Goal: Task Accomplishment & Management: Manage account settings

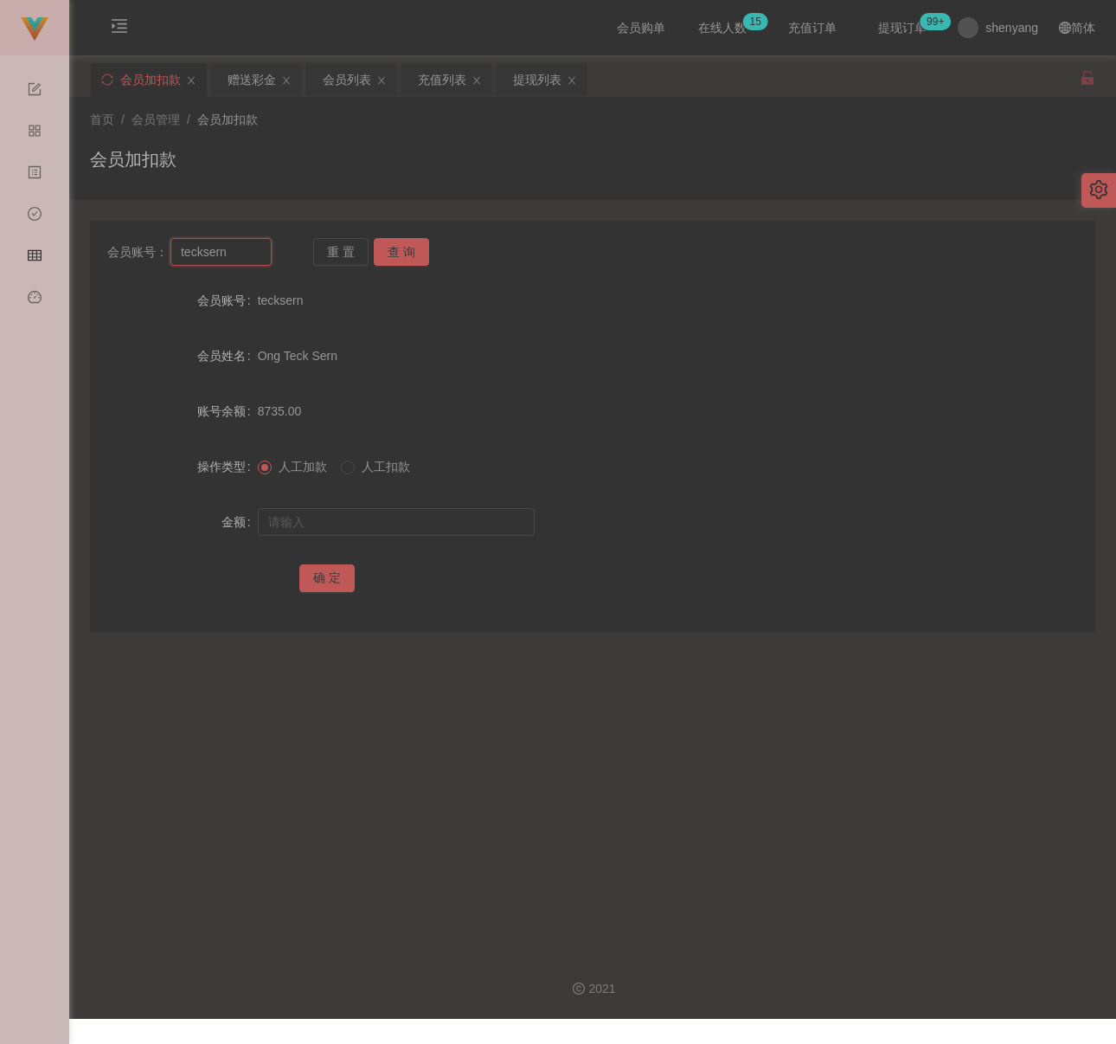
click at [245, 253] on input "tecksern" at bounding box center [220, 252] width 101 height 28
paste input "who110388who"
type input "who110388who"
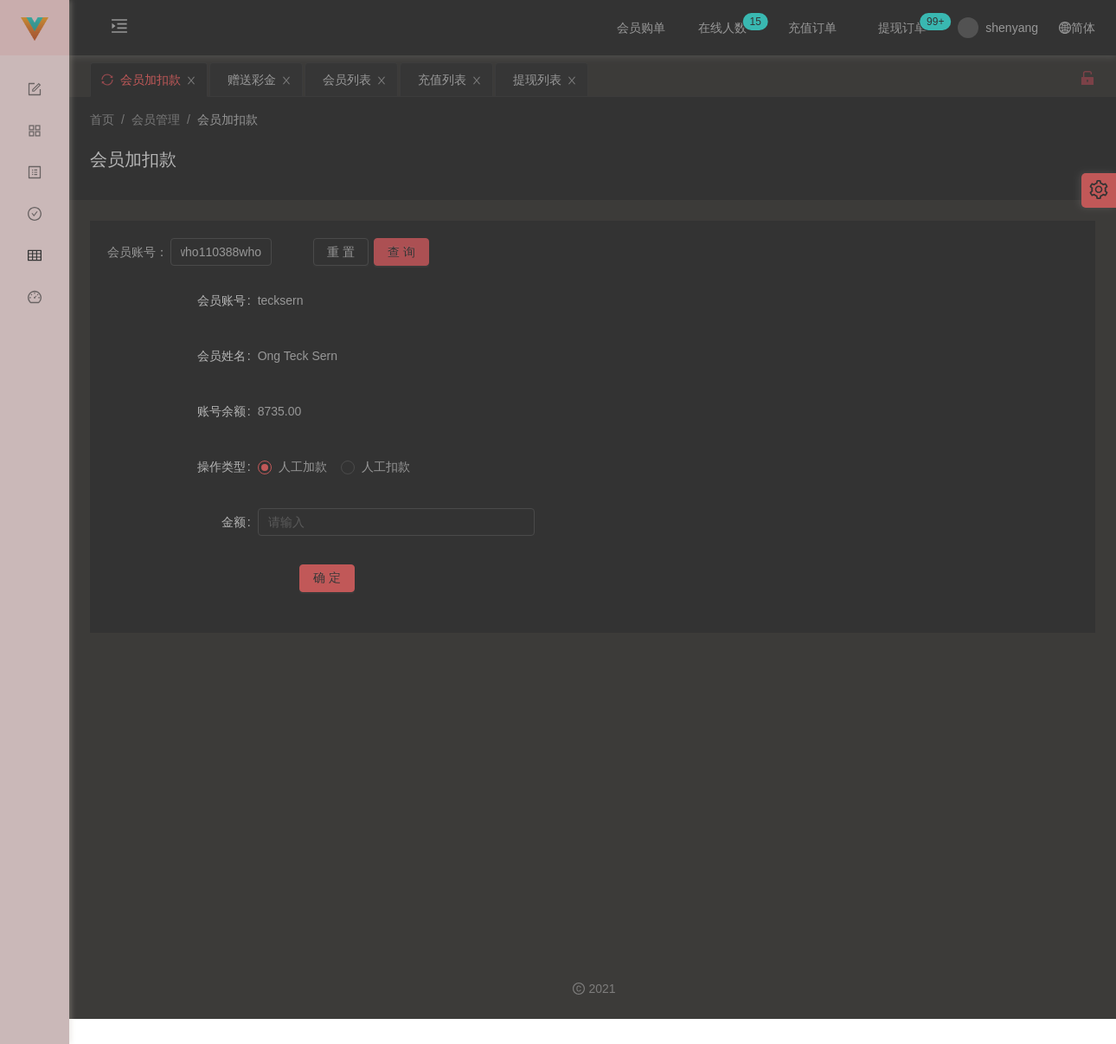
drag, startPoint x: 419, startPoint y: 242, endPoint x: 413, endPoint y: 249, distance: 9.2
click at [419, 242] on button "查 询" at bounding box center [401, 252] width 55 height 28
click at [395, 517] on input "text" at bounding box center [396, 522] width 277 height 28
click at [382, 525] on input "text" at bounding box center [396, 522] width 277 height 28
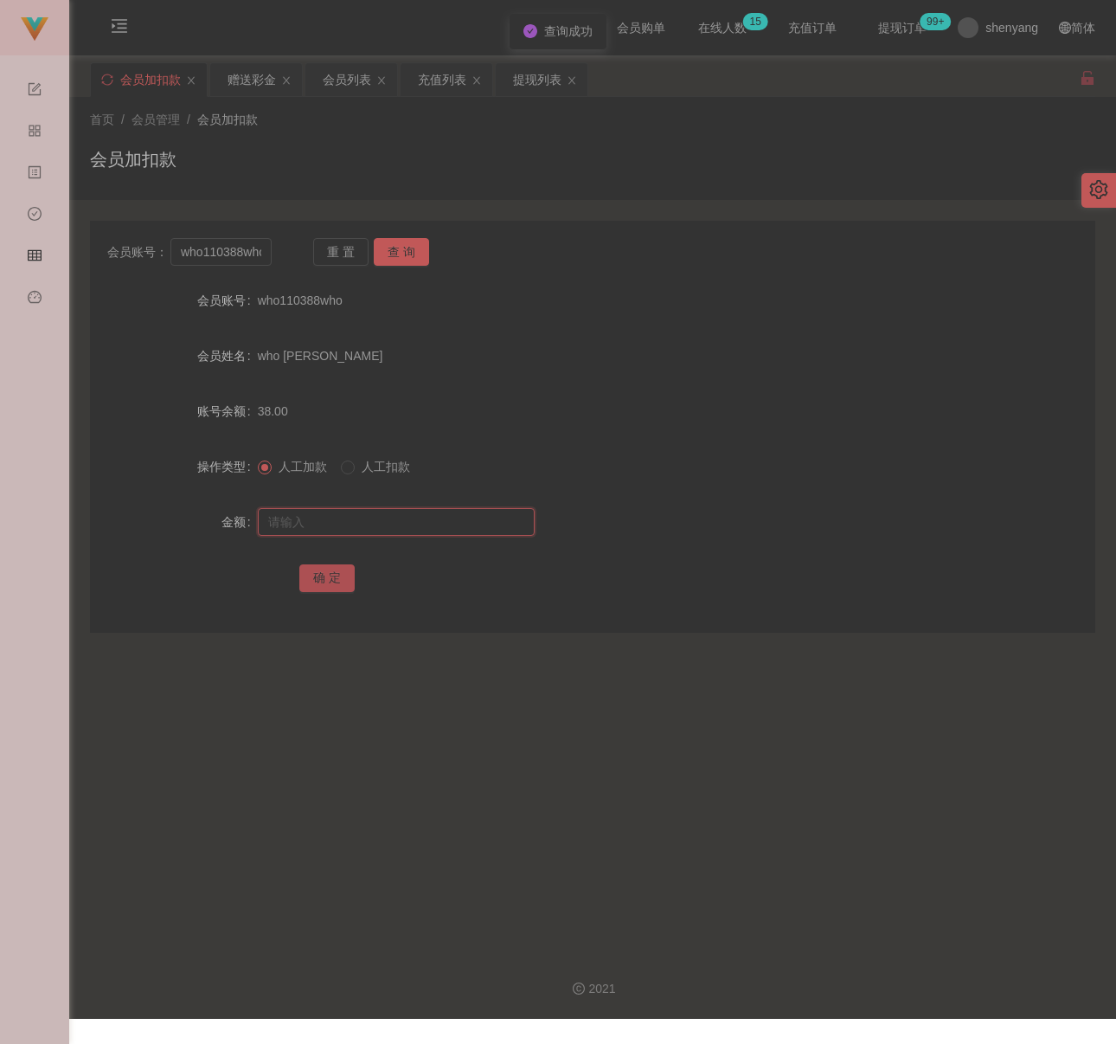
paste input "500"
type input "500"
click at [343, 567] on button "确 定" at bounding box center [326, 578] width 55 height 28
click at [247, 253] on input "who110388who" at bounding box center [220, 252] width 101 height 28
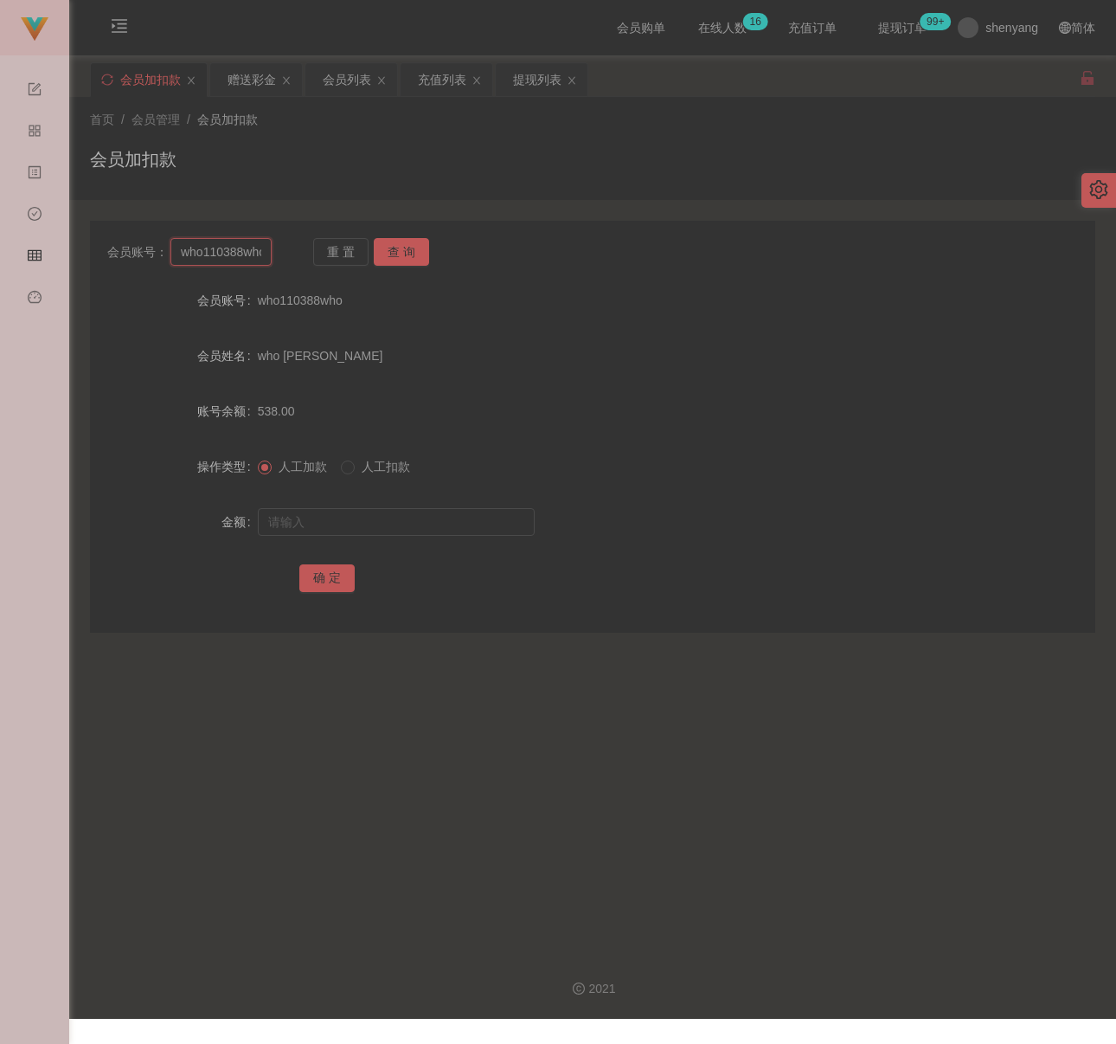
paste input "haydenyew"
type input "haydenyew"
click at [390, 247] on button "查 询" at bounding box center [401, 252] width 55 height 28
click at [350, 517] on input "text" at bounding box center [396, 522] width 277 height 28
click at [405, 517] on input "text" at bounding box center [396, 522] width 277 height 28
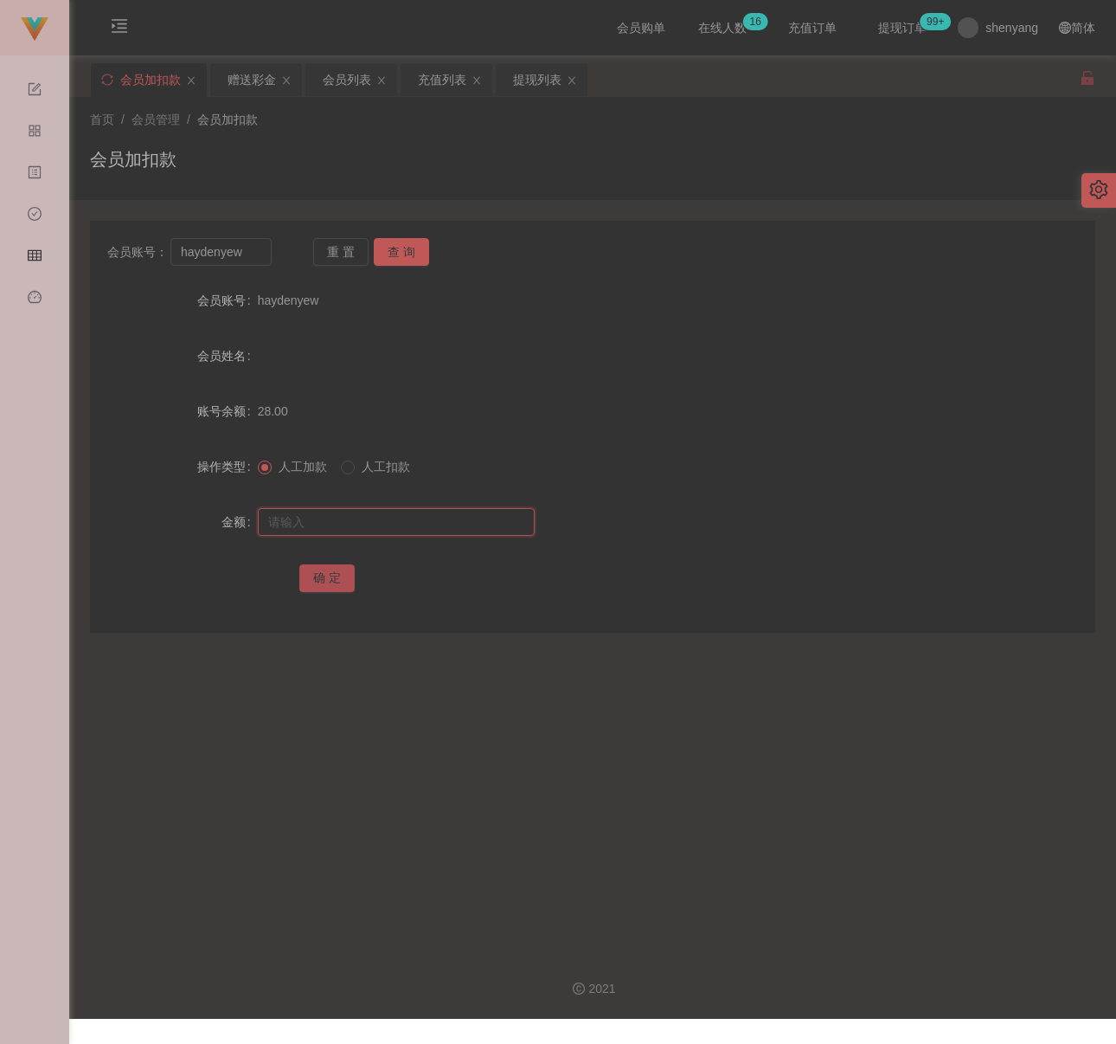
paste input "500"
type input "500"
click at [323, 576] on button "确 定" at bounding box center [326, 578] width 55 height 28
click at [247, 255] on input "haydenyew" at bounding box center [220, 252] width 101 height 28
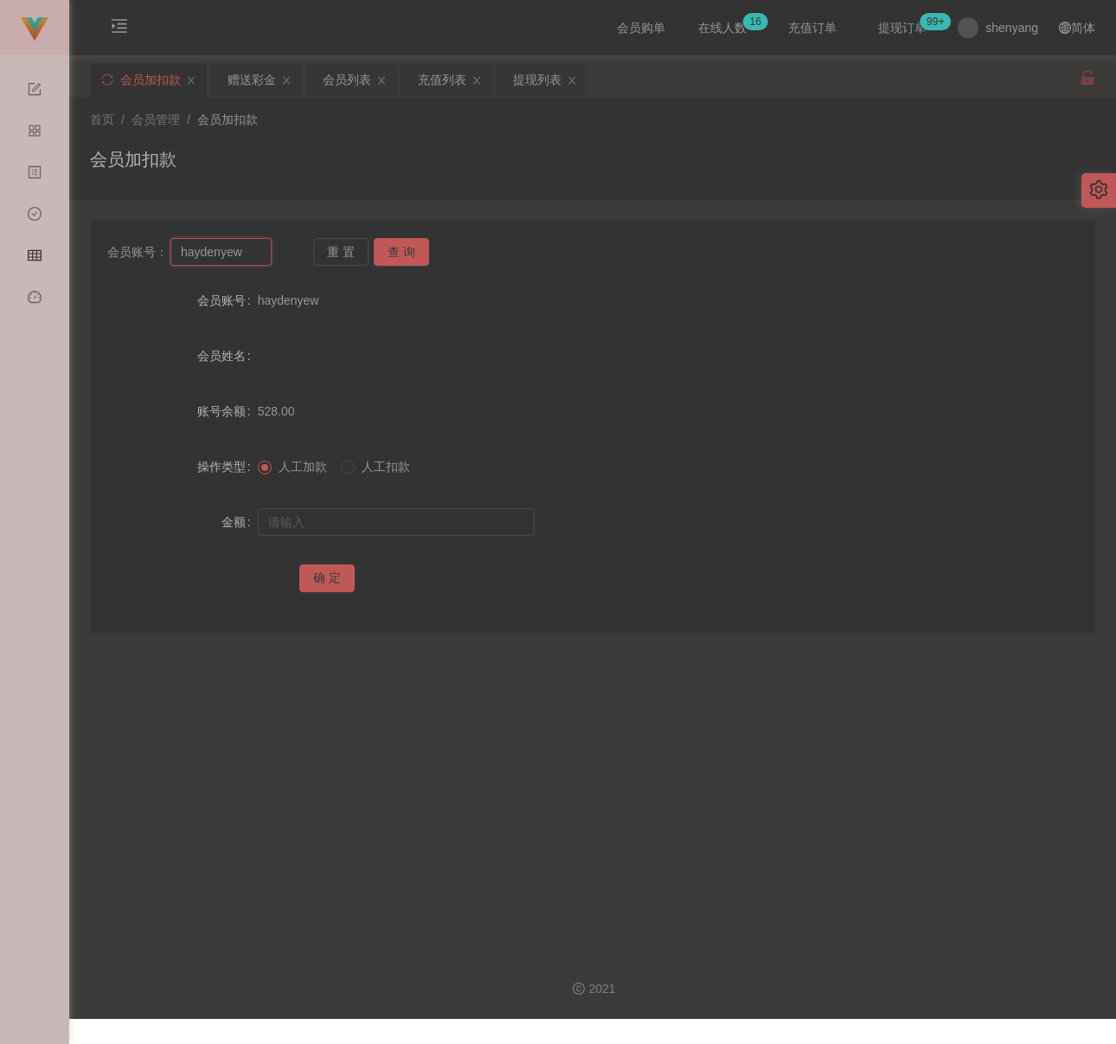
paste input "calvinc5535"
type input "calvinc5535"
click at [401, 247] on button "查 询" at bounding box center [401, 252] width 55 height 28
click at [397, 515] on input "text" at bounding box center [396, 522] width 277 height 28
type input "1200"
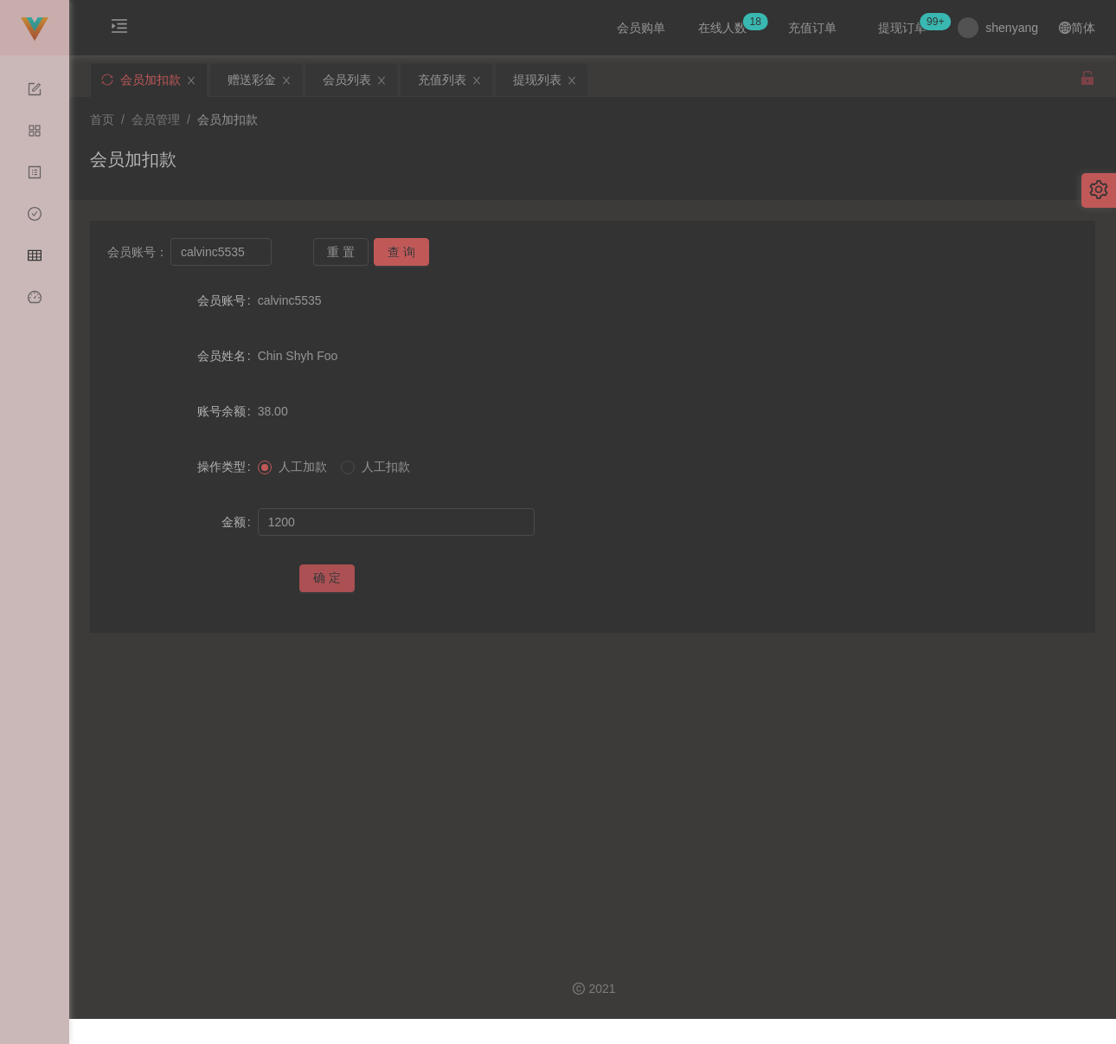
click at [327, 579] on button "确 定" at bounding box center [326, 578] width 55 height 28
click at [546, 81] on div "提现列表" at bounding box center [537, 79] width 48 height 33
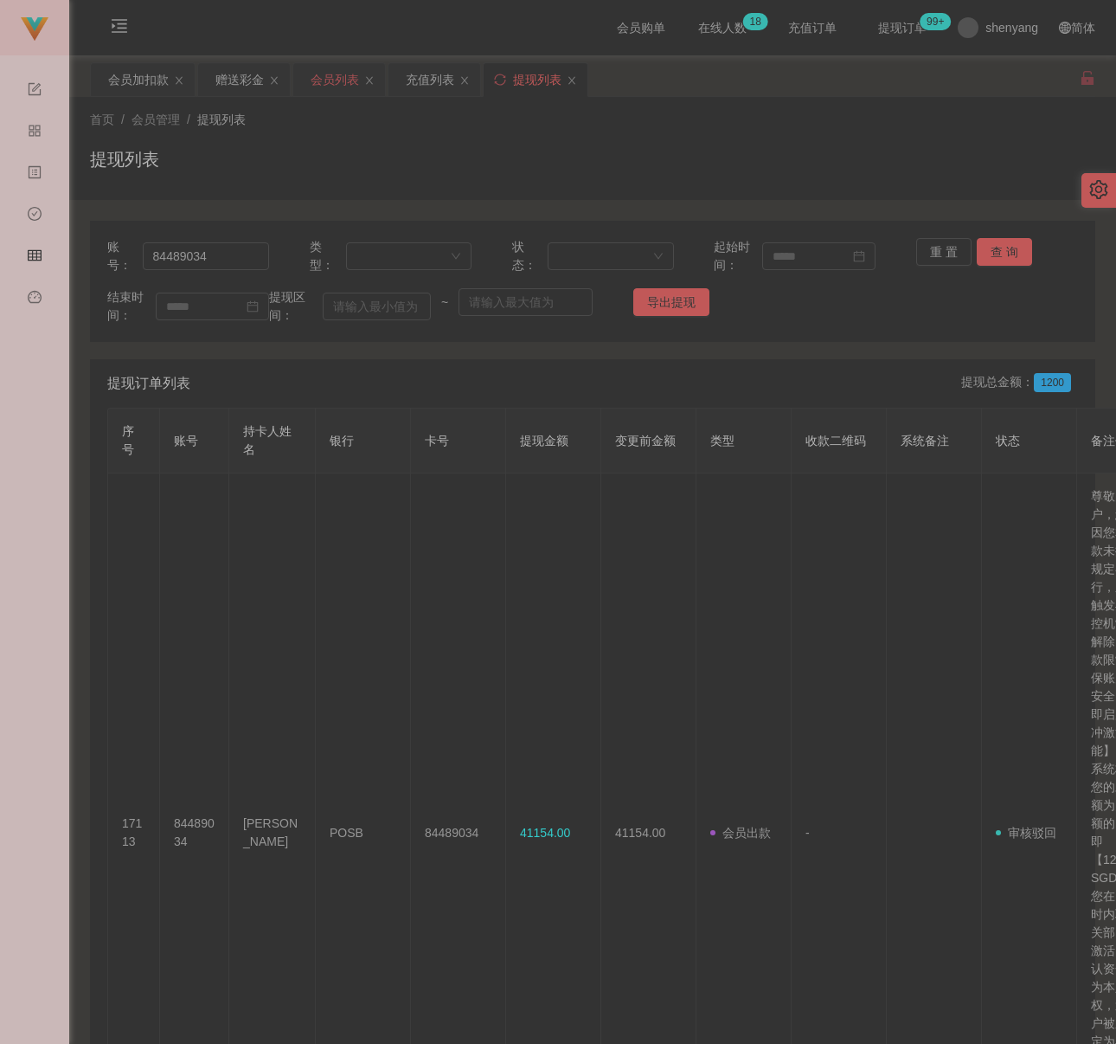
click at [330, 74] on div "会员列表" at bounding box center [335, 79] width 48 height 33
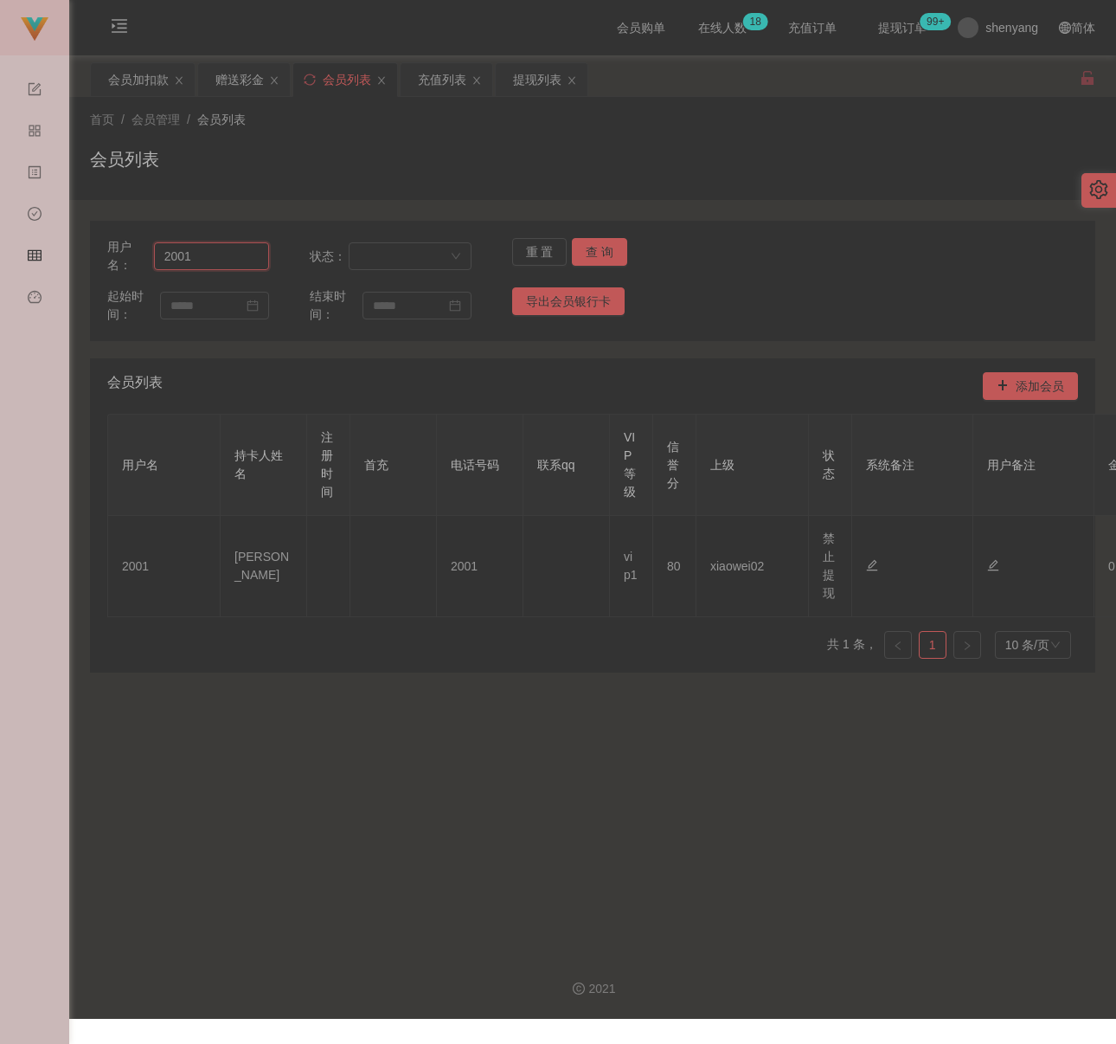
click at [222, 263] on input "2001" at bounding box center [211, 256] width 115 height 28
paste input "King45679"
type input "King45679"
click at [610, 260] on button "查 询" at bounding box center [599, 252] width 55 height 28
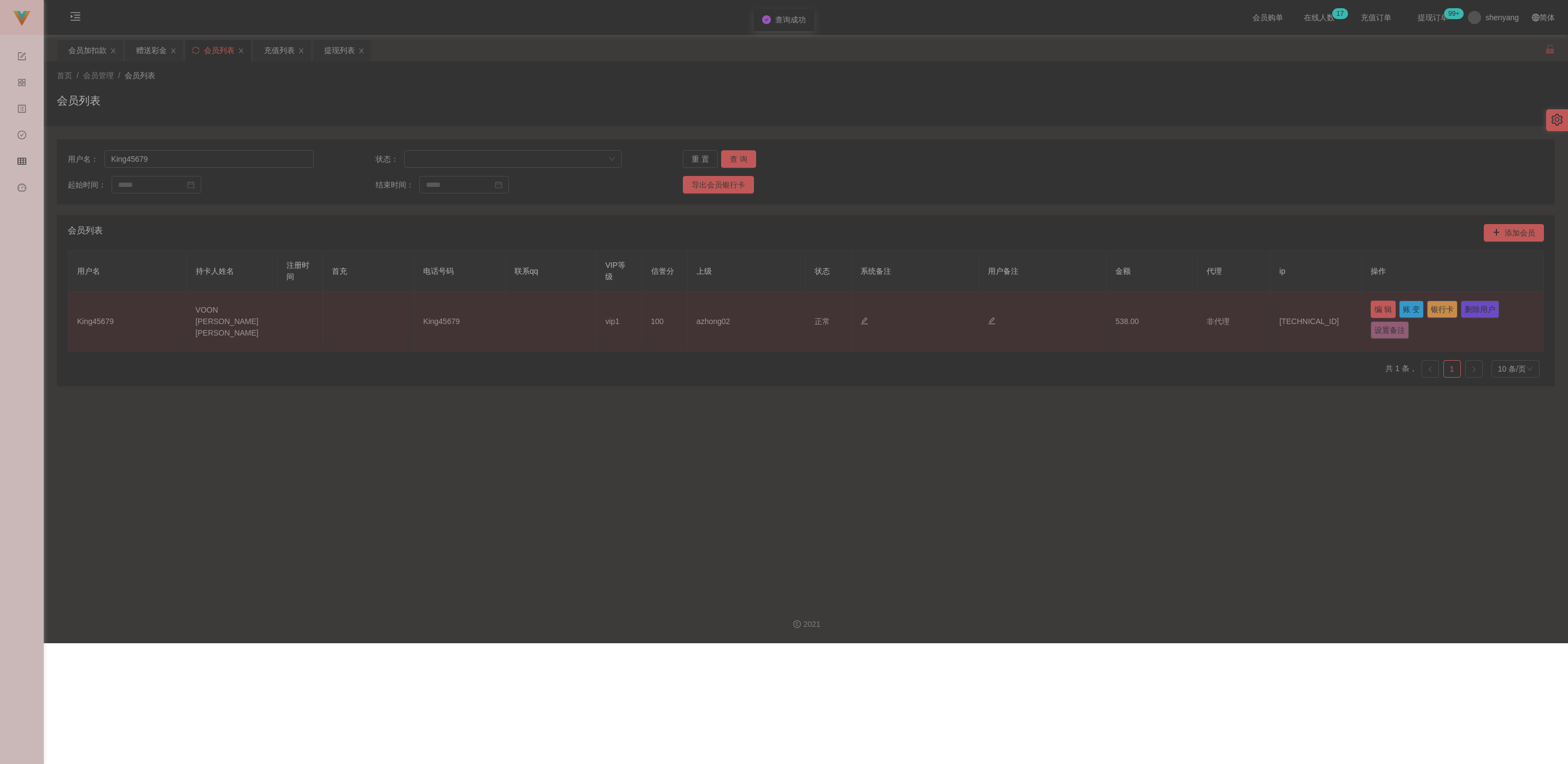
click at [704, 307] on button "编 辑" at bounding box center [1383, 309] width 25 height 18
type input "King45679"
type input "VOON [PERSON_NAME] [PERSON_NAME]"
type input "100"
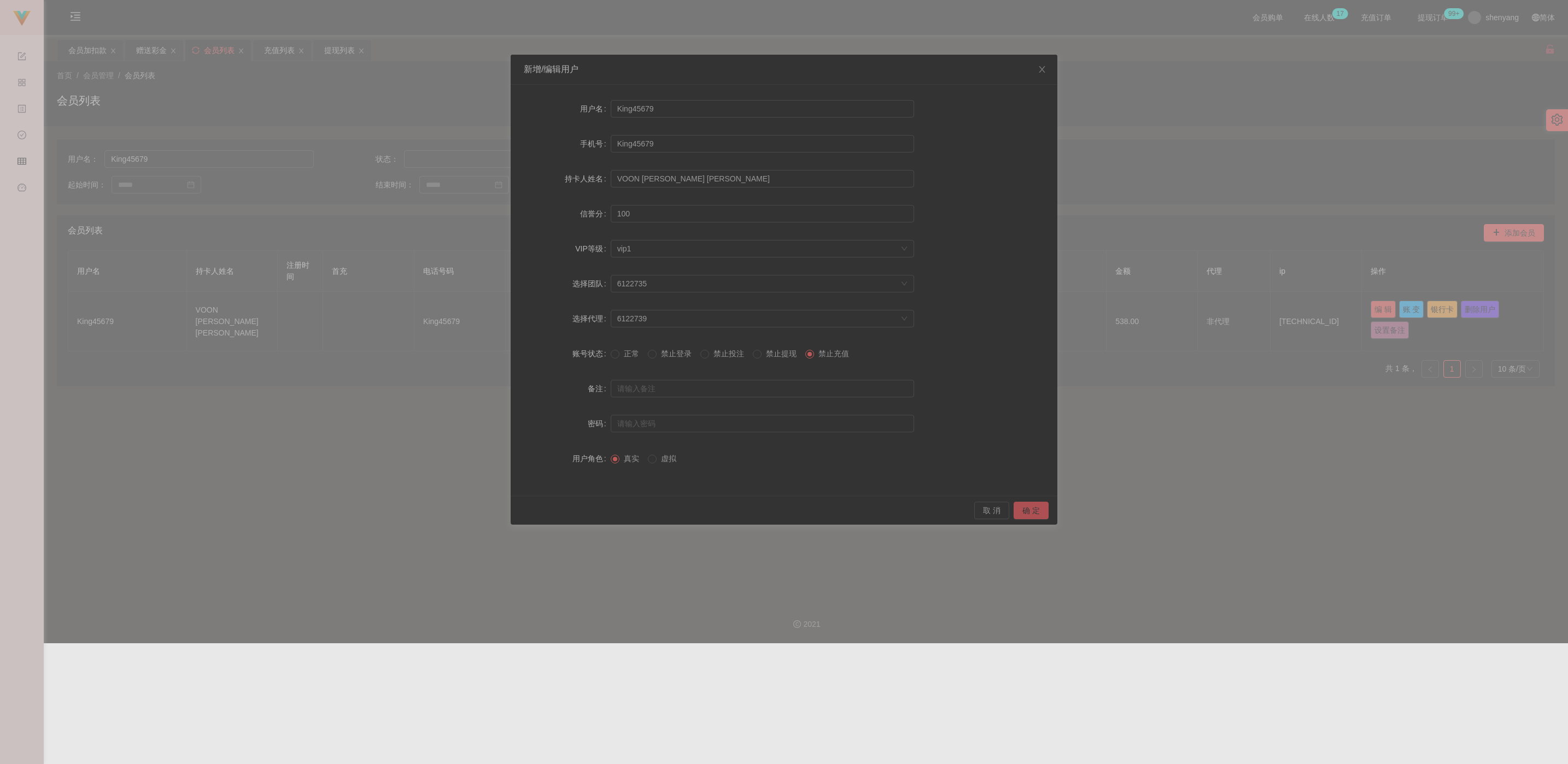
click at [704, 509] on button "确 定" at bounding box center [1030, 510] width 35 height 18
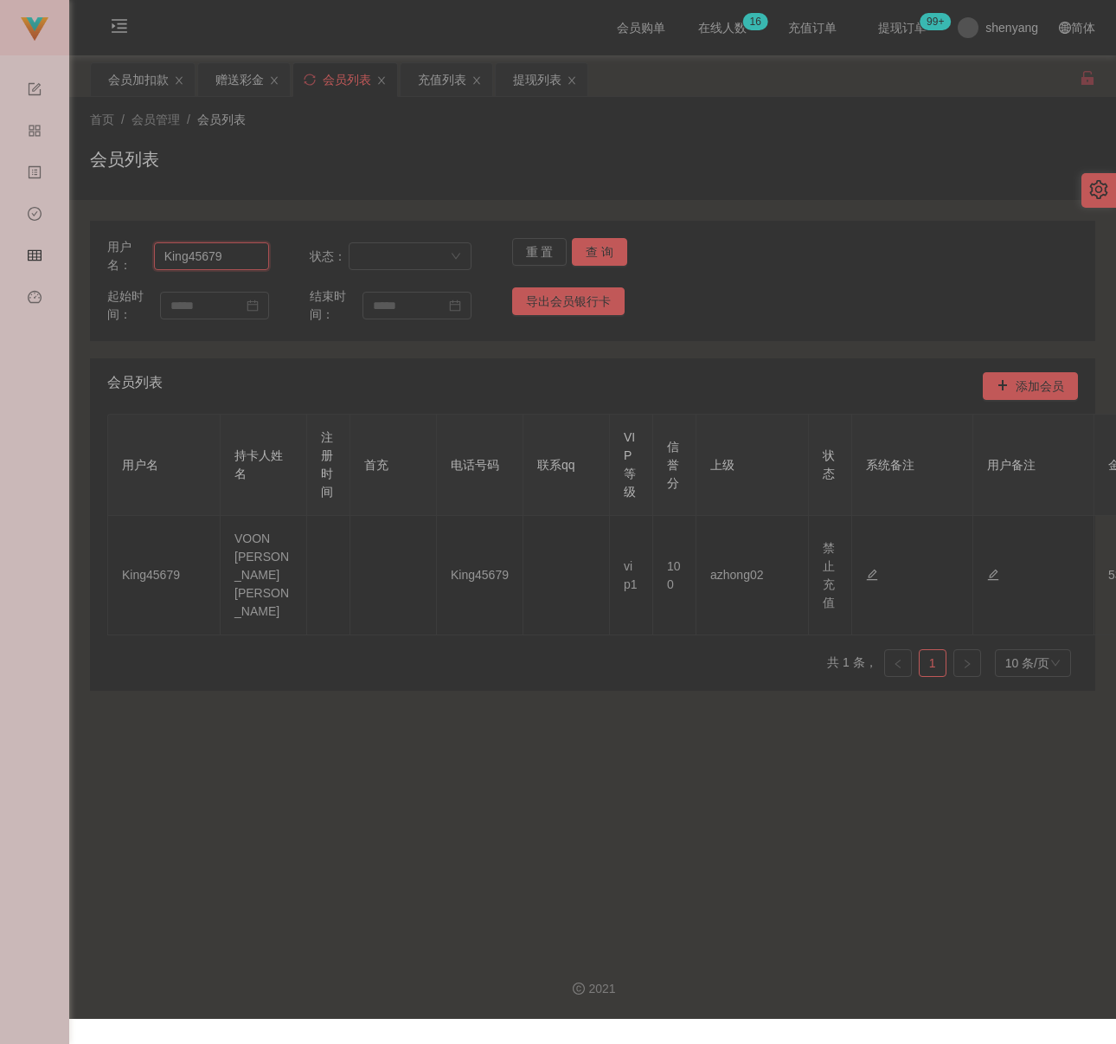
click at [236, 260] on input "King45679" at bounding box center [211, 256] width 115 height 28
paste input "calvinc5535"
type input "calvinc5535"
click at [597, 245] on button "查 询" at bounding box center [599, 252] width 55 height 28
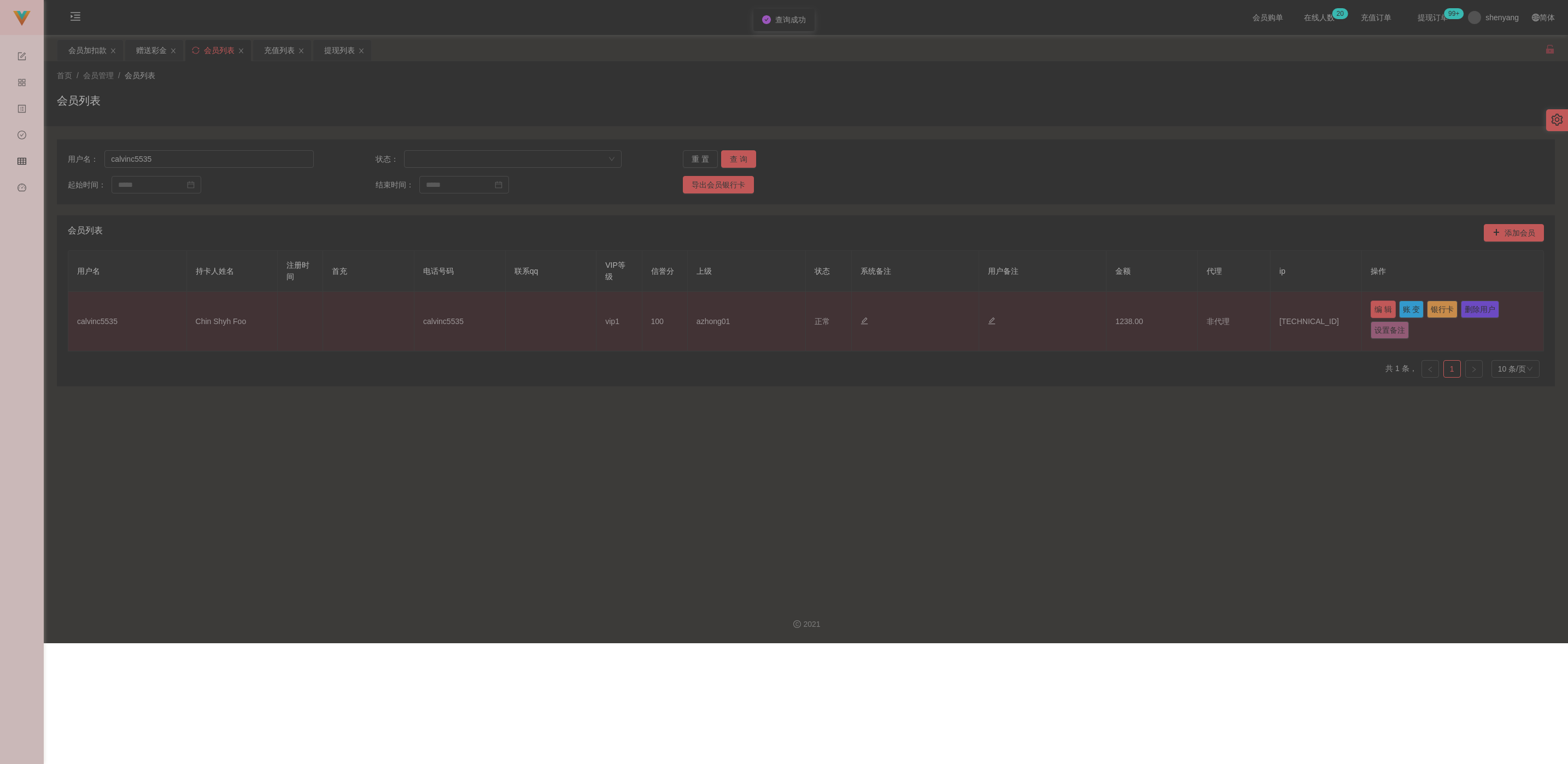
click at [704, 311] on button "编 辑" at bounding box center [1383, 309] width 25 height 18
type input "calvinc5535"
type input "Chin Shyh Foo"
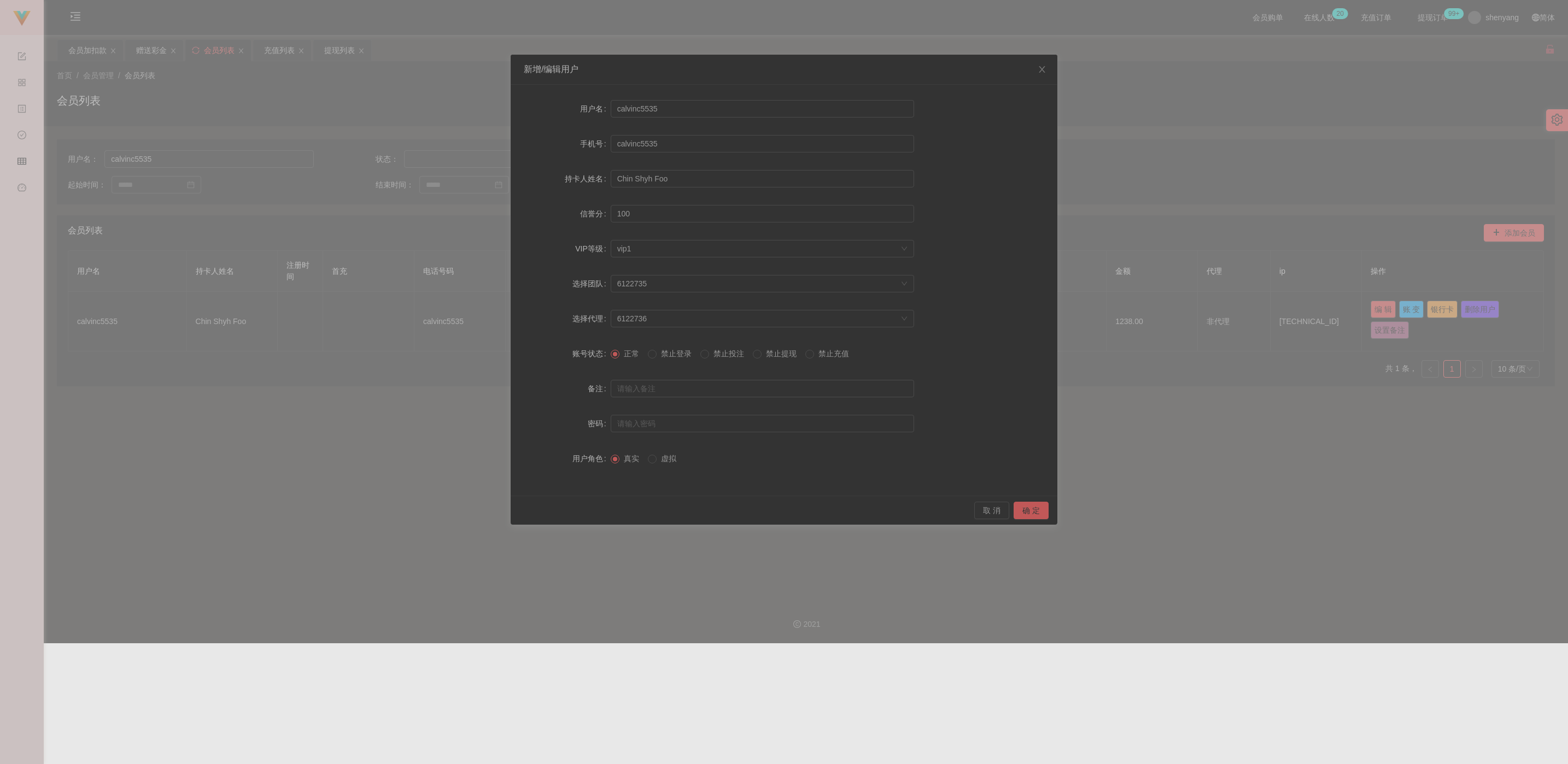
click at [704, 355] on span "禁止提现" at bounding box center [781, 354] width 39 height 9
click at [704, 511] on button "确 定" at bounding box center [1030, 510] width 35 height 18
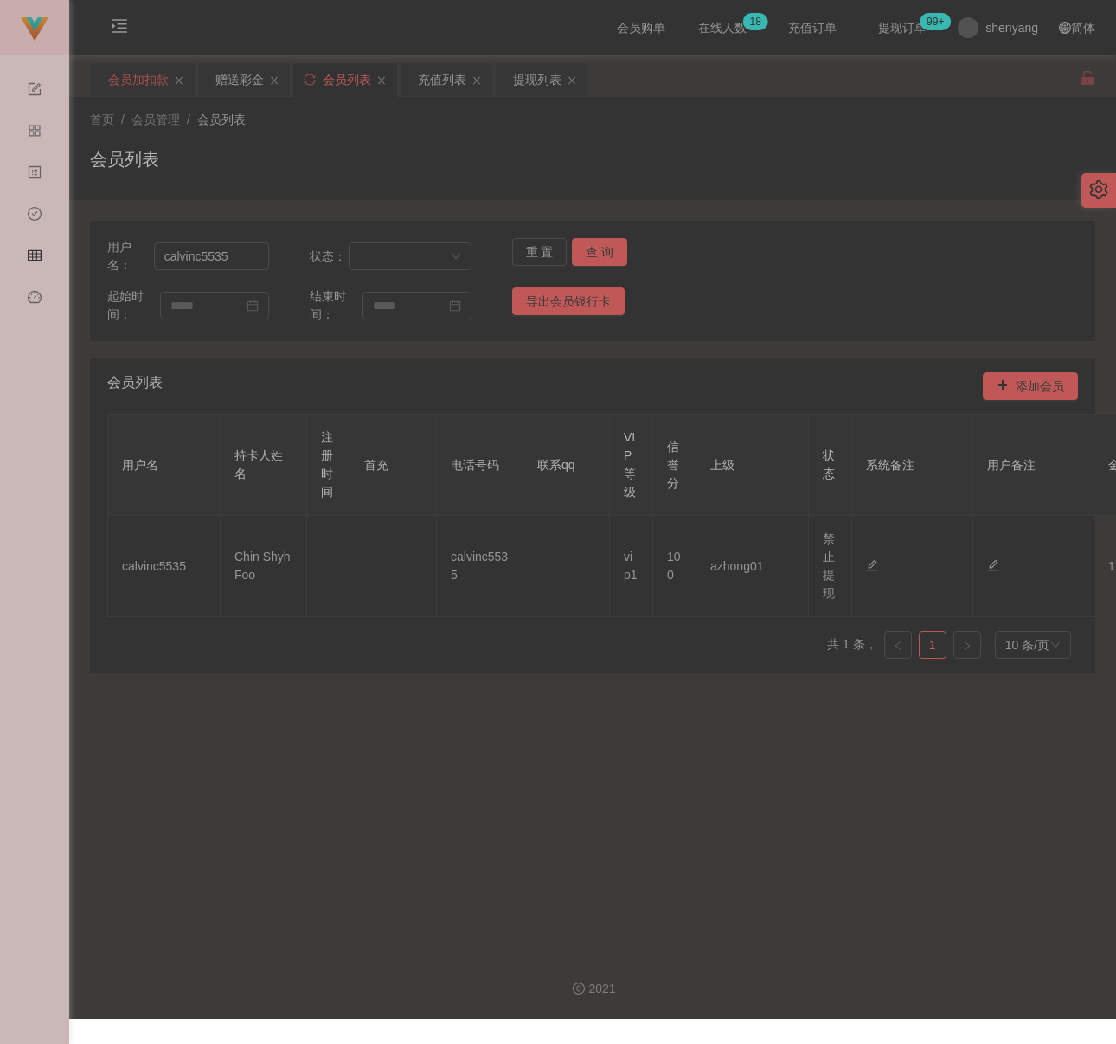
click at [144, 78] on div "会员加扣款" at bounding box center [138, 79] width 61 height 33
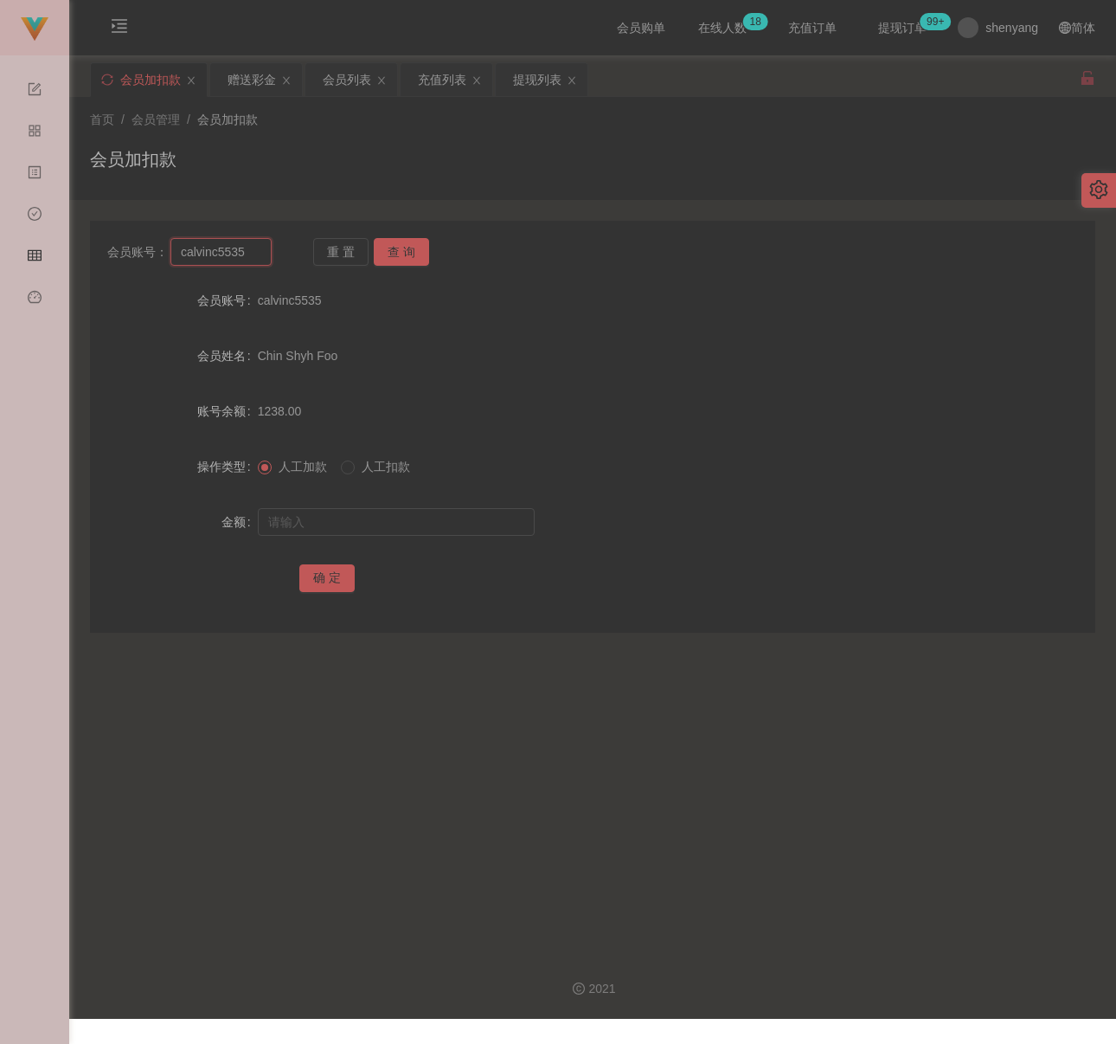
click at [247, 253] on input "calvinc5535" at bounding box center [220, 252] width 101 height 28
paste input "[DEMOGRAPHIC_DATA]"
type input "[DEMOGRAPHIC_DATA]"
drag, startPoint x: 392, startPoint y: 250, endPoint x: 405, endPoint y: 297, distance: 48.5
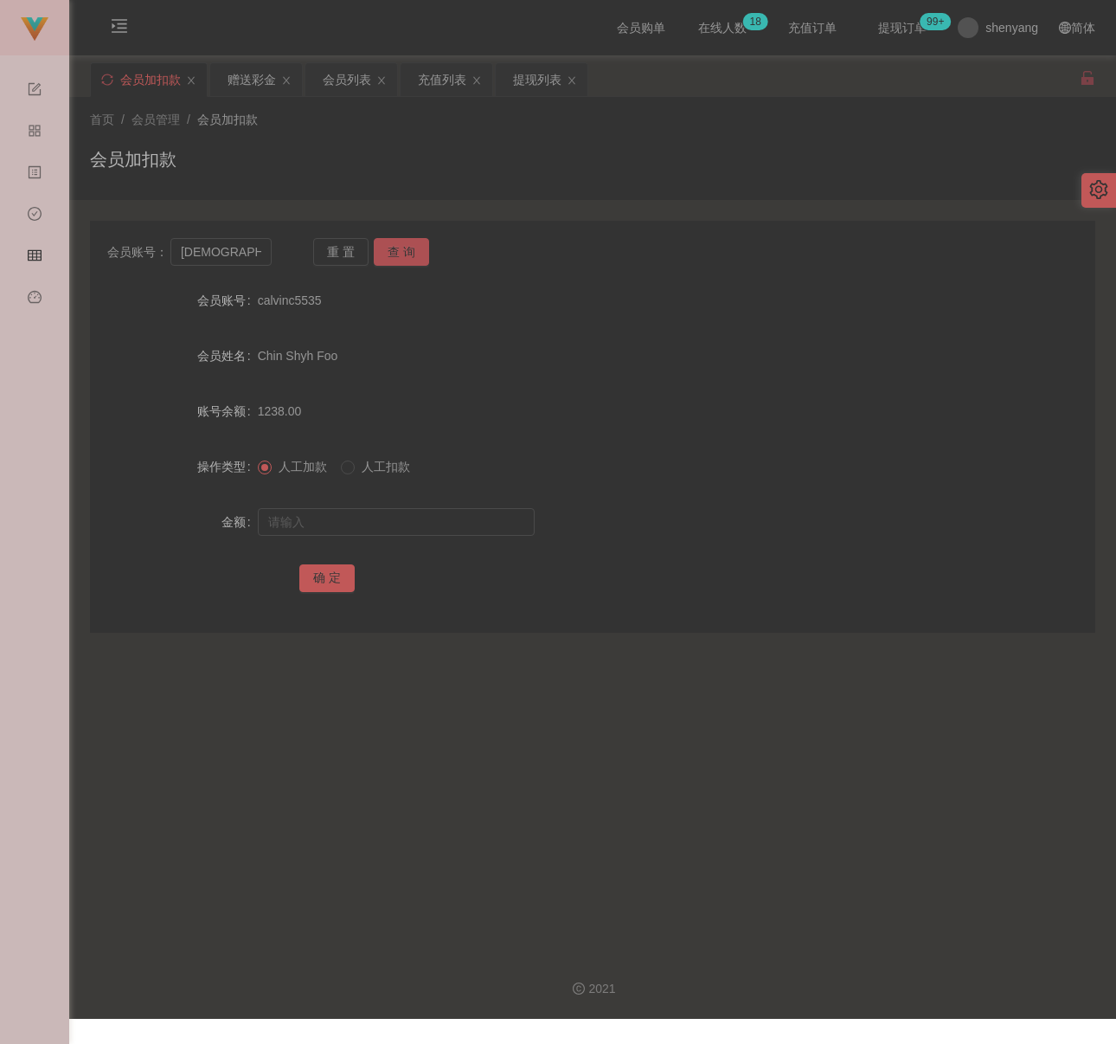
click at [392, 250] on button "查 询" at bounding box center [401, 252] width 55 height 28
click at [410, 532] on input "text" at bounding box center [396, 522] width 277 height 28
type input "500"
click at [318, 579] on button "确 定" at bounding box center [326, 578] width 55 height 28
click at [543, 125] on div "首页 / 会员管理 / 会员加扣款 /" at bounding box center [593, 120] width 1006 height 18
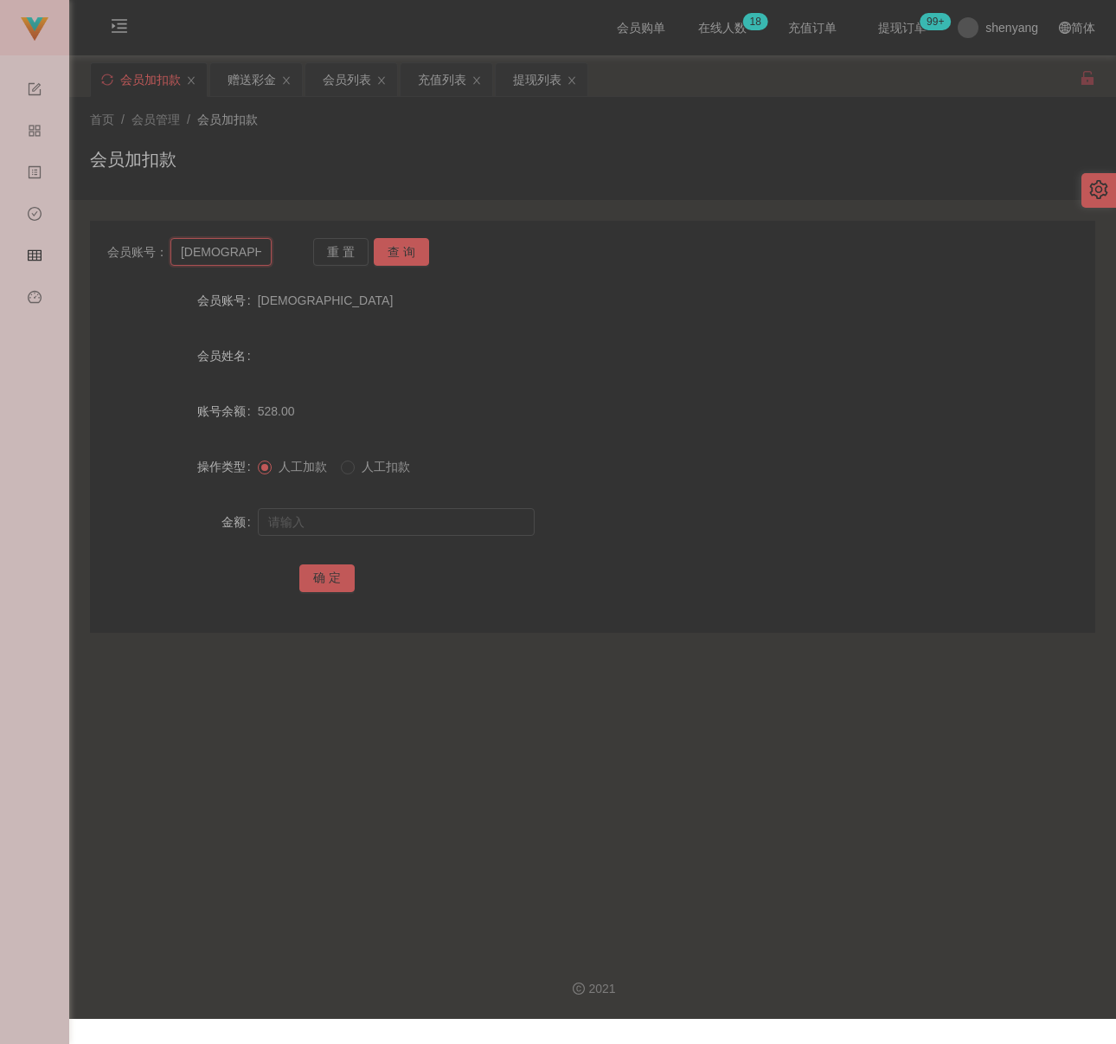
click at [255, 249] on input "[DEMOGRAPHIC_DATA]" at bounding box center [220, 252] width 101 height 28
paste input "ctan66"
type input "ctan66"
click at [410, 247] on button "查 询" at bounding box center [401, 252] width 55 height 28
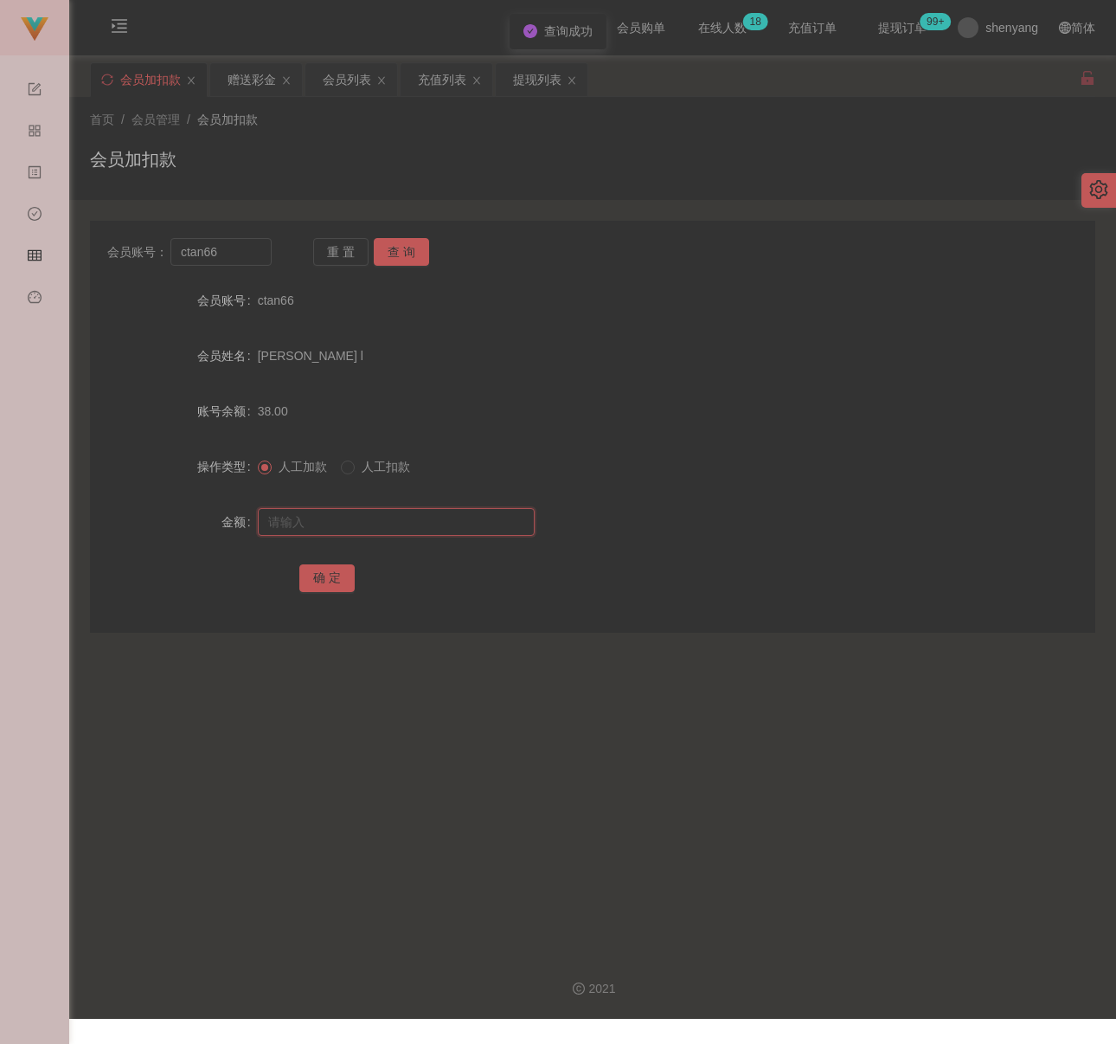
click at [372, 520] on input "text" at bounding box center [396, 522] width 277 height 28
type input "500"
click at [327, 577] on button "确 定" at bounding box center [326, 578] width 55 height 28
click at [228, 262] on input "ctan66" at bounding box center [220, 252] width 101 height 28
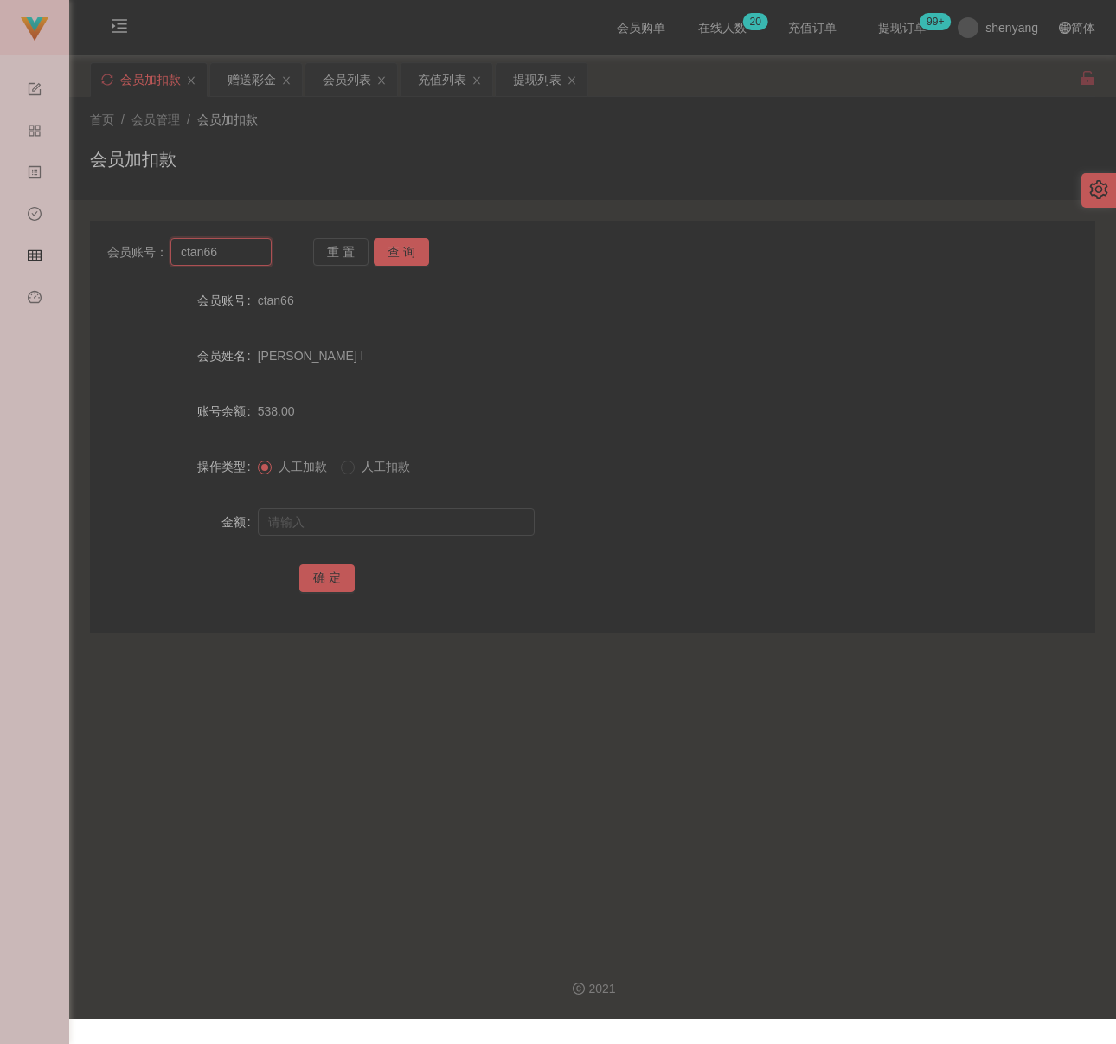
paste input "BlackEagle8"
type input "BlackEagle86"
click at [382, 255] on button "查 询" at bounding box center [401, 252] width 55 height 28
click at [408, 533] on input "text" at bounding box center [396, 522] width 277 height 28
drag, startPoint x: 462, startPoint y: 527, endPoint x: 453, endPoint y: 528, distance: 9.6
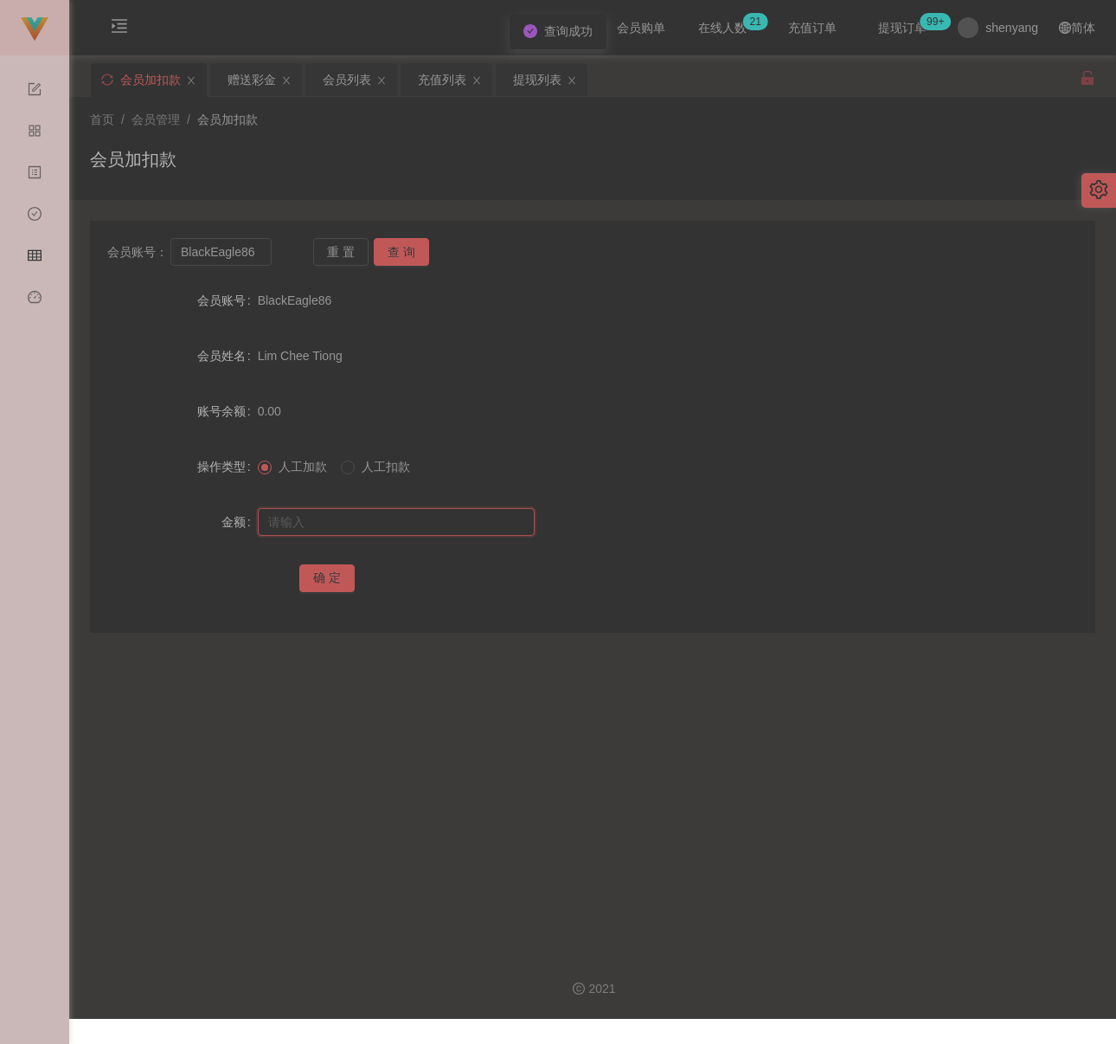
click at [462, 527] on input "text" at bounding box center [396, 522] width 277 height 28
paste input "500"
type input "500"
click at [344, 572] on button "确 定" at bounding box center [326, 578] width 55 height 28
click at [543, 62] on div "提现列表" at bounding box center [541, 79] width 93 height 35
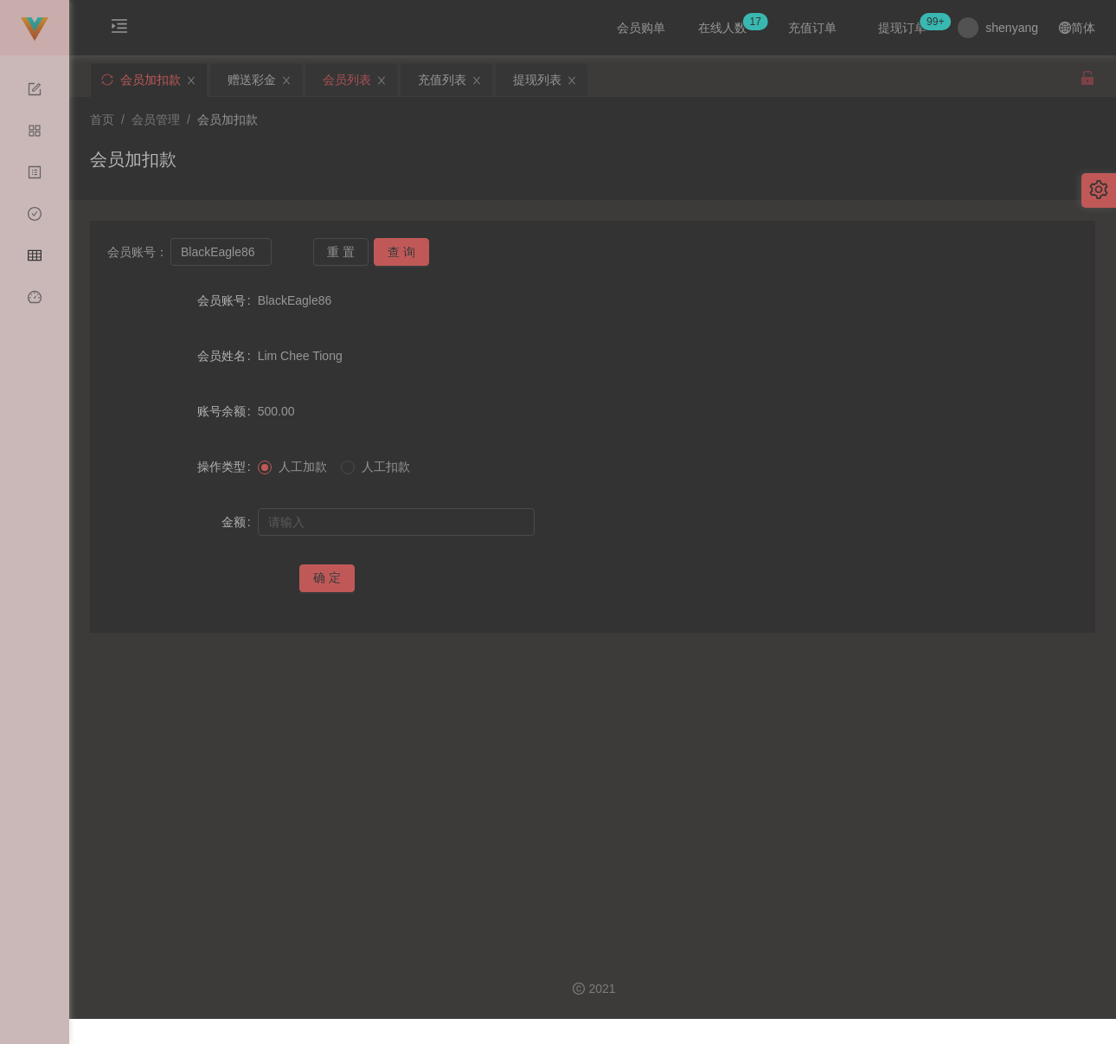
click at [346, 81] on div "会员列表" at bounding box center [347, 79] width 48 height 33
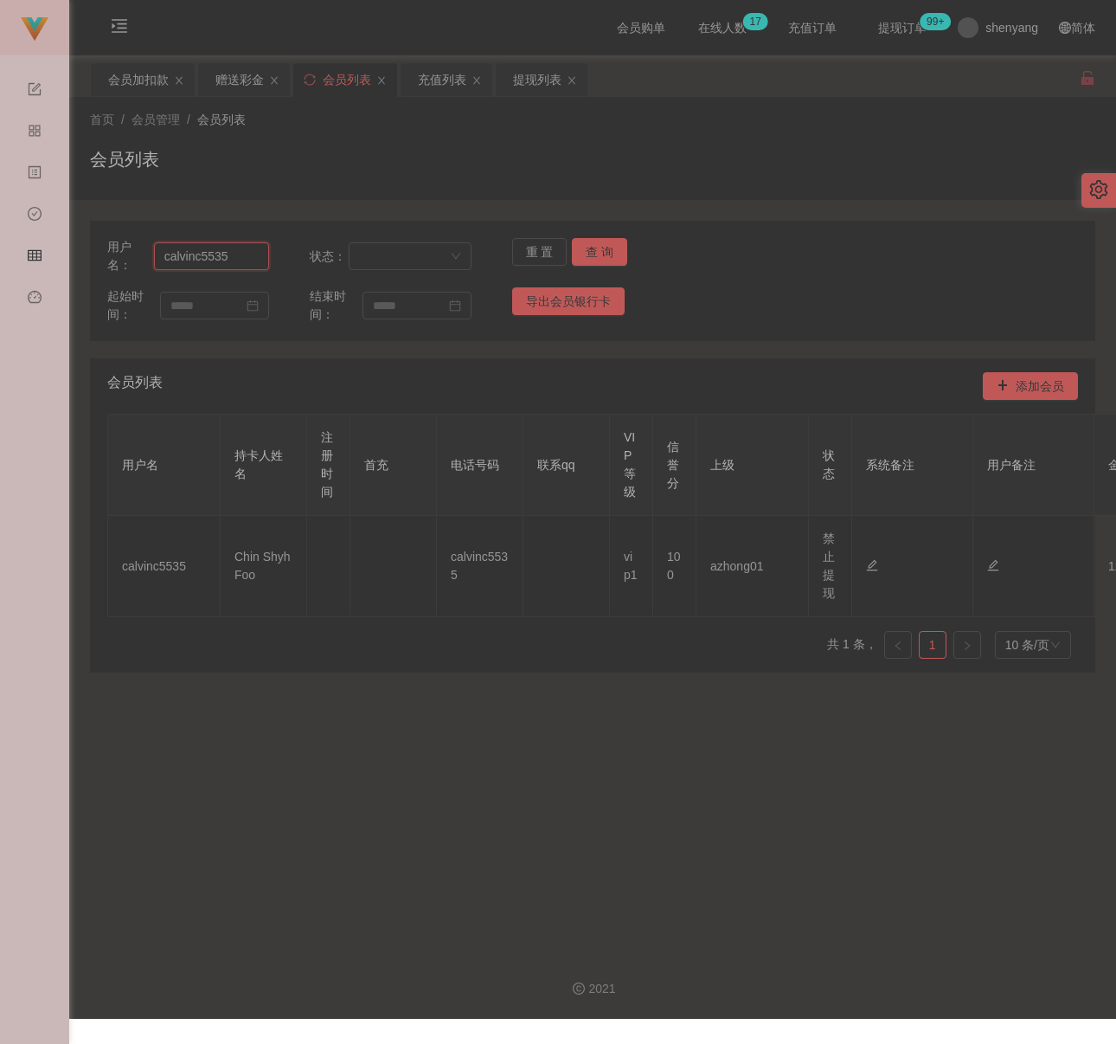
click at [239, 260] on input "calvinc5535" at bounding box center [211, 256] width 115 height 28
paste input "Rebecca00"
type input "Rebecca00"
click at [601, 247] on button "查 询" at bounding box center [599, 252] width 55 height 28
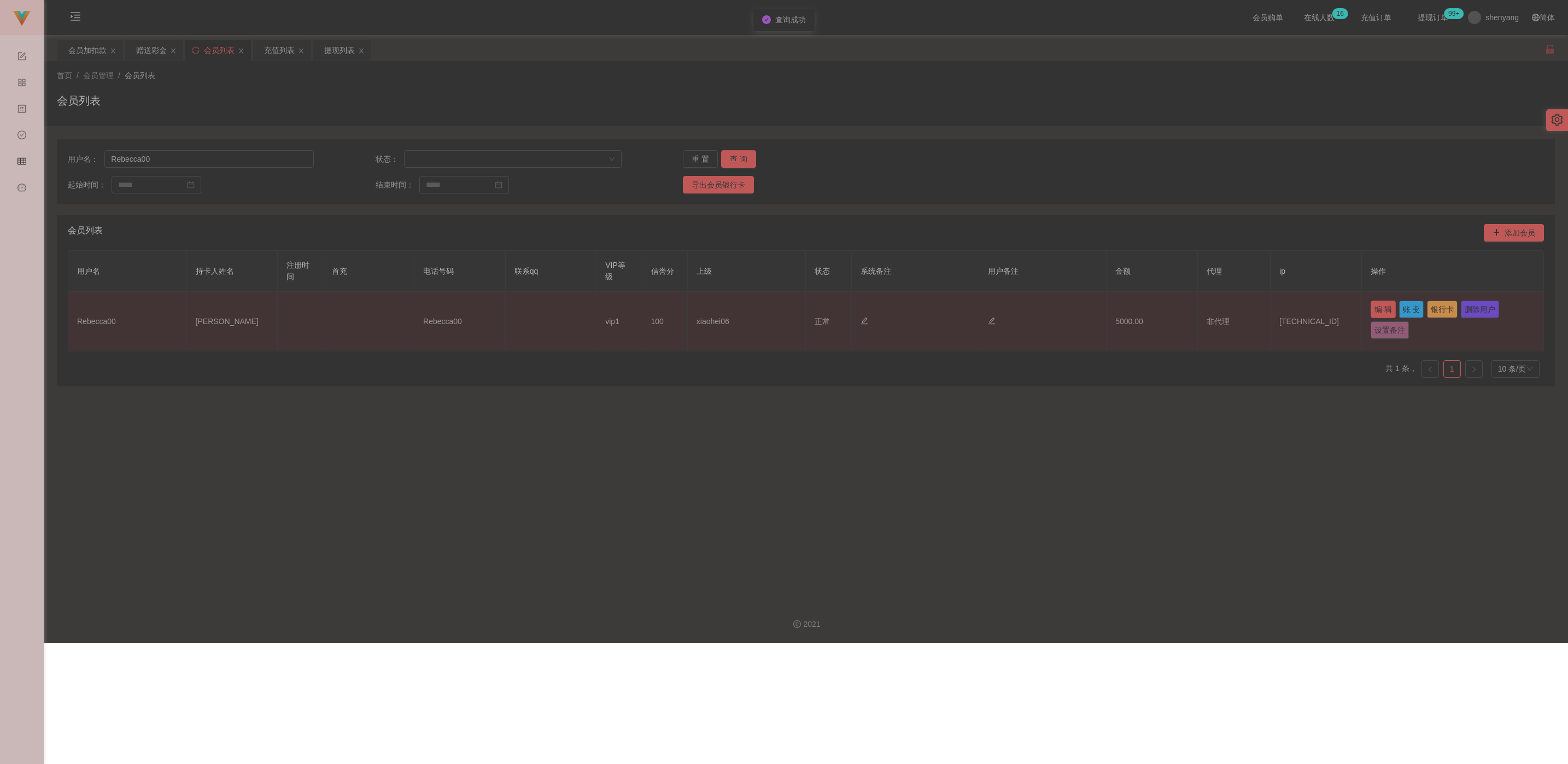
click at [704, 309] on button "编 辑" at bounding box center [1383, 309] width 25 height 18
type input "Rebecca00"
type input "[PERSON_NAME]"
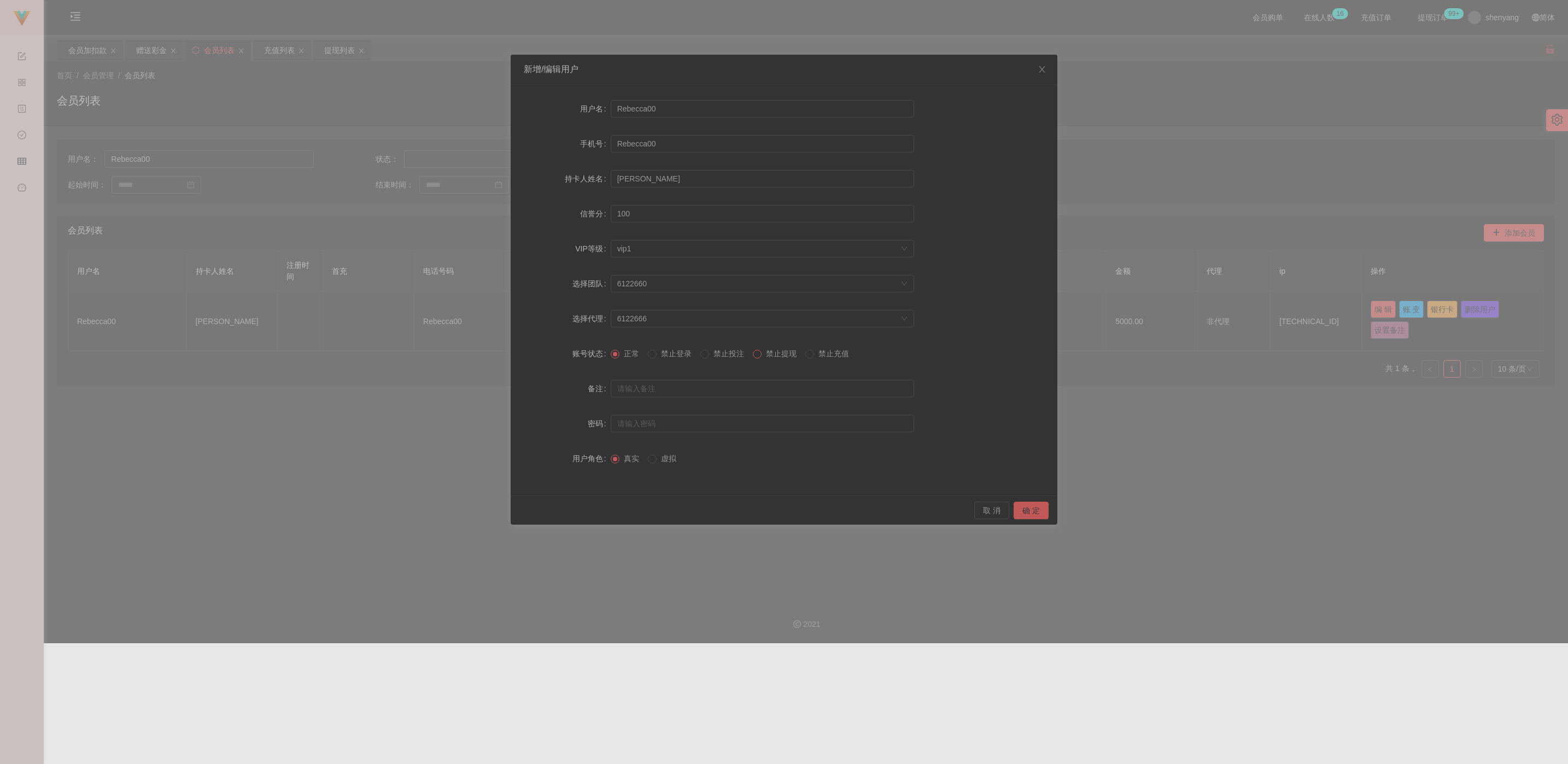
click at [704, 355] on span at bounding box center [757, 354] width 9 height 9
click at [704, 508] on button "确 定" at bounding box center [1030, 510] width 35 height 18
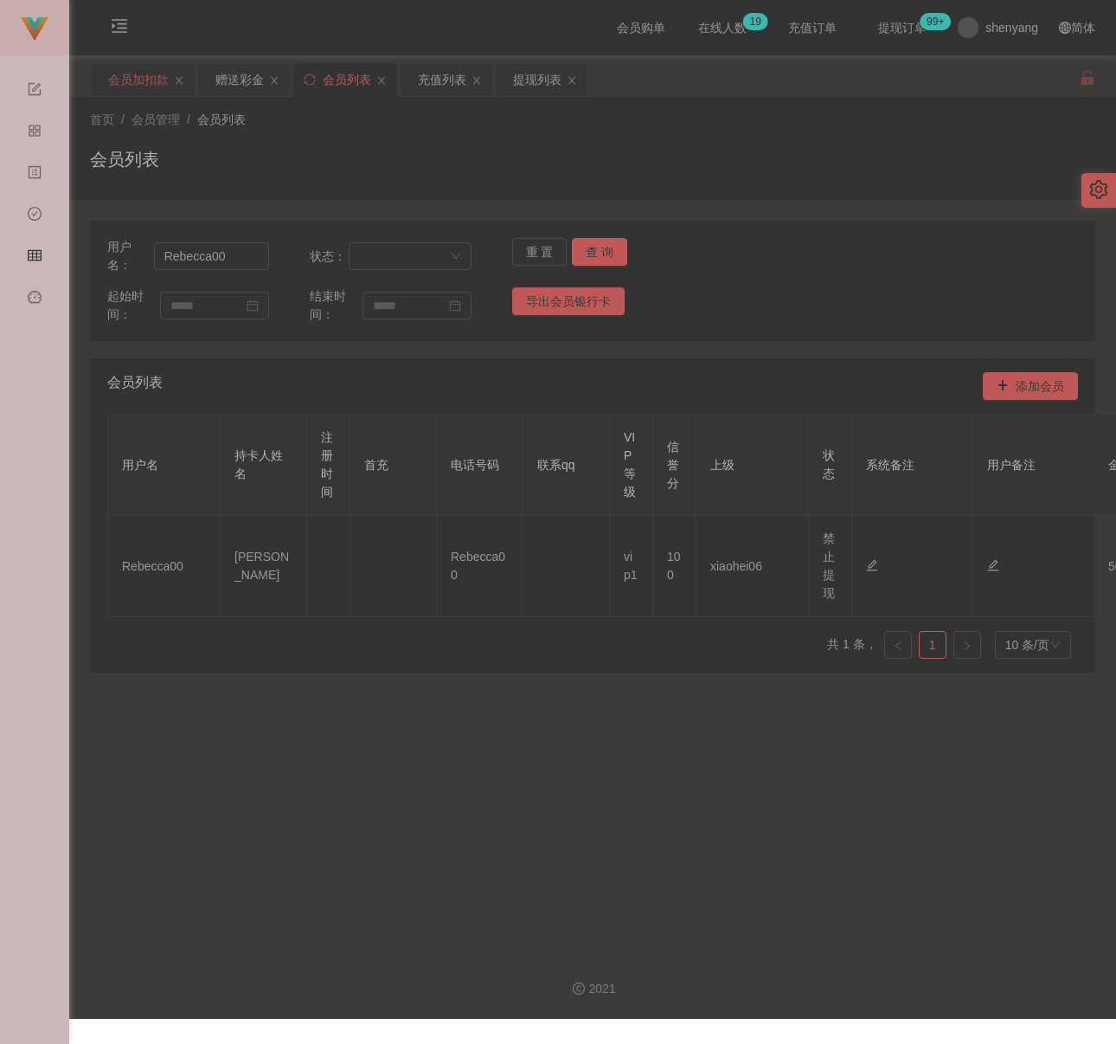
click at [145, 73] on div "会员加扣款" at bounding box center [138, 79] width 61 height 33
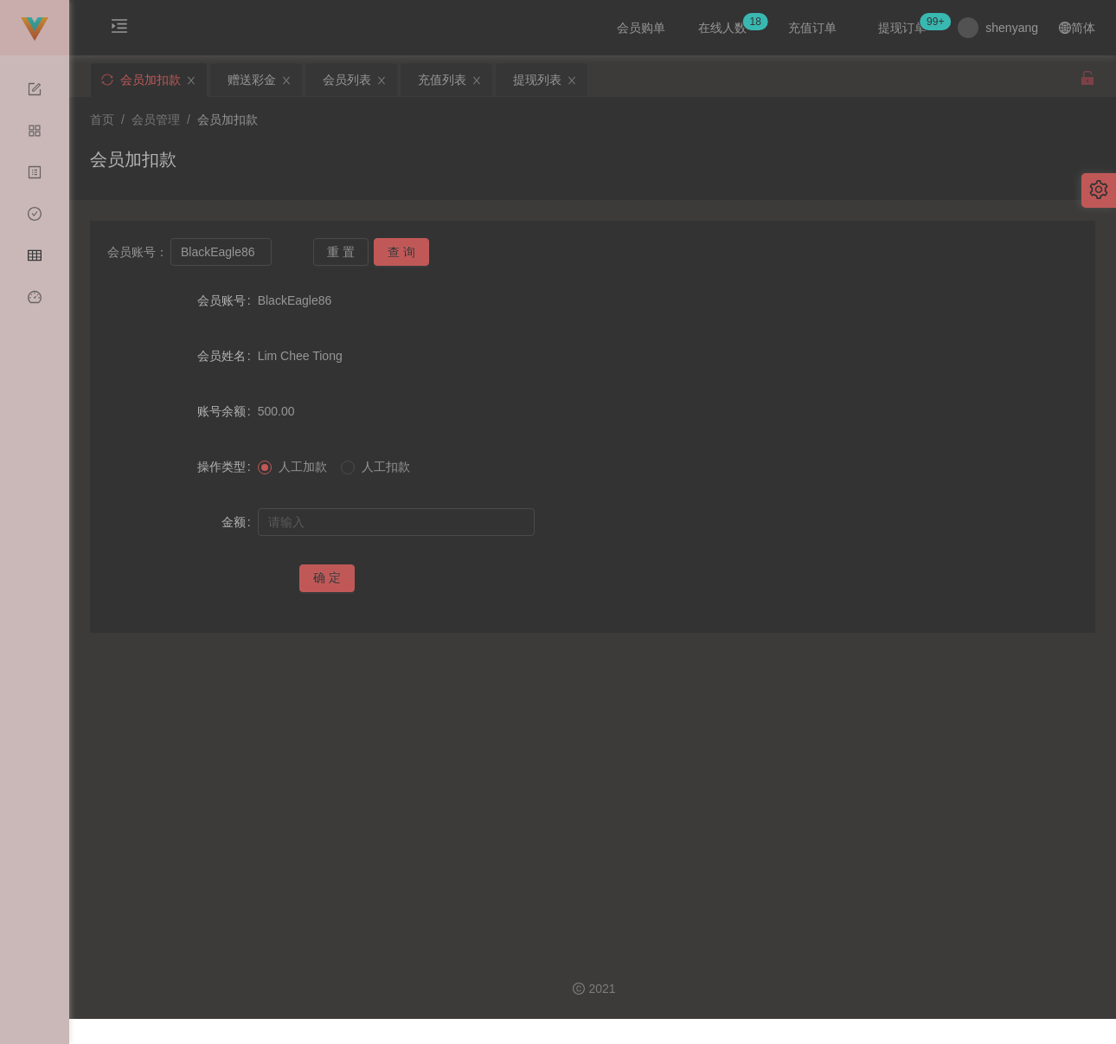
drag, startPoint x: 545, startPoint y: 141, endPoint x: 497, endPoint y: 161, distance: 52.4
click at [545, 141] on div "首页 / 会员管理 / 会员加扣款 / 会员加扣款" at bounding box center [593, 148] width 1006 height 75
click at [257, 253] on input "BlackEagle86" at bounding box center [220, 252] width 101 height 28
paste input "110152864358"
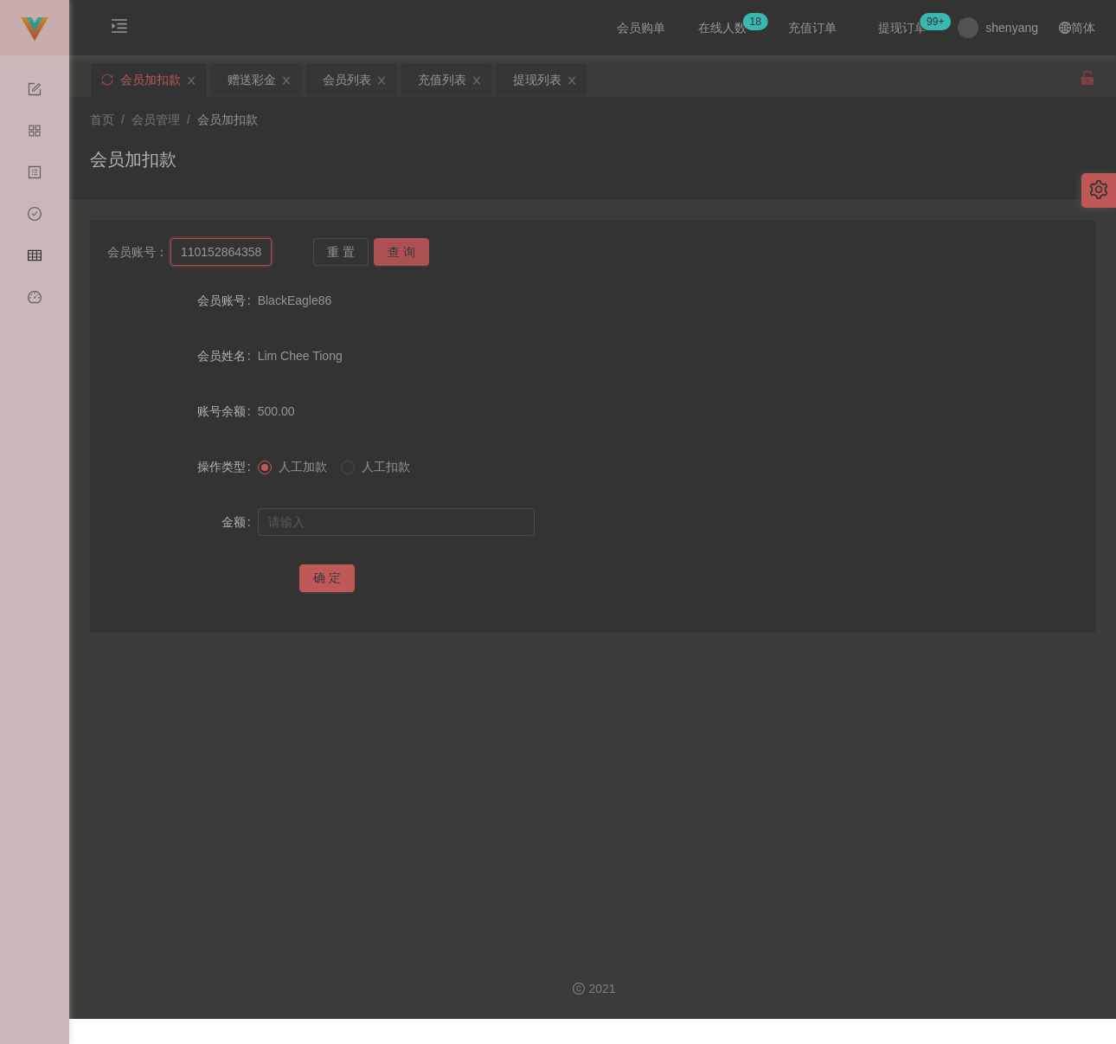
type input "110152864358"
click at [382, 250] on button "查 询" at bounding box center [401, 252] width 55 height 28
click at [402, 515] on input "text" at bounding box center [396, 522] width 277 height 28
click at [506, 514] on input "text" at bounding box center [396, 522] width 277 height 28
paste input "500"
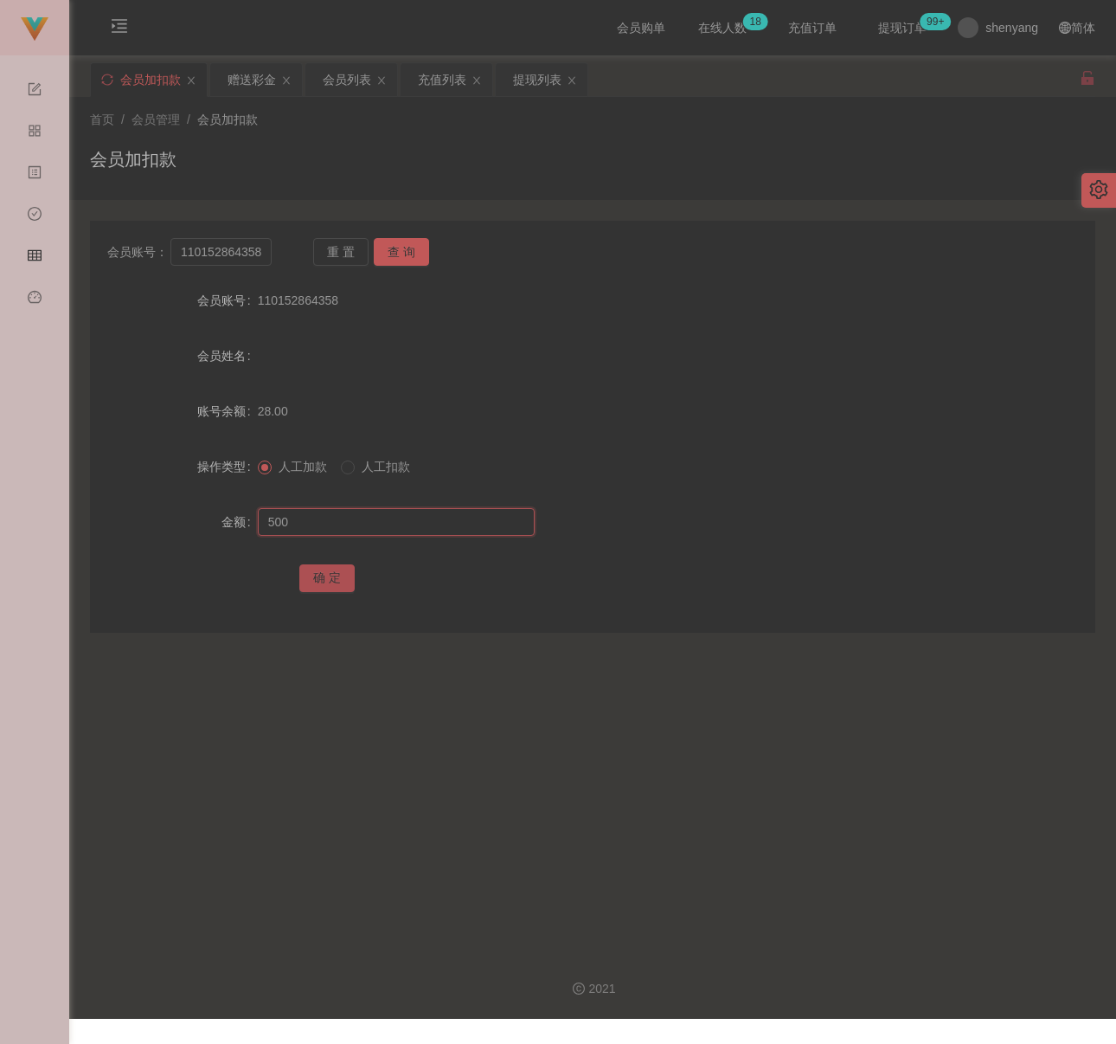
type input "500"
click at [312, 571] on button "确 定" at bounding box center [326, 578] width 55 height 28
click at [434, 119] on div "首页 / 会员管理 / 会员加扣款 /" at bounding box center [593, 120] width 1006 height 18
click at [260, 253] on input "110152864358" at bounding box center [220, 252] width 101 height 28
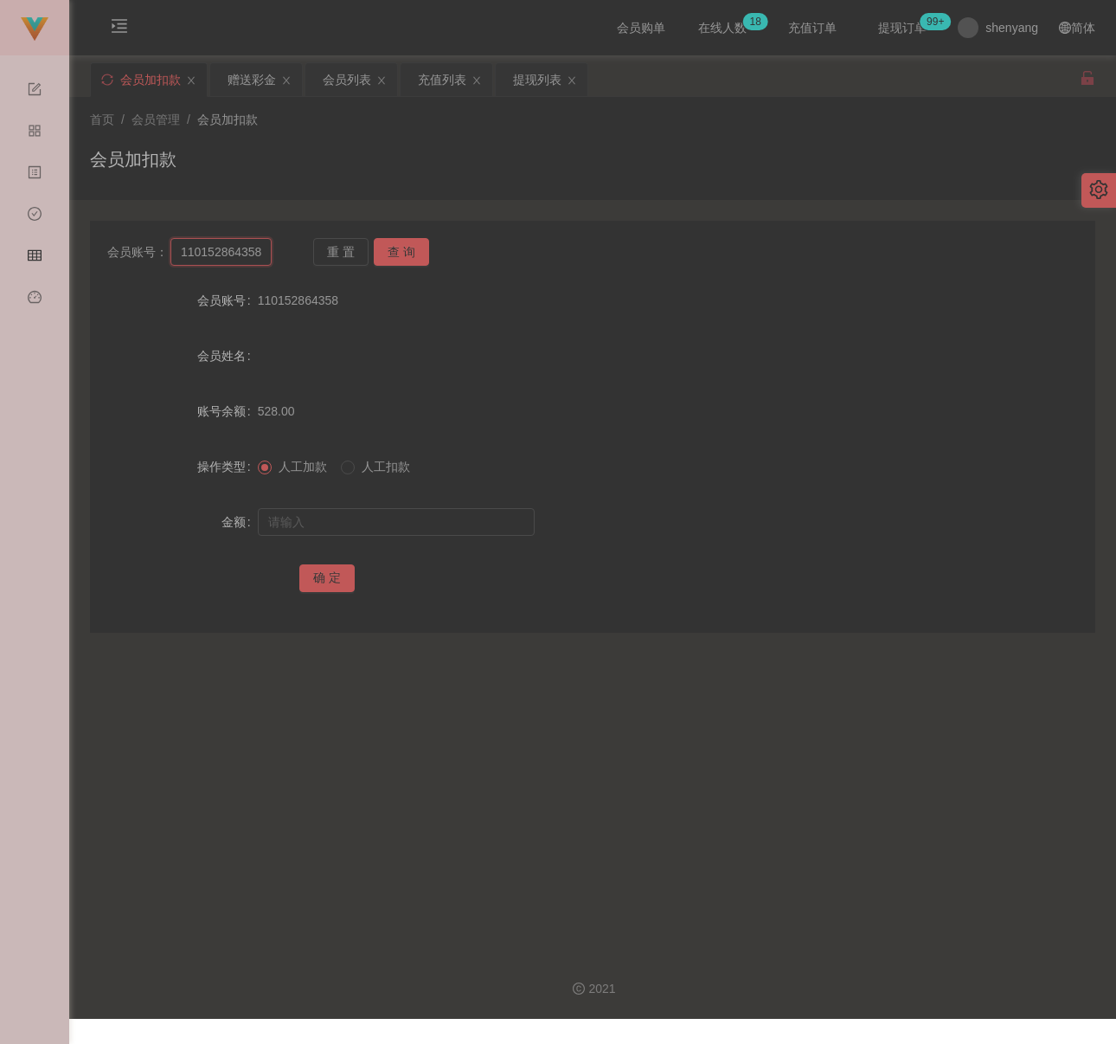
paste input "goldenglory"
type input "goldenglory"
click at [410, 252] on button "查 询" at bounding box center [401, 252] width 55 height 28
click at [382, 519] on input "text" at bounding box center [396, 522] width 277 height 28
click at [408, 523] on input "text" at bounding box center [396, 522] width 277 height 28
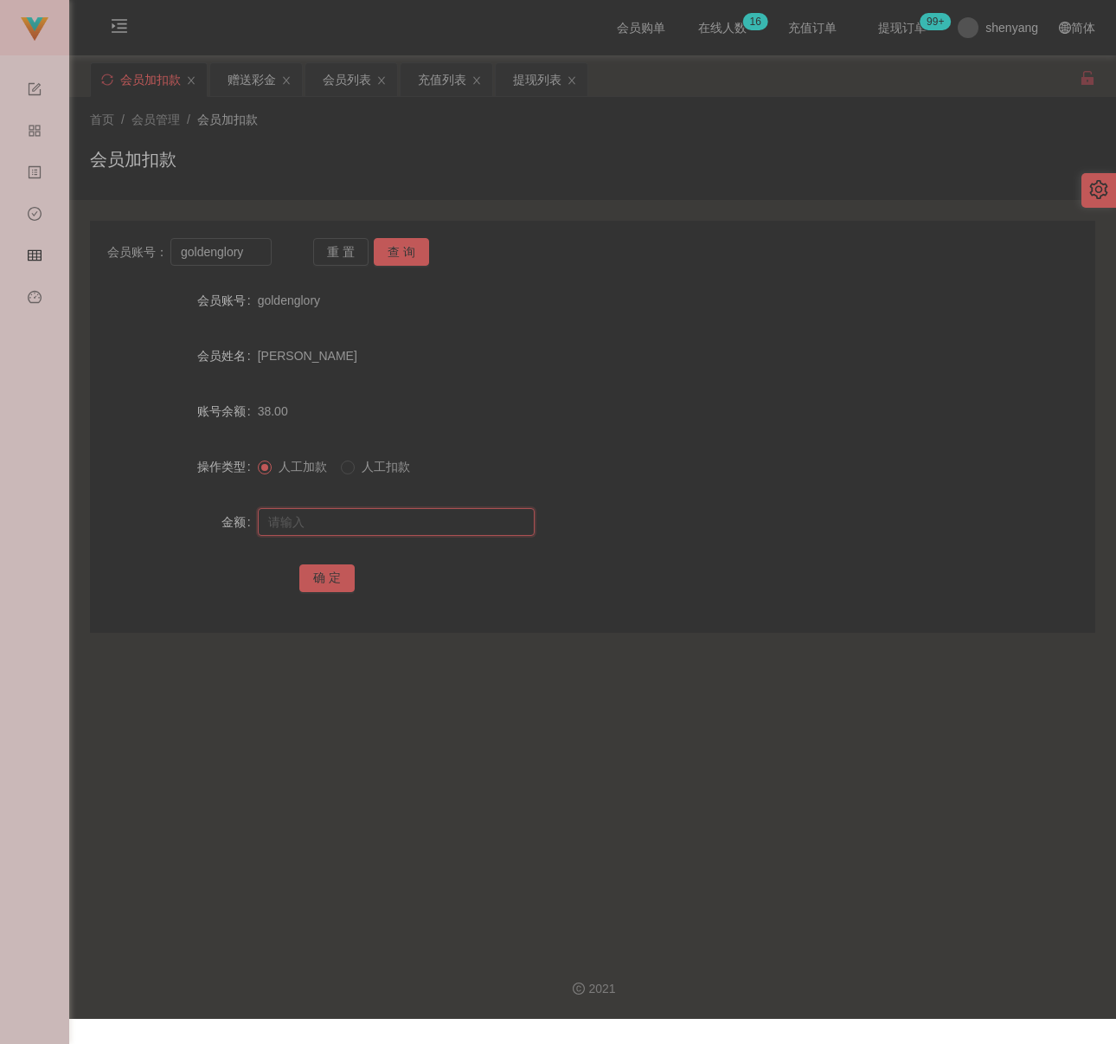
paste input "500"
type input "500"
click at [324, 572] on button "确 定" at bounding box center [326, 578] width 55 height 28
click at [377, 138] on div "首页 / 会员管理 / 会员加扣款 / 会员加扣款" at bounding box center [593, 148] width 1006 height 75
click at [252, 249] on input "goldenglory" at bounding box center [220, 252] width 101 height 28
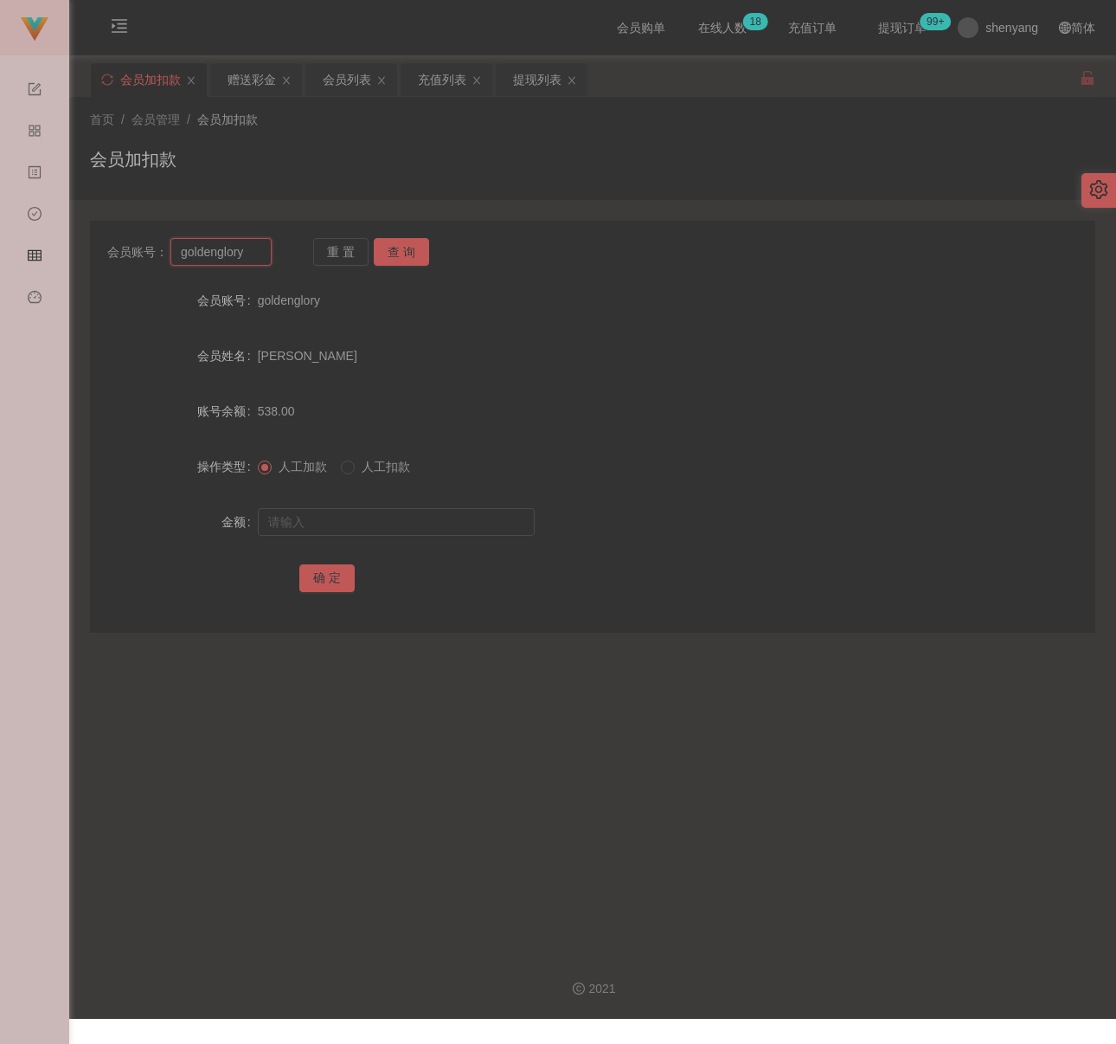
click at [252, 249] on input "goldenglory" at bounding box center [220, 252] width 101 height 28
paste input "qq123"
type input "qq123"
click at [415, 254] on button "查 询" at bounding box center [401, 252] width 55 height 28
click at [400, 517] on input "text" at bounding box center [396, 522] width 277 height 28
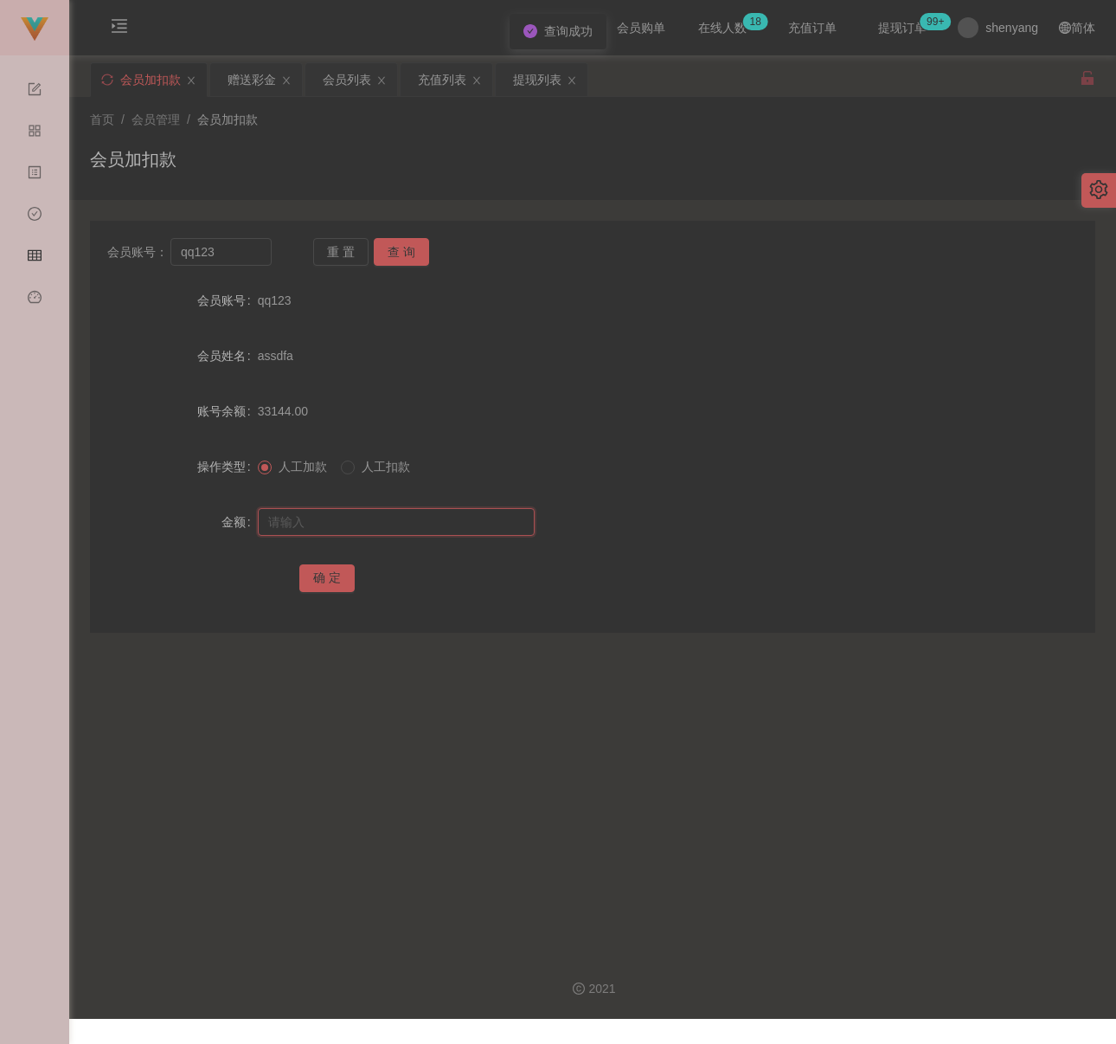
click at [455, 519] on input "text" at bounding box center [396, 522] width 277 height 28
paste input "500"
type input "500"
click at [324, 584] on button "确 定" at bounding box center [326, 578] width 55 height 28
click at [335, 81] on div "会员列表" at bounding box center [347, 79] width 48 height 33
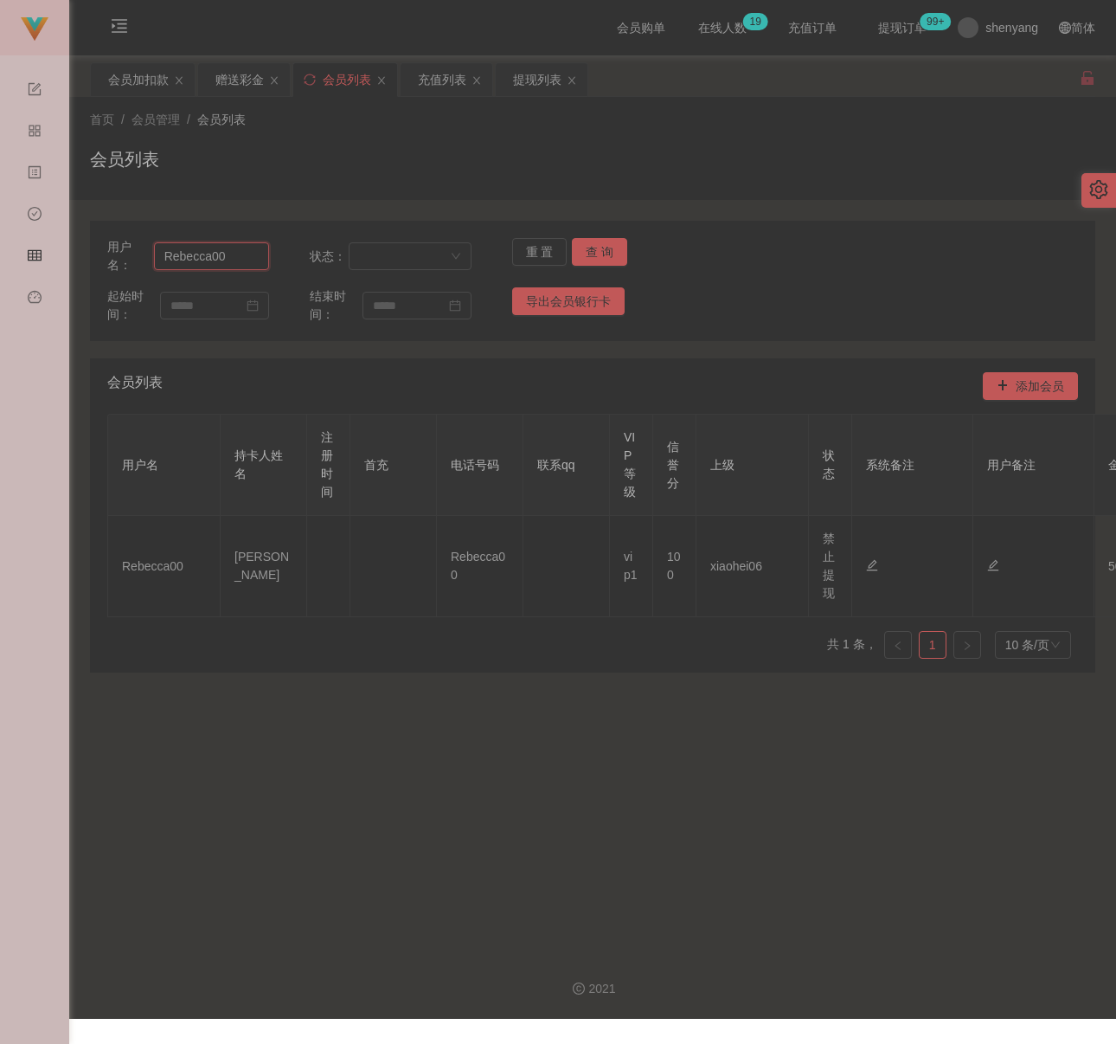
click at [249, 258] on input "Rebecca00" at bounding box center [211, 256] width 115 height 28
paste input "goldenglory"
type input "goldenglory"
click at [598, 249] on button "查 询" at bounding box center [599, 252] width 55 height 28
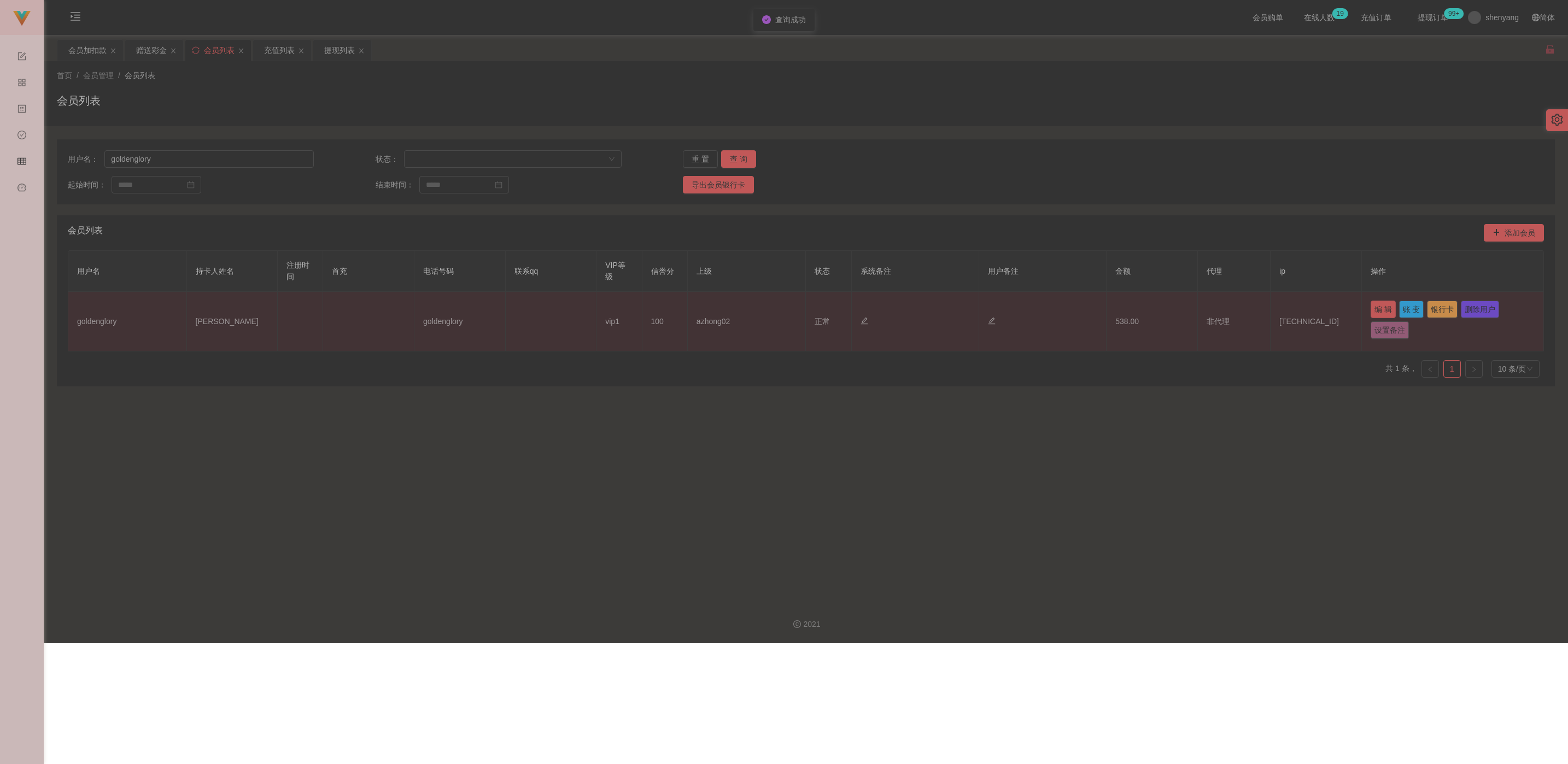
click at [704, 306] on button "编 辑" at bounding box center [1383, 309] width 25 height 18
type input "goldenglory"
type input "[PERSON_NAME]"
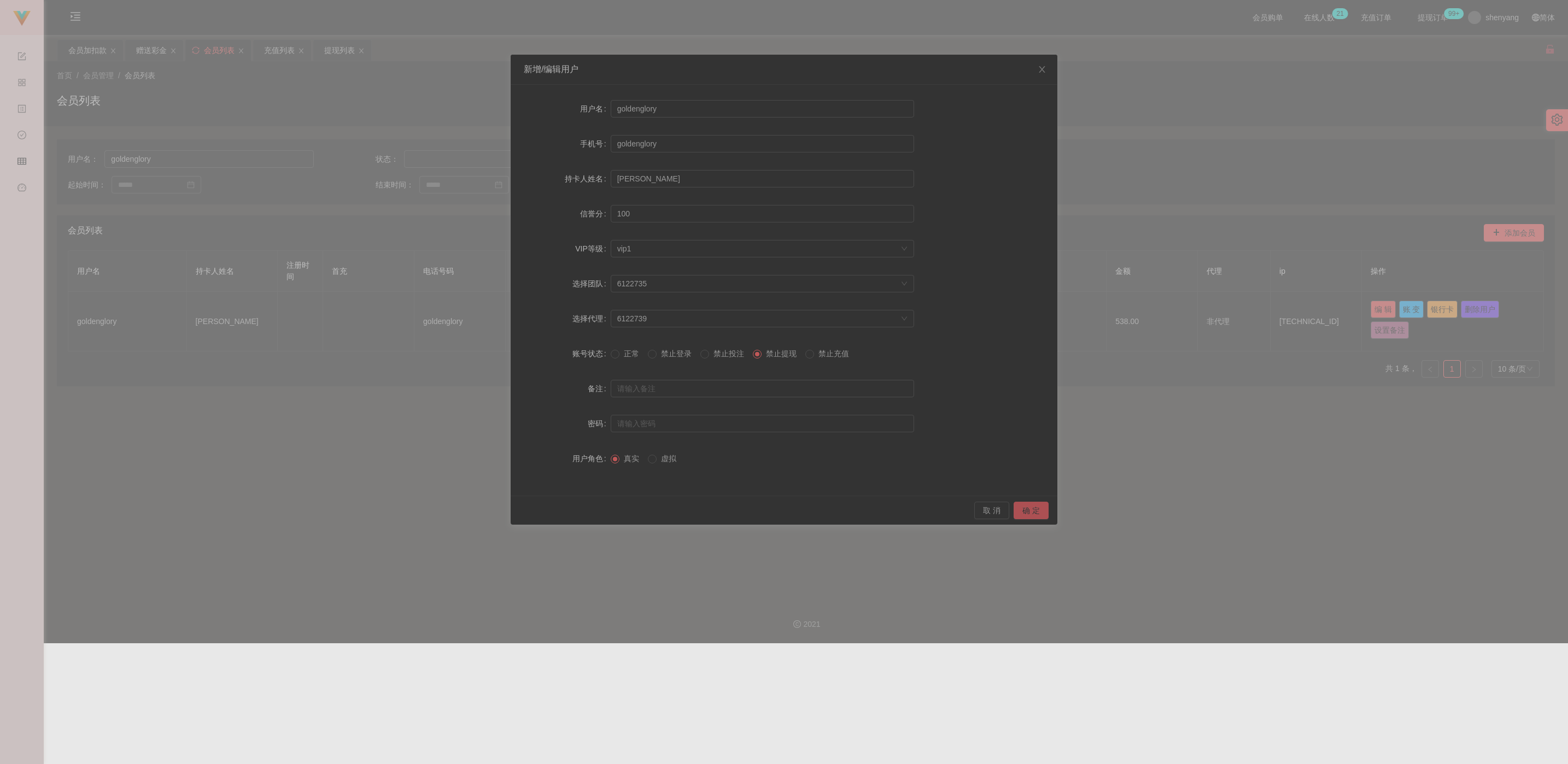
click at [704, 513] on button "确 定" at bounding box center [1030, 510] width 35 height 18
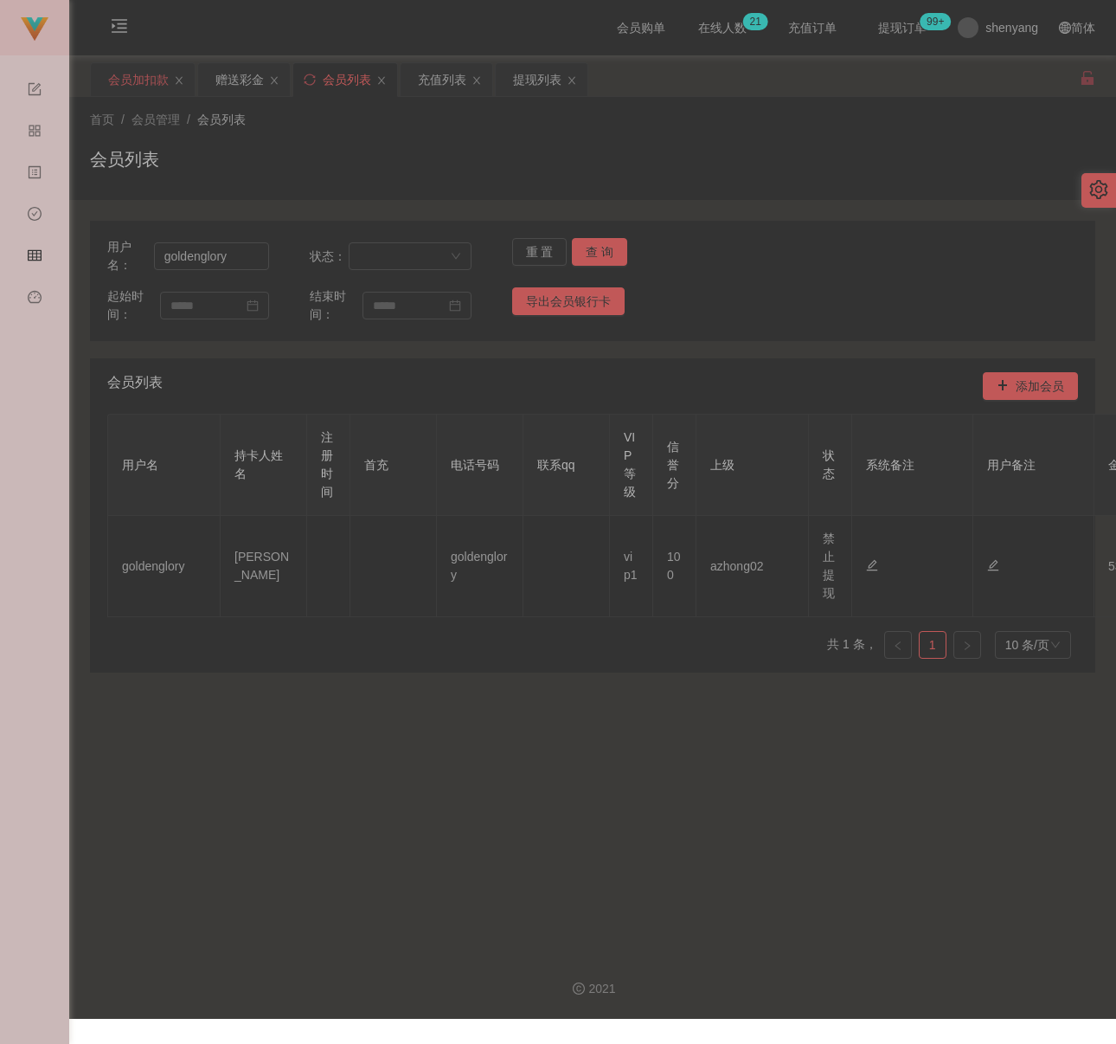
click at [144, 75] on div "会员加扣款" at bounding box center [138, 79] width 61 height 33
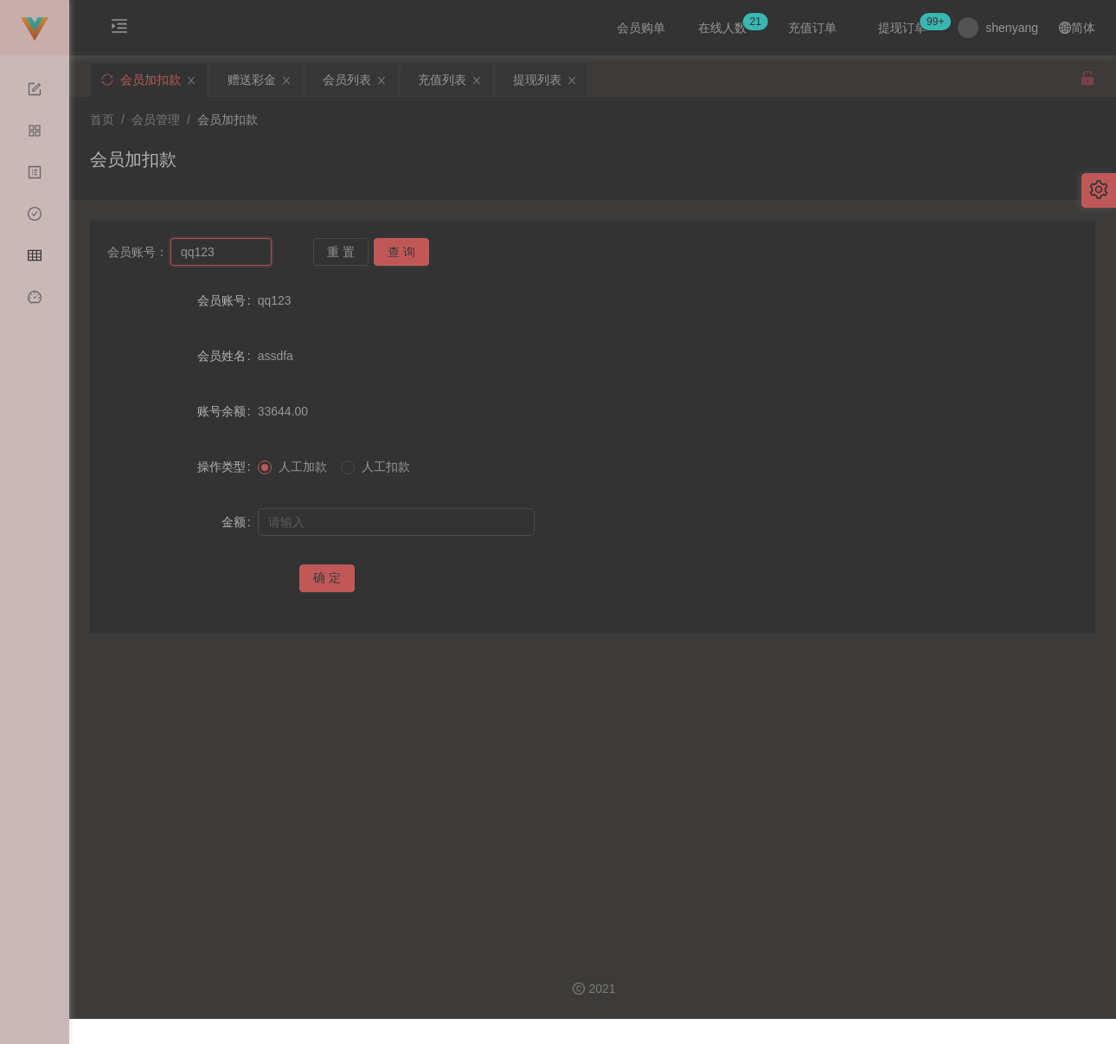
click at [227, 245] on input "qq123" at bounding box center [220, 252] width 101 height 28
click at [395, 247] on button "查 询" at bounding box center [401, 252] width 55 height 28
click at [395, 517] on input "text" at bounding box center [396, 522] width 277 height 28
type input "500"
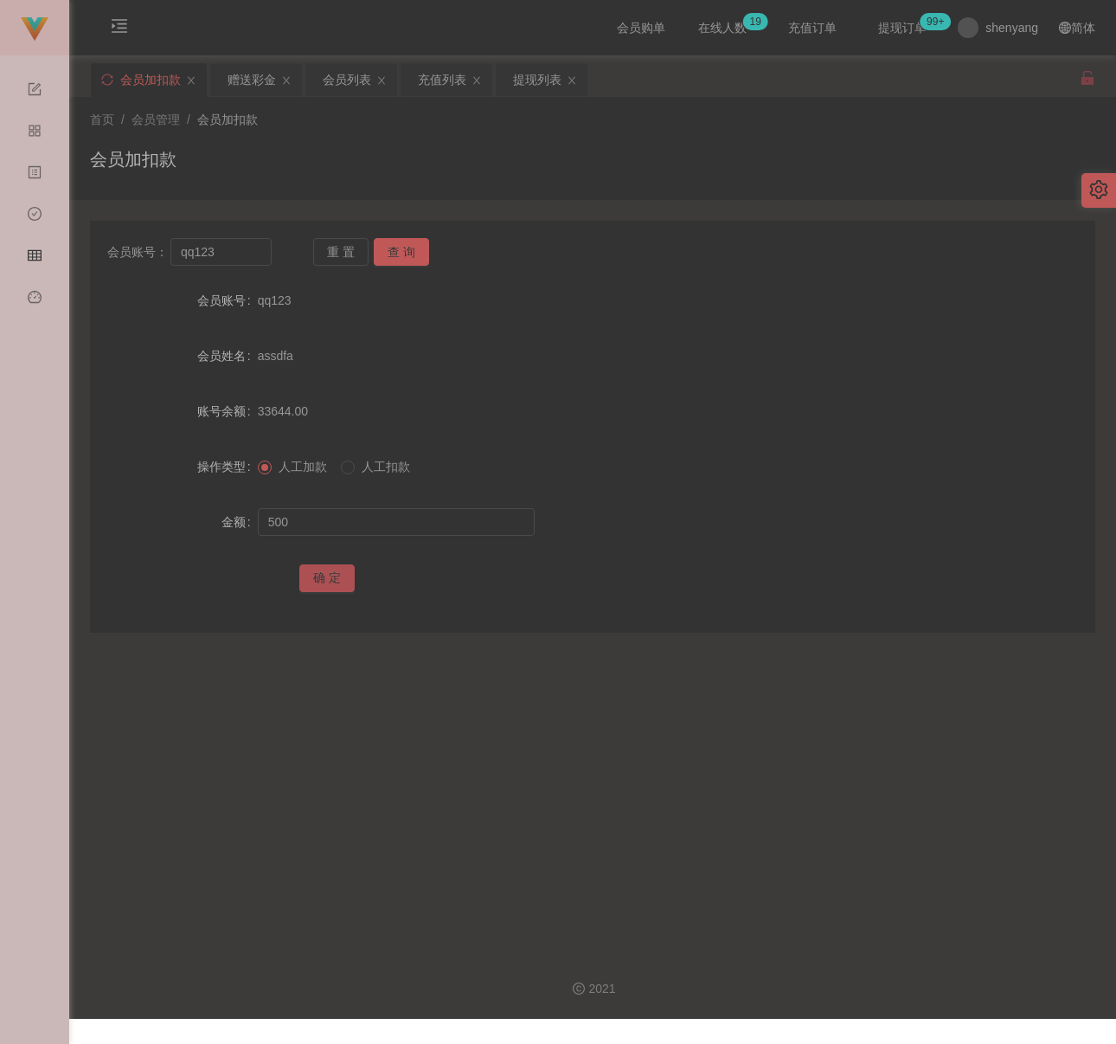
click at [325, 574] on button "确 定" at bounding box center [326, 578] width 55 height 28
click at [442, 138] on div "首页 / 会员管理 / 会员加扣款 / 会员加扣款" at bounding box center [593, 148] width 1006 height 75
click at [260, 260] on input "qq123" at bounding box center [220, 252] width 101 height 28
paste input "ahvee"
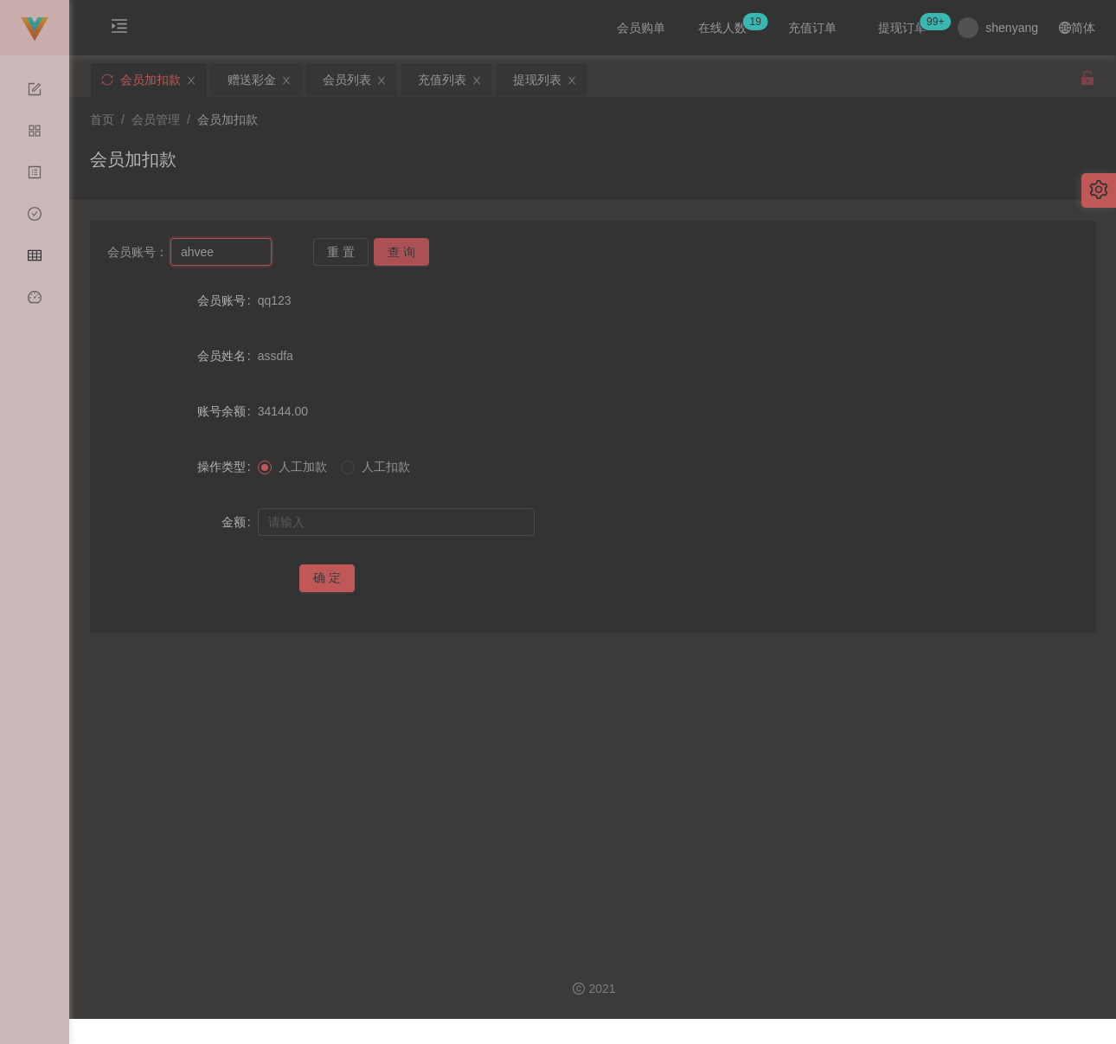
type input "ahvee"
click at [382, 249] on button "查 询" at bounding box center [401, 252] width 55 height 28
click at [398, 535] on input "text" at bounding box center [396, 522] width 277 height 28
click at [437, 525] on input "text" at bounding box center [396, 522] width 277 height 28
paste input "500"
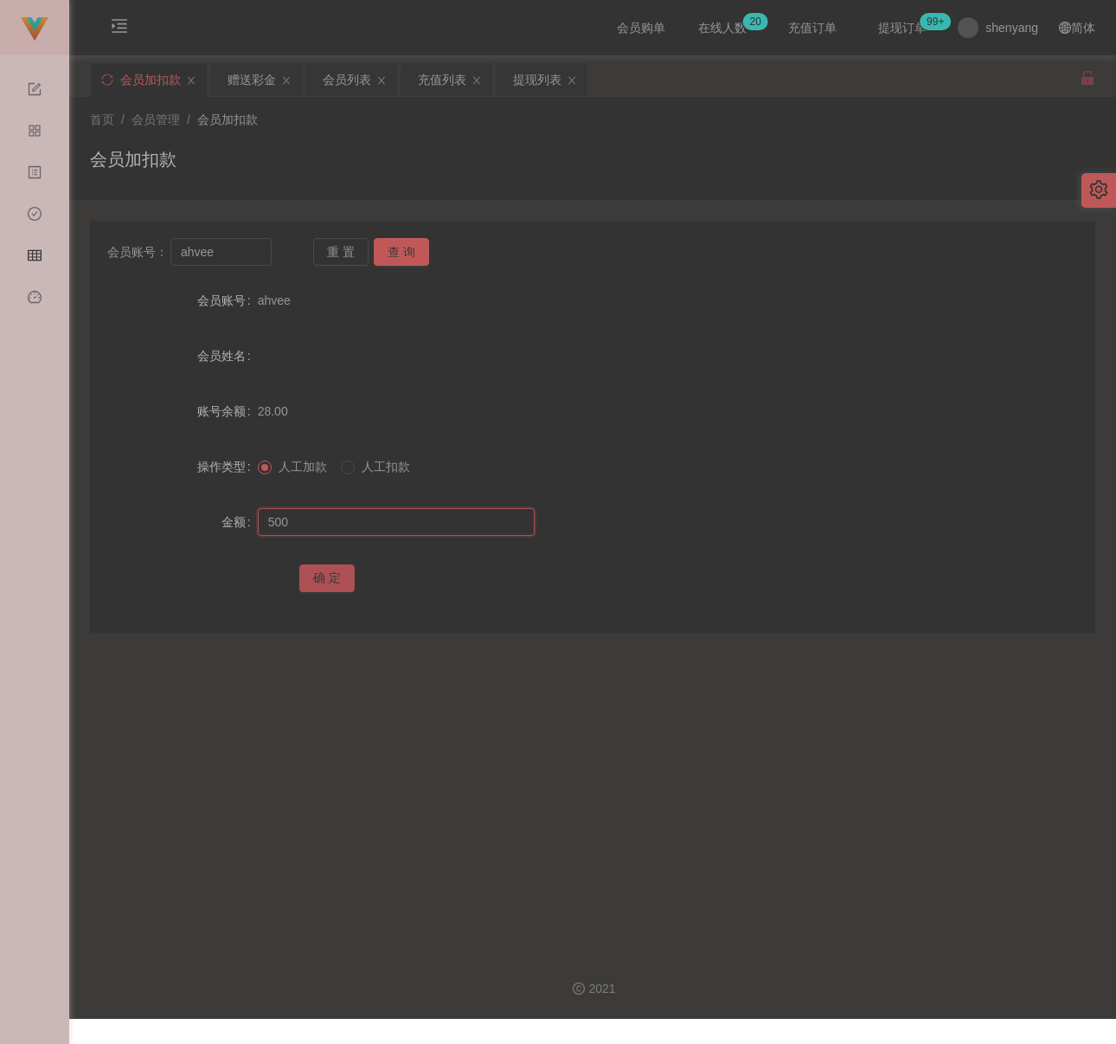
type input "500"
click at [341, 569] on button "确 定" at bounding box center [326, 578] width 55 height 28
click at [881, 138] on div "首页 / 会员管理 / 会员加扣款 / 会员加扣款" at bounding box center [593, 148] width 1006 height 75
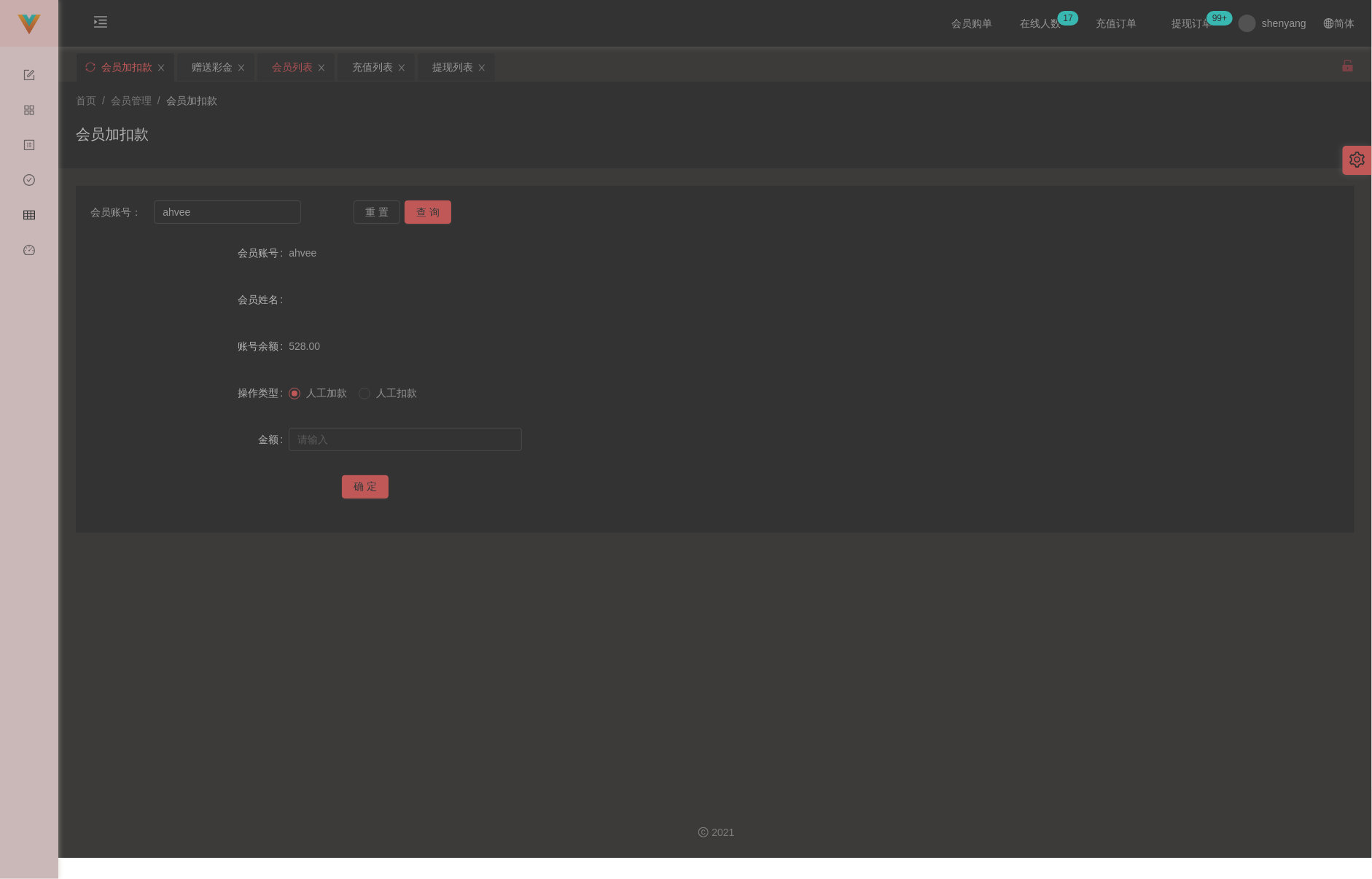
click at [280, 64] on div "会员列表" at bounding box center [292, 67] width 40 height 28
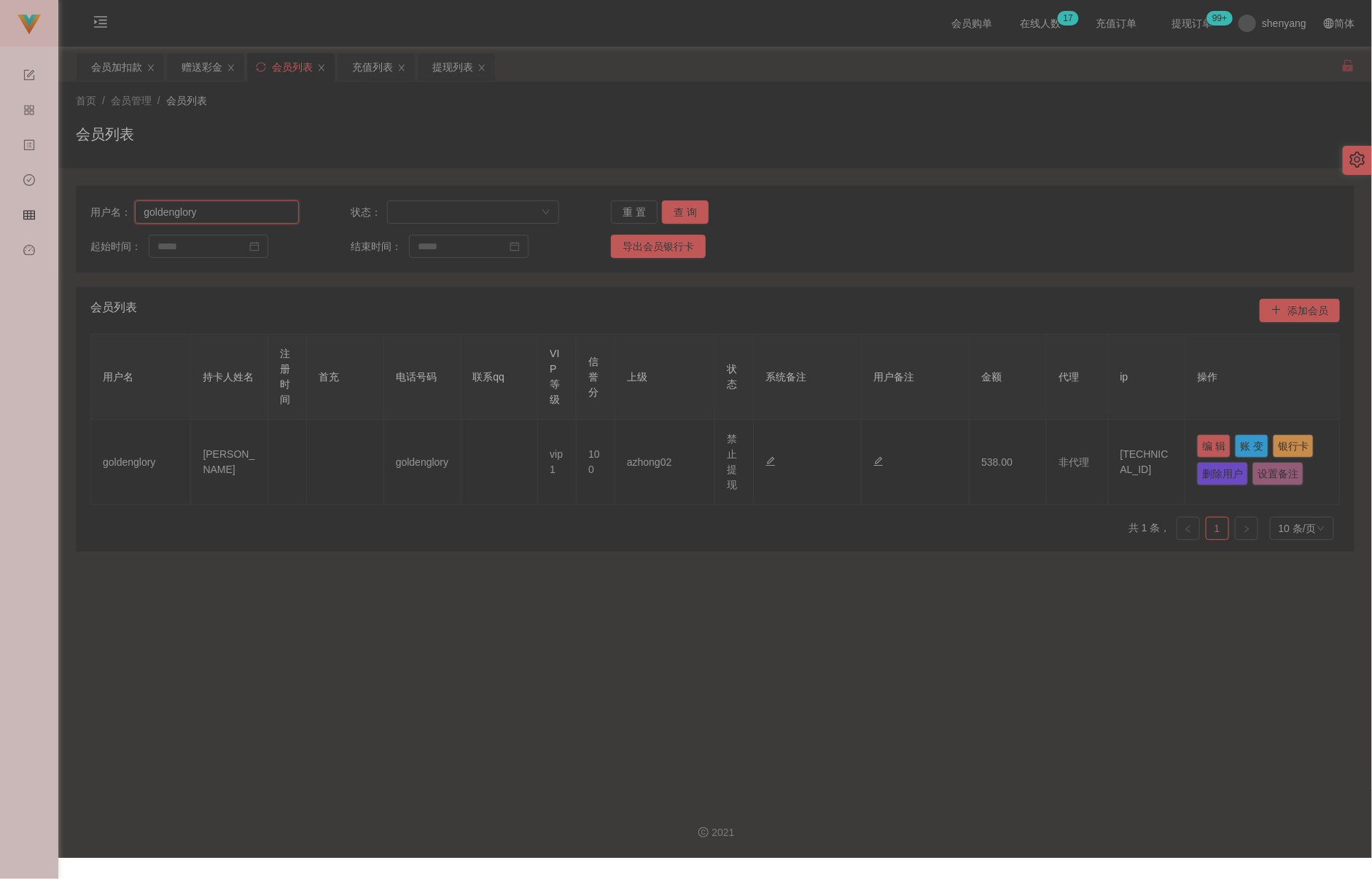
click at [227, 206] on input "goldenglory" at bounding box center [216, 212] width 163 height 24
paste input "Mik3w"
type input "Mik3w"
click at [681, 216] on button "查 询" at bounding box center [685, 212] width 46 height 24
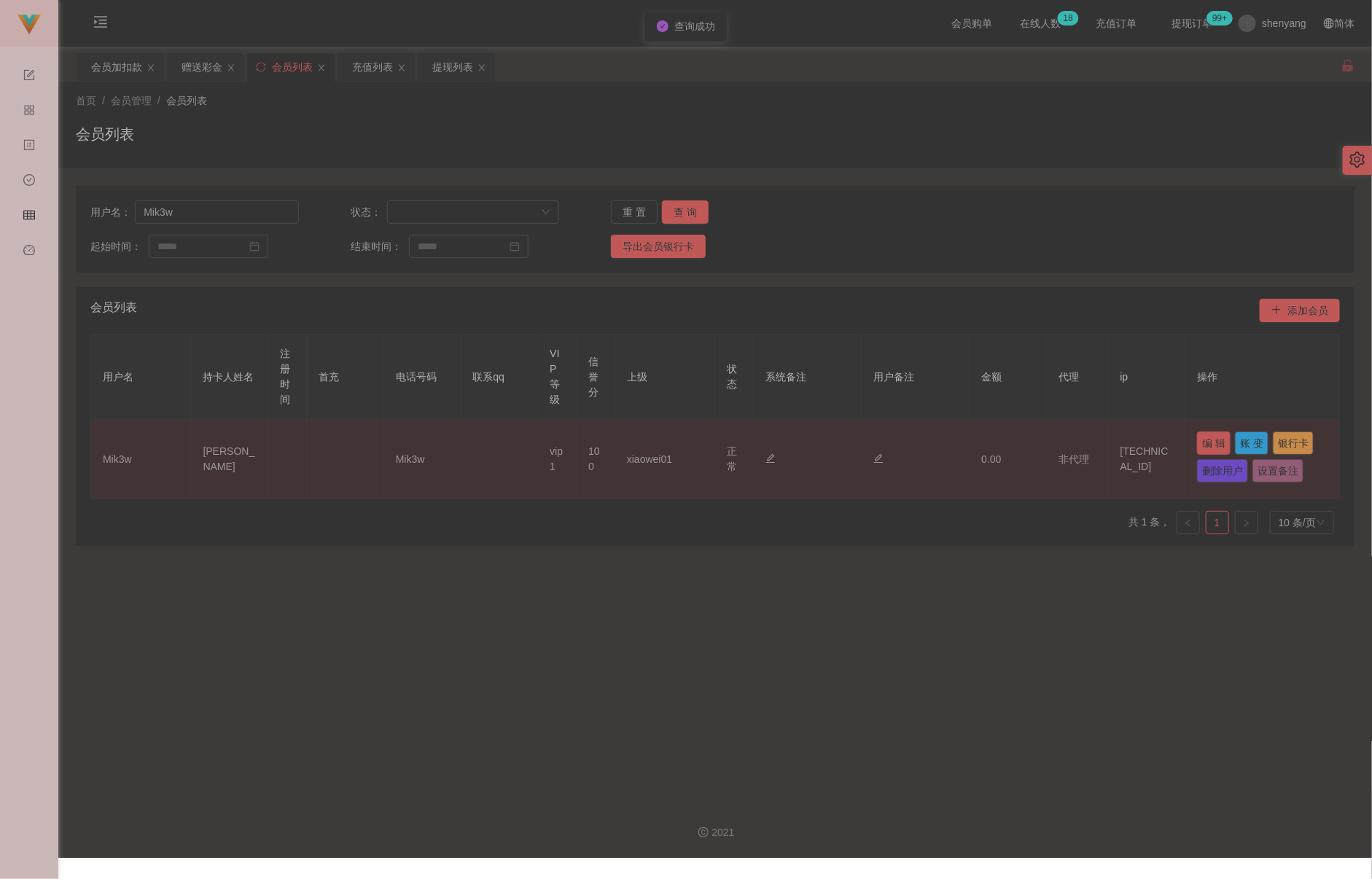
click at [939, 445] on button "编 辑" at bounding box center [1214, 443] width 34 height 24
type input "Mik3w"
type input "[PERSON_NAME]"
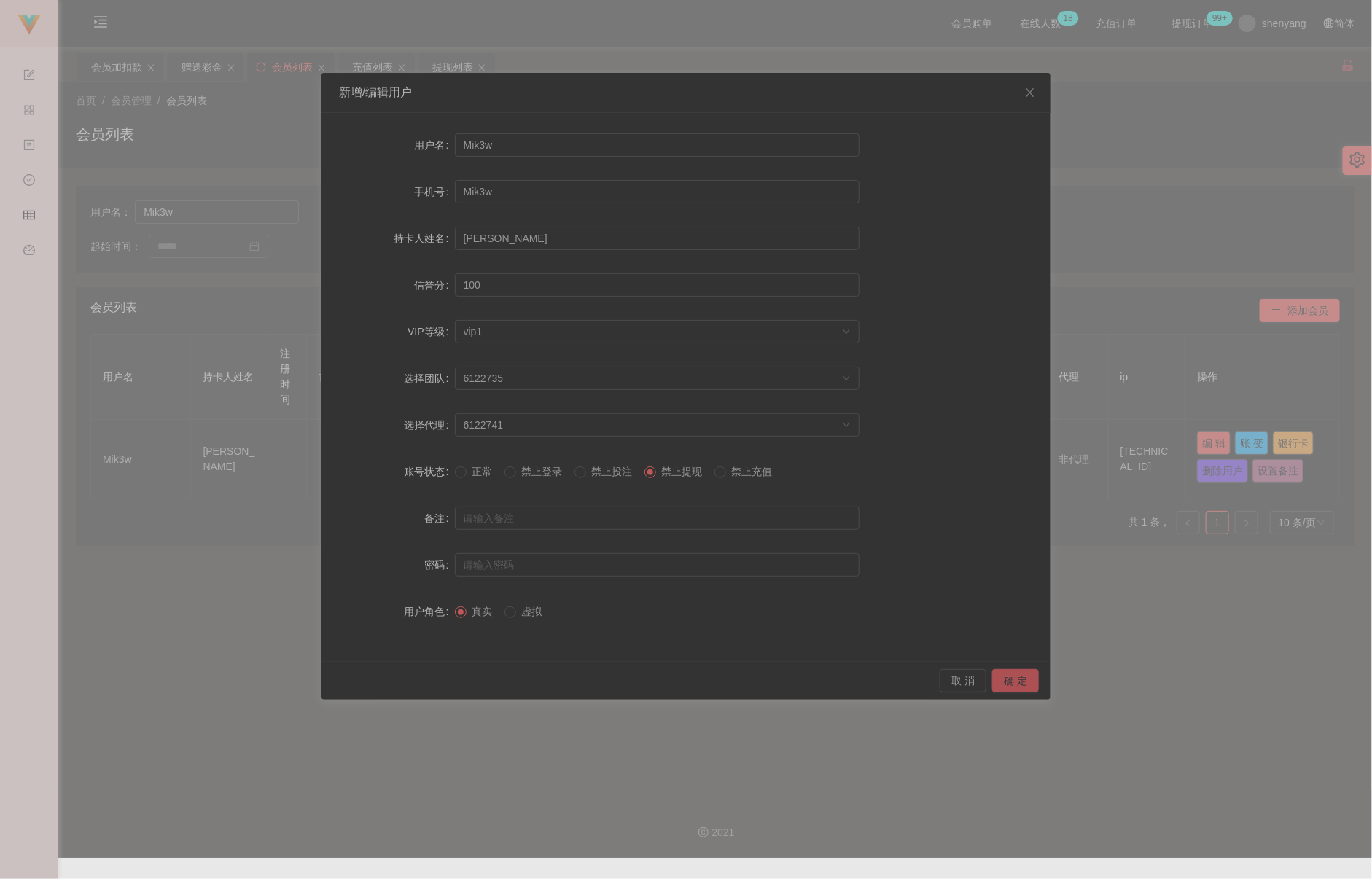
click at [939, 674] on button "确 定" at bounding box center [1015, 680] width 46 height 24
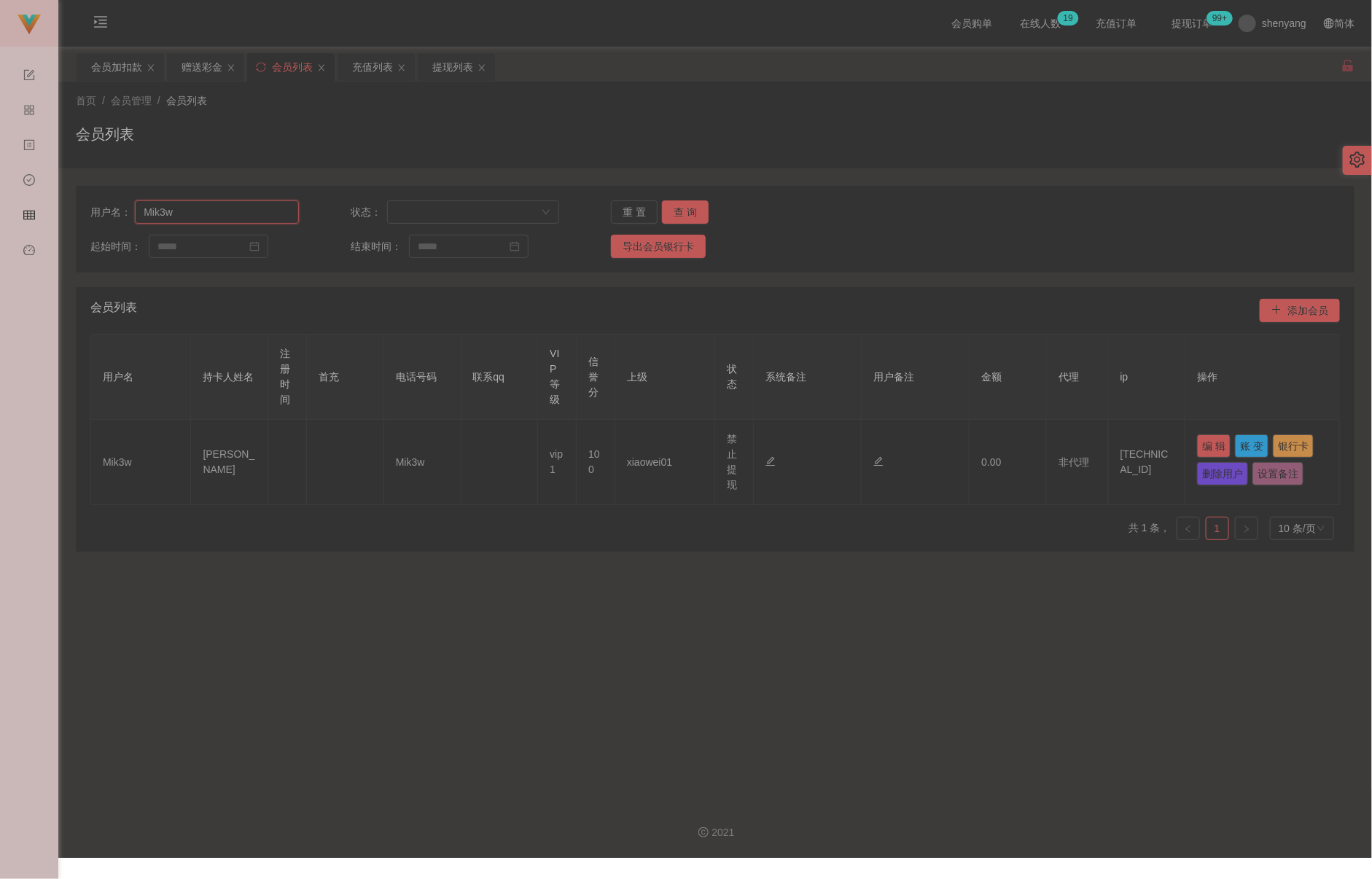
click at [214, 208] on input "Mik3w" at bounding box center [216, 212] width 163 height 24
paste input "8839616"
type input "8839616"
click at [674, 210] on button "查 询" at bounding box center [685, 212] width 46 height 24
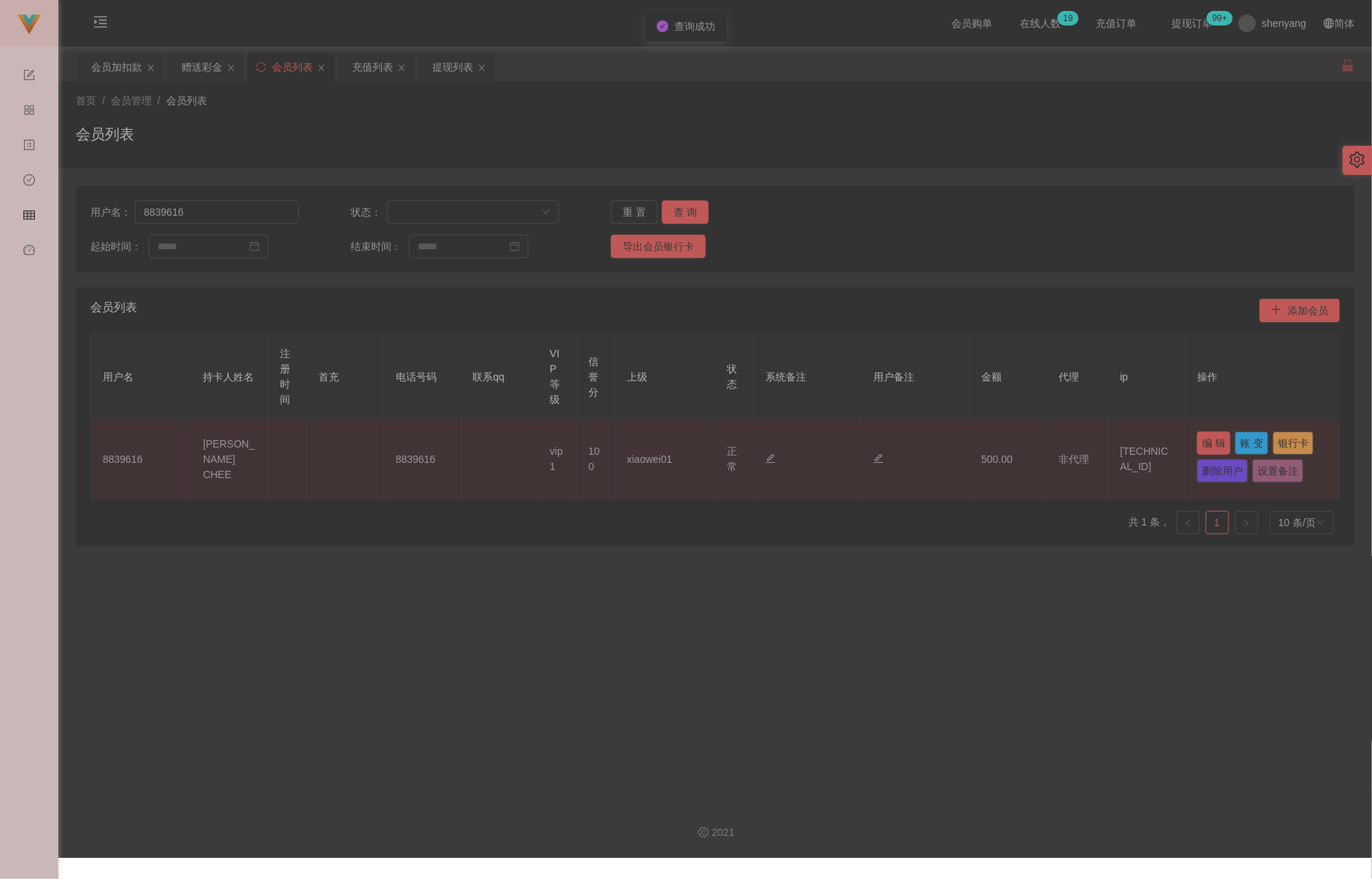
click at [939, 435] on button "编 辑" at bounding box center [1214, 443] width 34 height 24
type input "8839616"
type input "[PERSON_NAME] CHEE"
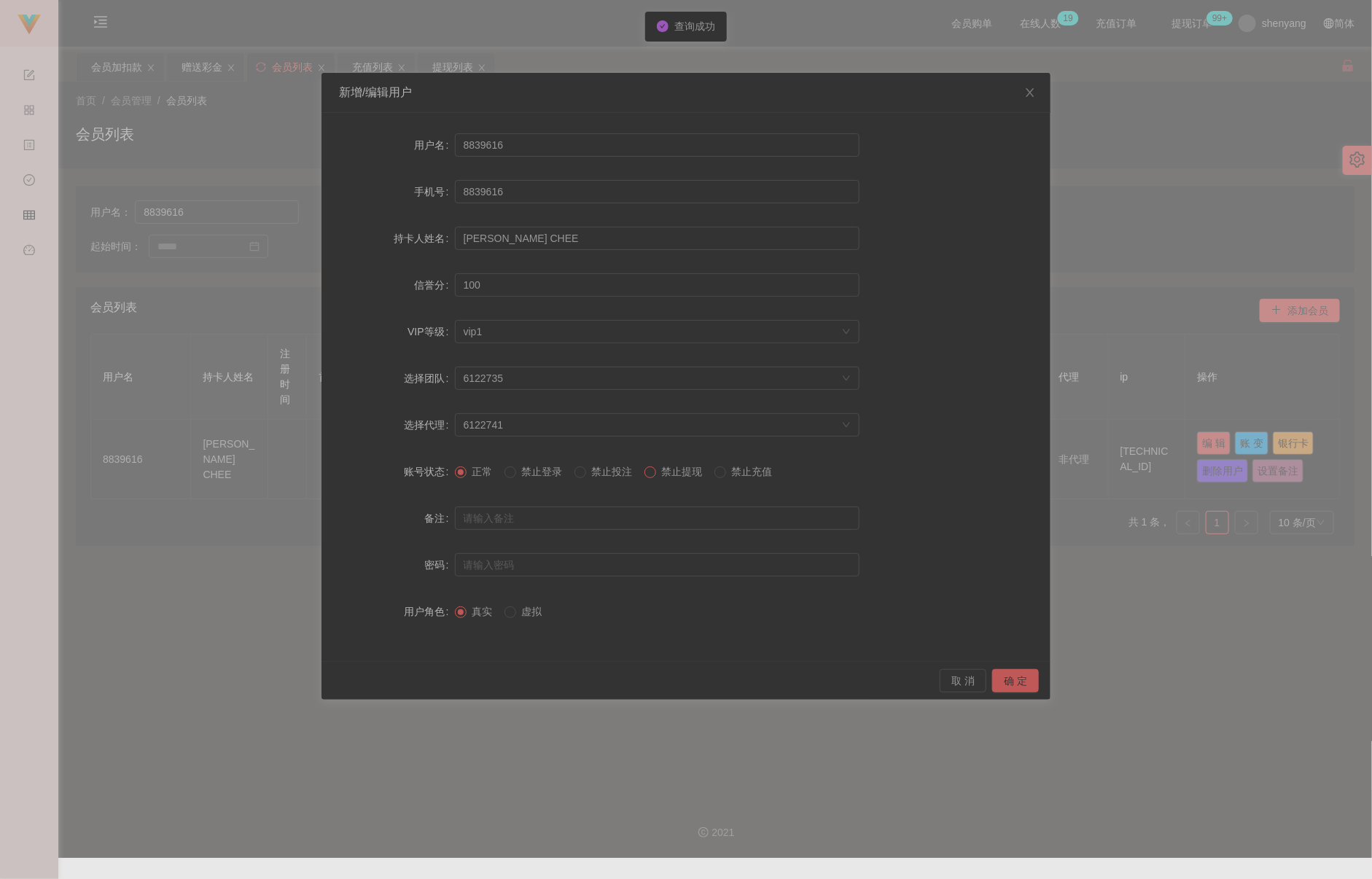
click at [656, 473] on span at bounding box center [650, 472] width 12 height 12
click at [939, 680] on button "确 定" at bounding box center [1015, 680] width 46 height 24
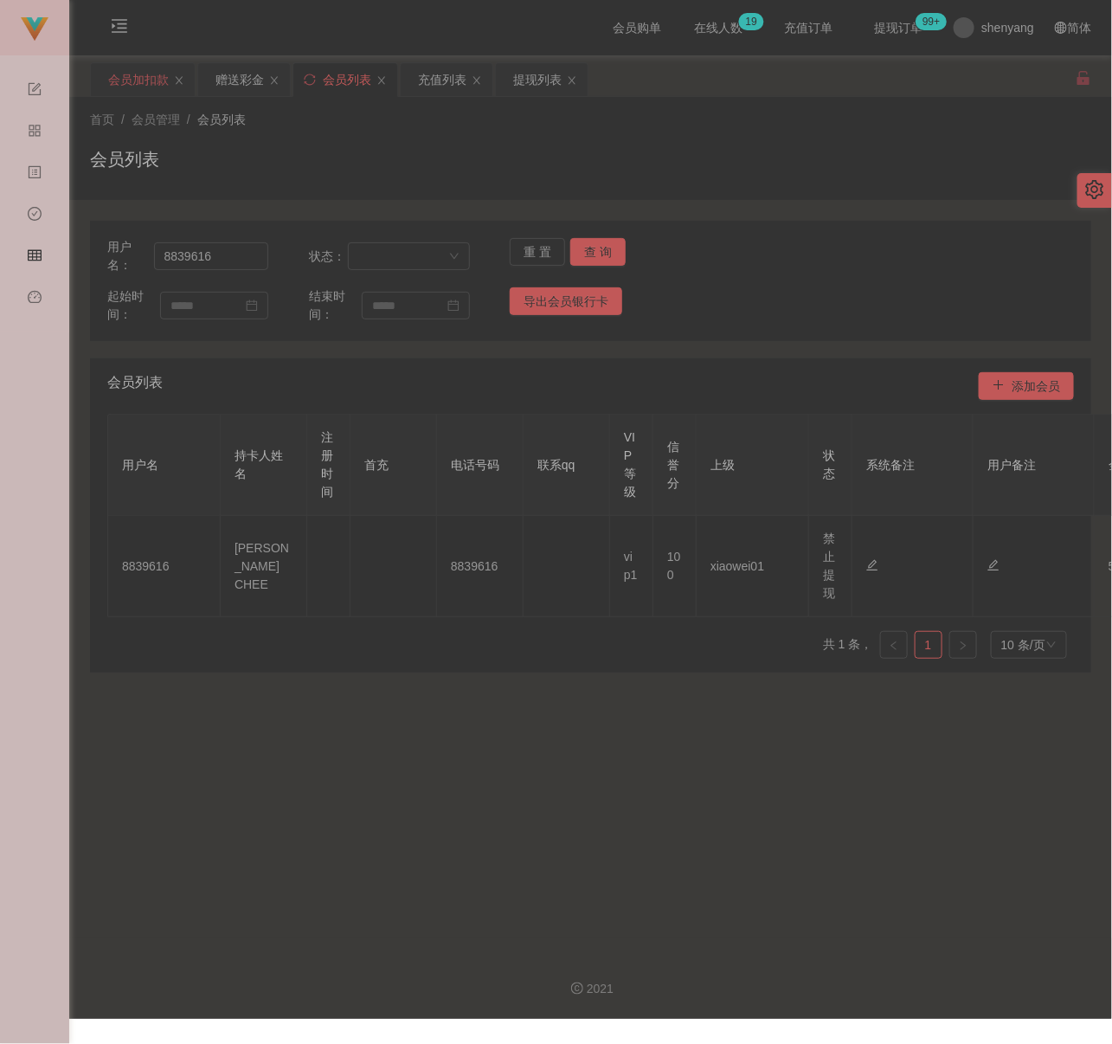
click at [130, 84] on div "会员加扣款" at bounding box center [138, 79] width 61 height 33
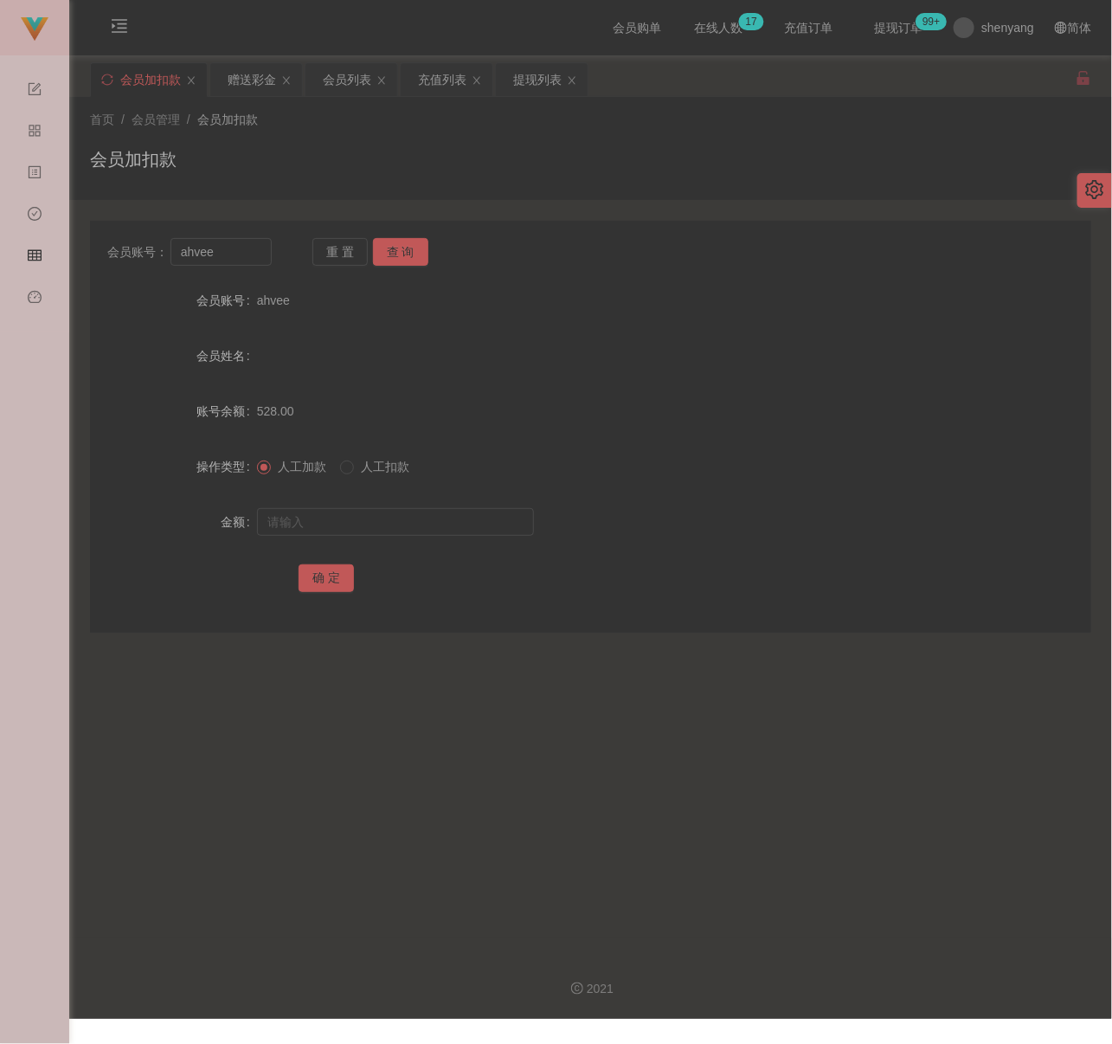
click at [462, 136] on div "首页 / 会员管理 / 会员加扣款 / 会员加扣款" at bounding box center [590, 148] width 1001 height 75
click at [228, 255] on input "ahvee" at bounding box center [220, 252] width 101 height 28
paste input "qq123"
type input "qq123"
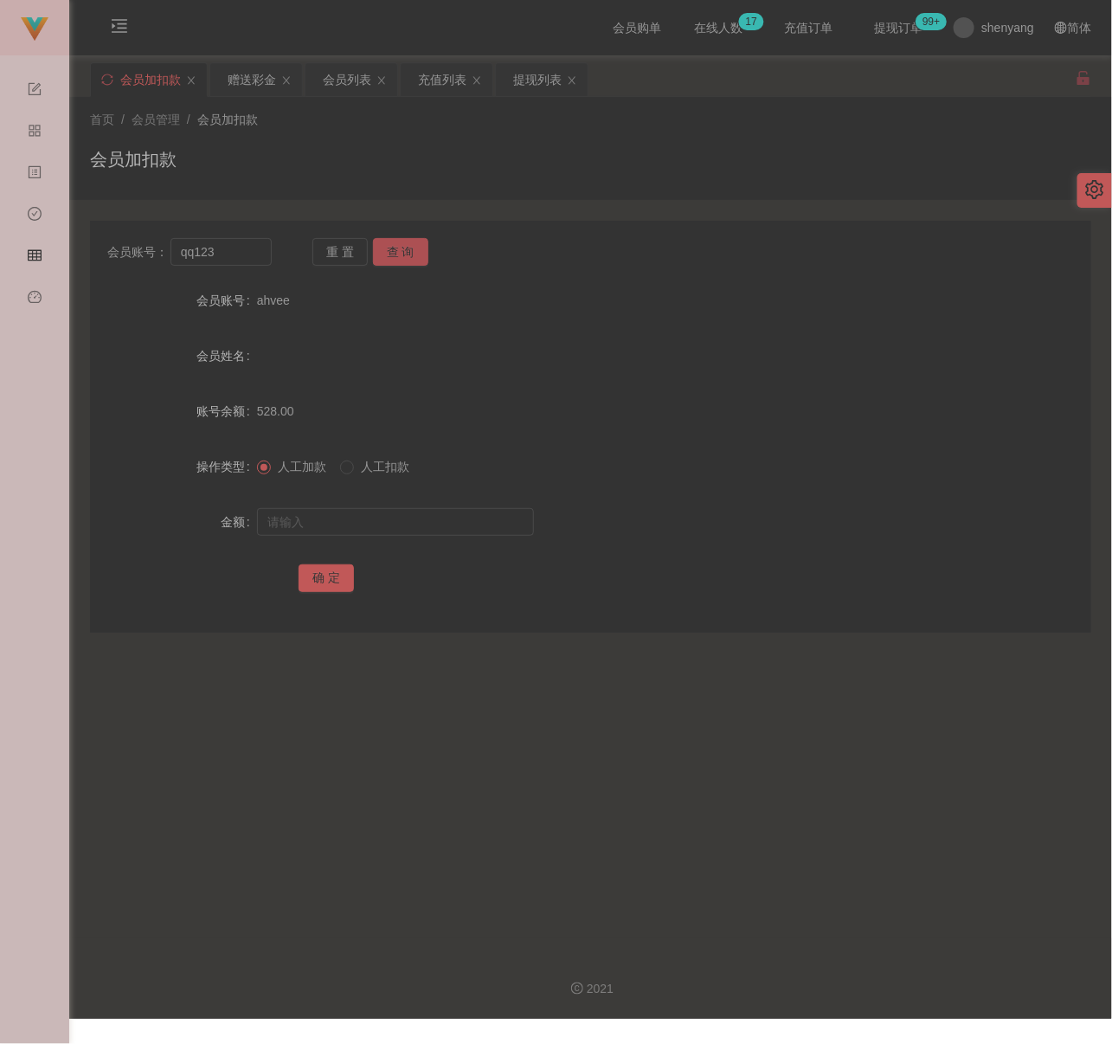
click at [384, 247] on button "查 询" at bounding box center [400, 252] width 55 height 28
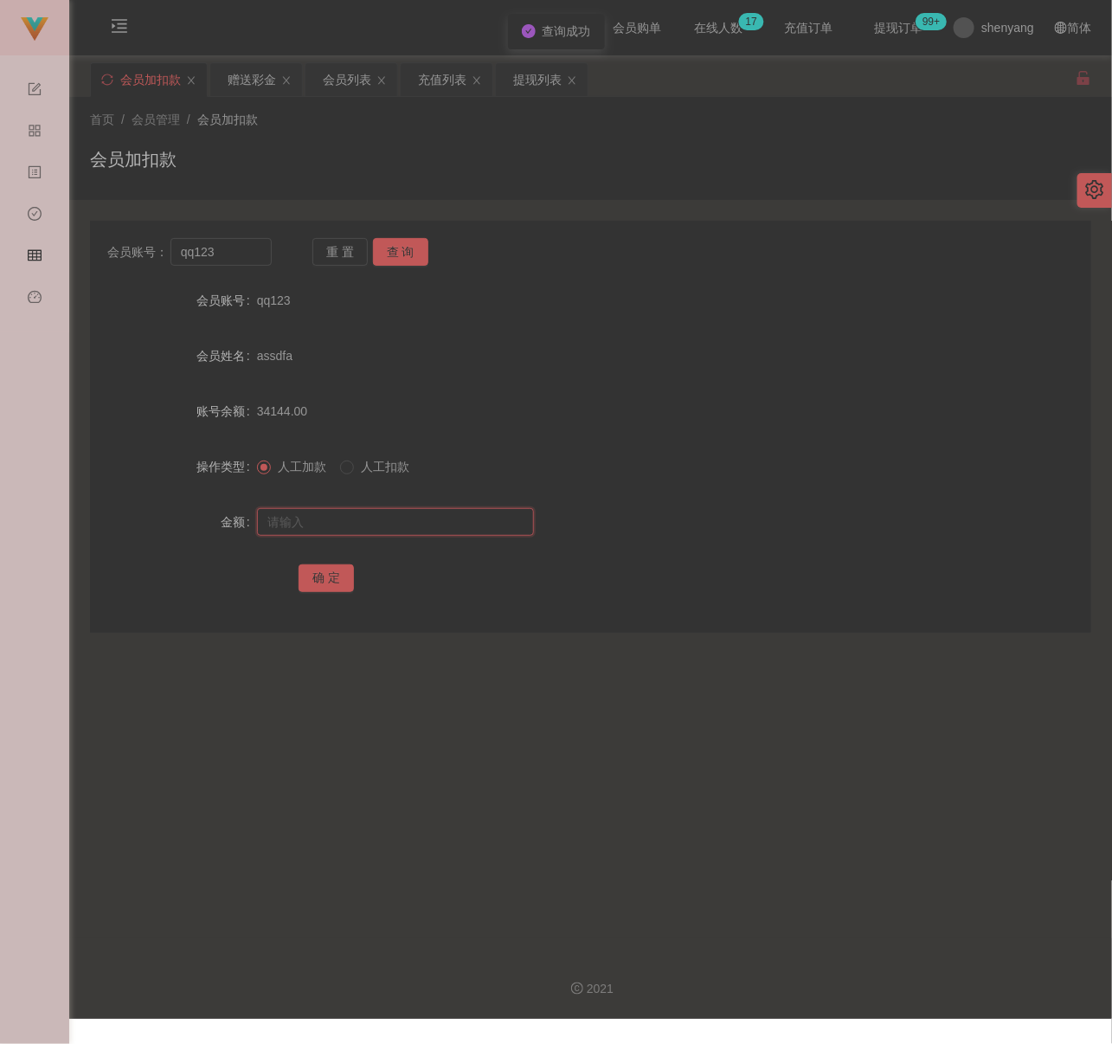
click at [392, 511] on input "text" at bounding box center [395, 522] width 277 height 28
click at [447, 527] on input "text" at bounding box center [395, 522] width 277 height 28
paste input "100"
type input "100"
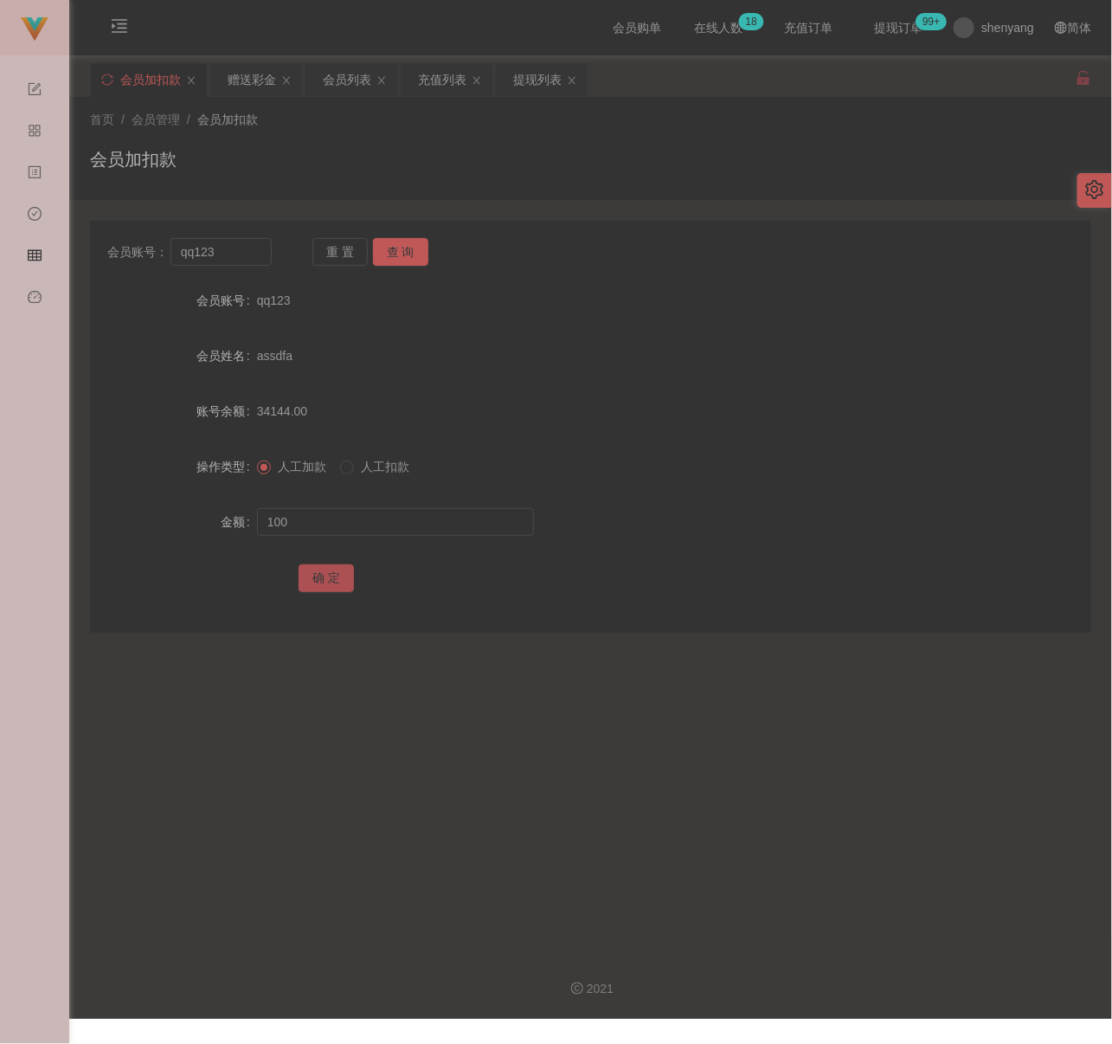
click at [332, 576] on button "确 定" at bounding box center [326, 578] width 55 height 28
click at [367, 151] on div "会员加扣款" at bounding box center [590, 166] width 1001 height 40
click at [366, 76] on div "会员列表" at bounding box center [347, 79] width 48 height 33
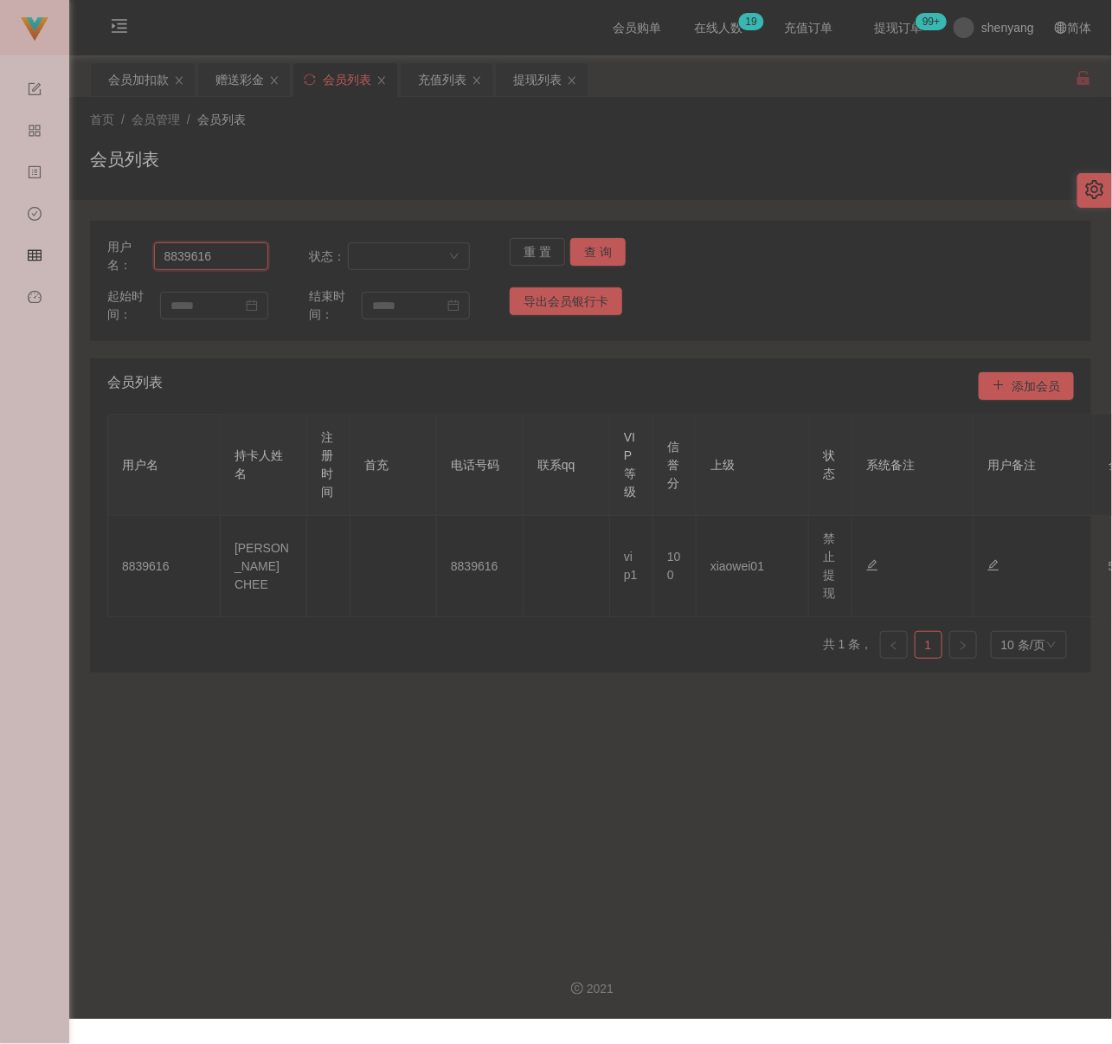
click at [219, 255] on input "8839616" at bounding box center [211, 256] width 115 height 28
paste input "who110388who"
type input "who110388who"
click at [590, 252] on button "查 询" at bounding box center [597, 252] width 55 height 28
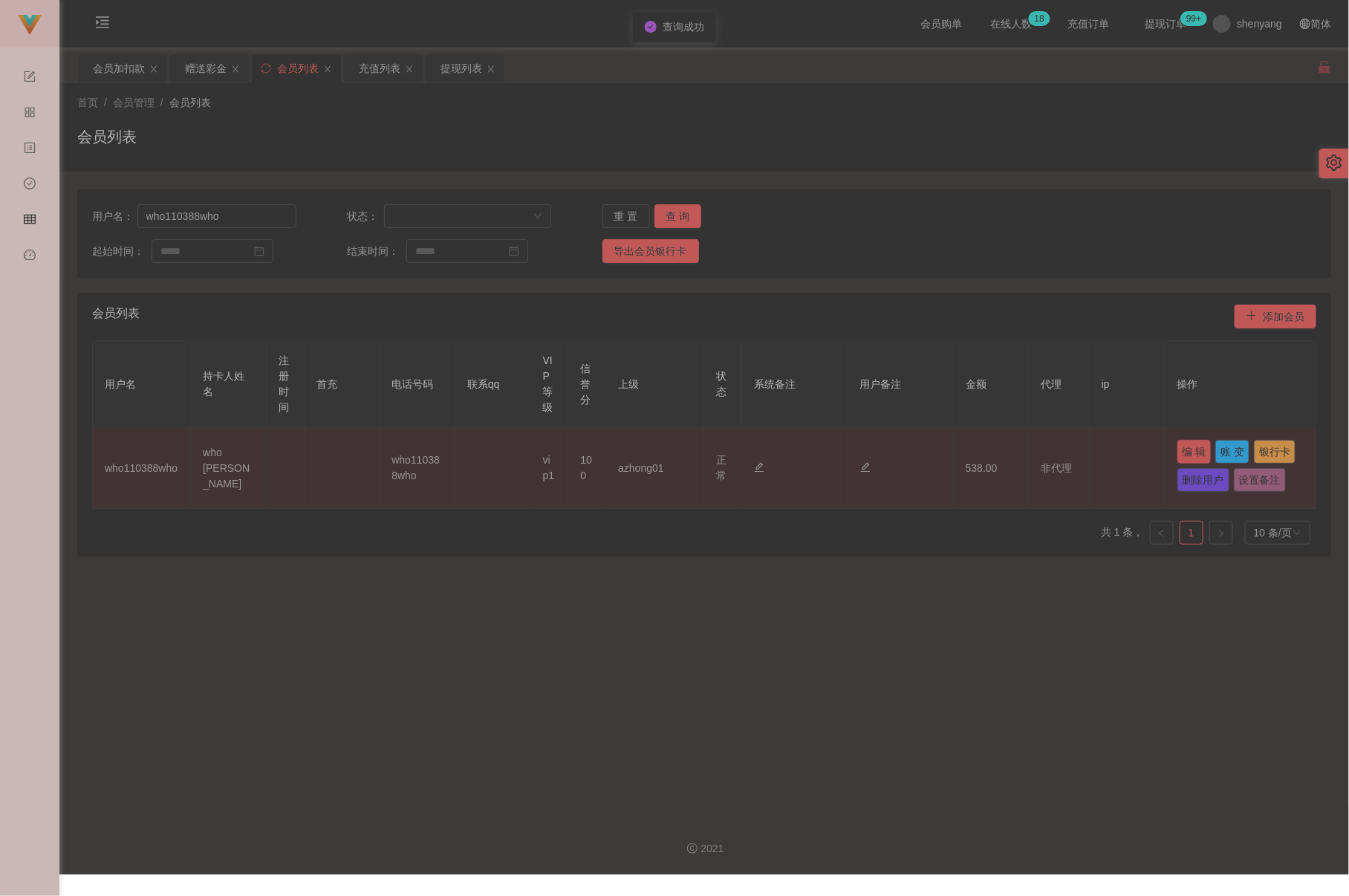
click at [957, 452] on button "编 辑" at bounding box center [1195, 451] width 34 height 24
type input "who110388who"
type input "who [PERSON_NAME]"
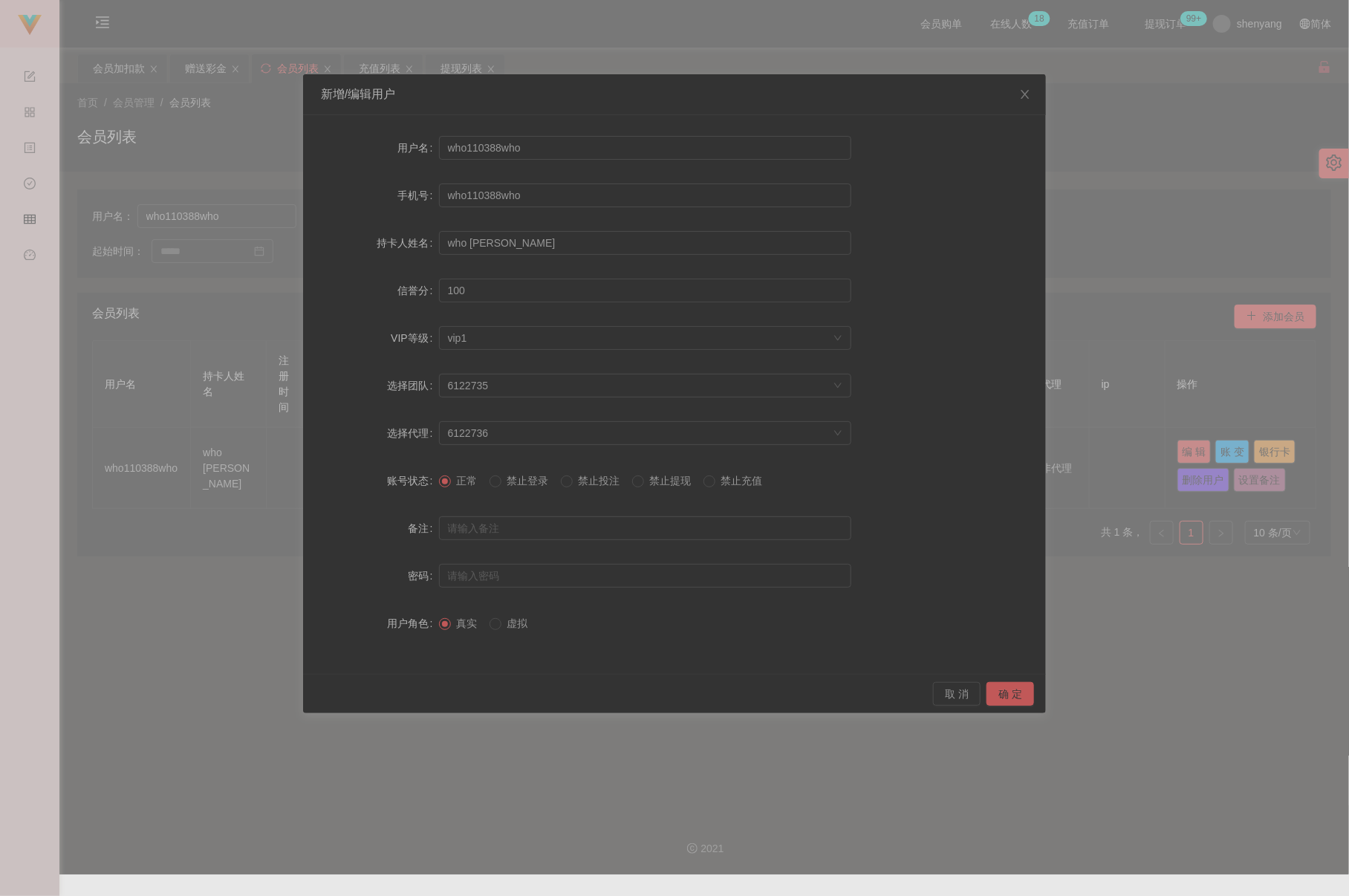
click at [665, 484] on span "禁止提现" at bounding box center [671, 481] width 53 height 12
click at [957, 689] on button "确 定" at bounding box center [1010, 693] width 47 height 24
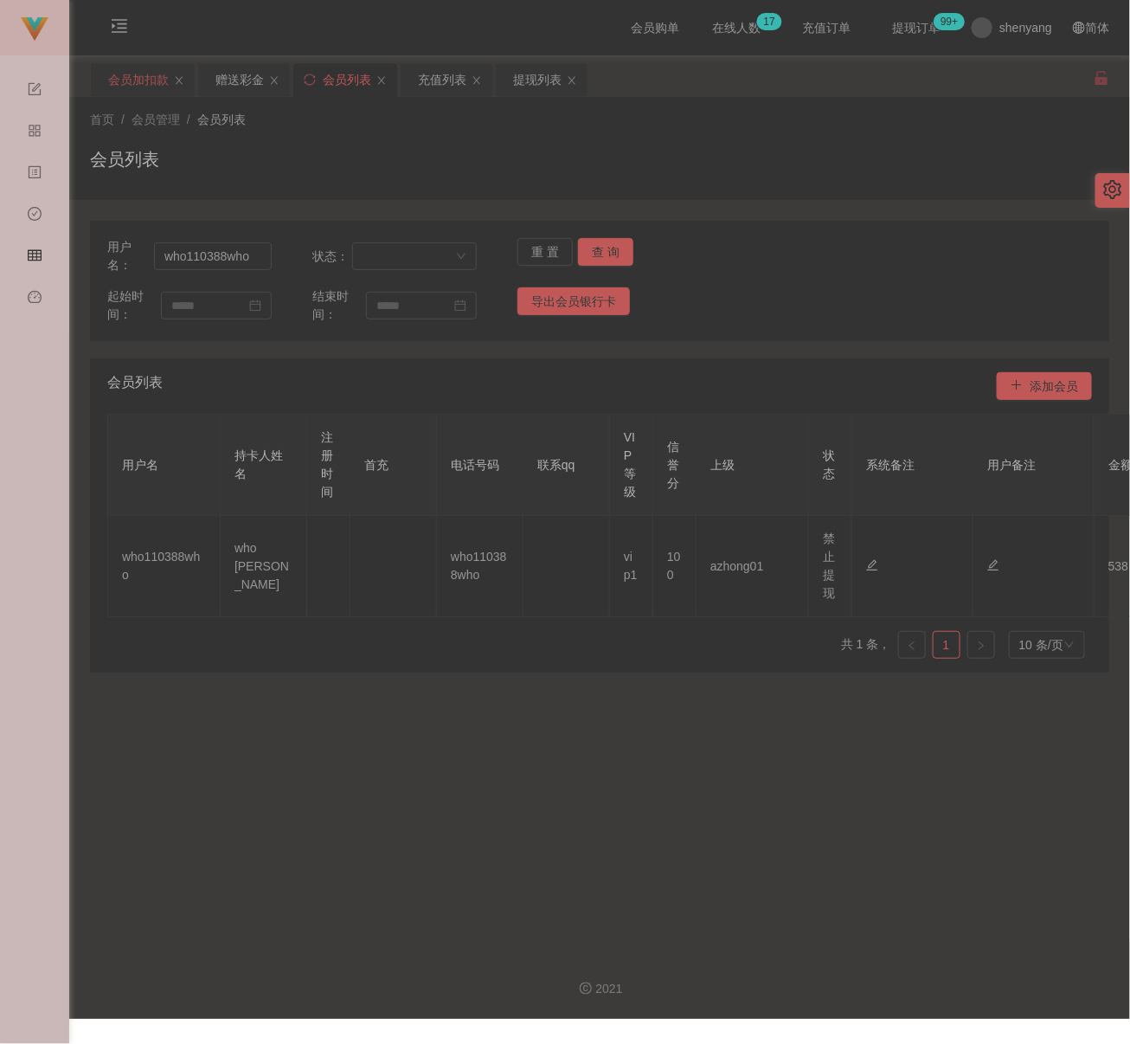
click at [140, 75] on div "会员加扣款" at bounding box center [138, 79] width 61 height 33
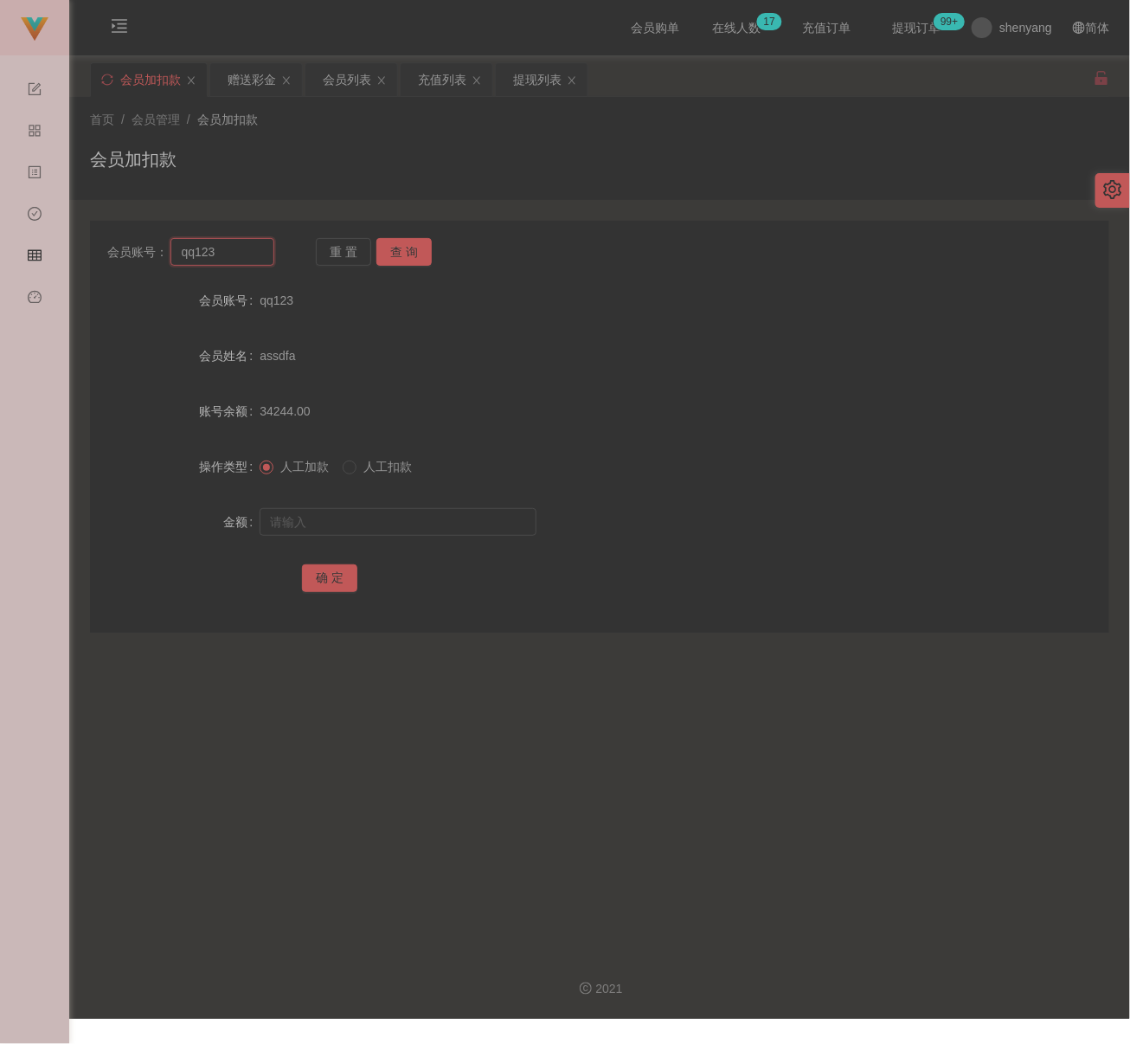
click at [250, 250] on input "qq123" at bounding box center [222, 252] width 104 height 28
paste input "Teng5738"
type input "Teng5738"
click at [398, 254] on button "查 询" at bounding box center [403, 252] width 55 height 28
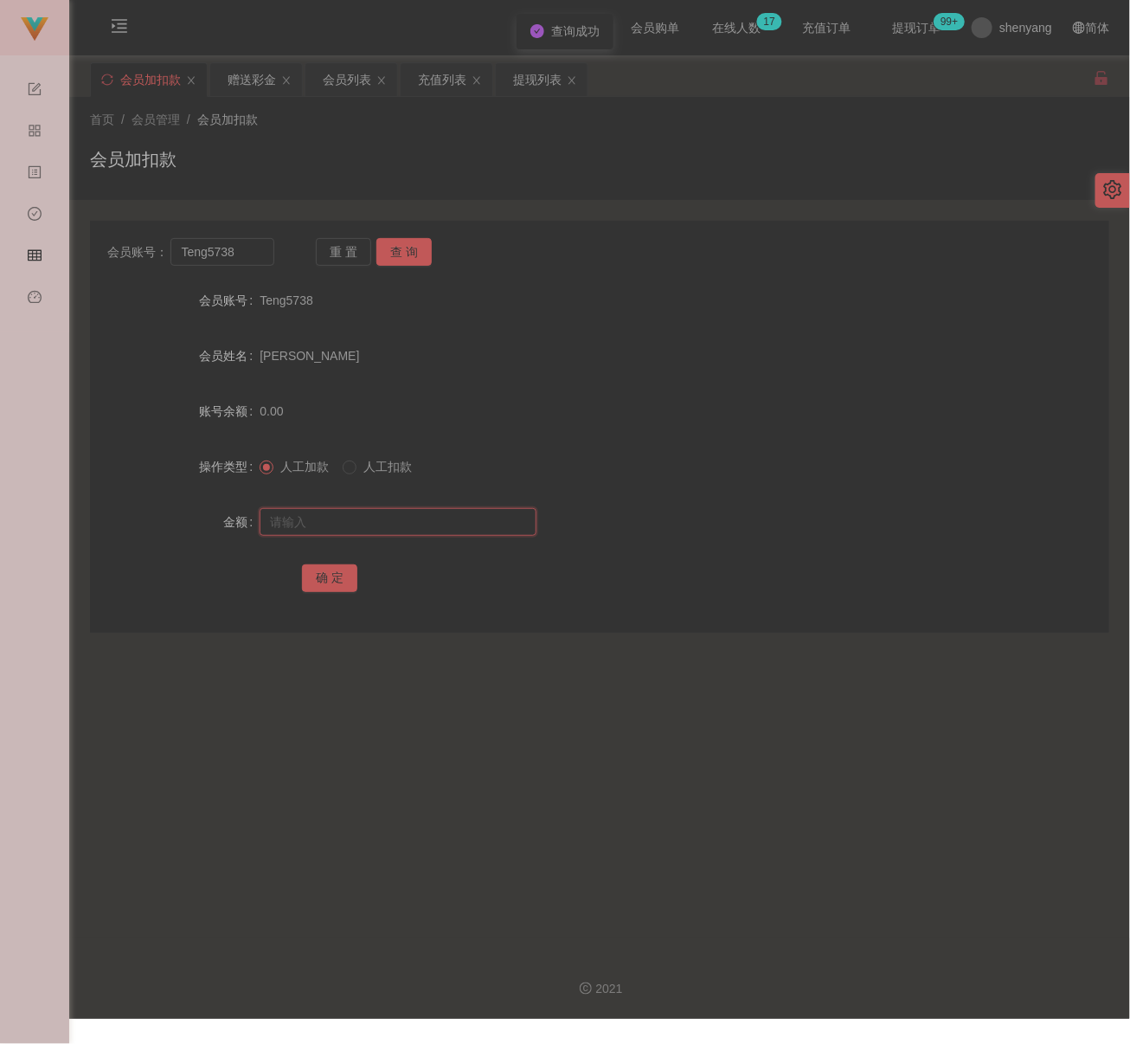
click at [413, 519] on input "text" at bounding box center [398, 522] width 277 height 28
type input "500"
click at [341, 577] on button "确 定" at bounding box center [329, 578] width 55 height 28
click at [346, 133] on div "首页 / 会员管理 / 会员加扣款 / 会员加扣款" at bounding box center [599, 148] width 1019 height 75
click at [255, 245] on input "Teng5738" at bounding box center [222, 252] width 104 height 28
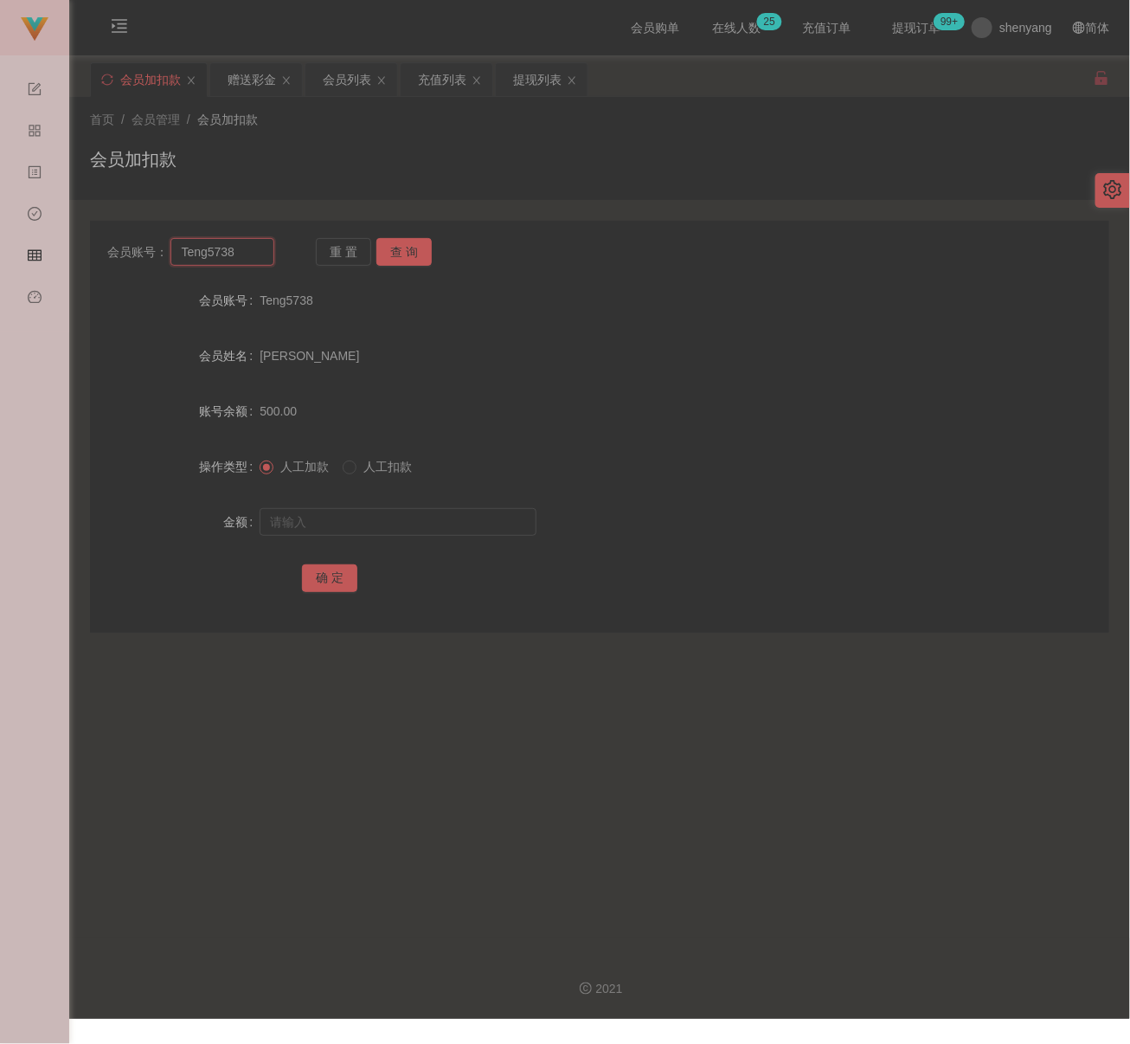
click at [255, 245] on input "Teng5738" at bounding box center [222, 252] width 104 height 28
paste input "hunghung91"
type input "hunghung91"
click at [427, 257] on button "查 询" at bounding box center [403, 252] width 55 height 28
click at [379, 517] on input "text" at bounding box center [398, 522] width 277 height 28
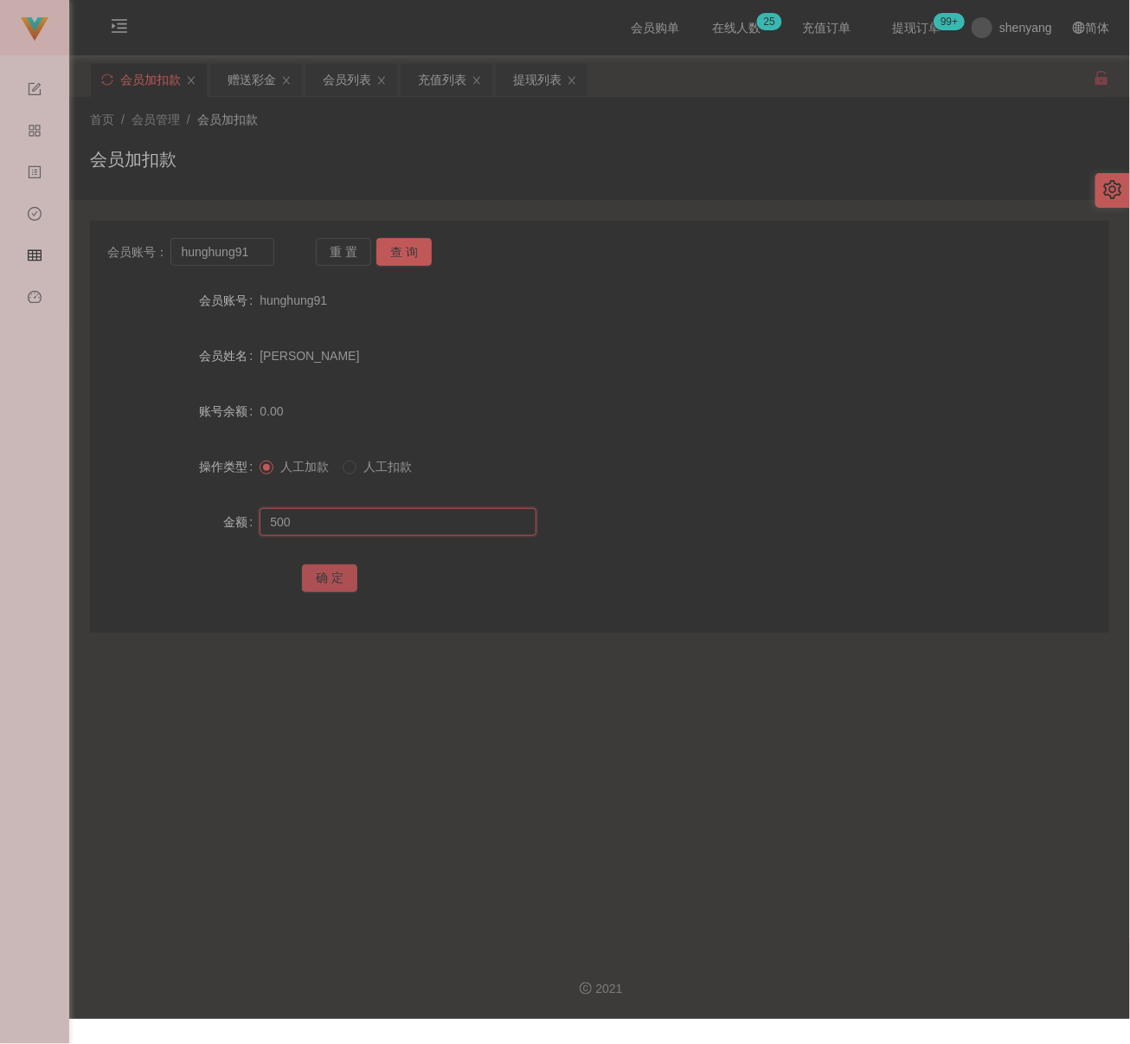
type input "500"
click at [322, 574] on button "确 定" at bounding box center [329, 578] width 55 height 28
click at [367, 138] on div "首页 / 会员管理 / 会员加扣款 / 会员加扣款" at bounding box center [599, 148] width 1019 height 75
click at [252, 252] on input "hunghung91" at bounding box center [222, 252] width 104 height 28
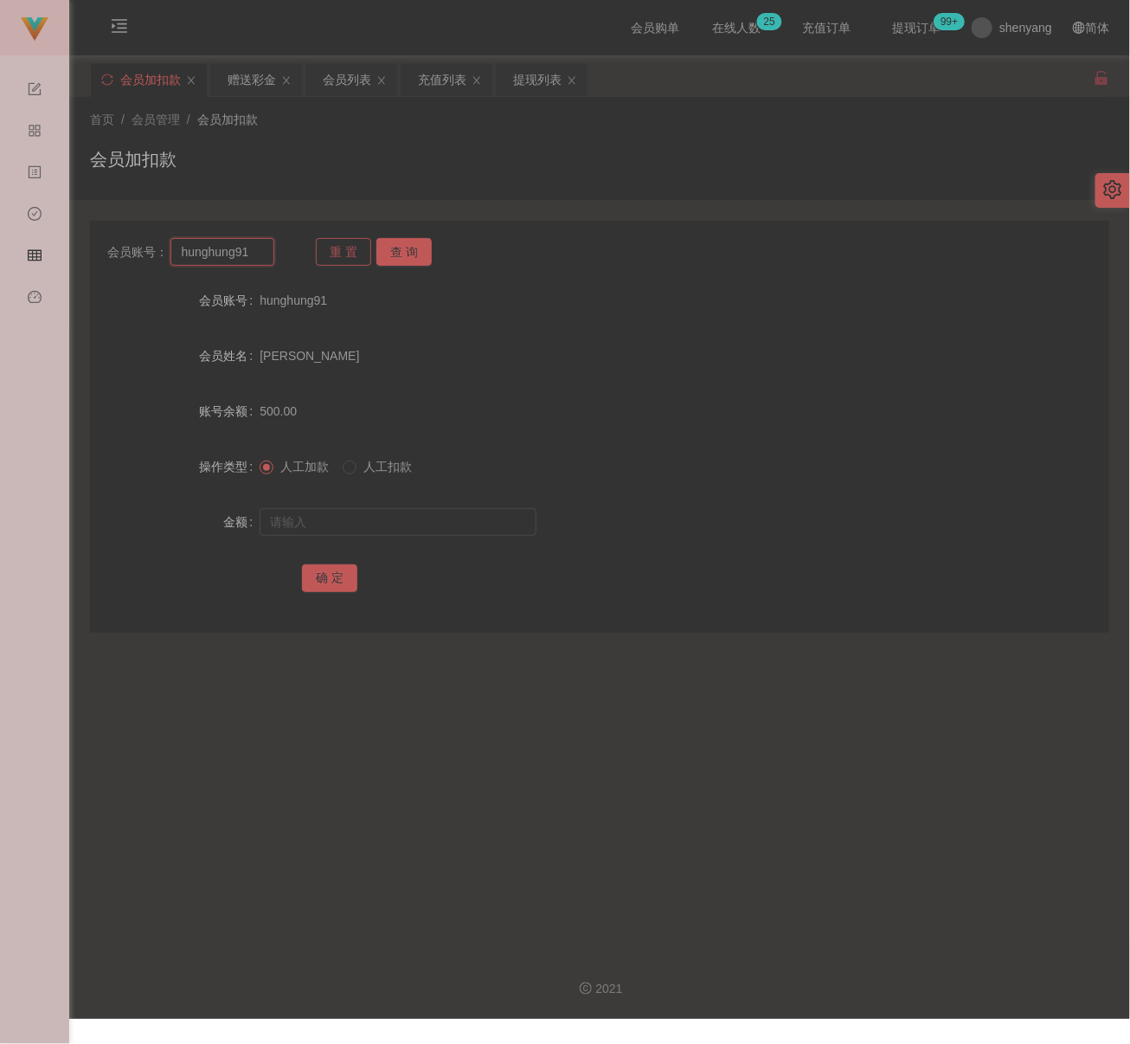
paste input "0185727658"
type input "0185727658"
click at [402, 241] on button "查 询" at bounding box center [403, 252] width 55 height 28
drag, startPoint x: 374, startPoint y: 512, endPoint x: 382, endPoint y: 517, distance: 9.7
click at [374, 512] on input "text" at bounding box center [398, 522] width 277 height 28
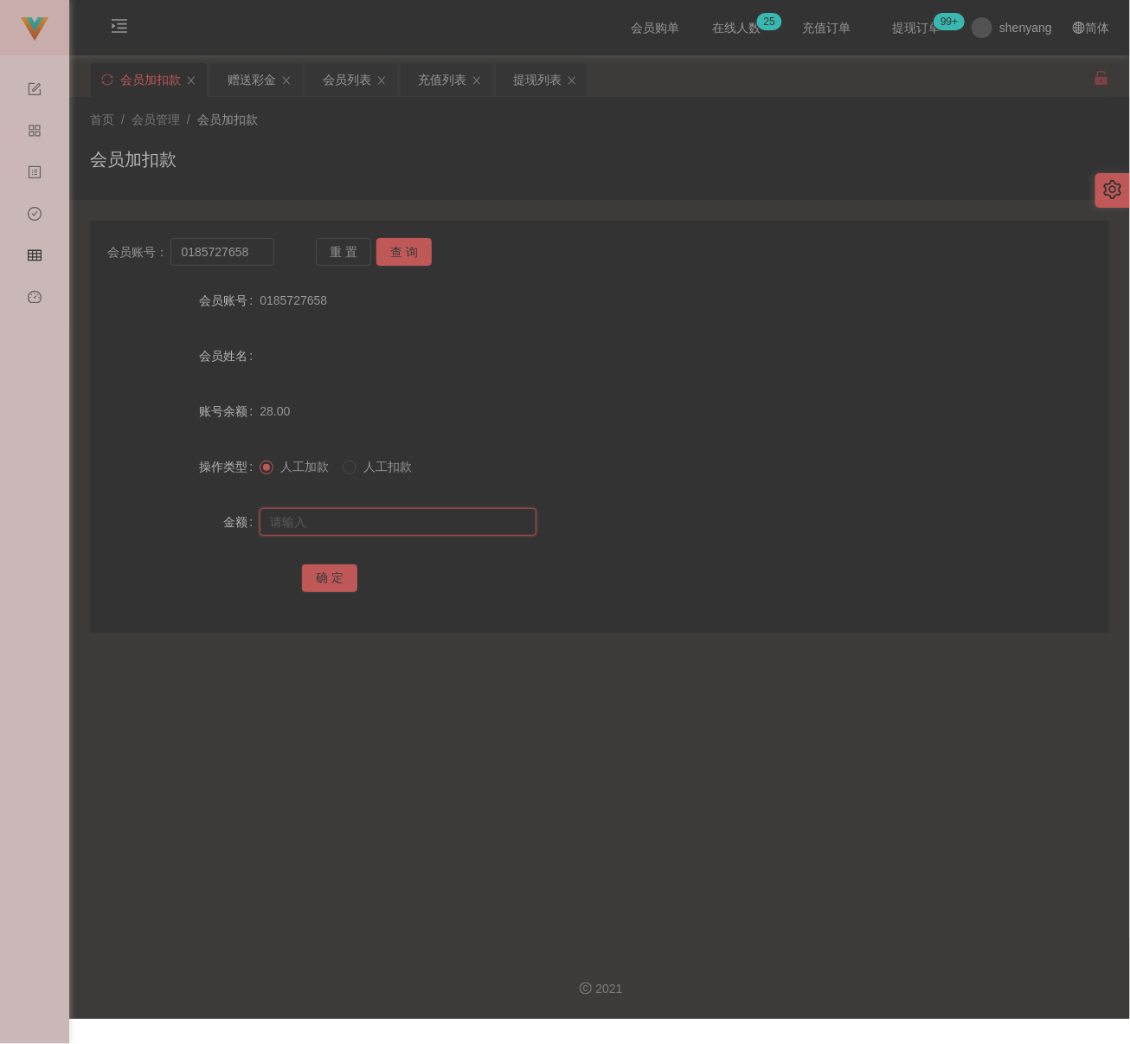
click at [485, 523] on input "text" at bounding box center [398, 522] width 277 height 28
paste input "800"
type input "800"
click at [335, 584] on button "确 定" at bounding box center [329, 578] width 55 height 28
click at [873, 141] on div "首页 / 会员管理 / 会员加扣款 / 会员加扣款" at bounding box center [599, 148] width 1019 height 75
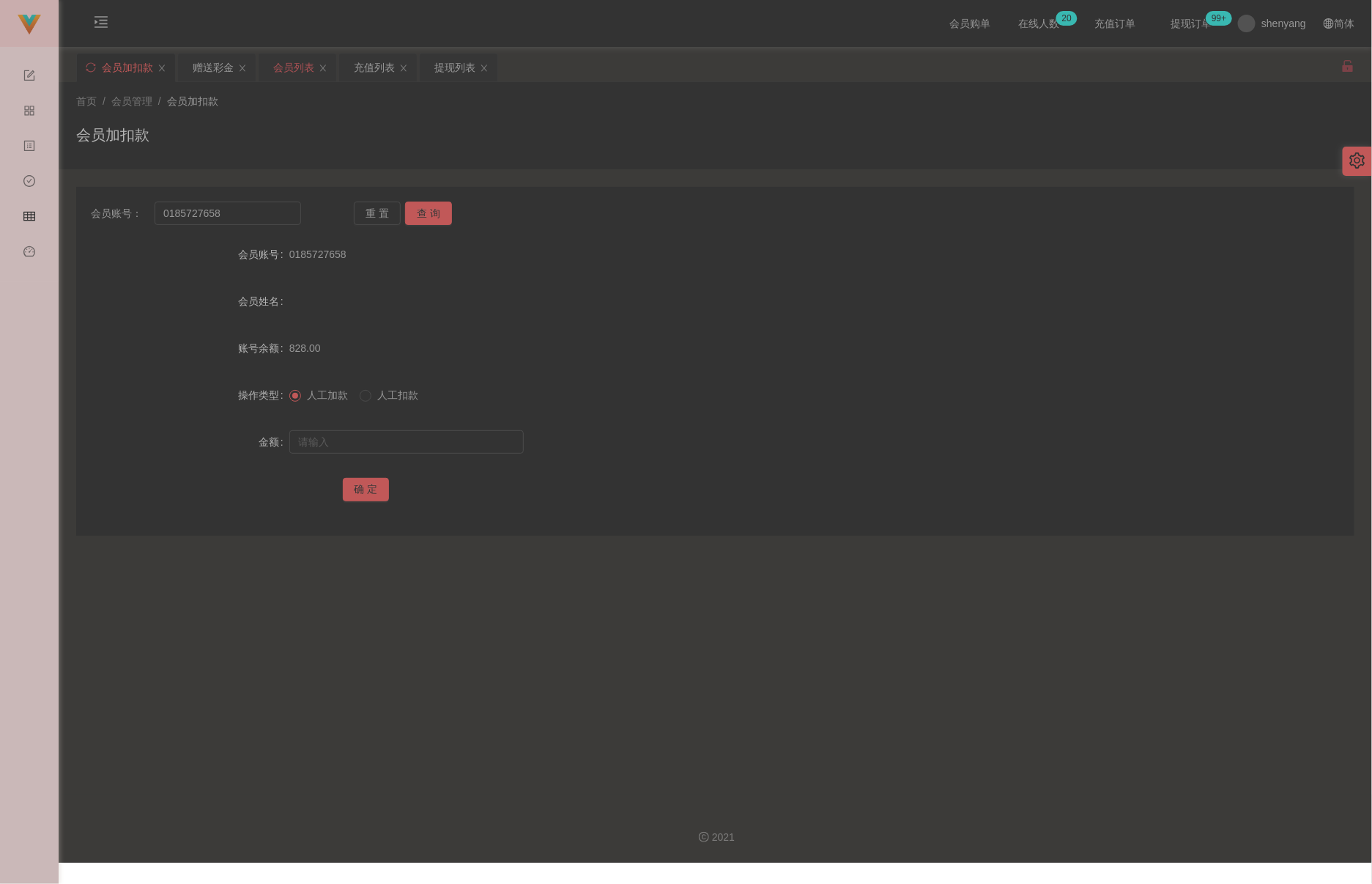
click at [281, 68] on div "会员列表" at bounding box center [294, 67] width 41 height 28
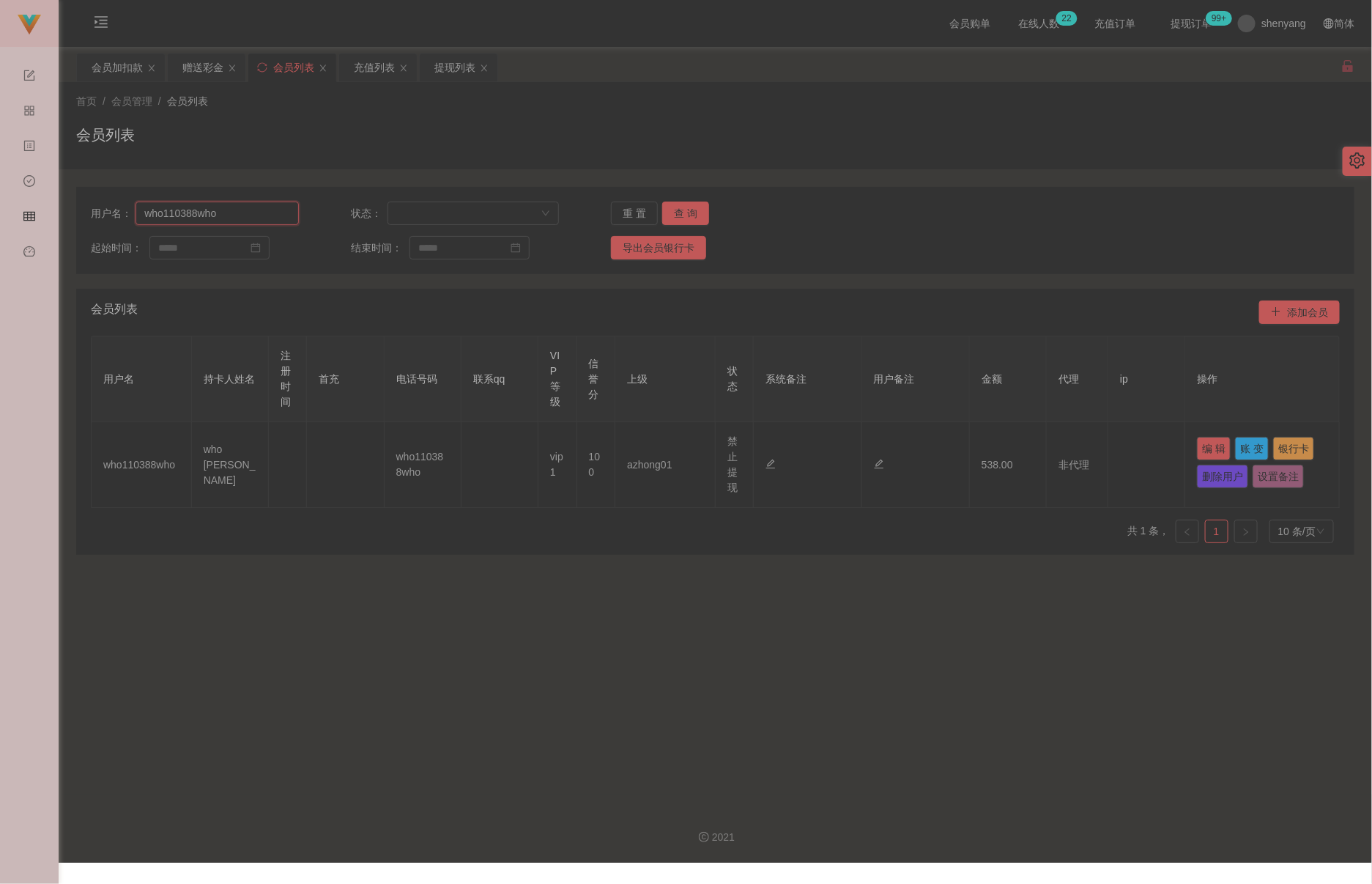
click at [223, 218] on input "who110388who" at bounding box center [217, 213] width 163 height 24
paste input "hunghung91"
type input "hunghung91"
drag, startPoint x: 677, startPoint y: 214, endPoint x: 706, endPoint y: 227, distance: 31.8
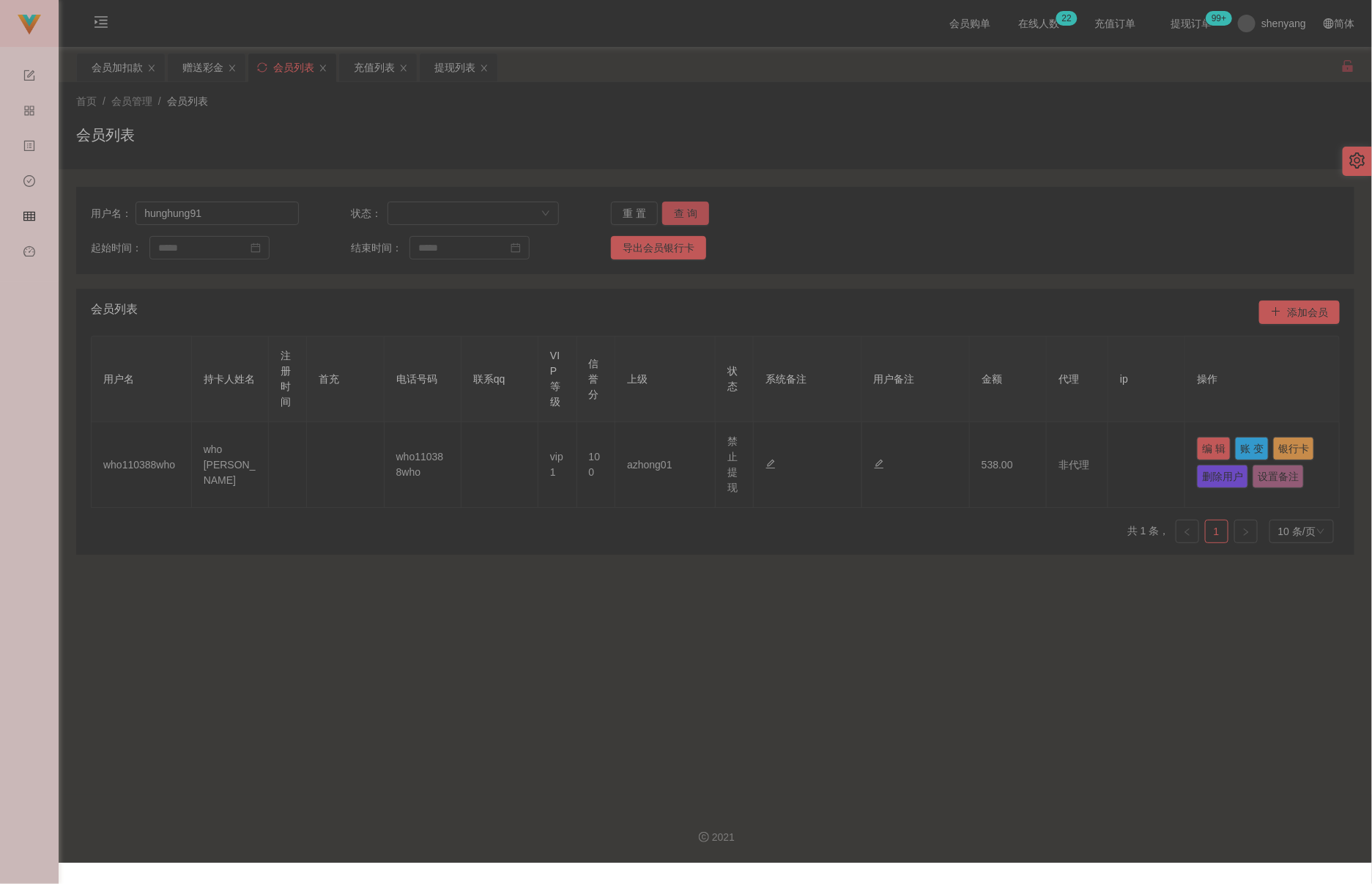
click at [677, 214] on button "查 询" at bounding box center [685, 213] width 47 height 24
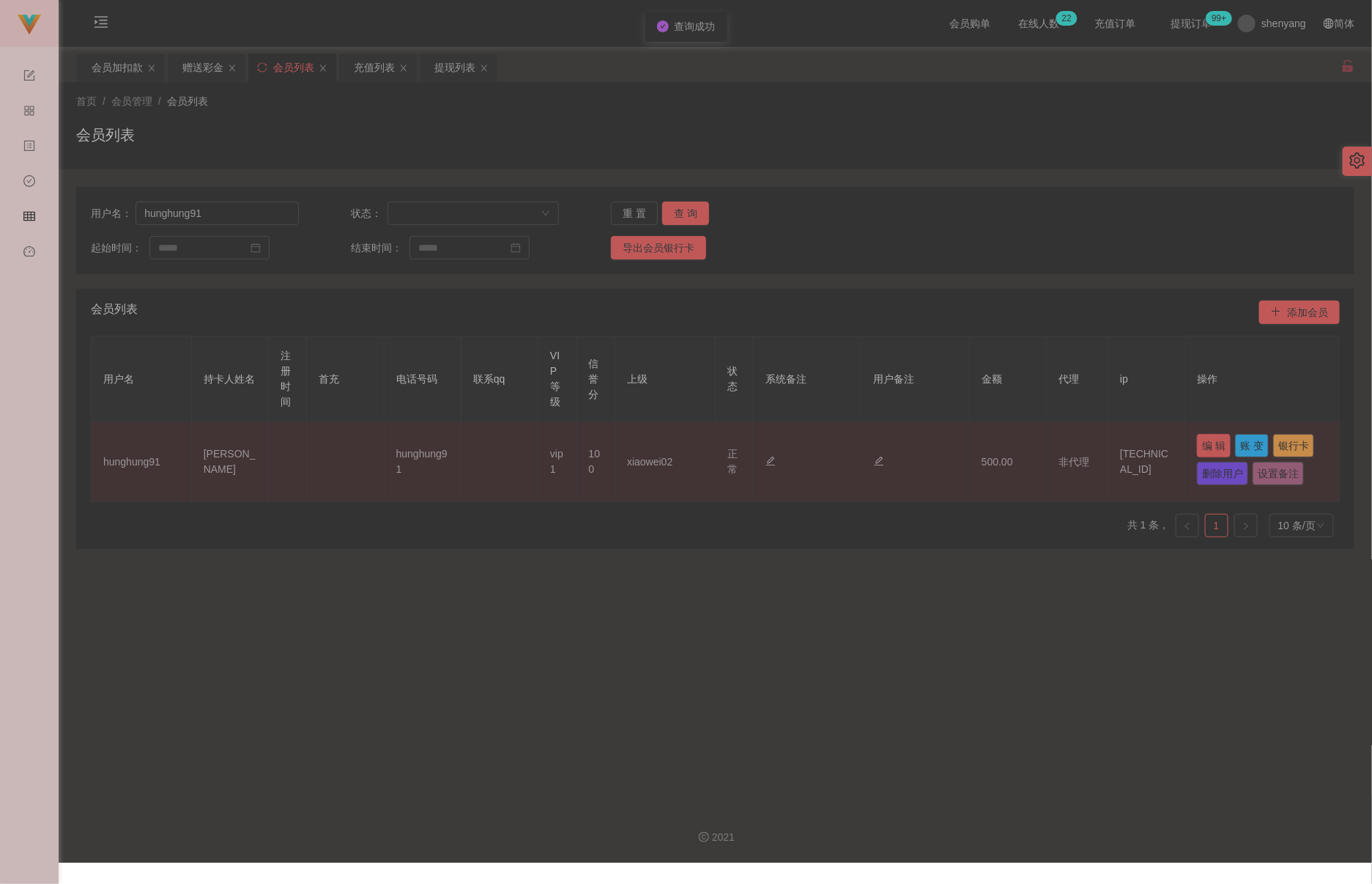
click at [944, 442] on button "编 辑" at bounding box center [1214, 445] width 34 height 24
type input "hunghung91"
type input "[PERSON_NAME]"
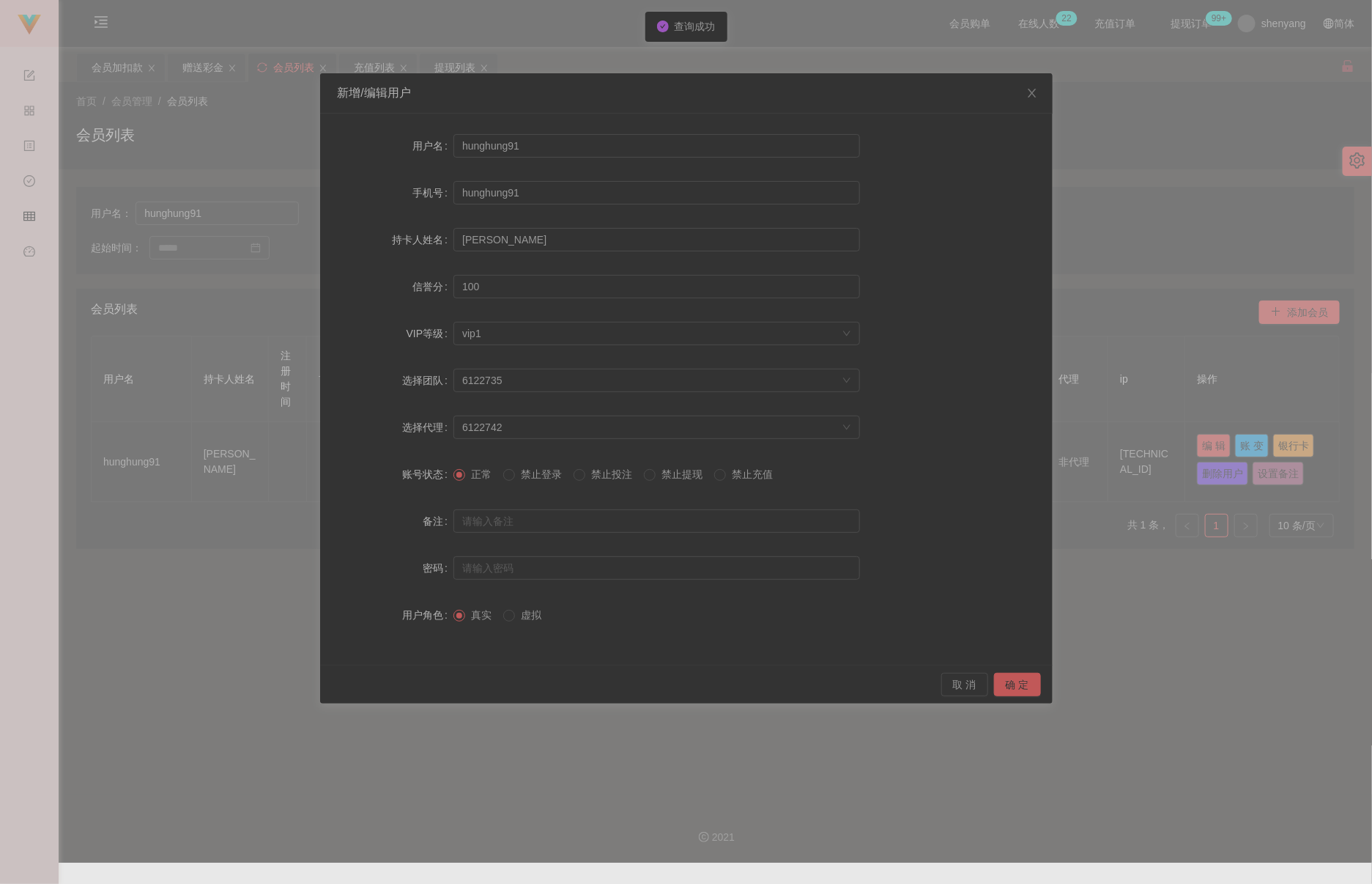
click at [694, 473] on span "禁止提现" at bounding box center [681, 474] width 52 height 12
click at [944, 687] on button "确 定" at bounding box center [1017, 684] width 47 height 24
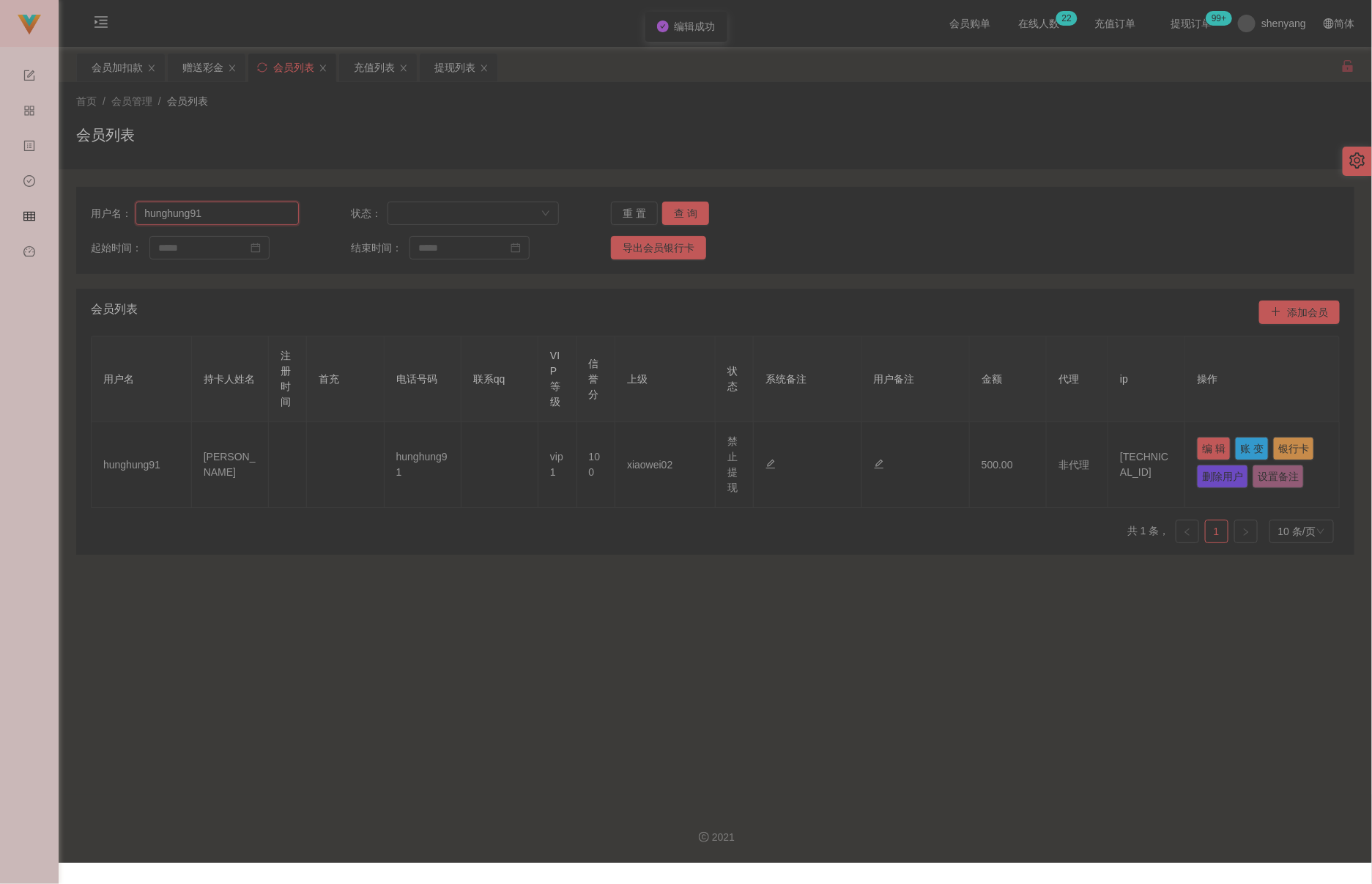
click at [238, 214] on input "hunghung91" at bounding box center [217, 213] width 163 height 24
paste input "Teng5738"
type input "Teng5738"
click at [664, 218] on button "查 询" at bounding box center [685, 213] width 47 height 24
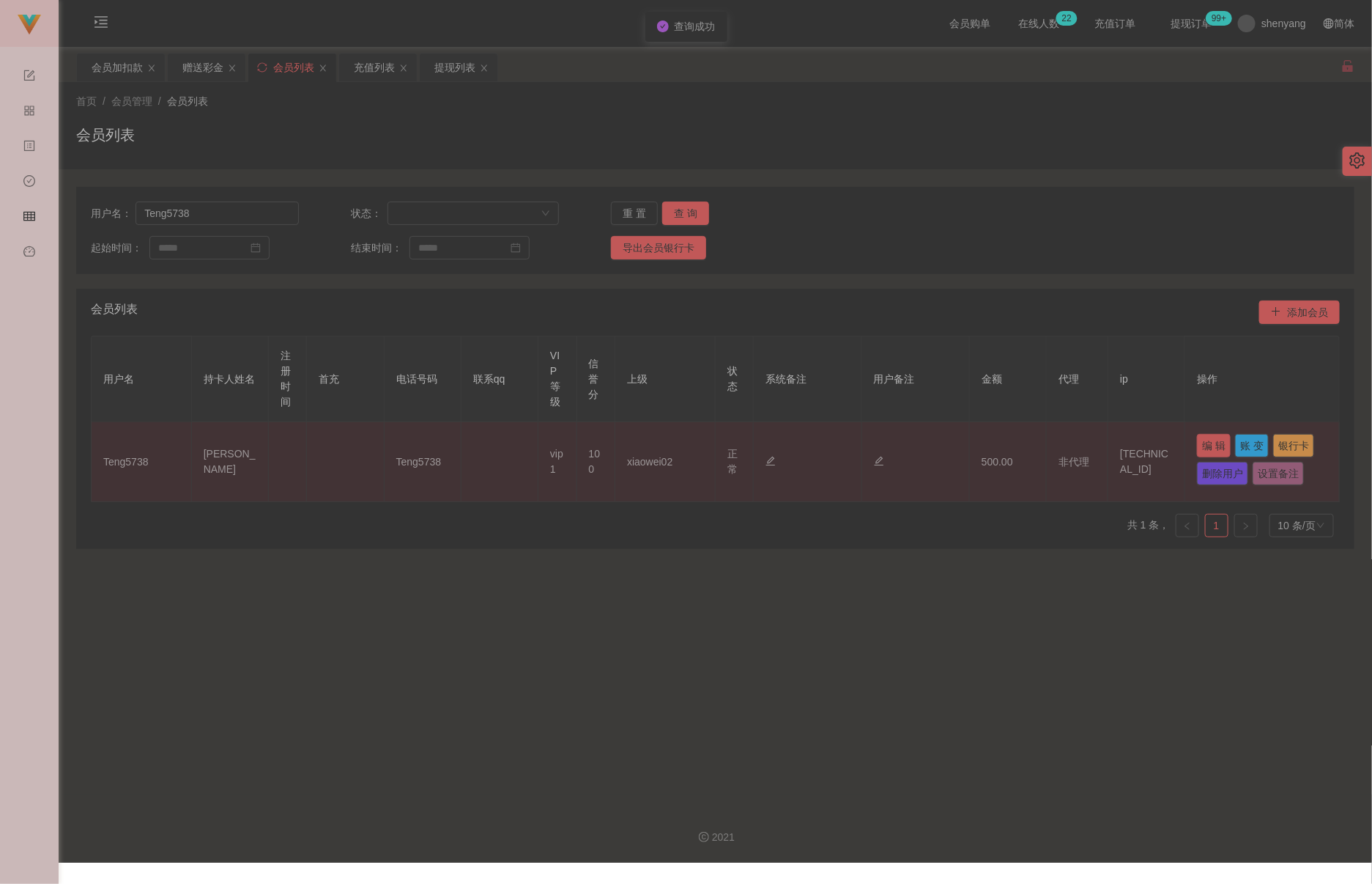
click at [944, 449] on button "编 辑" at bounding box center [1214, 445] width 34 height 24
type input "Teng5738"
type input "[PERSON_NAME]"
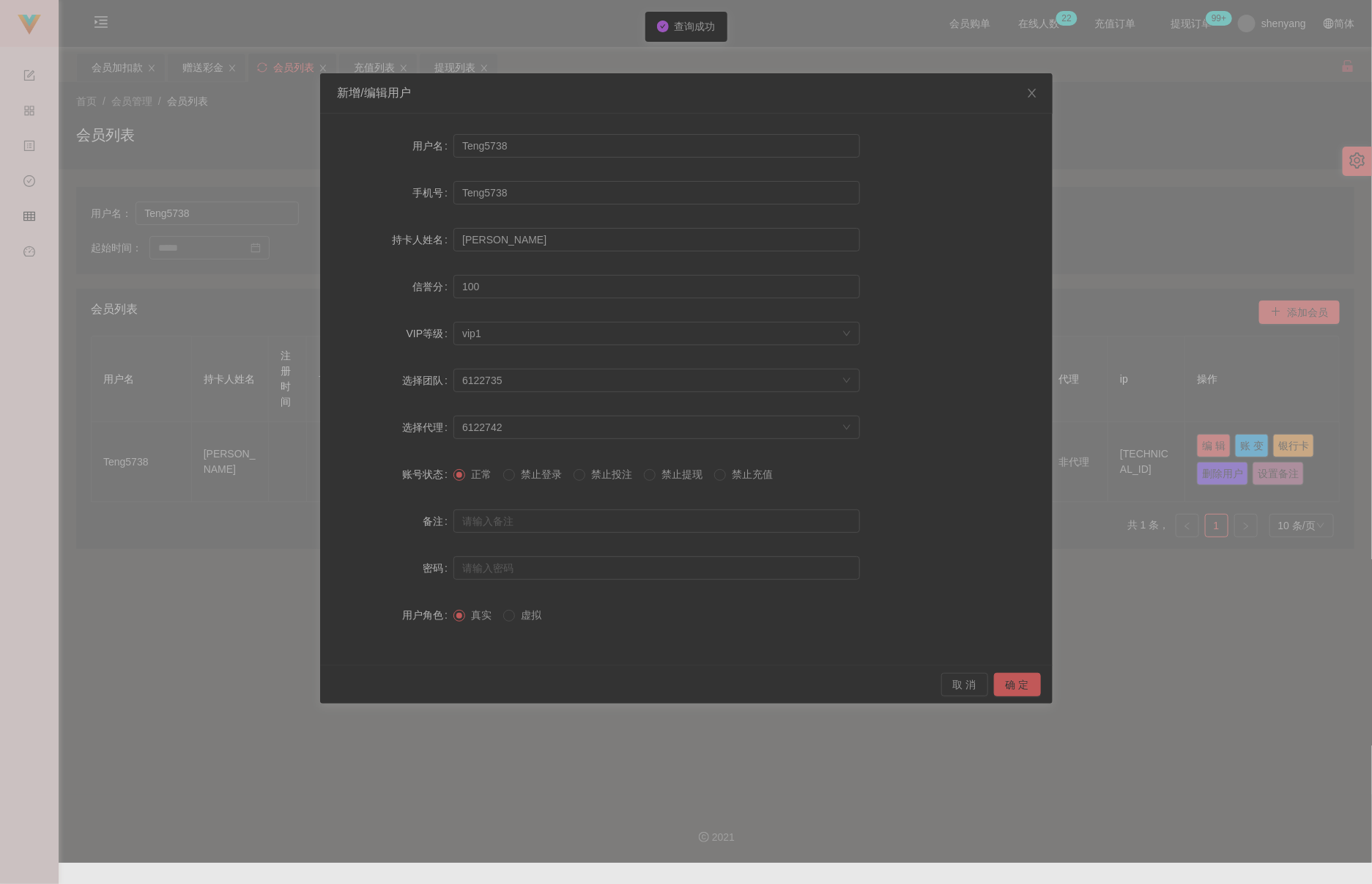
click at [680, 478] on span "禁止提现" at bounding box center [681, 474] width 52 height 12
click at [944, 684] on button "确 定" at bounding box center [1017, 684] width 47 height 24
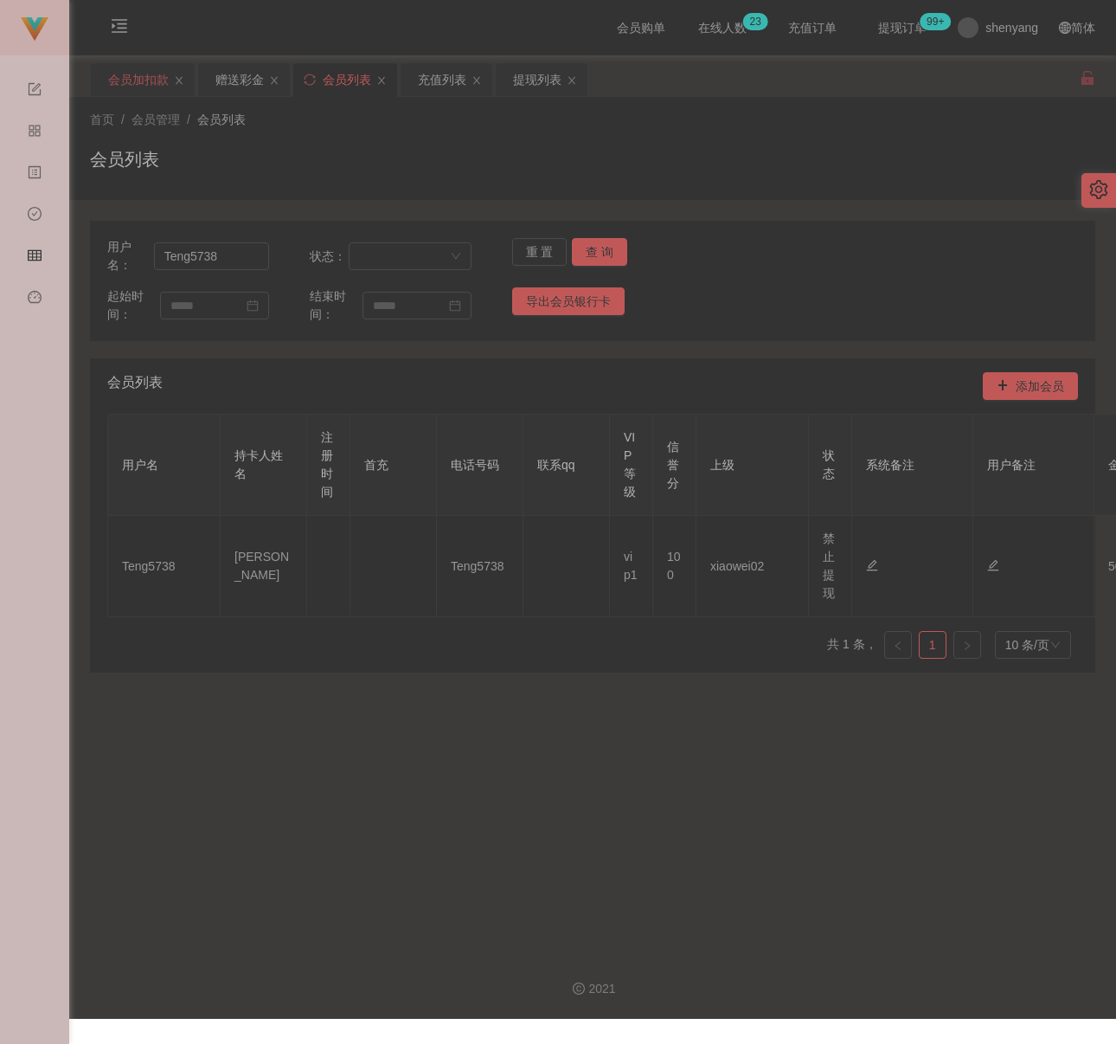
click at [135, 73] on div "会员加扣款" at bounding box center [138, 79] width 61 height 33
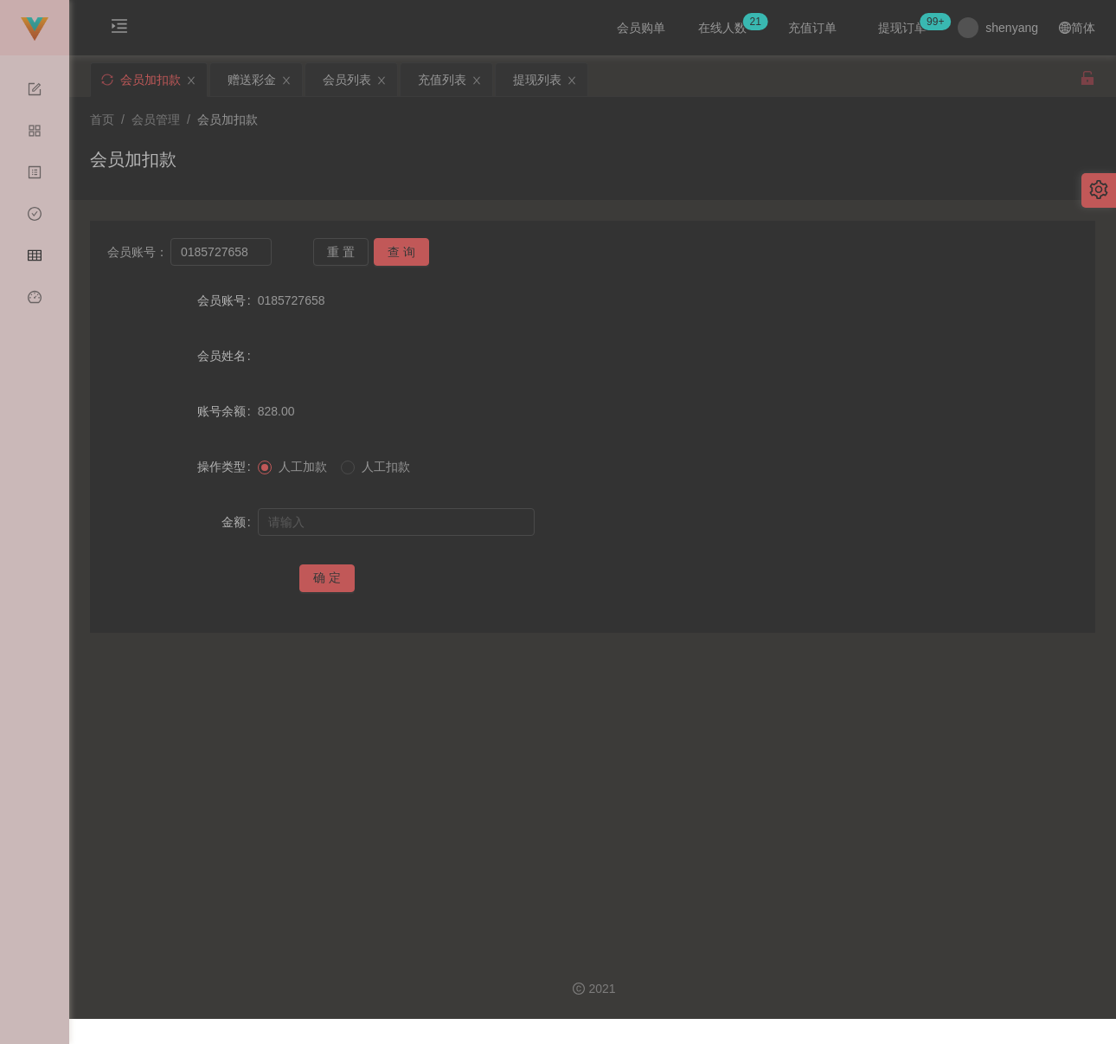
drag, startPoint x: 493, startPoint y: 146, endPoint x: 467, endPoint y: 151, distance: 26.3
click at [493, 146] on div "会员加扣款" at bounding box center [593, 166] width 1006 height 40
click at [245, 250] on input "0185727658" at bounding box center [220, 252] width 101 height 28
paste input "YKTEOH"
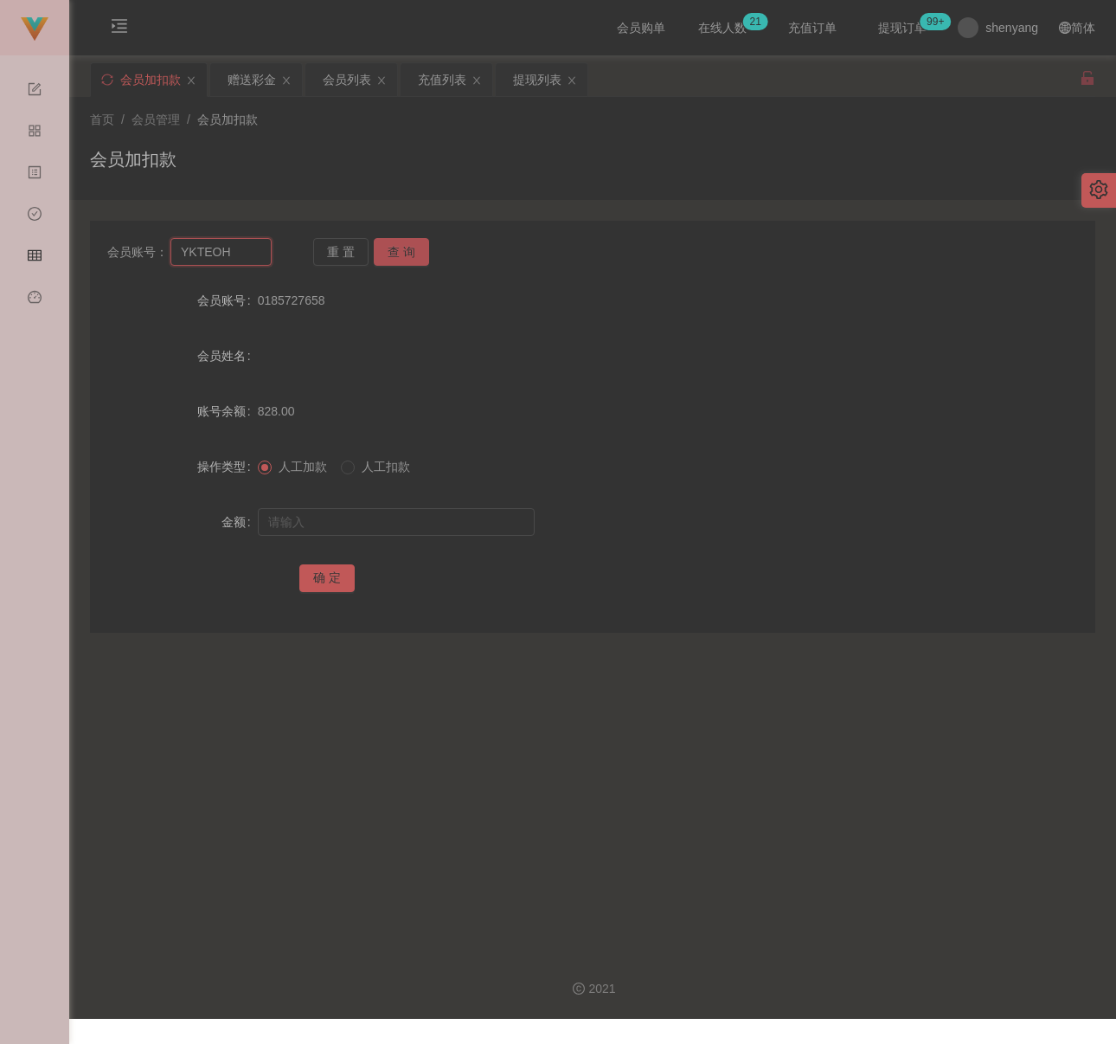
type input "YKTEOH"
click at [398, 245] on button "查 询" at bounding box center [401, 252] width 55 height 28
click at [380, 523] on input "text" at bounding box center [396, 522] width 277 height 28
click at [465, 523] on input "text" at bounding box center [396, 522] width 277 height 28
paste input "1500"
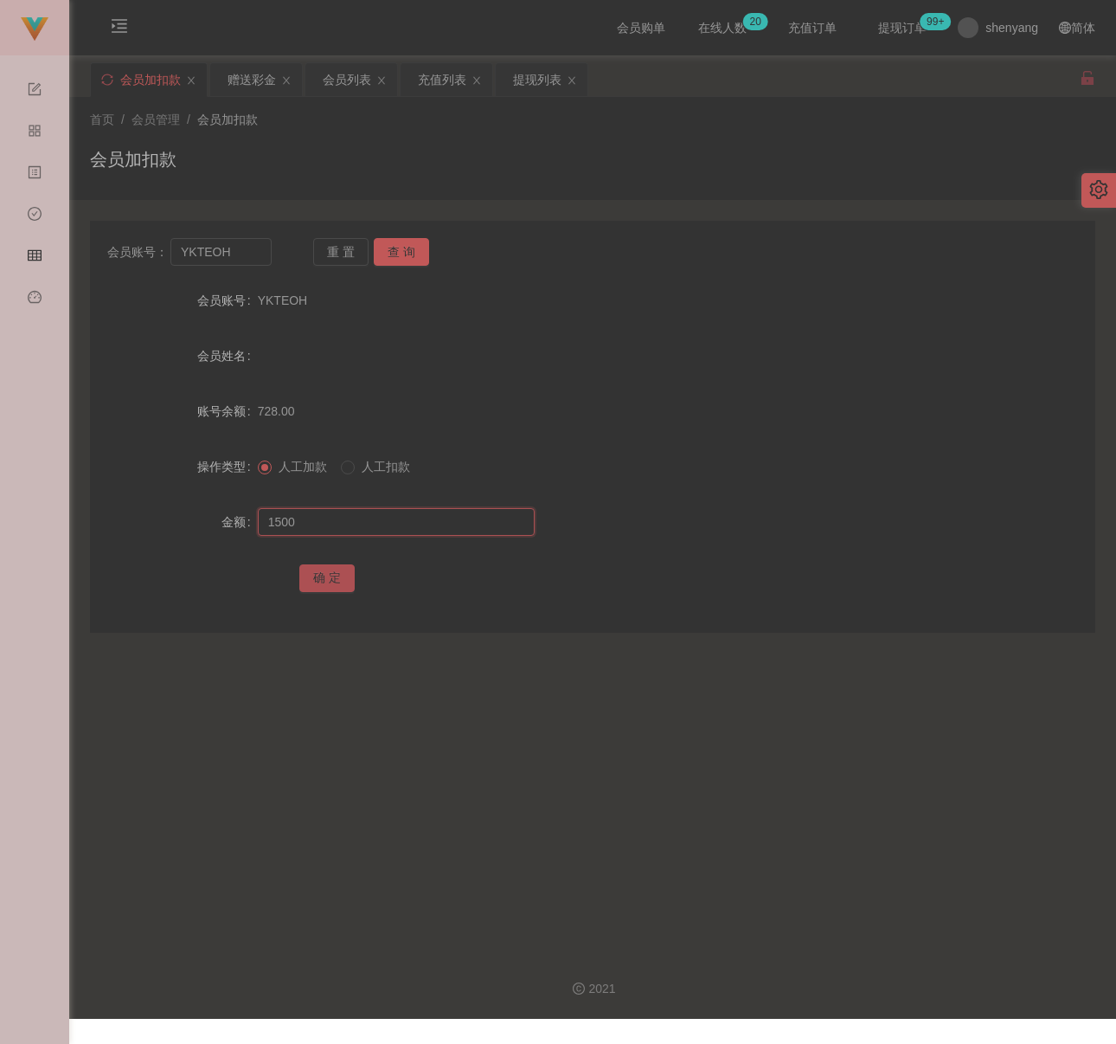
type input "1500"
click at [317, 582] on button "确 定" at bounding box center [326, 578] width 55 height 28
click at [406, 146] on div "会员加扣款" at bounding box center [593, 166] width 1006 height 40
click at [250, 247] on input "YKTEOH" at bounding box center [220, 252] width 101 height 28
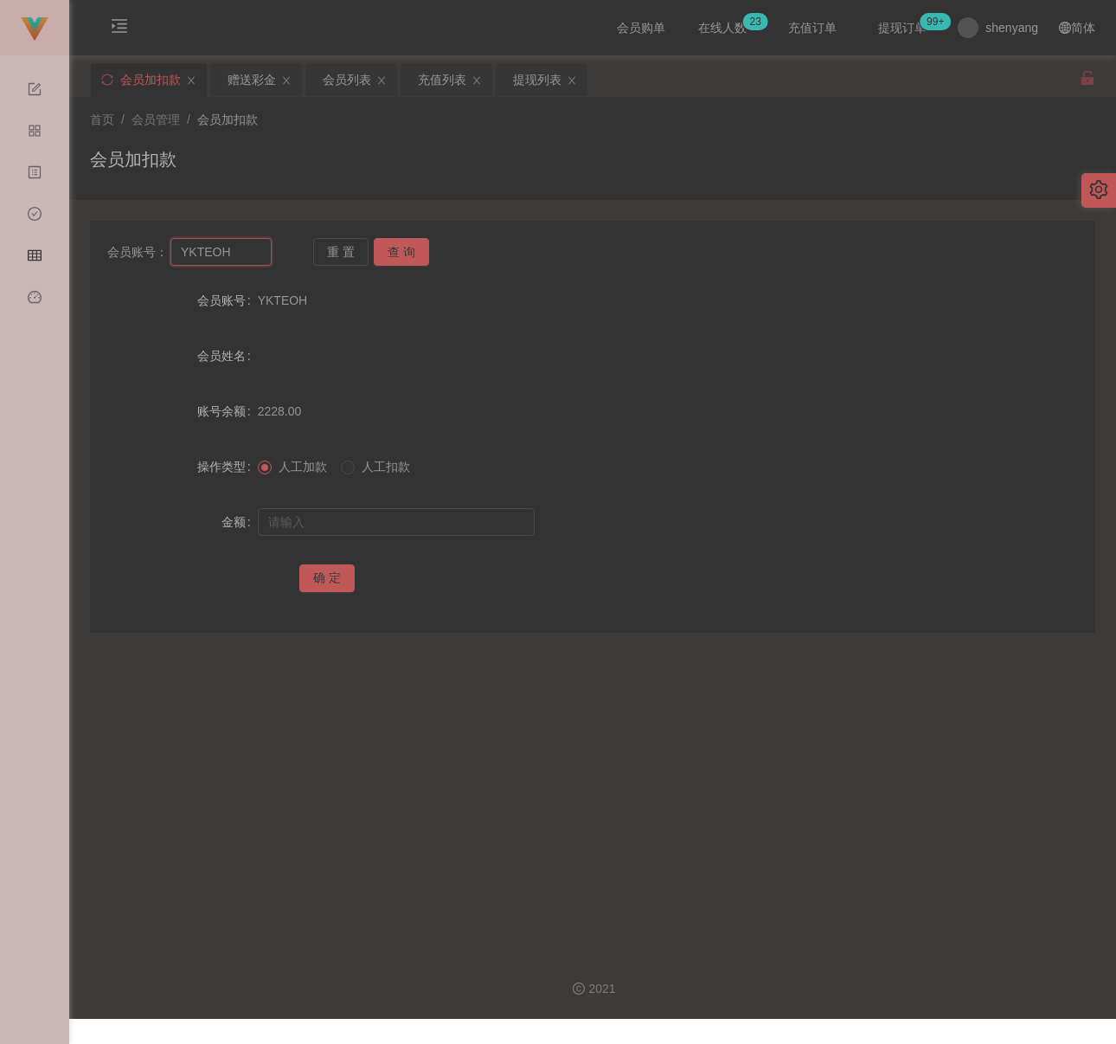
paste input "King45679"
type input "King45679"
click at [408, 247] on button "查 询" at bounding box center [401, 252] width 55 height 28
click at [371, 517] on input "text" at bounding box center [396, 522] width 277 height 28
click at [439, 528] on input "text" at bounding box center [396, 522] width 277 height 28
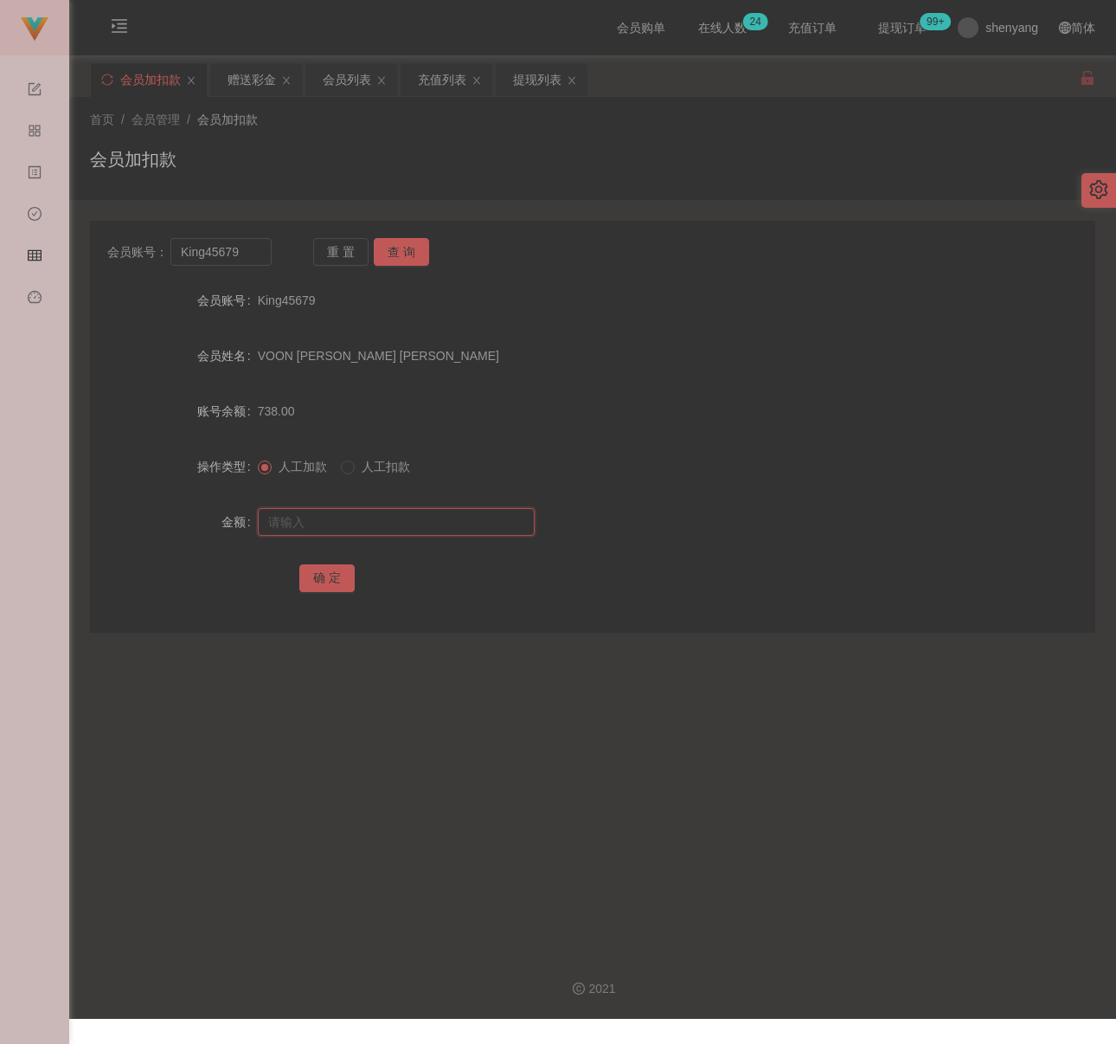
paste input "1000"
type input "1000"
click at [335, 572] on button "确 定" at bounding box center [326, 578] width 55 height 28
click at [358, 132] on div "首页 / 会员管理 / 会员加扣款 / 会员加扣款" at bounding box center [593, 148] width 1006 height 75
click at [247, 262] on input "King45679" at bounding box center [220, 252] width 101 height 28
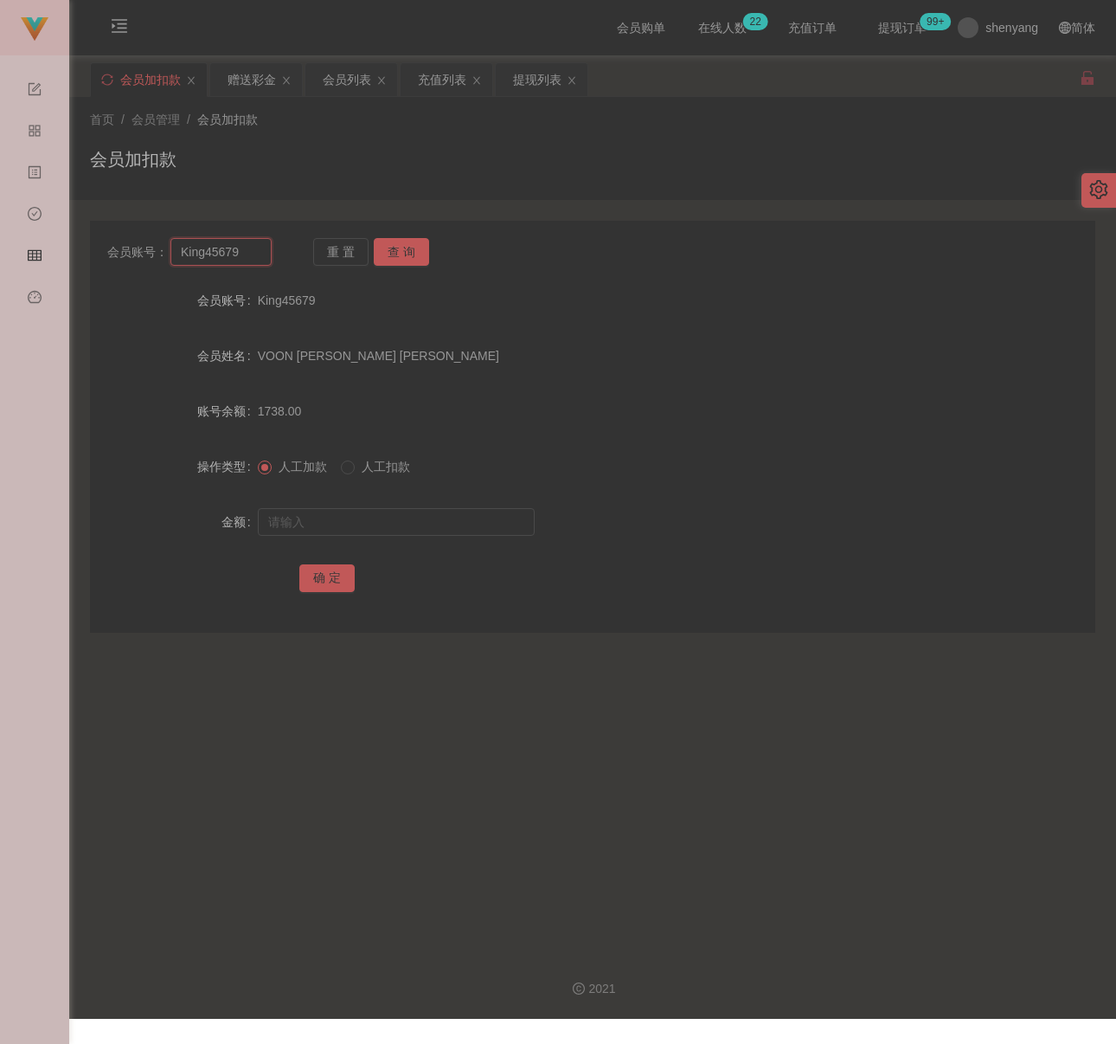
click at [247, 262] on input "King45679" at bounding box center [220, 252] width 101 height 28
paste input "jhao0117"
type input "jhao0117"
click at [389, 250] on button "查 询" at bounding box center [401, 252] width 55 height 28
click at [384, 517] on input "text" at bounding box center [396, 522] width 277 height 28
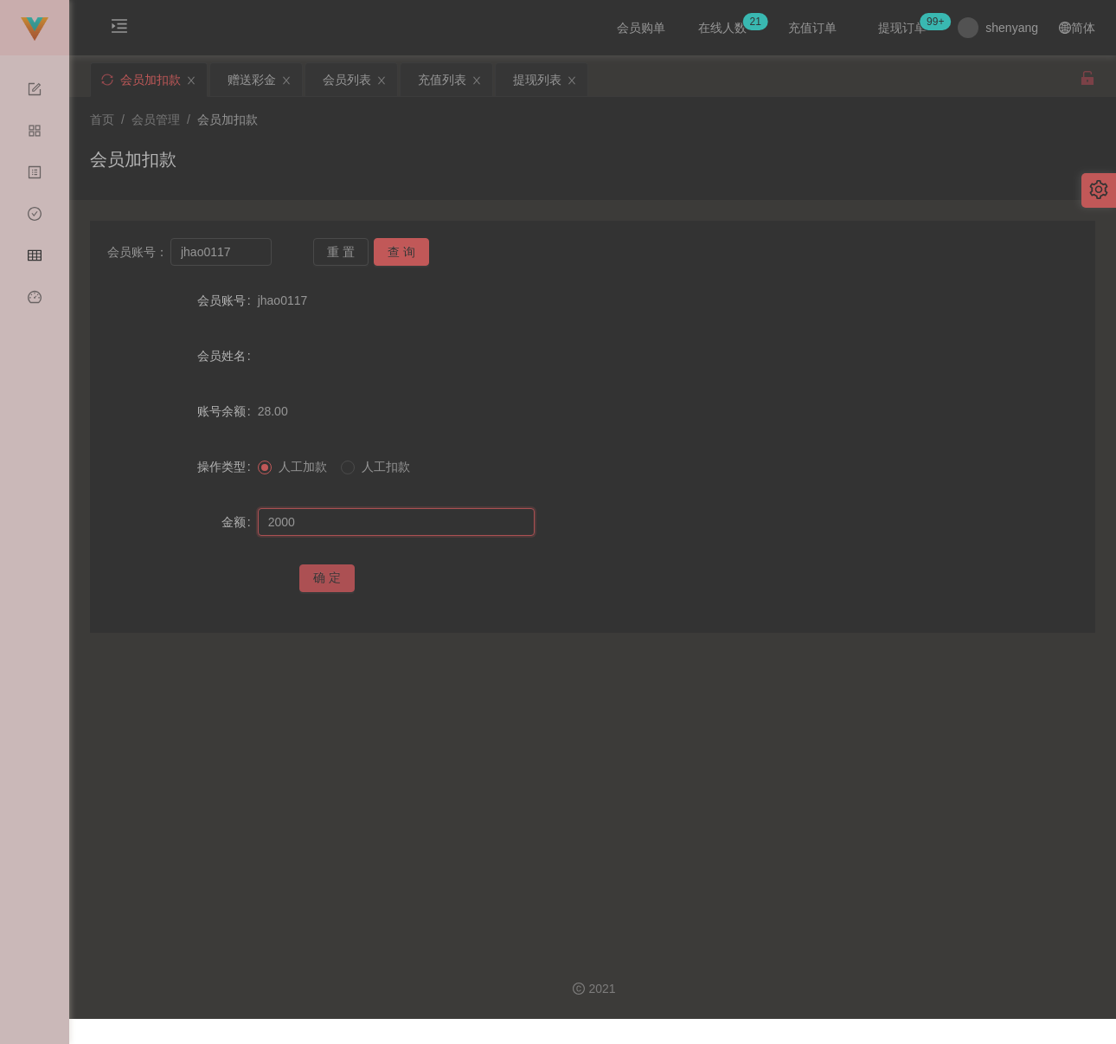
type input "2000"
click at [322, 582] on button "确 定" at bounding box center [326, 578] width 55 height 28
click at [375, 138] on div "首页 / 会员管理 / 会员加扣款 / 会员加扣款" at bounding box center [593, 148] width 1006 height 75
click at [258, 252] on input "jhao0117" at bounding box center [220, 252] width 101 height 28
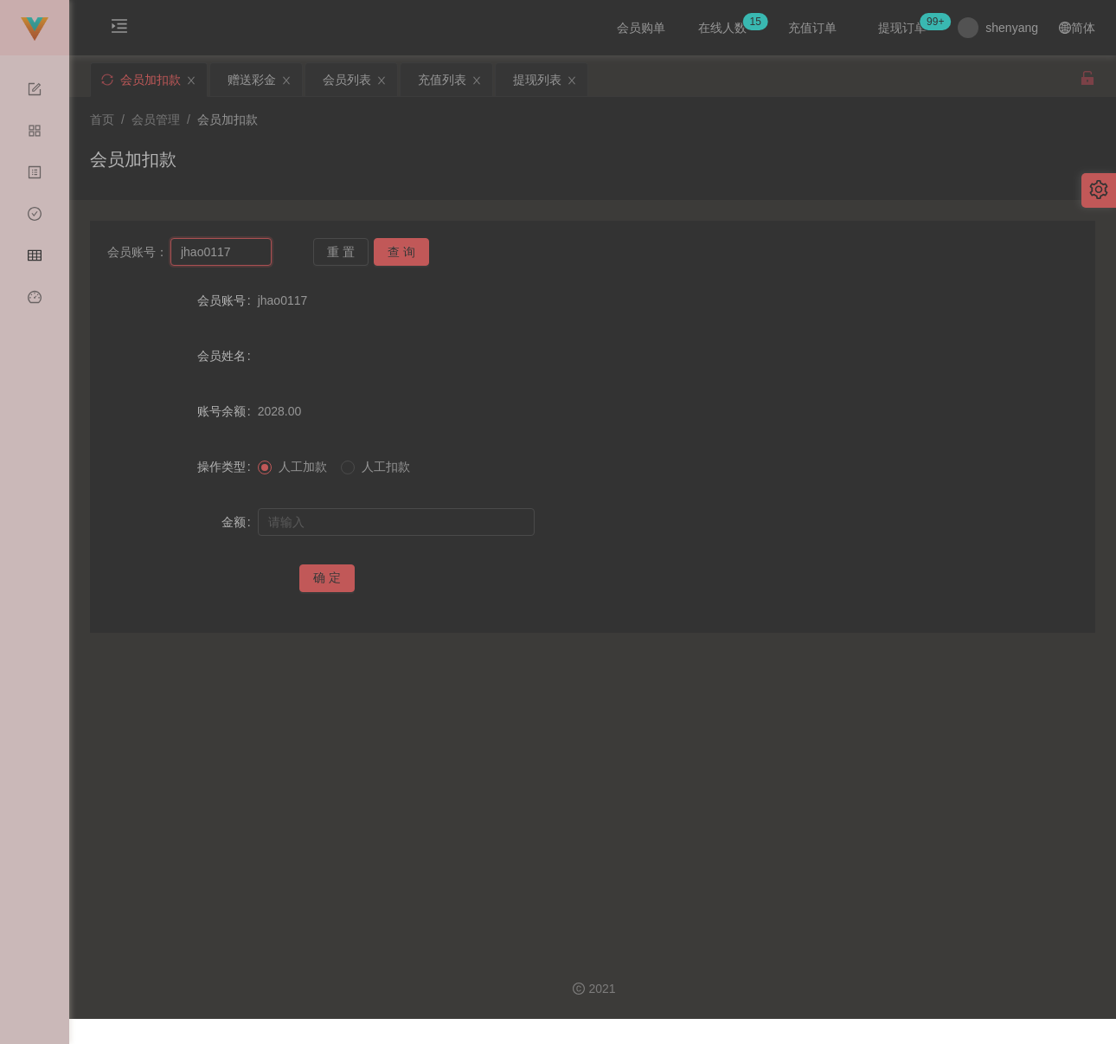
paste input "who110388who"
type input "who110388who"
click at [401, 252] on button "查 询" at bounding box center [401, 252] width 55 height 28
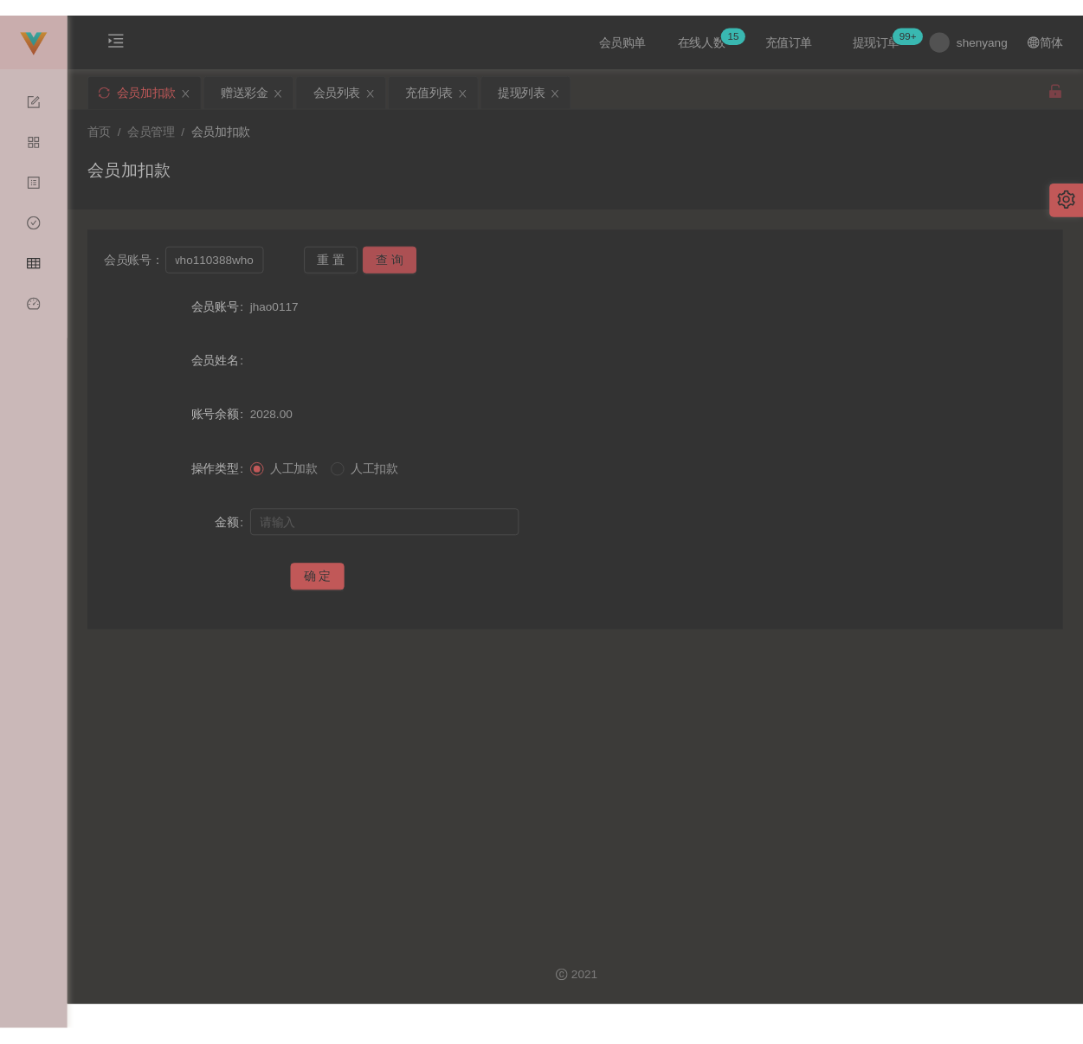
scroll to position [0, 0]
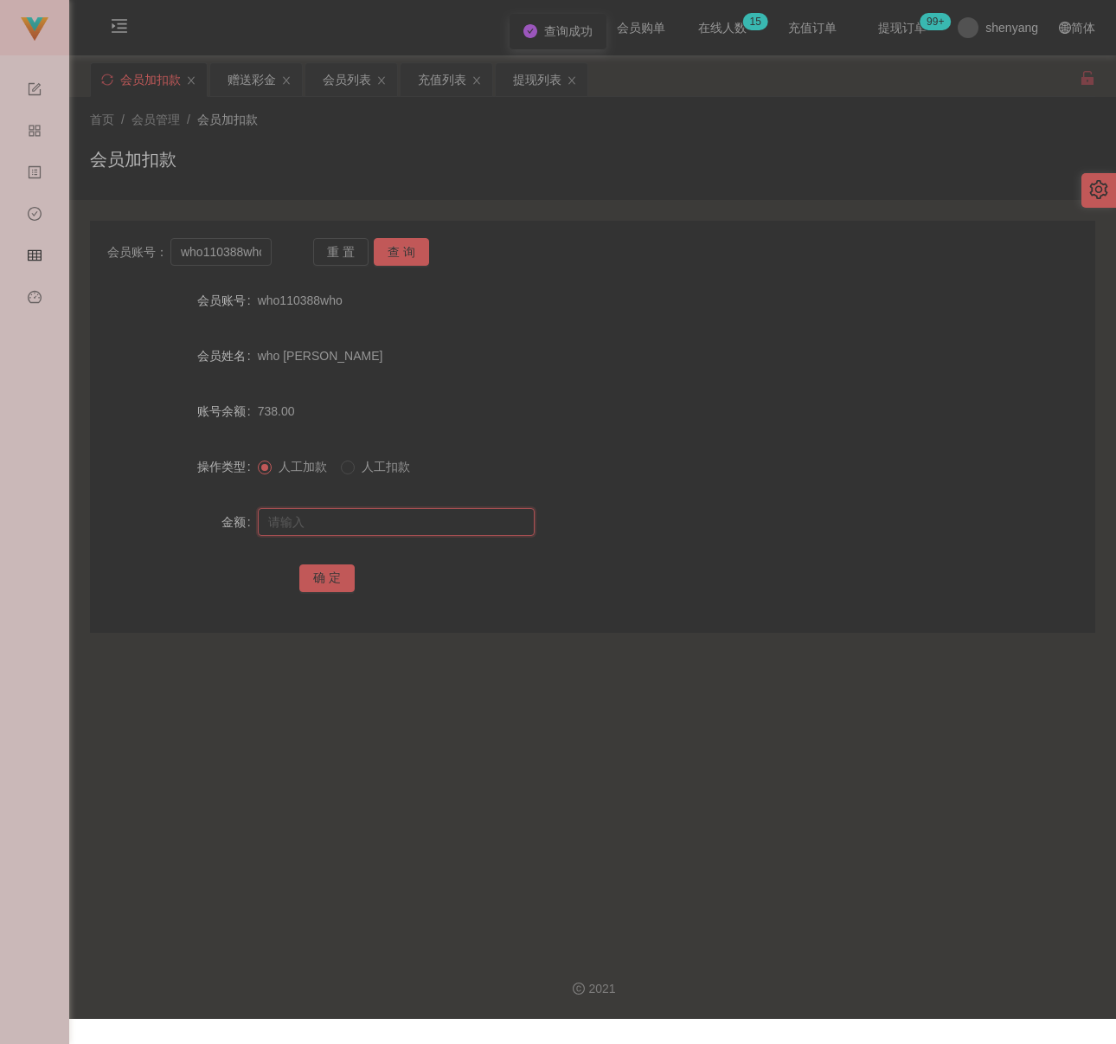
click at [380, 511] on input "text" at bounding box center [396, 522] width 277 height 28
click at [380, 522] on input "text" at bounding box center [396, 522] width 277 height 28
paste input "2000"
type input "2000"
click at [318, 571] on button "确 定" at bounding box center [326, 578] width 55 height 28
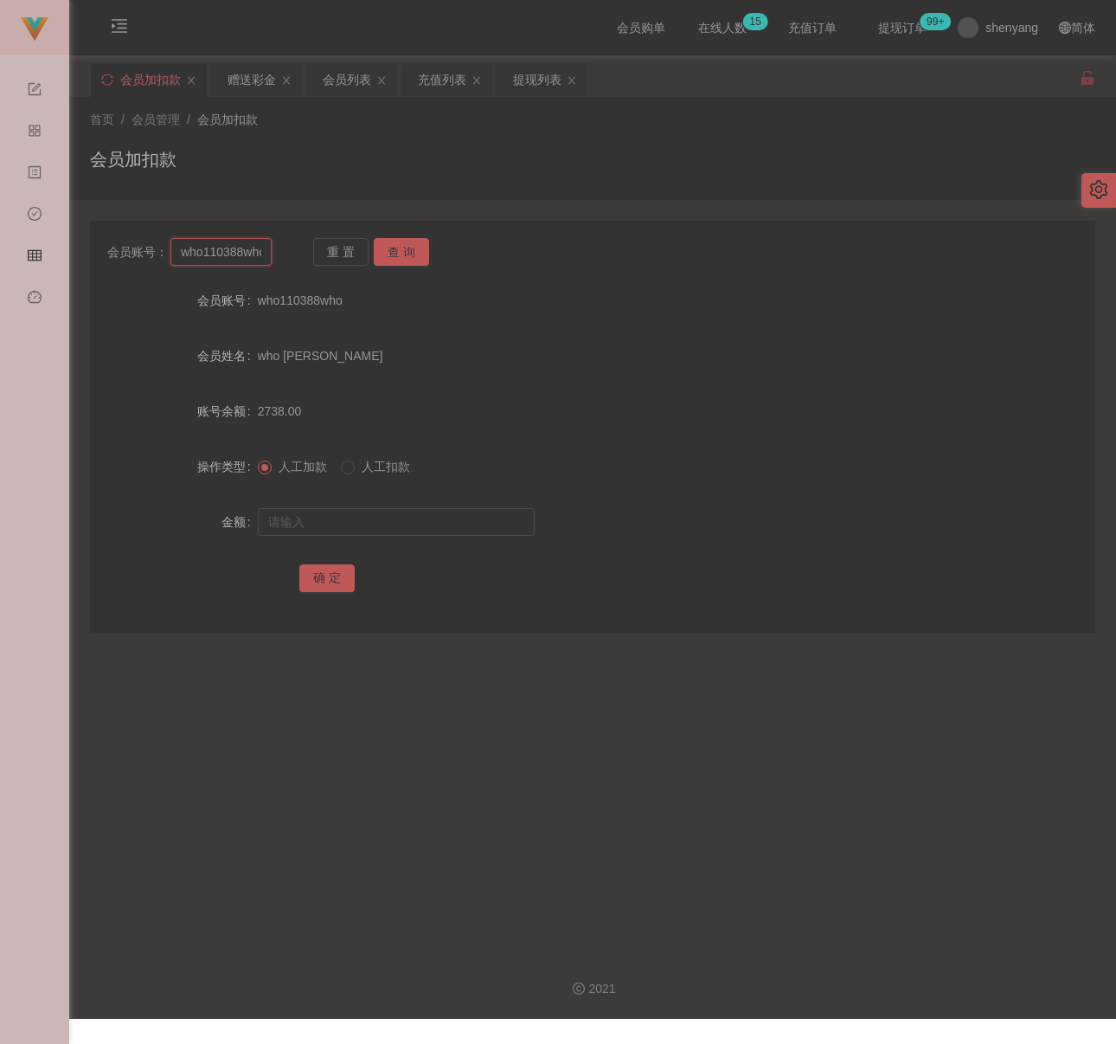
click at [226, 258] on input "who110388who" at bounding box center [220, 252] width 101 height 28
paste input "8839616"
type input "8839616"
click at [398, 247] on button "查 询" at bounding box center [401, 252] width 55 height 28
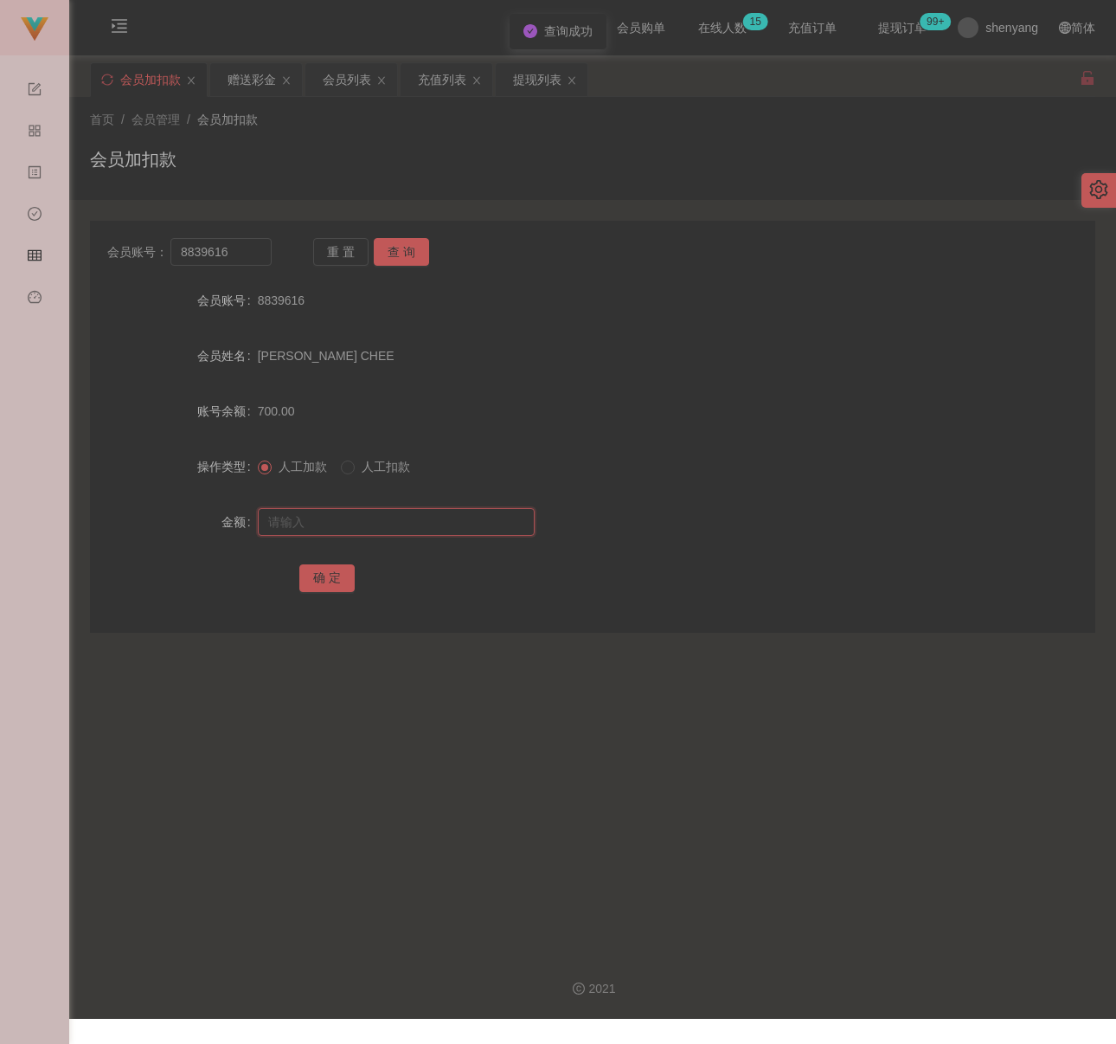
click at [382, 517] on input "text" at bounding box center [396, 522] width 277 height 28
click at [452, 525] on input "text" at bounding box center [396, 522] width 277 height 28
paste input "2000"
type input "2000"
click at [335, 580] on button "确 定" at bounding box center [326, 578] width 55 height 28
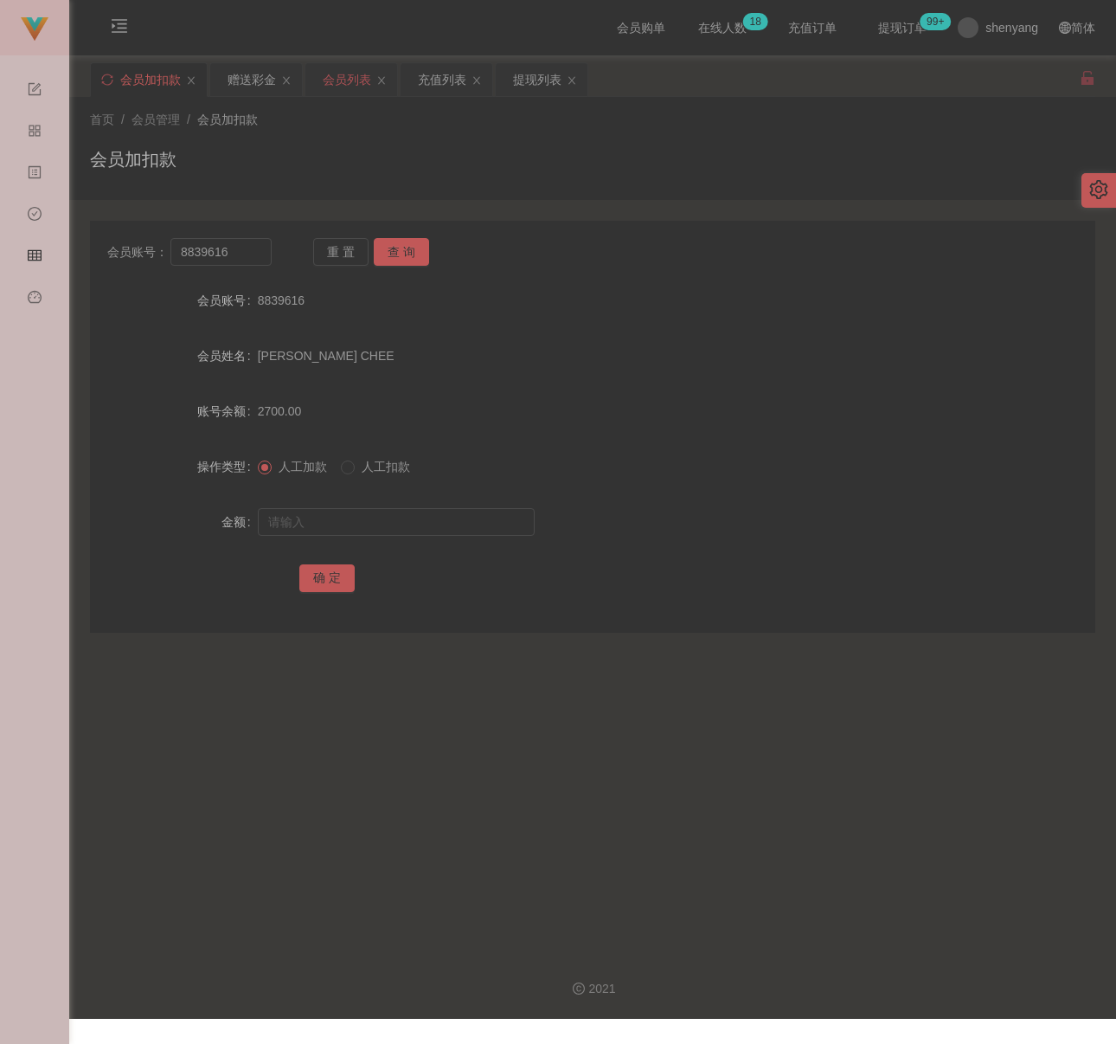
click at [345, 80] on div "会员列表" at bounding box center [347, 79] width 48 height 33
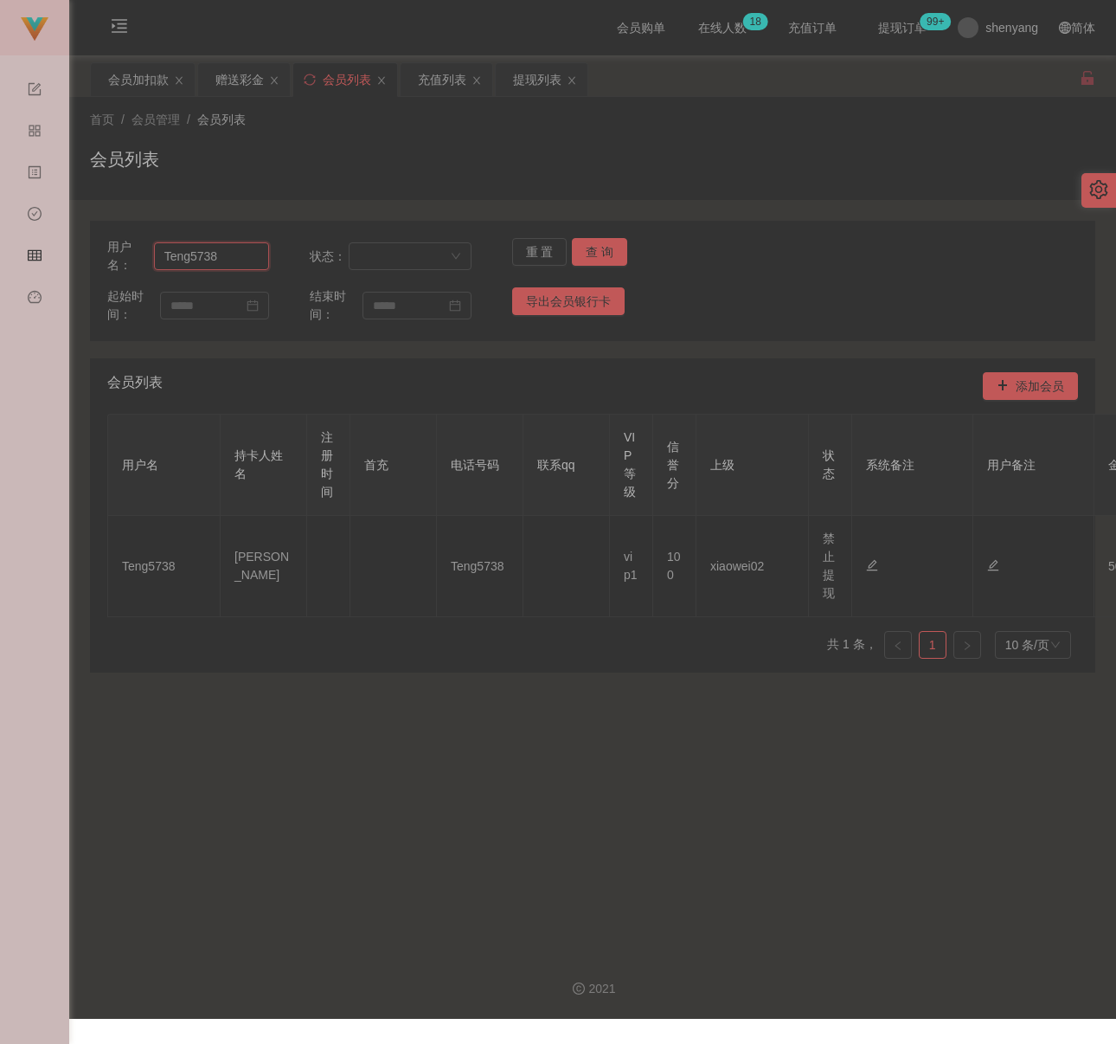
click at [244, 267] on input "Teng5738" at bounding box center [211, 256] width 115 height 28
paste input "01234567abc"
type input "01234567abc"
click at [594, 247] on button "查 询" at bounding box center [599, 252] width 55 height 28
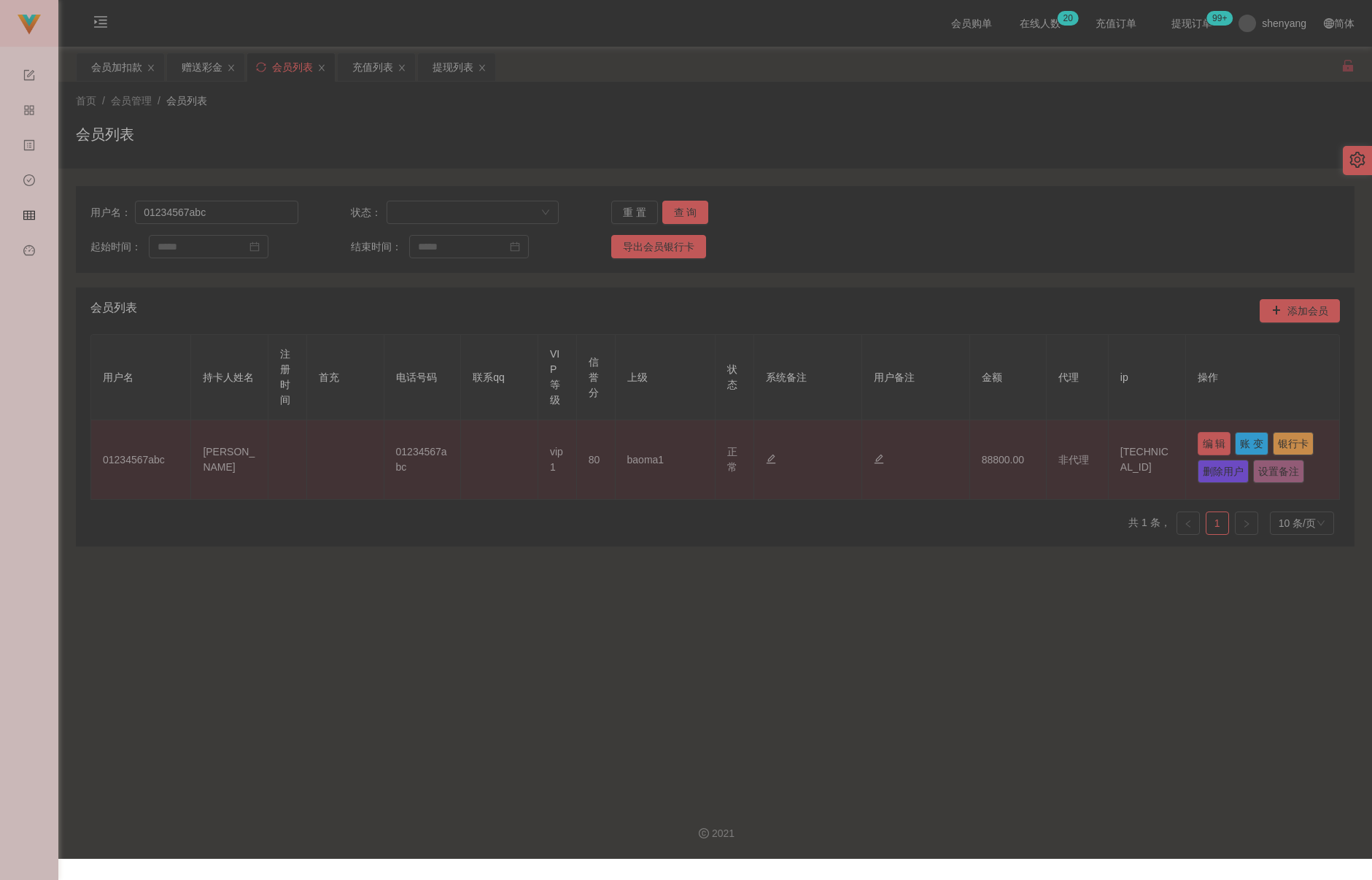
click at [940, 437] on button "编 辑" at bounding box center [1214, 443] width 34 height 24
type input "01234567abc"
type input "[PERSON_NAME]"
type input "80"
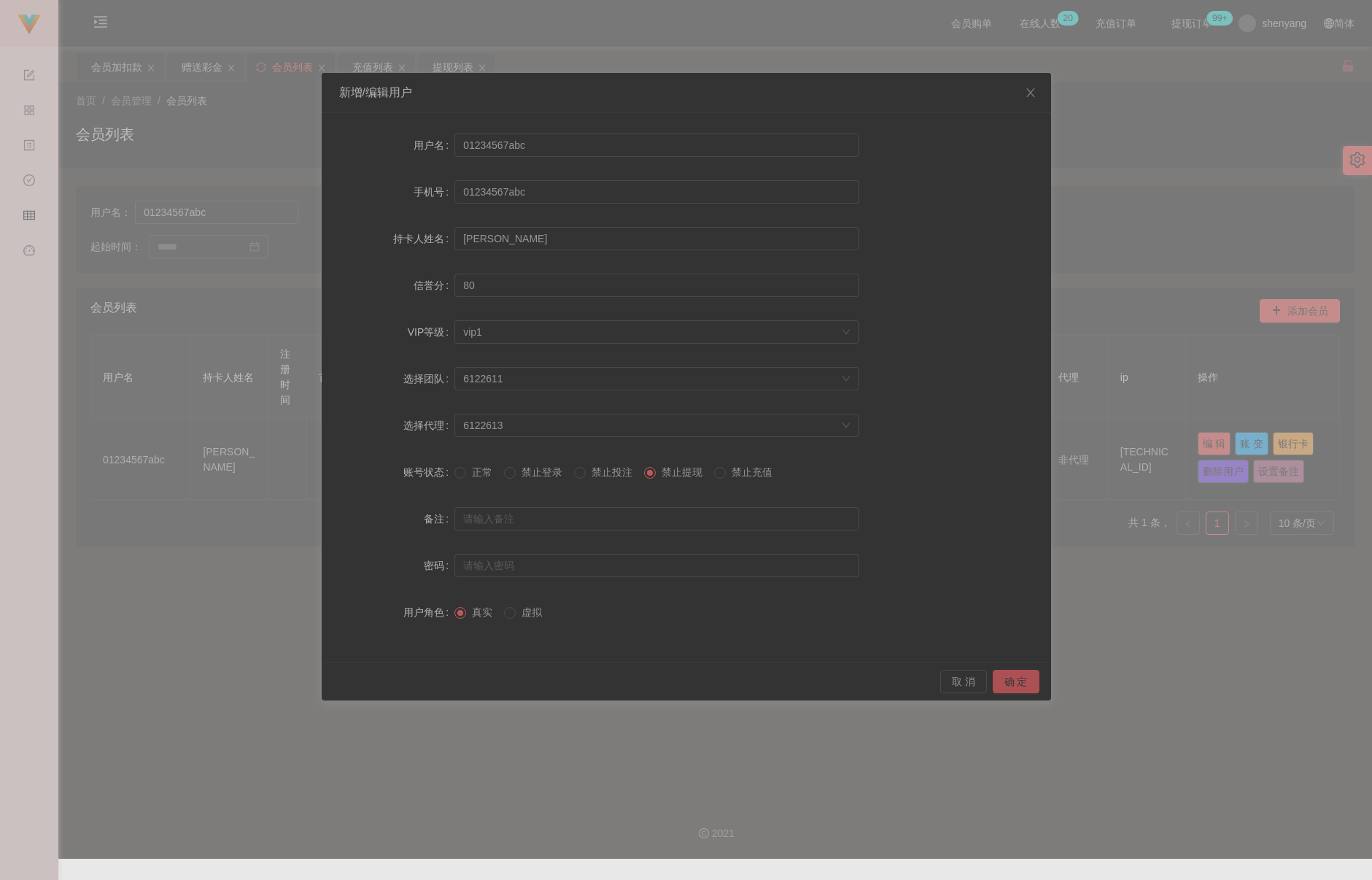
click at [940, 683] on button "确 定" at bounding box center [1016, 681] width 46 height 24
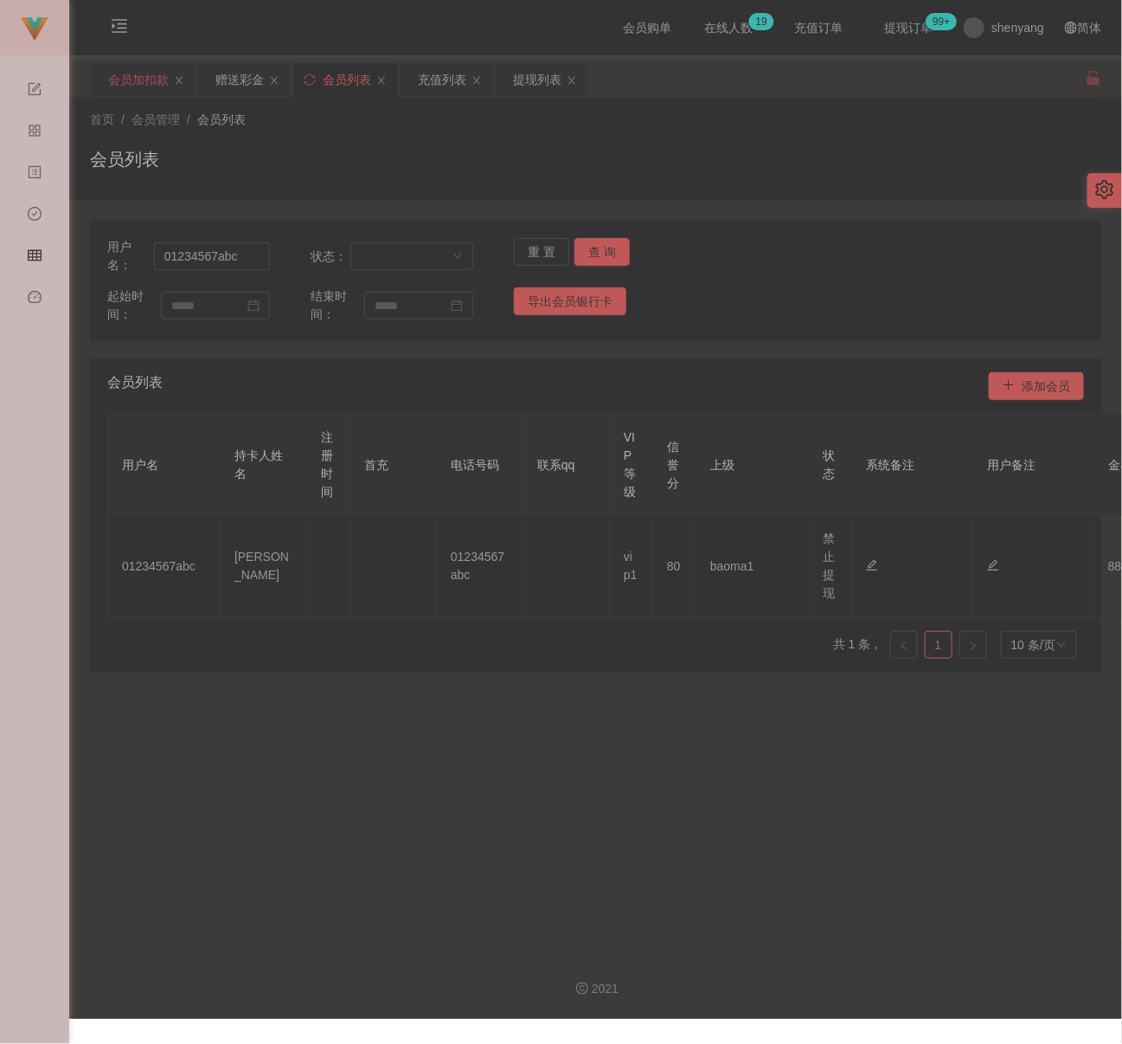
click at [138, 81] on div "会员加扣款" at bounding box center [138, 79] width 61 height 33
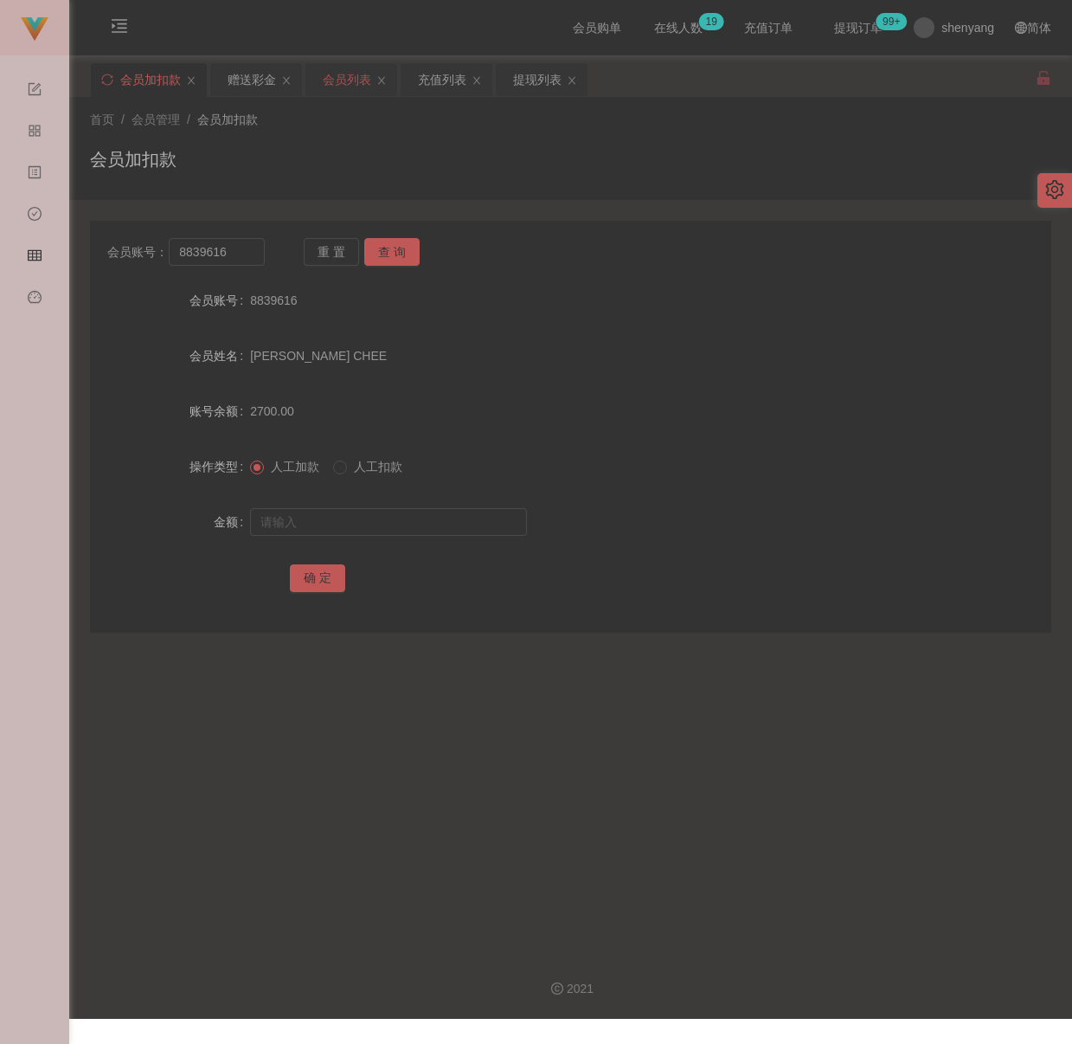
click at [356, 80] on div "会员列表" at bounding box center [347, 79] width 48 height 33
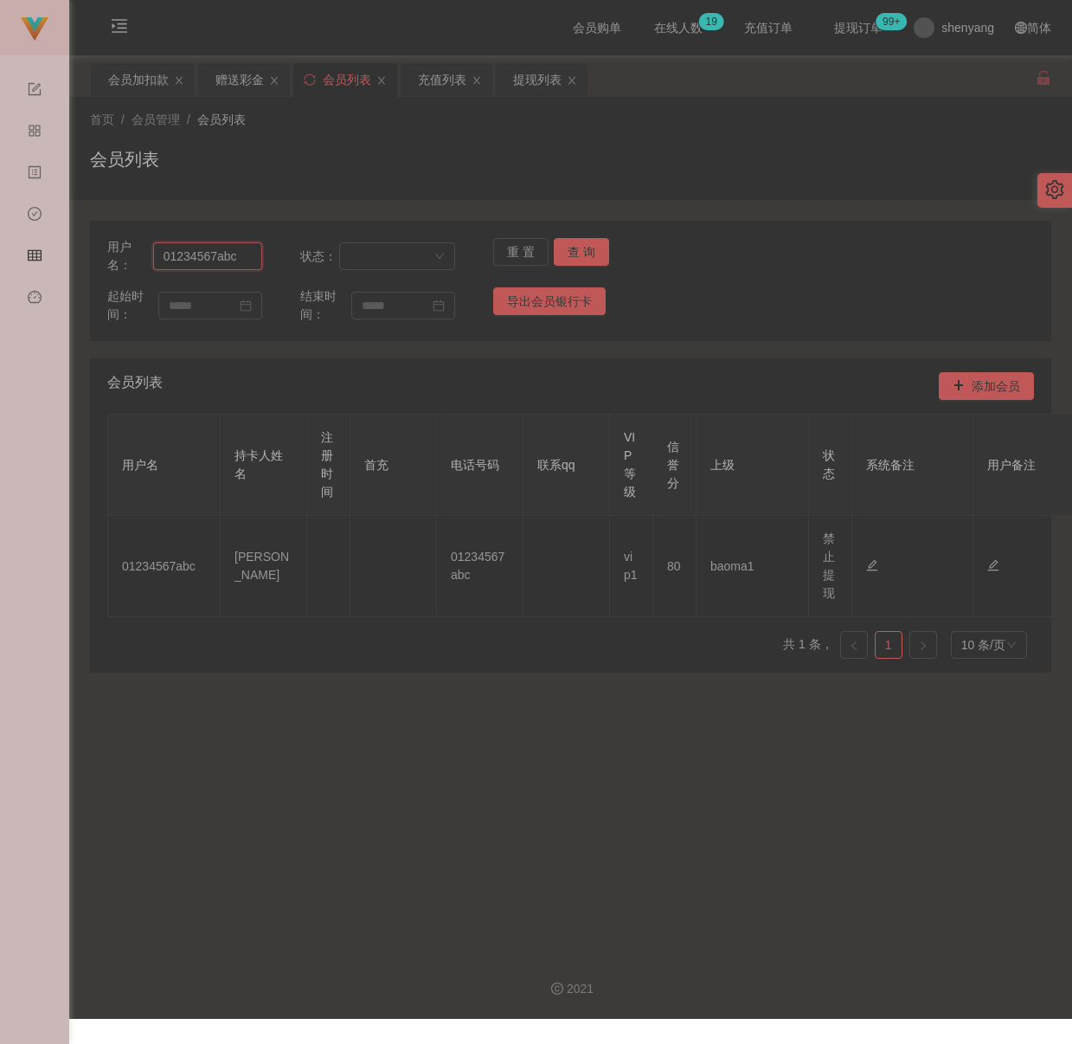
click at [239, 260] on input "01234567abc" at bounding box center [207, 256] width 109 height 28
paste input "Liberty"
type input "Liberty"
click at [572, 249] on button "查 询" at bounding box center [581, 252] width 55 height 28
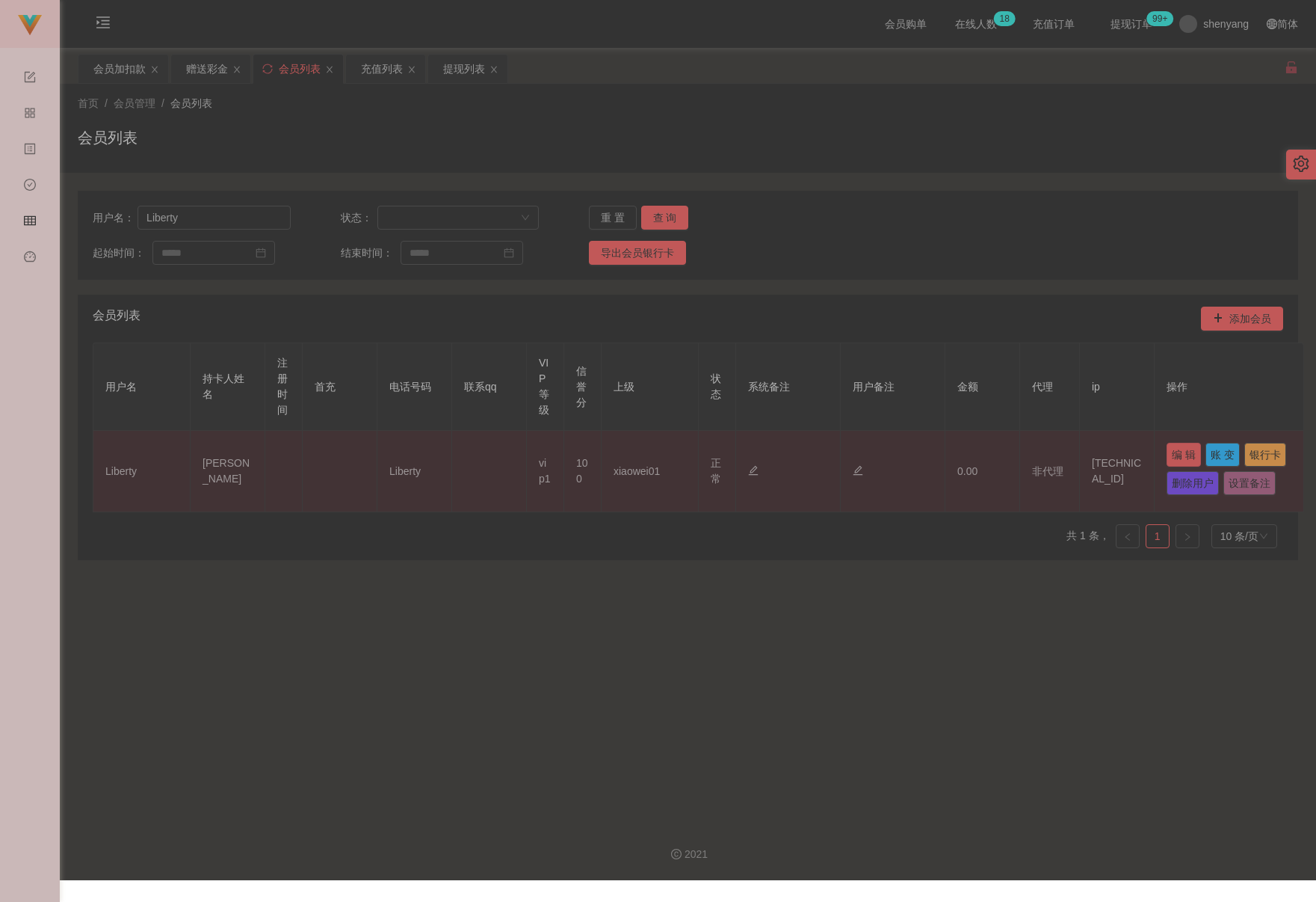
click at [963, 453] on button "编 辑" at bounding box center [1184, 454] width 35 height 24
type input "Liberty"
type input "[PERSON_NAME]"
type input "100"
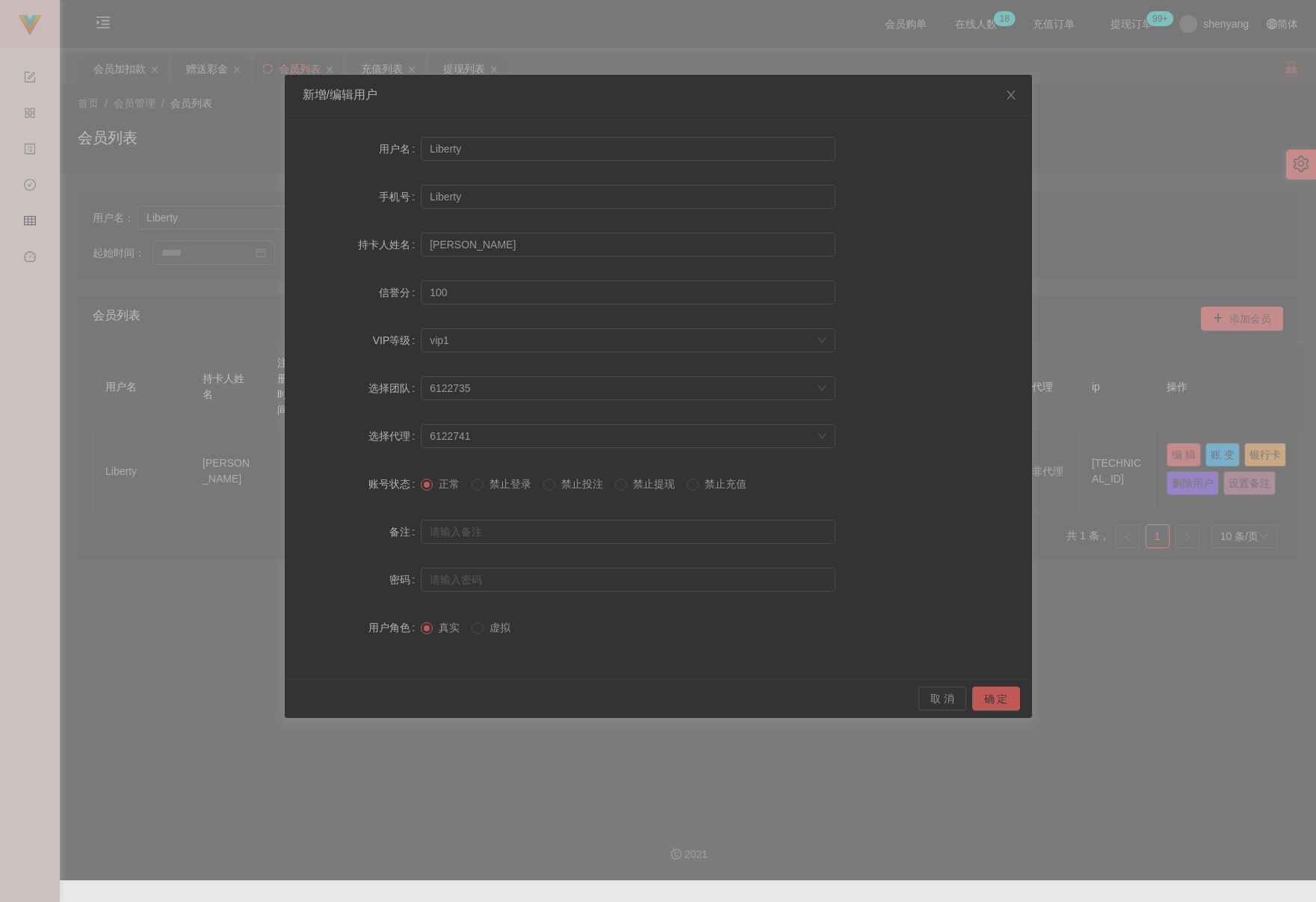
click at [646, 490] on label "禁止提现" at bounding box center [648, 484] width 66 height 16
click at [963, 700] on button "确 定" at bounding box center [996, 698] width 47 height 24
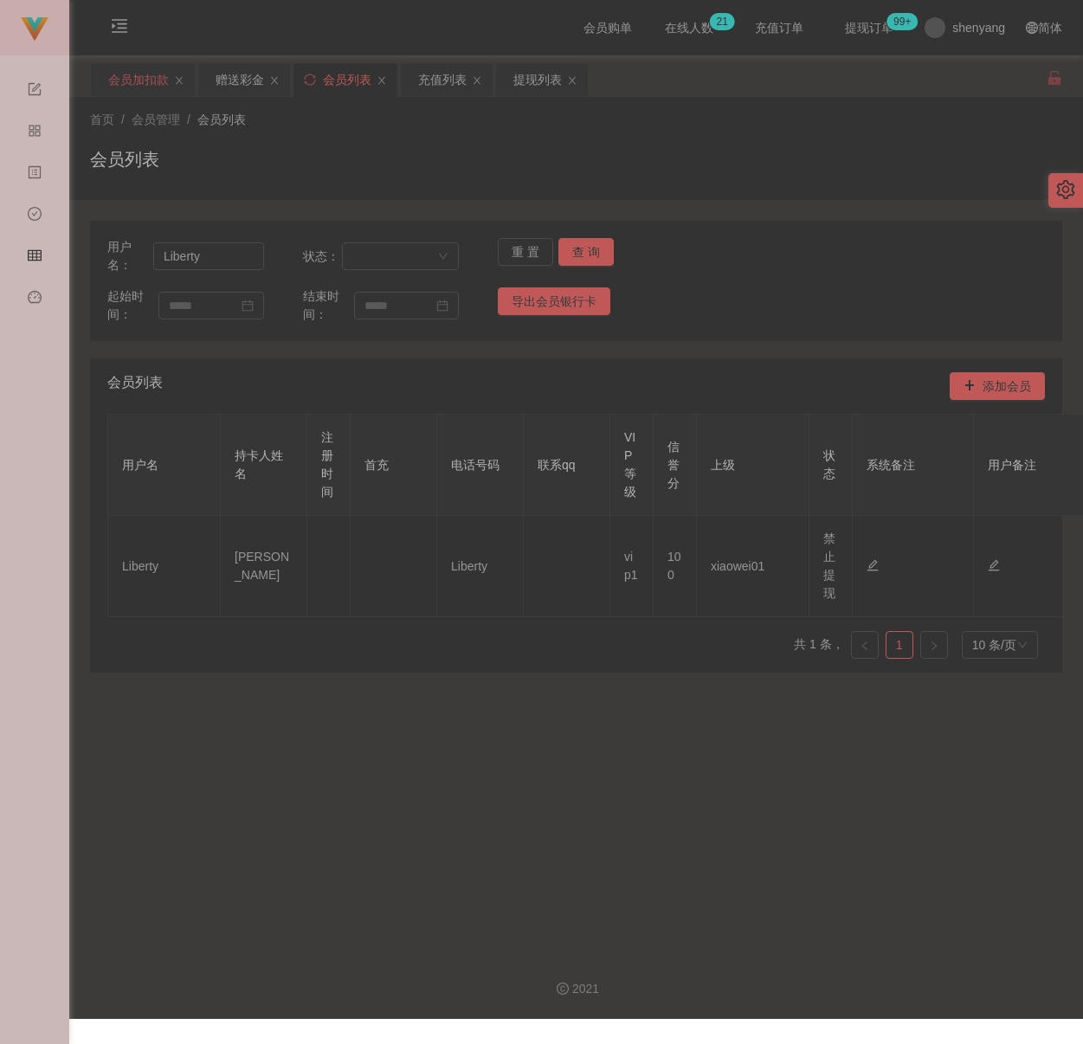
click at [125, 87] on div "会员加扣款" at bounding box center [138, 79] width 61 height 33
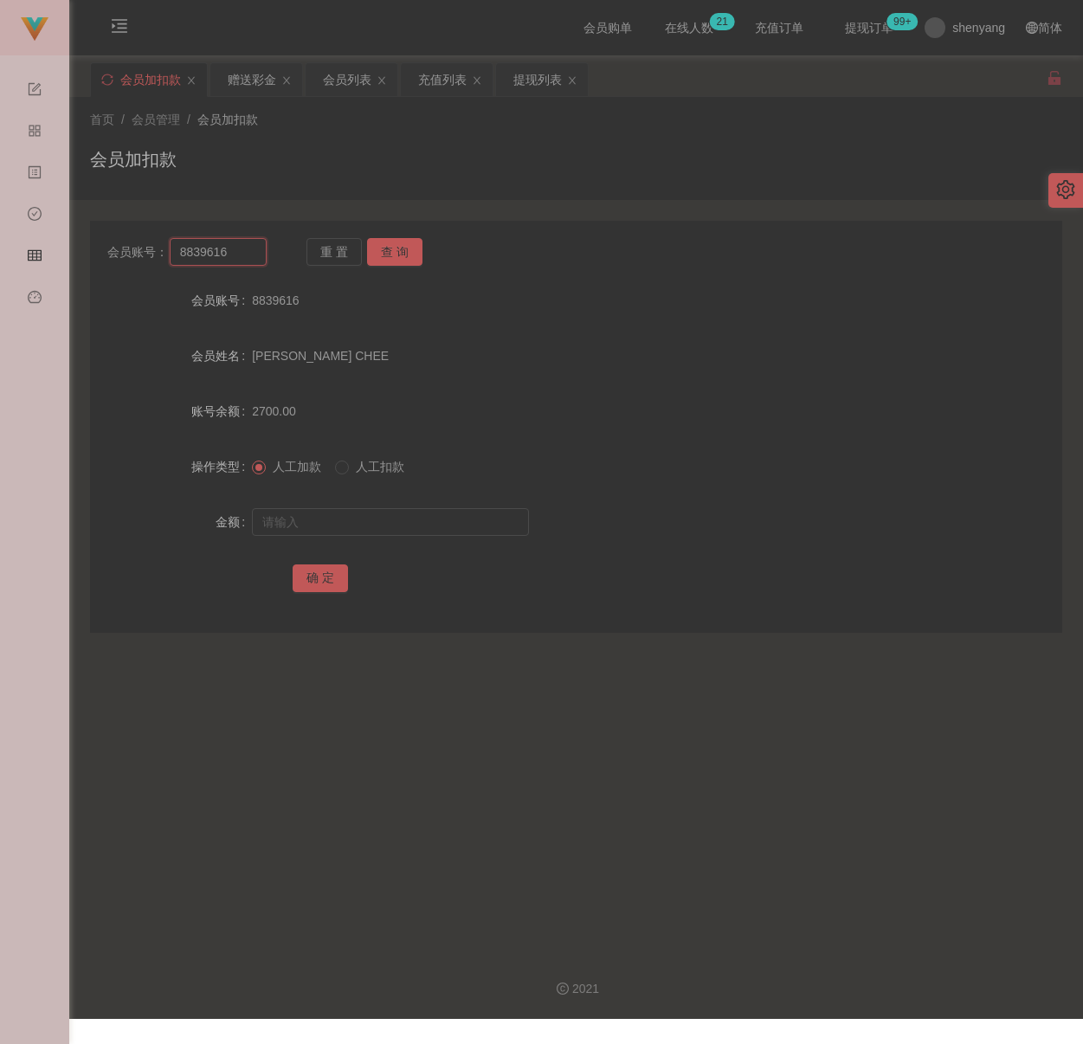
click at [231, 254] on input "8839616" at bounding box center [218, 252] width 97 height 28
paste input "qq123"
type input "qq123"
click at [382, 252] on button "查 询" at bounding box center [394, 252] width 55 height 28
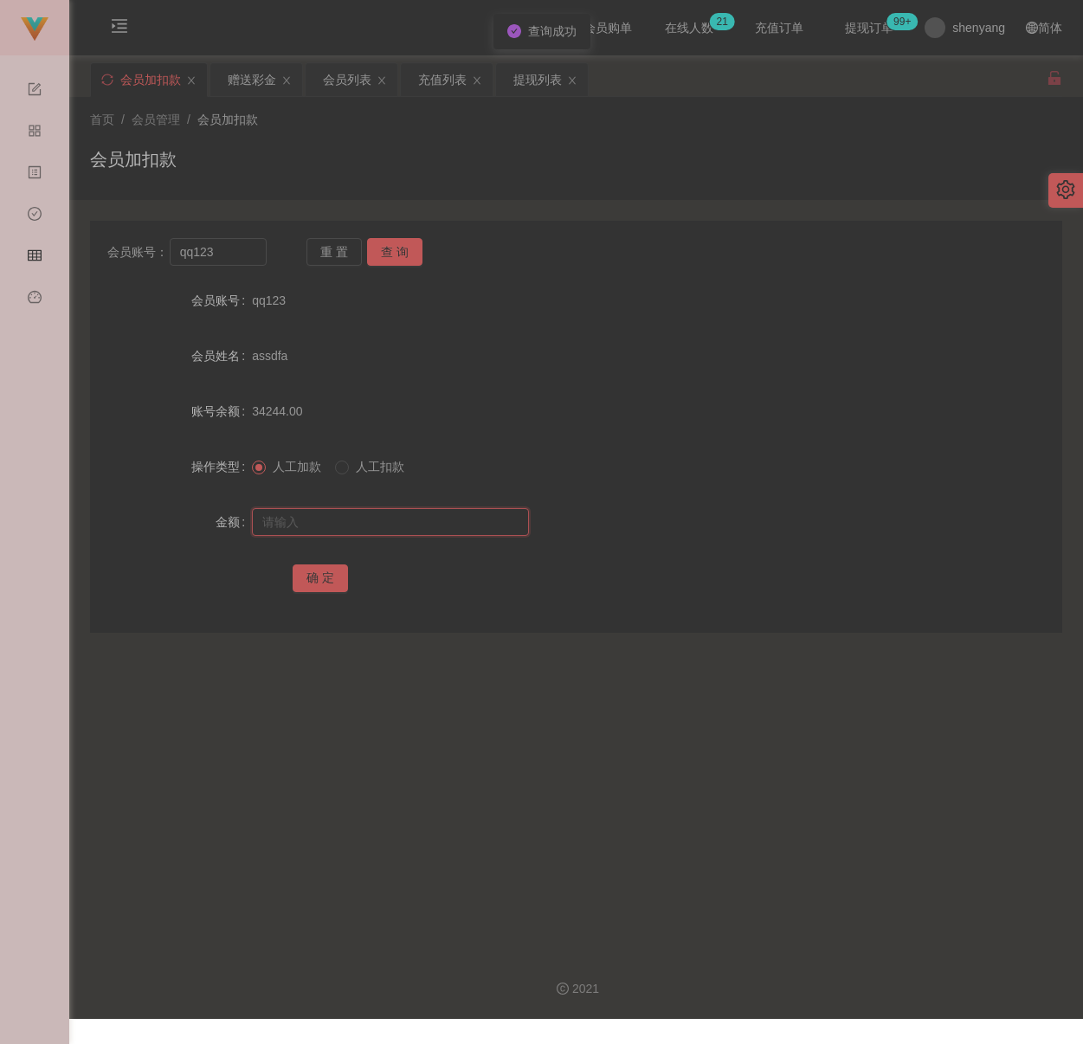
click at [330, 514] on input "text" at bounding box center [390, 522] width 277 height 28
drag, startPoint x: 458, startPoint y: 520, endPoint x: 445, endPoint y: 520, distance: 13.0
click at [458, 520] on input "text" at bounding box center [390, 522] width 277 height 28
paste input "500"
type input "500"
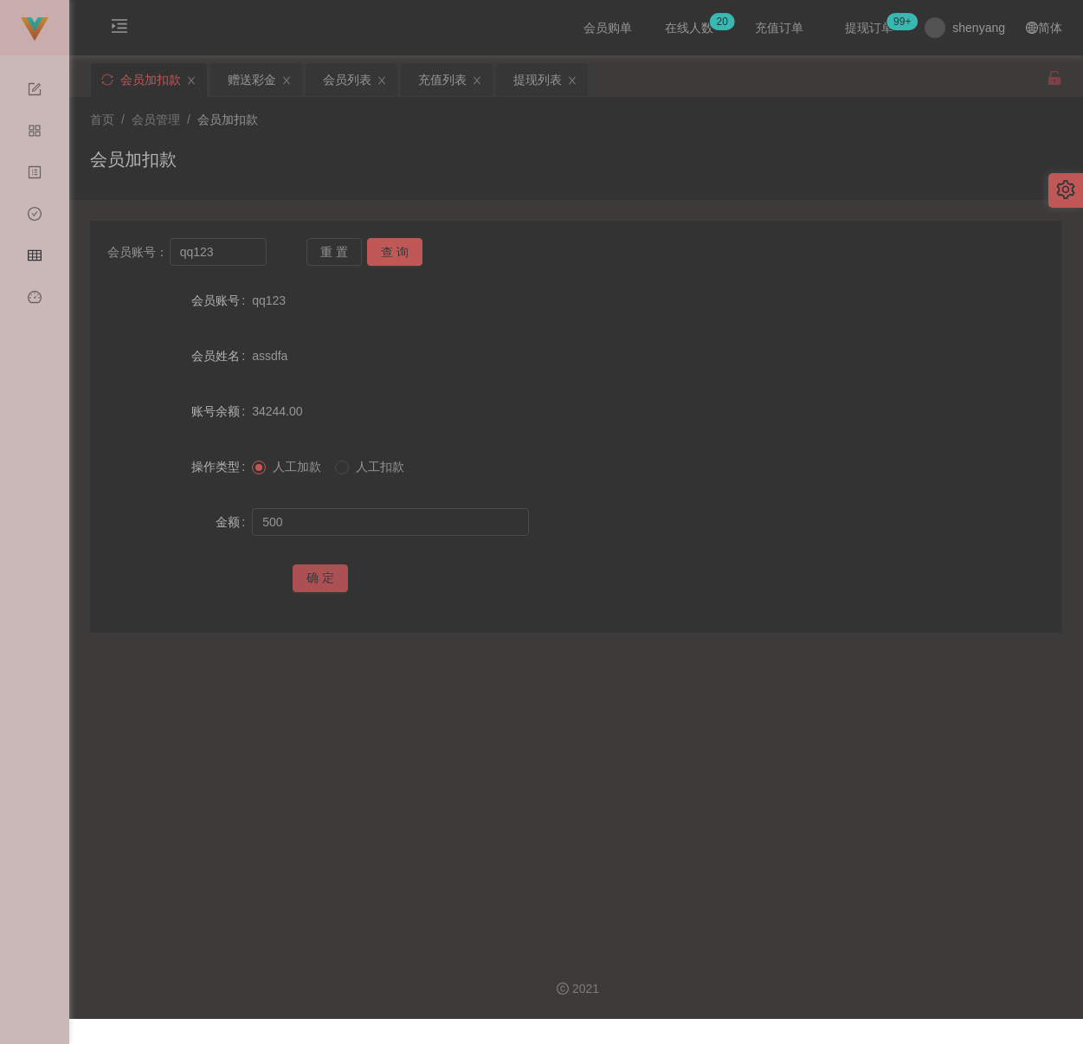
click at [320, 581] on button "确 定" at bounding box center [319, 578] width 55 height 28
click at [354, 122] on div "首页 / 会员管理 / 会员加扣款 /" at bounding box center [576, 120] width 972 height 18
click at [235, 252] on input "qq123" at bounding box center [218, 252] width 97 height 28
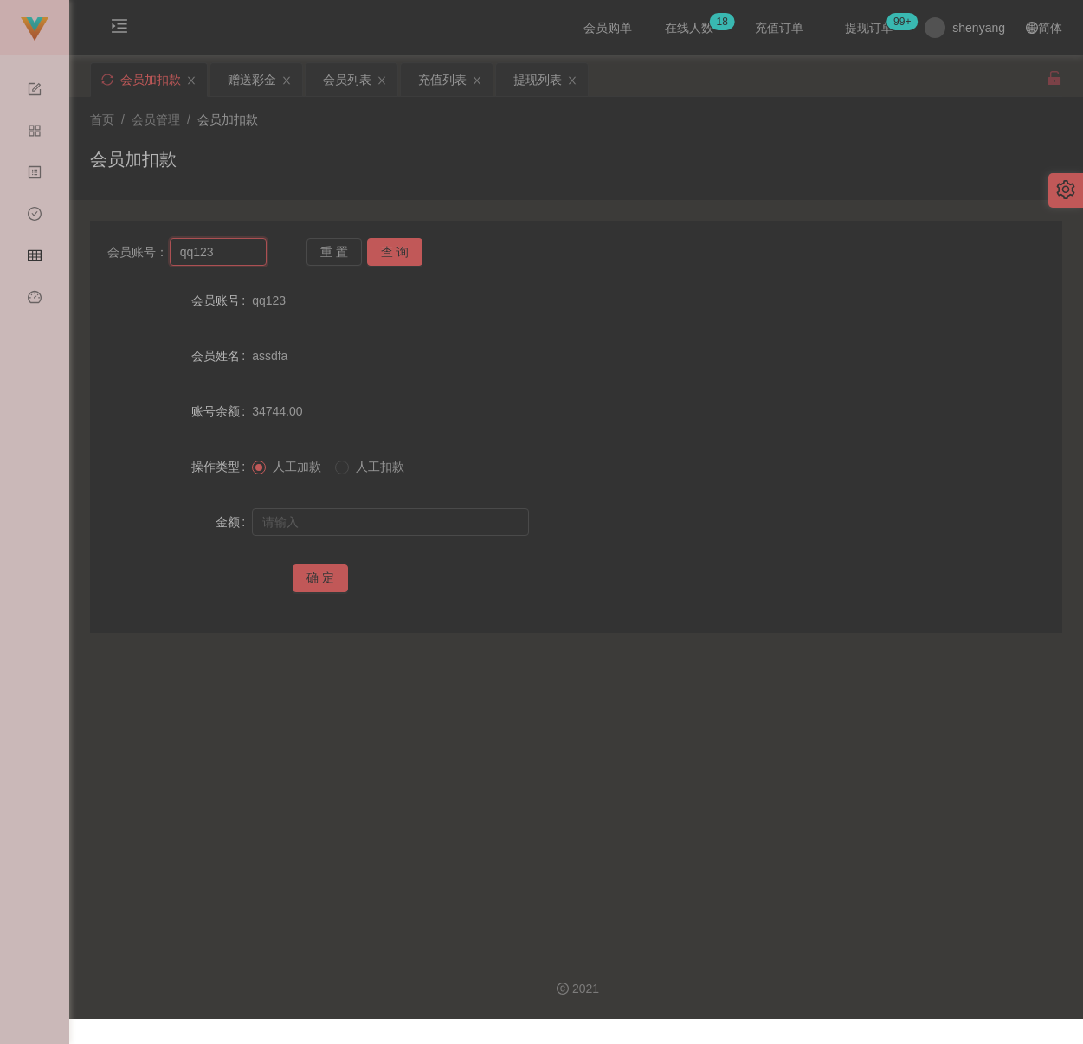
paste input "Teng5738"
type input "Teng5738"
click at [387, 245] on button "查 询" at bounding box center [394, 252] width 55 height 28
click at [400, 519] on input "text" at bounding box center [390, 522] width 277 height 28
click at [439, 517] on input "text" at bounding box center [390, 522] width 277 height 28
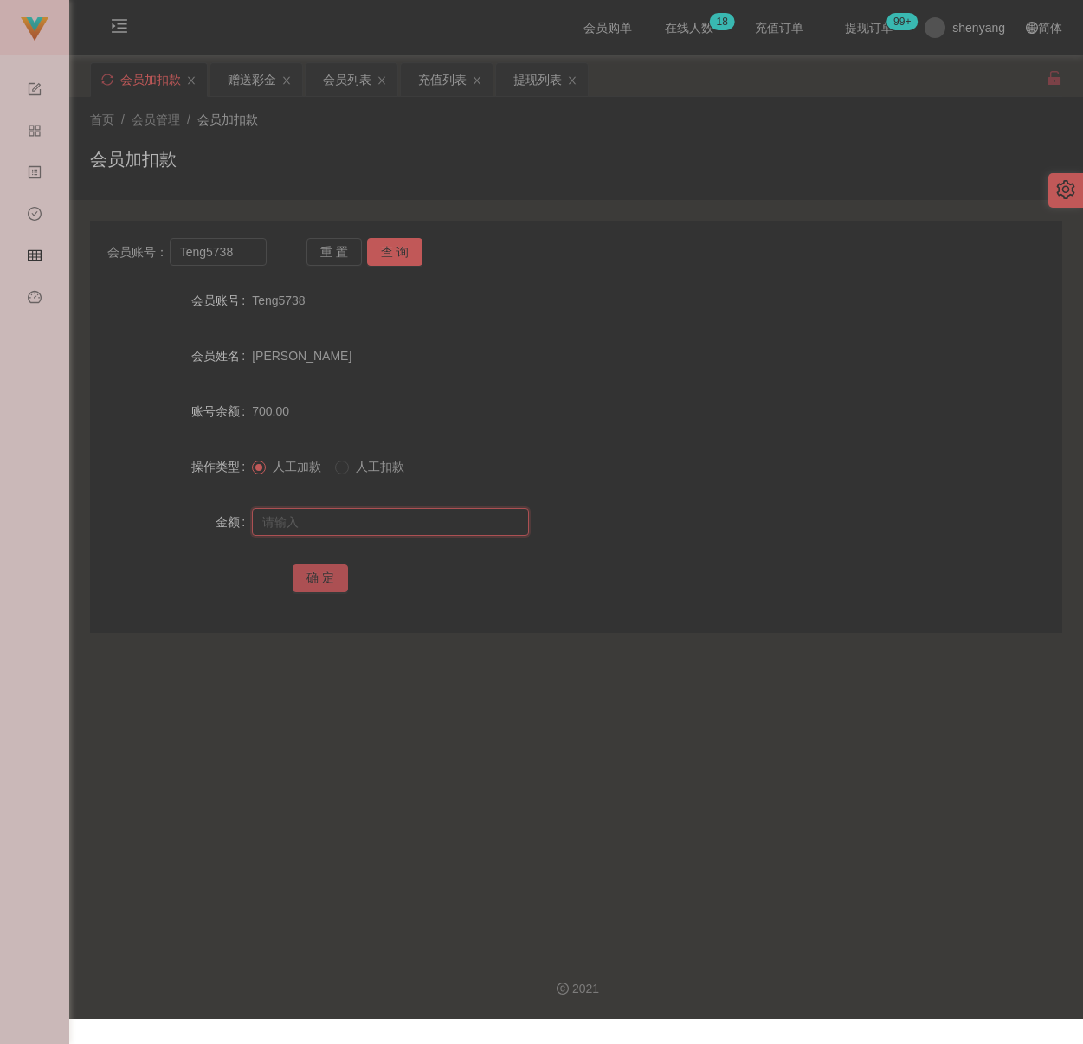
paste input "+1000"
type input "+1000"
click at [309, 569] on button "确 定" at bounding box center [319, 578] width 55 height 28
click at [270, 138] on div "首页 / 会员管理 / 会员加扣款 / 会员加扣款" at bounding box center [576, 148] width 972 height 75
click at [234, 258] on input "Teng5738" at bounding box center [218, 252] width 97 height 28
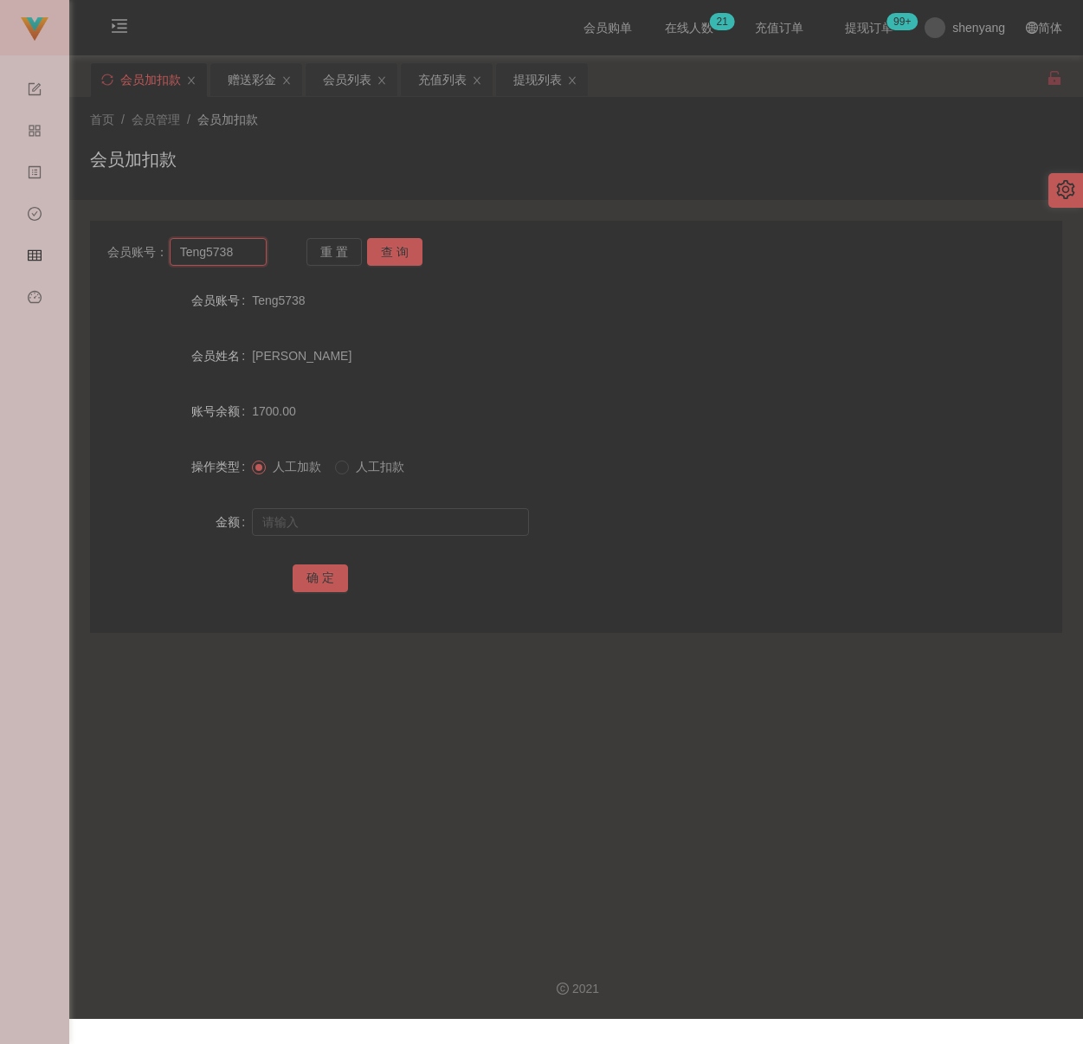
click at [234, 258] on input "Teng5738" at bounding box center [218, 252] width 97 height 28
paste input "95268"
type input "952688"
click at [385, 247] on button "查 询" at bounding box center [394, 252] width 55 height 28
click at [374, 523] on input "text" at bounding box center [390, 522] width 277 height 28
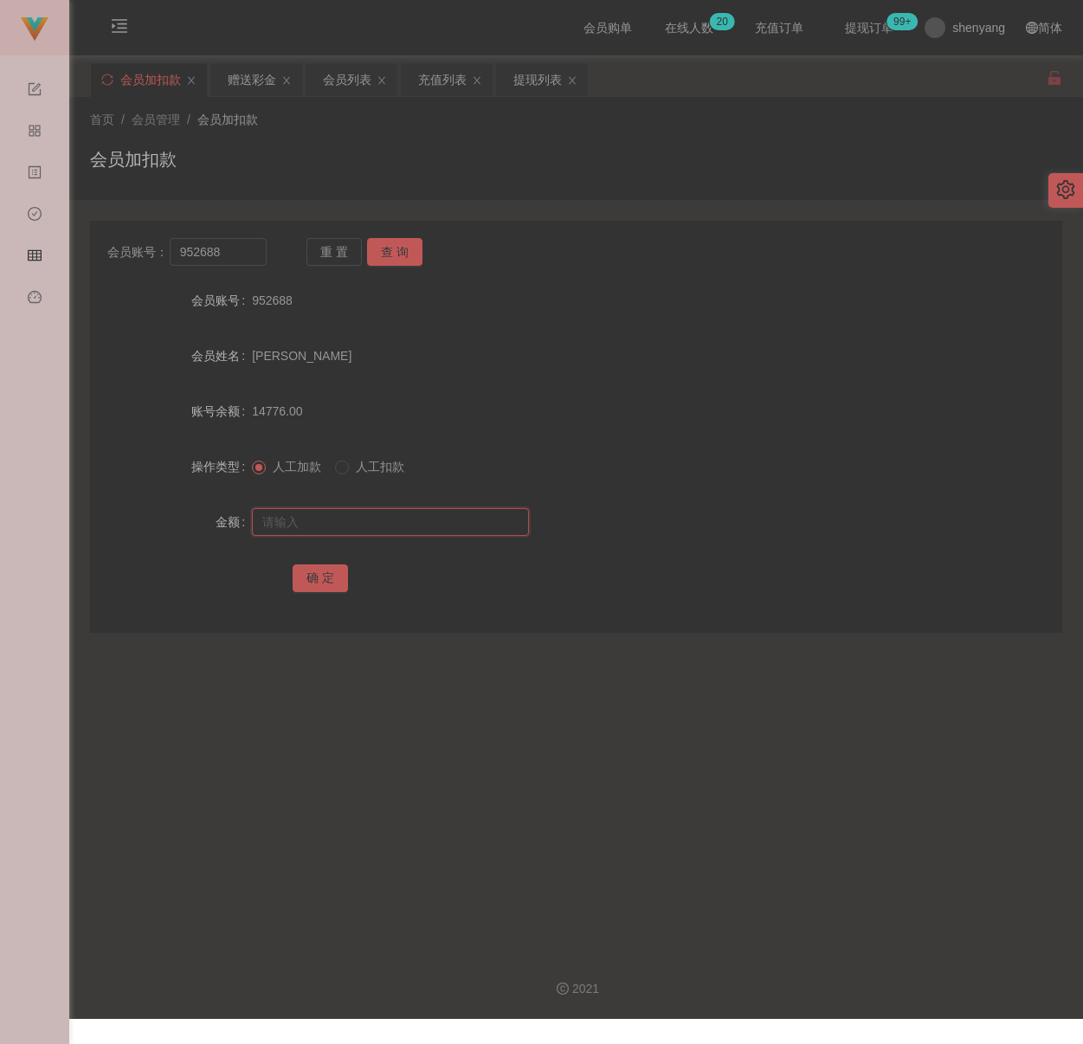
click at [427, 512] on input "text" at bounding box center [390, 522] width 277 height 28
paste input "3000"
type input "3000"
click at [299, 587] on button "确 定" at bounding box center [319, 578] width 55 height 28
click at [349, 78] on div "会员列表" at bounding box center [347, 79] width 48 height 33
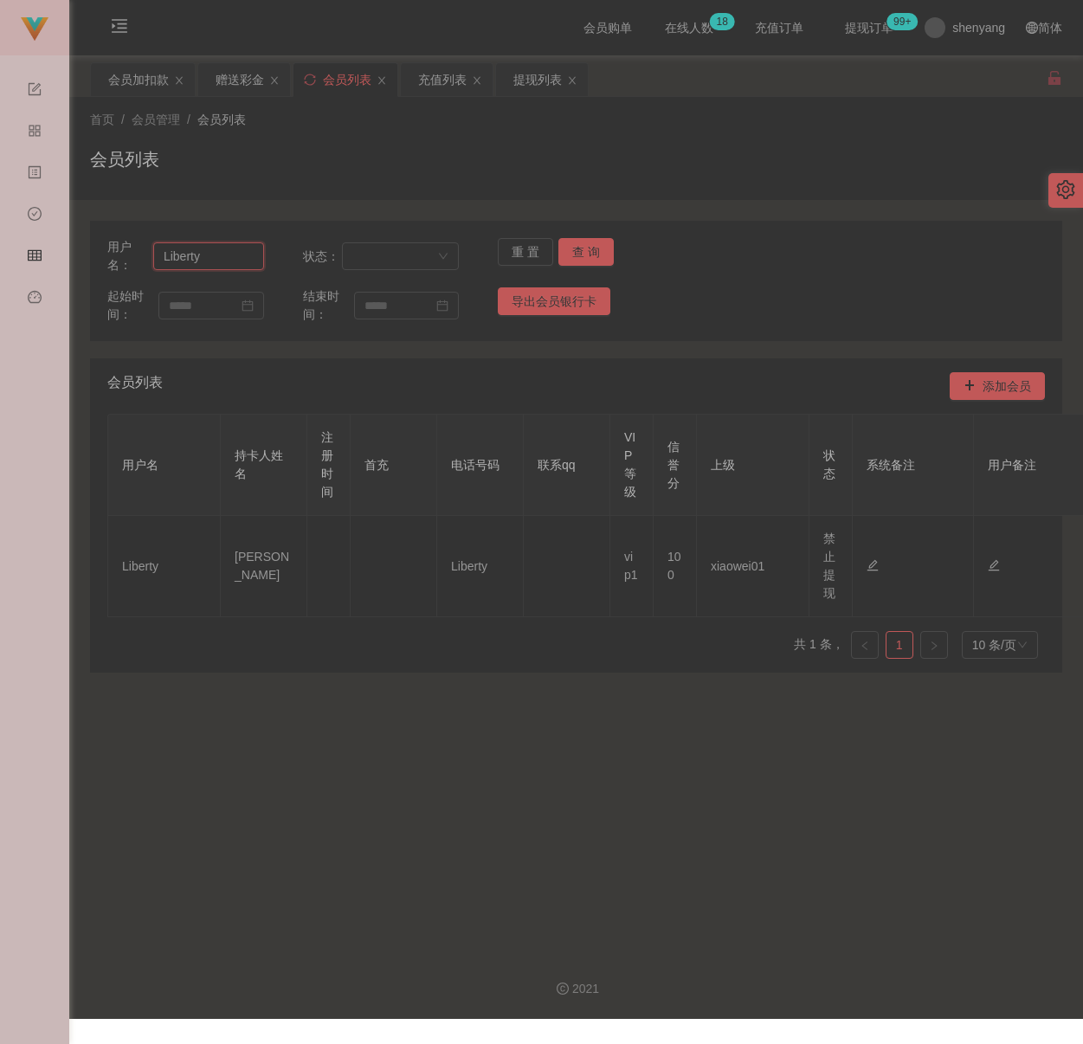
click at [236, 260] on input "Liberty" at bounding box center [208, 256] width 111 height 28
paste input "ctan66"
type input "ctan66"
click at [571, 249] on button "查 询" at bounding box center [585, 252] width 55 height 28
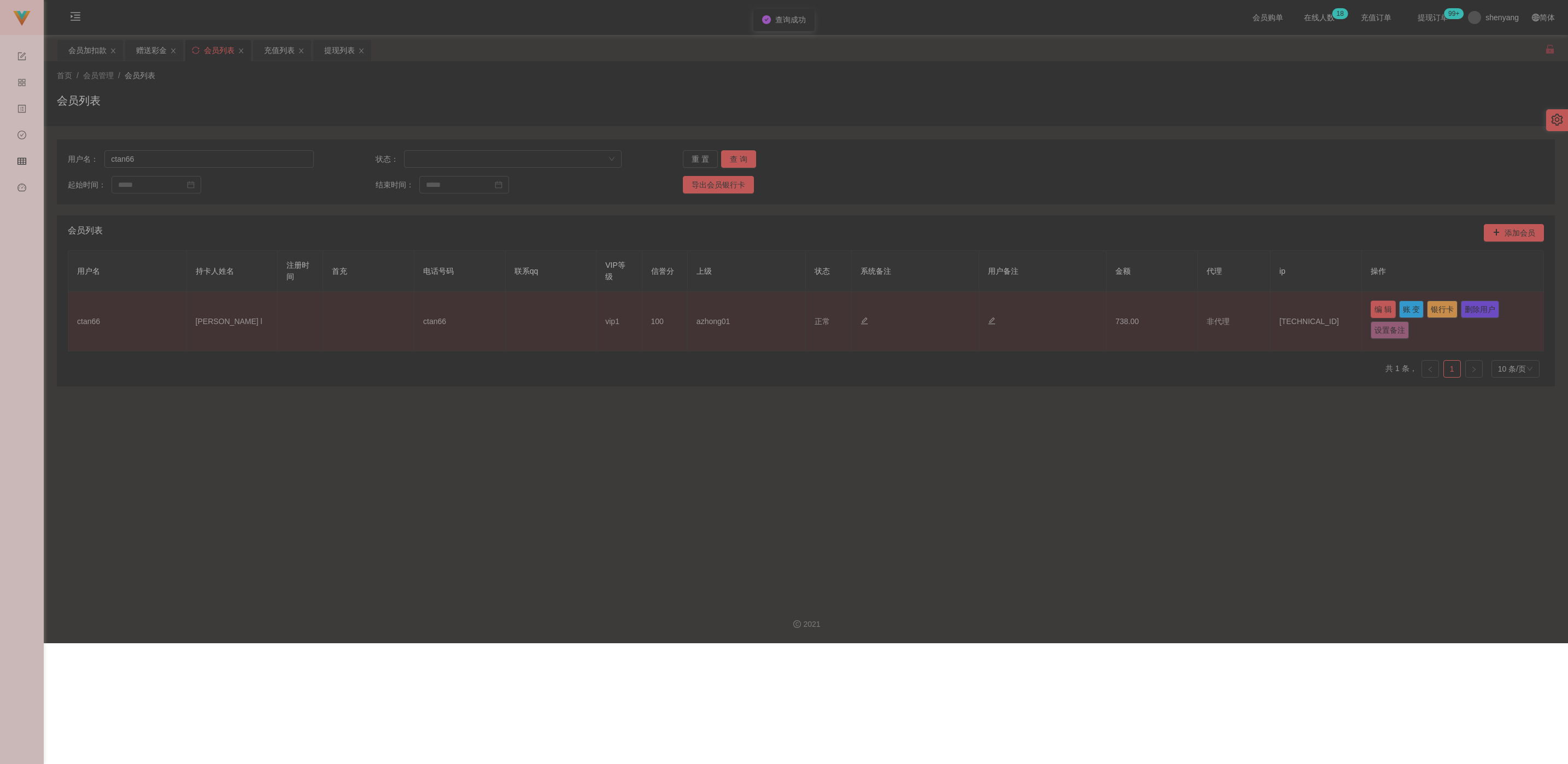
click at [704, 311] on button "编 辑" at bounding box center [1383, 309] width 25 height 18
type input "ctan66"
type input "[PERSON_NAME] l"
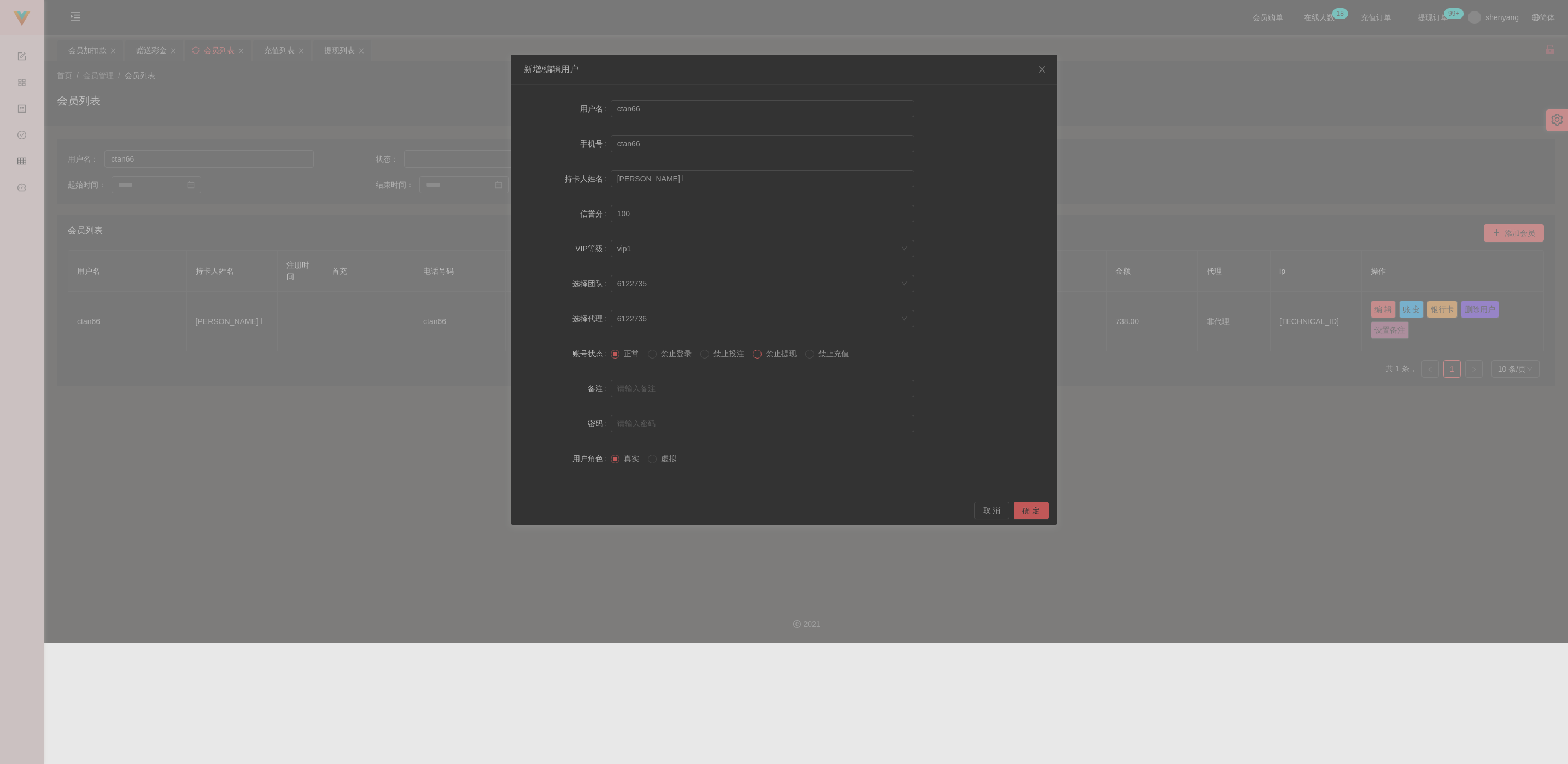
click at [704, 356] on span at bounding box center [757, 354] width 9 height 9
click at [704, 508] on button "确 定" at bounding box center [1030, 510] width 35 height 18
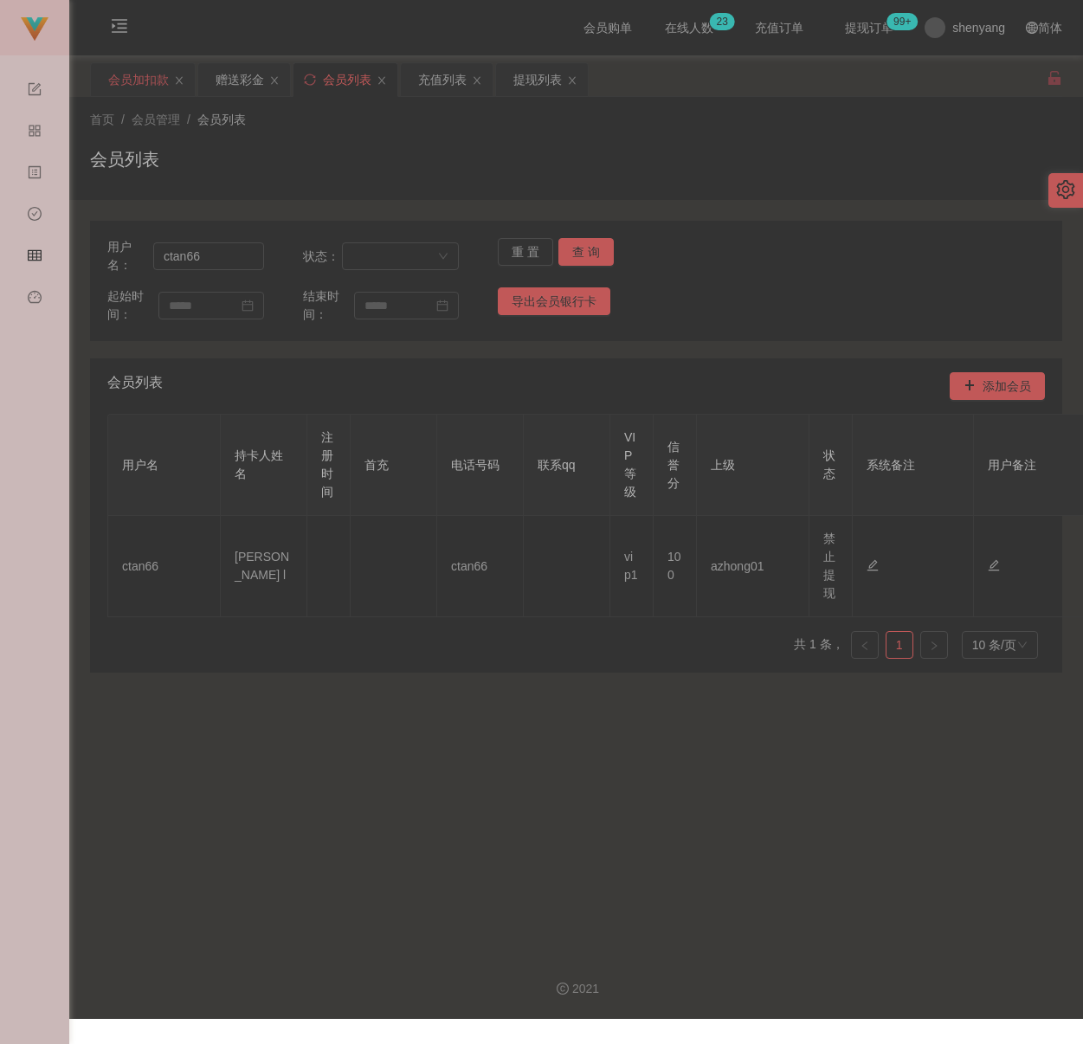
click at [141, 83] on div "会员加扣款" at bounding box center [138, 79] width 61 height 33
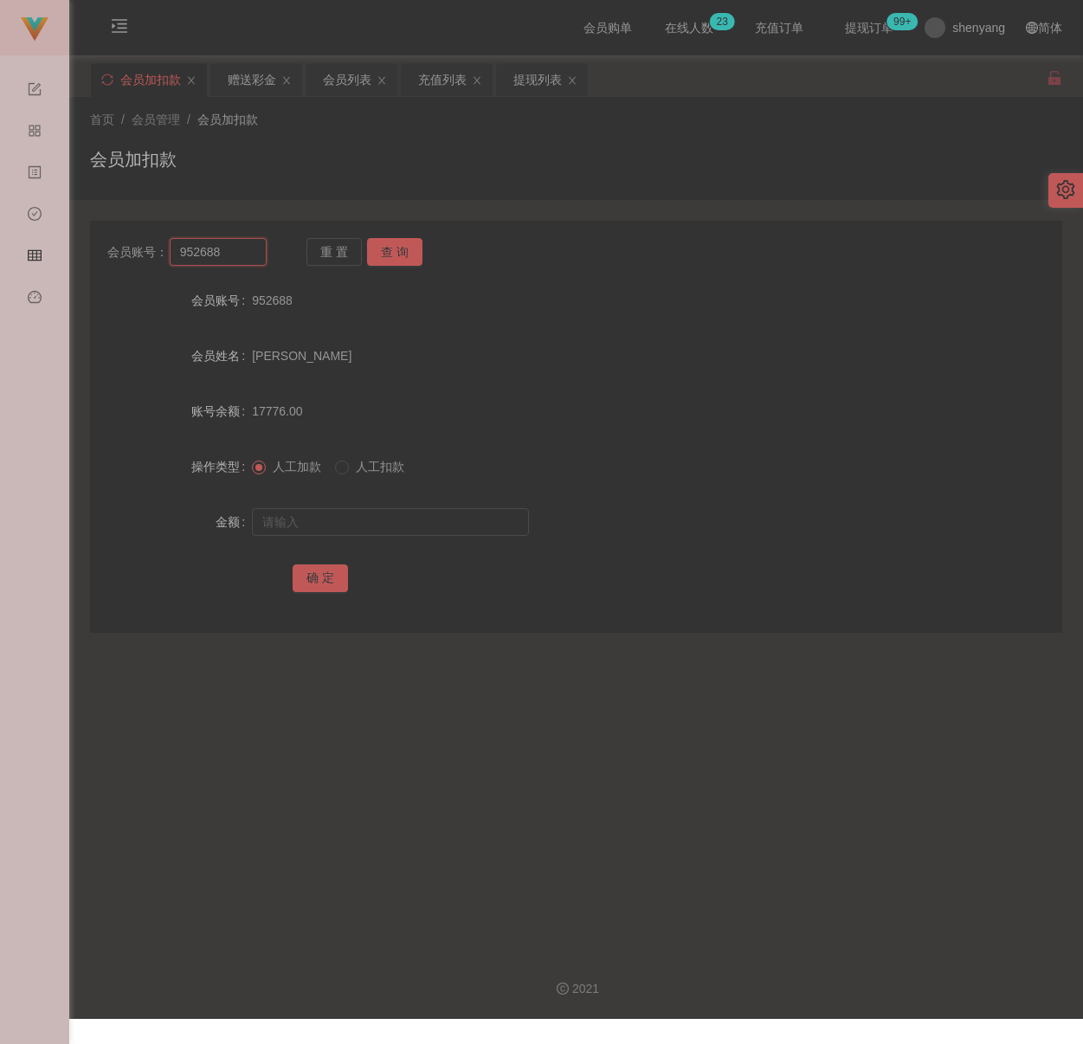
click at [224, 241] on input "952688" at bounding box center [218, 252] width 97 height 28
paste input "who110388who"
type input "who110388who"
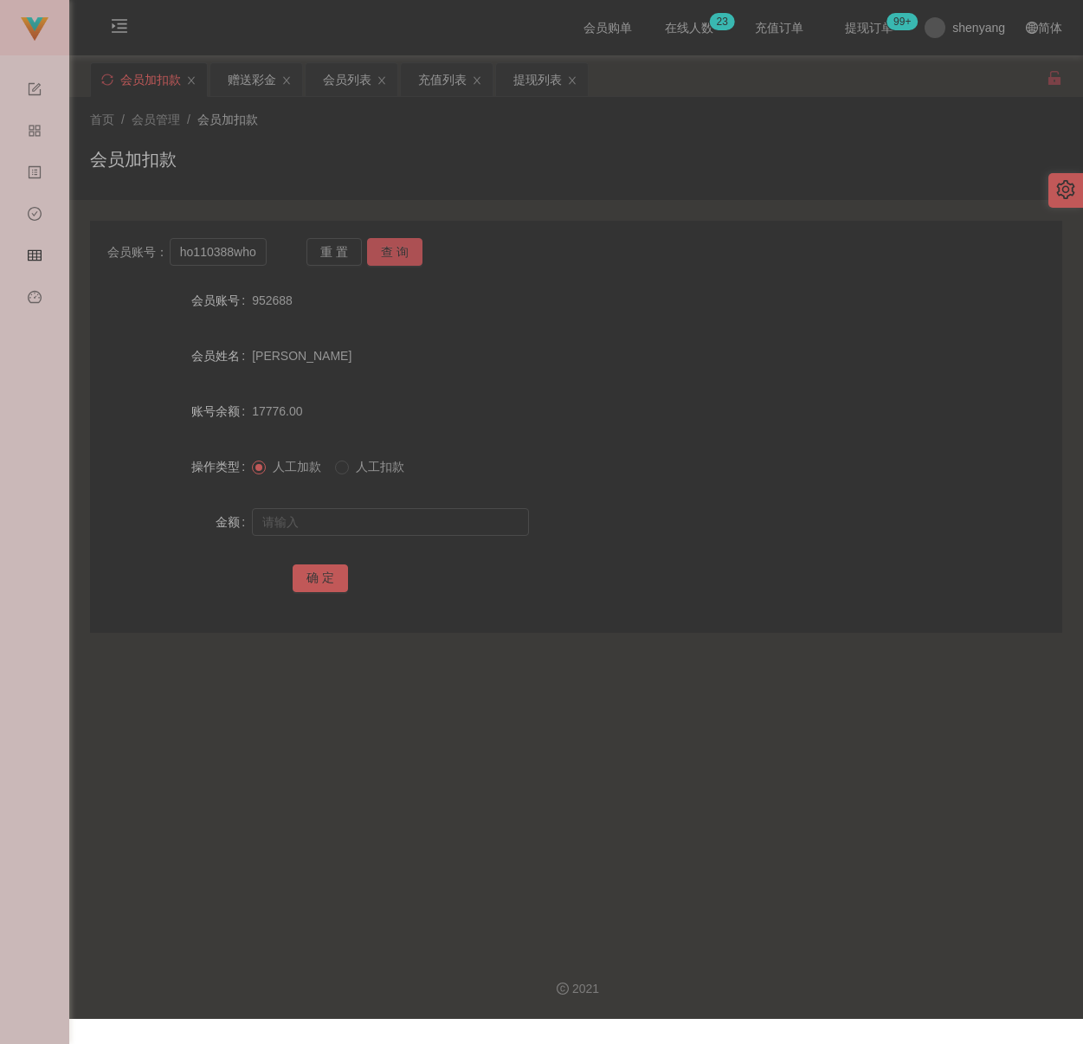
click at [390, 254] on button "查 询" at bounding box center [394, 252] width 55 height 28
click at [362, 535] on input "text" at bounding box center [390, 522] width 277 height 28
click at [400, 517] on input "text" at bounding box center [390, 522] width 277 height 28
paste input "2000"
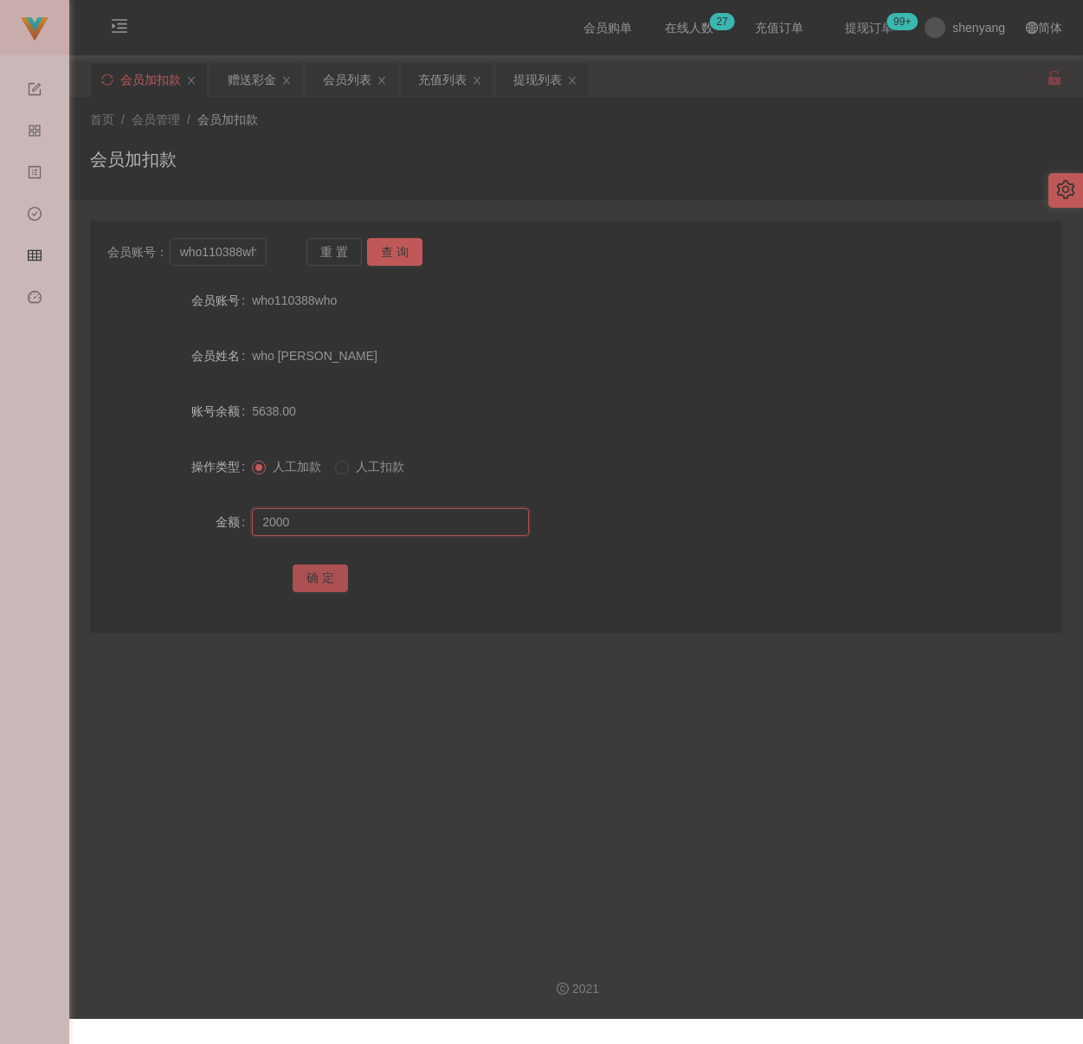
type input "2000"
click at [330, 574] on button "确 定" at bounding box center [319, 578] width 55 height 28
click at [447, 138] on div "首页 / 会员管理 / 会员加扣款 / 会员加扣款" at bounding box center [576, 148] width 972 height 75
click at [254, 254] on input "who110388who" at bounding box center [218, 252] width 97 height 28
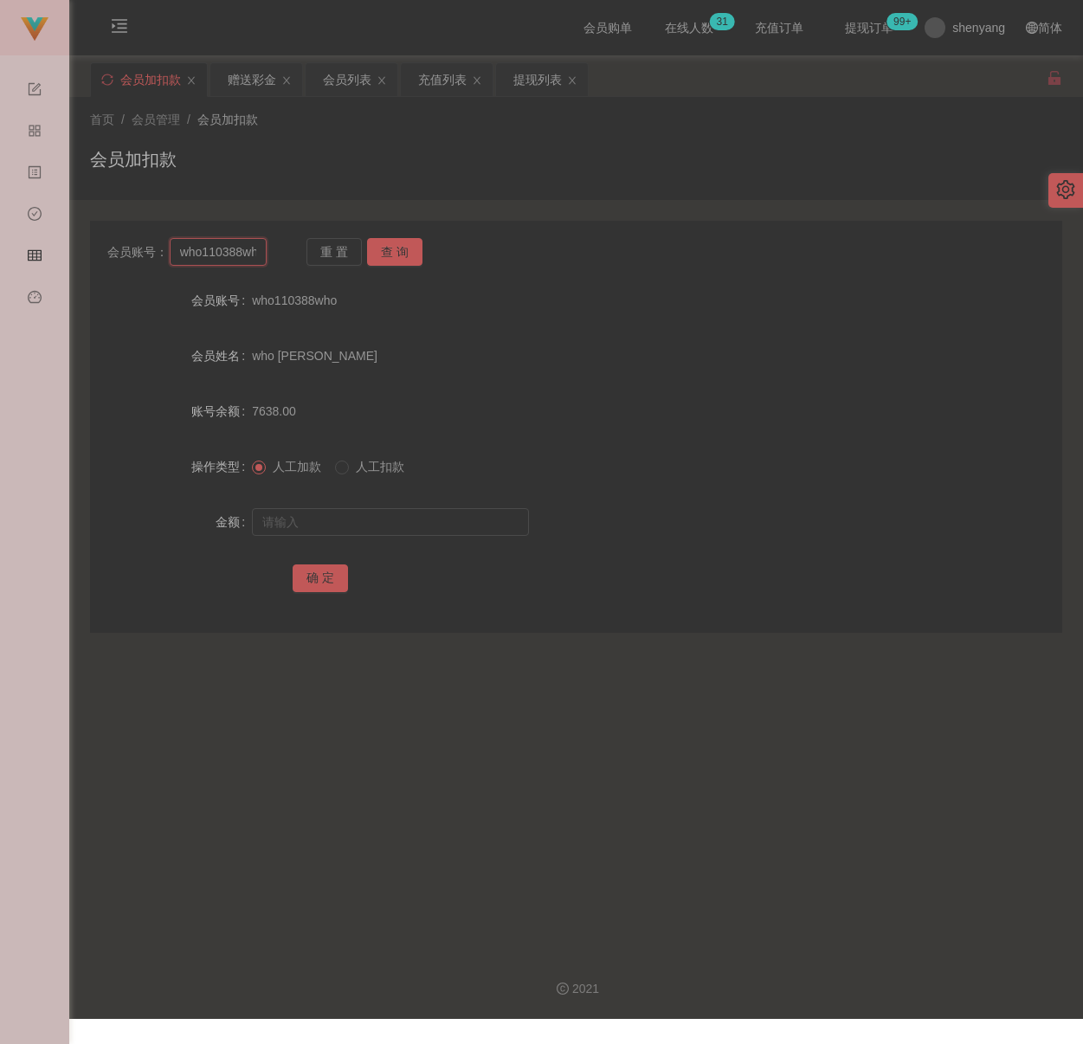
scroll to position [0, 10]
paste input "ctan66"
type input "ctan66"
click at [388, 247] on button "查 询" at bounding box center [394, 252] width 55 height 28
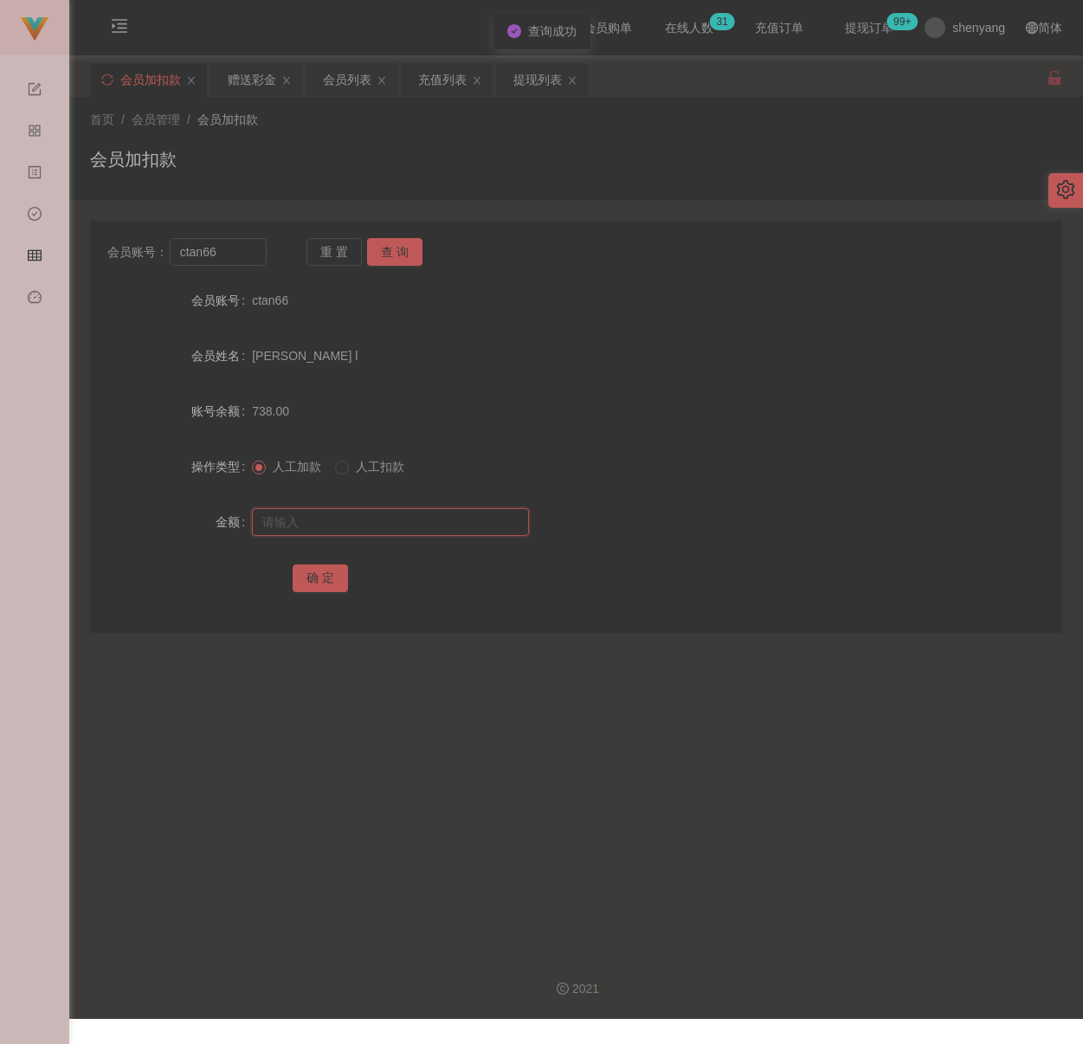
click at [395, 525] on input "text" at bounding box center [390, 522] width 277 height 28
click at [472, 532] on input "text" at bounding box center [390, 522] width 277 height 28
paste input "2000"
type input "2000"
click at [330, 575] on button "确 定" at bounding box center [319, 578] width 55 height 28
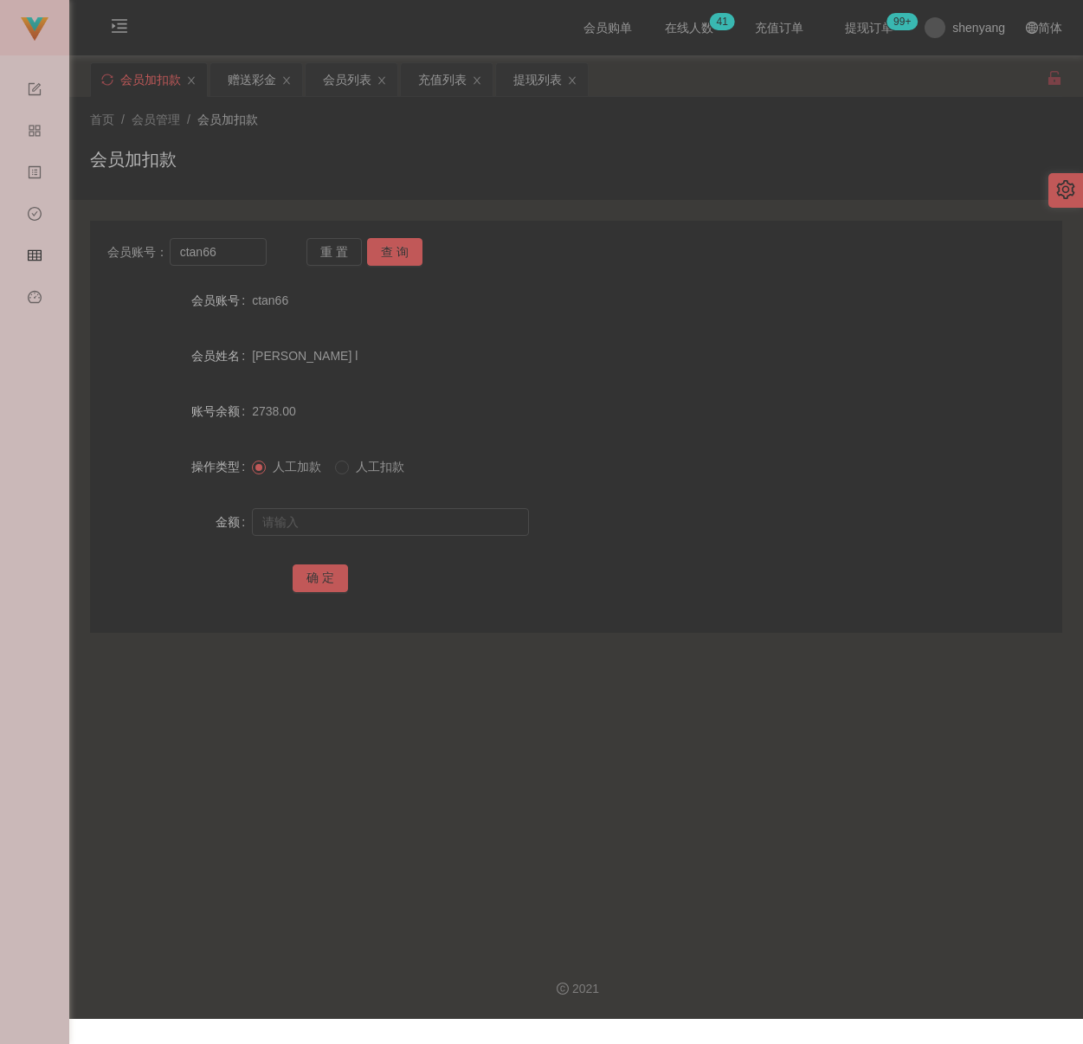
click at [400, 153] on div "会员加扣款" at bounding box center [576, 166] width 972 height 40
click at [234, 257] on input "ctan66" at bounding box center [218, 252] width 97 height 28
paste input "0185805274"
type input "0185805274"
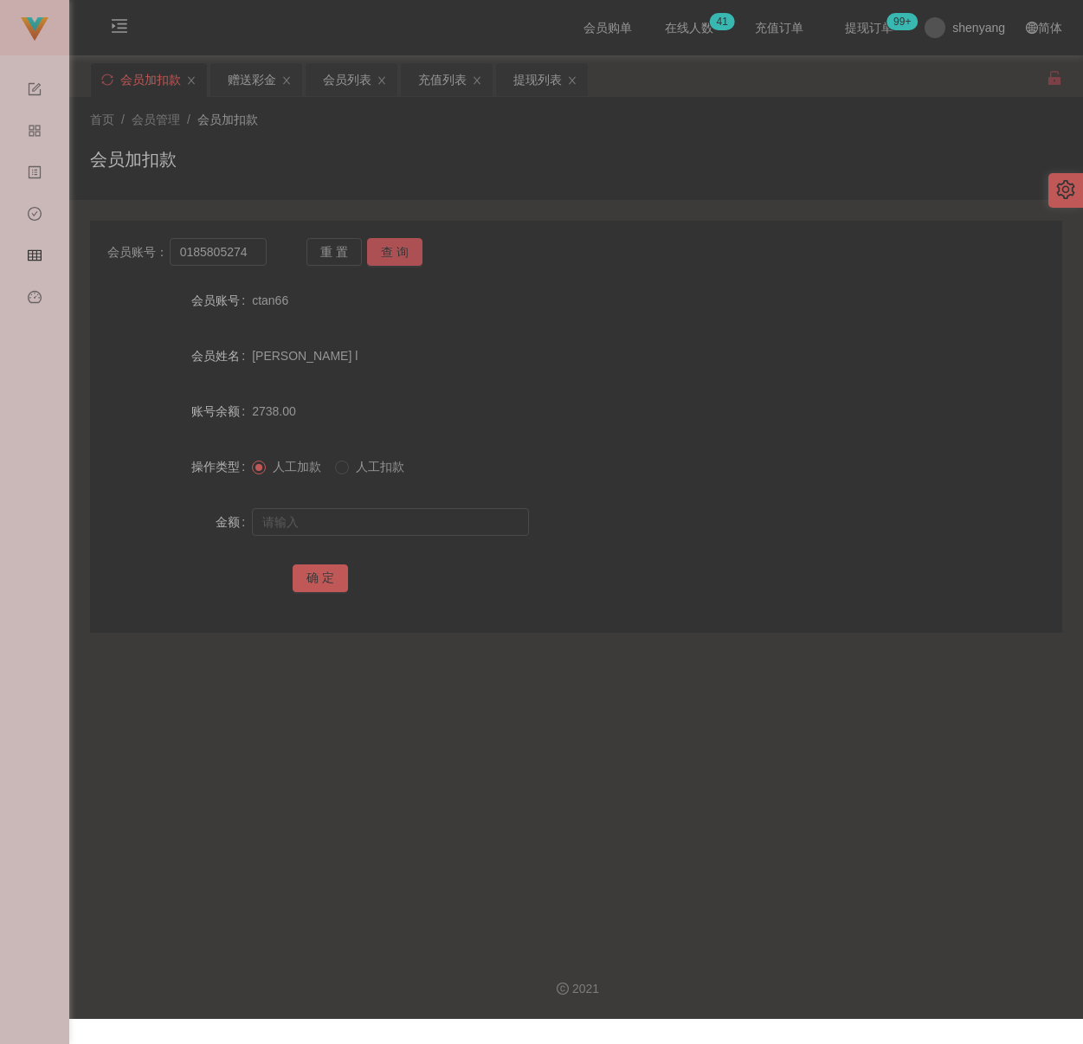
click at [392, 253] on button "查 询" at bounding box center [394, 252] width 55 height 28
drag, startPoint x: 353, startPoint y: 520, endPoint x: 362, endPoint y: 519, distance: 8.7
click at [353, 520] on input "text" at bounding box center [390, 522] width 277 height 28
click at [489, 517] on input "text" at bounding box center [390, 522] width 277 height 28
paste input "30"
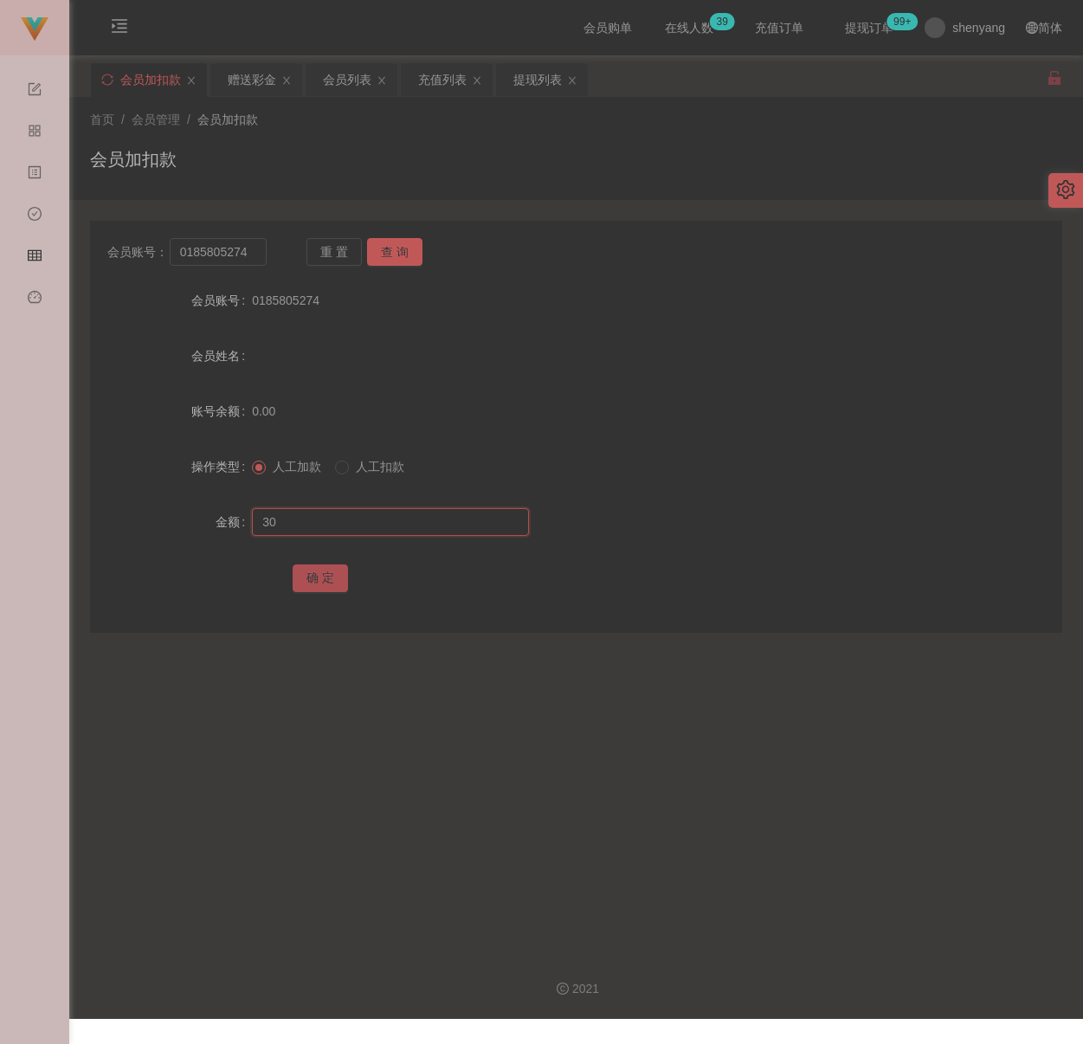
type input "30"
drag, startPoint x: 305, startPoint y: 566, endPoint x: 374, endPoint y: 581, distance: 71.0
click at [306, 566] on button "确 定" at bounding box center [319, 578] width 55 height 28
click at [265, 127] on div "首页 / 会员管理 / 会员加扣款 /" at bounding box center [576, 120] width 972 height 18
click at [224, 250] on input "0185805274" at bounding box center [218, 252] width 97 height 28
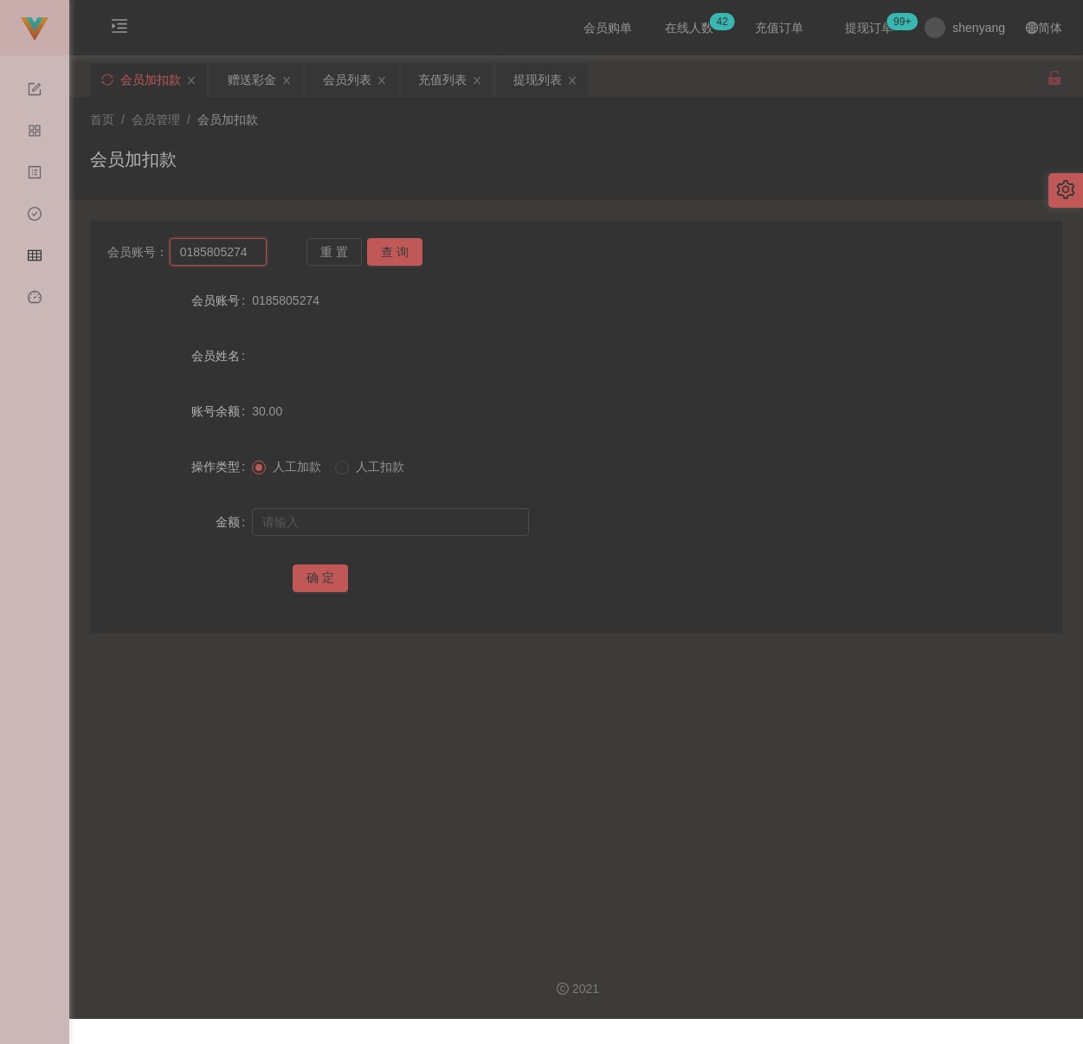
click at [224, 250] on input "0185805274" at bounding box center [218, 252] width 97 height 28
paste input "qq123"
type input "qq123"
click at [392, 253] on button "查 询" at bounding box center [394, 252] width 55 height 28
click at [357, 520] on input "text" at bounding box center [390, 522] width 277 height 28
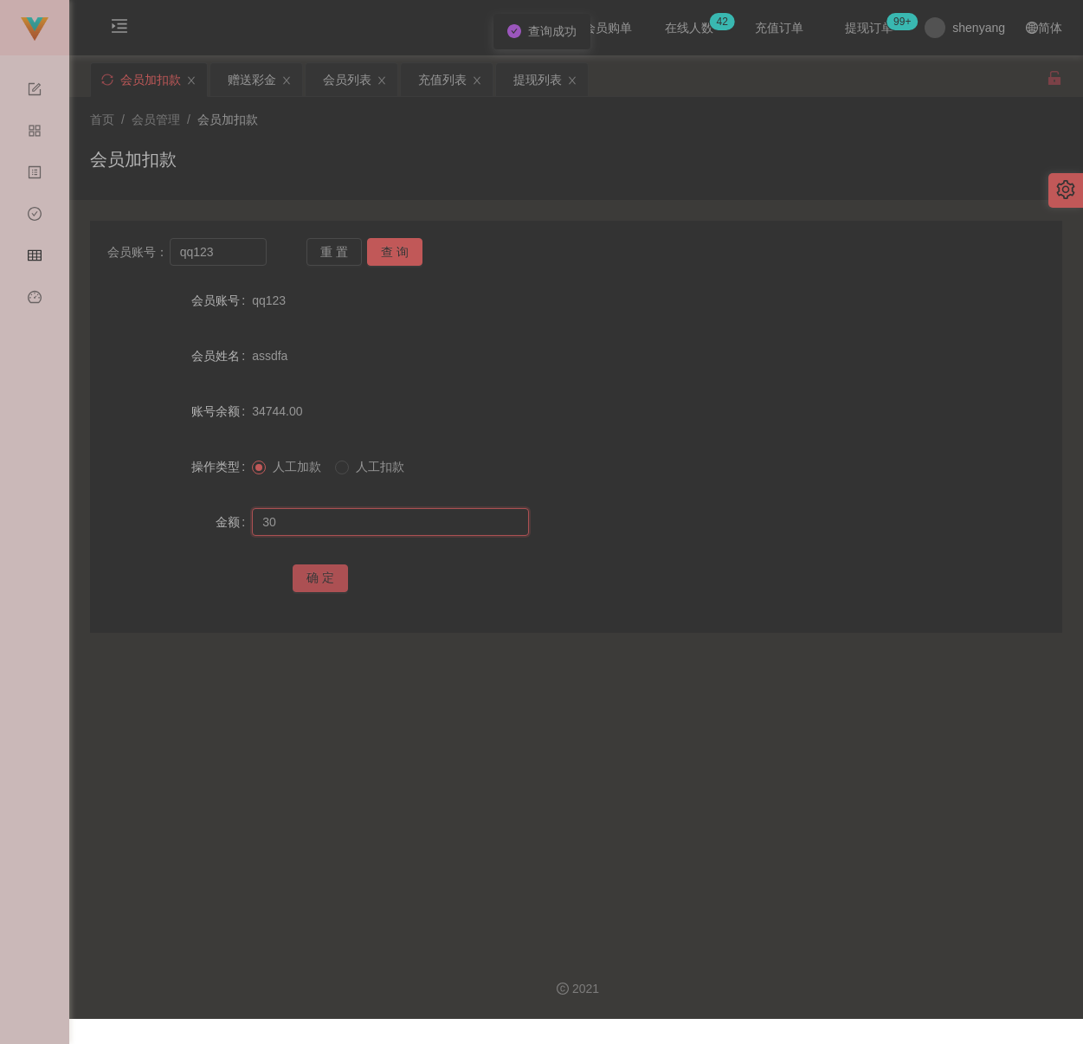
type input "30"
click at [305, 574] on button "确 定" at bounding box center [319, 578] width 55 height 28
click at [232, 252] on input "qq123" at bounding box center [218, 252] width 97 height 28
drag, startPoint x: 377, startPoint y: 255, endPoint x: 393, endPoint y: 327, distance: 73.5
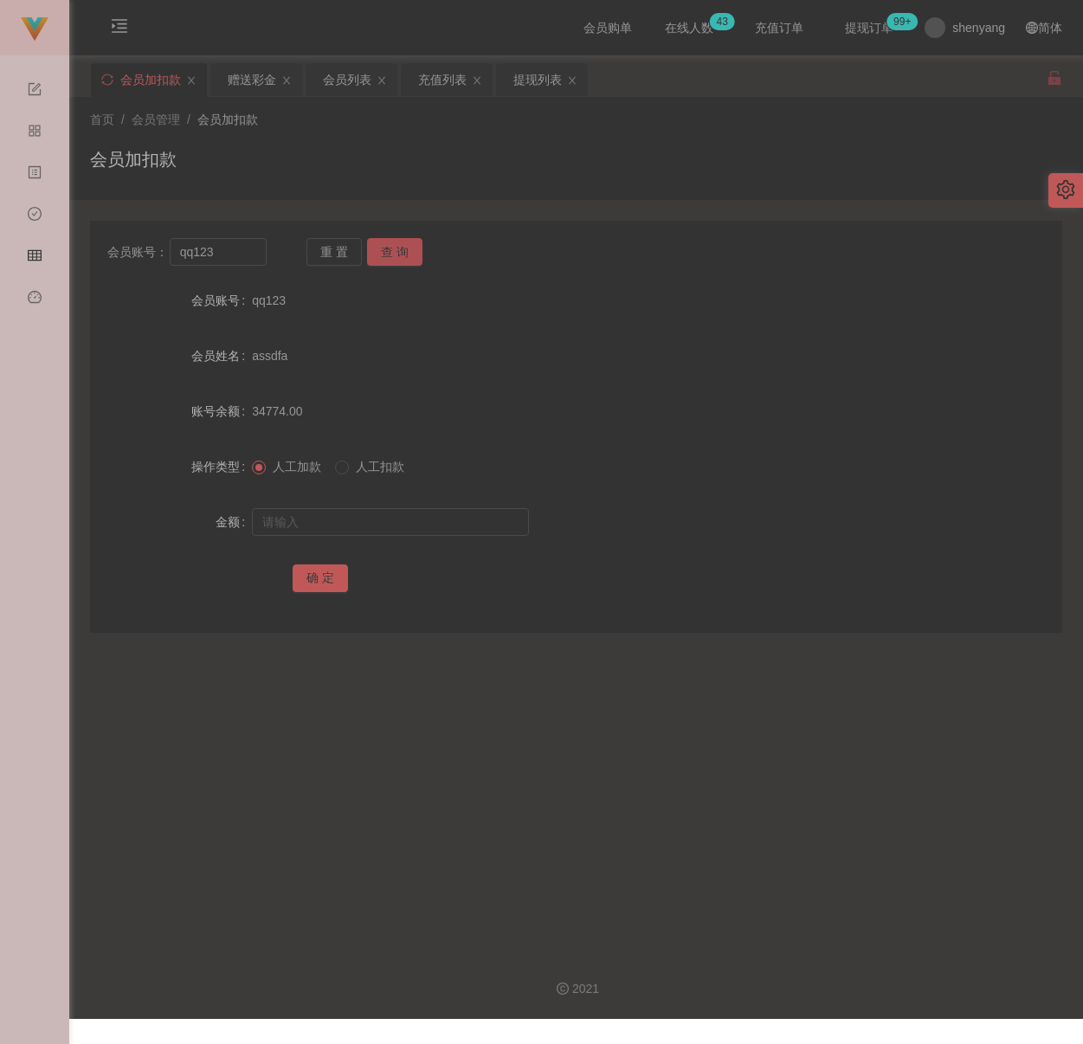
click at [379, 255] on button "查 询" at bounding box center [394, 252] width 55 height 28
drag, startPoint x: 369, startPoint y: 523, endPoint x: 379, endPoint y: 523, distance: 9.5
click at [369, 523] on input "text" at bounding box center [390, 522] width 277 height 28
click at [366, 527] on input "text" at bounding box center [390, 522] width 277 height 28
paste input "30"
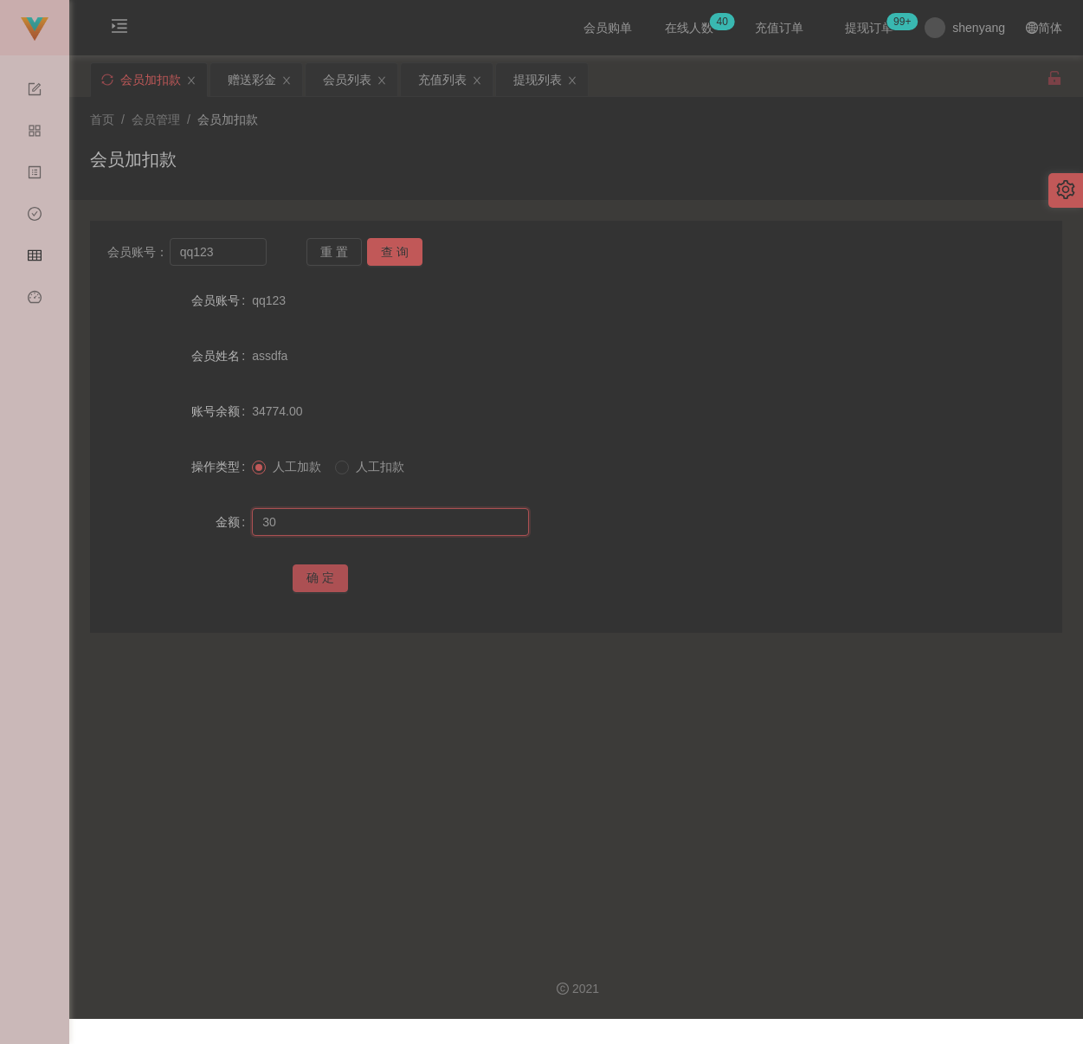
type input "30"
click at [301, 581] on button "确 定" at bounding box center [319, 578] width 55 height 28
click at [227, 260] on input "qq123" at bounding box center [218, 252] width 97 height 28
click at [390, 245] on button "查 询" at bounding box center [394, 252] width 55 height 28
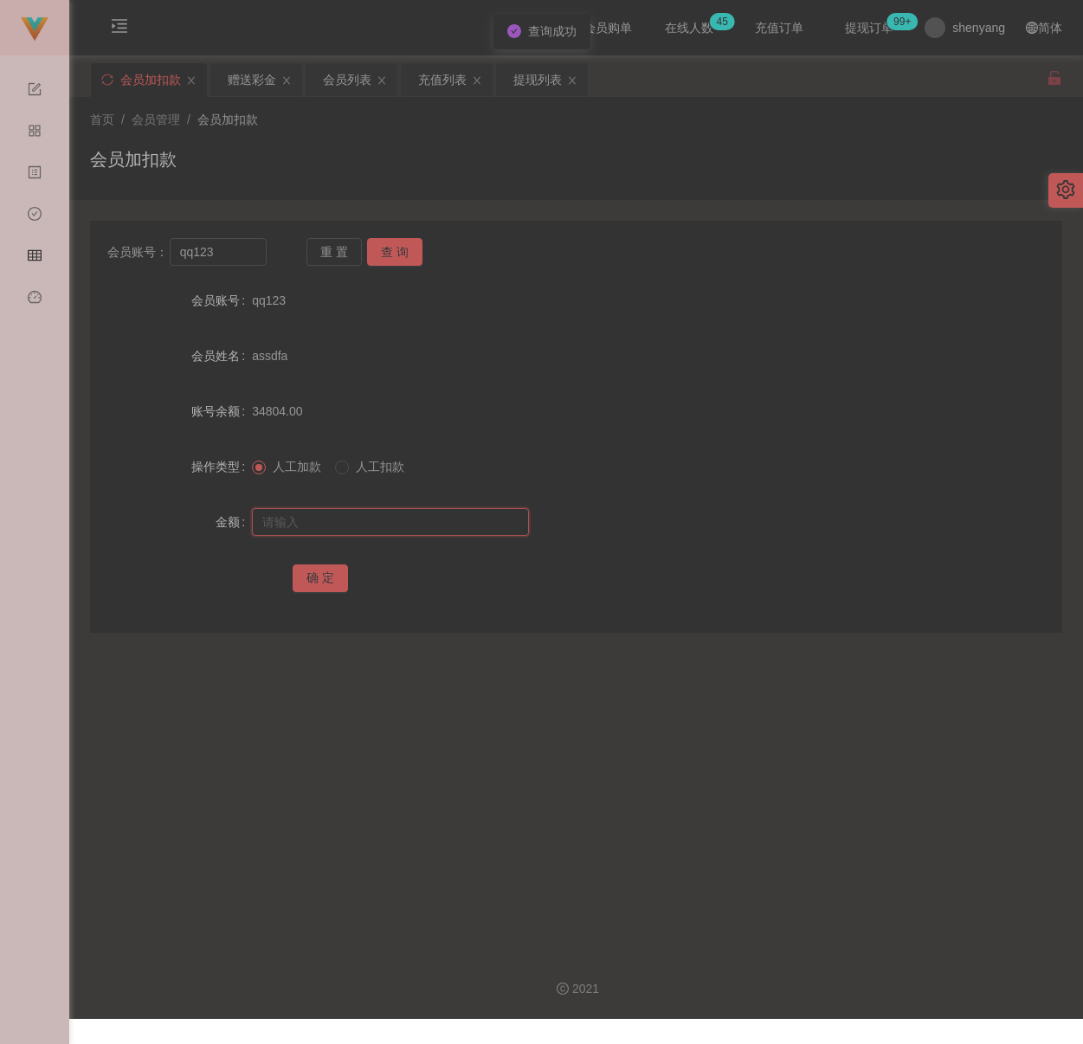
click at [332, 533] on input "text" at bounding box center [390, 522] width 277 height 28
click at [405, 527] on input "text" at bounding box center [390, 522] width 277 height 28
paste input "30"
type input "30"
click at [307, 572] on button "确 定" at bounding box center [319, 578] width 55 height 28
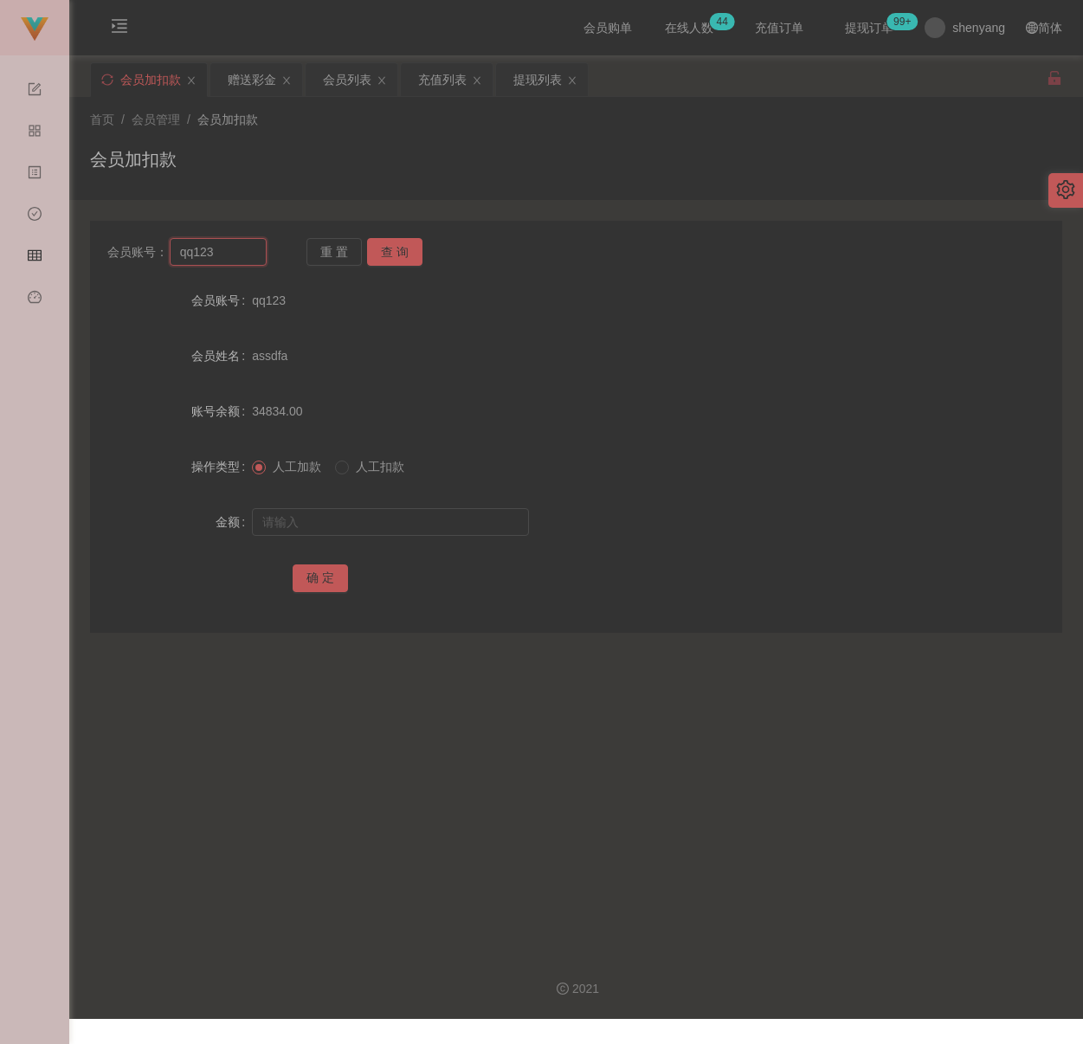
click at [218, 250] on input "qq123" at bounding box center [218, 252] width 97 height 28
click at [395, 252] on button "查 询" at bounding box center [394, 252] width 55 height 28
click at [369, 523] on input "text" at bounding box center [390, 522] width 277 height 28
click at [432, 517] on input "text" at bounding box center [390, 522] width 277 height 28
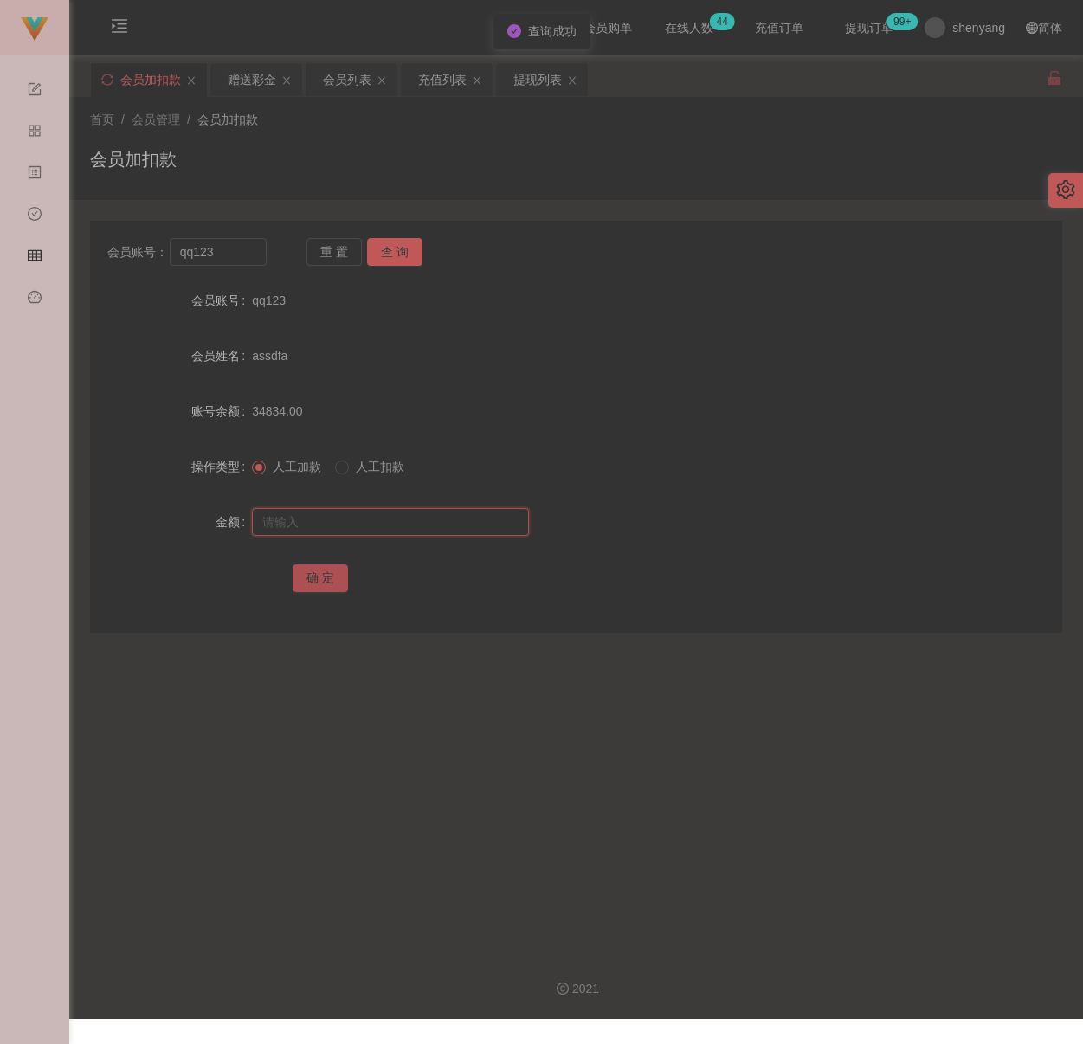
paste input "30"
type input "30"
click at [317, 569] on button "确 定" at bounding box center [319, 578] width 55 height 28
click at [227, 247] on input "qq123" at bounding box center [218, 252] width 97 height 28
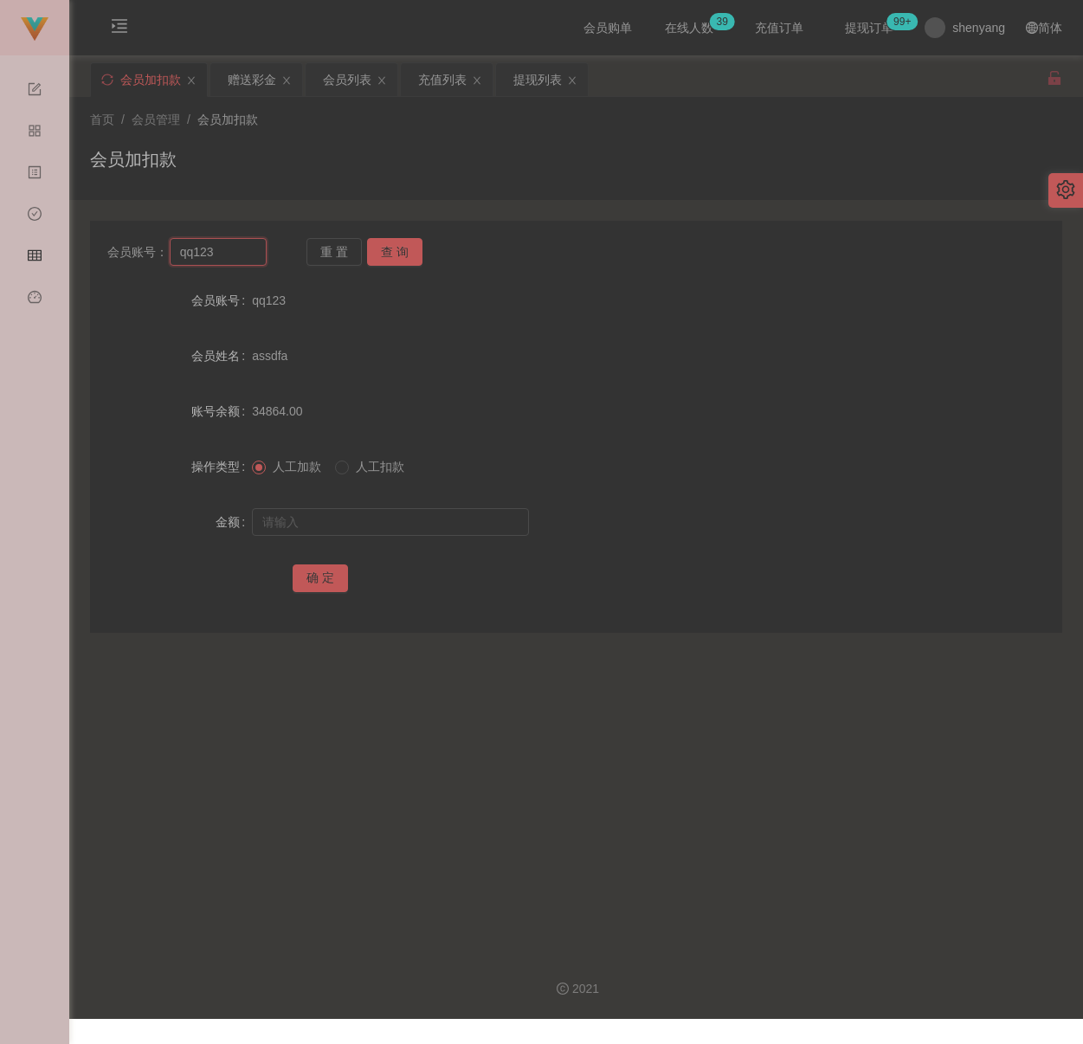
paste input "seng2211"
type input "seng2211"
click at [397, 249] on button "查 询" at bounding box center [394, 252] width 55 height 28
click at [366, 517] on input "text" at bounding box center [390, 522] width 277 height 28
drag, startPoint x: 479, startPoint y: 519, endPoint x: 437, endPoint y: 540, distance: 46.4
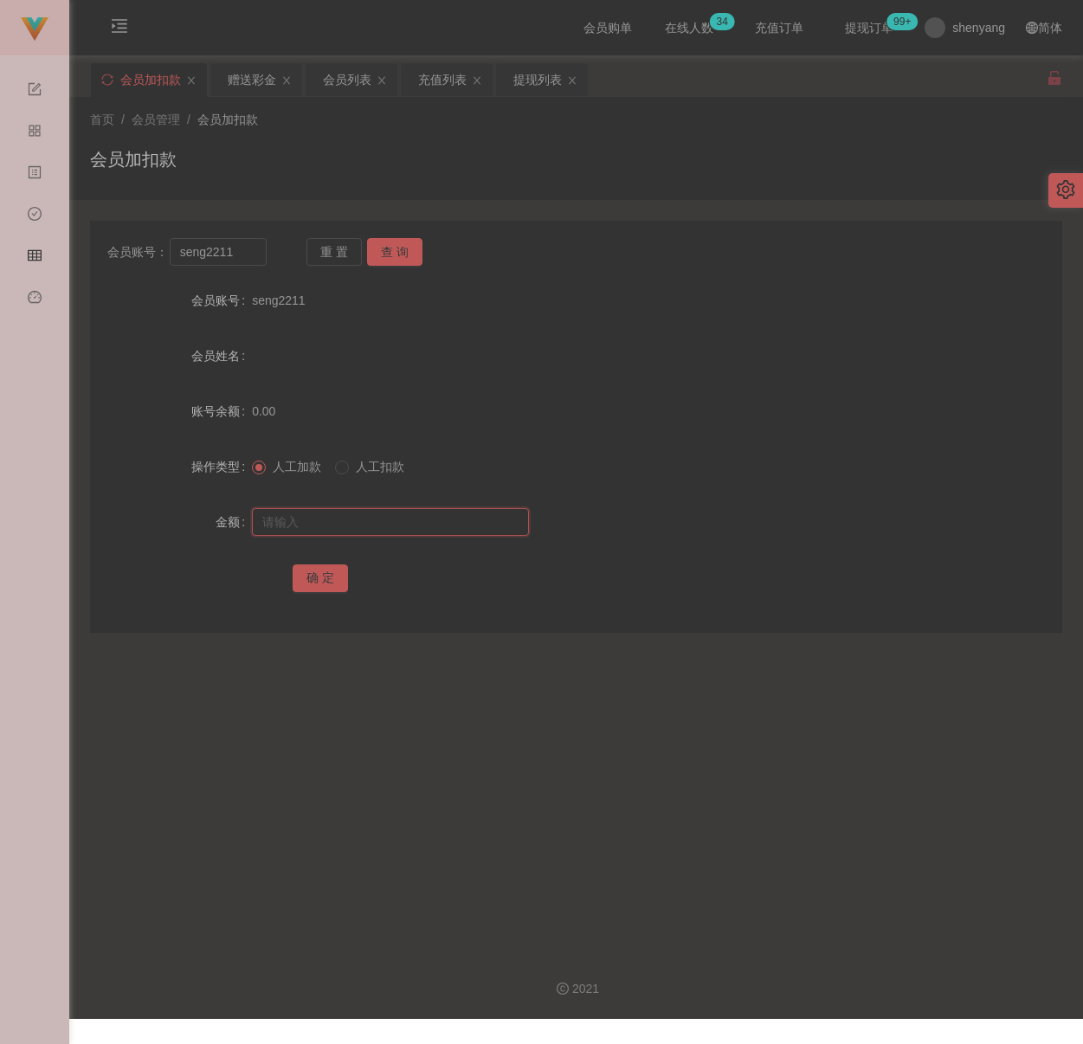
click at [479, 519] on input "text" at bounding box center [390, 522] width 277 height 28
paste input "30"
type input "30"
click at [331, 577] on button "确 定" at bounding box center [319, 578] width 55 height 28
click at [247, 253] on input "seng2211" at bounding box center [218, 252] width 97 height 28
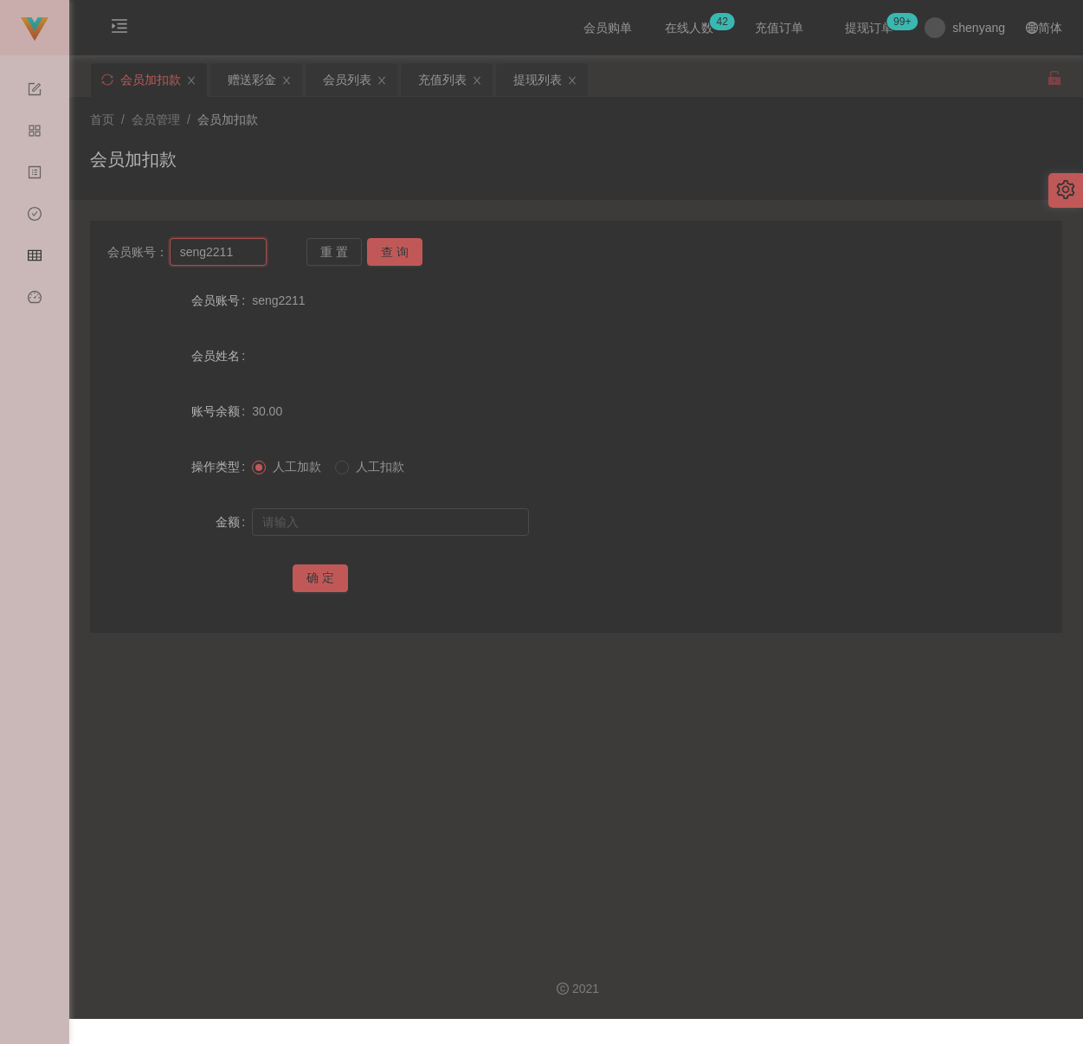
click at [247, 253] on input "seng2211" at bounding box center [218, 252] width 97 height 28
paste input "qq123"
type input "qq123"
click at [400, 253] on button "查 询" at bounding box center [394, 252] width 55 height 28
click at [390, 519] on input "text" at bounding box center [390, 522] width 277 height 28
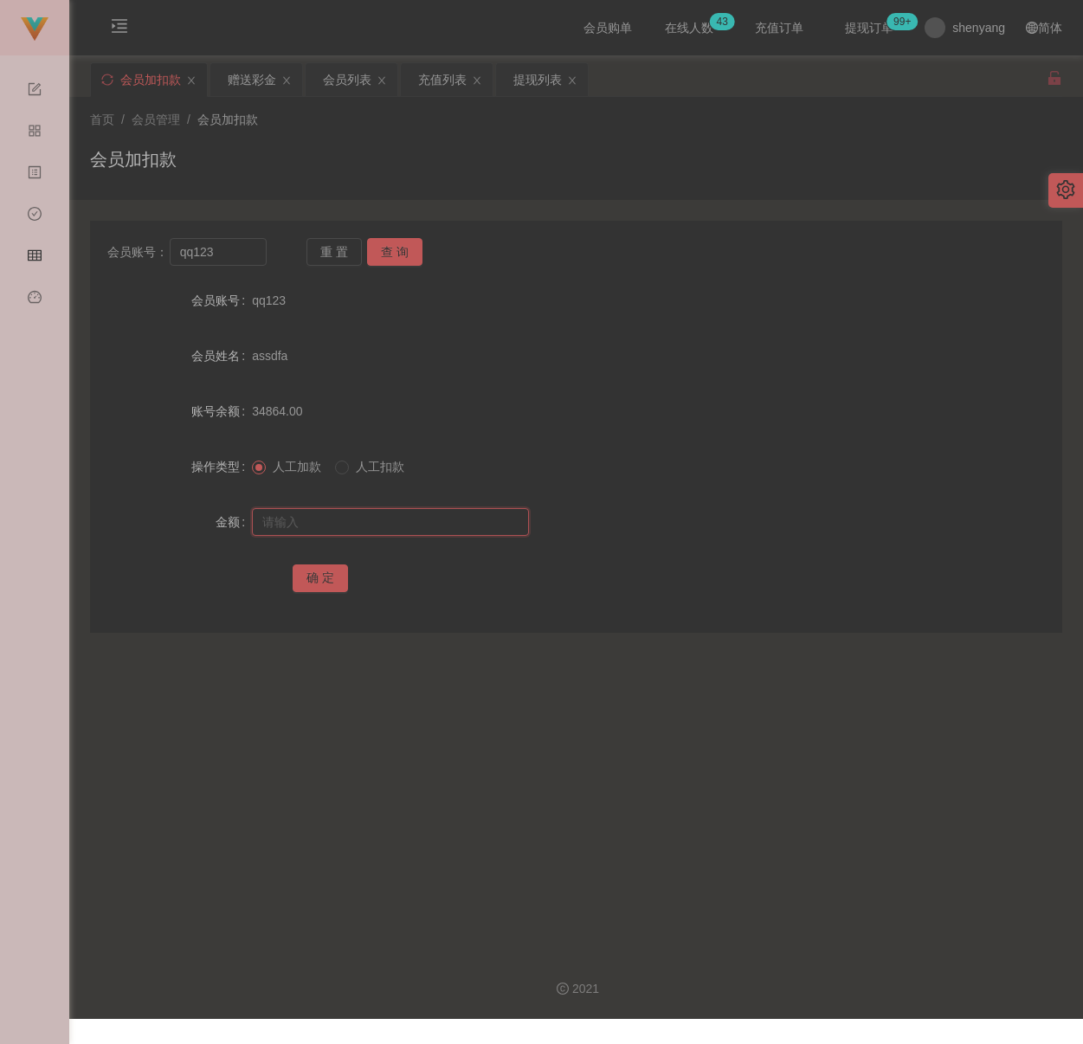
click at [468, 524] on input "text" at bounding box center [390, 522] width 277 height 28
paste input "30"
type input "30"
drag, startPoint x: 310, startPoint y: 577, endPoint x: 351, endPoint y: 584, distance: 42.1
click at [310, 577] on button "确 定" at bounding box center [319, 578] width 55 height 28
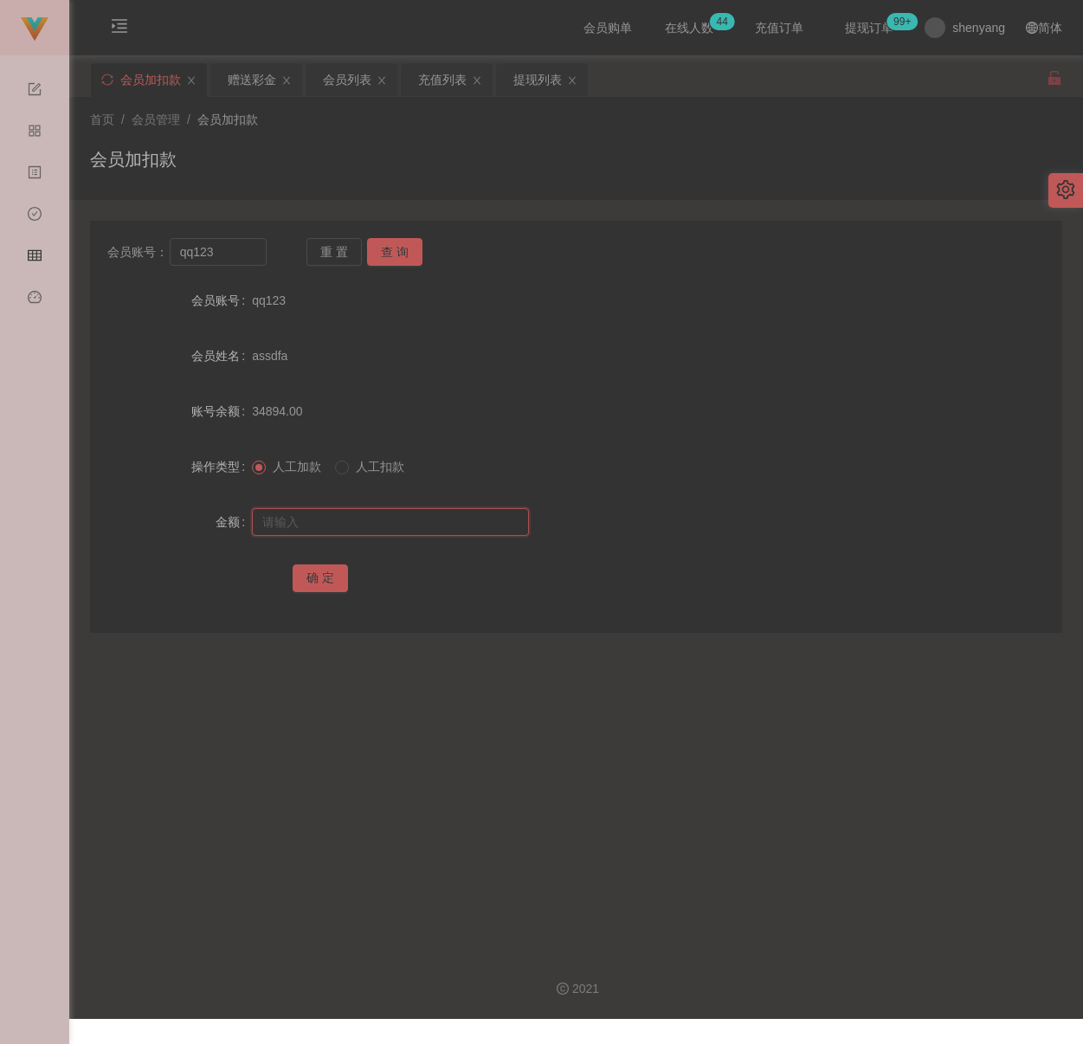
click at [413, 525] on input "text" at bounding box center [390, 522] width 277 height 28
paste input "30"
type input "30"
click at [332, 576] on button "确 定" at bounding box center [319, 578] width 55 height 28
click at [244, 254] on input "qq123" at bounding box center [218, 252] width 97 height 28
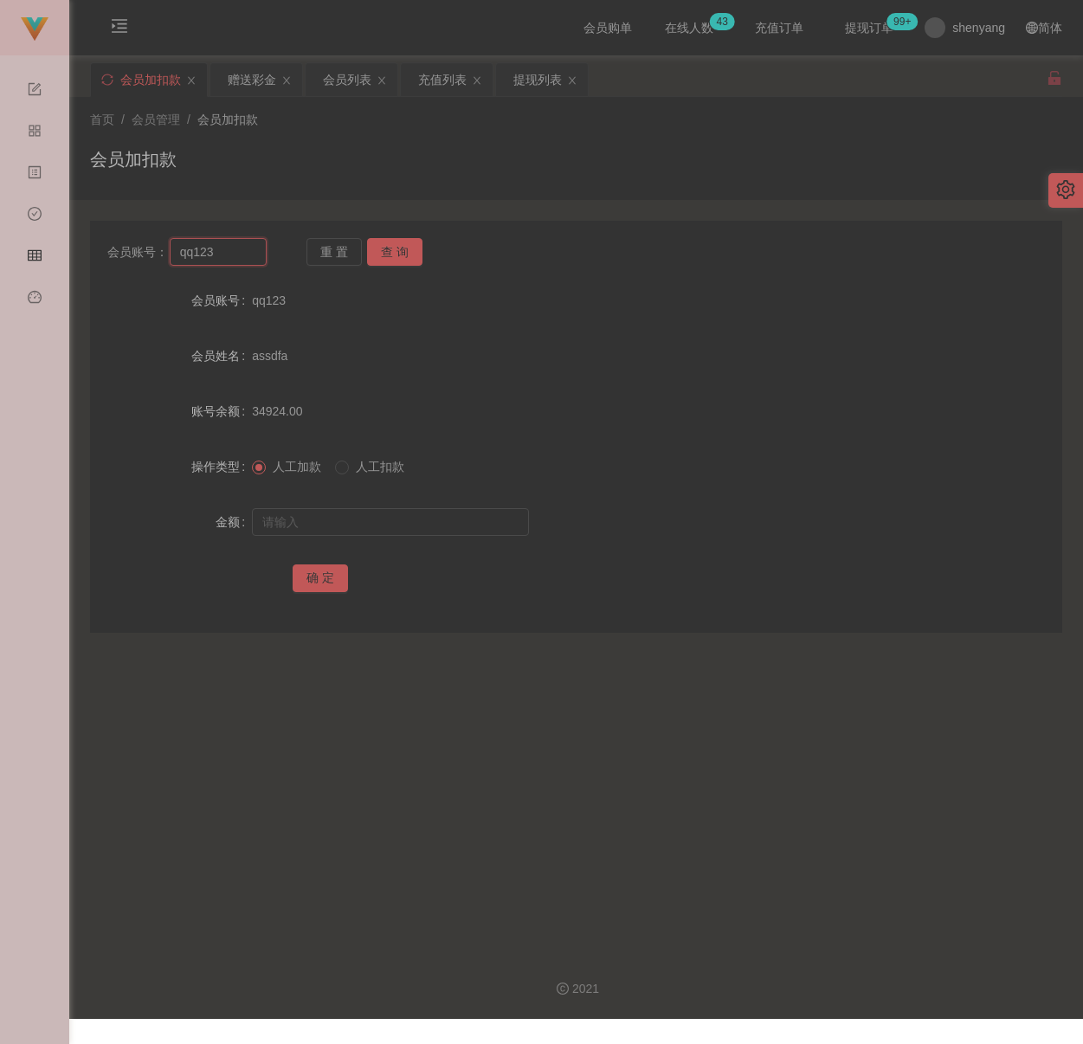
click at [244, 254] on input "qq123" at bounding box center [218, 252] width 97 height 28
paste input "Mxx"
type input "Mxx"
drag, startPoint x: 405, startPoint y: 252, endPoint x: 405, endPoint y: 288, distance: 36.3
click at [405, 252] on button "查 询" at bounding box center [394, 252] width 55 height 28
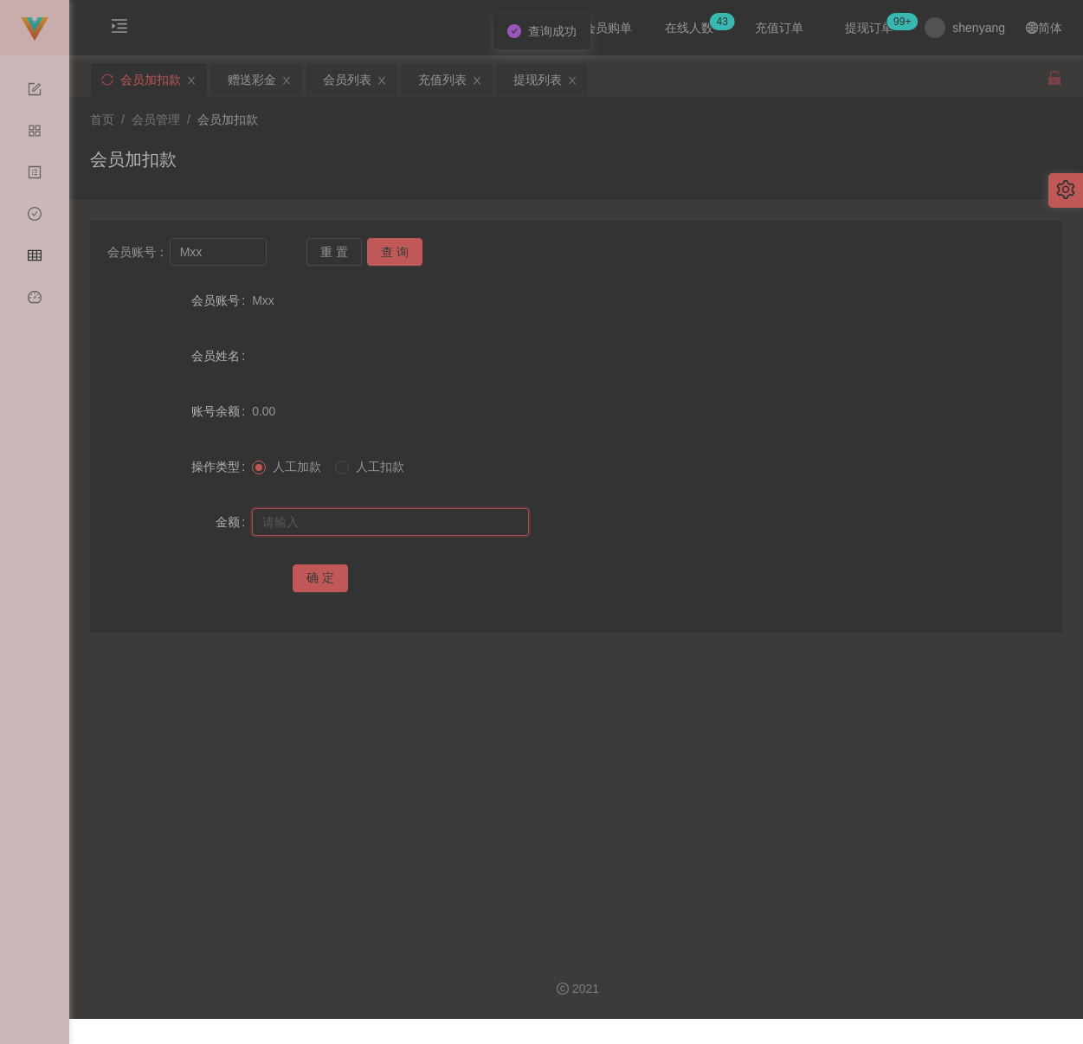
click at [375, 523] on input "text" at bounding box center [390, 522] width 277 height 28
type input "30"
drag, startPoint x: 310, startPoint y: 579, endPoint x: 337, endPoint y: 582, distance: 27.9
click at [310, 579] on button "确 定" at bounding box center [319, 578] width 55 height 28
click at [222, 252] on input "Mxx" at bounding box center [218, 252] width 97 height 28
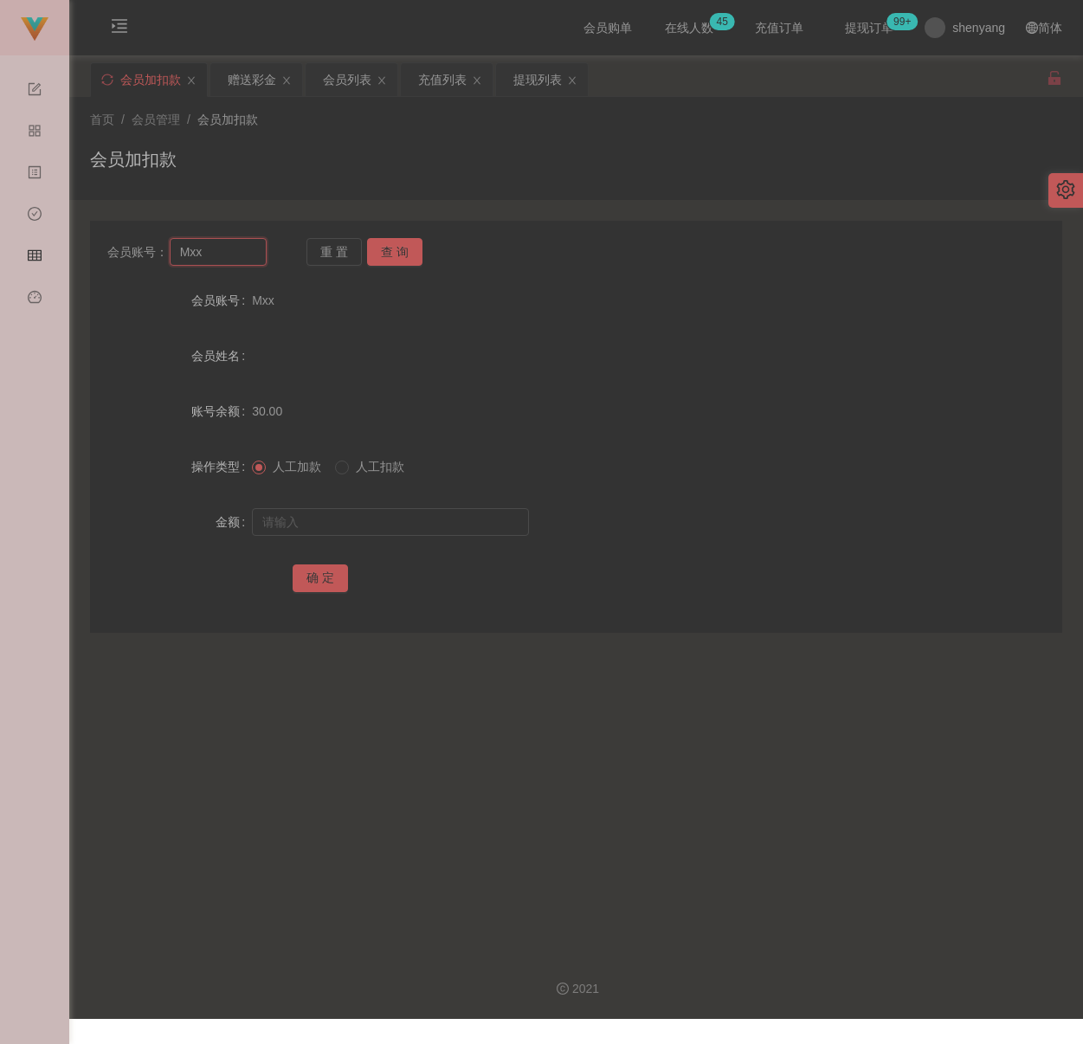
click at [223, 252] on input "Mxx" at bounding box center [218, 252] width 97 height 28
paste input "Andi1359"
type input "Andi1359"
click at [395, 253] on button "查 询" at bounding box center [394, 252] width 55 height 28
click at [359, 506] on div at bounding box center [535, 521] width 567 height 35
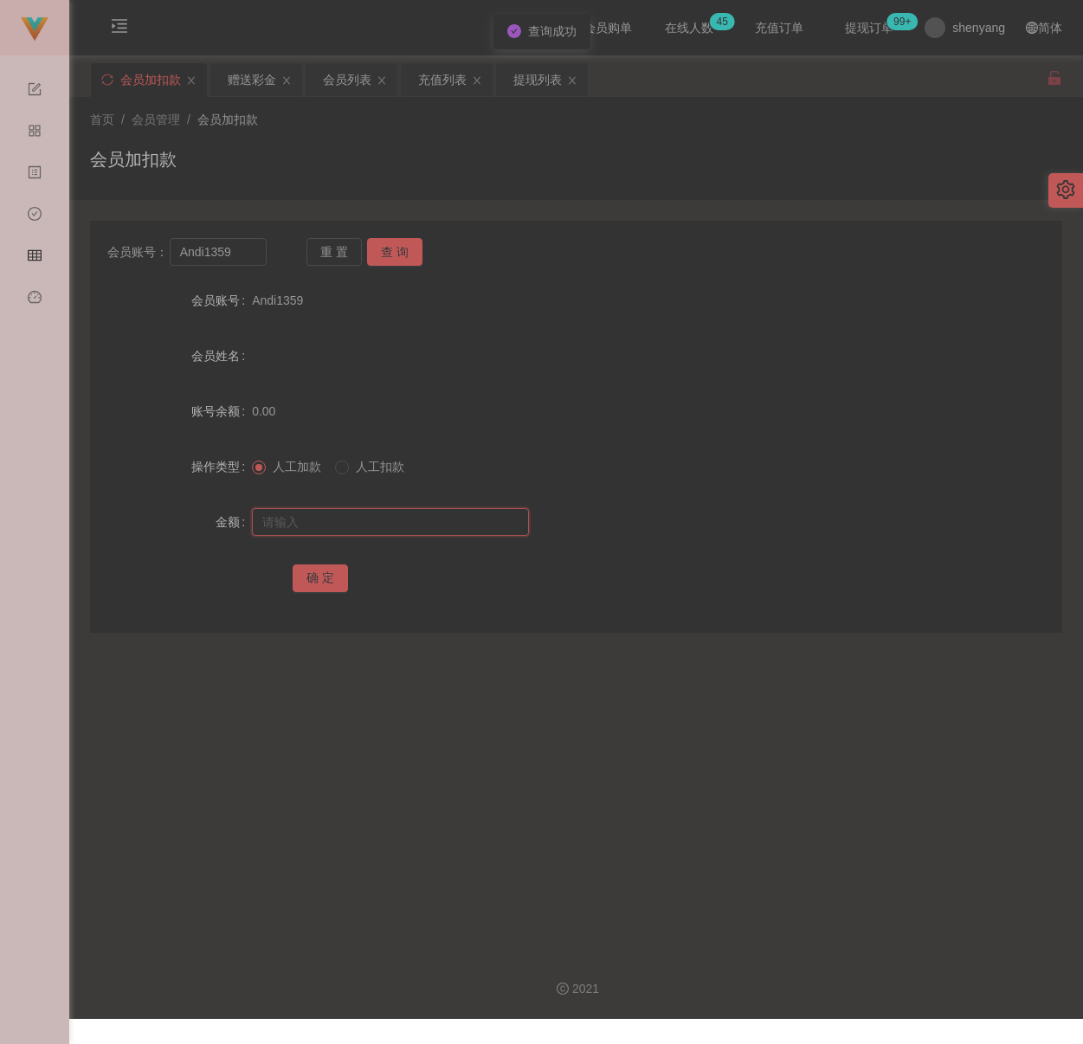
click at [372, 517] on input "text" at bounding box center [390, 522] width 277 height 28
type input "30"
click at [318, 582] on button "确 定" at bounding box center [319, 578] width 55 height 28
click at [257, 250] on input "Andi1359" at bounding box center [218, 252] width 97 height 28
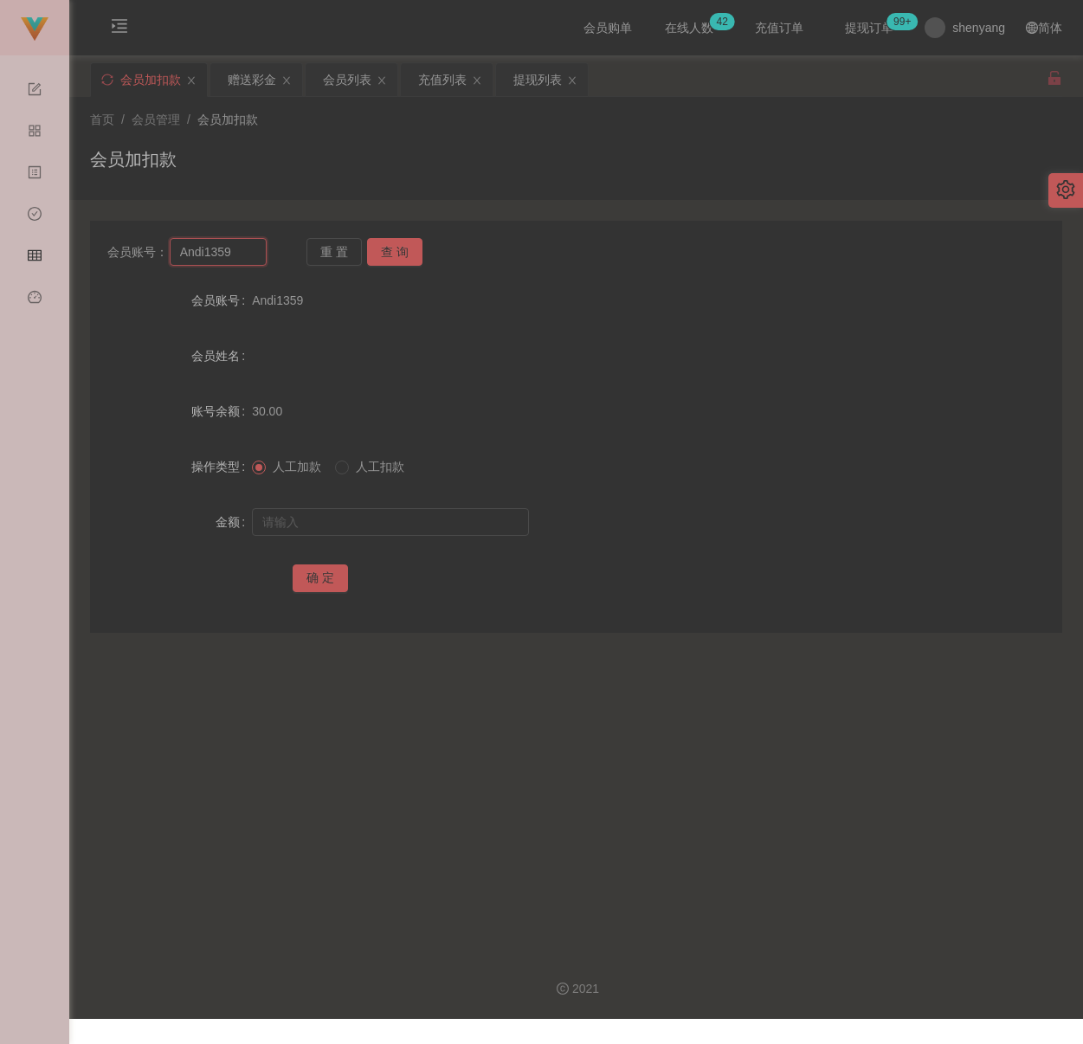
paste input "Mytube"
type input "Mytube"
click at [377, 244] on button "查 询" at bounding box center [394, 252] width 55 height 28
click at [362, 523] on input "text" at bounding box center [390, 522] width 277 height 28
type input "30"
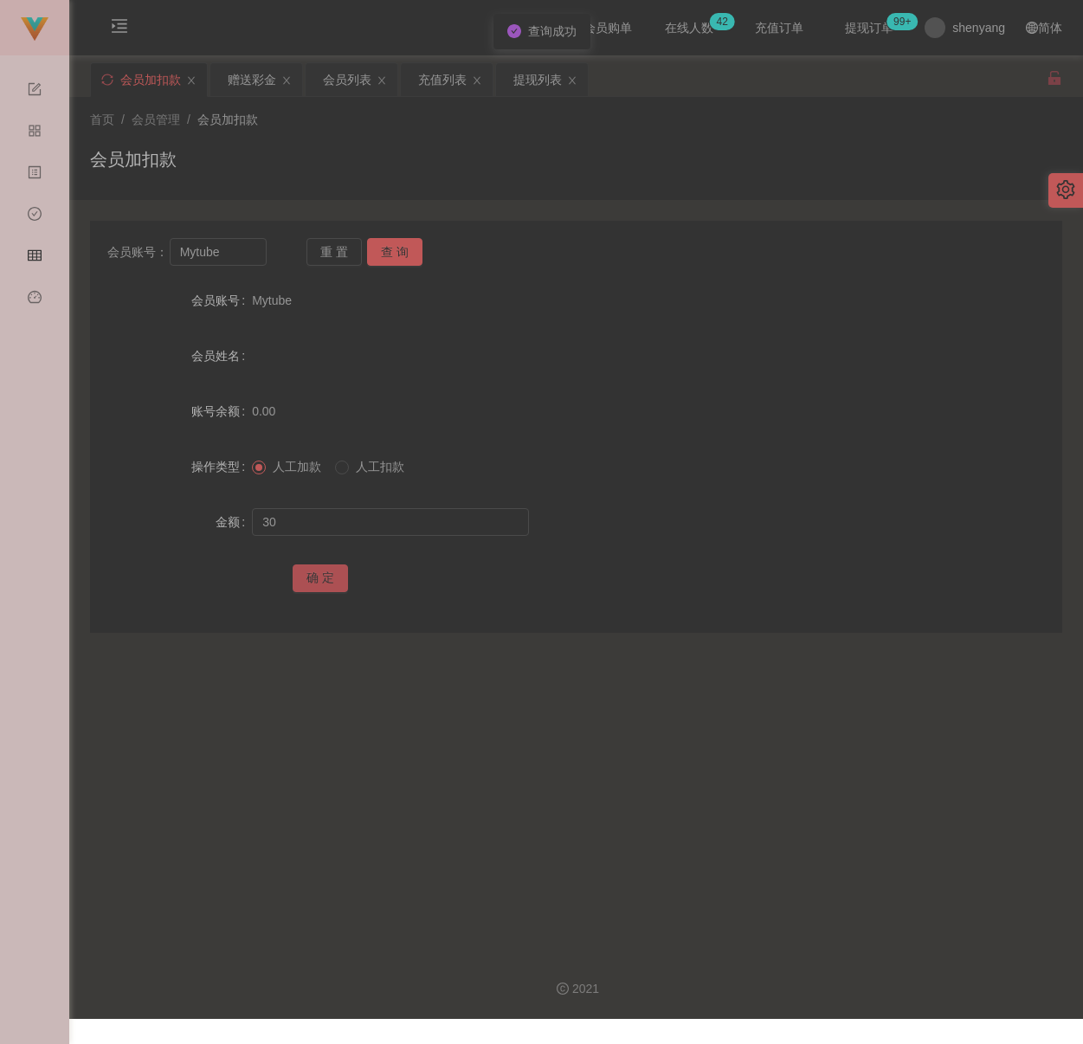
click at [336, 572] on button "确 定" at bounding box center [319, 578] width 55 height 28
click at [247, 253] on input "Mytube" at bounding box center [218, 252] width 97 height 28
paste input "0165357925"
type input "0165357925"
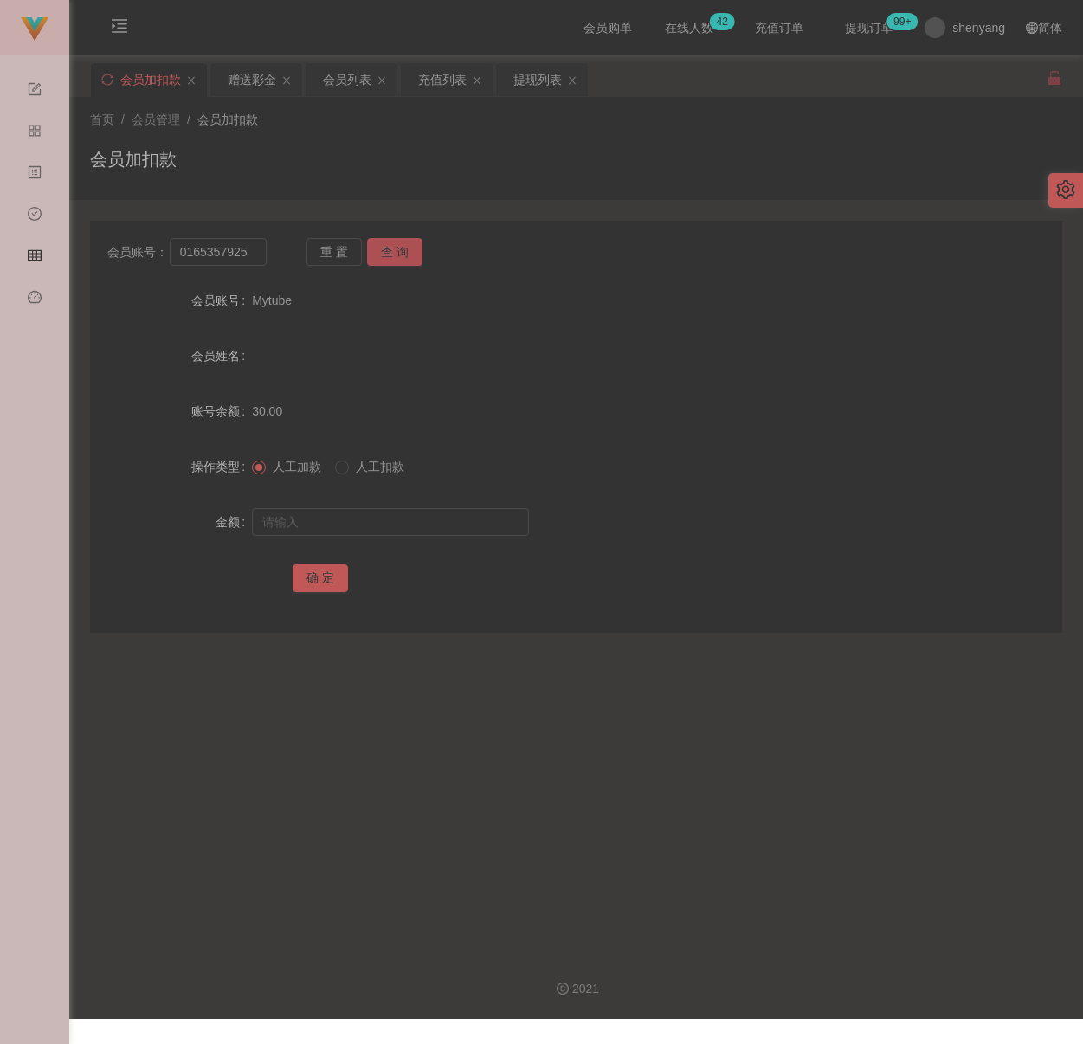
click at [388, 245] on button "查 询" at bounding box center [394, 252] width 55 height 28
drag, startPoint x: 392, startPoint y: 520, endPoint x: 424, endPoint y: 522, distance: 32.1
click at [392, 520] on input "text" at bounding box center [390, 522] width 277 height 28
click at [459, 517] on input "text" at bounding box center [390, 522] width 277 height 28
paste input "30"
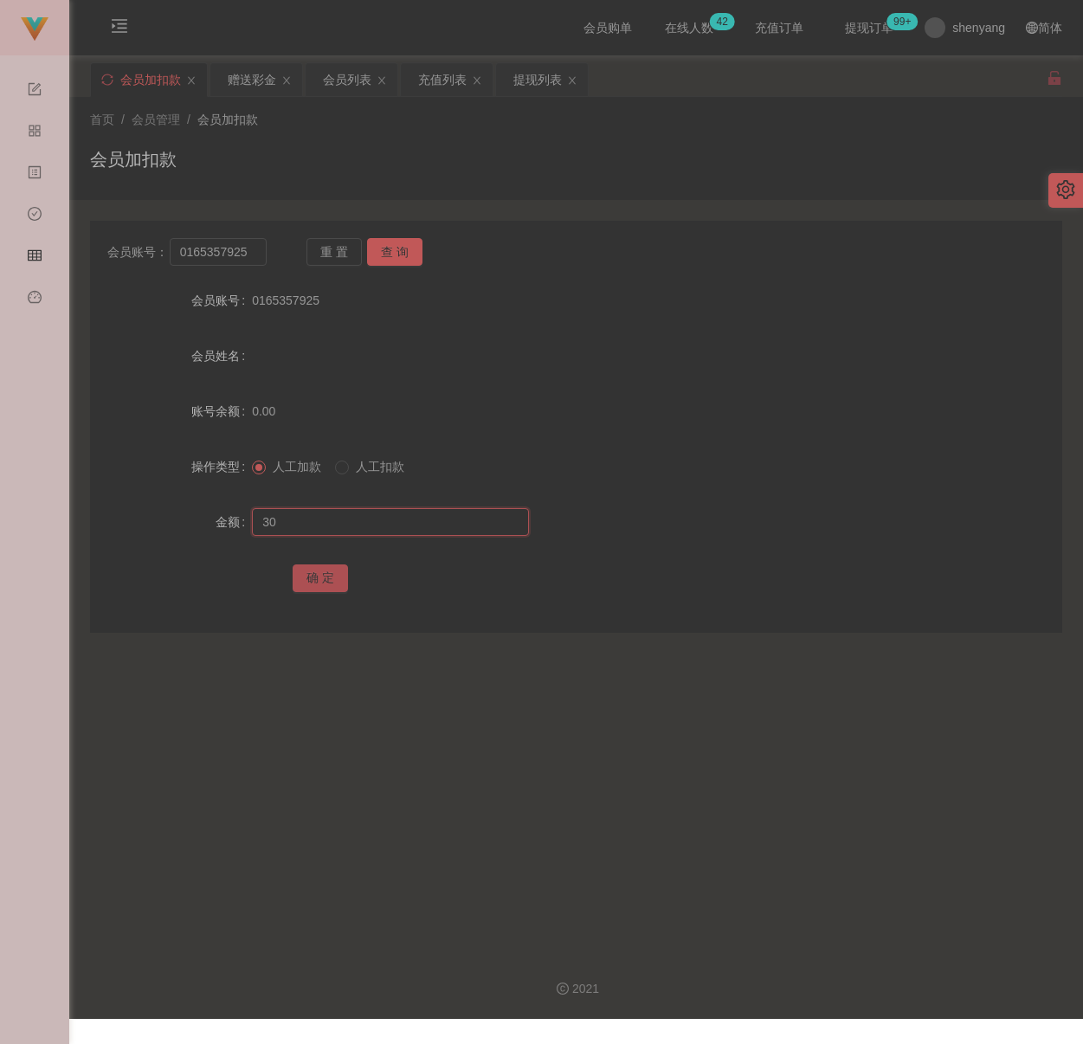
type input "30"
click at [331, 571] on button "确 定" at bounding box center [319, 578] width 55 height 28
click at [253, 244] on input "0165357925" at bounding box center [218, 252] width 97 height 28
paste input "qq123"
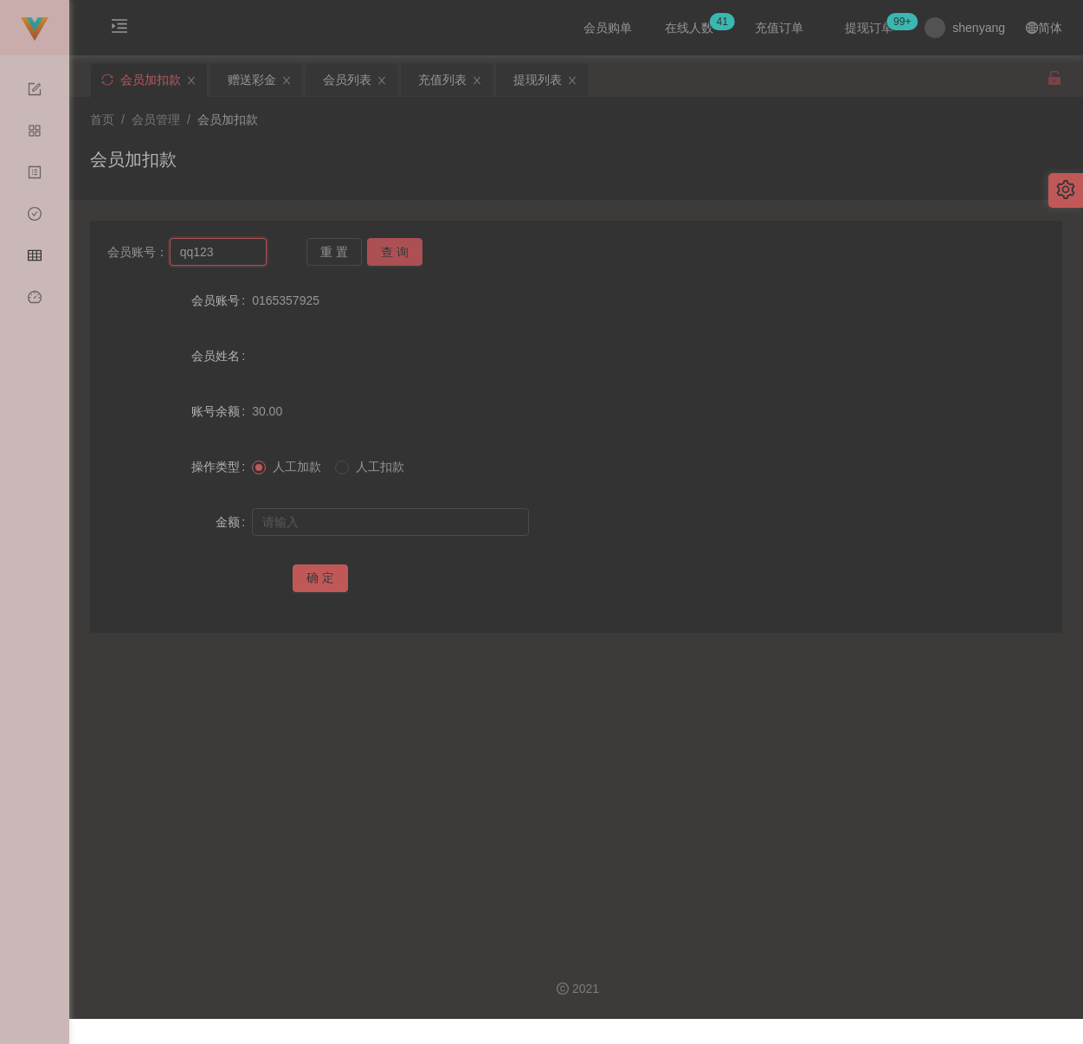
type input "qq123"
click at [397, 249] on button "查 询" at bounding box center [394, 252] width 55 height 28
click at [376, 524] on input "text" at bounding box center [390, 522] width 277 height 28
type input "30"
click at [325, 577] on button "确 定" at bounding box center [319, 578] width 55 height 28
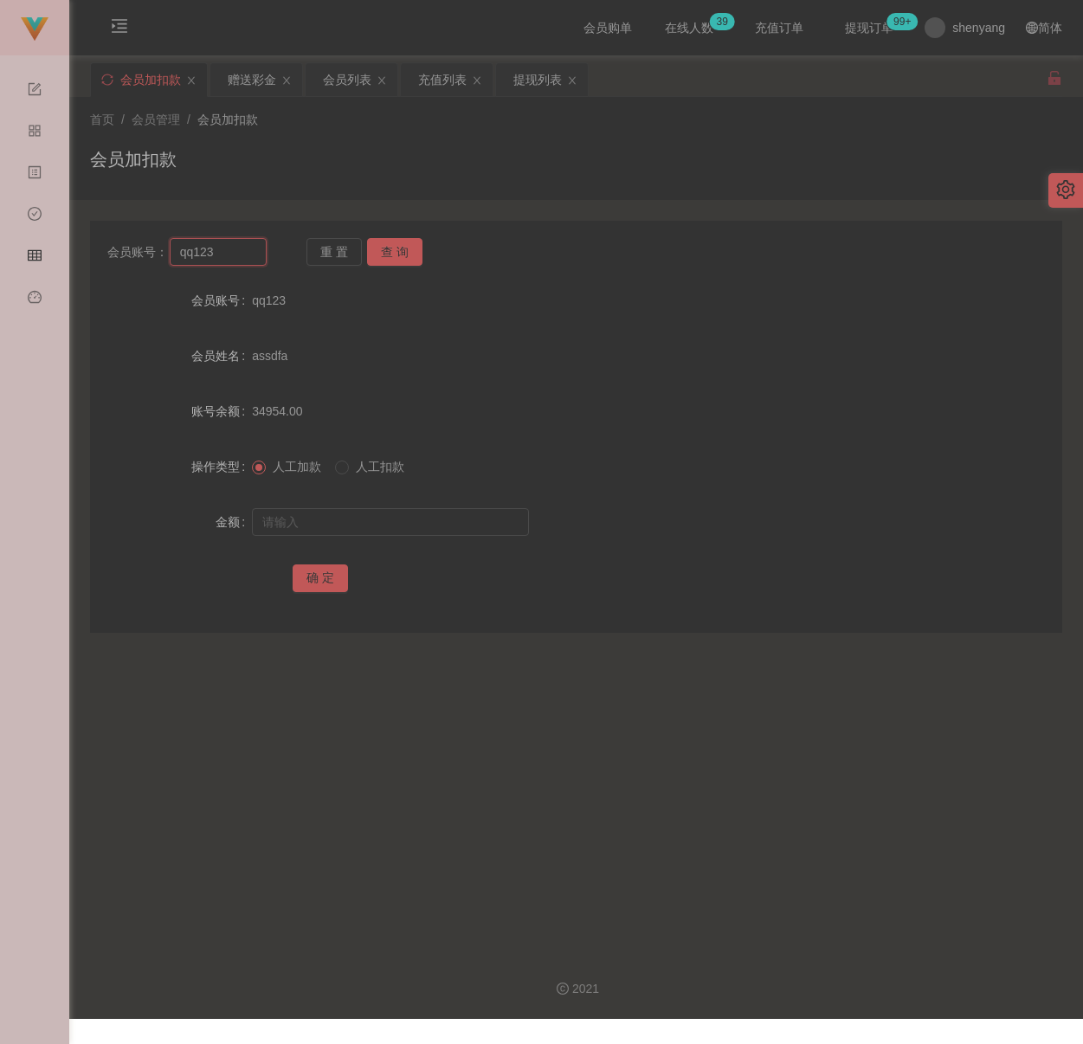
click at [223, 250] on input "qq123" at bounding box center [218, 252] width 97 height 28
paste input "aabbcc11223"
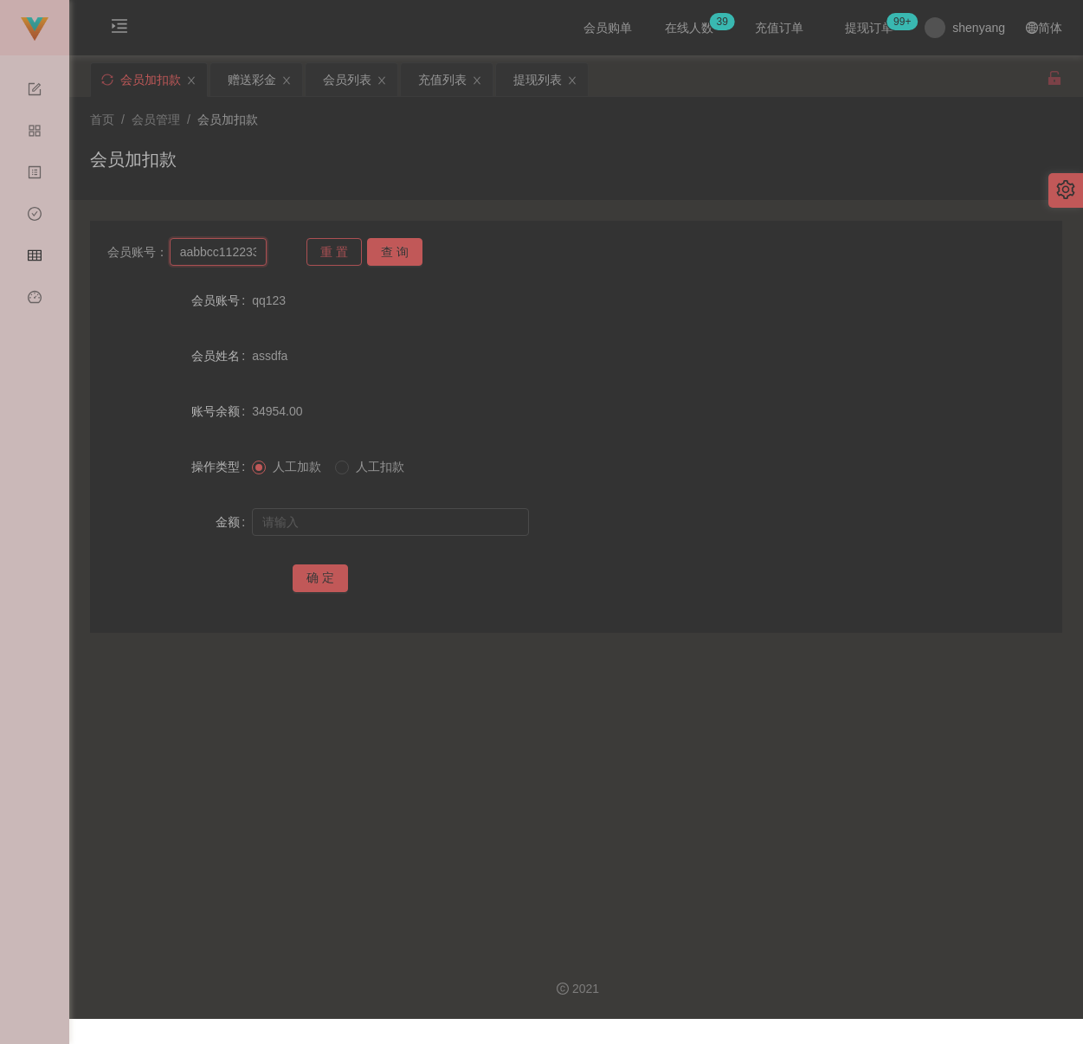
scroll to position [0, 3]
type input "aabbcc112233"
click at [408, 247] on button "查 询" at bounding box center [394, 252] width 55 height 28
click at [385, 519] on input "text" at bounding box center [390, 522] width 277 height 28
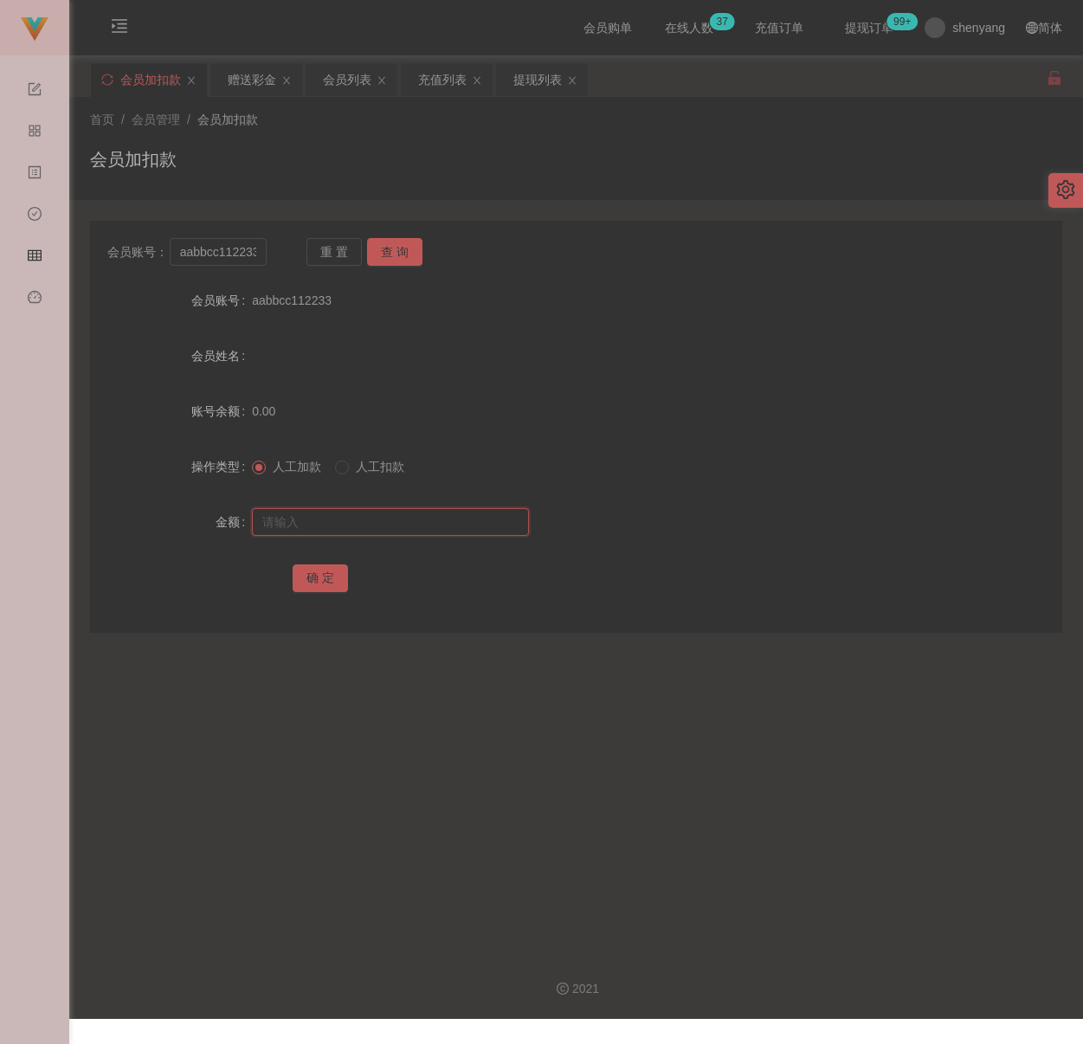
click at [444, 524] on input "text" at bounding box center [390, 522] width 277 height 28
paste input "30"
type input "30"
click at [306, 576] on button "确 定" at bounding box center [319, 578] width 55 height 28
click at [237, 252] on input "aabbcc112233" at bounding box center [218, 252] width 97 height 28
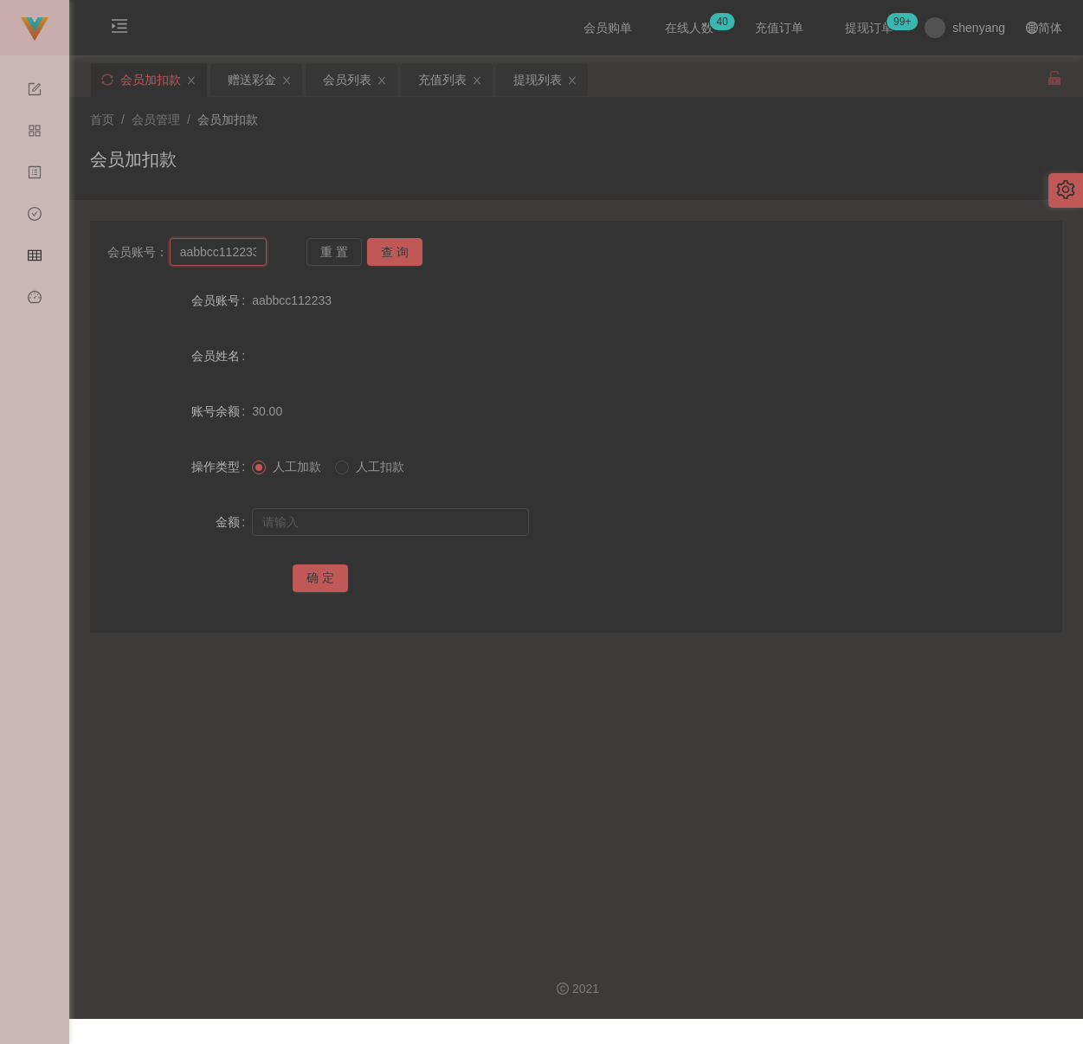
click at [237, 252] on input "aabbcc112233" at bounding box center [218, 252] width 97 height 28
paste input "ChenYongSeng"
type input "ChenYongSeng"
click at [398, 242] on button "查 询" at bounding box center [394, 252] width 55 height 28
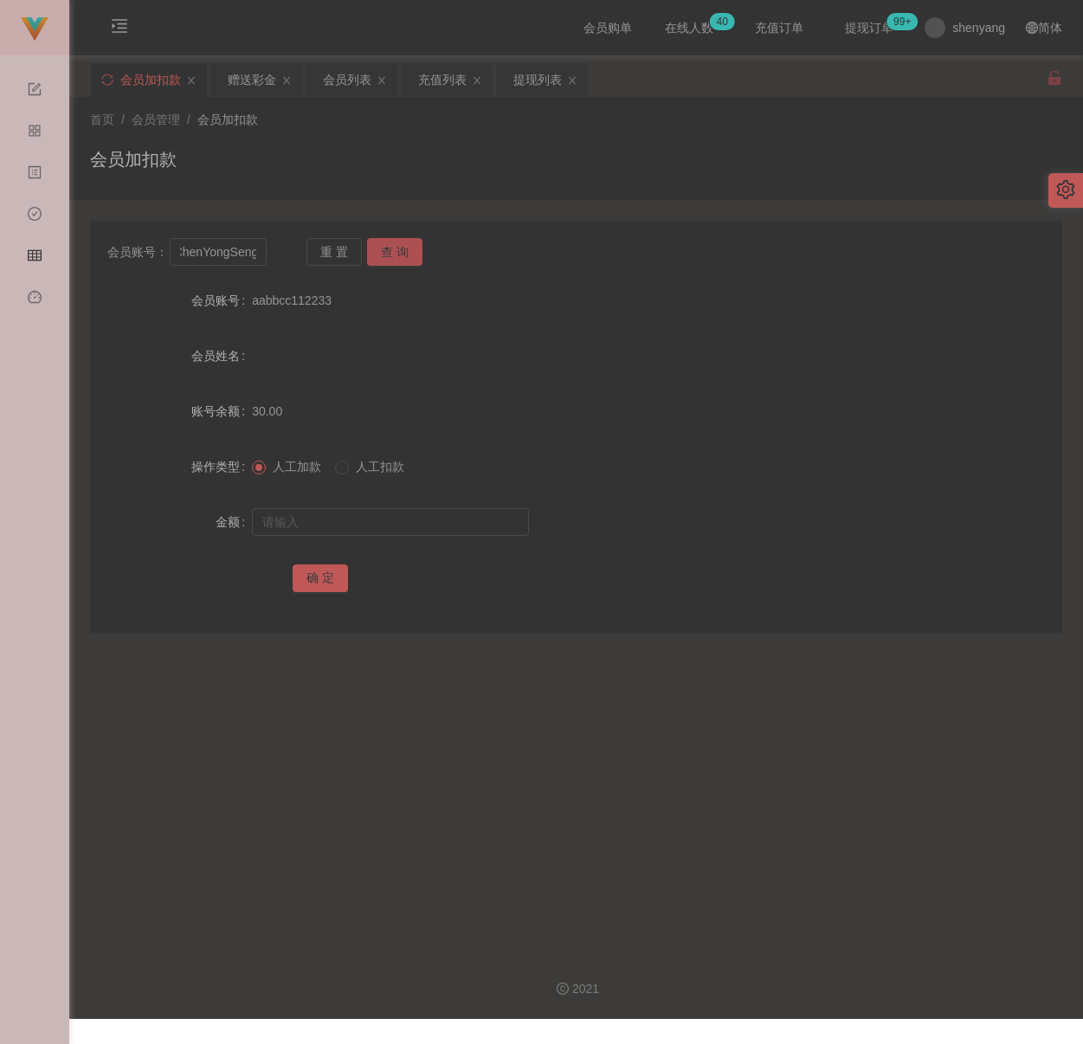
scroll to position [0, 0]
click at [343, 524] on input "text" at bounding box center [390, 522] width 277 height 28
click at [471, 524] on input "text" at bounding box center [390, 522] width 277 height 28
paste input "30"
type input "30"
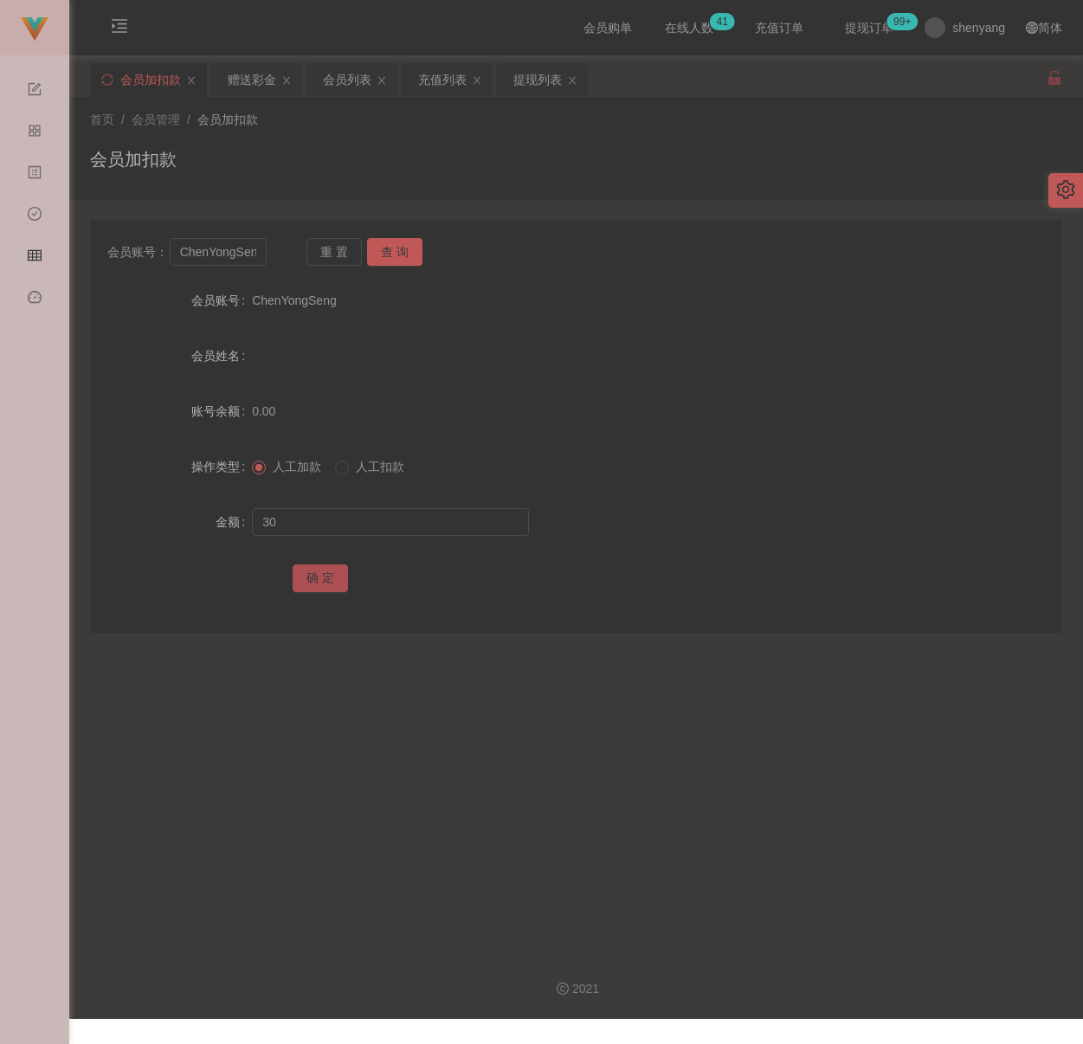
click at [317, 580] on button "确 定" at bounding box center [319, 578] width 55 height 28
click at [215, 252] on input "ChenYongSeng" at bounding box center [218, 252] width 97 height 28
click at [216, 252] on input "ChenYongSeng" at bounding box center [218, 252] width 97 height 28
paste input "01153268585"
type input "01153268585"
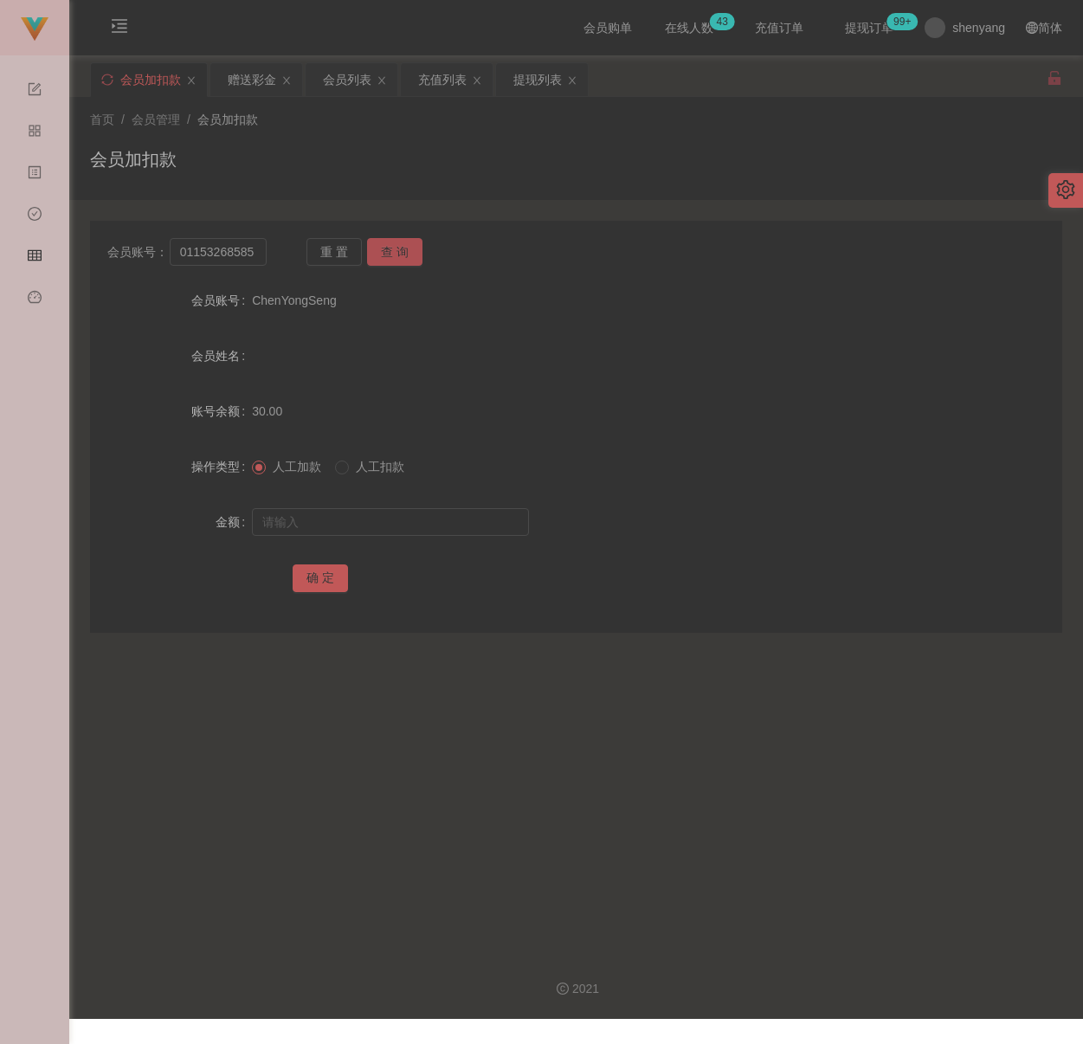
click at [411, 244] on button "查 询" at bounding box center [394, 252] width 55 height 28
click at [367, 517] on input "text" at bounding box center [390, 522] width 277 height 28
click at [470, 525] on input "text" at bounding box center [390, 522] width 277 height 28
paste input "30"
type input "30"
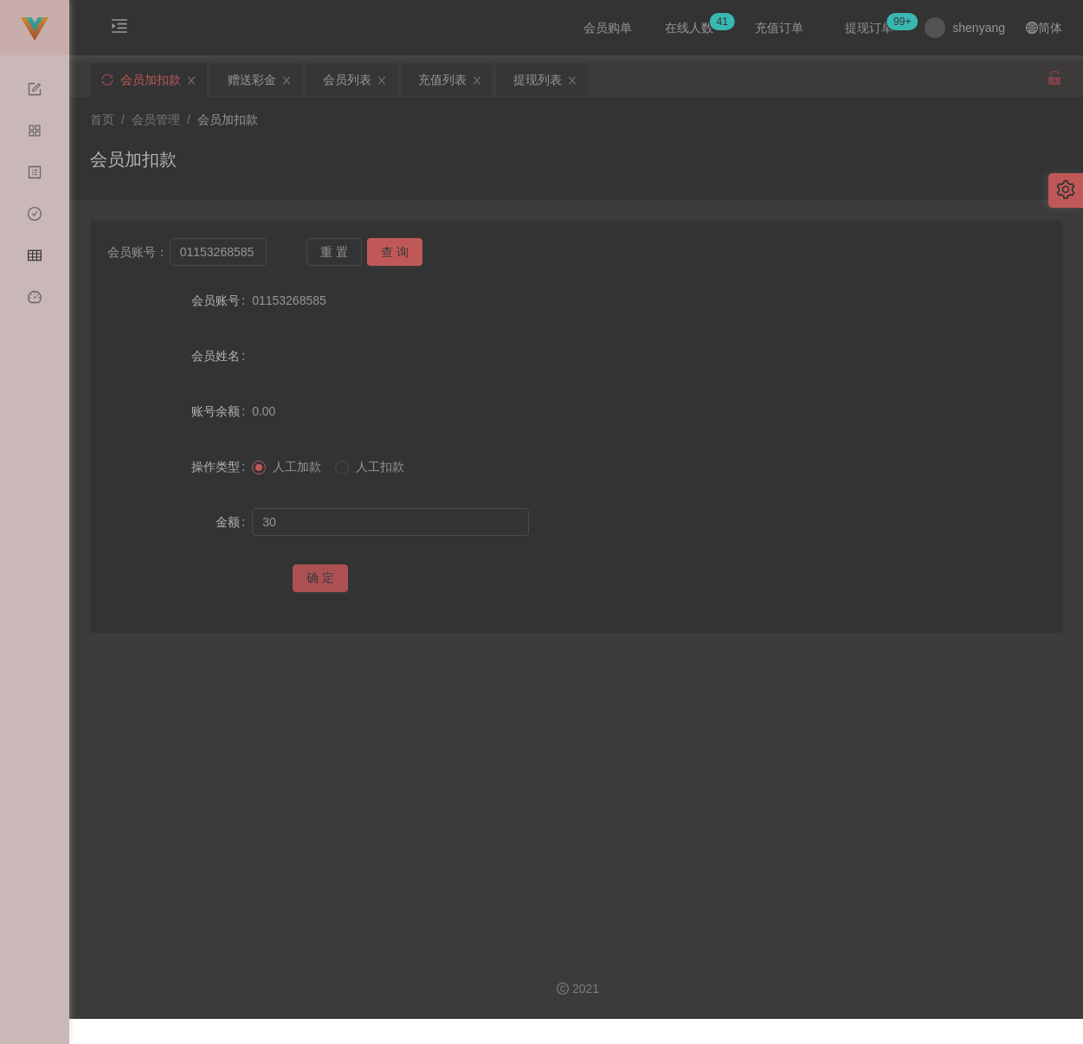
click at [305, 569] on button "确 定" at bounding box center [319, 578] width 55 height 28
click at [242, 254] on input "01153268585" at bounding box center [218, 252] width 97 height 28
paste input "Alan578800"
type input "Alan578800"
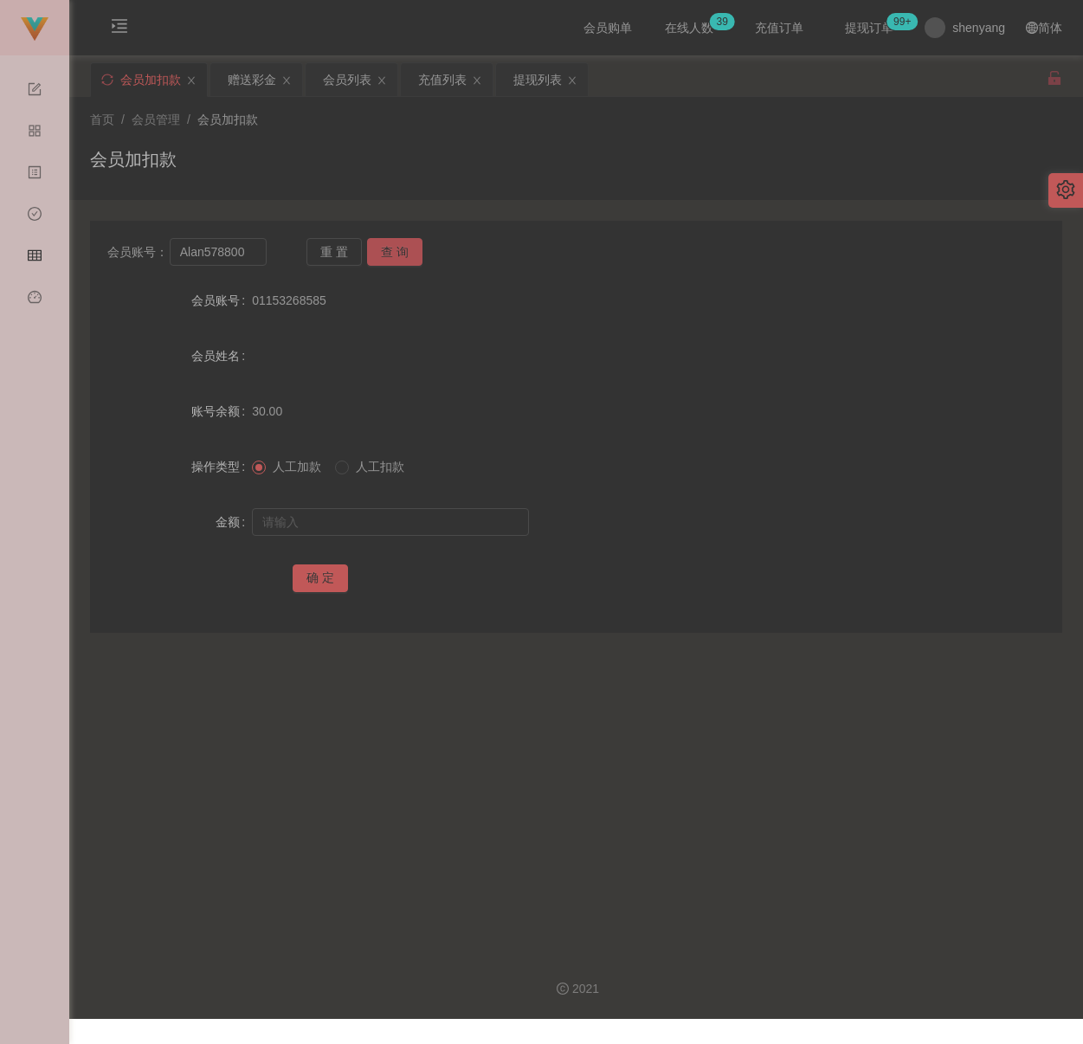
click at [395, 245] on button "查 询" at bounding box center [394, 252] width 55 height 28
click at [353, 510] on input "text" at bounding box center [390, 522] width 277 height 28
click at [447, 519] on input "text" at bounding box center [390, 522] width 277 height 28
paste input "30"
type input "30"
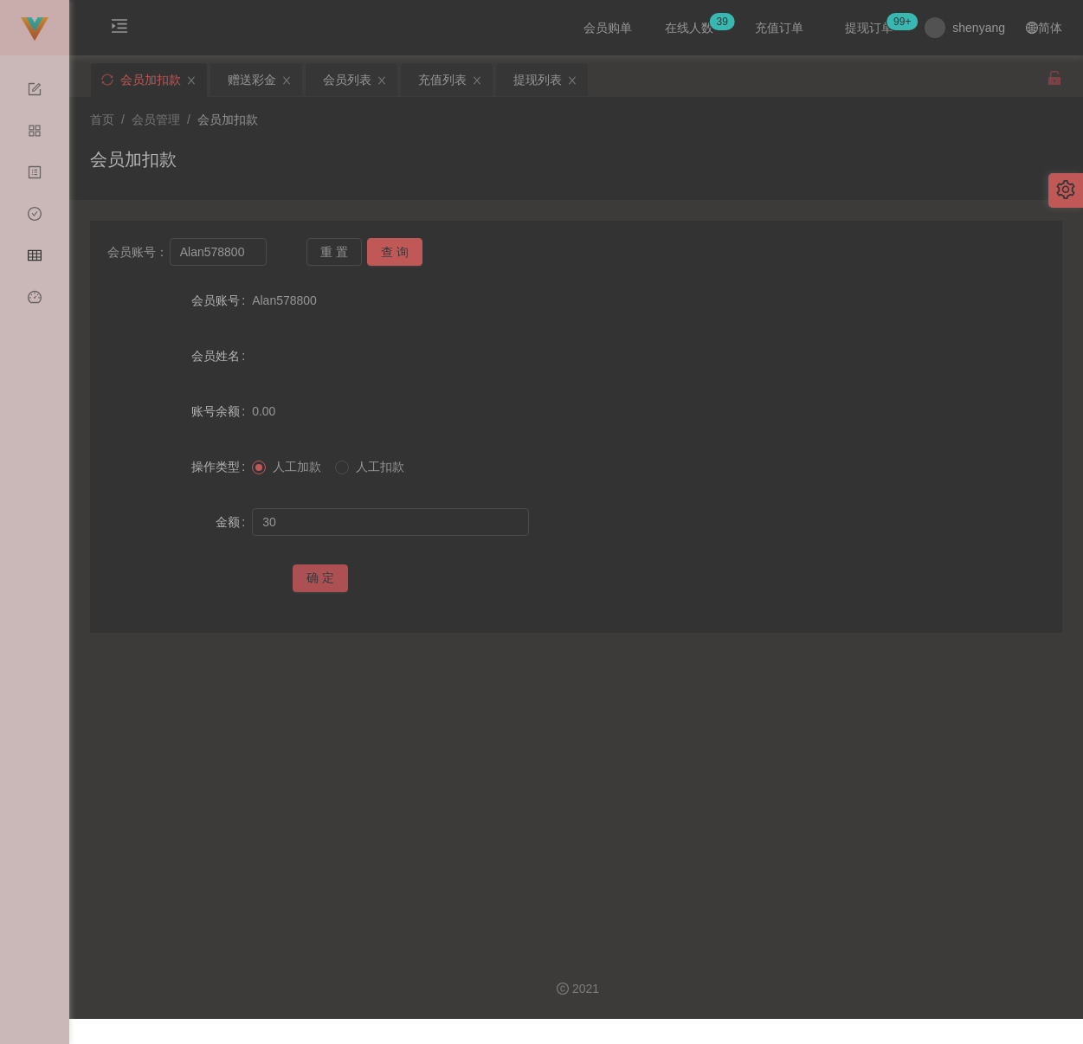
click at [341, 572] on button "确 定" at bounding box center [319, 578] width 55 height 28
click at [237, 247] on input "Alan578800" at bounding box center [218, 252] width 97 height 28
click at [239, 245] on input "Alan578800" at bounding box center [218, 252] width 97 height 28
paste input "qq123"
type input "qq123"
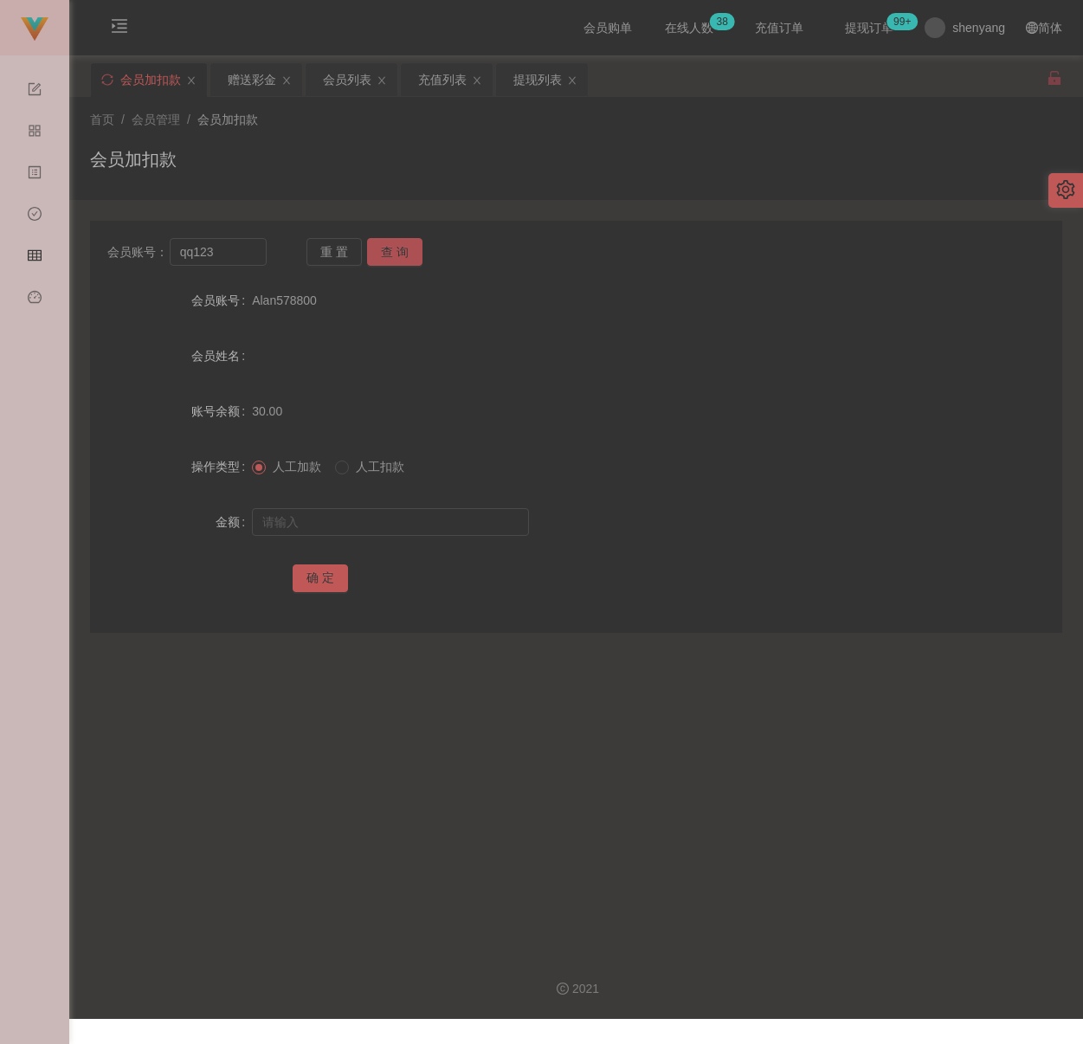
click at [384, 258] on button "查 询" at bounding box center [394, 252] width 55 height 28
click at [410, 511] on input "text" at bounding box center [390, 522] width 277 height 28
type input "30"
click at [320, 571] on button "确 定" at bounding box center [319, 578] width 55 height 28
click at [235, 258] on input "qq123" at bounding box center [218, 252] width 97 height 28
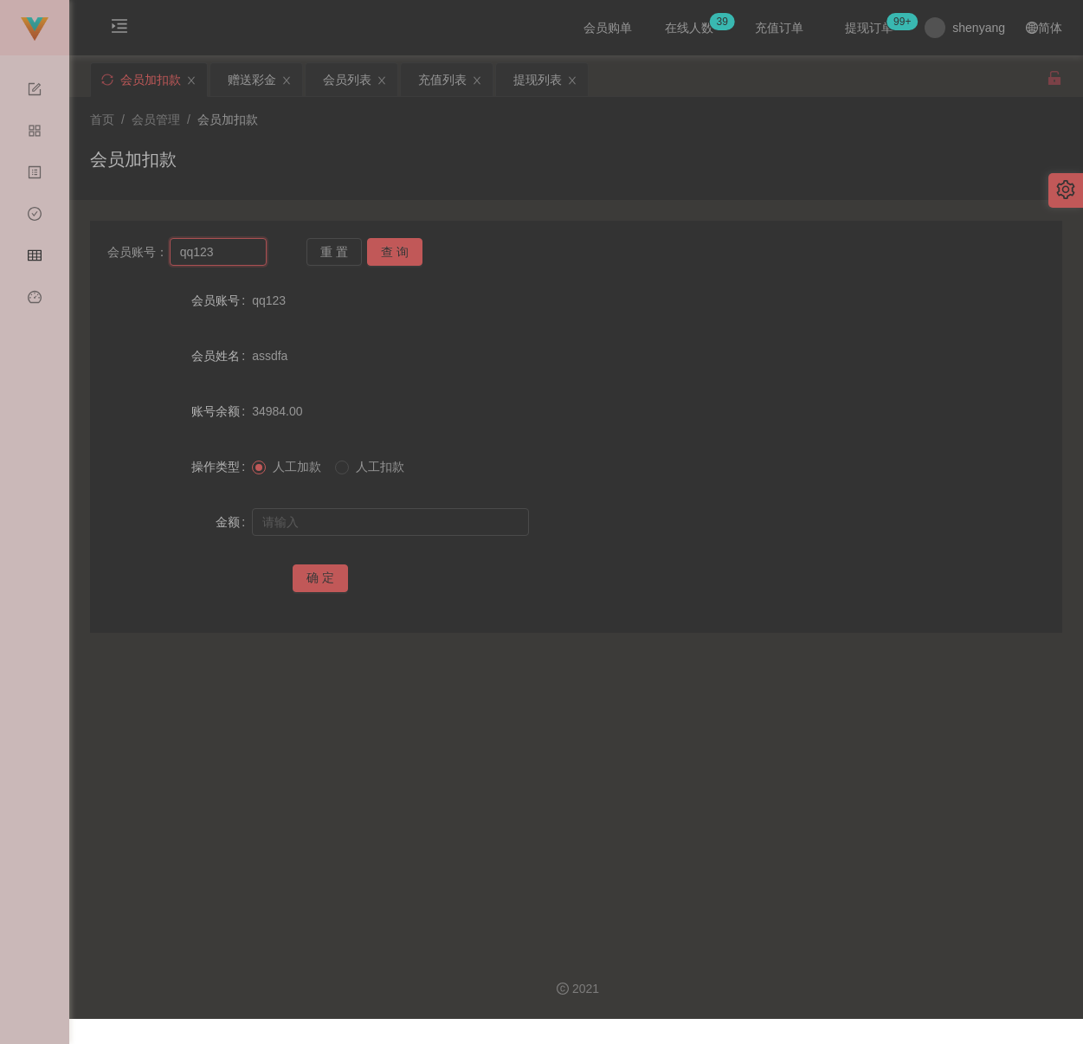
click at [235, 258] on input "qq123" at bounding box center [218, 252] width 97 height 28
paste input "Salmonfish"
type input "Salmonfish"
drag, startPoint x: 388, startPoint y: 253, endPoint x: 390, endPoint y: 266, distance: 13.2
click at [388, 253] on button "查 询" at bounding box center [394, 252] width 55 height 28
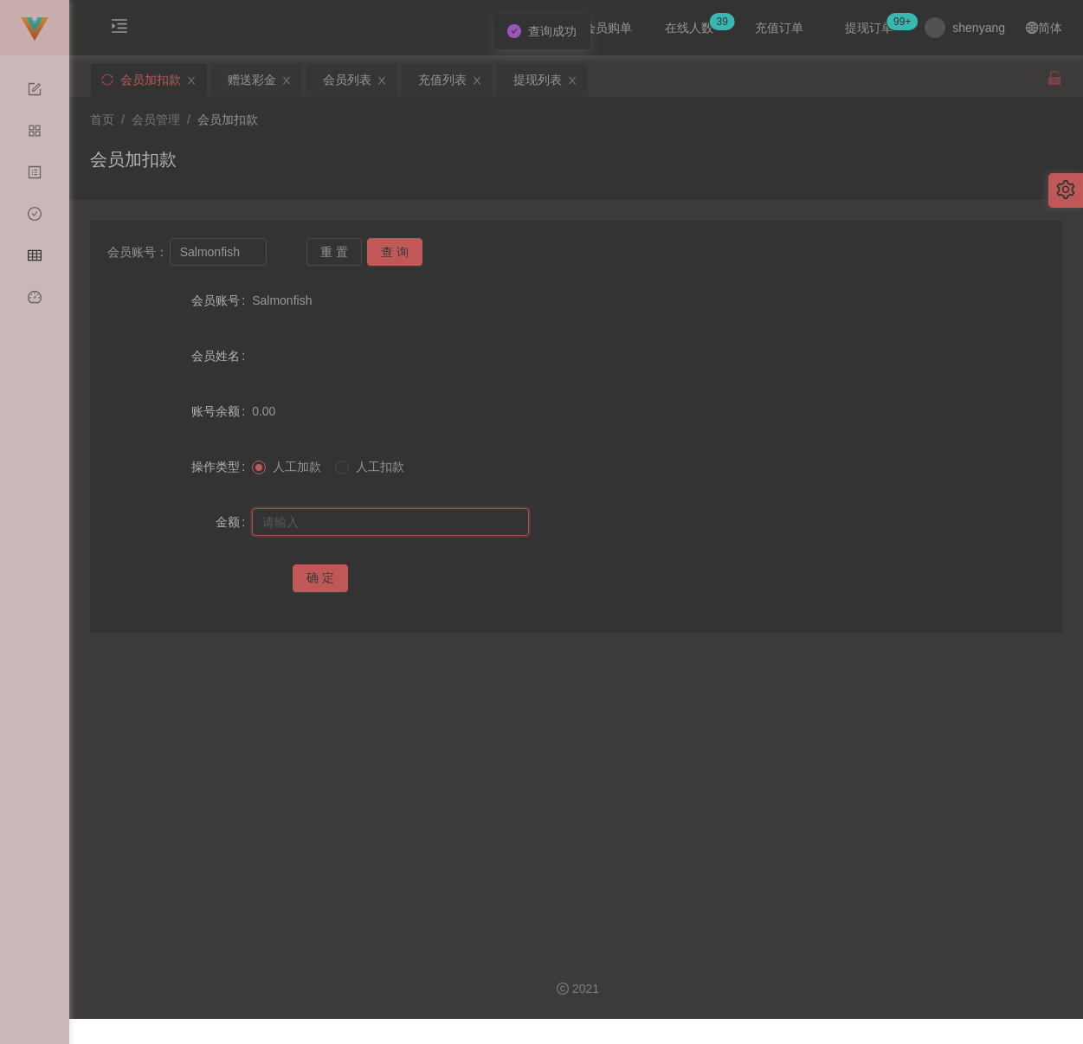
click at [358, 512] on input "text" at bounding box center [390, 522] width 277 height 28
type input "30"
click at [319, 569] on button "确 定" at bounding box center [319, 578] width 55 height 28
click at [254, 252] on input "Salmonfish" at bounding box center [218, 252] width 97 height 28
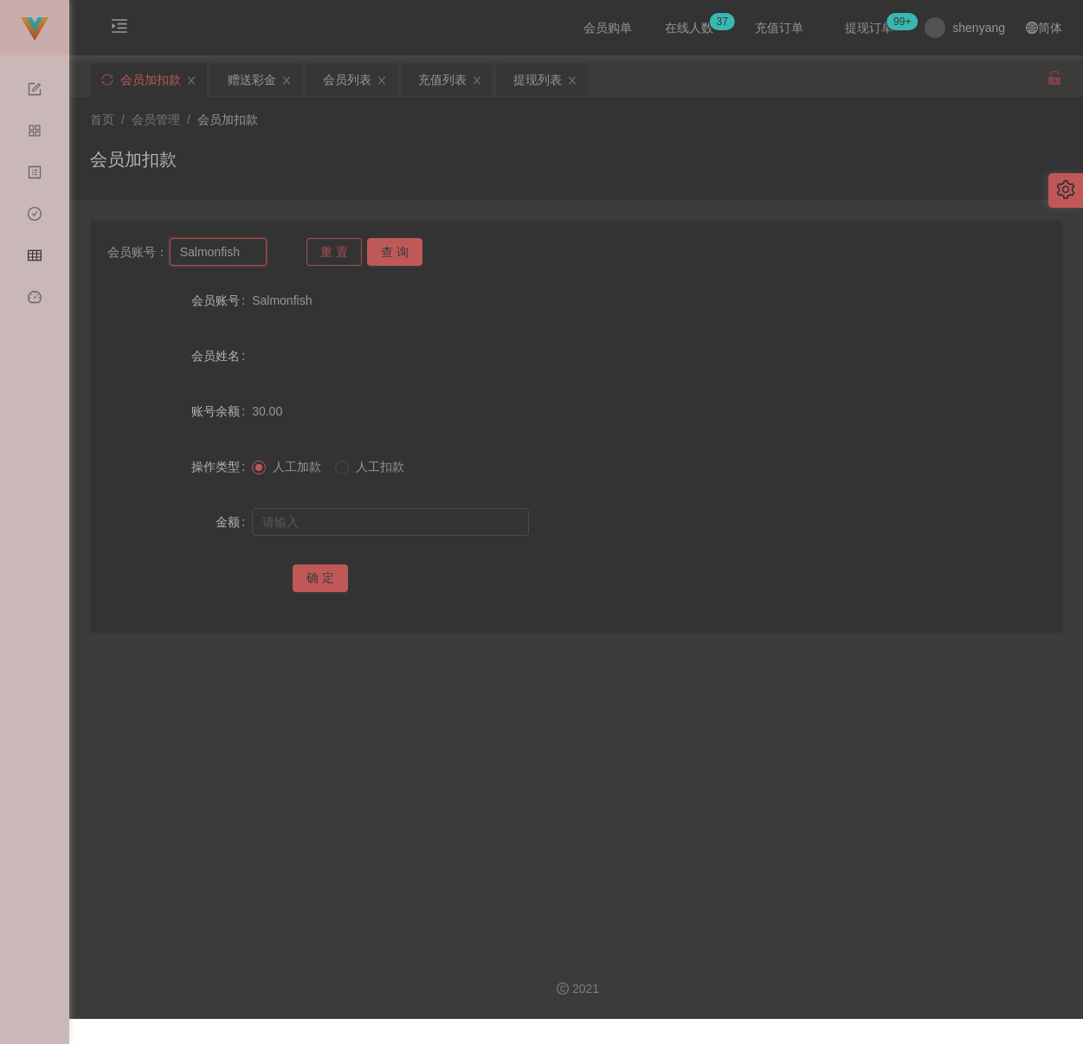
paste input "Owen22"
type input "Owen22"
drag, startPoint x: 379, startPoint y: 244, endPoint x: 379, endPoint y: 254, distance: 10.4
click at [379, 244] on button "查 询" at bounding box center [394, 252] width 55 height 28
click at [346, 514] on input "text" at bounding box center [390, 522] width 277 height 28
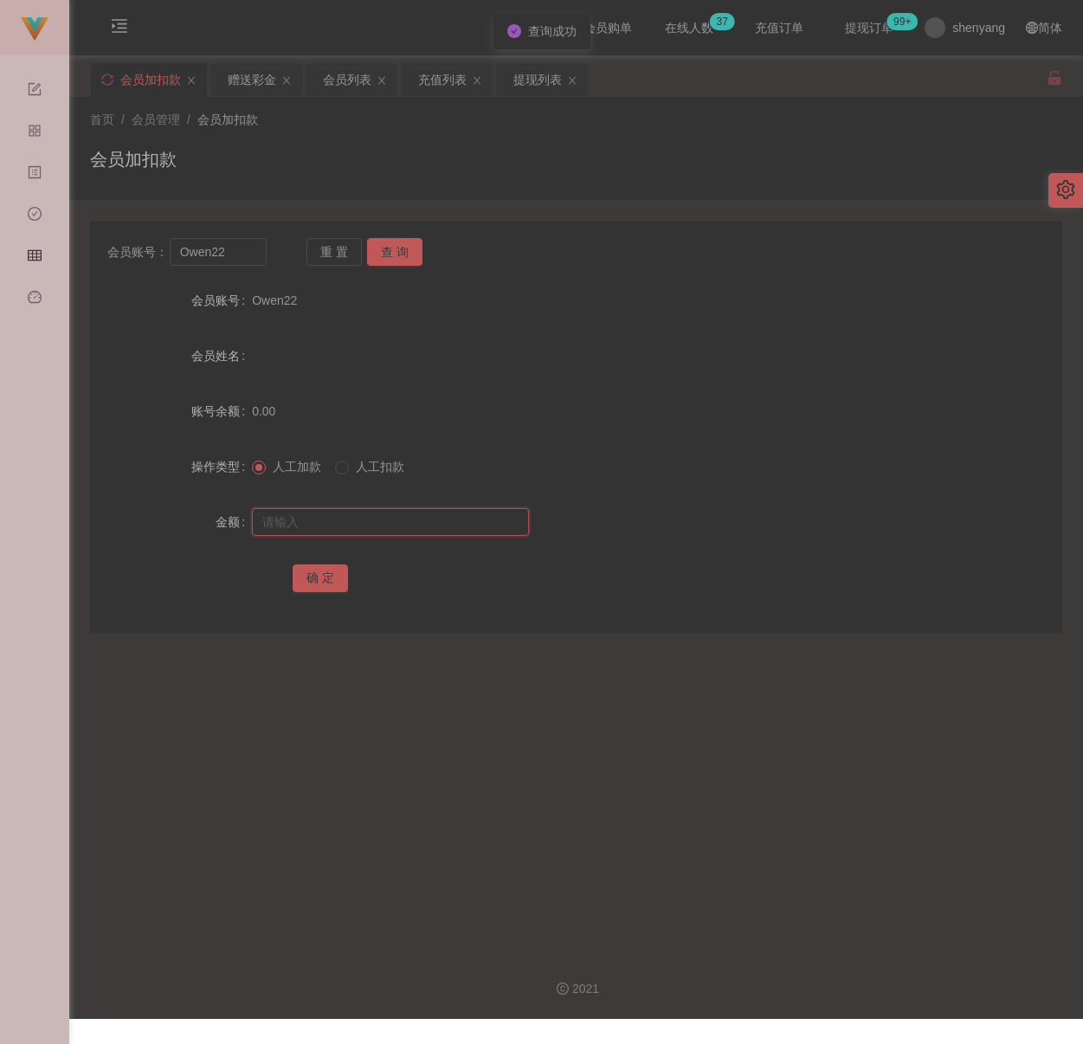
click at [415, 524] on input "text" at bounding box center [390, 522] width 277 height 28
paste input "30"
type input "30"
click at [336, 577] on button "确 定" at bounding box center [319, 578] width 55 height 28
click at [241, 255] on input "Owen22" at bounding box center [218, 252] width 97 height 28
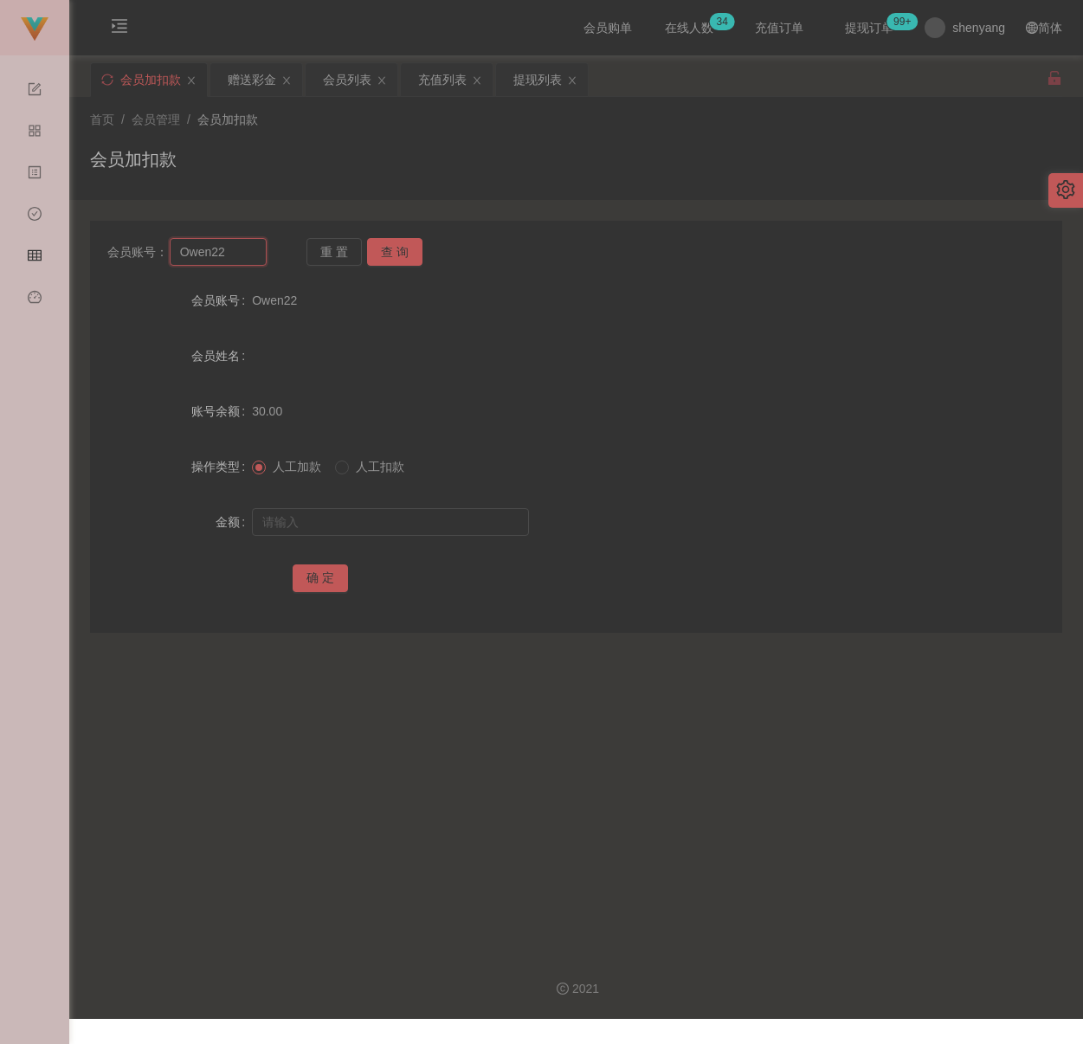
click at [241, 255] on input "Owen22" at bounding box center [218, 252] width 97 height 28
paste input "ajian11"
click at [395, 241] on button "查 询" at bounding box center [394, 252] width 55 height 28
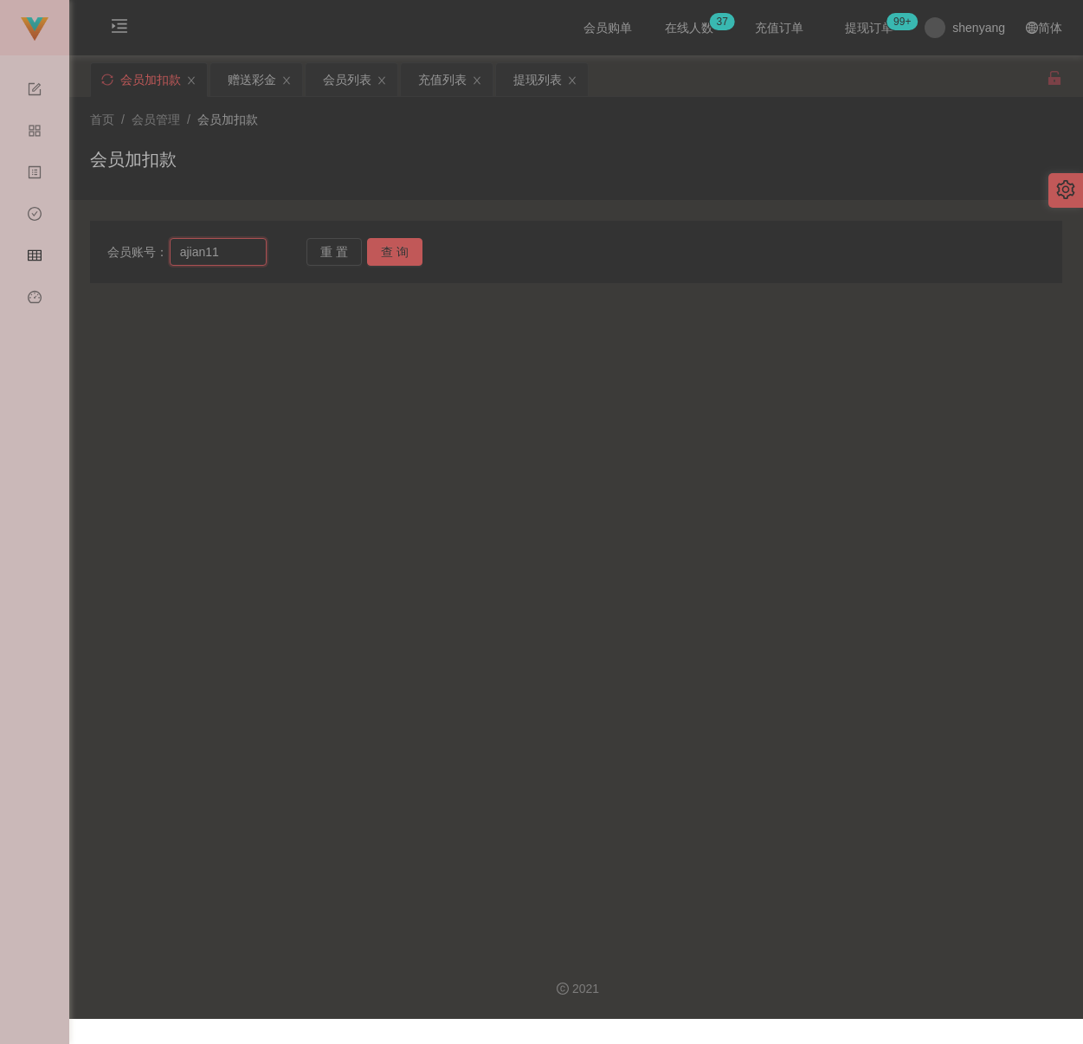
click at [235, 254] on input "ajian11" at bounding box center [218, 252] width 97 height 28
paste input "1"
type input "ajian111"
click at [393, 253] on button "查 询" at bounding box center [394, 252] width 55 height 28
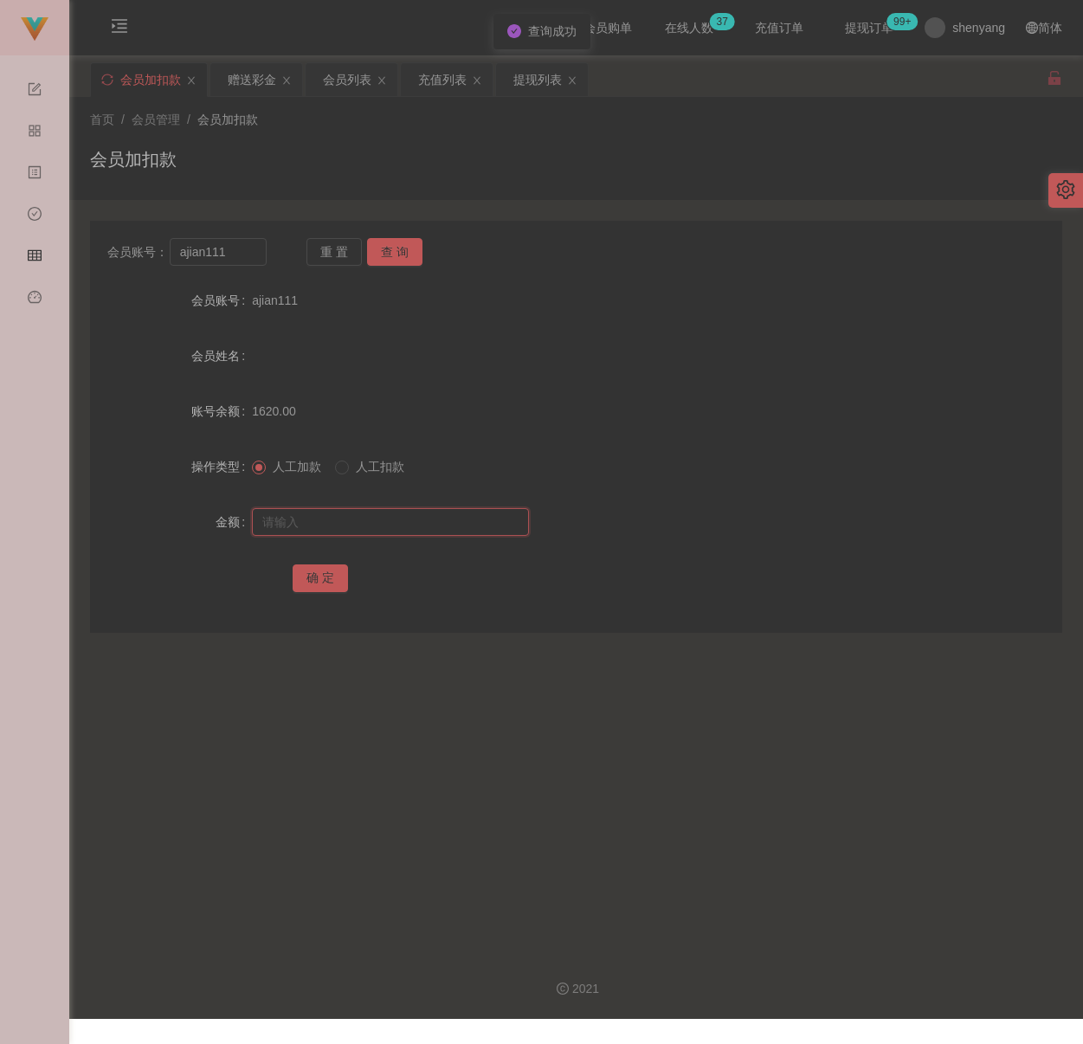
click at [371, 517] on input "text" at bounding box center [390, 522] width 277 height 28
type input "30"
click at [306, 581] on button "确 定" at bounding box center [319, 578] width 55 height 28
click at [249, 252] on input "ajian111" at bounding box center [218, 252] width 97 height 28
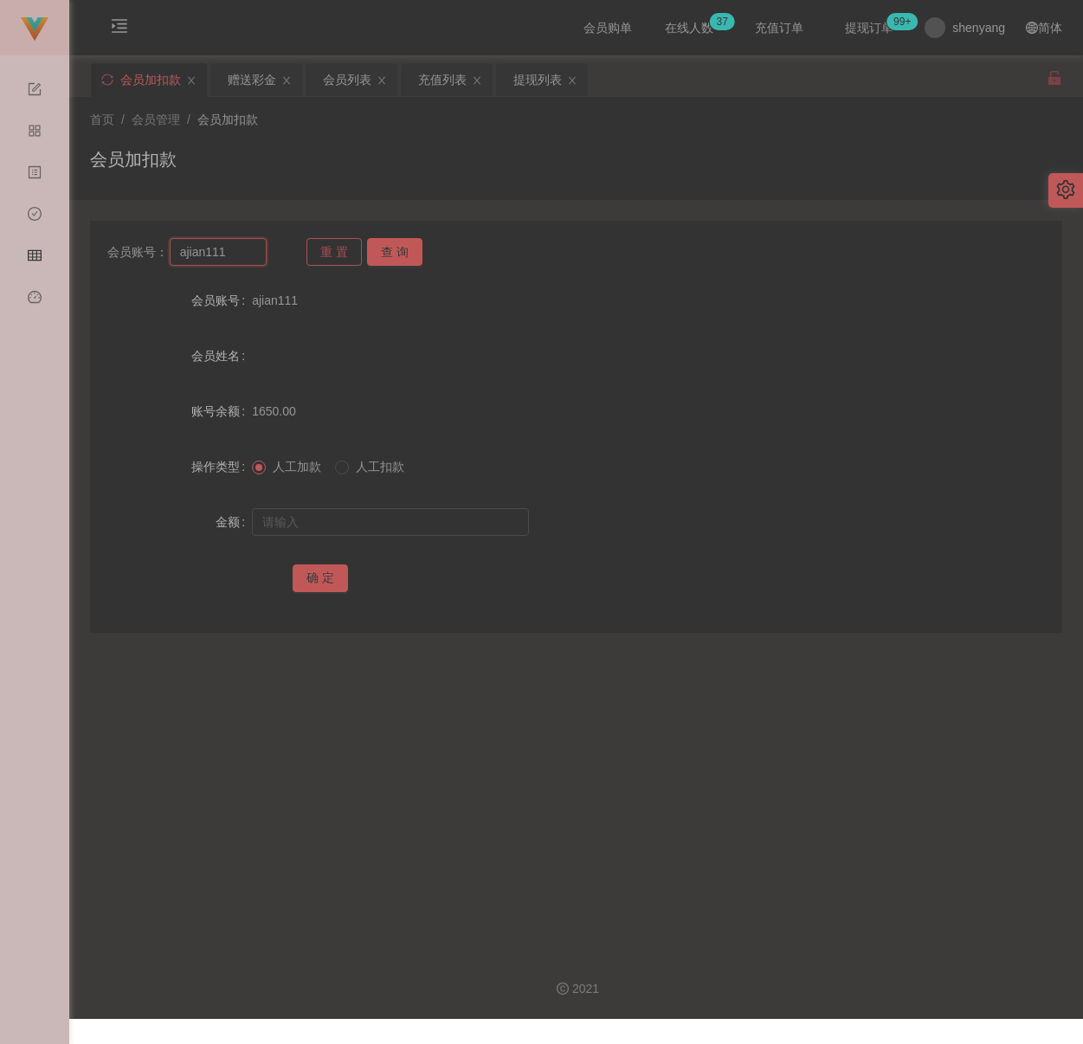
paste input "Ivy8888"
type input "Ivy8888"
drag, startPoint x: 382, startPoint y: 247, endPoint x: 382, endPoint y: 263, distance: 15.6
click at [382, 247] on button "查 询" at bounding box center [394, 252] width 55 height 28
click at [385, 519] on input "text" at bounding box center [390, 522] width 277 height 28
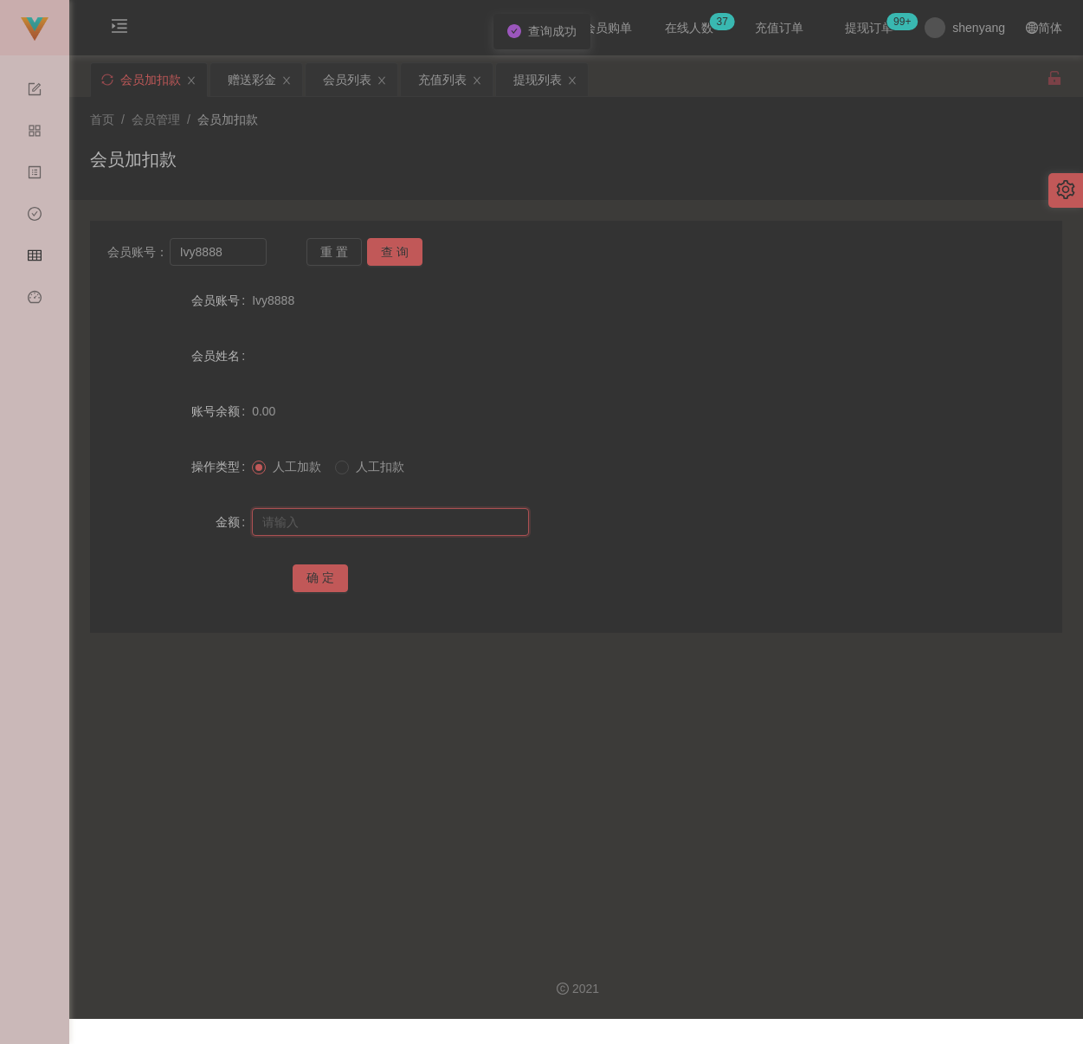
click at [419, 524] on input "text" at bounding box center [390, 522] width 277 height 28
paste input "30"
type input "30"
click at [338, 574] on button "确 定" at bounding box center [319, 578] width 55 height 28
click at [227, 260] on input "Ivy8888" at bounding box center [218, 252] width 97 height 28
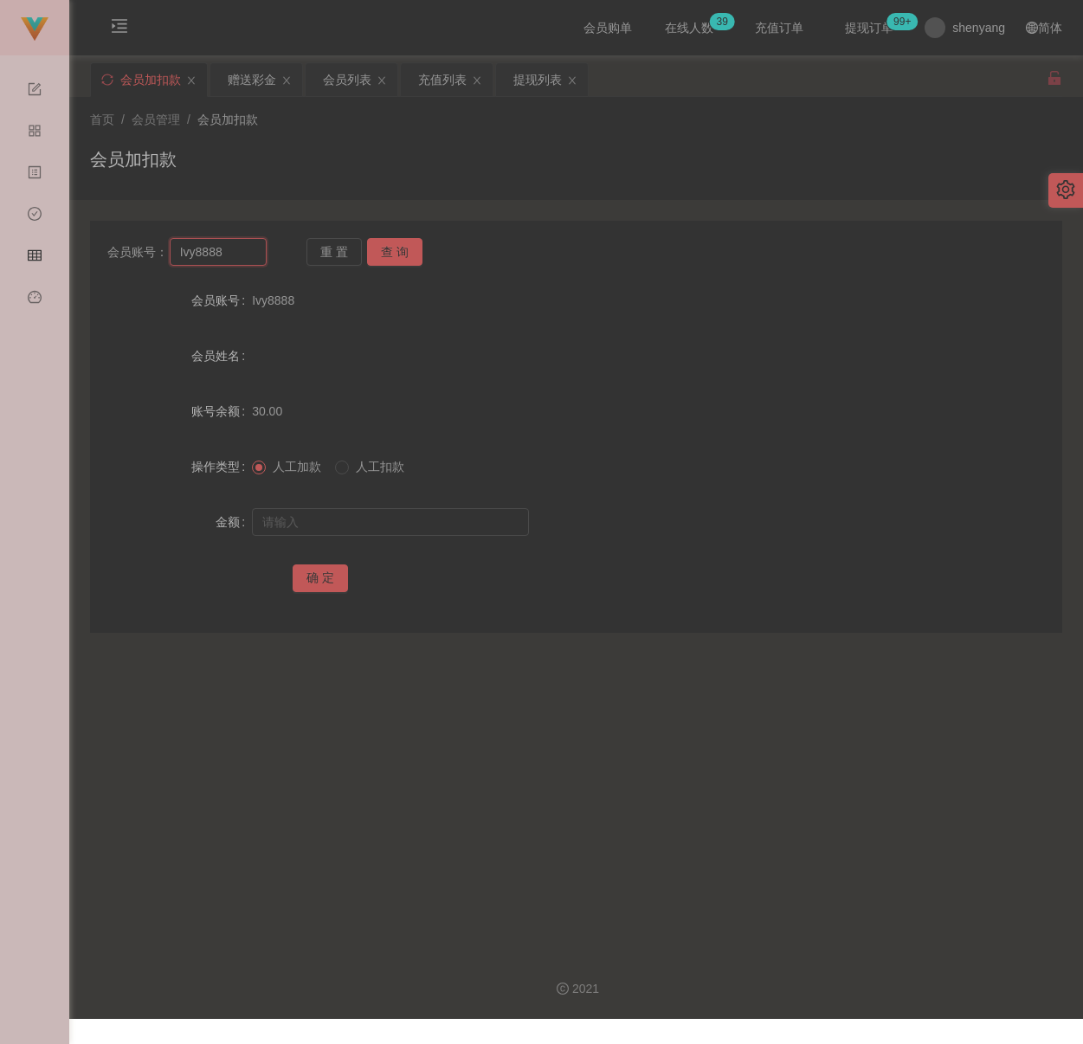
click at [227, 260] on input "Ivy8888" at bounding box center [218, 252] width 97 height 28
paste input "Rocketman"
type input "Rocketman"
click at [387, 247] on button "查 询" at bounding box center [394, 252] width 55 height 28
click at [366, 520] on input "text" at bounding box center [390, 522] width 277 height 28
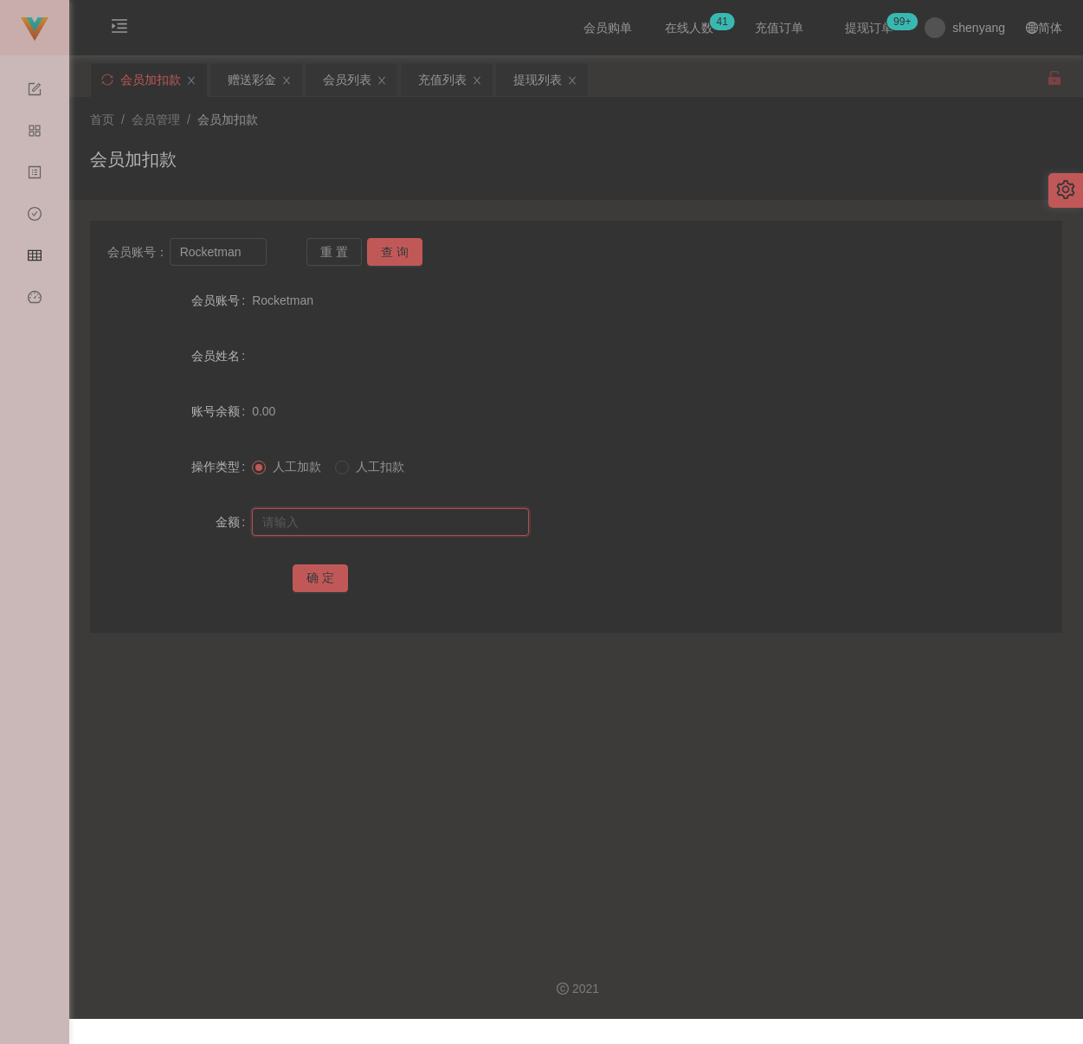
click at [423, 522] on input "text" at bounding box center [390, 522] width 277 height 28
paste input "30"
type input "30"
click at [312, 572] on button "确 定" at bounding box center [319, 578] width 55 height 28
click at [257, 258] on input "Rocketman" at bounding box center [218, 252] width 97 height 28
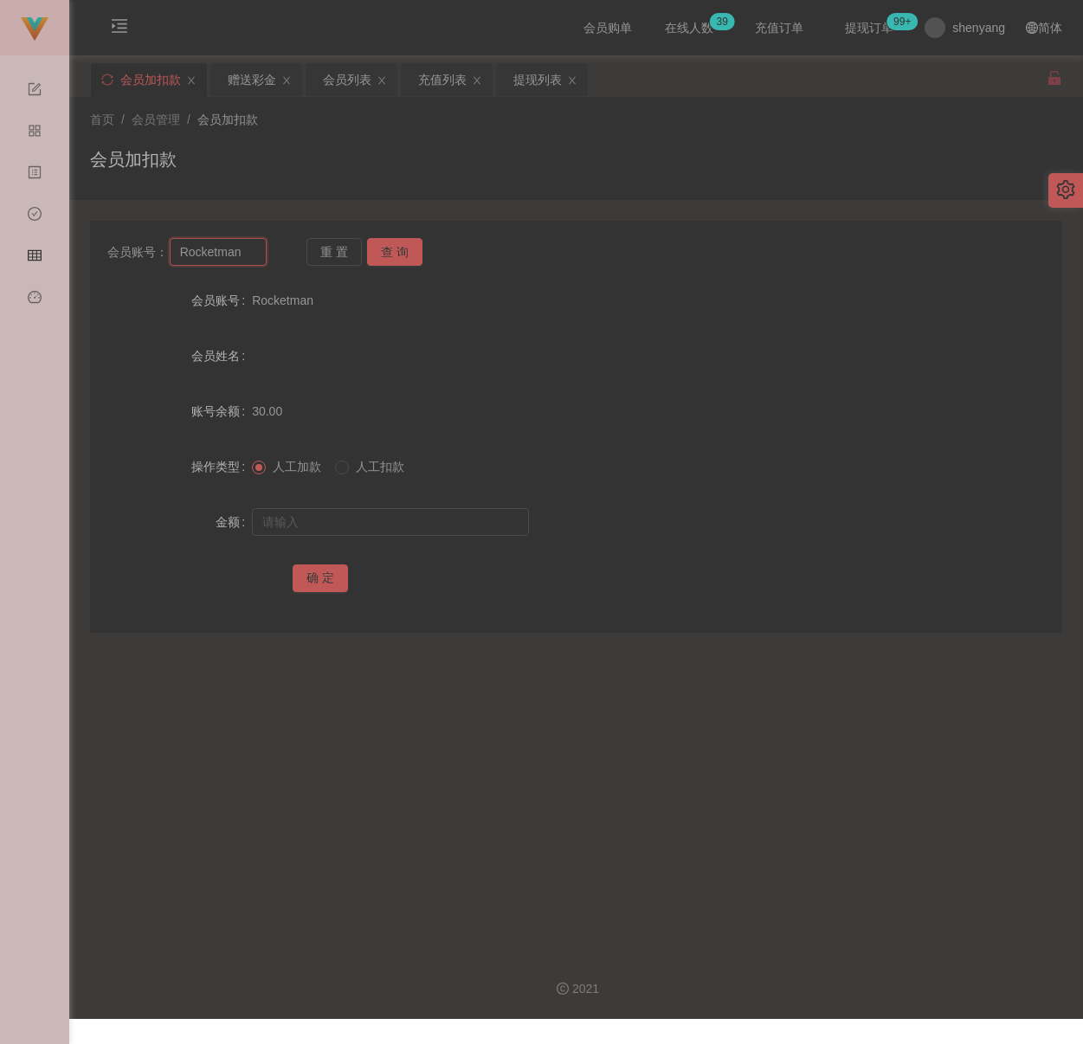
click at [257, 258] on input "Rocketman" at bounding box center [218, 252] width 97 height 28
paste input "8839616"
type input "8839616"
click at [388, 250] on button "查 询" at bounding box center [394, 252] width 55 height 28
click at [356, 519] on input "text" at bounding box center [390, 522] width 277 height 28
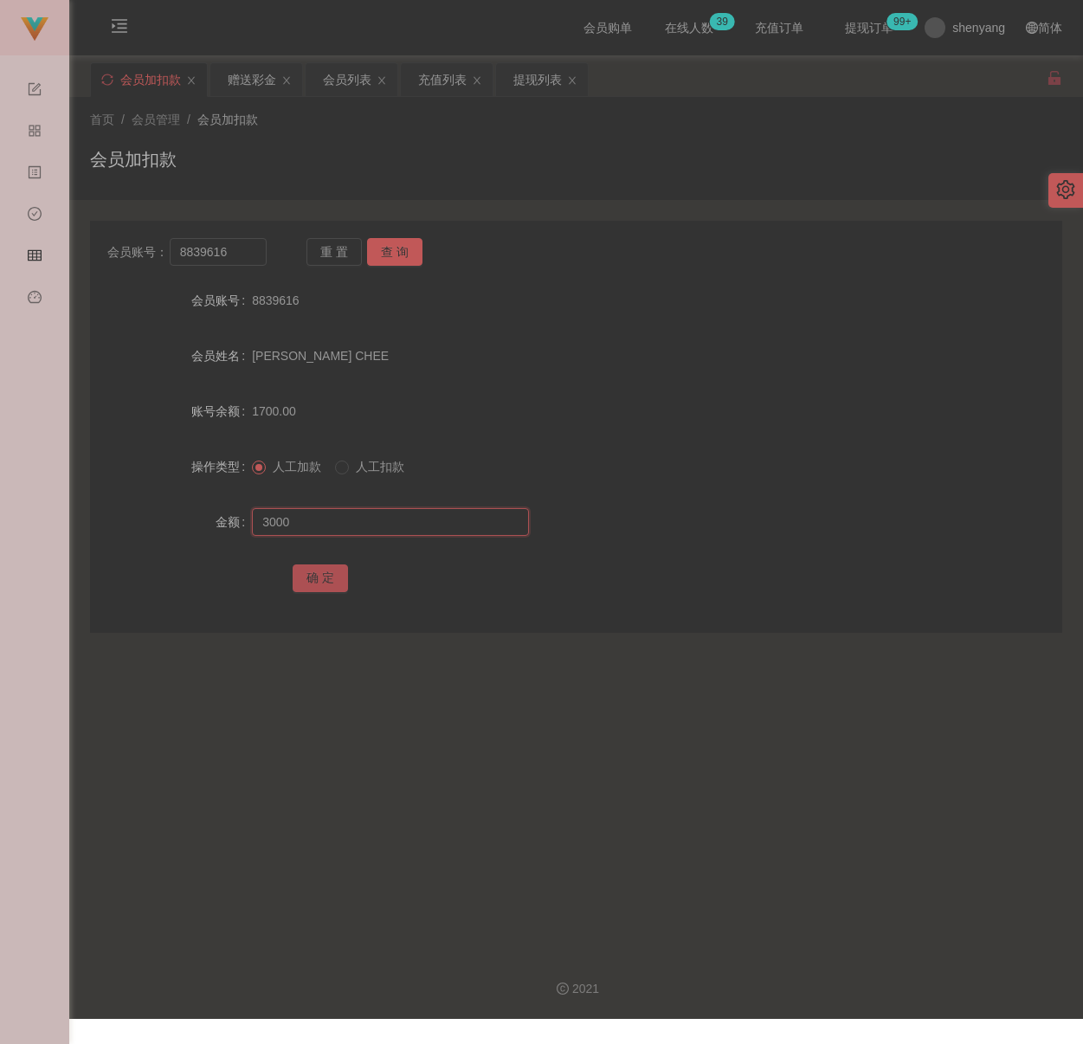
type input "3000"
click at [325, 571] on button "确 定" at bounding box center [319, 578] width 55 height 28
click at [247, 260] on input "8839616" at bounding box center [218, 252] width 97 height 28
paste input "Chai88"
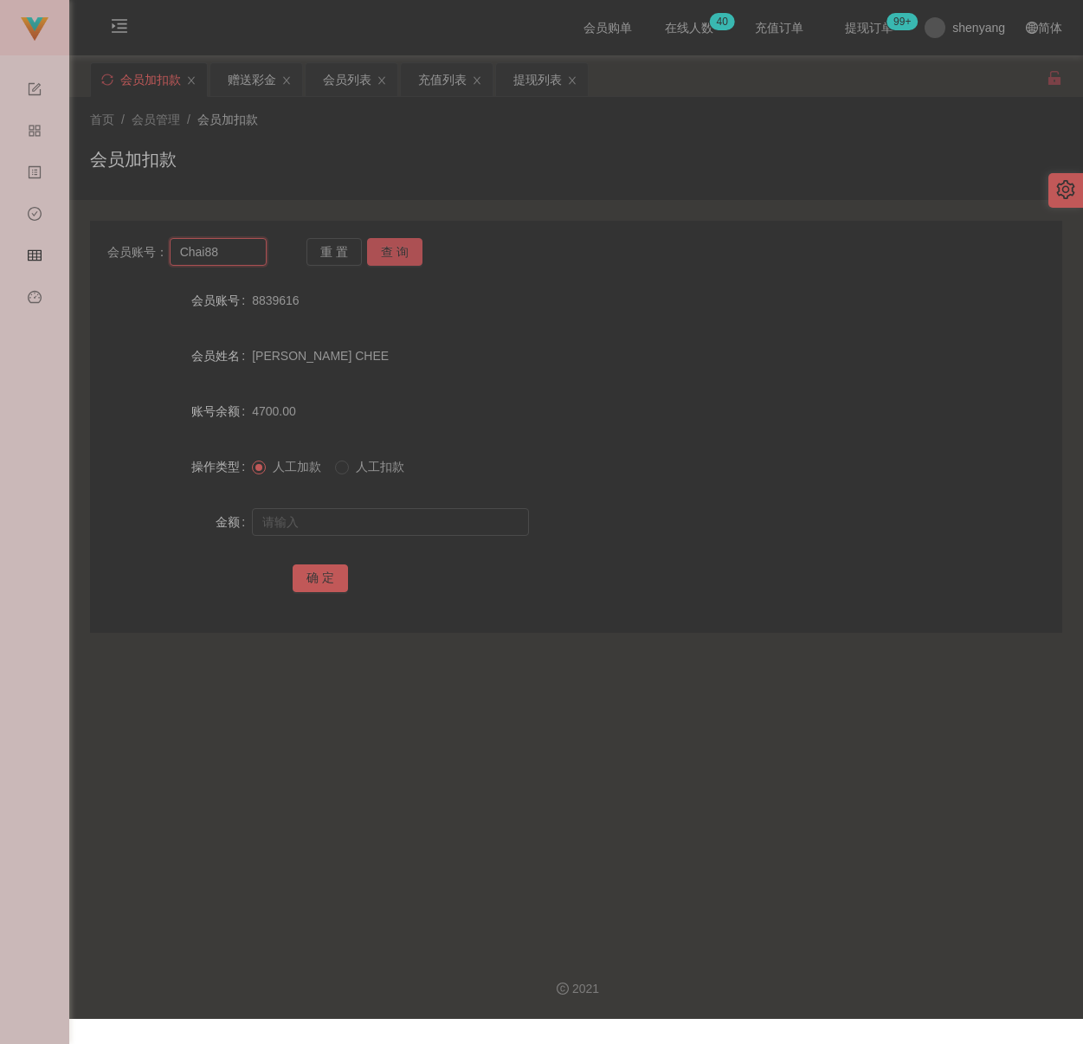
type input "Chai88"
click at [401, 247] on button "查 询" at bounding box center [394, 252] width 55 height 28
click at [382, 527] on input "text" at bounding box center [390, 522] width 277 height 28
click at [369, 527] on input "text" at bounding box center [390, 522] width 277 height 28
paste input "30"
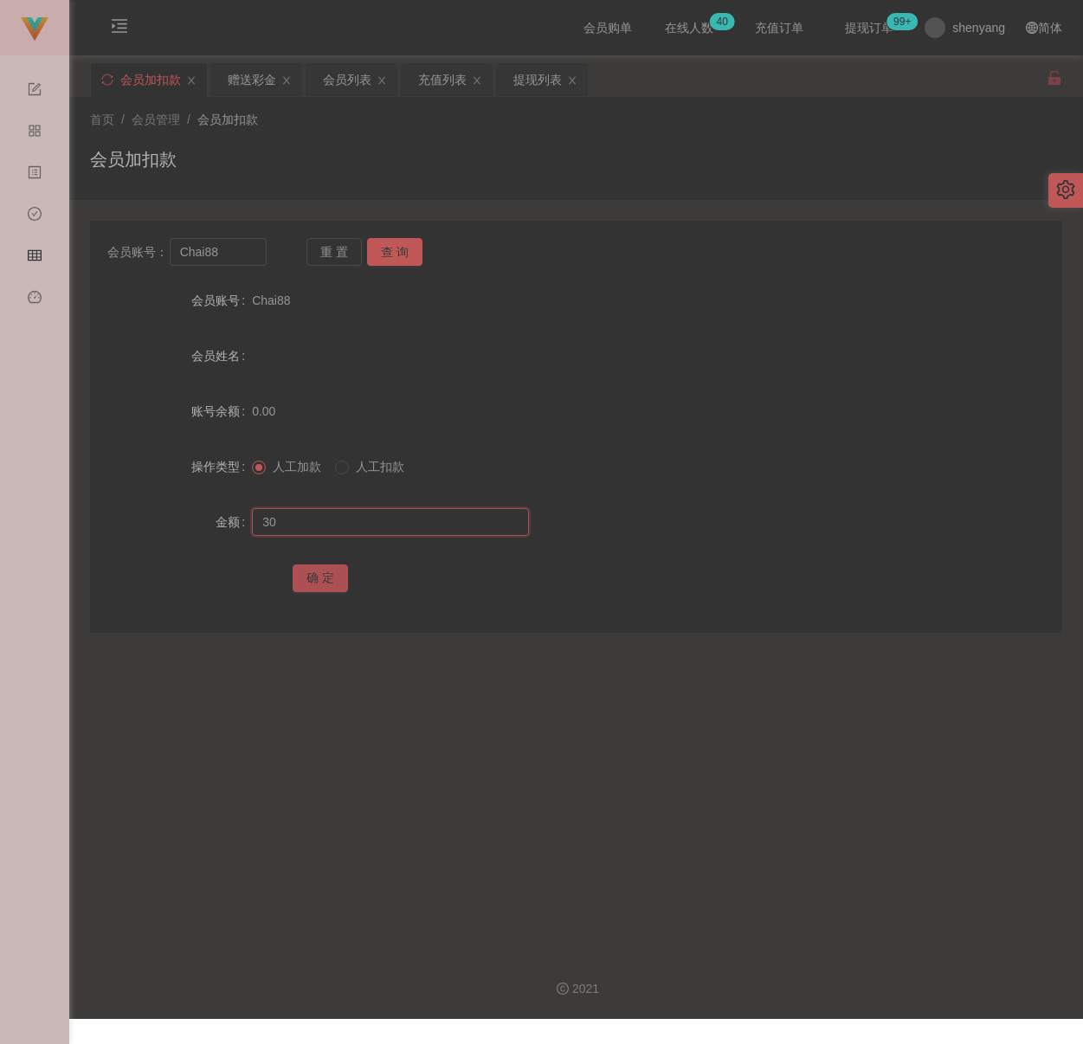
type input "30"
click at [317, 571] on button "确 定" at bounding box center [319, 578] width 55 height 28
click at [232, 255] on input "Chai88" at bounding box center [218, 252] width 97 height 28
paste input "mandy6172"
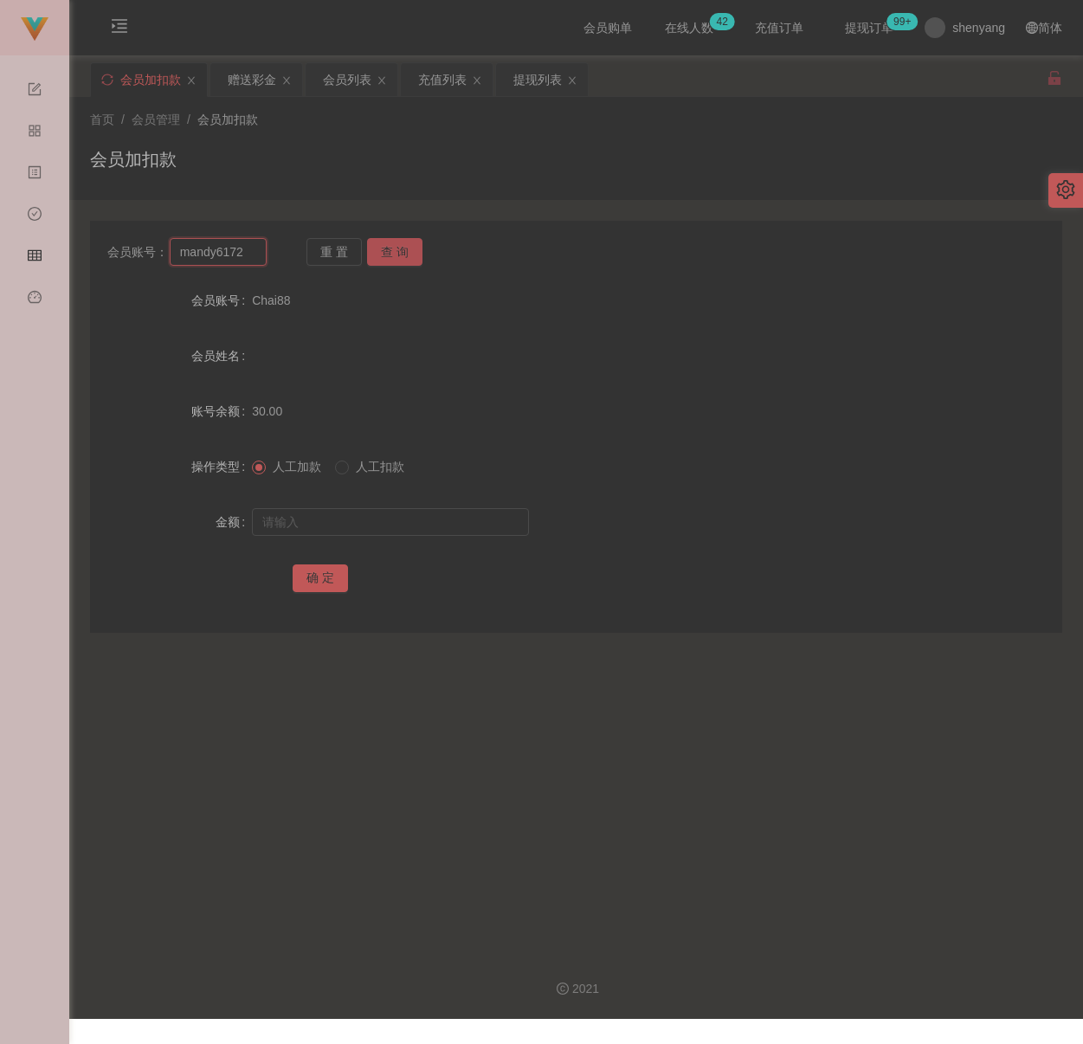
type input "mandy6172"
click at [398, 250] on button "查 询" at bounding box center [394, 252] width 55 height 28
click at [358, 509] on input "text" at bounding box center [390, 522] width 277 height 28
click at [416, 523] on input "text" at bounding box center [390, 522] width 277 height 28
paste input "30"
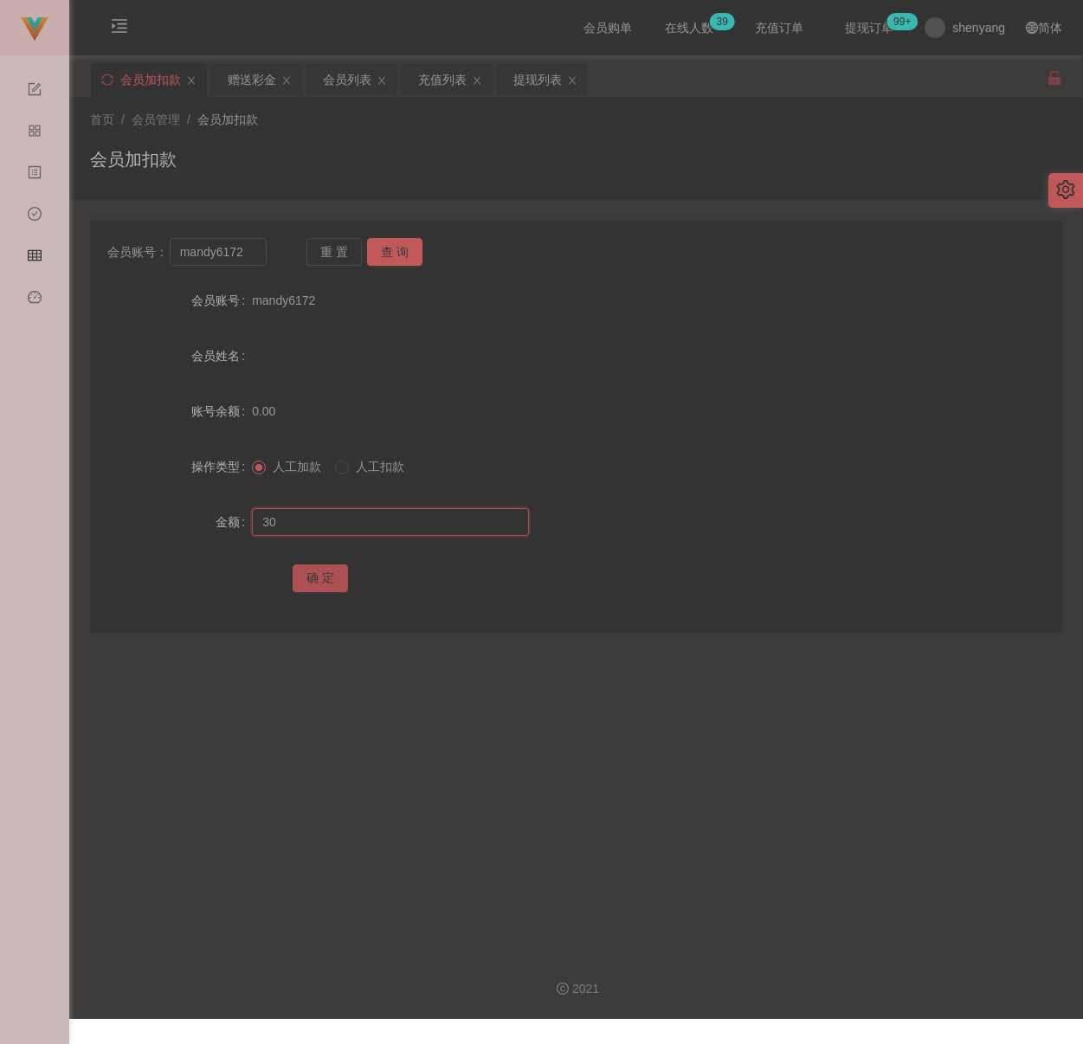
type input "30"
click at [333, 569] on button "确 定" at bounding box center [319, 578] width 55 height 28
click at [245, 253] on input "mandy6172" at bounding box center [218, 252] width 97 height 28
paste input "K88088"
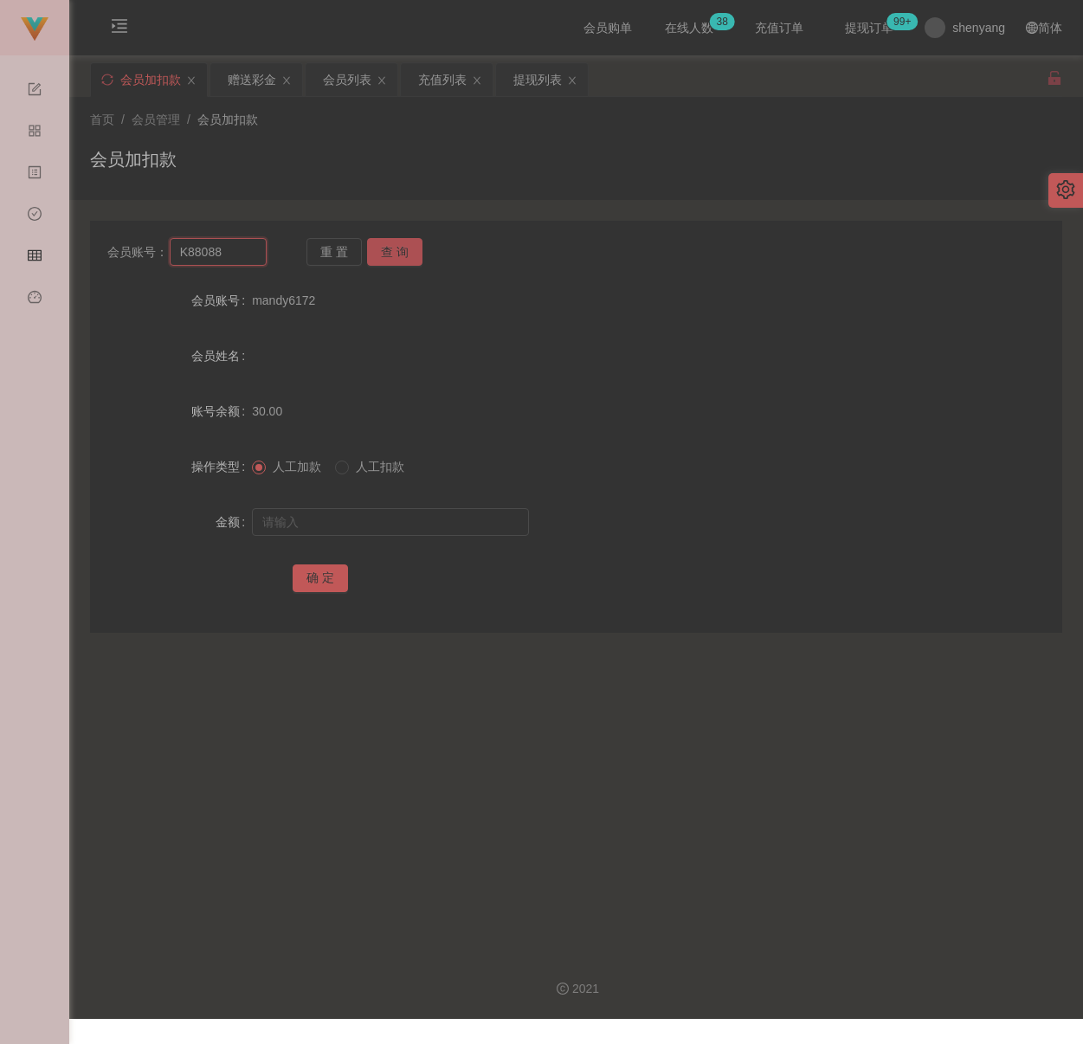
type input "K88088"
click at [398, 247] on button "查 询" at bounding box center [394, 252] width 55 height 28
click at [345, 517] on input "text" at bounding box center [390, 522] width 277 height 28
click at [395, 512] on input "text" at bounding box center [390, 522] width 277 height 28
paste input "30"
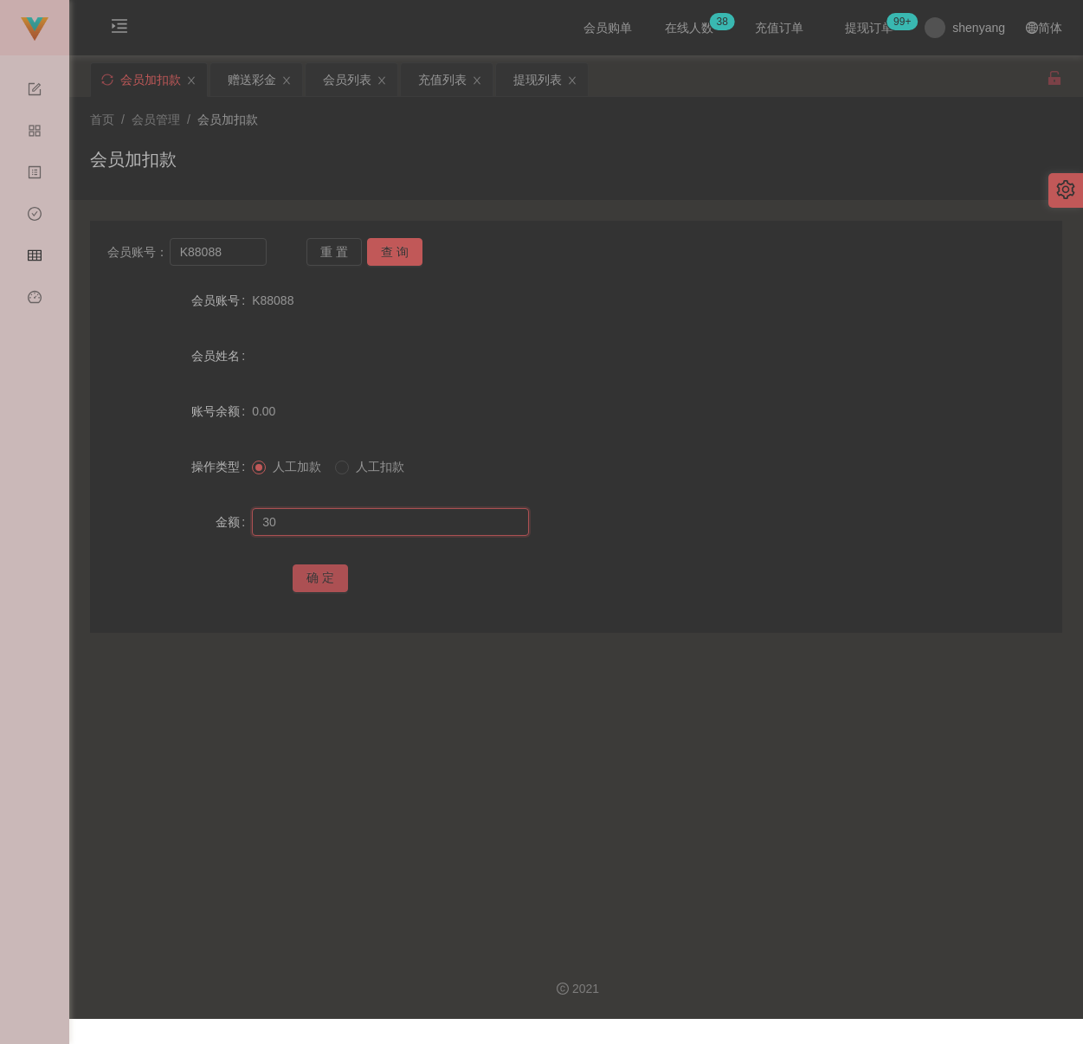
type input "30"
click at [317, 580] on button "确 定" at bounding box center [319, 578] width 55 height 28
click at [237, 258] on input "K88088" at bounding box center [218, 252] width 97 height 28
paste input "As1234"
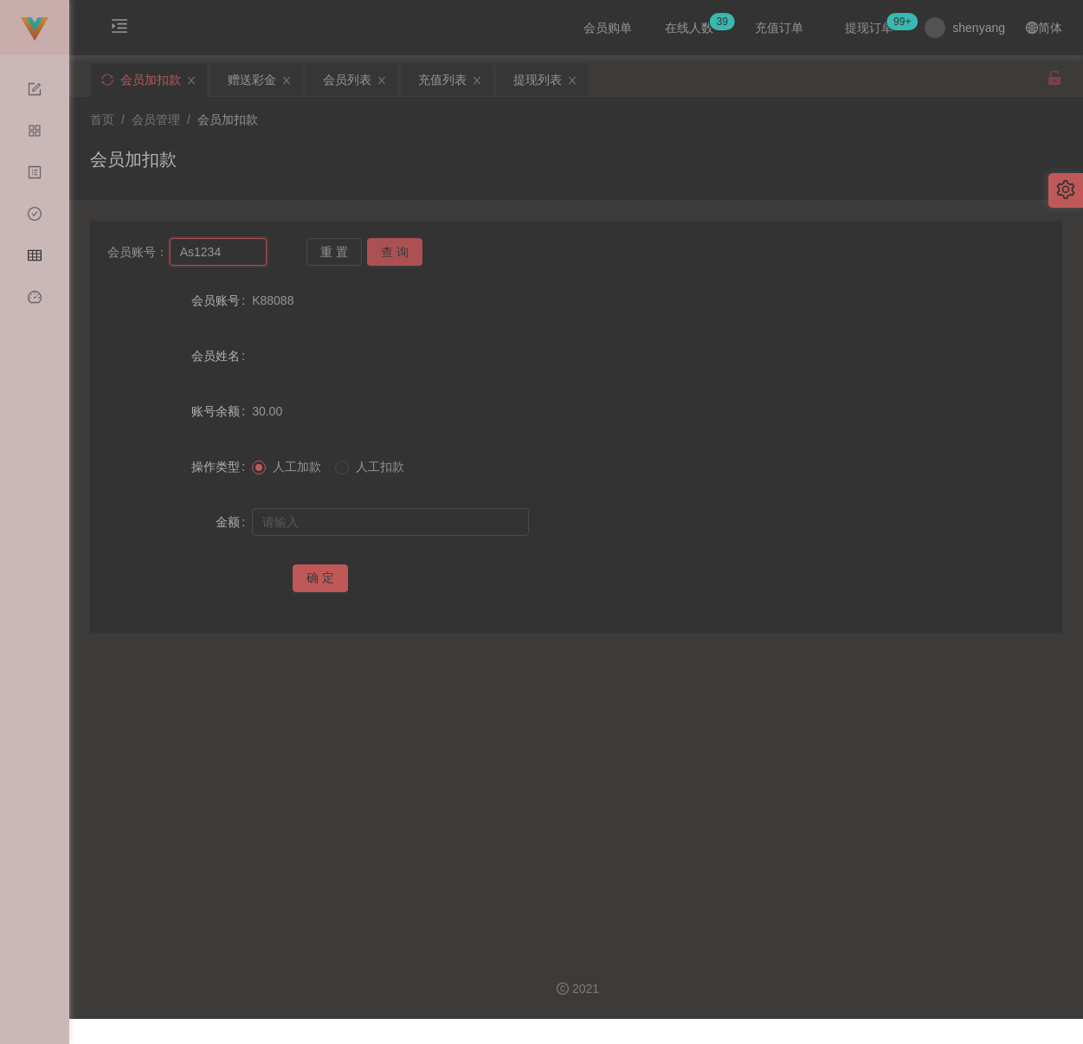
type input "As1234"
click at [388, 249] on button "查 询" at bounding box center [394, 252] width 55 height 28
click at [343, 527] on input "text" at bounding box center [390, 522] width 277 height 28
click at [447, 517] on input "text" at bounding box center [390, 522] width 277 height 28
paste input "30"
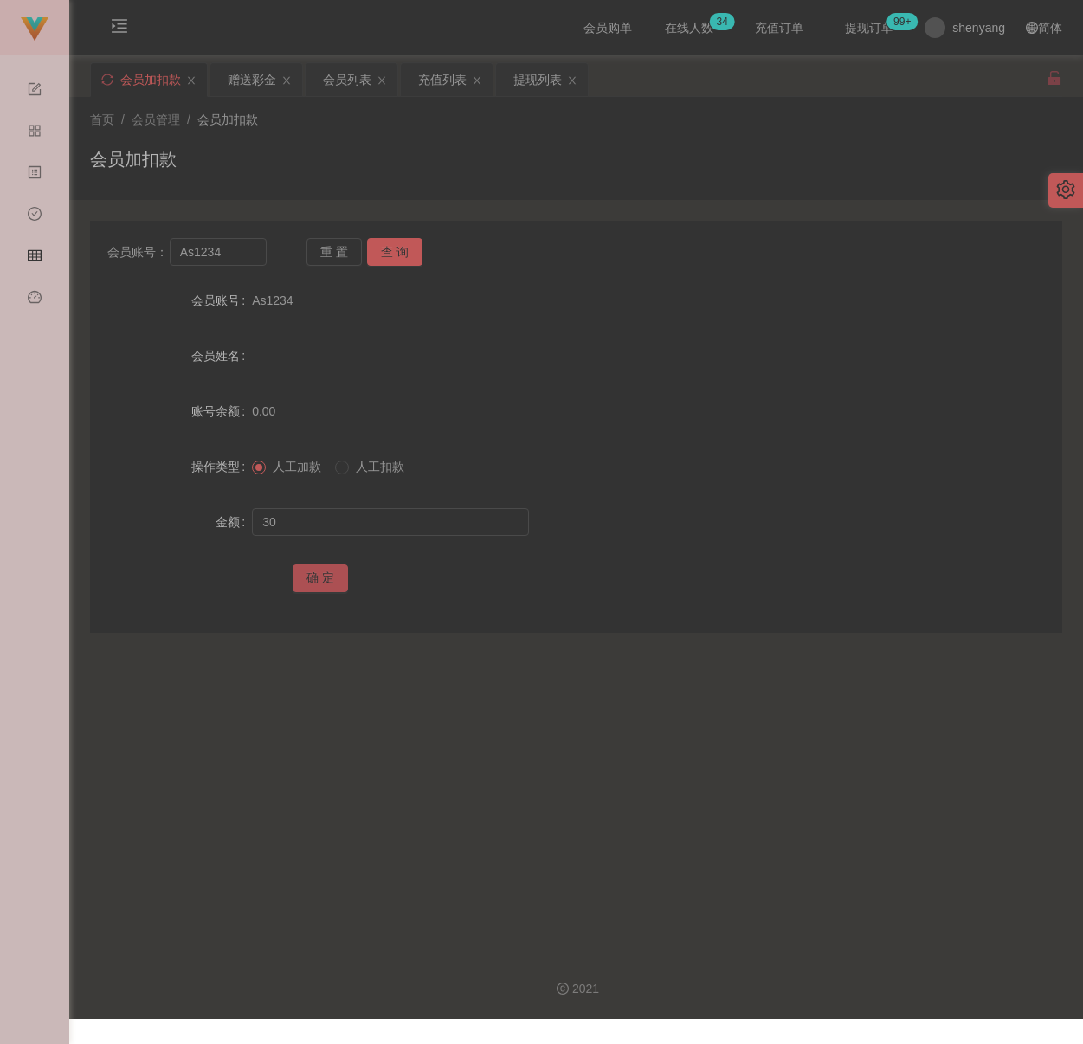
drag, startPoint x: 333, startPoint y: 580, endPoint x: 348, endPoint y: 580, distance: 14.7
click at [333, 580] on button "确 定" at bounding box center [319, 578] width 55 height 28
click at [223, 253] on input "As1234" at bounding box center [218, 252] width 97 height 28
paste input "christywong5140"
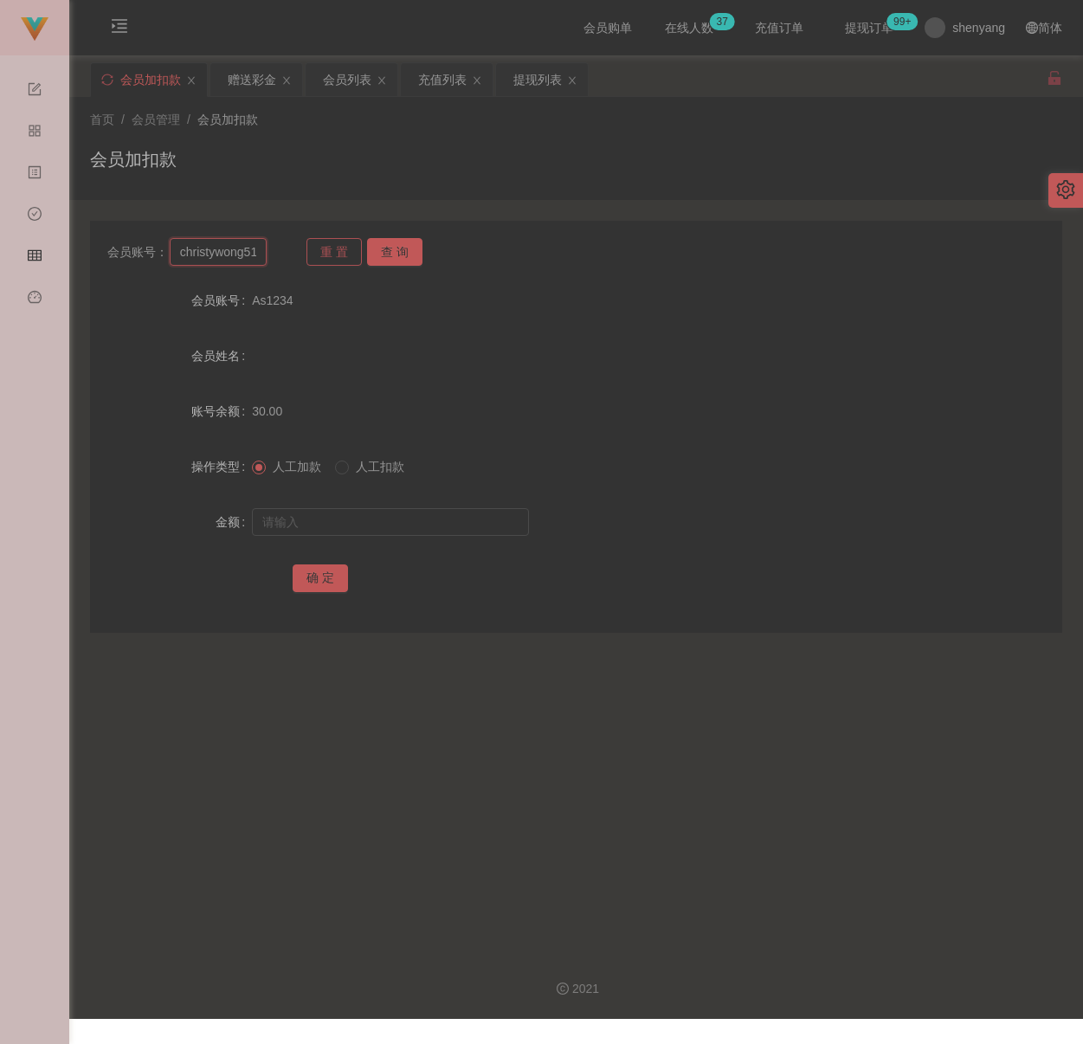
scroll to position [0, 16]
click at [395, 254] on button "查 询" at bounding box center [394, 252] width 55 height 28
drag, startPoint x: 375, startPoint y: 520, endPoint x: 385, endPoint y: 522, distance: 10.5
click at [375, 520] on input "text" at bounding box center [390, 522] width 277 height 28
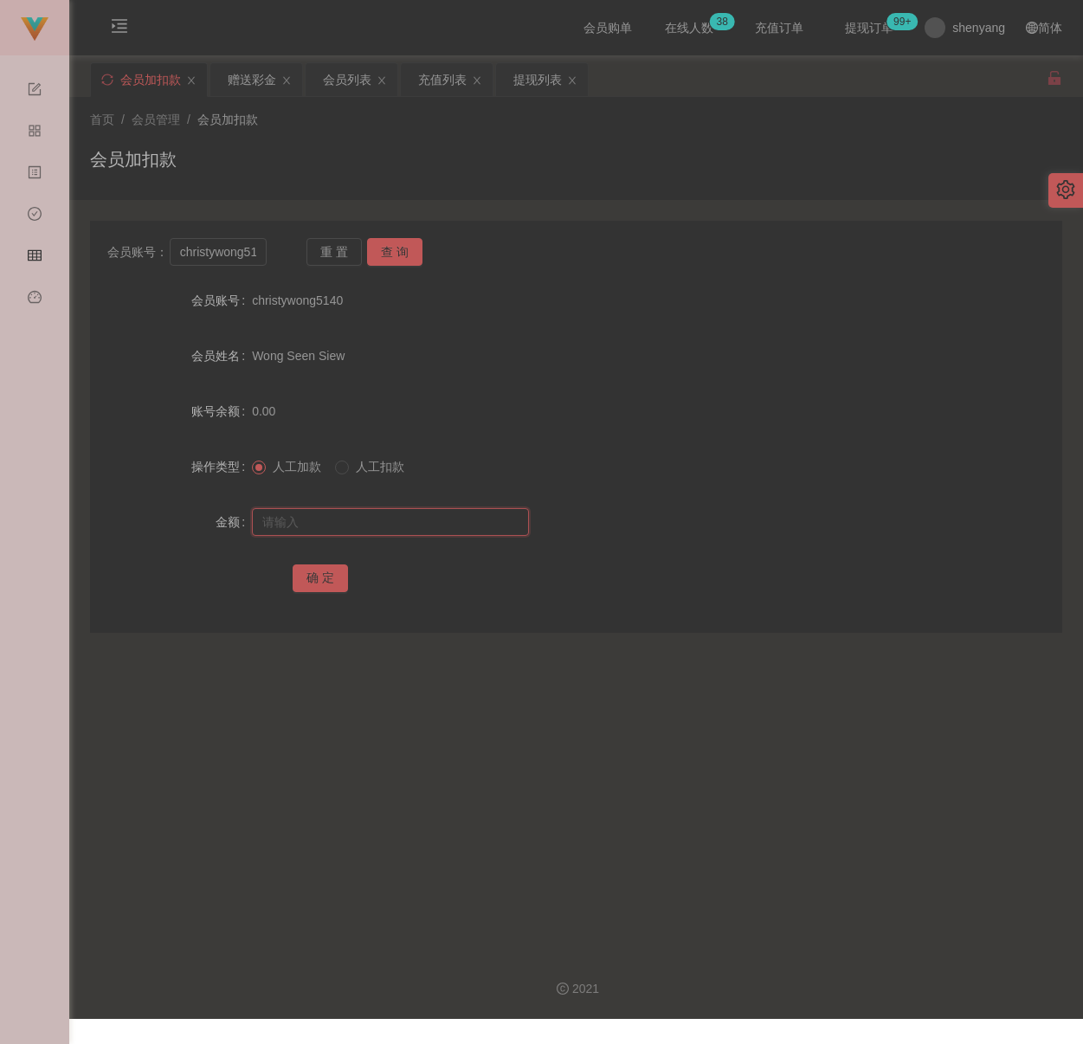
click at [421, 525] on input "text" at bounding box center [390, 522] width 277 height 28
paste input "30"
drag, startPoint x: 327, startPoint y: 569, endPoint x: 340, endPoint y: 575, distance: 14.0
click at [327, 569] on button "确 定" at bounding box center [319, 578] width 55 height 28
click at [234, 253] on input "christywong5140" at bounding box center [218, 252] width 97 height 28
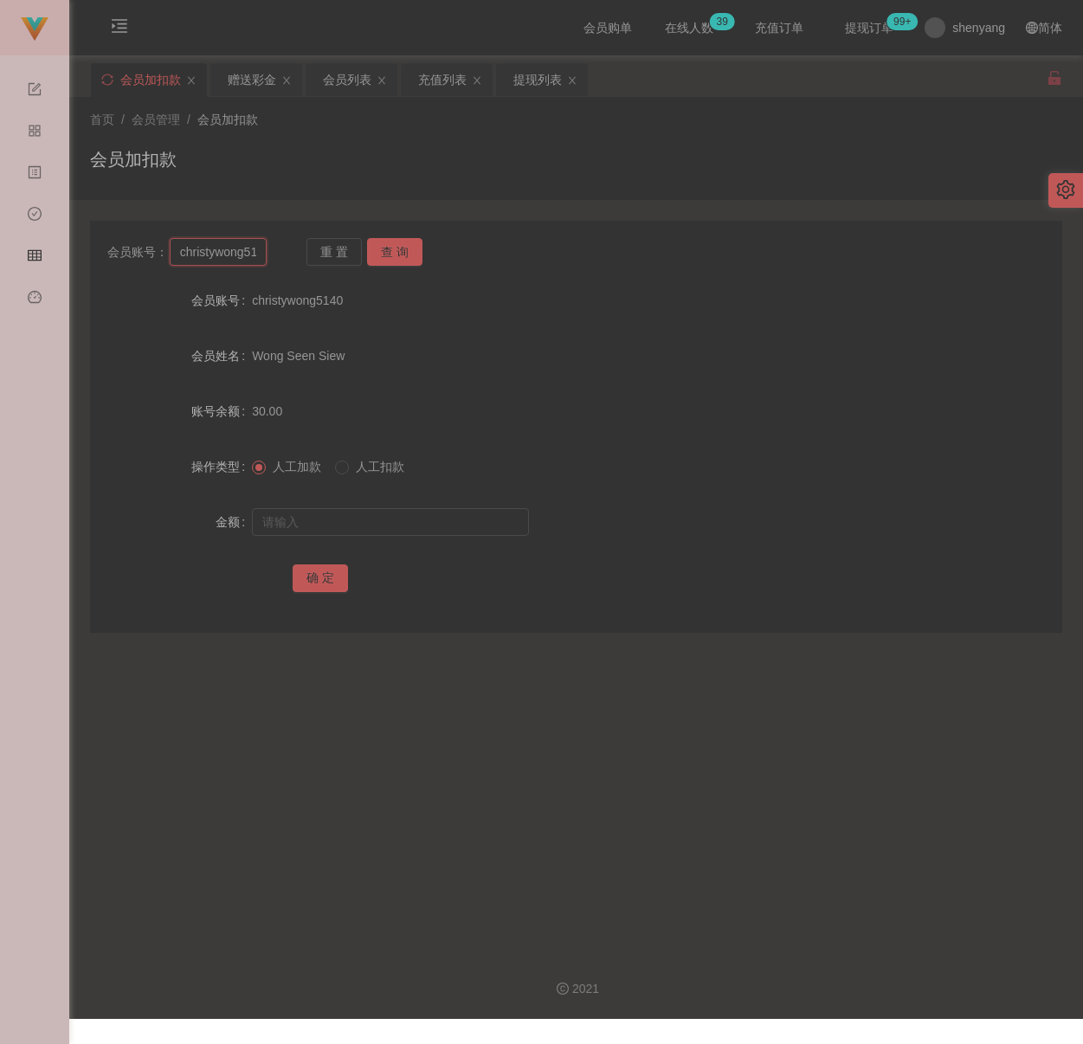
click at [234, 252] on input "christywong5140" at bounding box center [218, 252] width 97 height 28
paste
click at [403, 253] on button "查 询" at bounding box center [394, 252] width 55 height 28
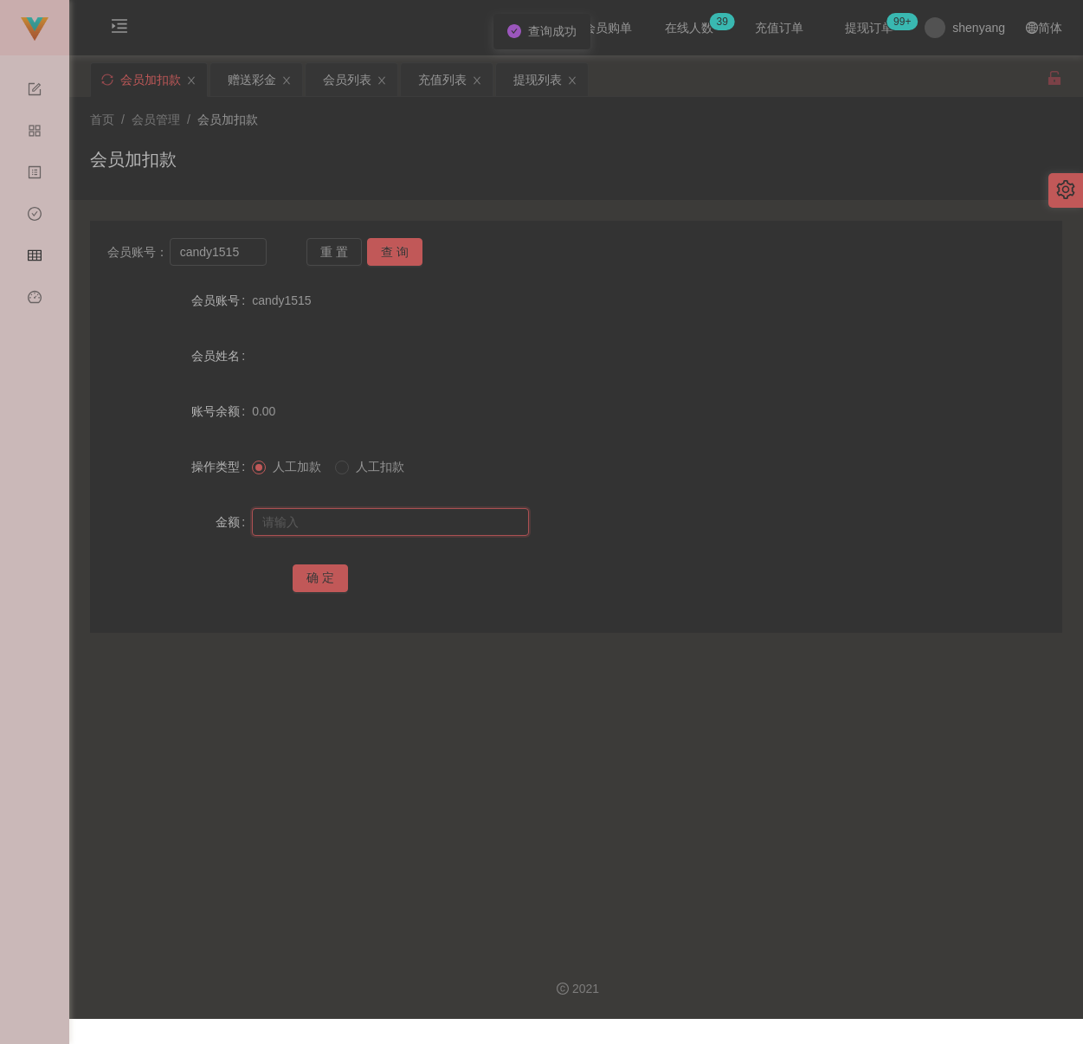
drag, startPoint x: 364, startPoint y: 520, endPoint x: 380, endPoint y: 524, distance: 16.2
click at [364, 520] on input "text" at bounding box center [390, 522] width 277 height 28
click at [459, 515] on input "text" at bounding box center [390, 522] width 277 height 28
drag, startPoint x: 309, startPoint y: 580, endPoint x: 366, endPoint y: 584, distance: 57.3
click at [309, 580] on button "确 定" at bounding box center [319, 578] width 55 height 28
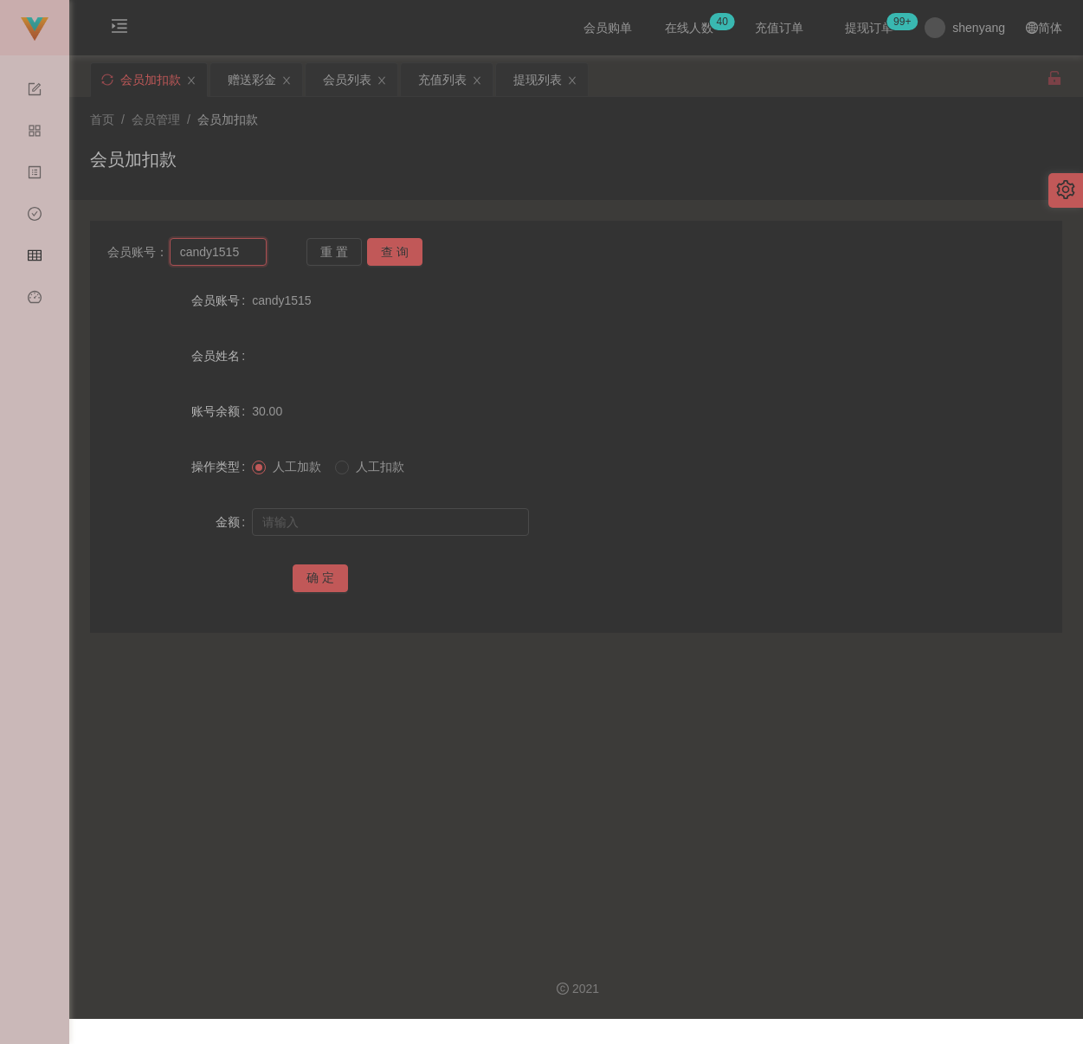
click at [247, 249] on input "candy1515" at bounding box center [218, 252] width 97 height 28
click at [400, 250] on button "查 询" at bounding box center [394, 252] width 55 height 28
click at [367, 523] on input "text" at bounding box center [390, 522] width 277 height 28
click at [462, 519] on input "text" at bounding box center [390, 522] width 277 height 28
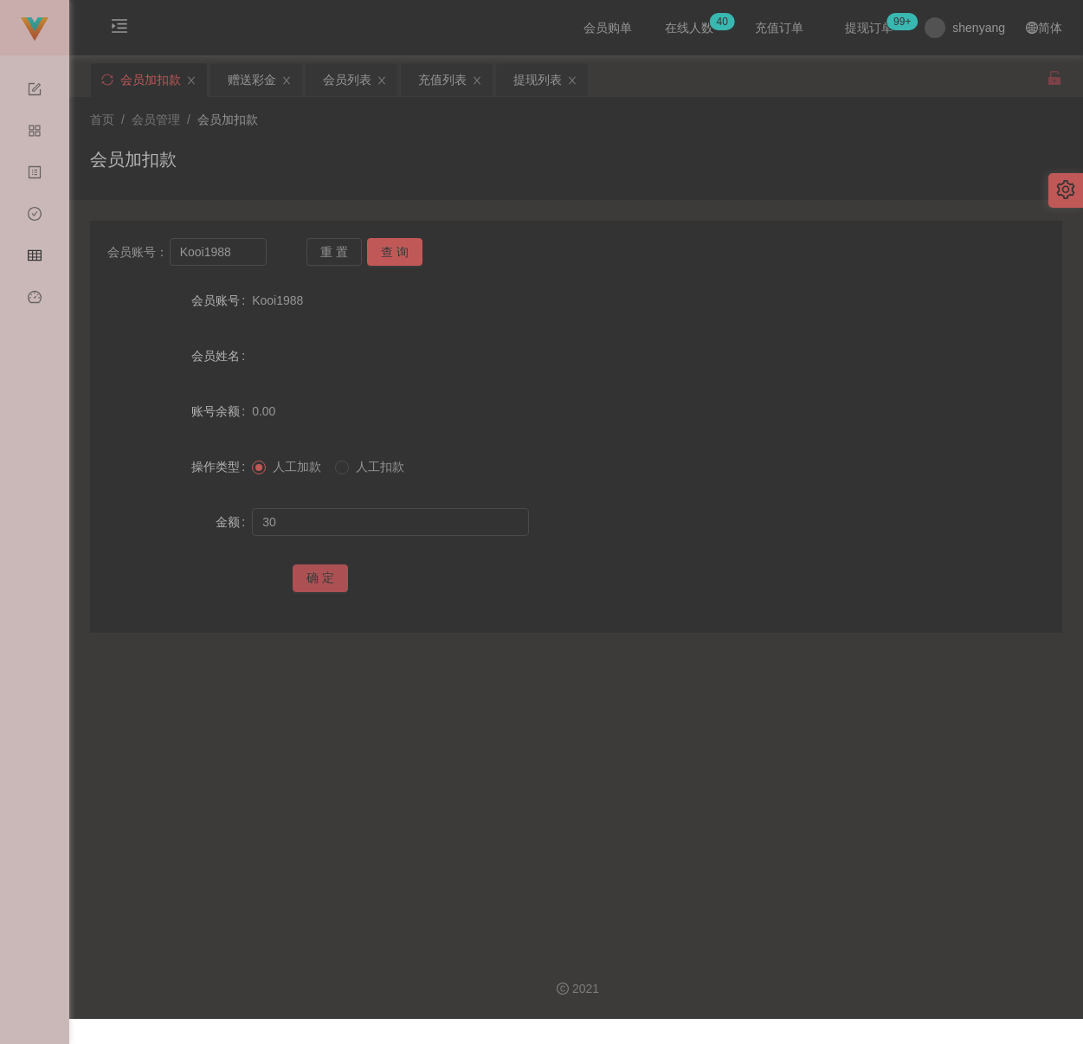
click at [318, 576] on button "确 定" at bounding box center [319, 578] width 55 height 28
click at [356, 76] on div "会员列表" at bounding box center [347, 79] width 48 height 33
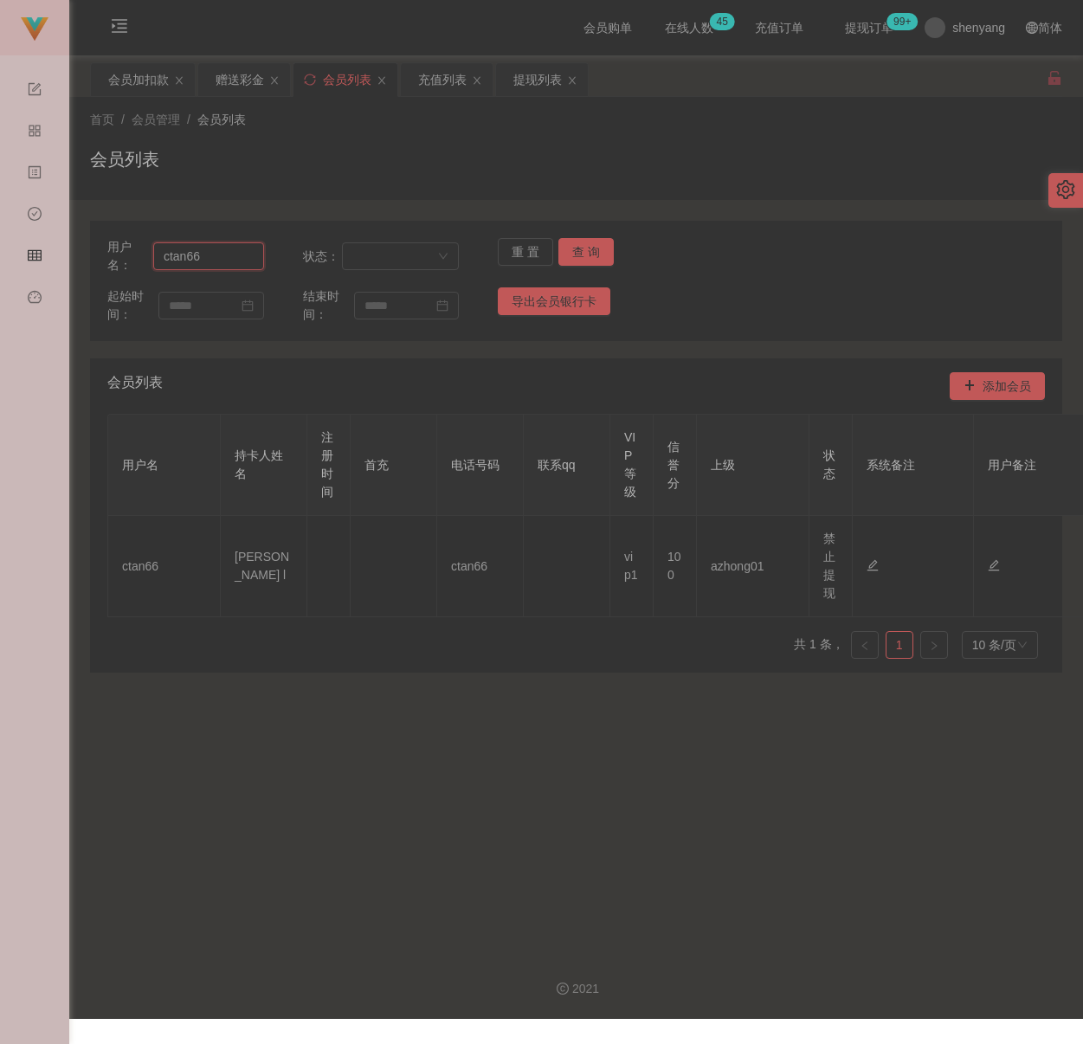
click at [229, 255] on input "ctan66" at bounding box center [208, 256] width 111 height 28
click at [588, 250] on button "查 询" at bounding box center [585, 252] width 55 height 28
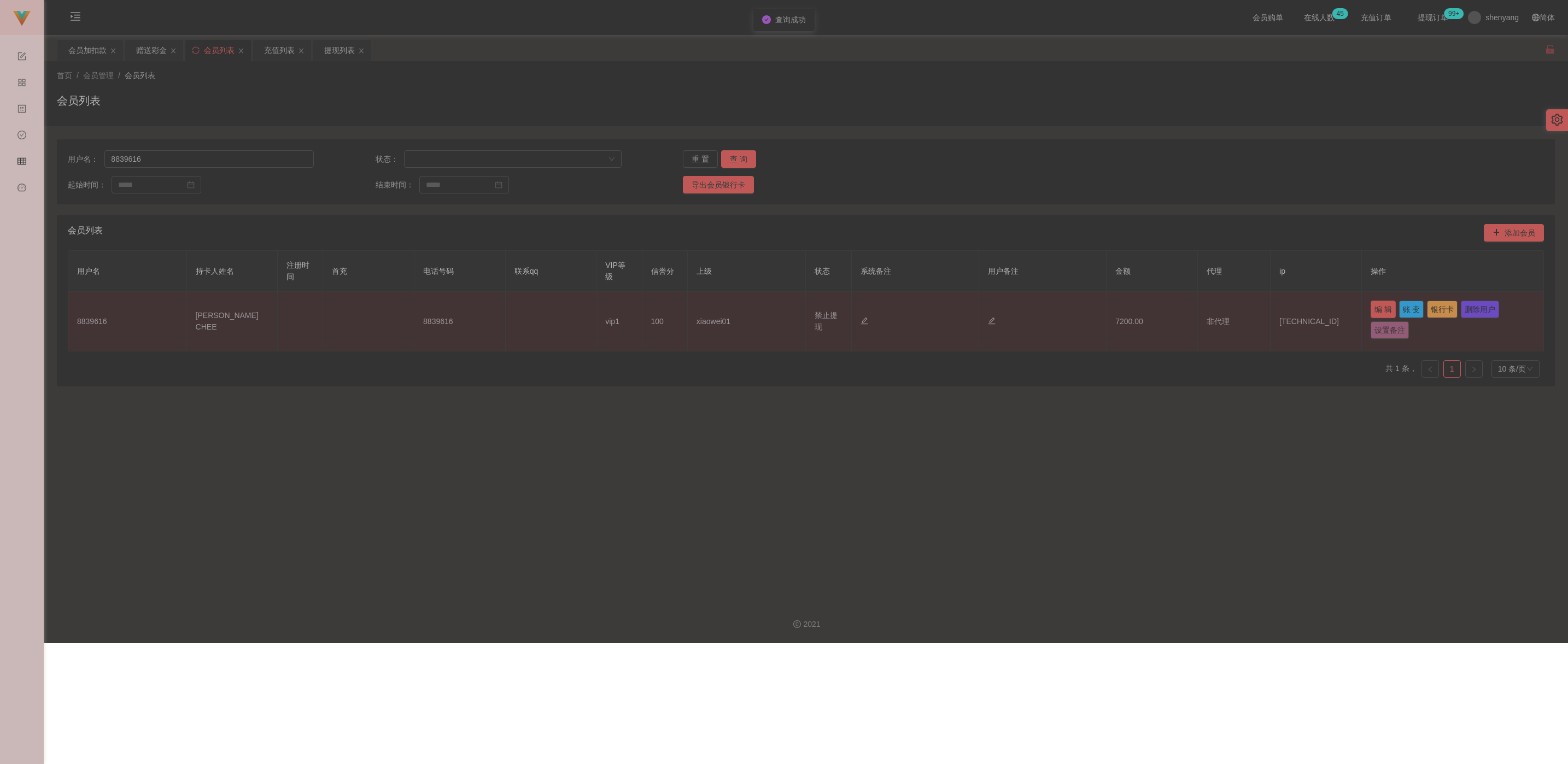
click at [704, 303] on button "编 辑" at bounding box center [1383, 309] width 25 height 18
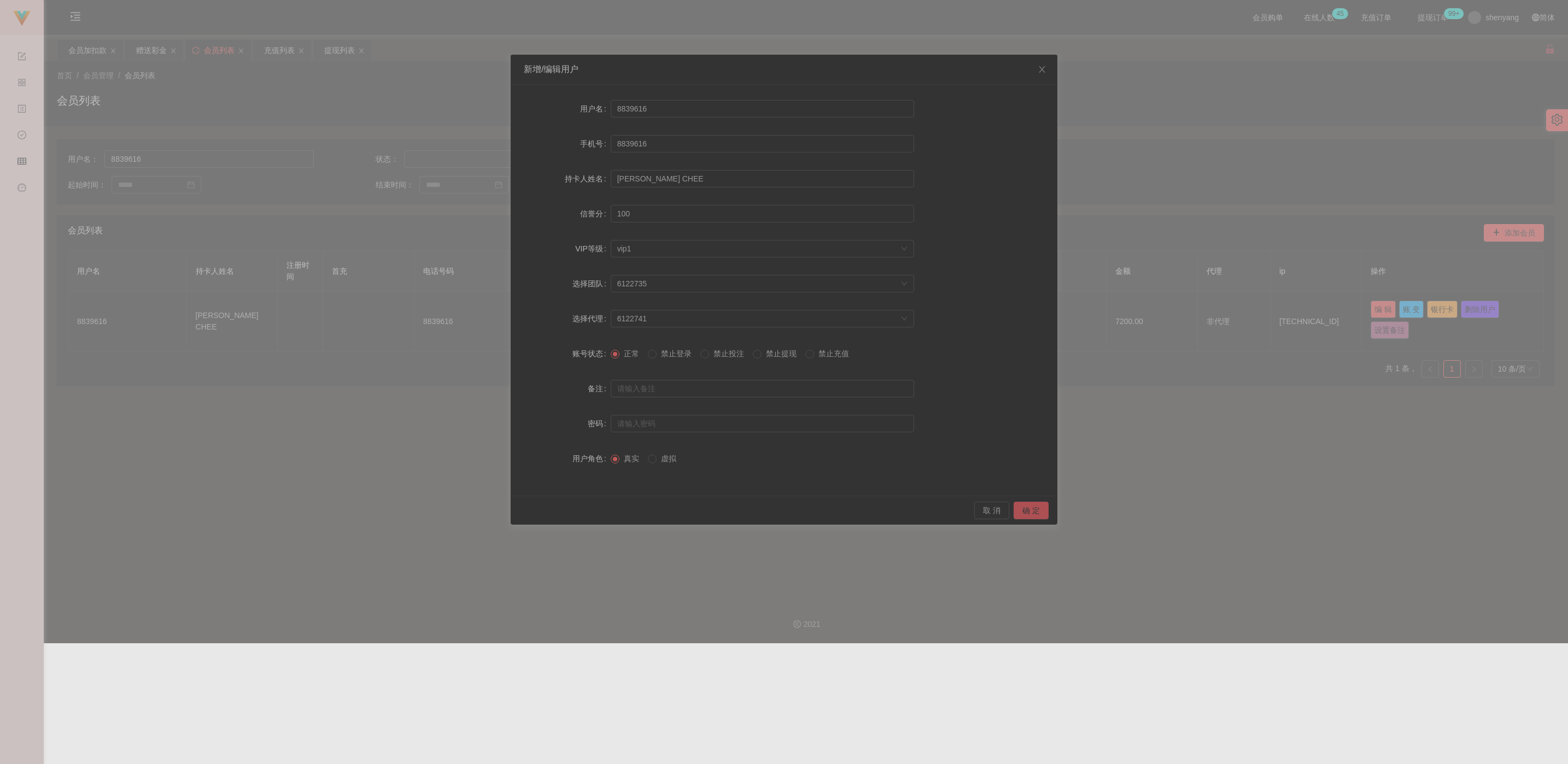
click at [704, 508] on button "确 定" at bounding box center [1030, 510] width 35 height 18
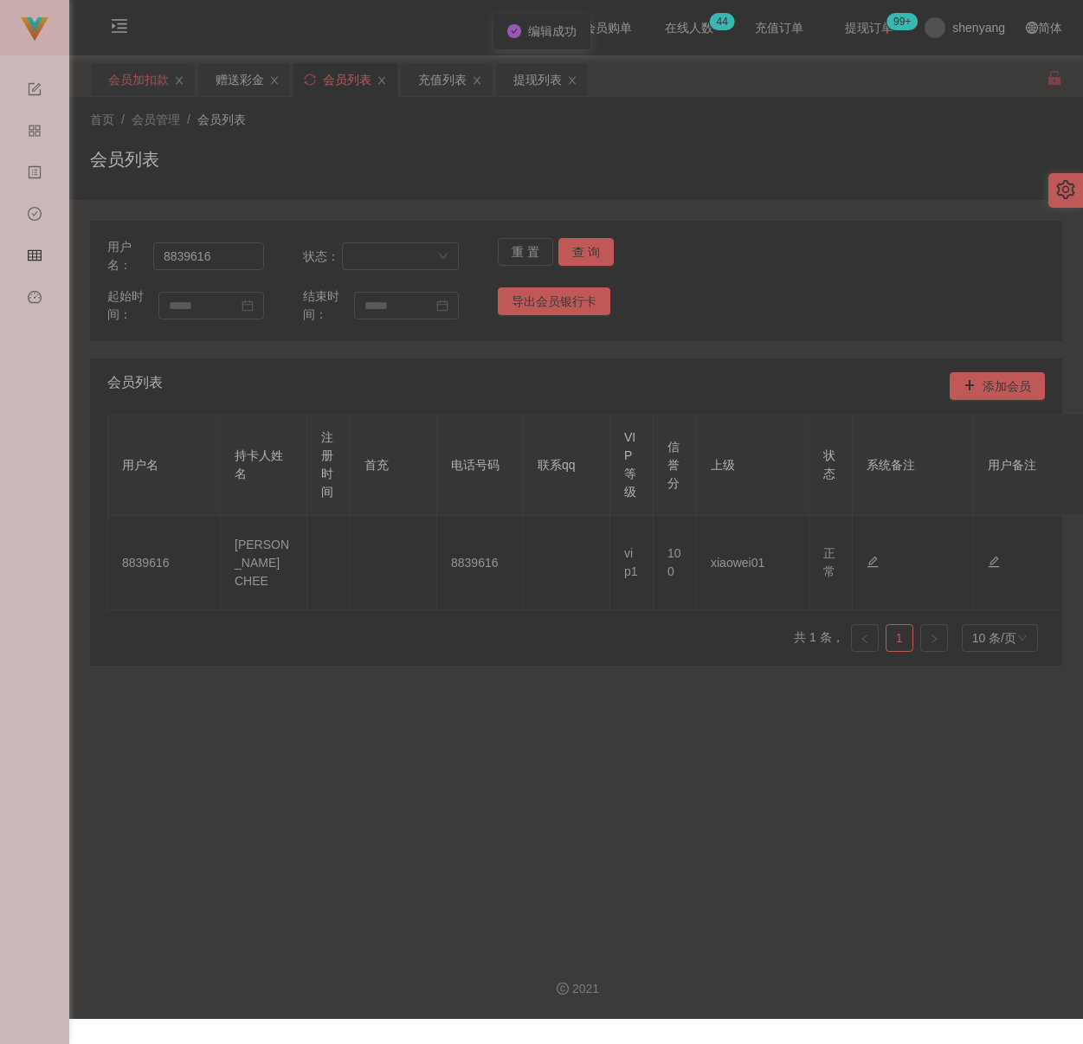
click at [153, 80] on div "会员加扣款" at bounding box center [138, 79] width 61 height 33
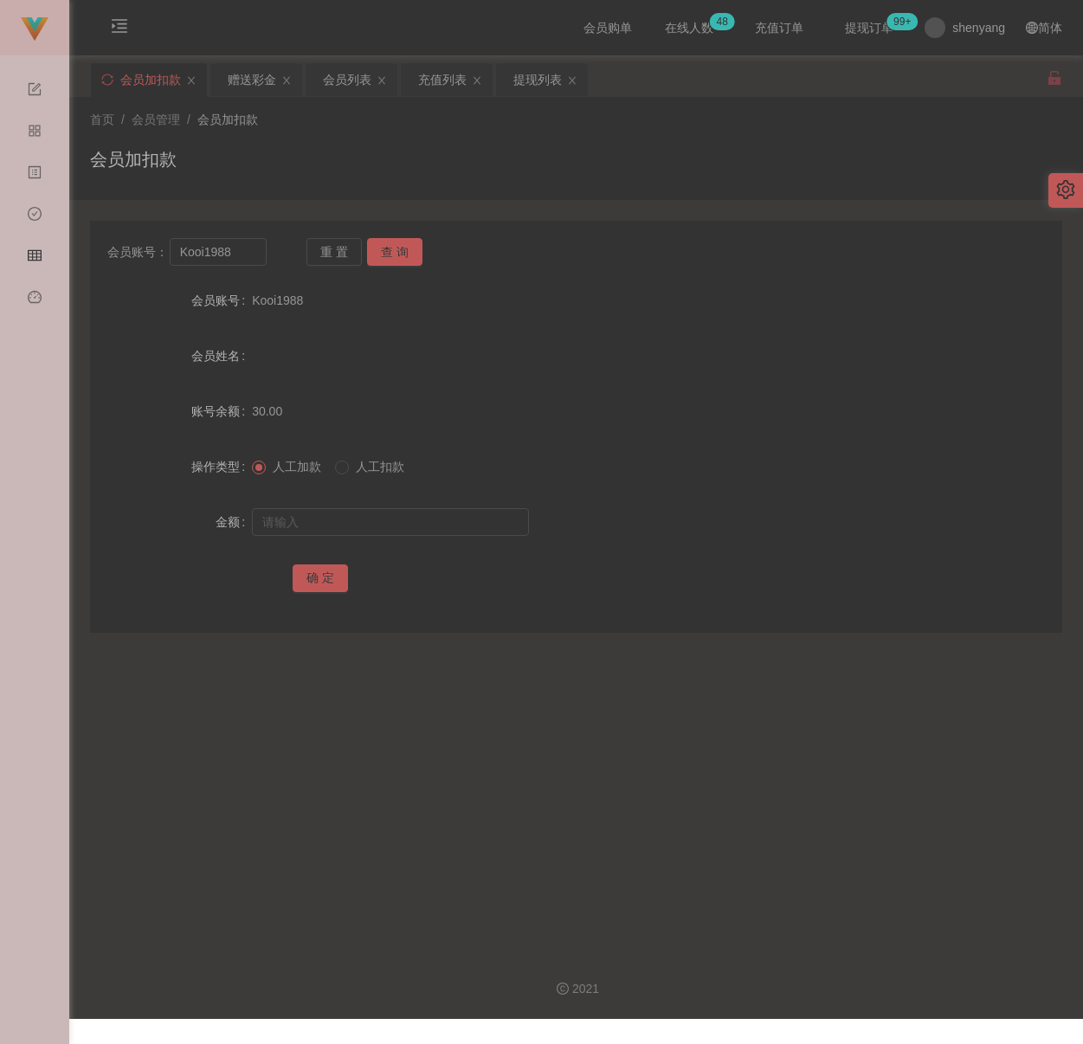
click at [395, 136] on div "首页 / 会员管理 / 会员加扣款 / 会员加扣款" at bounding box center [576, 148] width 972 height 75
click at [247, 250] on input "Kooi1988" at bounding box center [218, 252] width 97 height 28
click at [395, 249] on button "查 询" at bounding box center [394, 252] width 55 height 28
click at [388, 525] on input "text" at bounding box center [390, 522] width 277 height 28
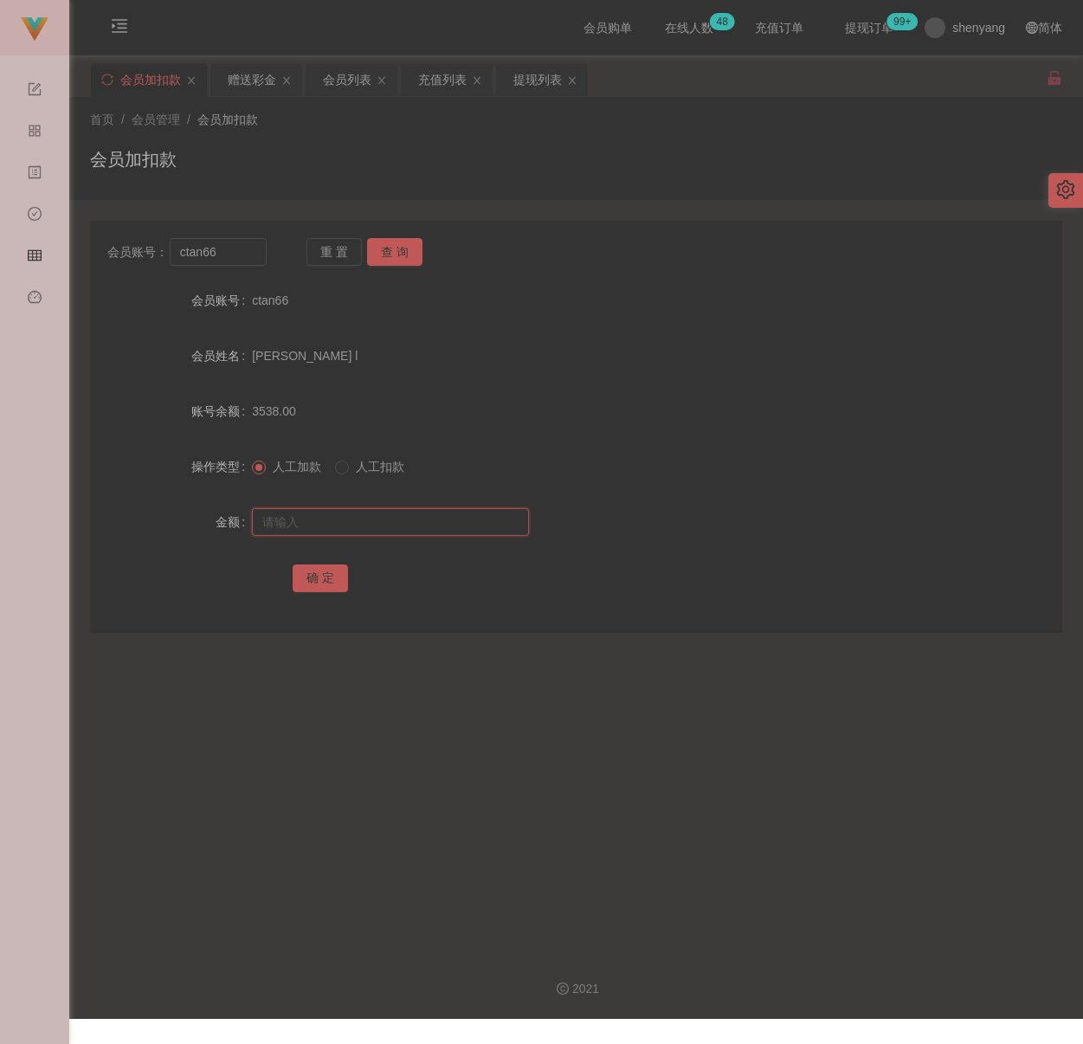
click at [453, 523] on input "text" at bounding box center [390, 522] width 277 height 28
click at [324, 571] on button "确 定" at bounding box center [319, 578] width 55 height 28
drag, startPoint x: 345, startPoint y: 146, endPoint x: 327, endPoint y: 161, distance: 23.4
click at [345, 146] on div "会员加扣款" at bounding box center [576, 166] width 972 height 40
click at [227, 247] on input "ctan66" at bounding box center [218, 252] width 97 height 28
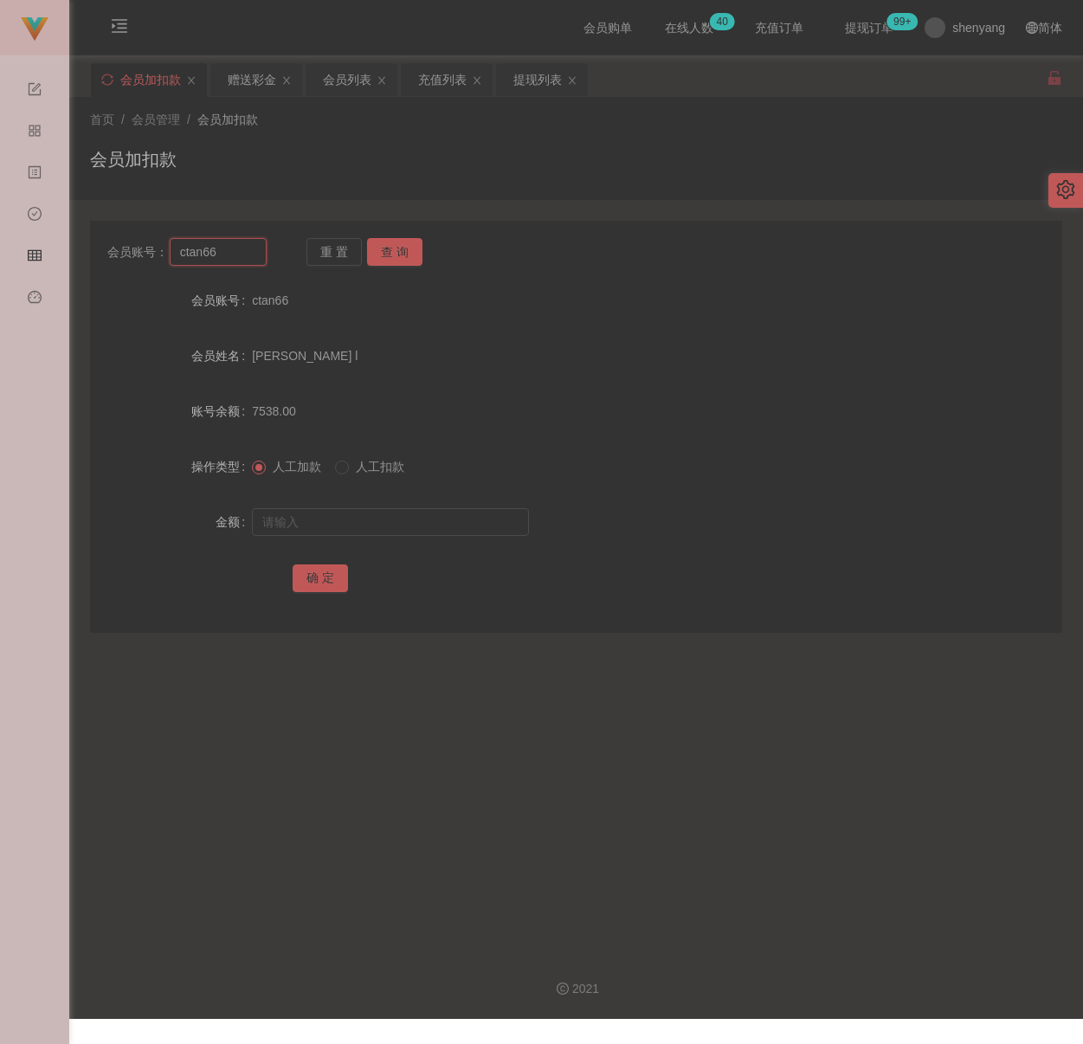
click at [227, 247] on input "ctan66" at bounding box center [218, 252] width 97 height 28
click at [408, 244] on button "查 询" at bounding box center [394, 252] width 55 height 28
drag, startPoint x: 369, startPoint y: 523, endPoint x: 380, endPoint y: 525, distance: 10.7
click at [369, 523] on input "text" at bounding box center [390, 522] width 277 height 28
click at [397, 512] on input "text" at bounding box center [390, 522] width 277 height 28
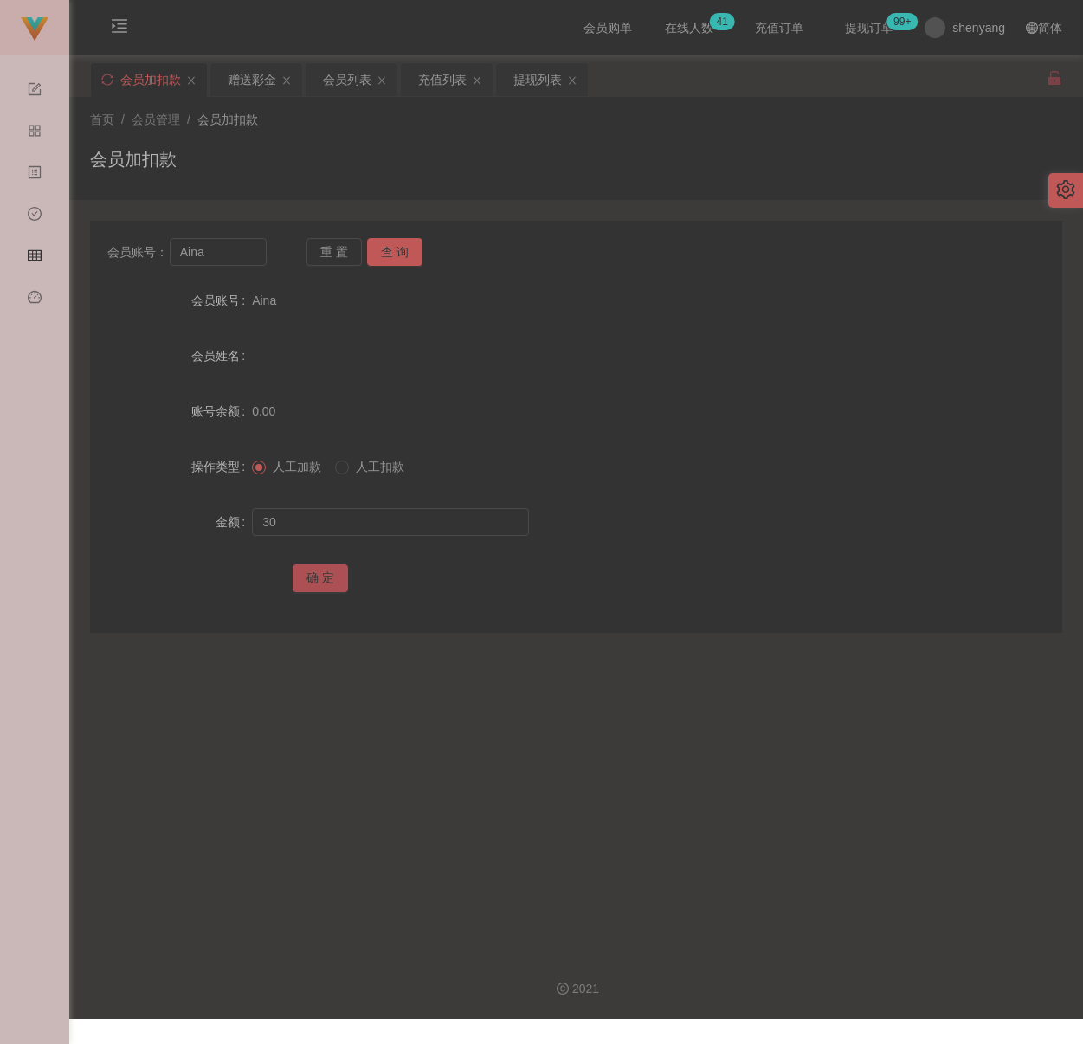
click at [330, 574] on button "确 定" at bounding box center [319, 578] width 55 height 28
click at [231, 260] on input "Aina" at bounding box center [218, 252] width 97 height 28
click at [231, 258] on input "Aina" at bounding box center [218, 252] width 97 height 28
click at [379, 245] on button "查 询" at bounding box center [394, 252] width 55 height 28
click at [372, 511] on input "text" at bounding box center [390, 522] width 277 height 28
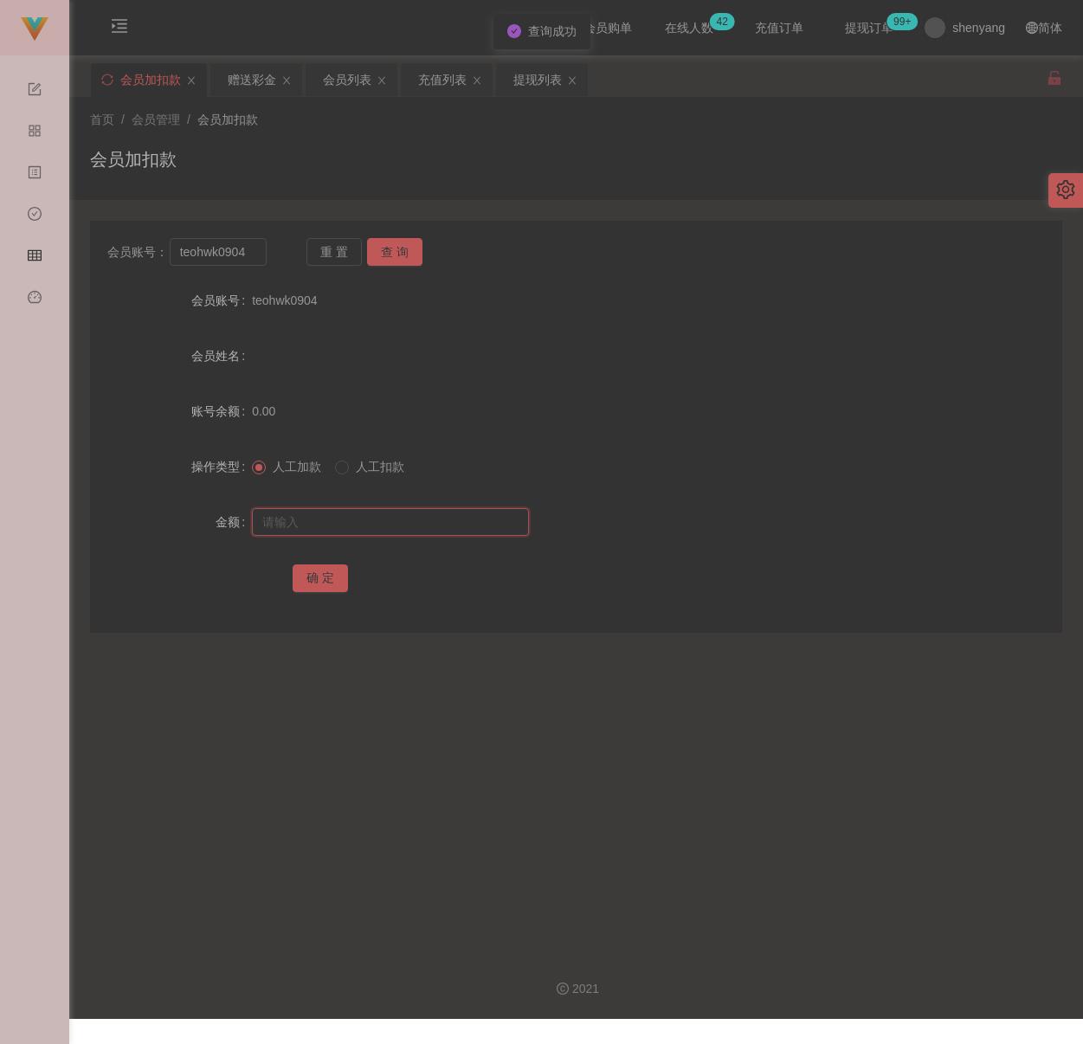
click at [426, 527] on input "text" at bounding box center [390, 522] width 277 height 28
click at [320, 576] on button "确 定" at bounding box center [319, 578] width 55 height 28
click at [255, 260] on input "teohwk0904" at bounding box center [218, 252] width 97 height 28
click at [406, 241] on button "查 询" at bounding box center [394, 252] width 55 height 28
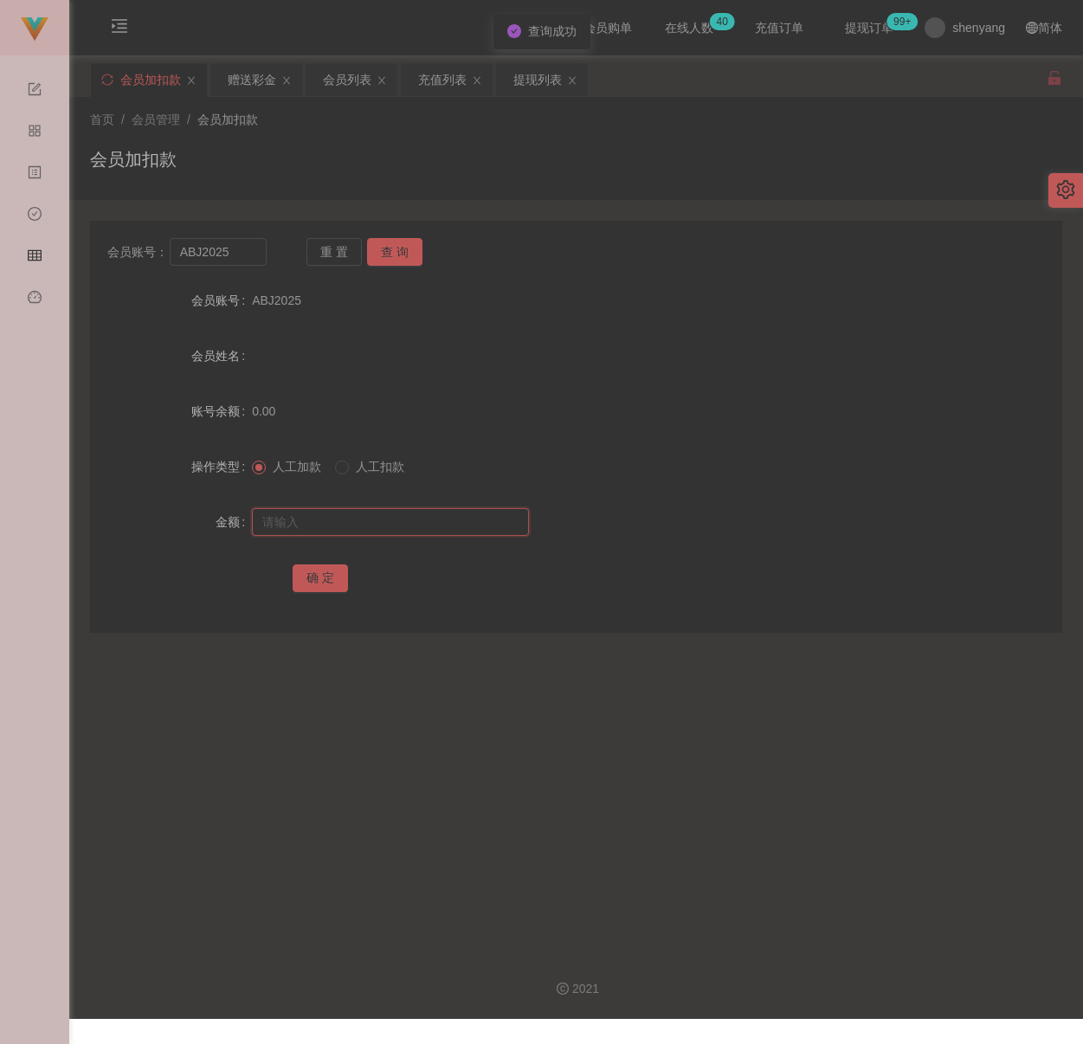
click at [374, 520] on input "text" at bounding box center [390, 522] width 277 height 28
click at [436, 528] on input "text" at bounding box center [390, 522] width 277 height 28
click at [322, 576] on button "确 定" at bounding box center [319, 578] width 55 height 28
click at [239, 257] on input "ABJ2025" at bounding box center [218, 252] width 97 height 28
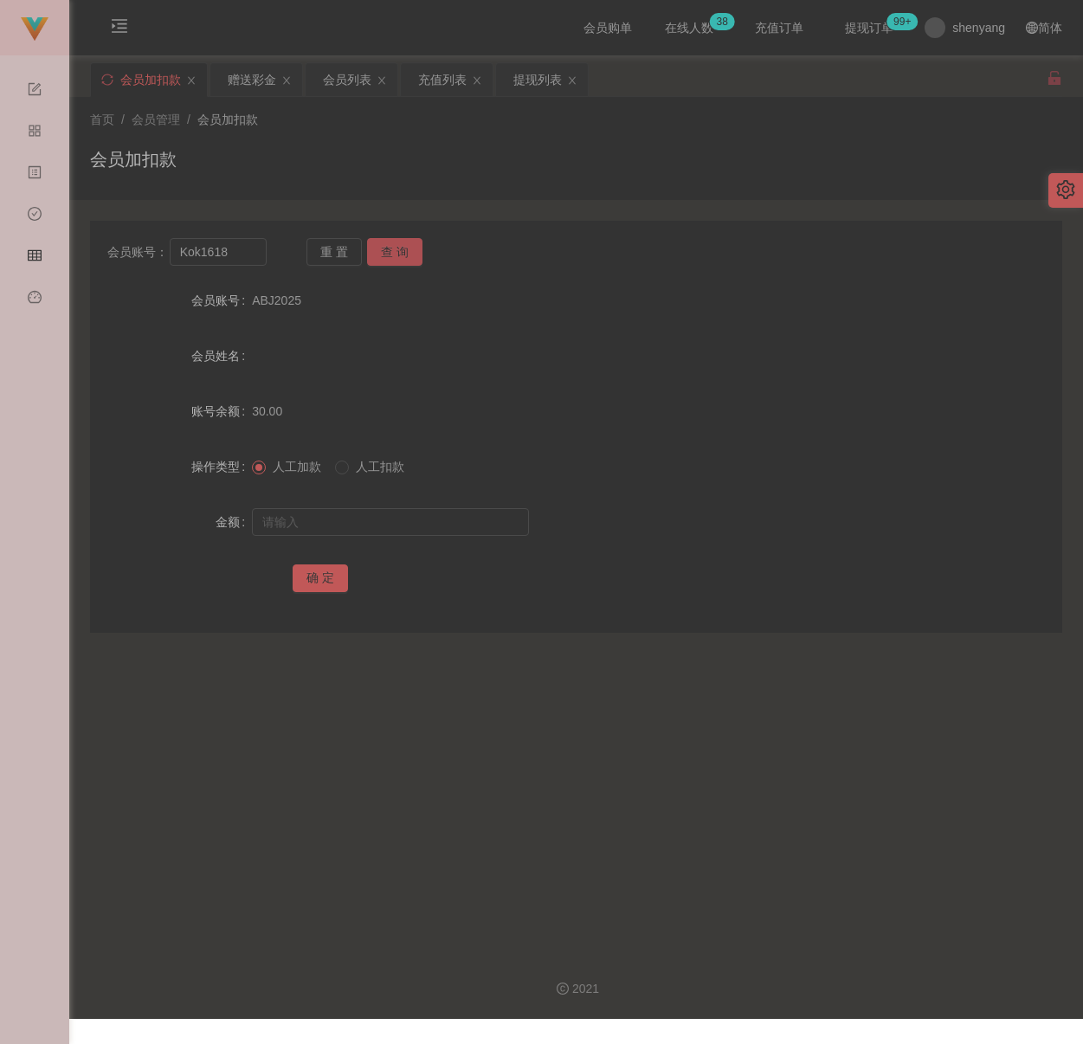
click at [390, 250] on button "查 询" at bounding box center [394, 252] width 55 height 28
drag, startPoint x: 395, startPoint y: 525, endPoint x: 453, endPoint y: 530, distance: 57.3
click at [397, 525] on input "text" at bounding box center [390, 522] width 277 height 28
click at [455, 514] on input "text" at bounding box center [390, 522] width 277 height 28
click at [323, 572] on button "确 定" at bounding box center [319, 578] width 55 height 28
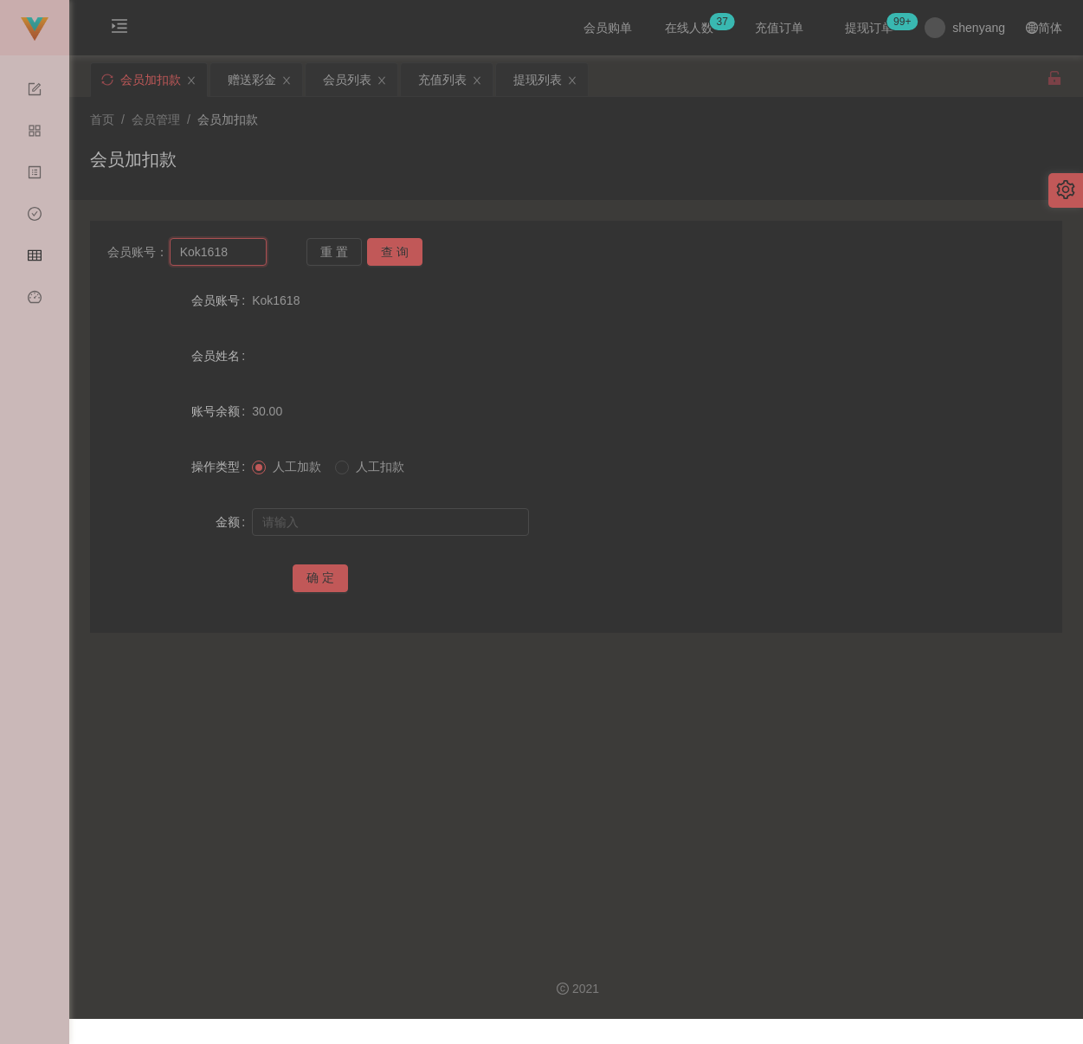
click at [249, 258] on input "Kok1618" at bounding box center [218, 252] width 97 height 28
drag, startPoint x: 395, startPoint y: 252, endPoint x: 395, endPoint y: 266, distance: 13.8
click at [395, 252] on button "查 询" at bounding box center [394, 252] width 55 height 28
click at [388, 501] on form "会员账号 Alip1268 会员姓名 账号余额 0.00 操作类型 人工加款 人工扣款 金额 确 定" at bounding box center [576, 439] width 972 height 312
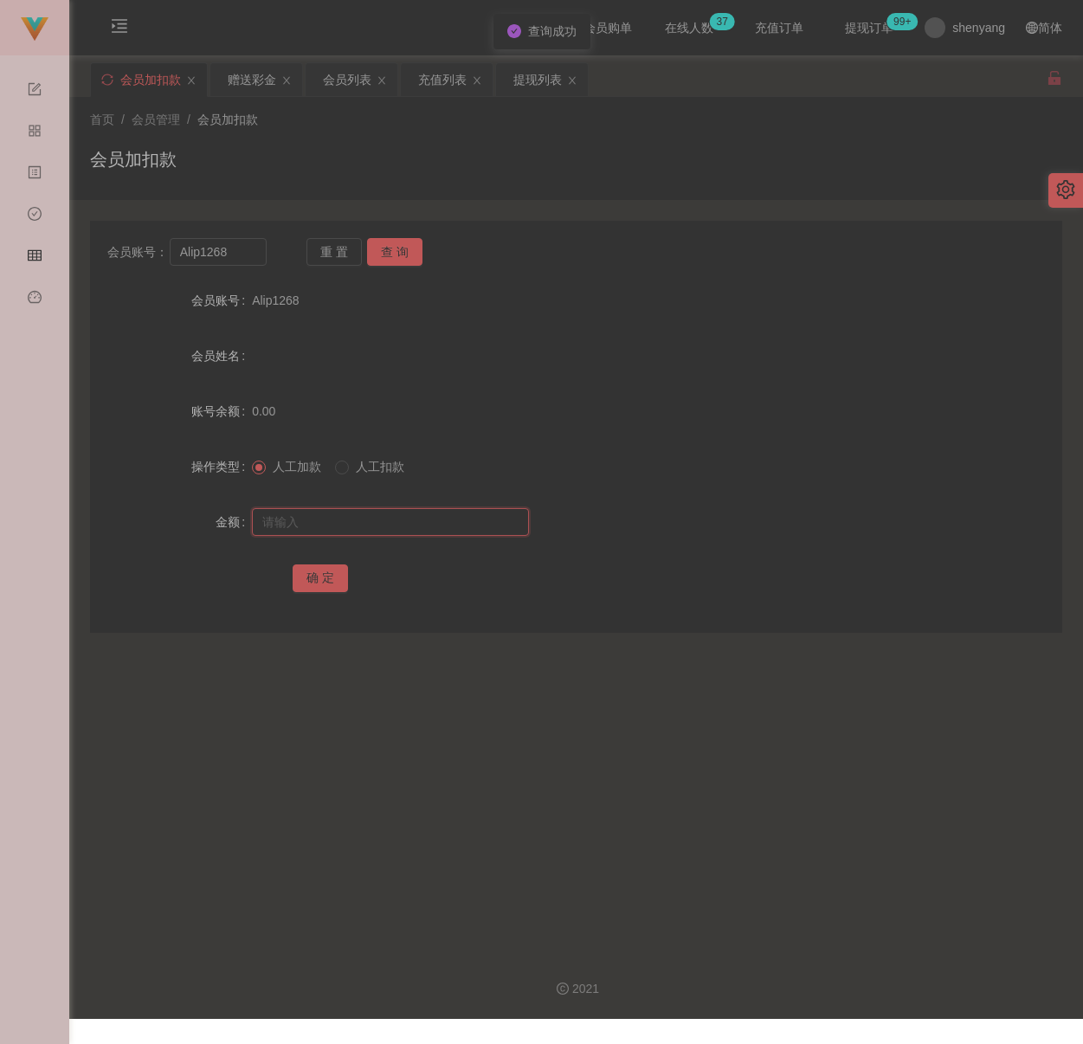
click at [389, 509] on input "text" at bounding box center [390, 522] width 277 height 28
click at [434, 527] on input "text" at bounding box center [390, 522] width 277 height 28
drag, startPoint x: 307, startPoint y: 575, endPoint x: 434, endPoint y: 601, distance: 129.8
click at [307, 575] on button "确 定" at bounding box center [319, 578] width 55 height 28
click at [252, 257] on input "Alip1268" at bounding box center [218, 252] width 97 height 28
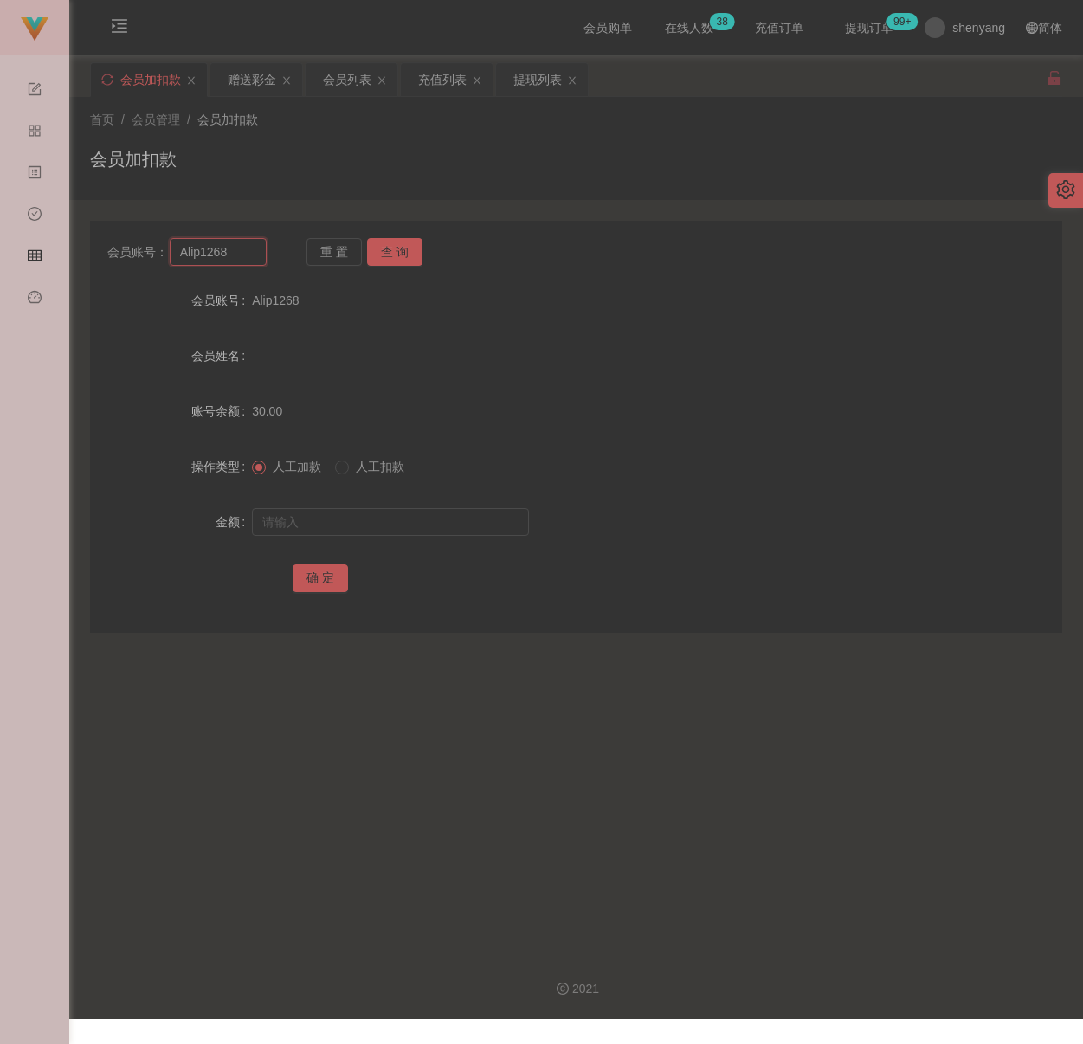
click at [252, 257] on input "Alip1268" at bounding box center [218, 252] width 97 height 28
click at [384, 245] on button "查 询" at bounding box center [394, 252] width 55 height 28
click at [359, 527] on input "text" at bounding box center [390, 522] width 277 height 28
click at [401, 524] on input "text" at bounding box center [390, 522] width 277 height 28
drag, startPoint x: 330, startPoint y: 571, endPoint x: 348, endPoint y: 577, distance: 19.2
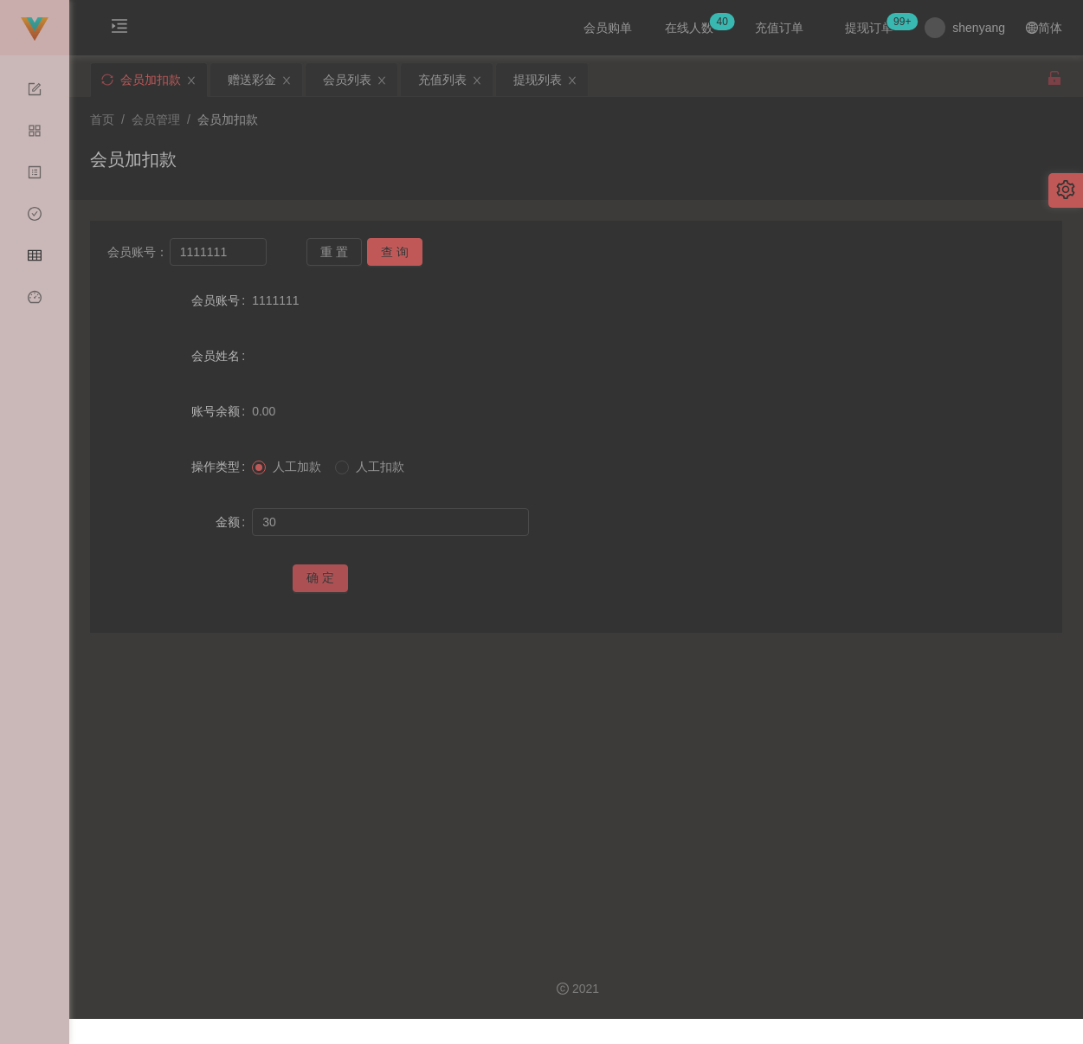
click at [330, 571] on button "确 定" at bounding box center [319, 578] width 55 height 28
click at [241, 263] on input "1111111" at bounding box center [218, 252] width 97 height 28
drag, startPoint x: 411, startPoint y: 252, endPoint x: 408, endPoint y: 262, distance: 10.9
click at [411, 252] on button "查 询" at bounding box center [394, 252] width 55 height 28
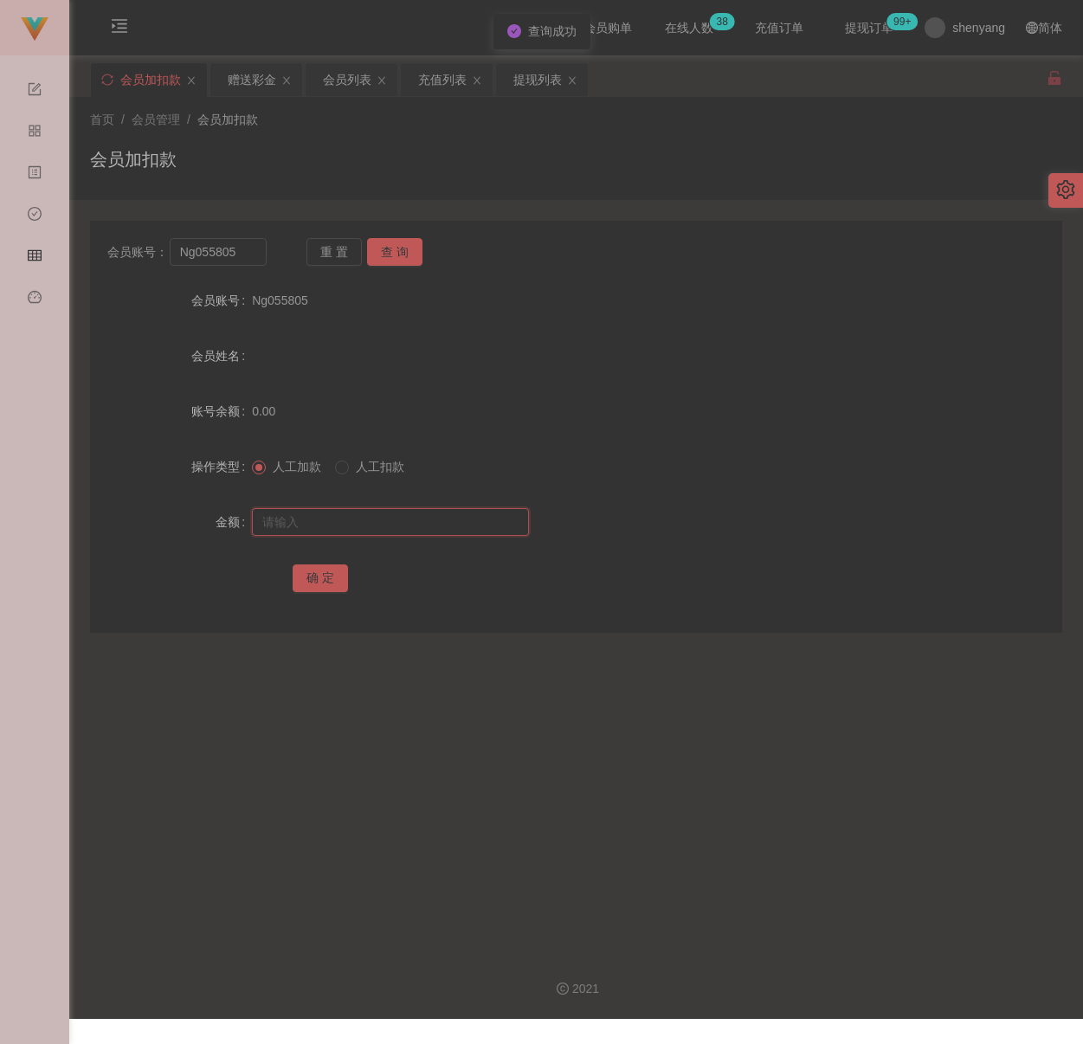
click at [346, 517] on input "text" at bounding box center [390, 522] width 277 height 28
click at [372, 519] on input "text" at bounding box center [390, 522] width 277 height 28
click at [325, 571] on button "确 定" at bounding box center [319, 578] width 55 height 28
click at [247, 250] on input "Ng055805" at bounding box center [218, 252] width 97 height 28
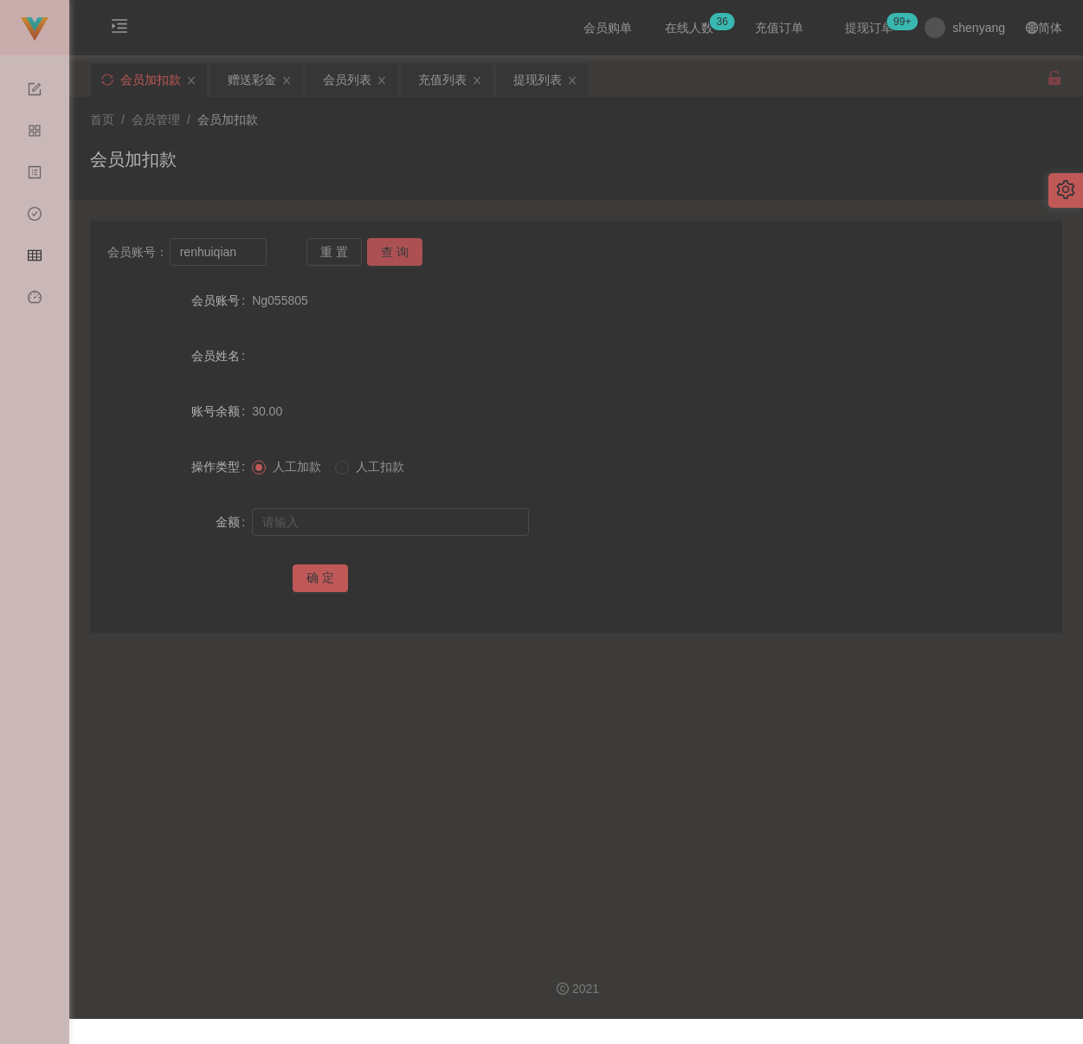
drag, startPoint x: 390, startPoint y: 250, endPoint x: 392, endPoint y: 260, distance: 9.7
click at [392, 250] on button "查 询" at bounding box center [394, 252] width 55 height 28
click at [369, 510] on input "text" at bounding box center [390, 522] width 277 height 28
click at [447, 530] on input "text" at bounding box center [390, 522] width 277 height 28
click at [310, 569] on button "确 定" at bounding box center [319, 578] width 55 height 28
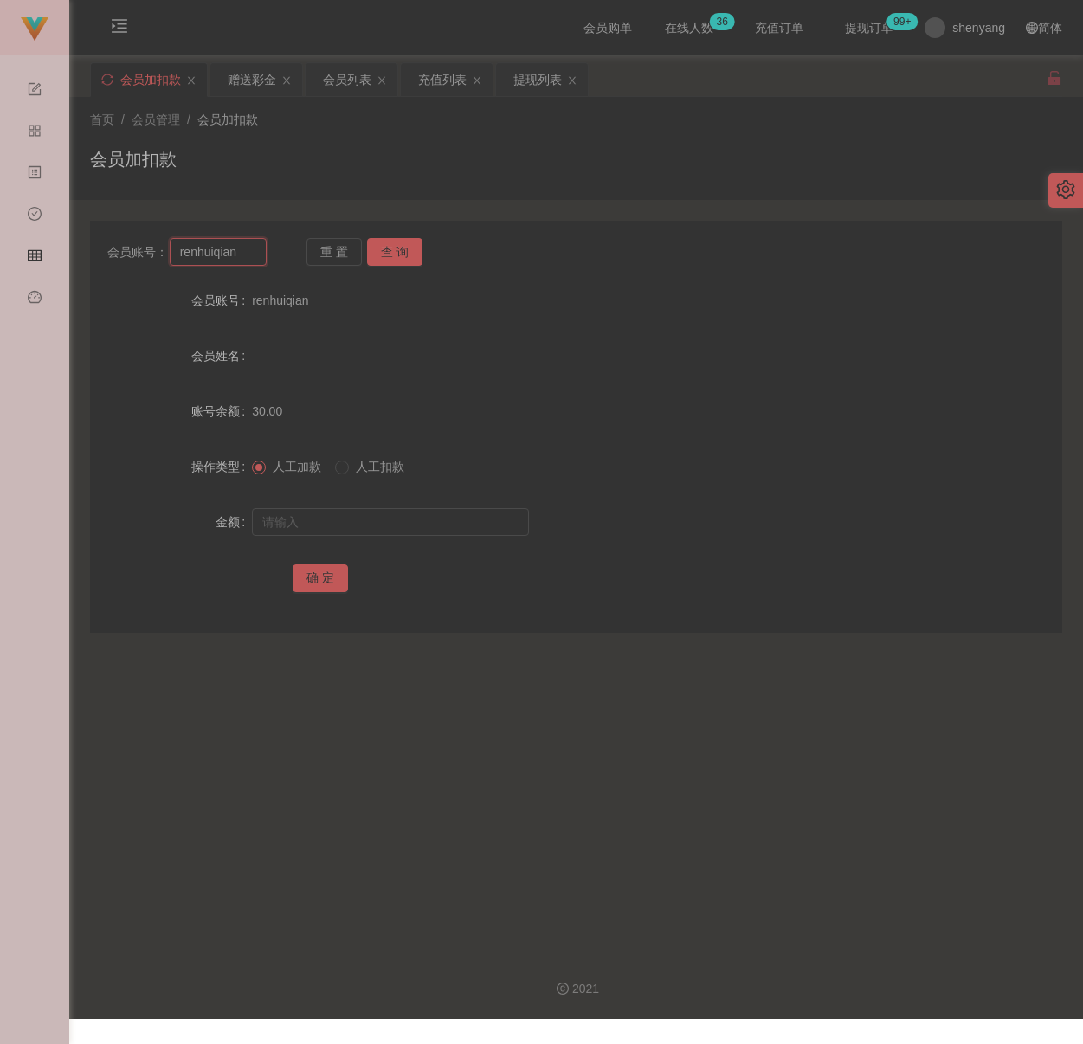
click at [247, 263] on input "renhuiqian" at bounding box center [218, 252] width 97 height 28
click at [380, 253] on button "查 询" at bounding box center [394, 252] width 55 height 28
click at [375, 508] on input "text" at bounding box center [390, 522] width 277 height 28
click at [458, 525] on input "text" at bounding box center [390, 522] width 277 height 28
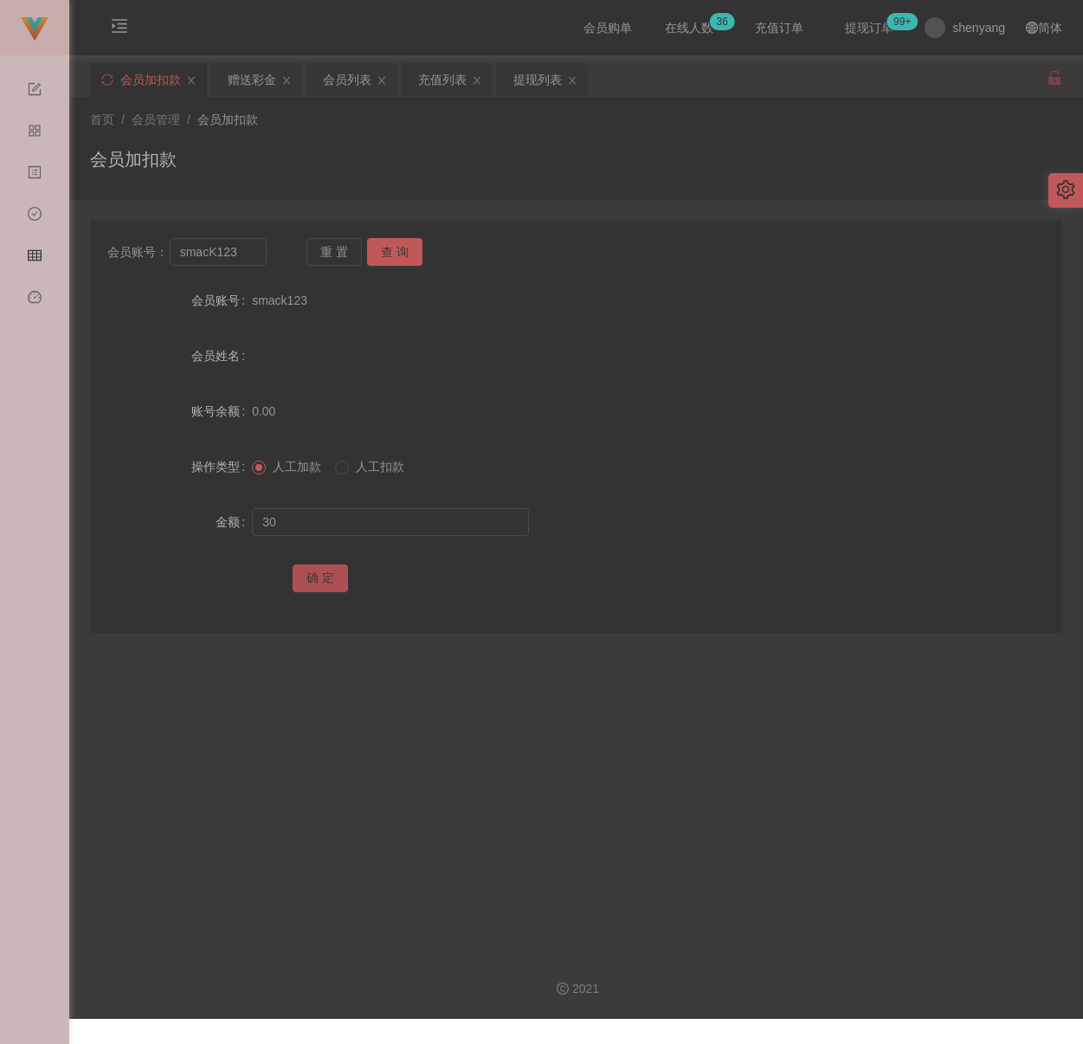
click at [312, 577] on button "确 定" at bounding box center [319, 578] width 55 height 28
click at [242, 258] on input "smacK123" at bounding box center [218, 252] width 97 height 28
click at [397, 258] on button "查 询" at bounding box center [394, 252] width 55 height 28
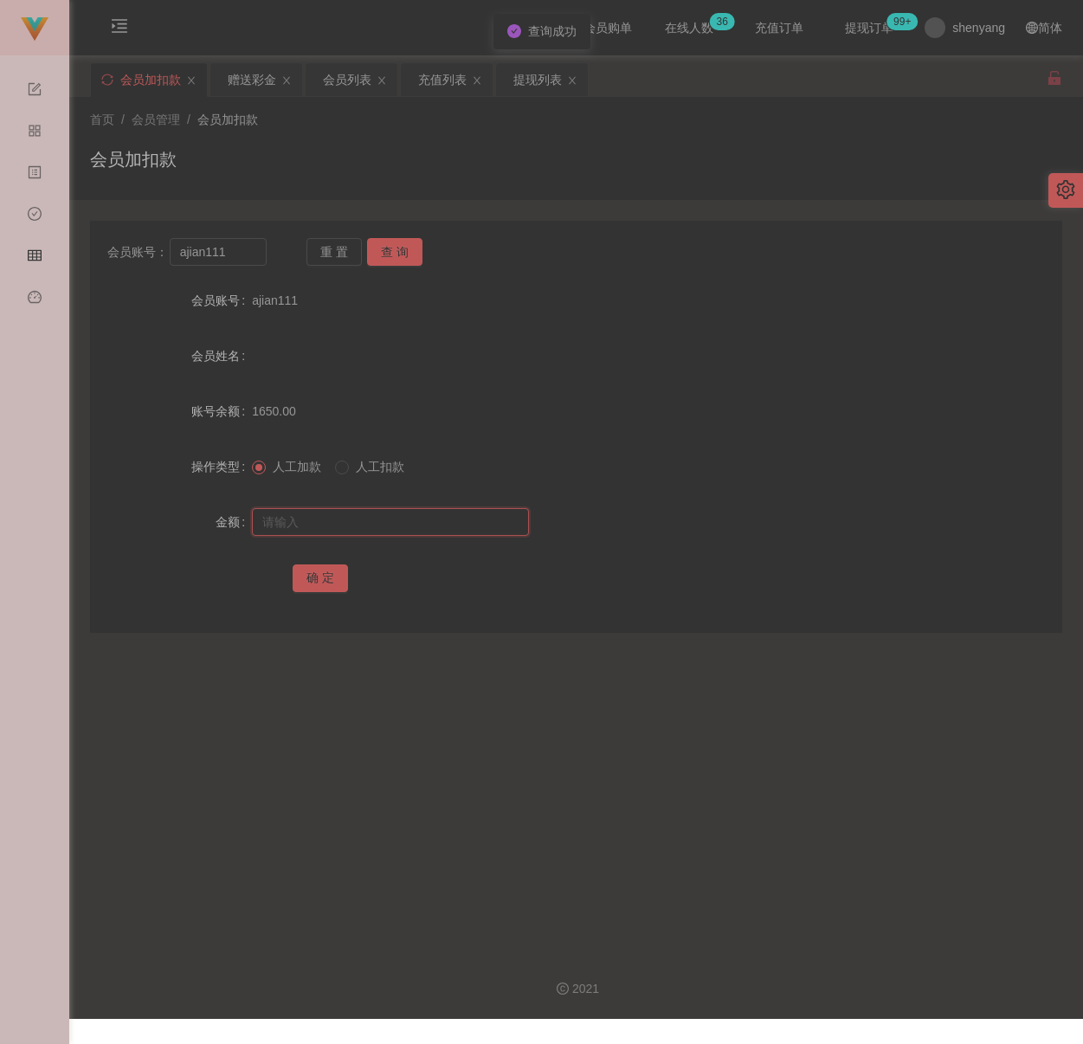
click at [343, 515] on input "text" at bounding box center [390, 522] width 277 height 28
click at [323, 575] on button "确 定" at bounding box center [319, 578] width 55 height 28
click at [235, 257] on input "ajian111" at bounding box center [218, 252] width 97 height 28
click at [236, 257] on input "ajian111" at bounding box center [218, 252] width 97 height 28
click at [395, 245] on button "查 询" at bounding box center [394, 252] width 55 height 28
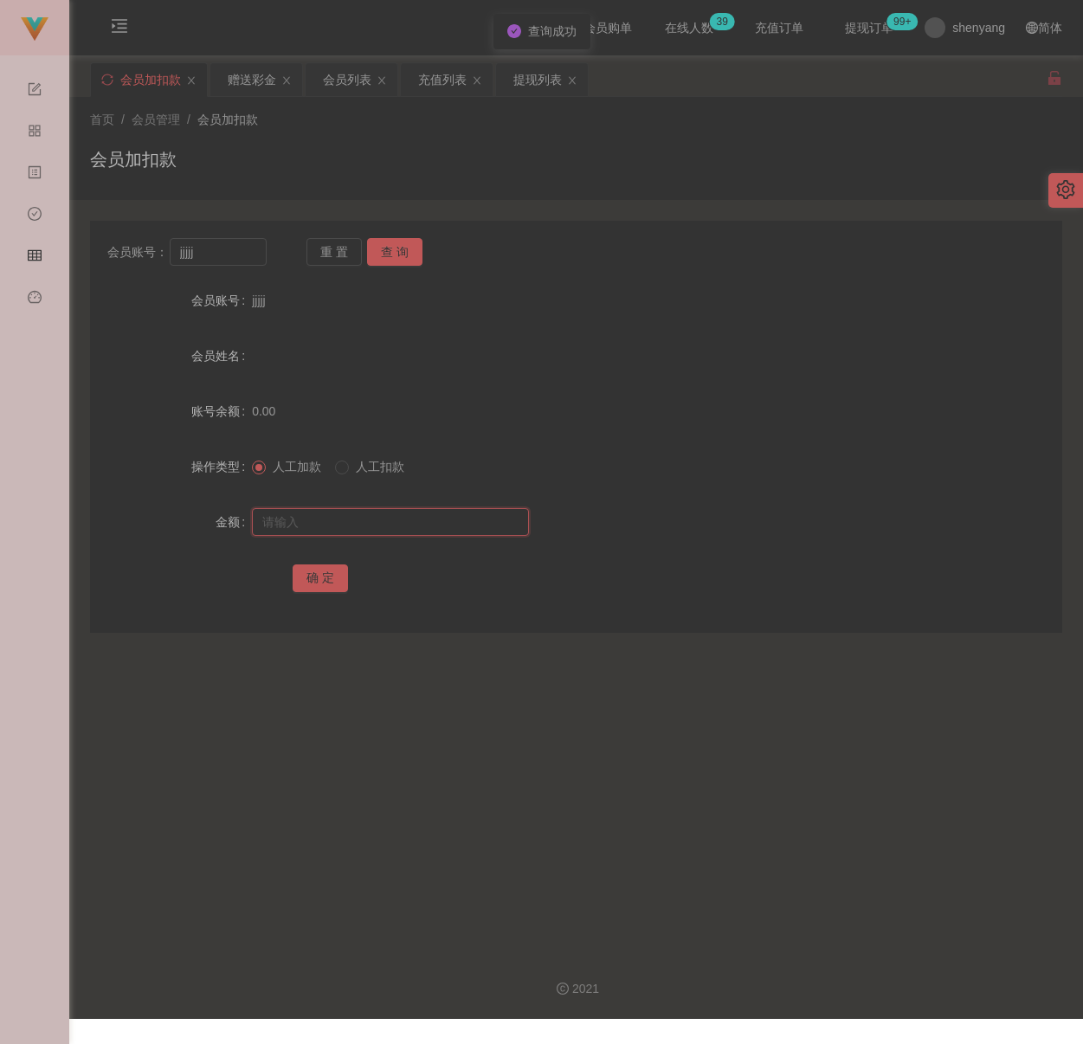
click at [353, 519] on input "text" at bounding box center [390, 522] width 277 height 28
click at [323, 571] on button "确 定" at bounding box center [319, 578] width 55 height 28
click at [203, 255] on input "jjjjj" at bounding box center [218, 252] width 97 height 28
click at [203, 254] on input "jjjjj" at bounding box center [218, 252] width 97 height 28
click at [403, 250] on button "查 询" at bounding box center [394, 252] width 55 height 28
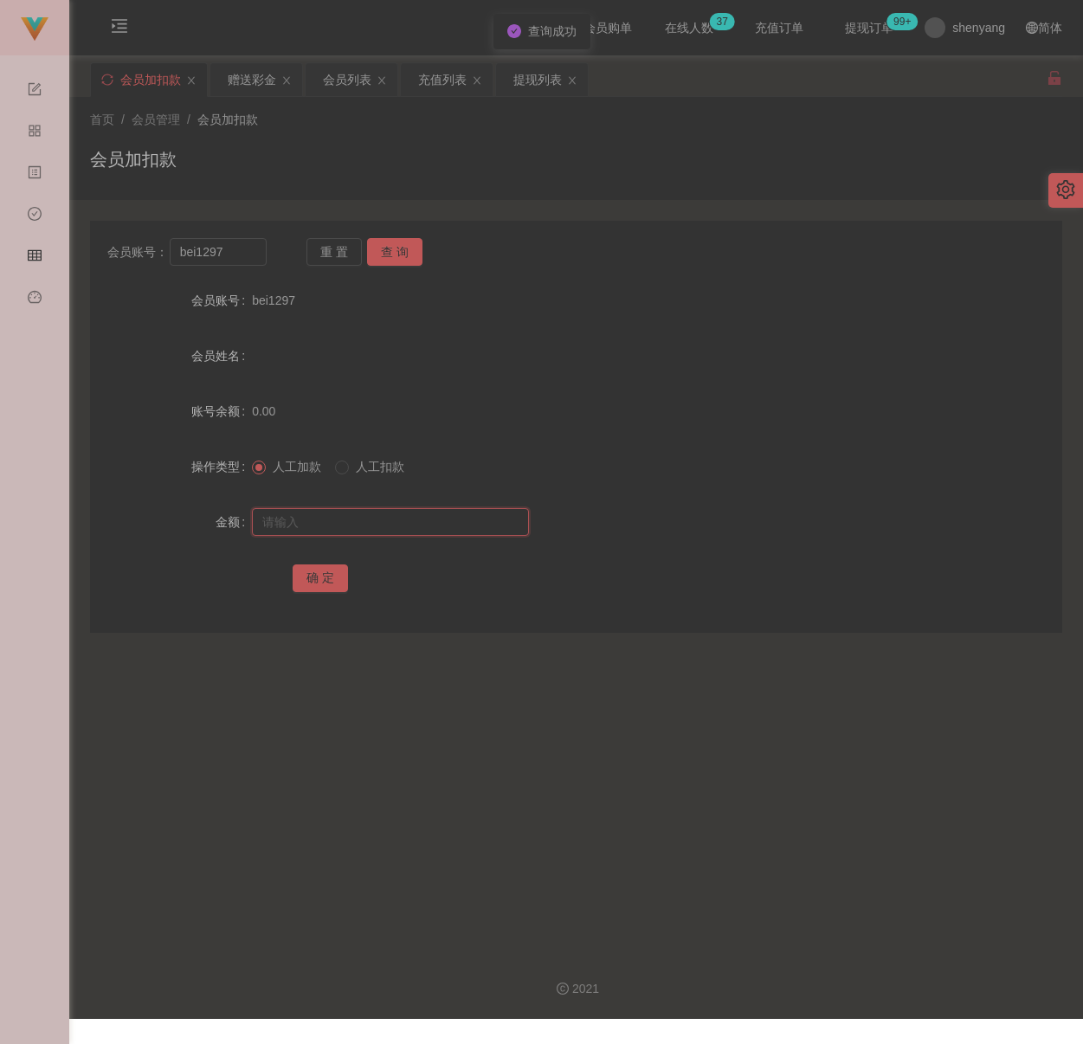
click at [400, 525] on input "text" at bounding box center [390, 522] width 277 height 28
click at [327, 579] on button "确 定" at bounding box center [319, 578] width 55 height 28
click at [237, 253] on input "bei1297" at bounding box center [218, 252] width 97 height 28
click at [408, 260] on button "查 询" at bounding box center [394, 252] width 55 height 28
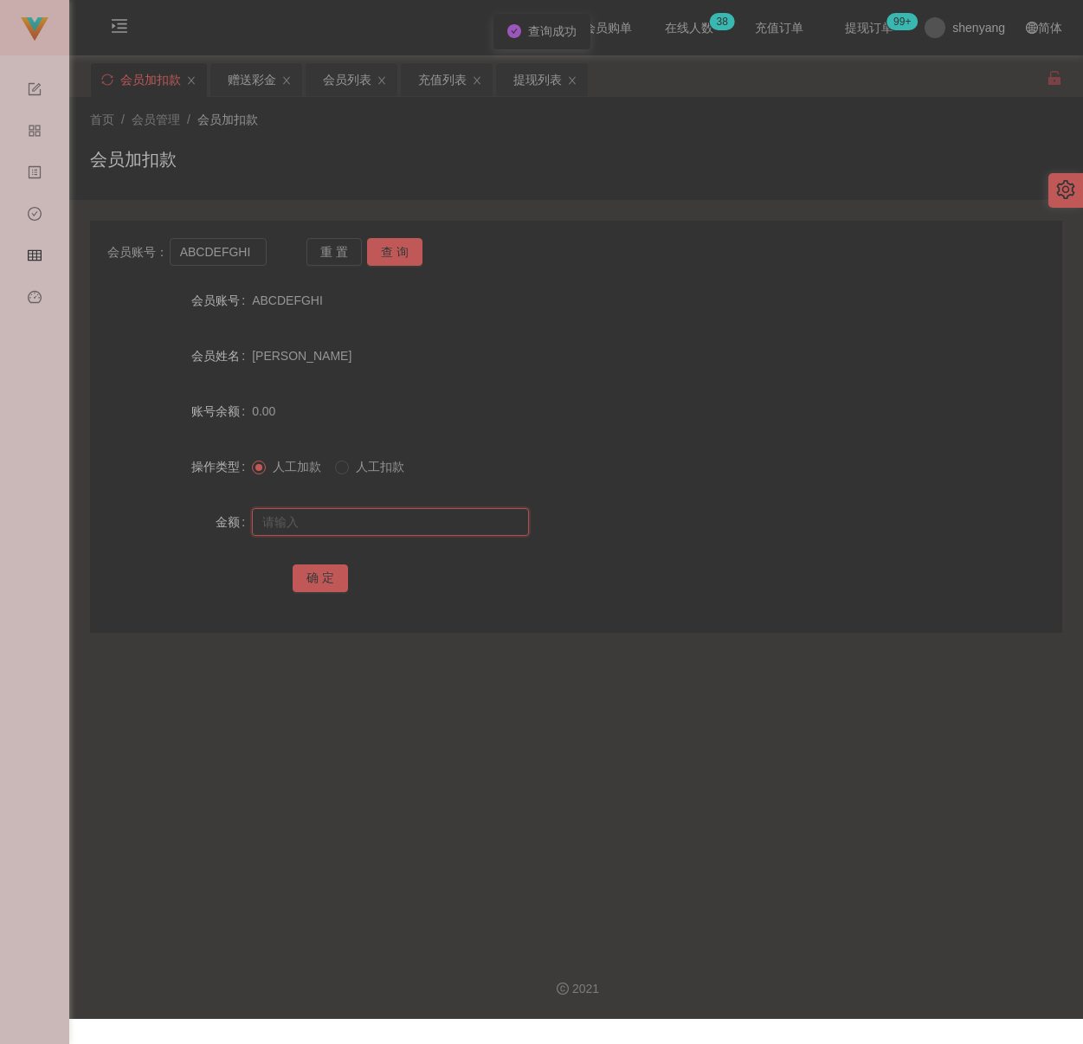
click at [375, 517] on input "text" at bounding box center [390, 522] width 277 height 28
click at [314, 579] on button "确 定" at bounding box center [319, 578] width 55 height 28
click at [440, 81] on div "充值列表" at bounding box center [442, 79] width 48 height 33
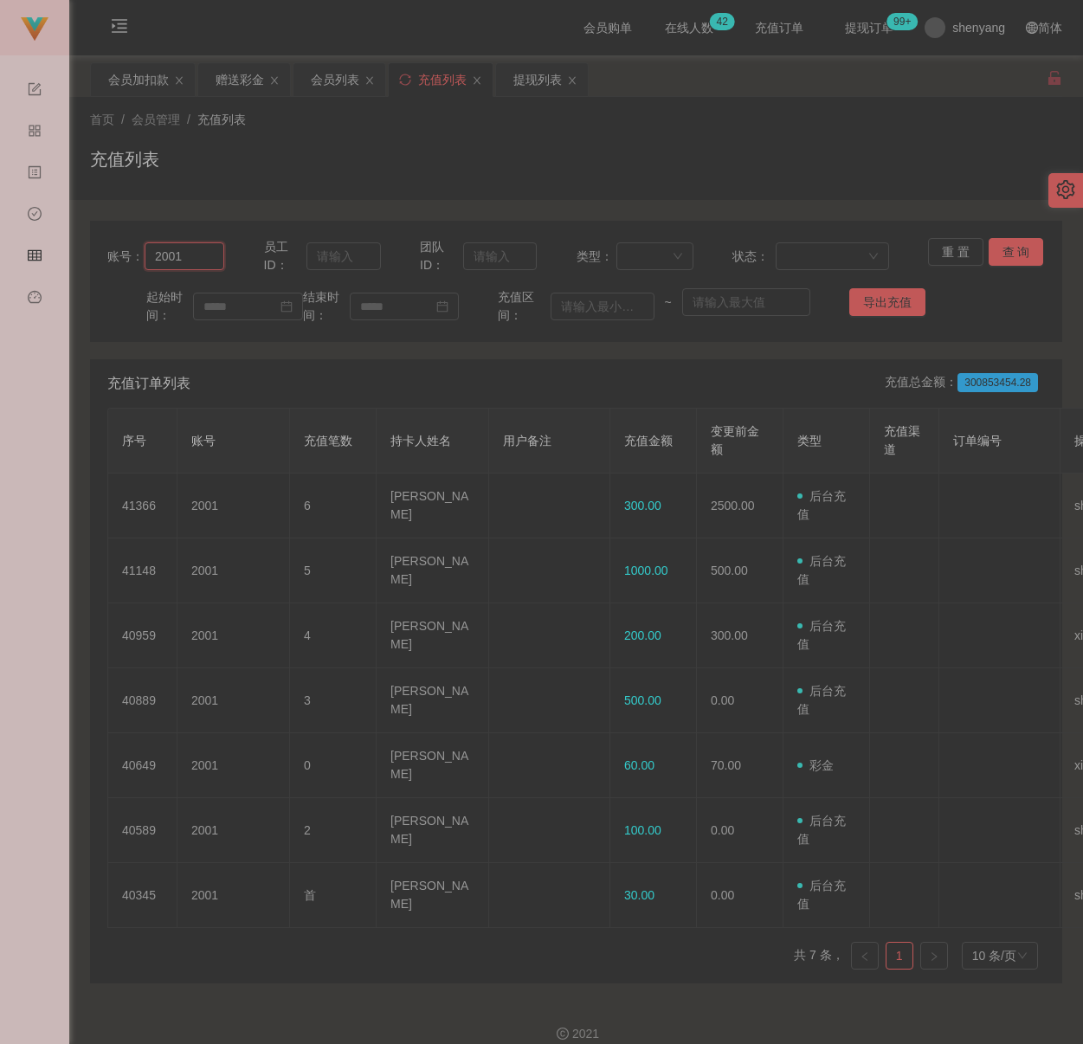
click at [203, 260] on input "2001" at bounding box center [185, 256] width 80 height 28
click at [1011, 250] on button "查 询" at bounding box center [1015, 252] width 55 height 28
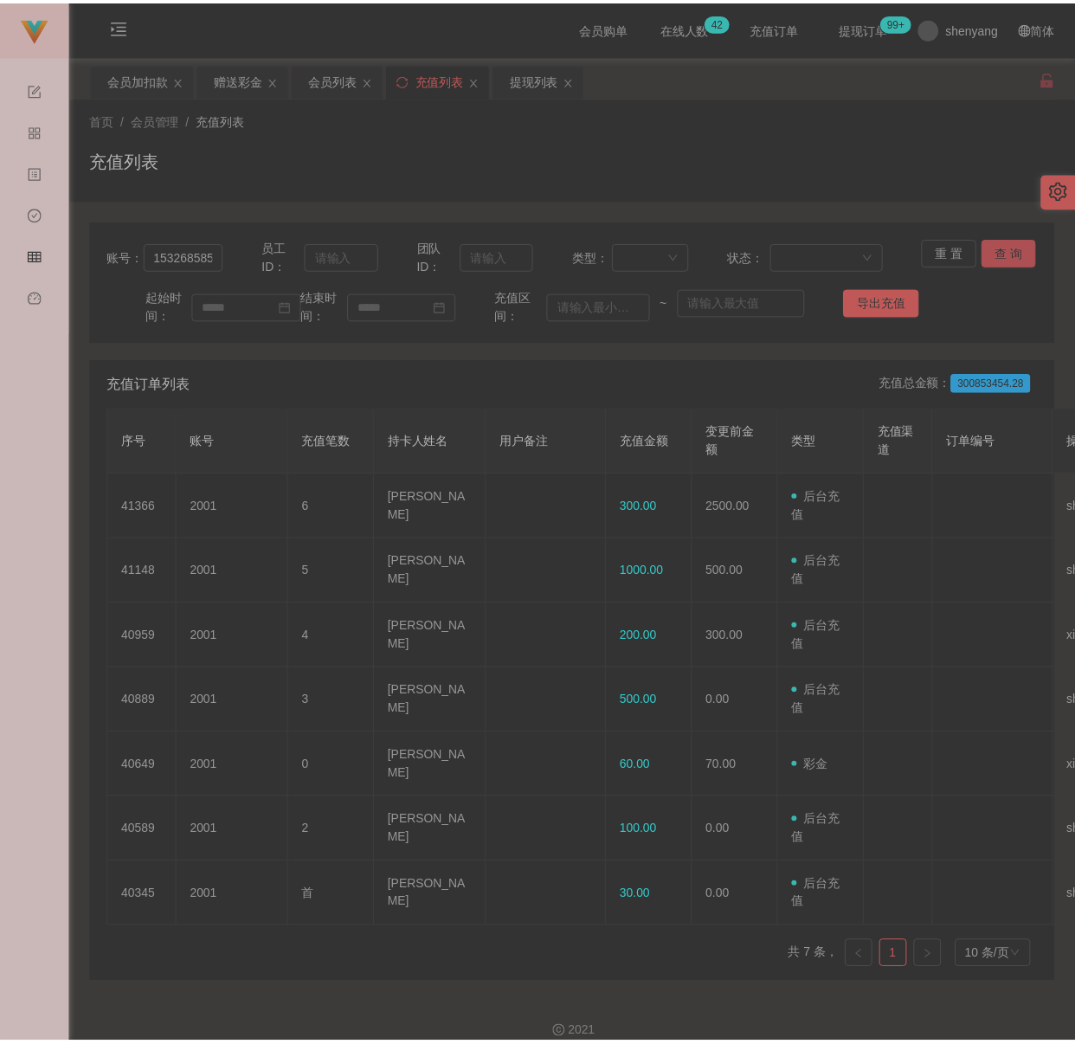
scroll to position [0, 0]
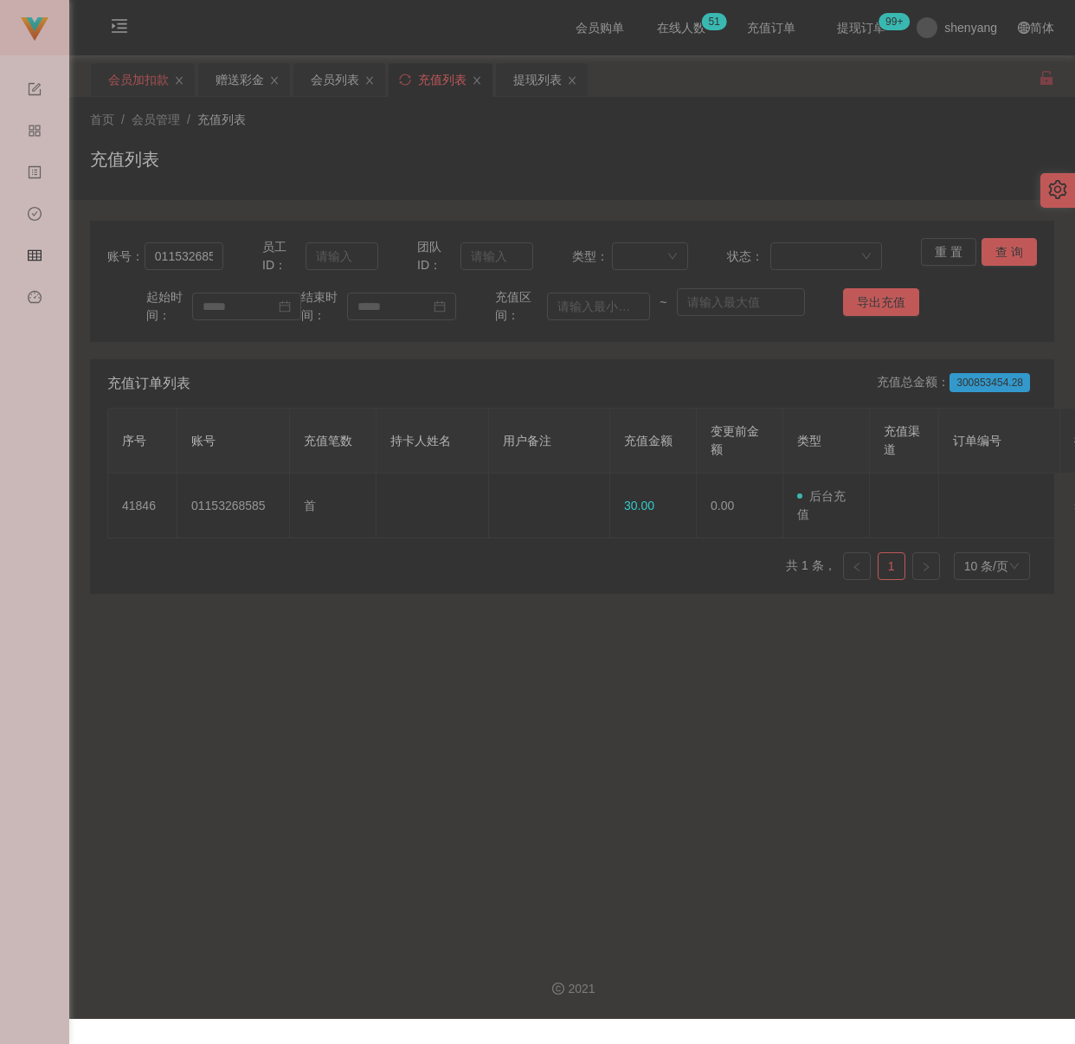
click at [136, 86] on div "会员加扣款" at bounding box center [138, 79] width 61 height 33
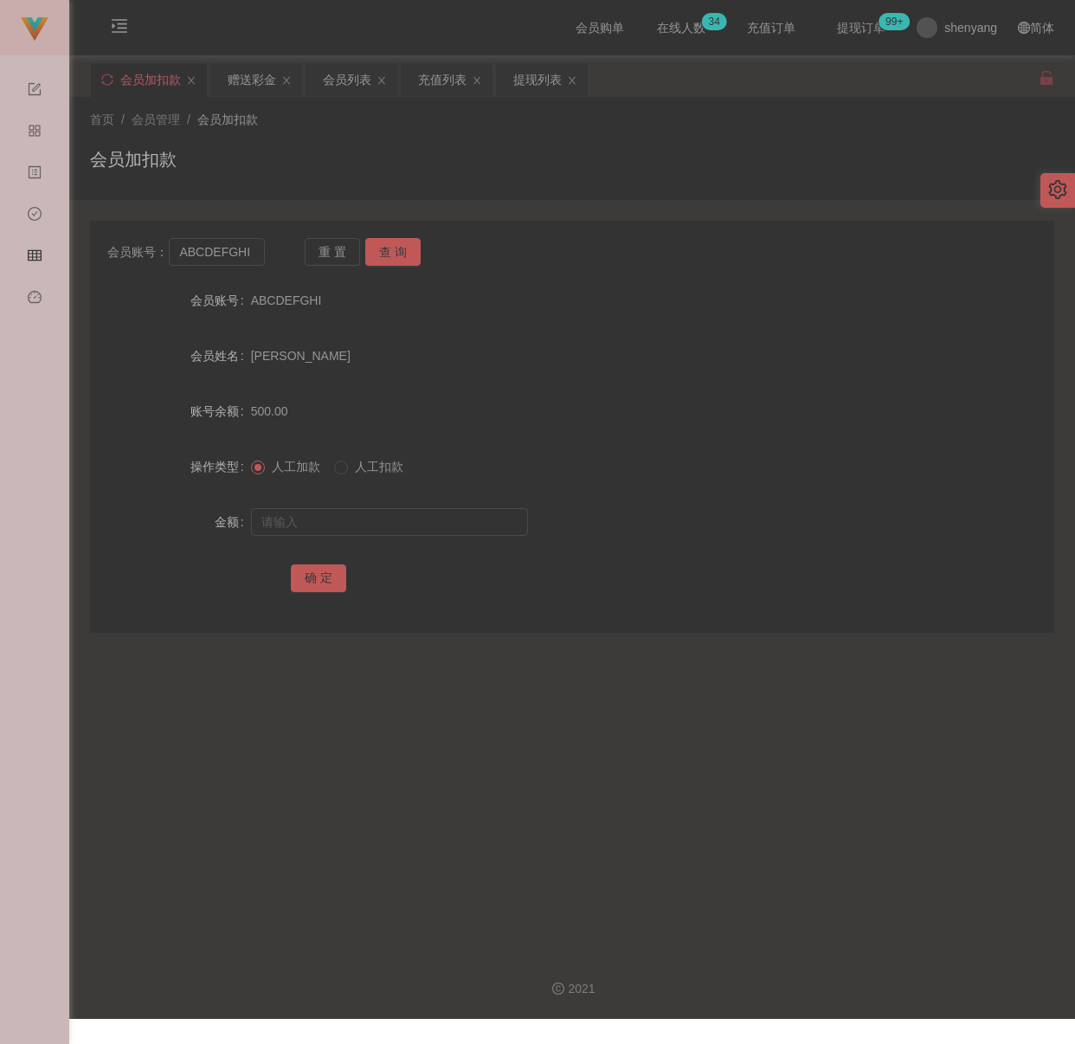
drag, startPoint x: 478, startPoint y: 133, endPoint x: 467, endPoint y: 131, distance: 10.7
click at [478, 133] on div "首页 / 会员管理 / 会员加扣款 / 会员加扣款" at bounding box center [572, 148] width 964 height 75
click at [235, 260] on input "ABCDEFGHI" at bounding box center [217, 252] width 96 height 28
click at [235, 258] on input "ABCDEFGHI" at bounding box center [217, 252] width 96 height 28
click at [385, 253] on button "查 询" at bounding box center [392, 252] width 55 height 28
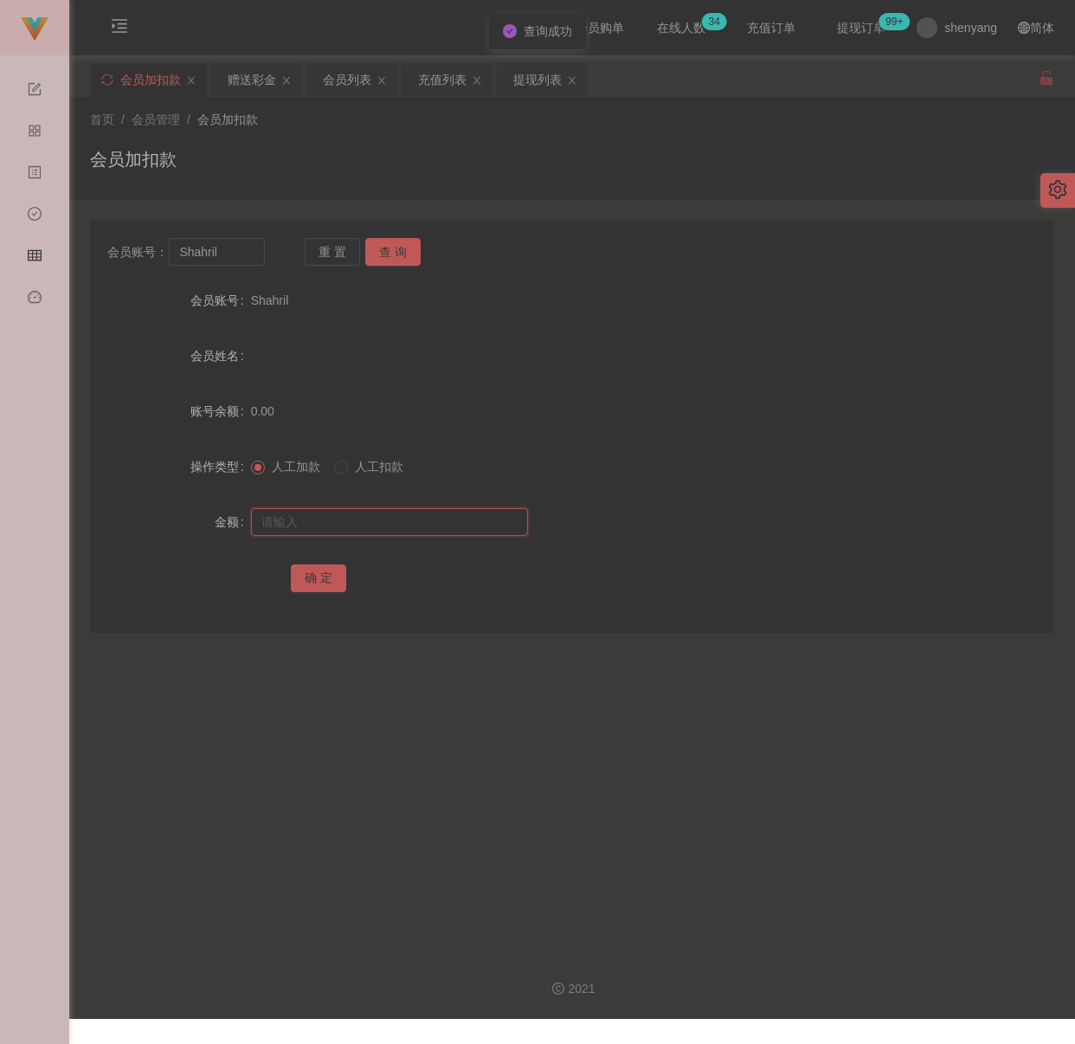
click at [349, 519] on input "text" at bounding box center [389, 522] width 277 height 28
click at [312, 577] on button "确 定" at bounding box center [318, 578] width 55 height 28
click at [228, 262] on input "Shahril" at bounding box center [217, 252] width 96 height 28
click at [387, 254] on button "查 询" at bounding box center [392, 252] width 55 height 28
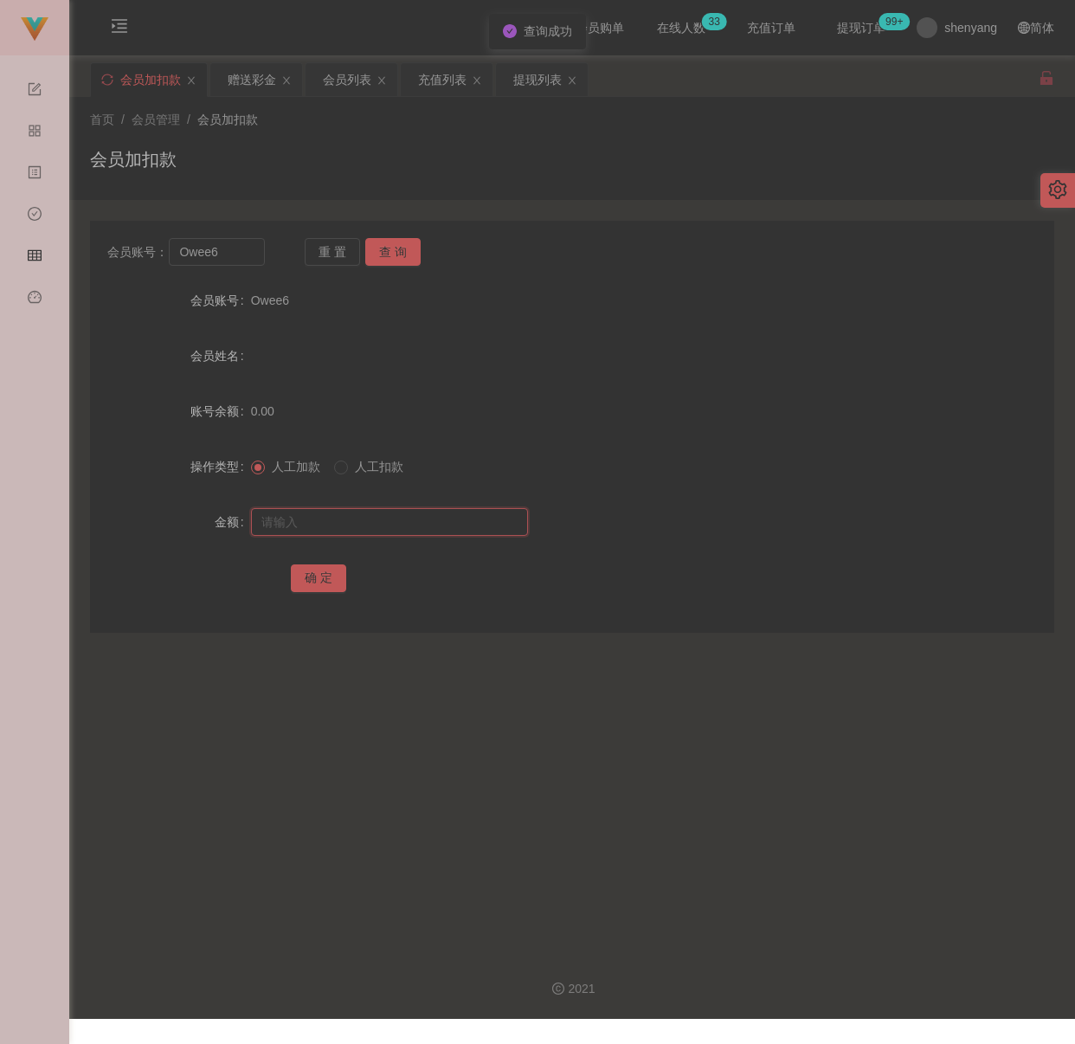
click at [380, 515] on input "text" at bounding box center [389, 522] width 277 height 28
click at [319, 567] on button "确 定" at bounding box center [318, 578] width 55 height 28
click at [385, 146] on div "会员加扣款" at bounding box center [572, 166] width 964 height 40
click at [242, 249] on input "Owee6" at bounding box center [217, 252] width 96 height 28
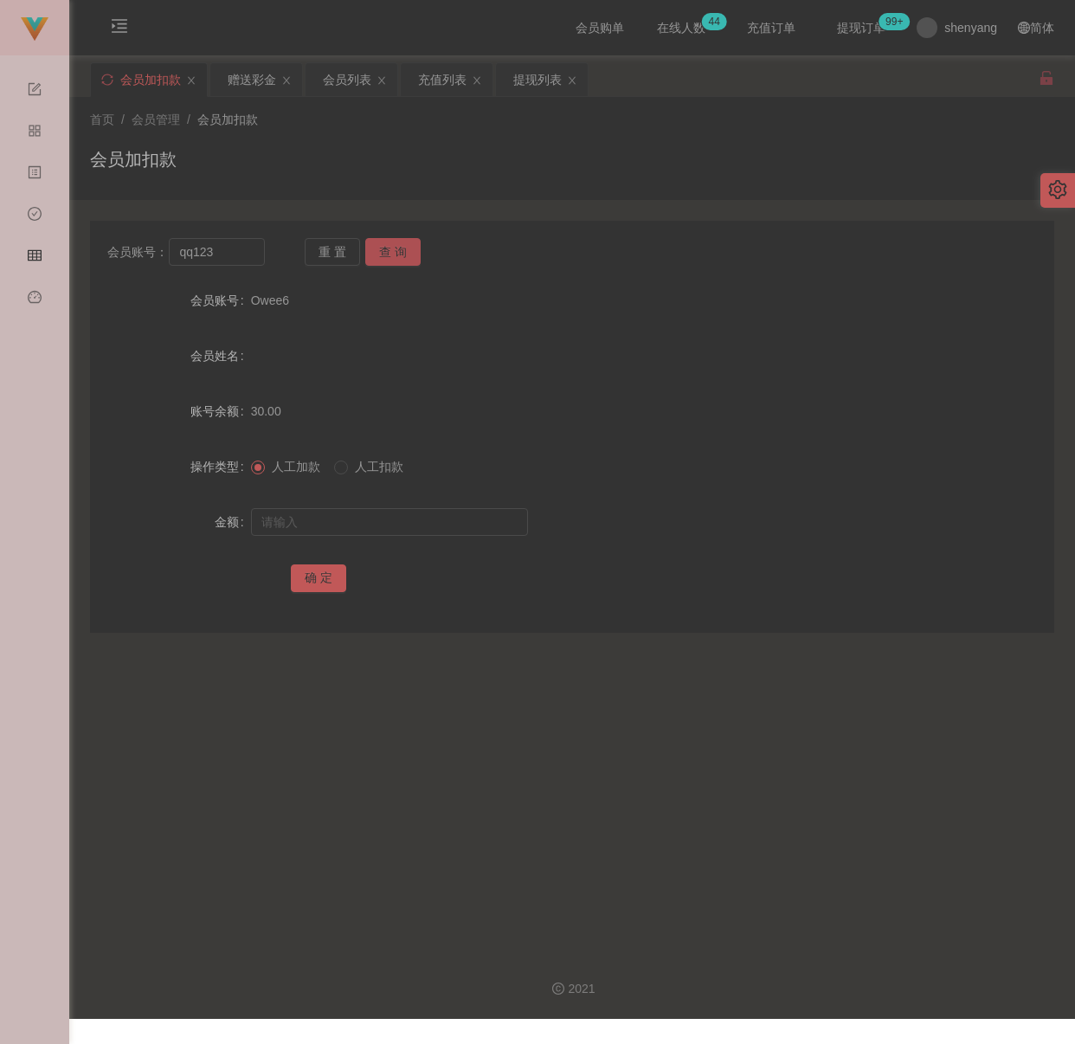
click at [406, 258] on button "查 询" at bounding box center [392, 252] width 55 height 28
click at [395, 517] on input "text" at bounding box center [389, 522] width 277 height 28
click at [312, 579] on button "确 定" at bounding box center [318, 578] width 55 height 28
click at [232, 260] on input "qq123" at bounding box center [217, 252] width 96 height 28
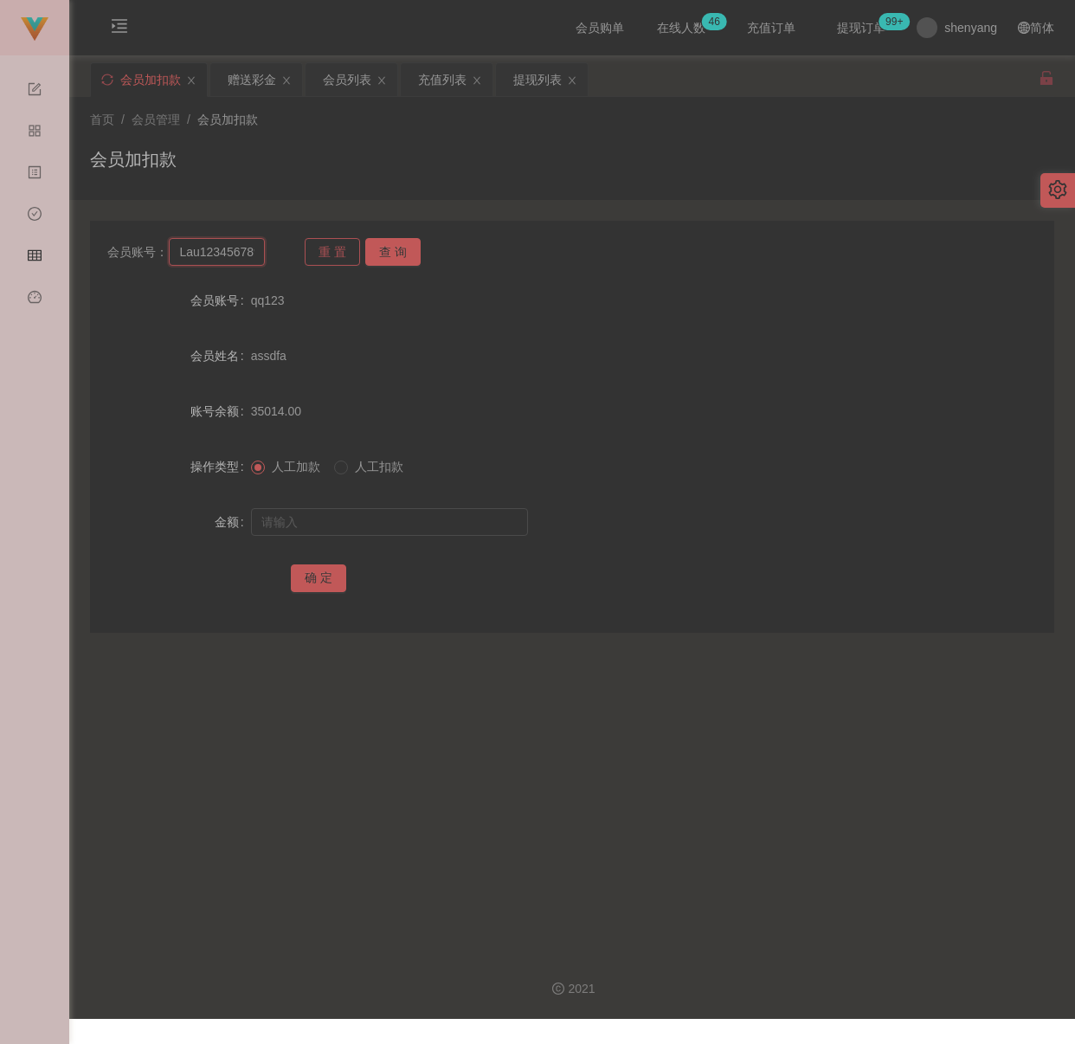
scroll to position [0, 5]
click at [372, 260] on button "查 询" at bounding box center [392, 252] width 55 height 28
click at [379, 504] on div at bounding box center [532, 521] width 562 height 35
click at [376, 511] on input "text" at bounding box center [389, 522] width 277 height 28
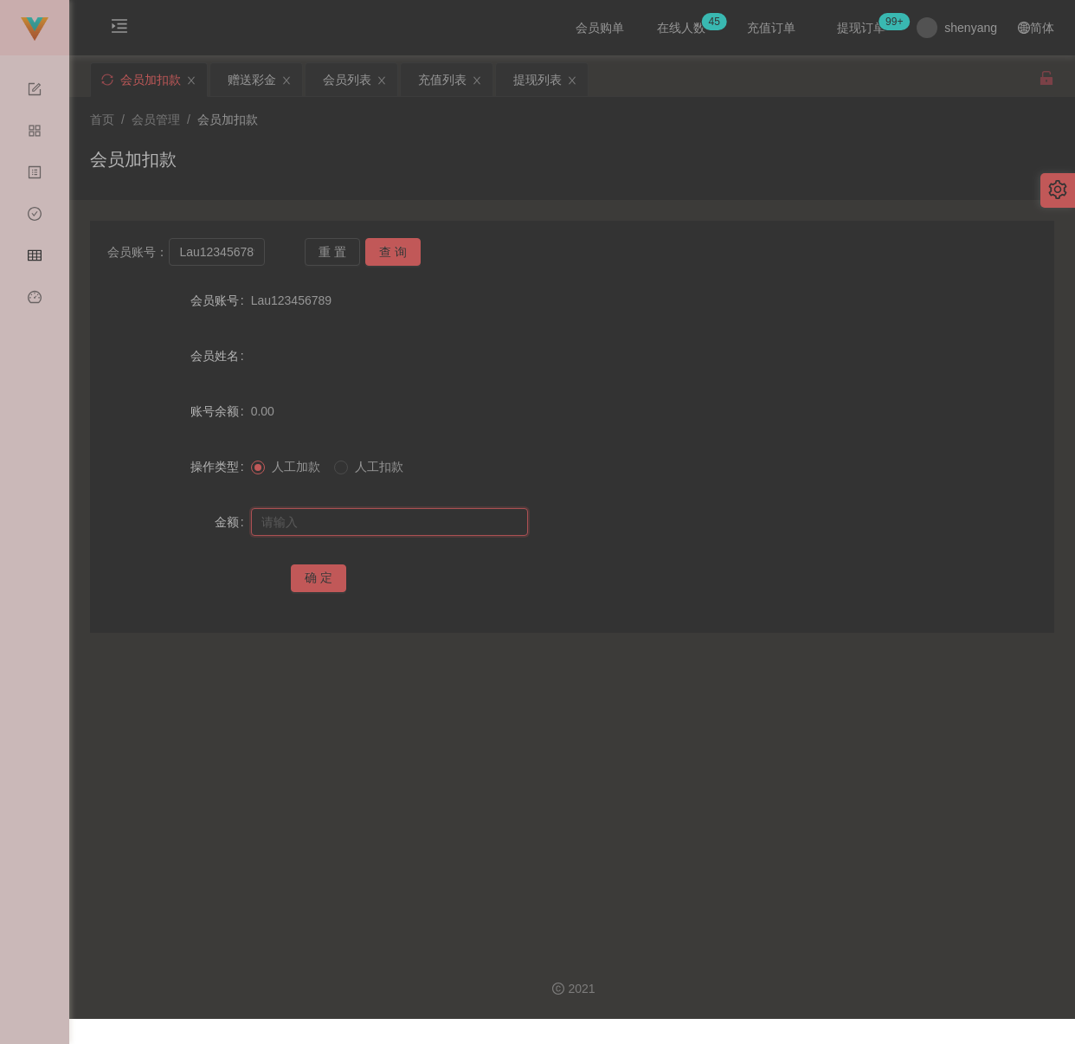
click at [369, 517] on input "text" at bounding box center [389, 522] width 277 height 28
click at [315, 577] on button "确 定" at bounding box center [318, 578] width 55 height 28
click at [327, 144] on div "首页 / 会员管理 / 会员加扣款 / 会员加扣款" at bounding box center [572, 148] width 964 height 75
click at [344, 125] on div "首页 / 会员管理 / 会员加扣款 /" at bounding box center [572, 120] width 964 height 18
click at [239, 252] on input "Lau123456789" at bounding box center [217, 252] width 96 height 28
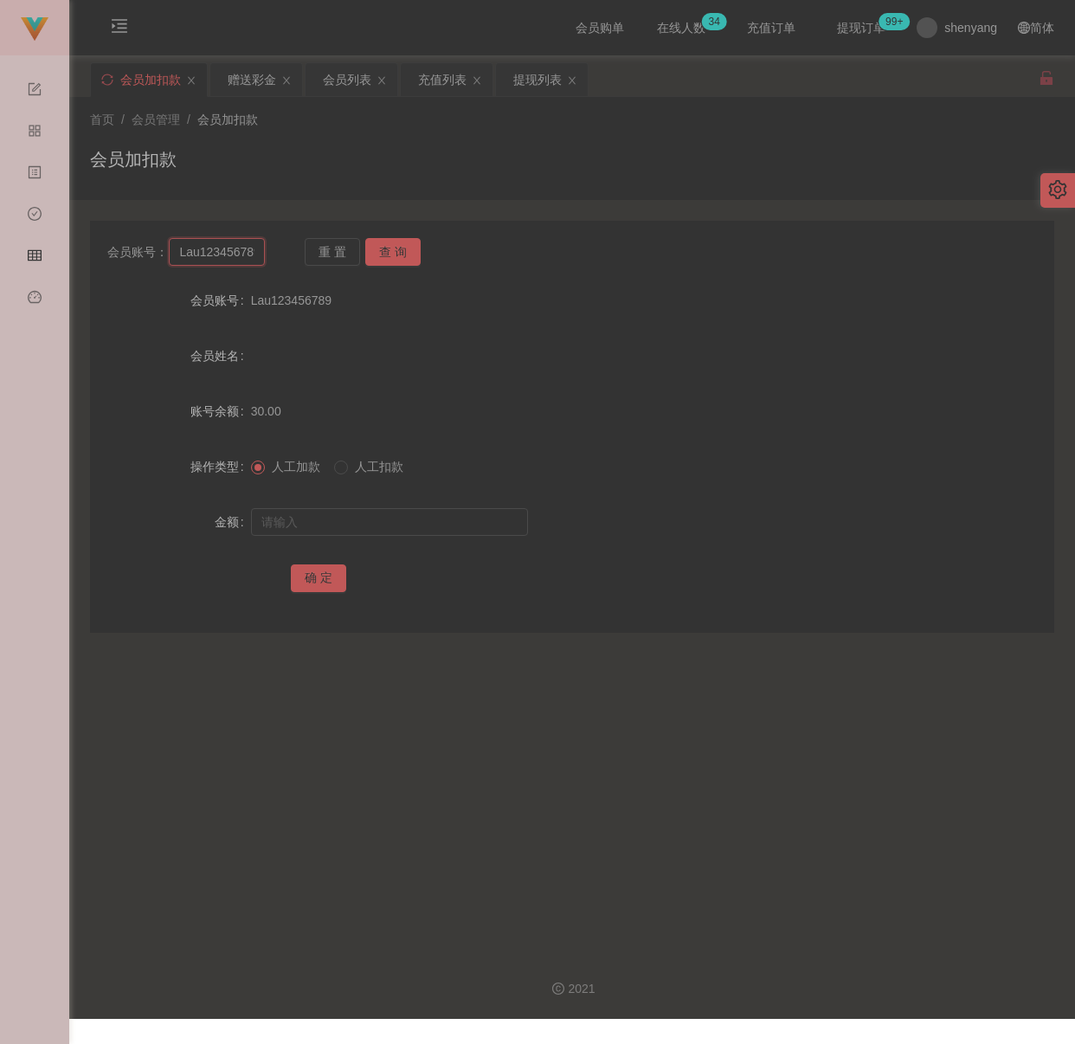
click at [239, 252] on input "Lau123456789" at bounding box center [217, 252] width 96 height 28
click at [390, 247] on button "查 询" at bounding box center [392, 252] width 55 height 28
click at [369, 519] on input "text" at bounding box center [389, 522] width 277 height 28
click at [442, 527] on input "text" at bounding box center [389, 522] width 277 height 28
click at [335, 577] on button "确 定" at bounding box center [318, 578] width 55 height 28
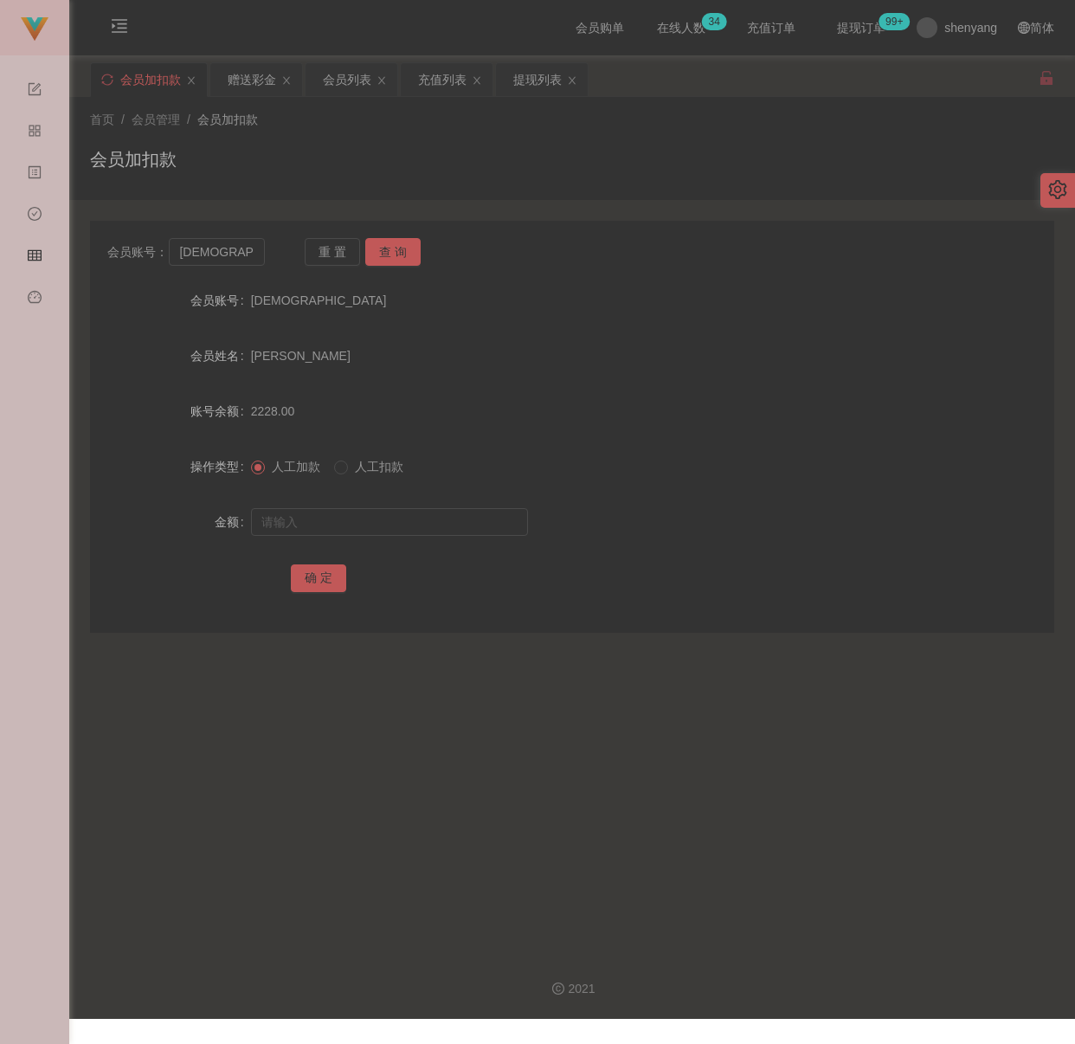
click at [292, 151] on div "会员加扣款" at bounding box center [572, 166] width 964 height 40
click at [221, 257] on input "[DEMOGRAPHIC_DATA]" at bounding box center [217, 252] width 96 height 28
click at [393, 254] on button "查 询" at bounding box center [392, 252] width 55 height 28
click at [400, 506] on div at bounding box center [532, 521] width 562 height 35
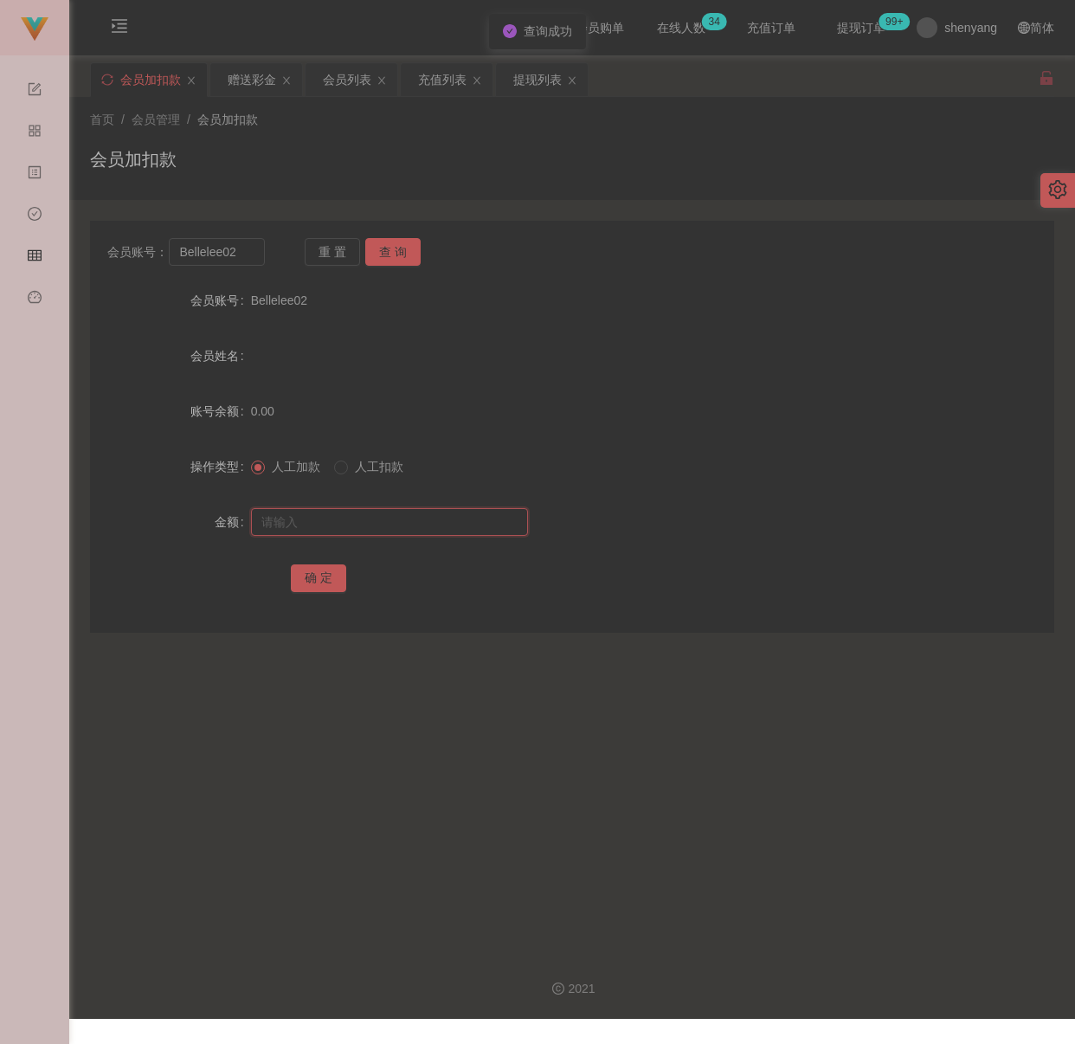
click at [395, 515] on input "text" at bounding box center [389, 522] width 277 height 28
click at [411, 525] on input "text" at bounding box center [389, 522] width 277 height 28
click at [320, 582] on button "确 定" at bounding box center [318, 578] width 55 height 28
click at [331, 140] on div "首页 / 会员管理 / 会员加扣款 / 会员加扣款" at bounding box center [572, 148] width 964 height 75
click at [247, 255] on input "Bellelee02" at bounding box center [217, 252] width 96 height 28
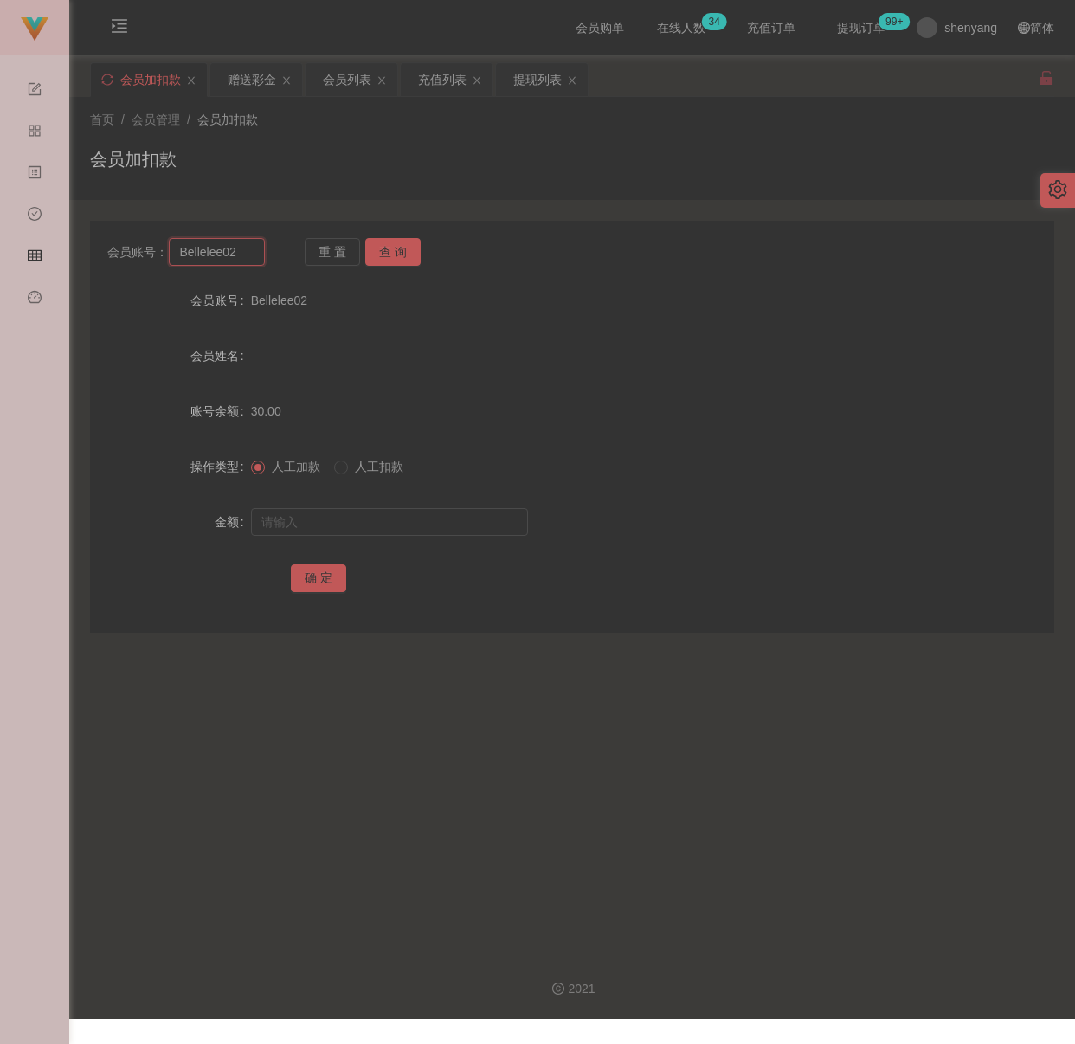
click at [247, 255] on input "Bellelee02" at bounding box center [217, 252] width 96 height 28
click at [395, 247] on button "查 询" at bounding box center [392, 252] width 55 height 28
click at [354, 528] on input "text" at bounding box center [389, 522] width 277 height 28
click at [384, 517] on input "text" at bounding box center [389, 522] width 277 height 28
click at [312, 566] on button "确 定" at bounding box center [318, 578] width 55 height 28
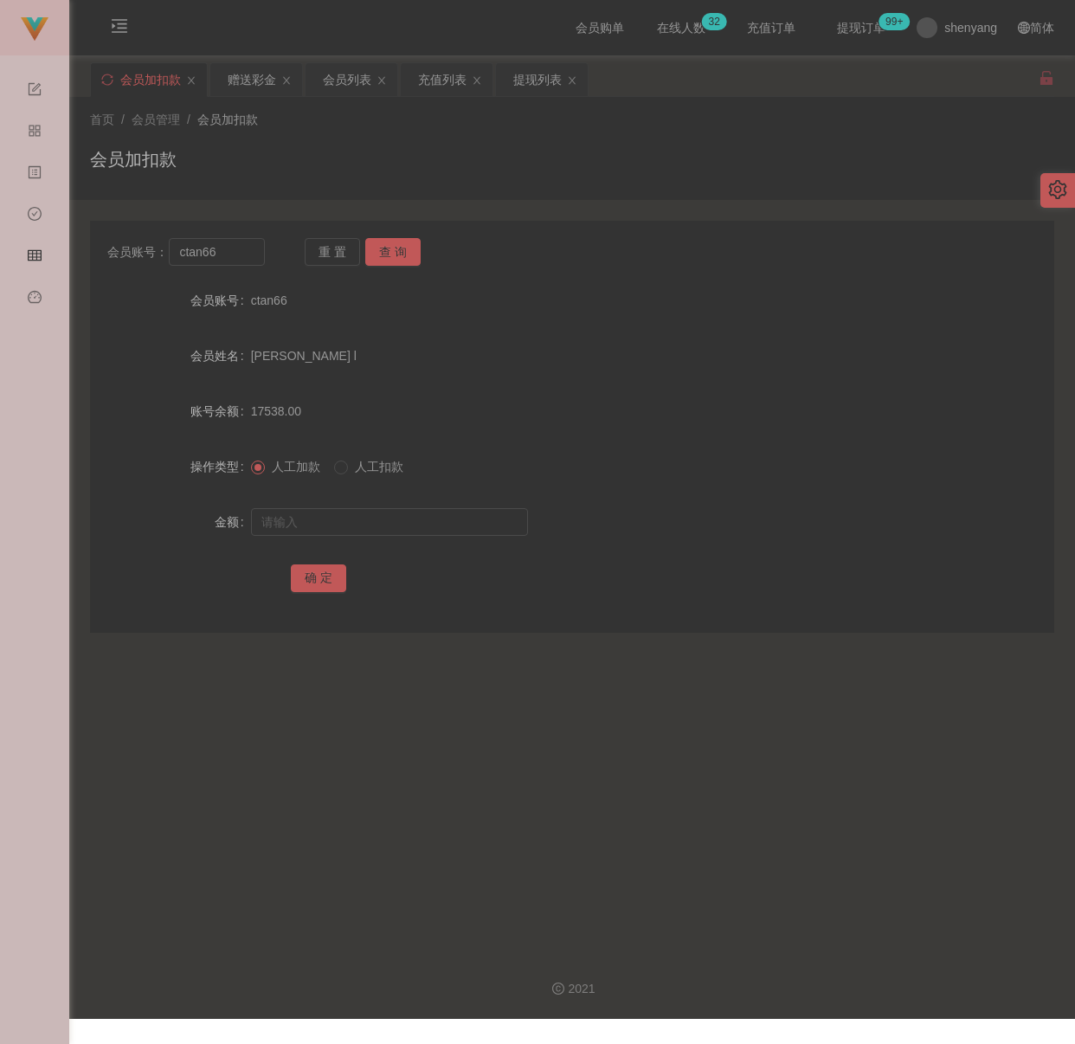
click at [462, 135] on div "首页 / 会员管理 / 会员加扣款 / 会员加扣款" at bounding box center [572, 148] width 964 height 75
click at [234, 255] on input "ctan66" at bounding box center [217, 252] width 96 height 28
click at [232, 255] on input "ctan66" at bounding box center [217, 252] width 96 height 28
click at [377, 255] on button "查 询" at bounding box center [392, 252] width 55 height 28
click at [369, 525] on input "text" at bounding box center [389, 522] width 277 height 28
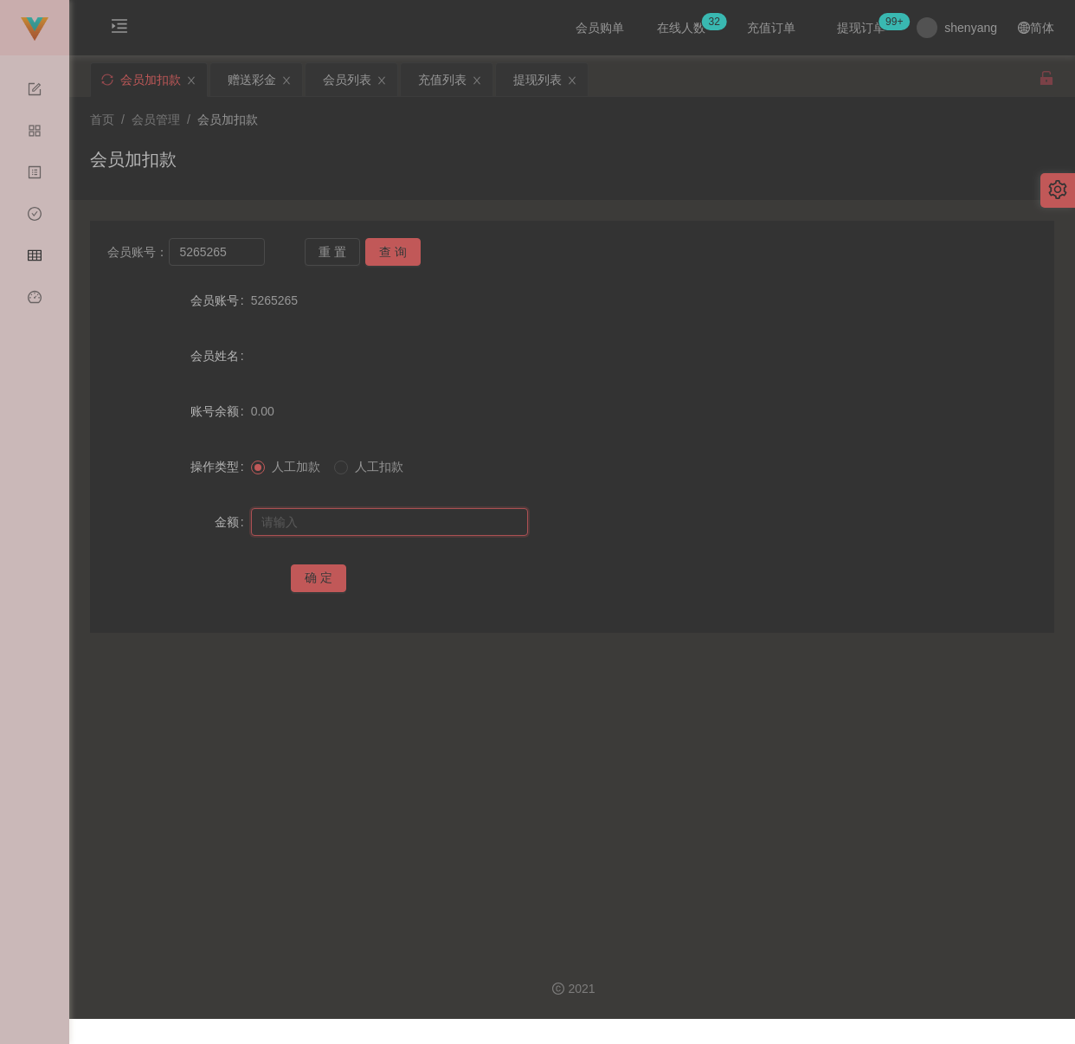
click at [476, 514] on input "text" at bounding box center [389, 522] width 277 height 28
click at [317, 569] on button "确 定" at bounding box center [318, 578] width 55 height 28
click at [335, 149] on div "会员加扣款" at bounding box center [572, 166] width 964 height 40
click at [239, 249] on input "5265265" at bounding box center [217, 252] width 96 height 28
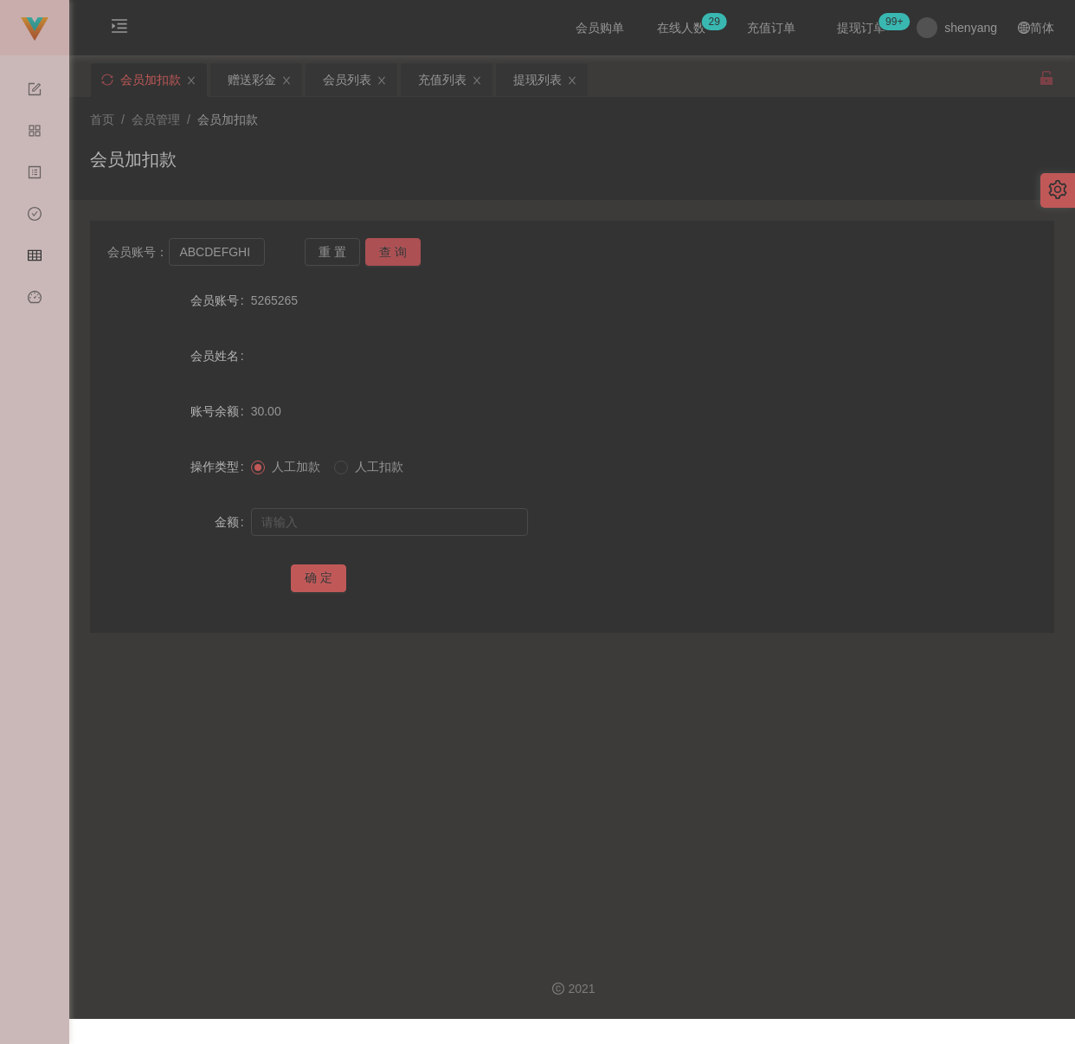
click at [393, 254] on button "查 询" at bounding box center [392, 252] width 55 height 28
click at [388, 509] on input "text" at bounding box center [389, 522] width 277 height 28
click at [401, 520] on input "text" at bounding box center [389, 522] width 277 height 28
click at [328, 571] on button "确 定" at bounding box center [318, 578] width 55 height 28
click at [673, 133] on div "首页 / 会员管理 / 会员加扣款 / 会员加扣款" at bounding box center [572, 148] width 964 height 75
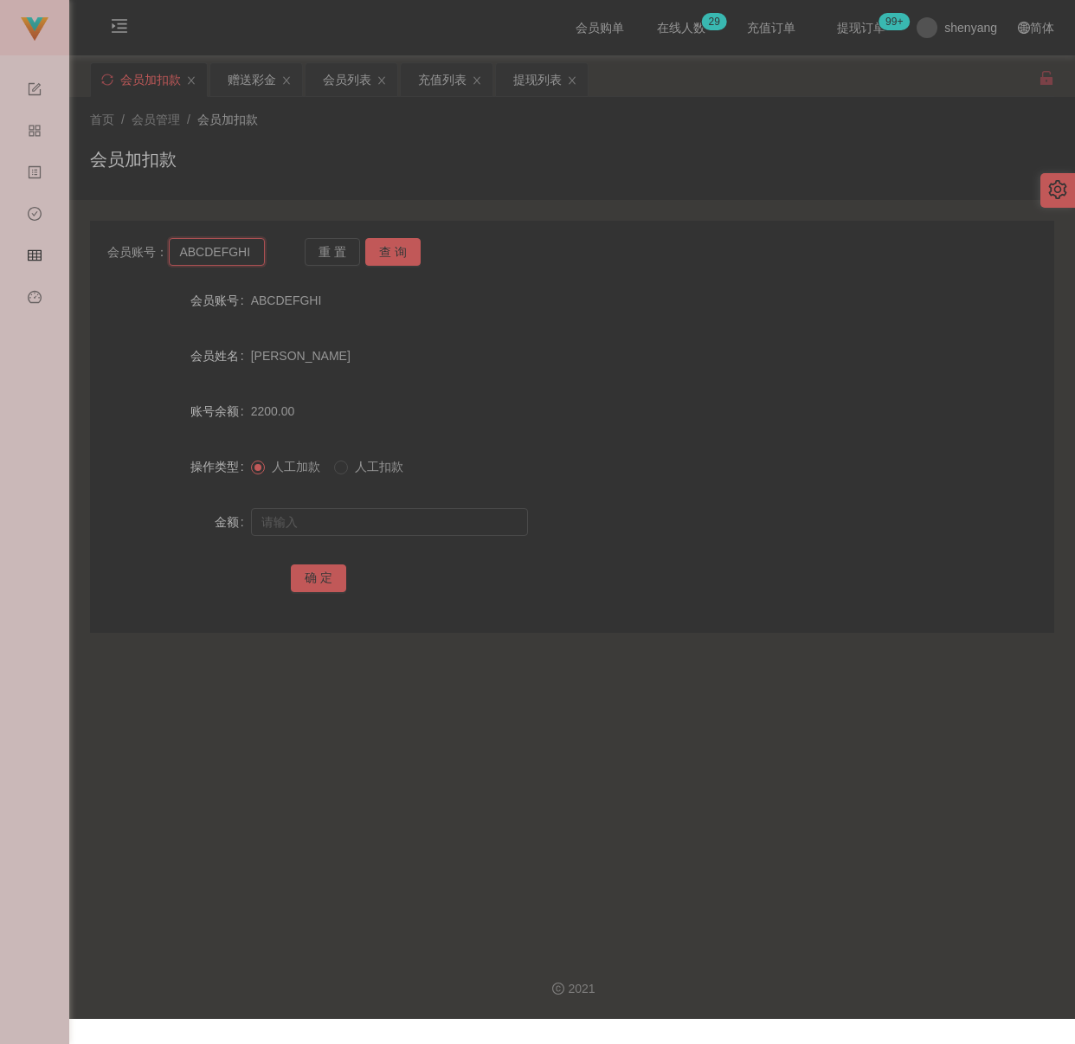
click at [252, 257] on input "ABCDEFGHI" at bounding box center [217, 252] width 96 height 28
click at [398, 249] on button "查 询" at bounding box center [392, 252] width 55 height 28
click at [397, 536] on div at bounding box center [532, 521] width 562 height 35
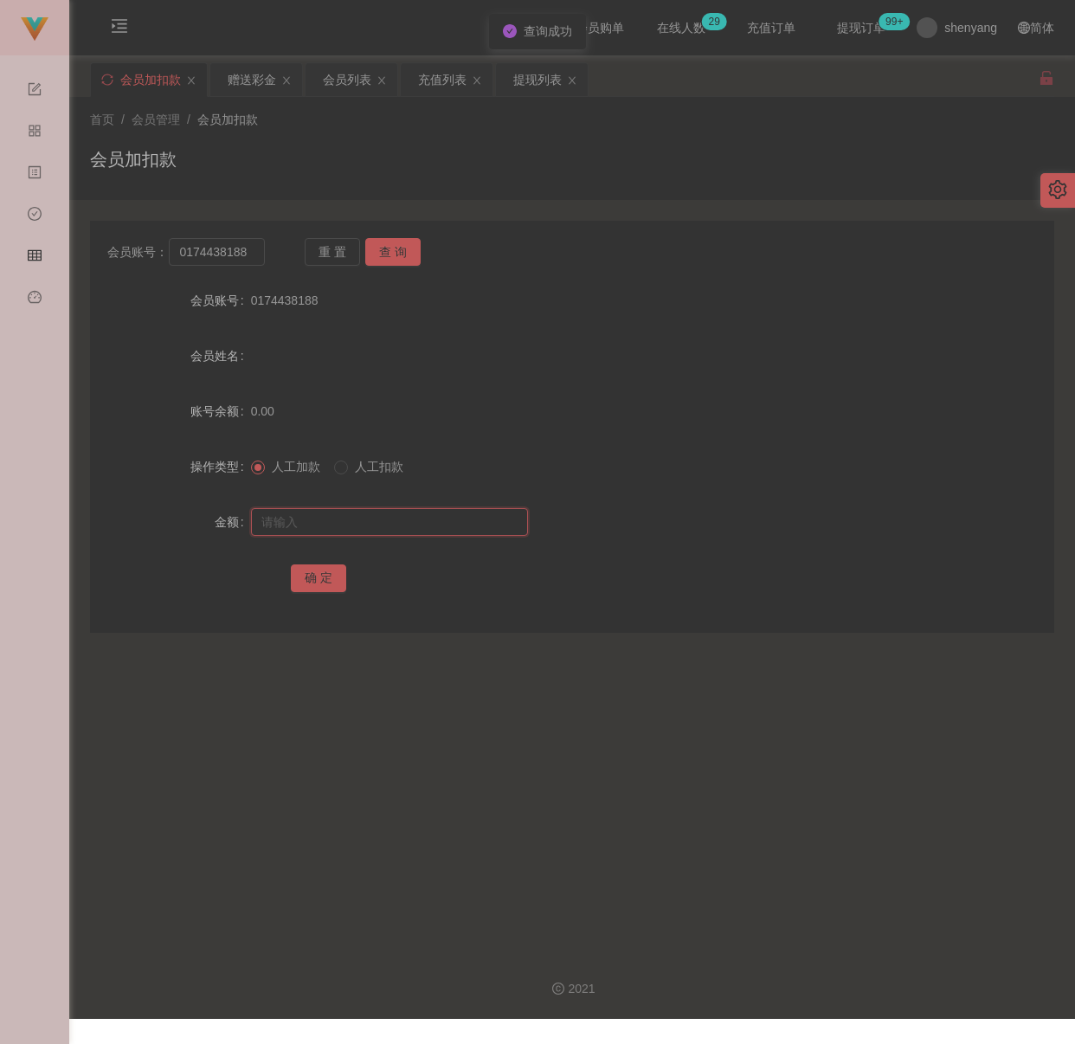
click at [408, 525] on input "text" at bounding box center [389, 522] width 277 height 28
click at [382, 527] on input "text" at bounding box center [389, 522] width 277 height 28
click at [333, 579] on button "确 定" at bounding box center [318, 578] width 55 height 28
click at [615, 143] on div "首页 / 会员管理 / 会员加扣款 / 会员加扣款" at bounding box center [572, 148] width 964 height 75
click at [247, 253] on input "0174438188" at bounding box center [217, 252] width 96 height 28
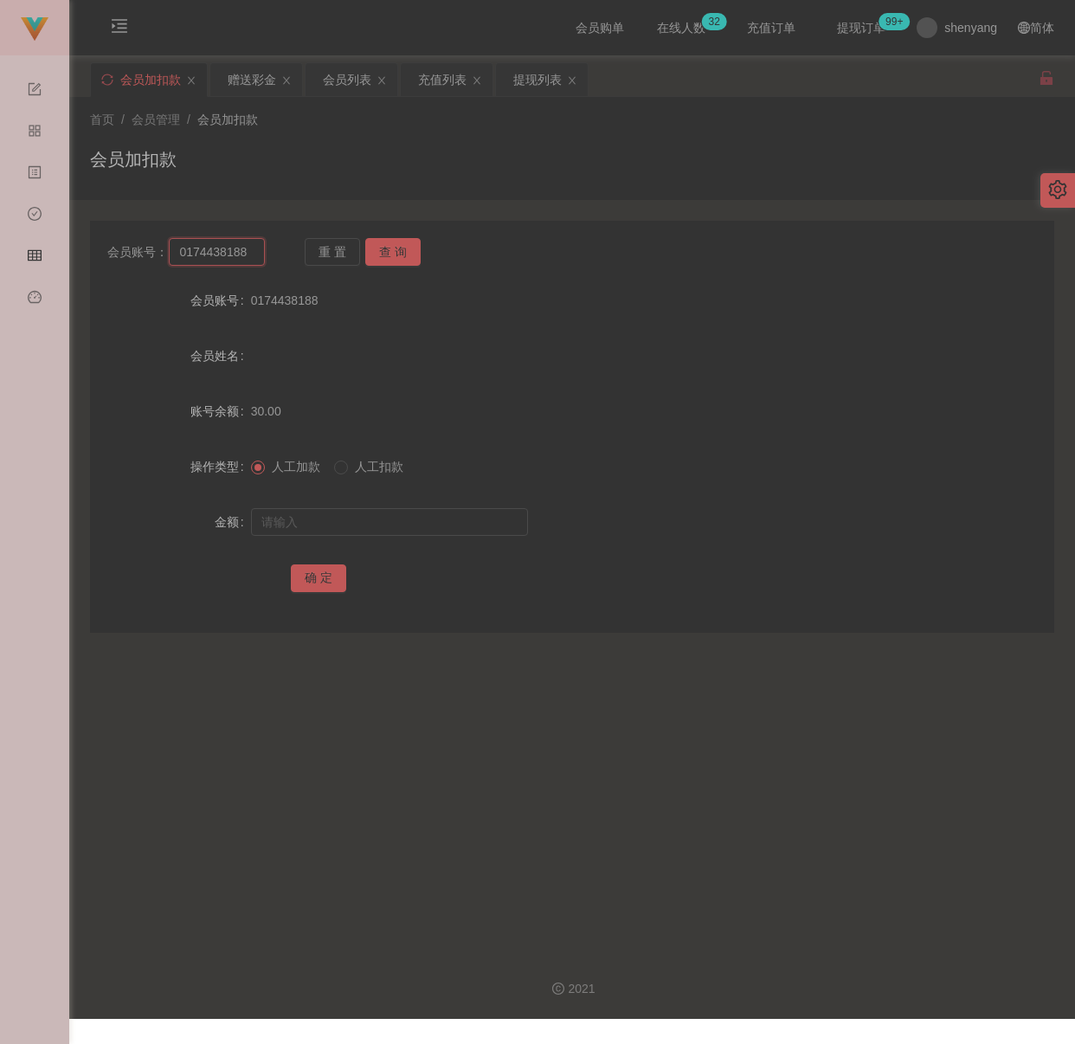
click at [247, 250] on input "0174438188" at bounding box center [217, 252] width 96 height 28
click at [392, 245] on button "查 询" at bounding box center [392, 252] width 55 height 28
click at [371, 519] on input "text" at bounding box center [389, 522] width 277 height 28
click at [473, 533] on input "text" at bounding box center [389, 522] width 277 height 28
click at [327, 587] on button "确 定" at bounding box center [318, 578] width 55 height 28
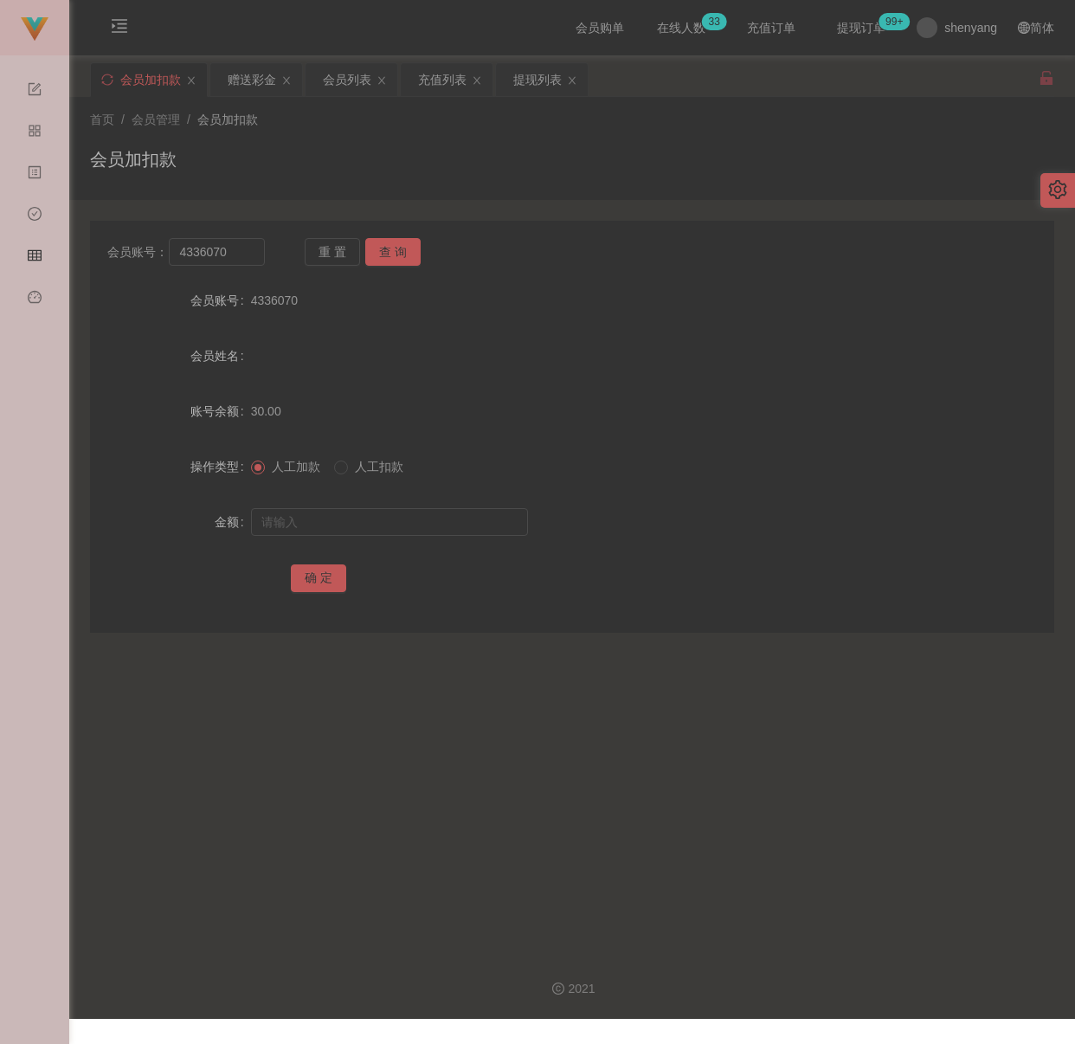
click at [402, 156] on div "会员加扣款" at bounding box center [572, 166] width 964 height 40
click at [224, 244] on input "4336070" at bounding box center [217, 252] width 96 height 28
click at [382, 257] on button "查 询" at bounding box center [392, 252] width 55 height 28
click at [372, 517] on input "text" at bounding box center [389, 522] width 277 height 28
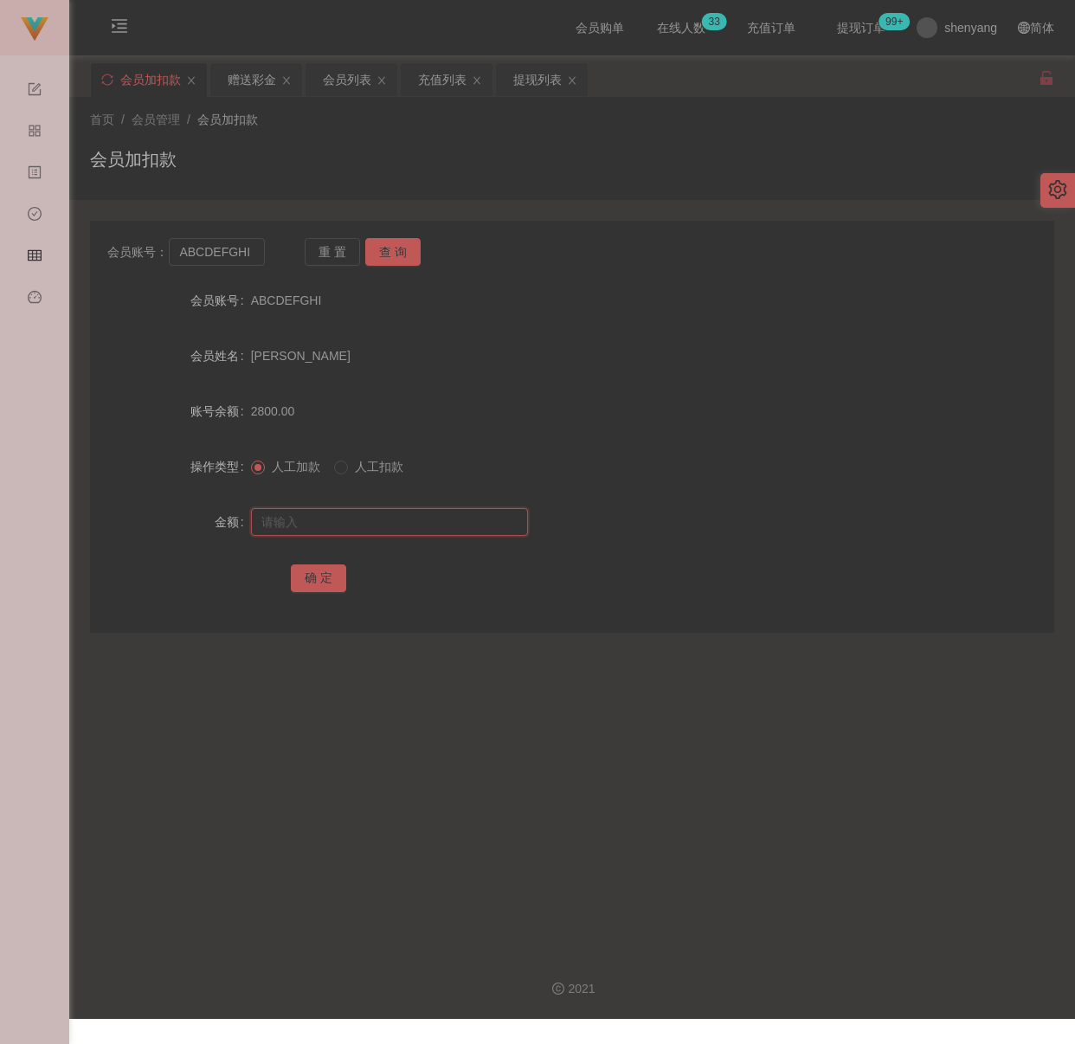
click at [440, 527] on input "text" at bounding box center [389, 522] width 277 height 28
click at [307, 572] on button "确 定" at bounding box center [318, 578] width 55 height 28
click at [483, 132] on div "首页 / 会员管理 / 会员加扣款 / 会员加扣款" at bounding box center [572, 148] width 964 height 75
click at [250, 254] on input "ABCDEFGHI" at bounding box center [217, 252] width 96 height 28
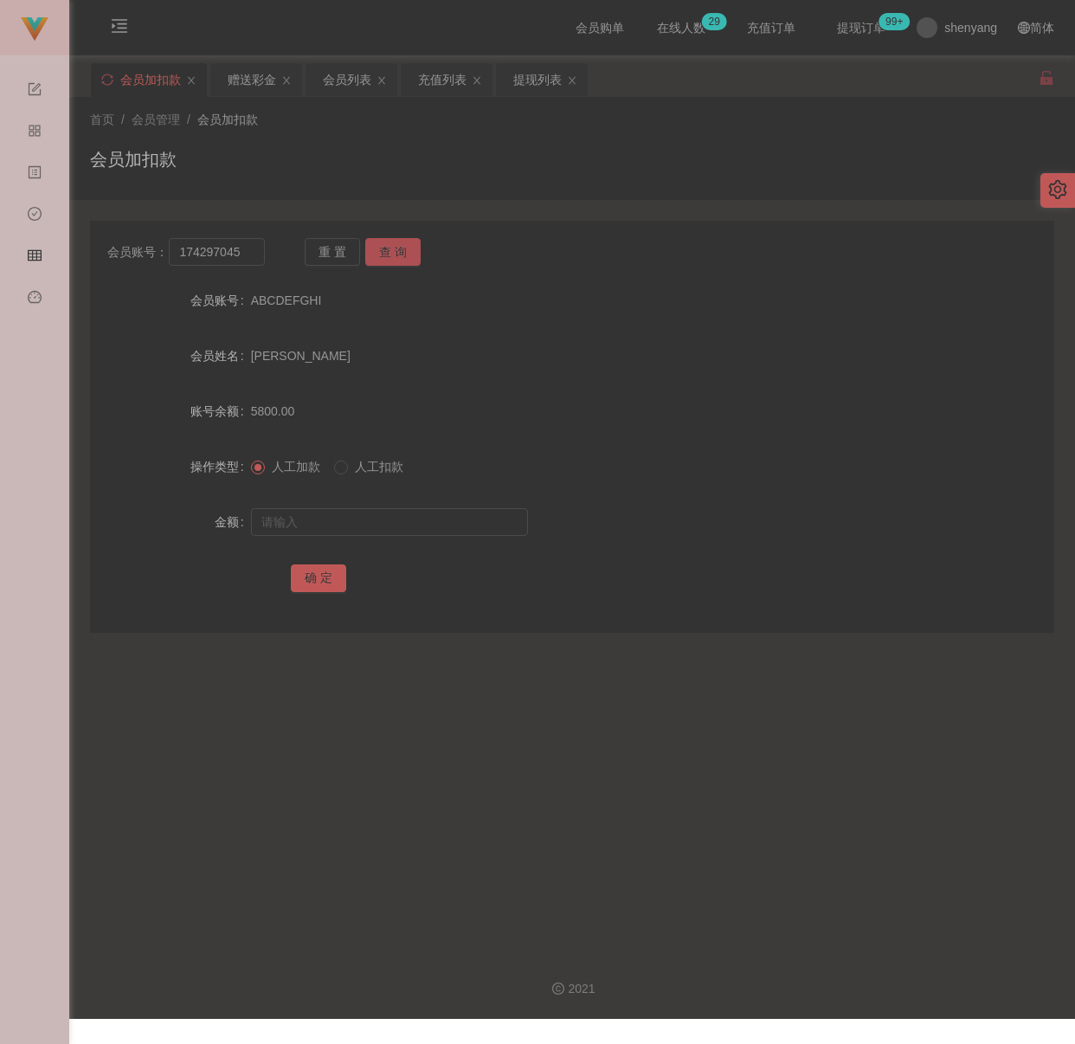
click at [379, 247] on button "查 询" at bounding box center [392, 252] width 55 height 28
click at [364, 509] on input "text" at bounding box center [389, 522] width 277 height 28
click at [419, 512] on input "text" at bounding box center [389, 522] width 277 height 28
click at [310, 577] on button "确 定" at bounding box center [318, 578] width 55 height 28
click at [231, 252] on input "174297045" at bounding box center [217, 252] width 96 height 28
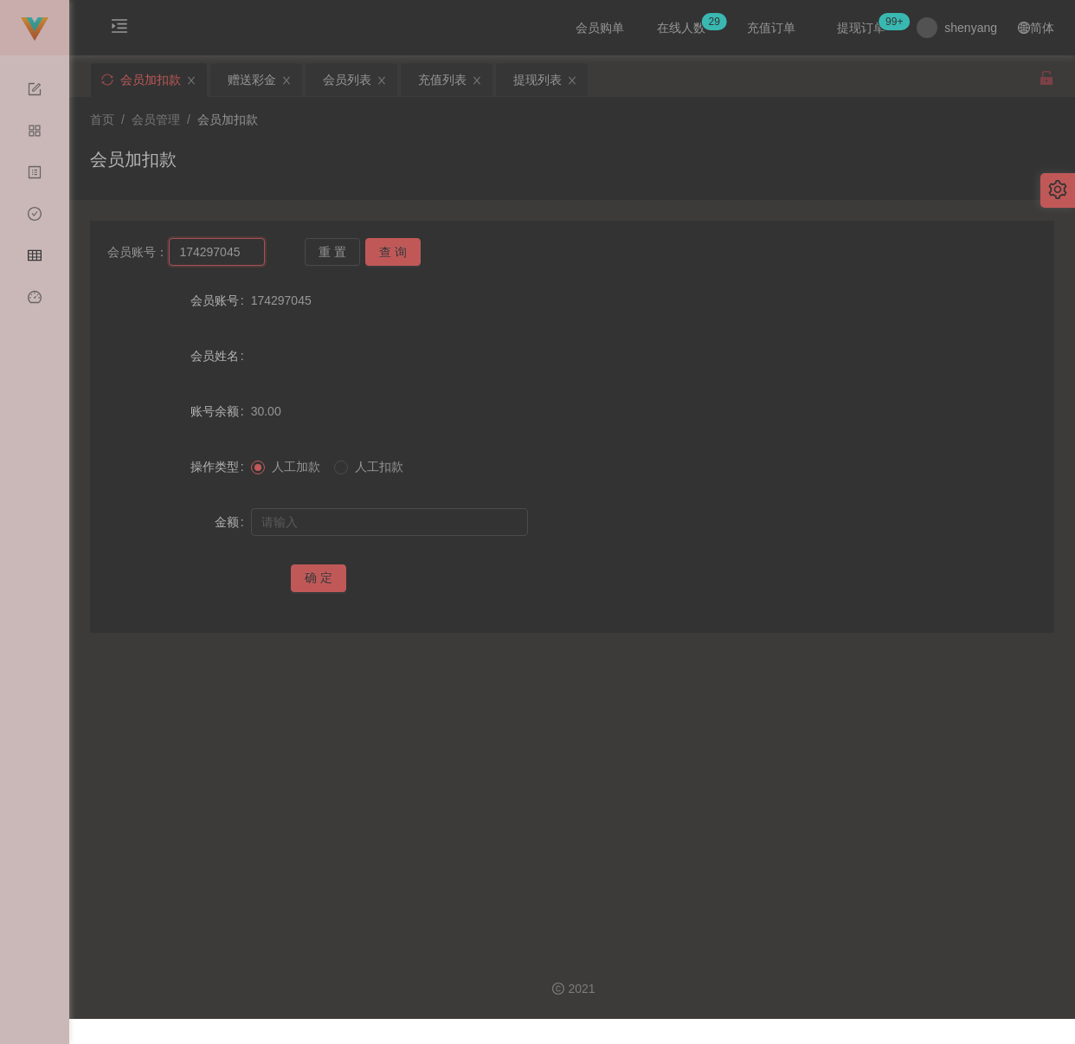
click at [231, 252] on input "174297045" at bounding box center [217, 252] width 96 height 28
click at [392, 244] on button "查 询" at bounding box center [392, 252] width 55 height 28
click at [359, 523] on input "text" at bounding box center [389, 522] width 277 height 28
click at [315, 576] on button "确 定" at bounding box center [318, 578] width 55 height 28
click at [247, 257] on input "haydenyew" at bounding box center [217, 252] width 96 height 28
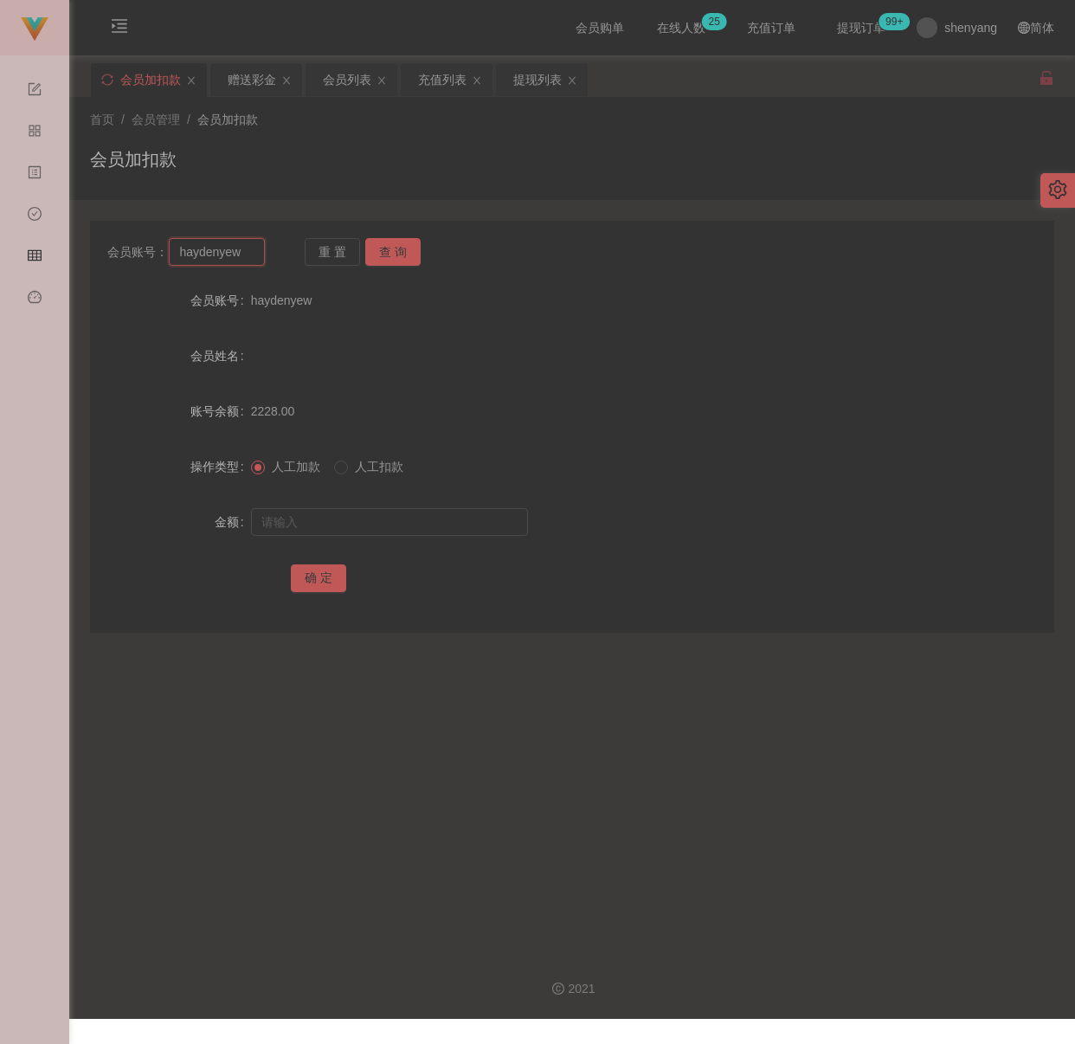
click at [247, 257] on input "haydenyew" at bounding box center [217, 252] width 96 height 28
click at [380, 245] on button "查 询" at bounding box center [392, 252] width 55 height 28
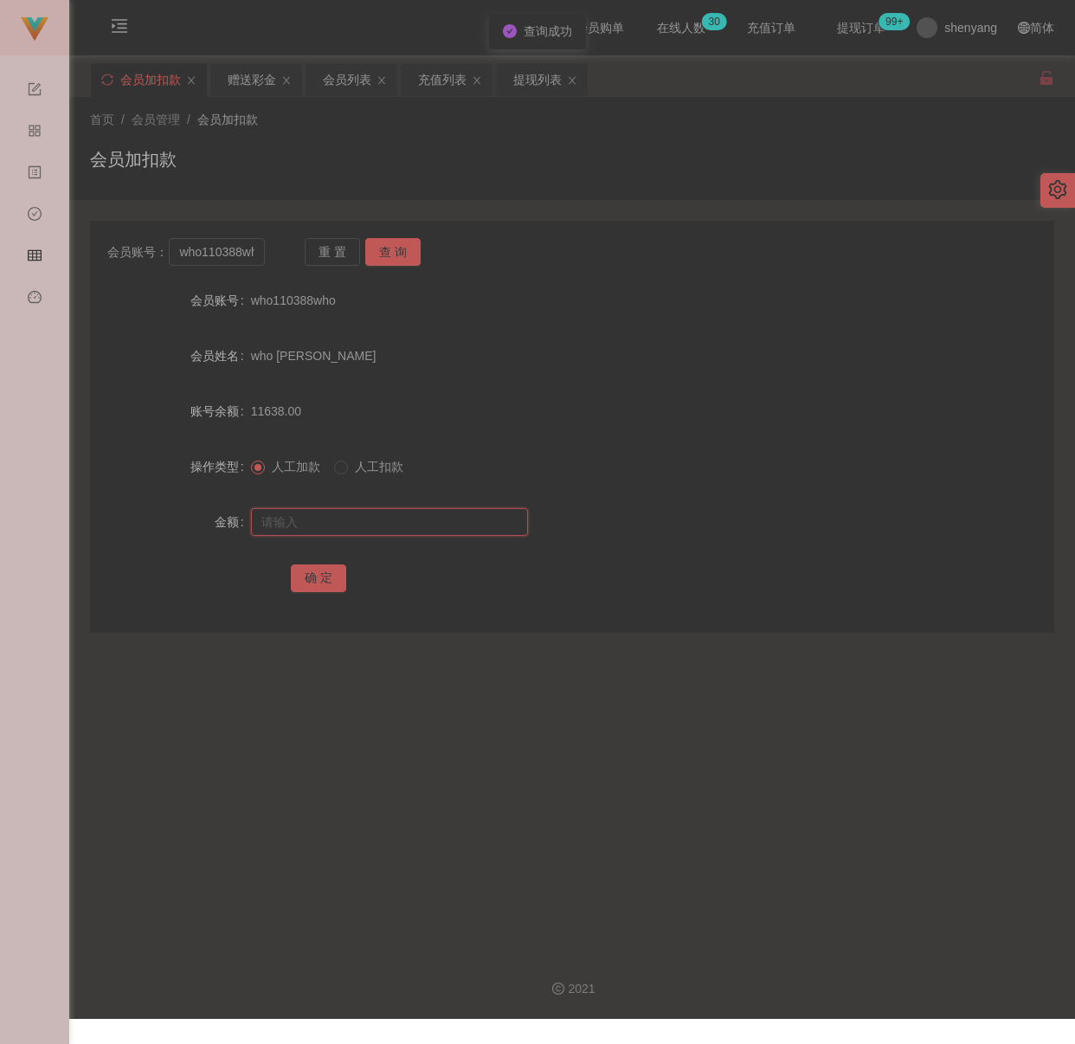
click at [414, 530] on input "text" at bounding box center [389, 522] width 277 height 28
click at [467, 525] on input "text" at bounding box center [389, 522] width 277 height 28
click at [319, 577] on button "确 定" at bounding box center [318, 578] width 55 height 28
click at [388, 131] on div "首页 / 会员管理 / 会员加扣款 / 会员加扣款" at bounding box center [572, 148] width 964 height 75
click at [263, 247] on div "会员账号： who110388who 重 置 查 询" at bounding box center [572, 252] width 964 height 28
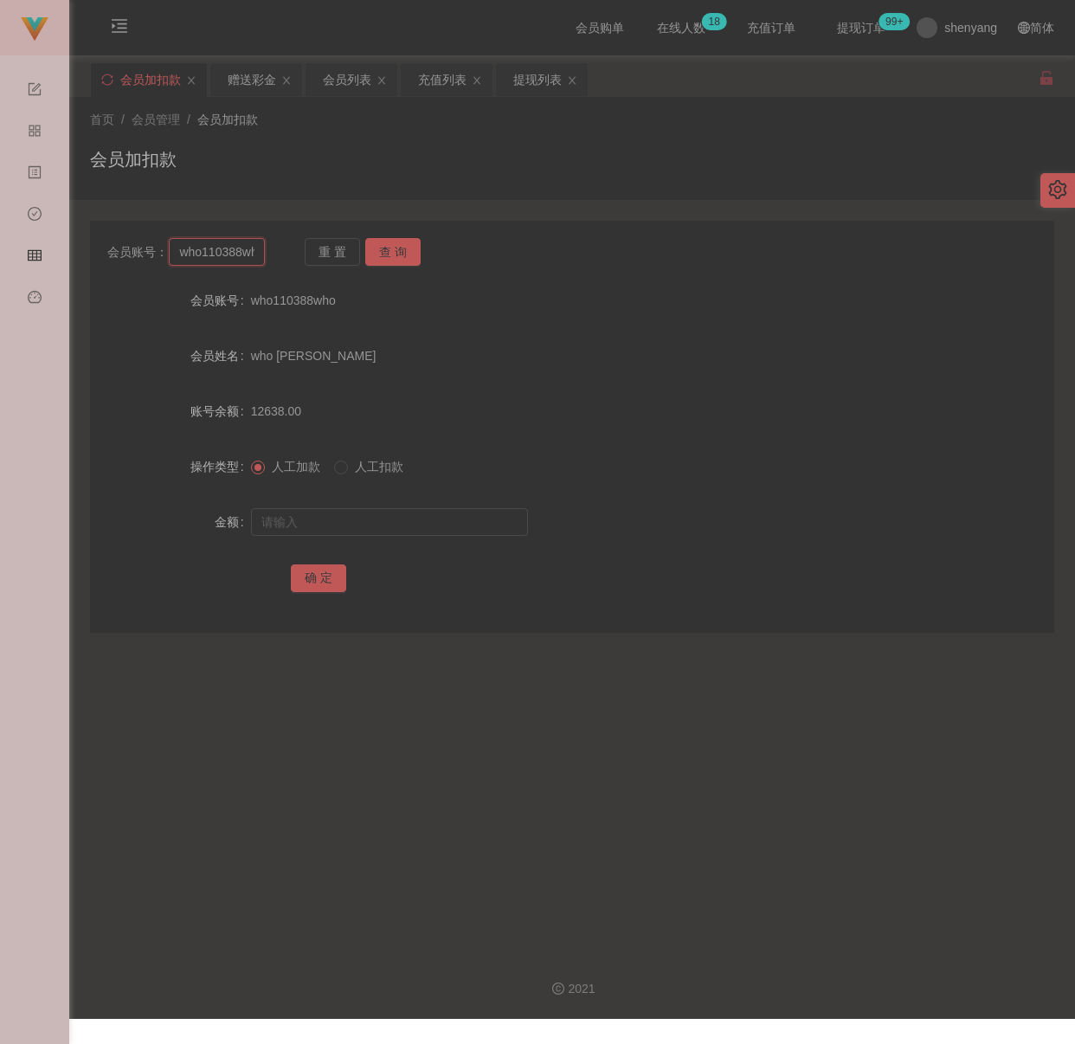
click at [250, 247] on input "who110388who" at bounding box center [217, 252] width 96 height 28
click at [415, 258] on button "查 询" at bounding box center [392, 252] width 55 height 28
click at [385, 517] on input "text" at bounding box center [389, 522] width 277 height 28
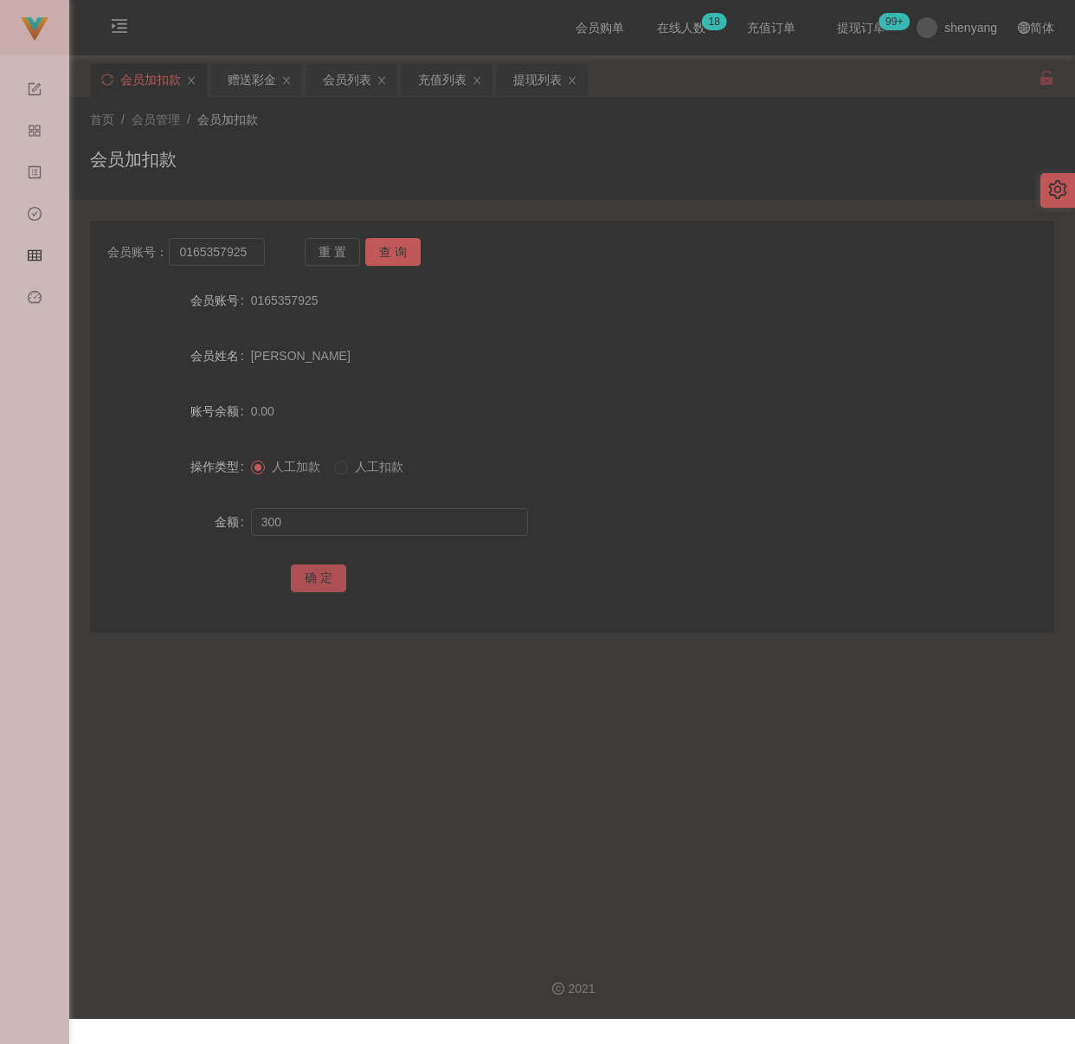
click at [304, 582] on button "确 定" at bounding box center [318, 578] width 55 height 28
click at [245, 255] on input "0165357925" at bounding box center [217, 252] width 96 height 28
click at [385, 249] on button "查 询" at bounding box center [392, 252] width 55 height 28
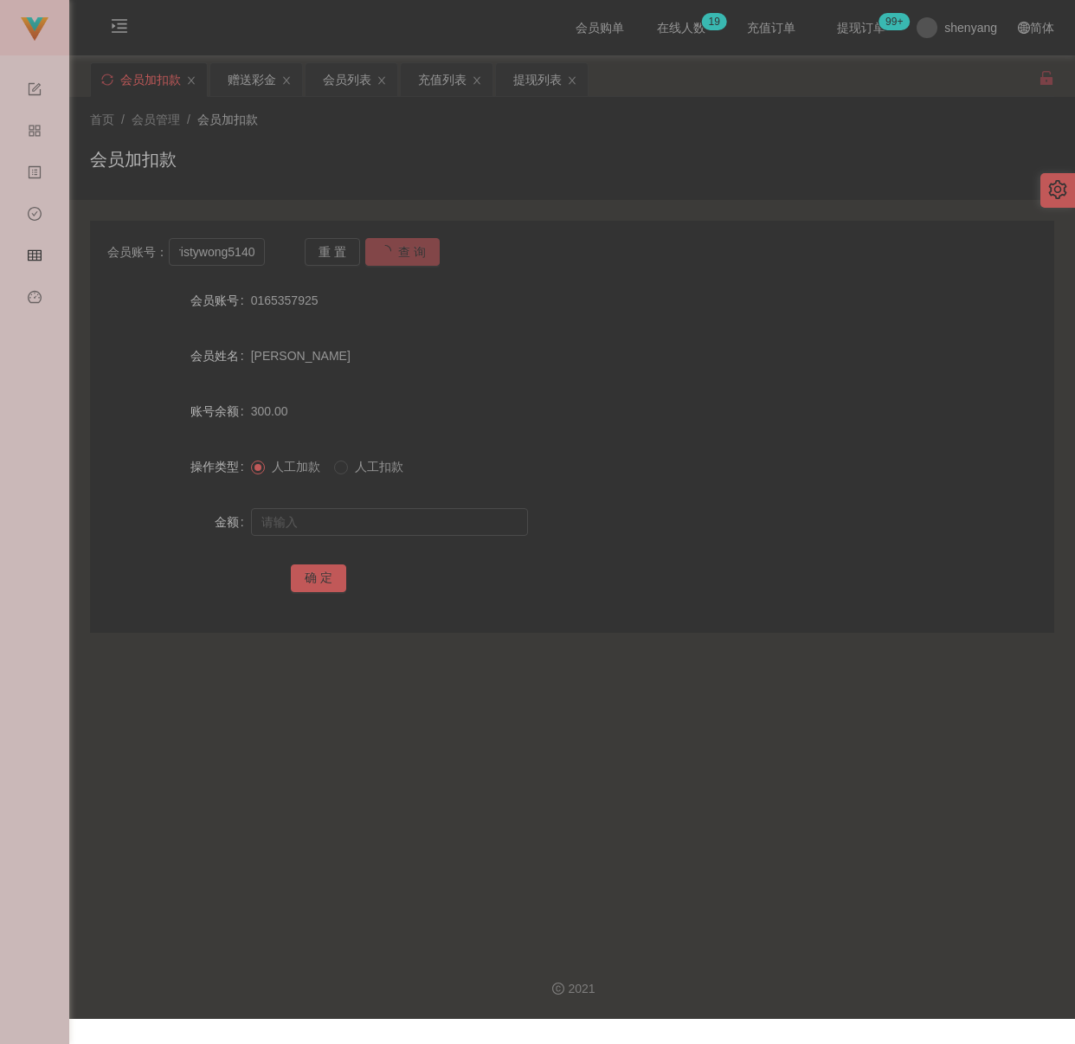
scroll to position [0, 0]
drag, startPoint x: 387, startPoint y: 525, endPoint x: 400, endPoint y: 522, distance: 13.4
click at [387, 525] on input "text" at bounding box center [389, 522] width 277 height 28
click at [392, 519] on input "text" at bounding box center [389, 522] width 277 height 28
click at [327, 574] on button "确 定" at bounding box center [318, 578] width 55 height 28
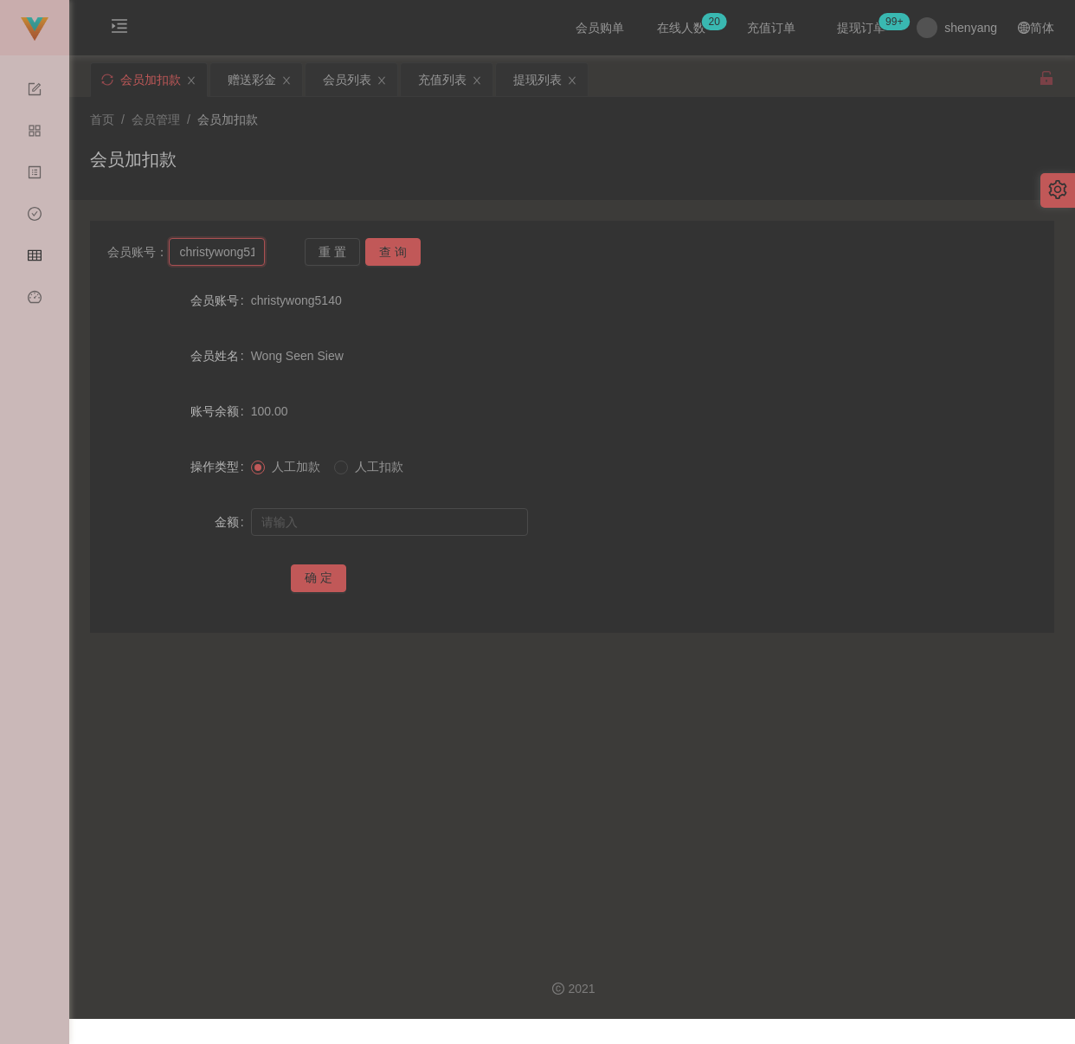
click at [247, 257] on input "christywong5140" at bounding box center [217, 252] width 96 height 28
click at [397, 252] on button "查 询" at bounding box center [392, 252] width 55 height 28
click at [359, 517] on input "text" at bounding box center [389, 522] width 277 height 28
click at [470, 510] on input "text" at bounding box center [389, 522] width 277 height 28
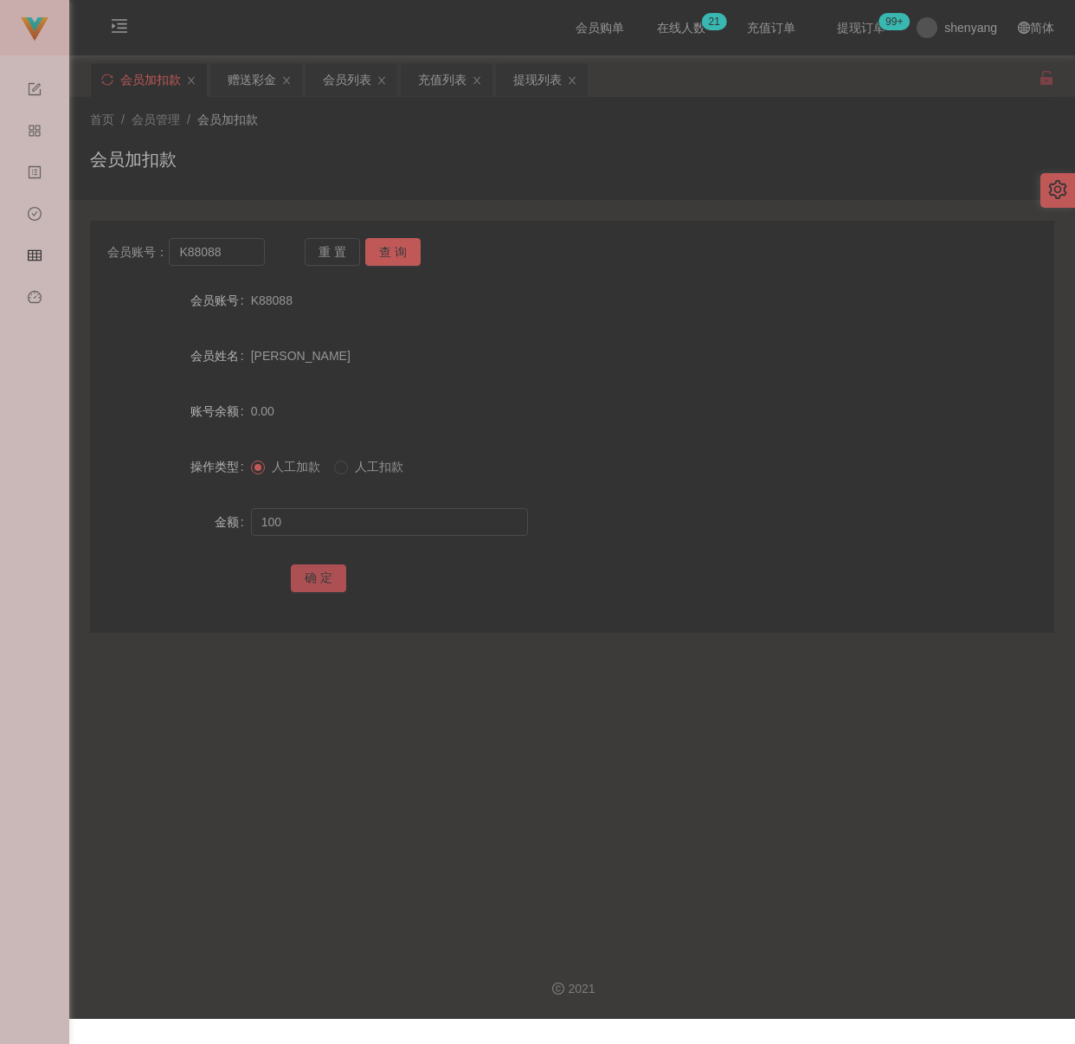
drag, startPoint x: 317, startPoint y: 576, endPoint x: 344, endPoint y: 576, distance: 26.8
click at [317, 576] on button "确 定" at bounding box center [318, 578] width 55 height 28
click at [253, 258] on input "K88088" at bounding box center [217, 252] width 96 height 28
click at [395, 247] on button "查 询" at bounding box center [392, 252] width 55 height 28
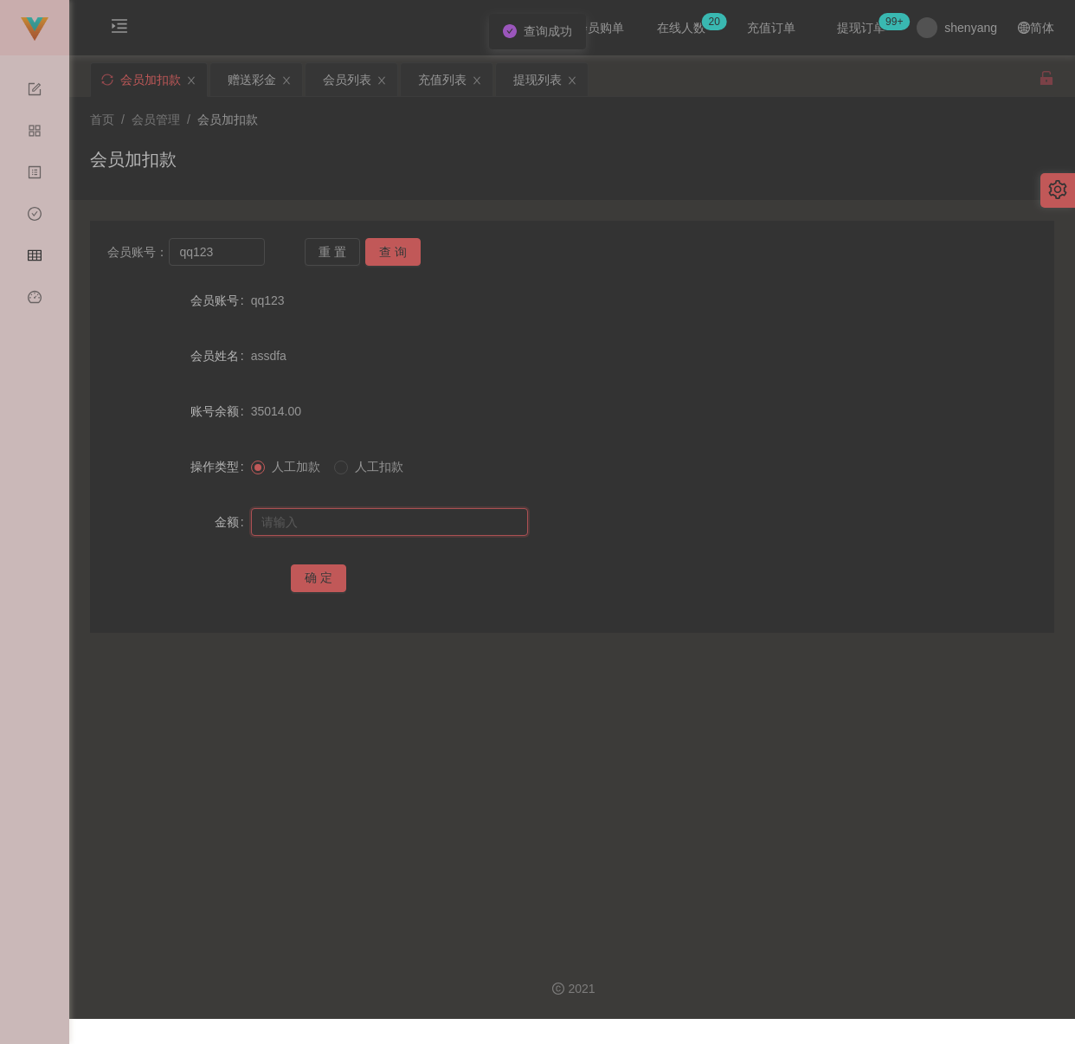
click at [351, 519] on input "text" at bounding box center [389, 522] width 277 height 28
click at [385, 515] on input "text" at bounding box center [389, 522] width 277 height 28
click at [324, 572] on button "确 定" at bounding box center [318, 578] width 55 height 28
click at [249, 249] on input "qq123" at bounding box center [217, 252] width 96 height 28
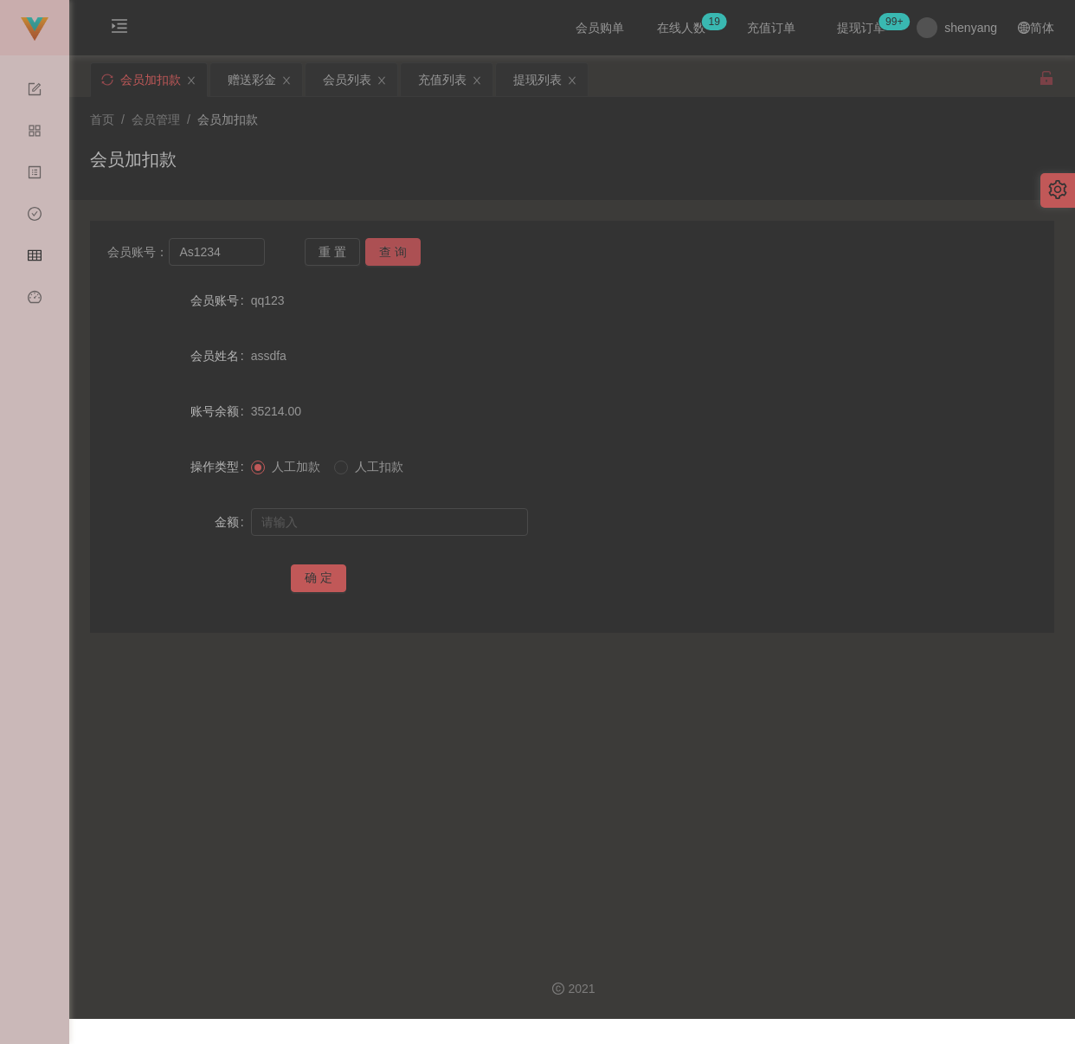
click at [385, 245] on button "查 询" at bounding box center [392, 252] width 55 height 28
click at [362, 517] on input "text" at bounding box center [389, 522] width 277 height 28
click at [437, 524] on input "text" at bounding box center [389, 522] width 277 height 28
click at [323, 580] on button "确 定" at bounding box center [318, 578] width 55 height 28
click at [252, 260] on input "As1234" at bounding box center [217, 252] width 96 height 28
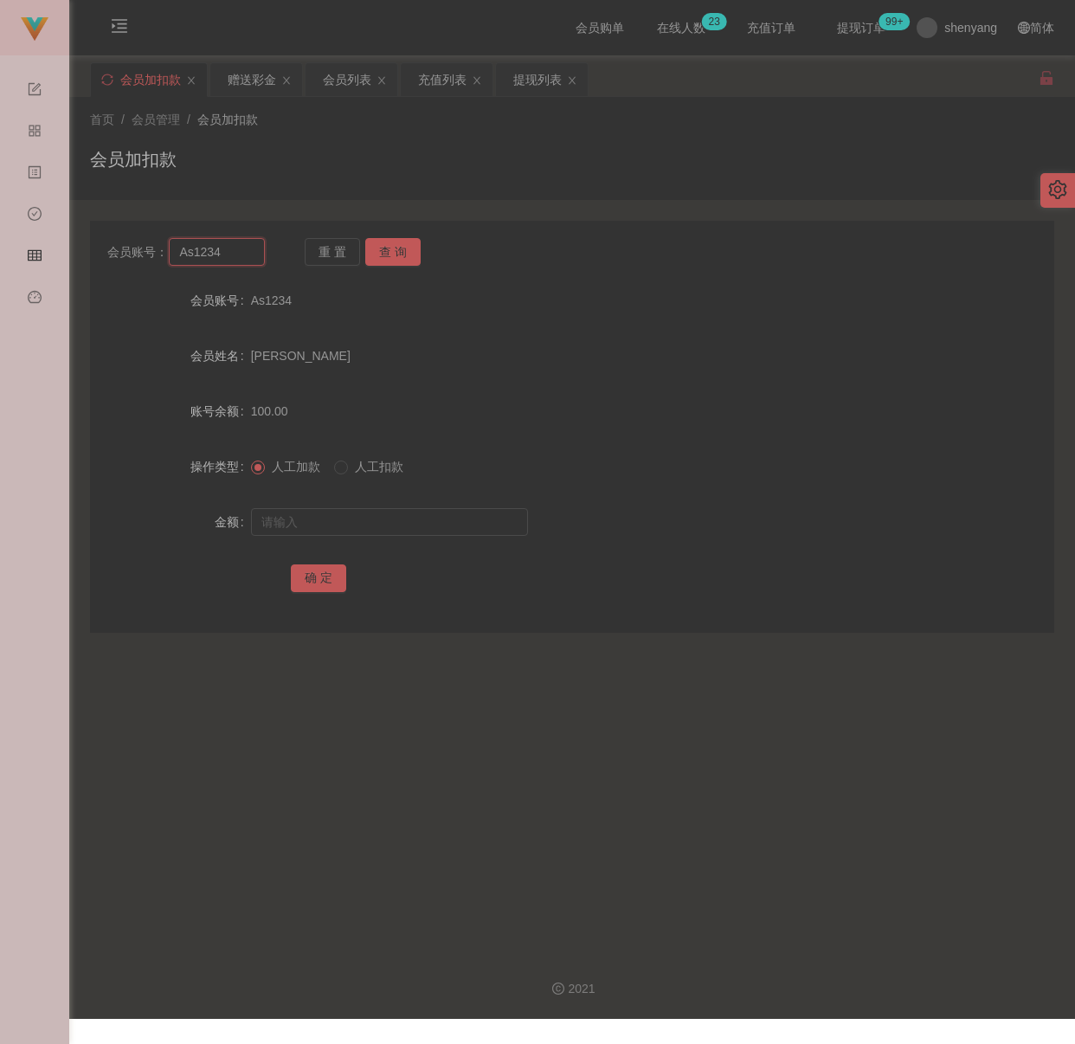
click at [252, 260] on input "As1234" at bounding box center [217, 252] width 96 height 28
click at [384, 258] on button "查 询" at bounding box center [392, 252] width 55 height 28
drag, startPoint x: 385, startPoint y: 514, endPoint x: 395, endPoint y: 515, distance: 9.6
click at [385, 514] on input "text" at bounding box center [389, 522] width 277 height 28
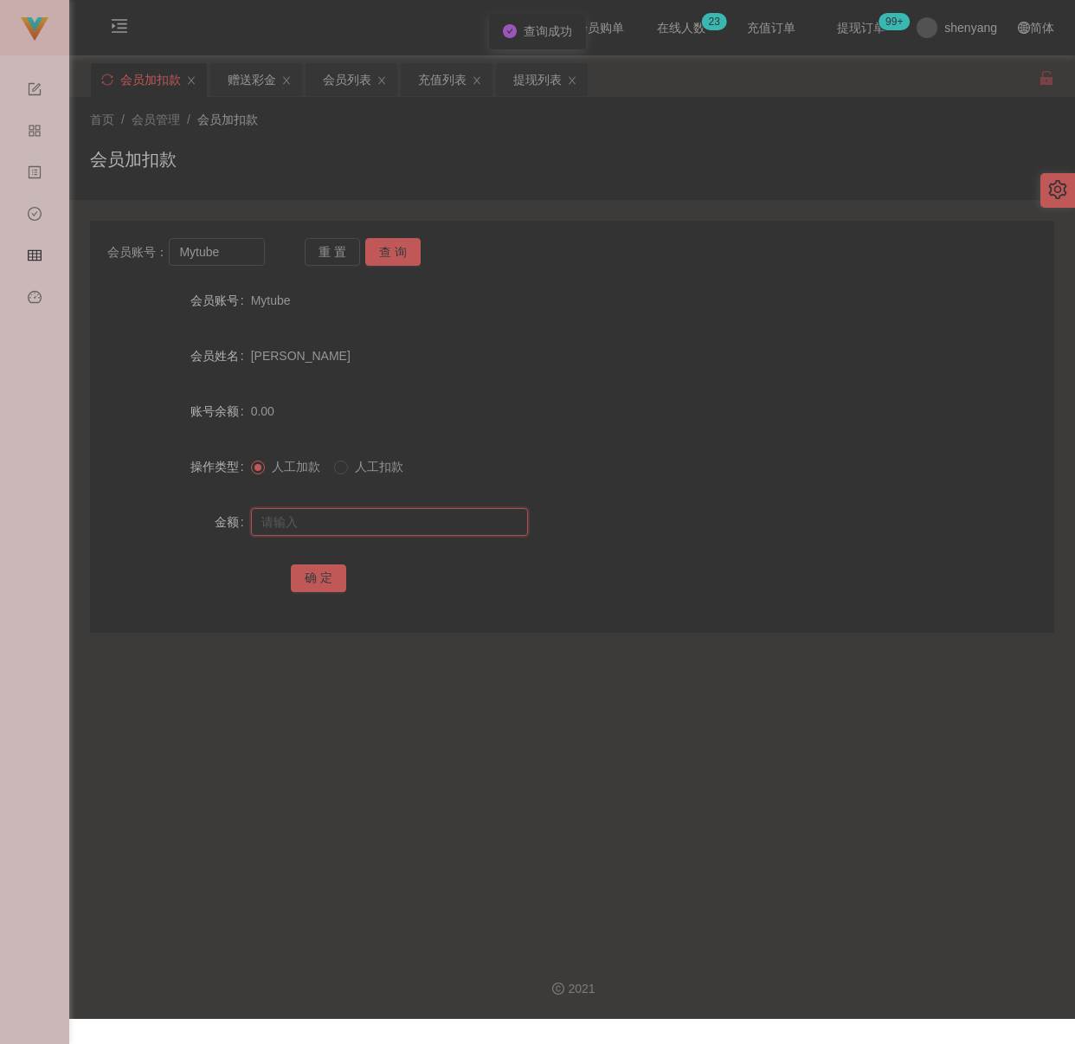
click at [423, 527] on input "text" at bounding box center [389, 522] width 277 height 28
click at [319, 569] on button "确 定" at bounding box center [318, 578] width 55 height 28
click at [232, 247] on input "Mytube" at bounding box center [217, 252] width 96 height 28
drag, startPoint x: 395, startPoint y: 254, endPoint x: 389, endPoint y: 265, distance: 11.6
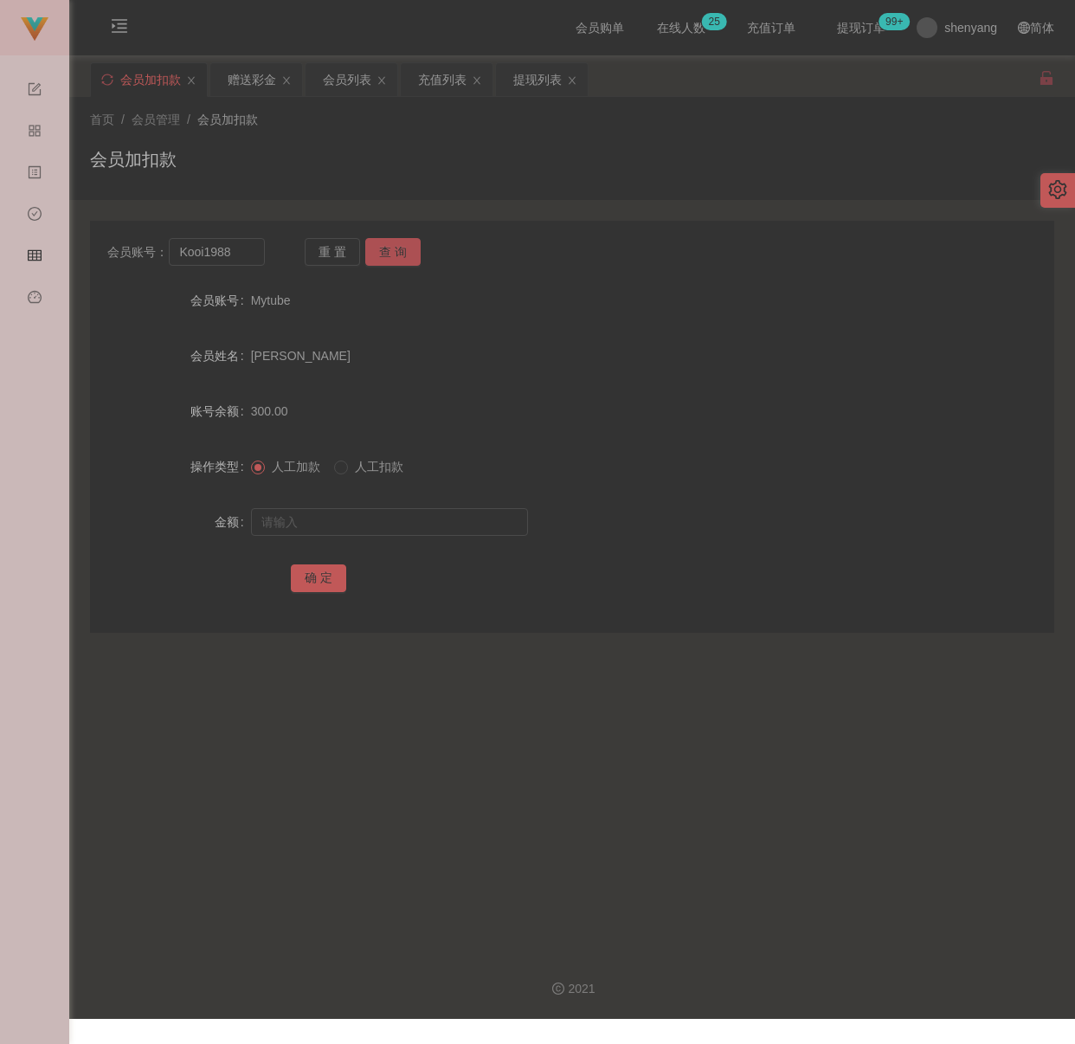
click at [395, 254] on button "查 询" at bounding box center [392, 252] width 55 height 28
drag, startPoint x: 367, startPoint y: 527, endPoint x: 380, endPoint y: 527, distance: 13.0
click at [367, 527] on input "text" at bounding box center [389, 522] width 277 height 28
click at [424, 533] on input "text" at bounding box center [389, 522] width 277 height 28
click at [314, 582] on button "确 定" at bounding box center [318, 578] width 55 height 28
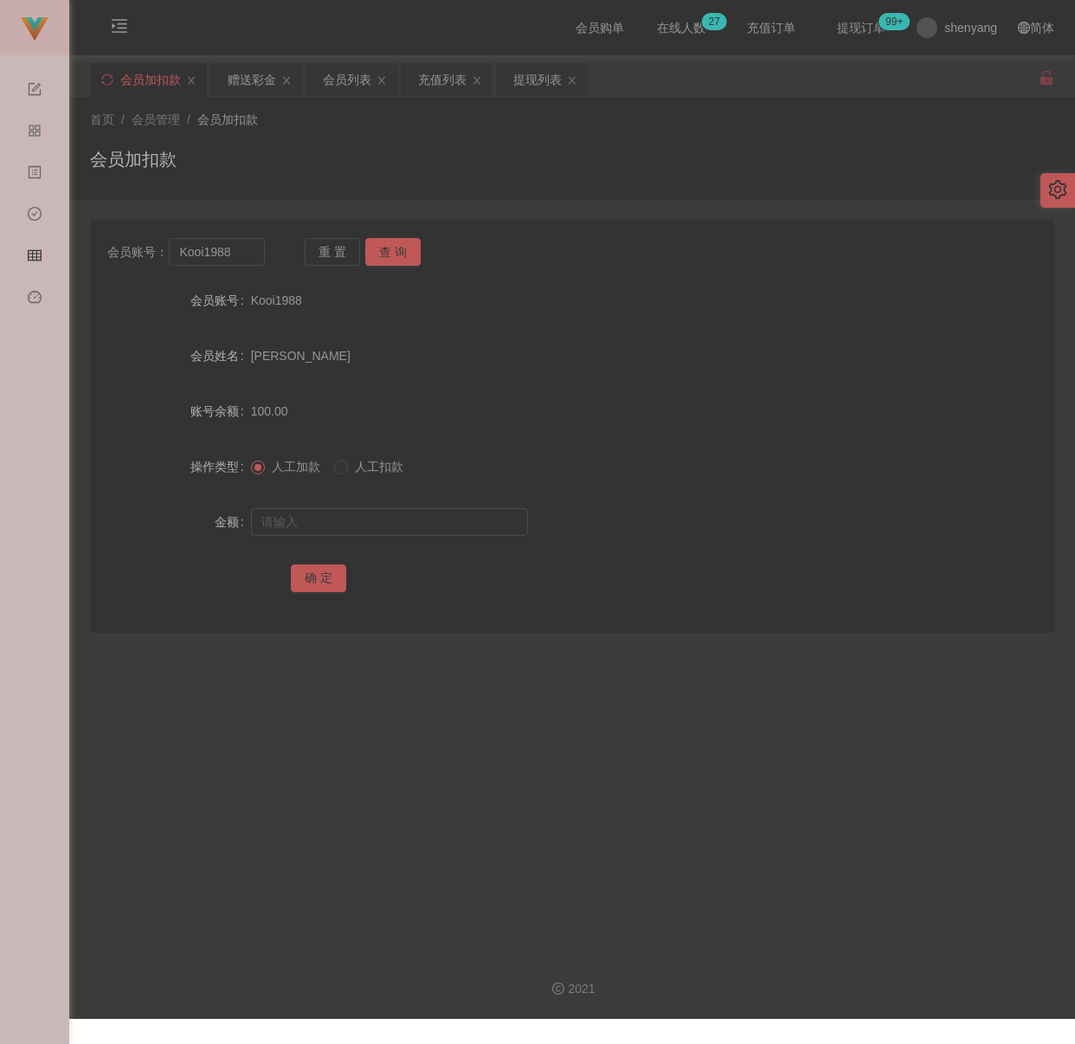
click at [857, 143] on div "首页 / 会员管理 / 会员加扣款 / 会员加扣款" at bounding box center [572, 148] width 964 height 75
click at [375, 136] on div "首页 / 会员管理 / 会员加扣款 / 会员加扣款" at bounding box center [572, 148] width 964 height 75
click at [353, 74] on div "会员列表" at bounding box center [347, 79] width 48 height 33
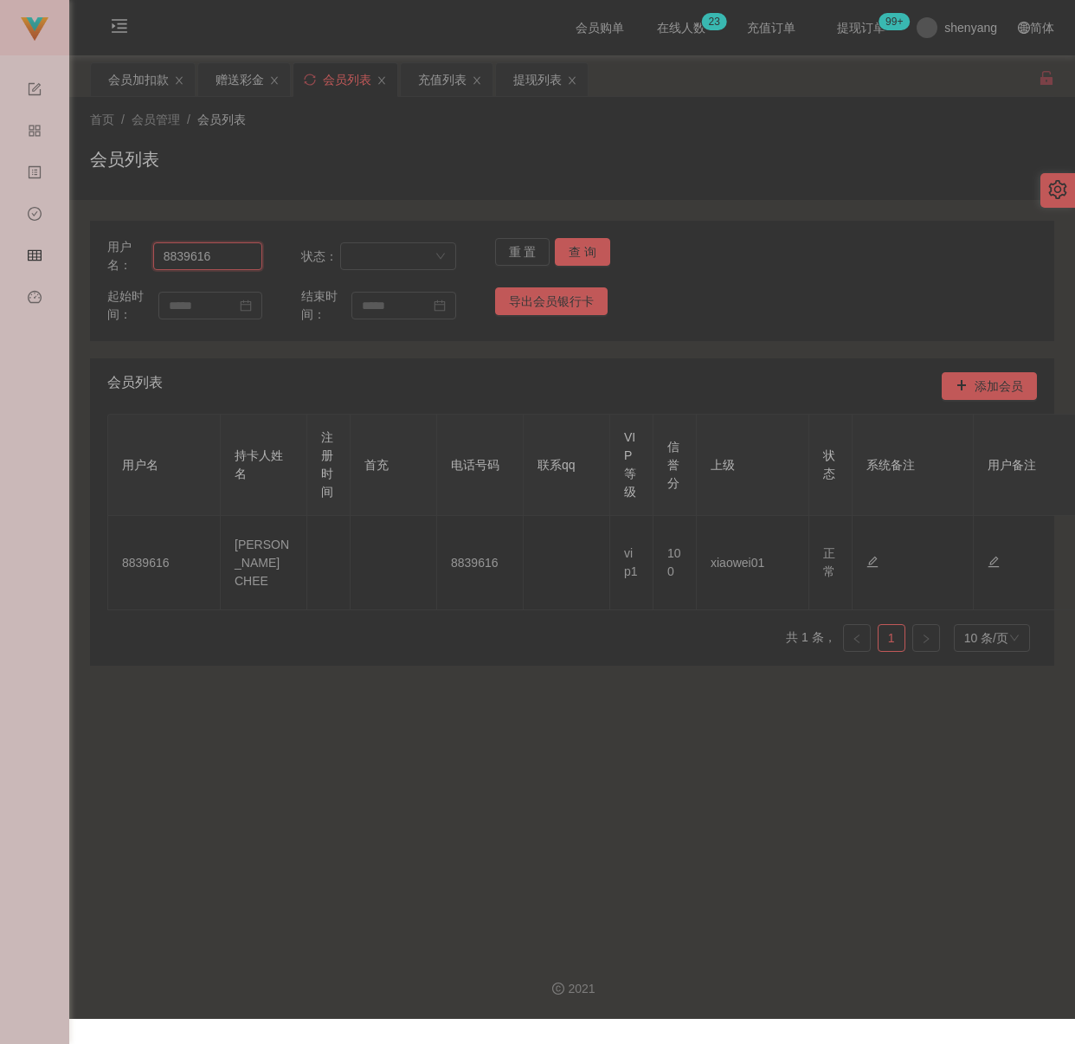
click at [216, 258] on input "8839616" at bounding box center [207, 256] width 109 height 28
click at [579, 249] on button "查 询" at bounding box center [582, 252] width 55 height 28
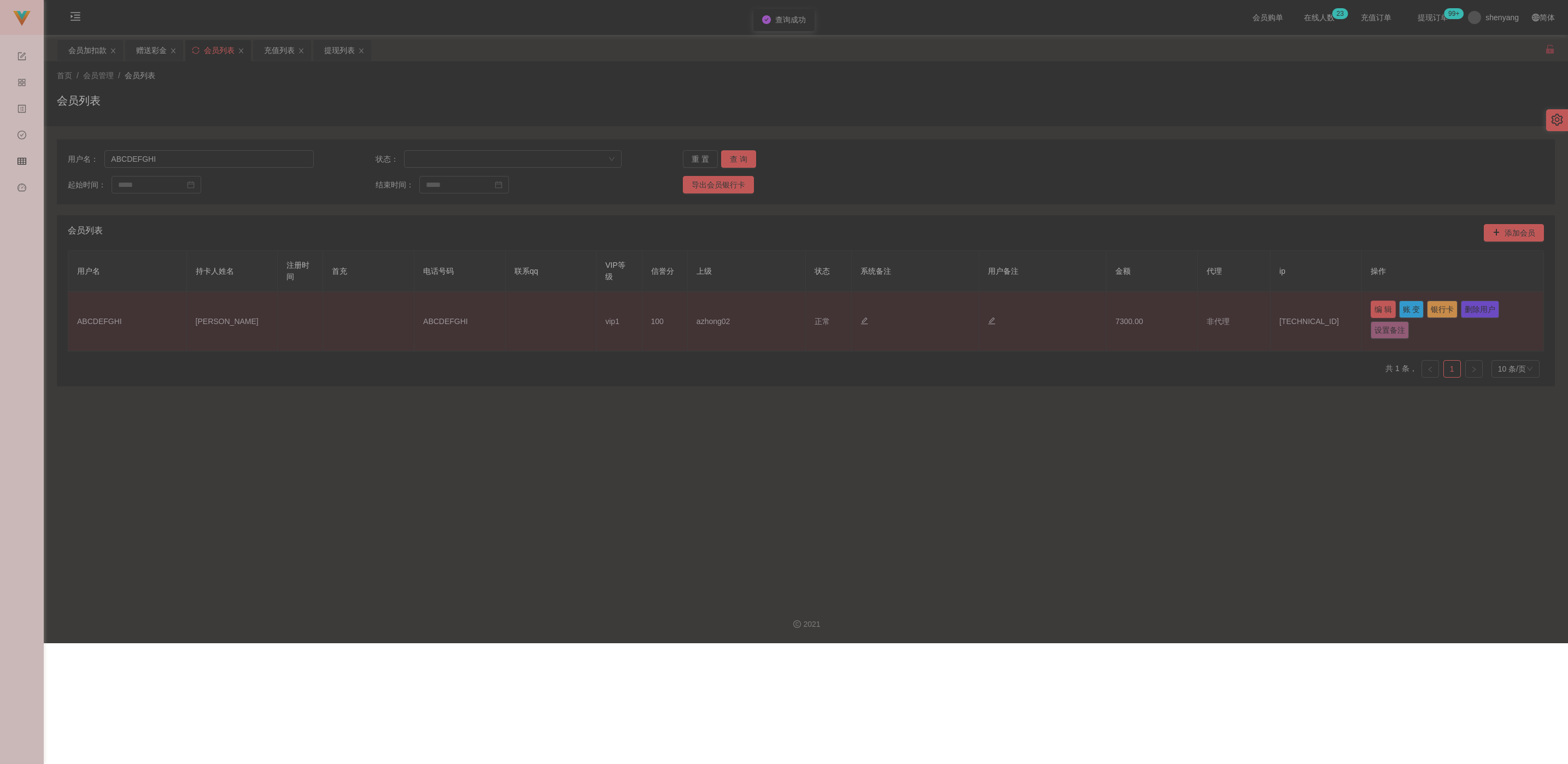
click at [704, 308] on button "编 辑" at bounding box center [1383, 309] width 25 height 18
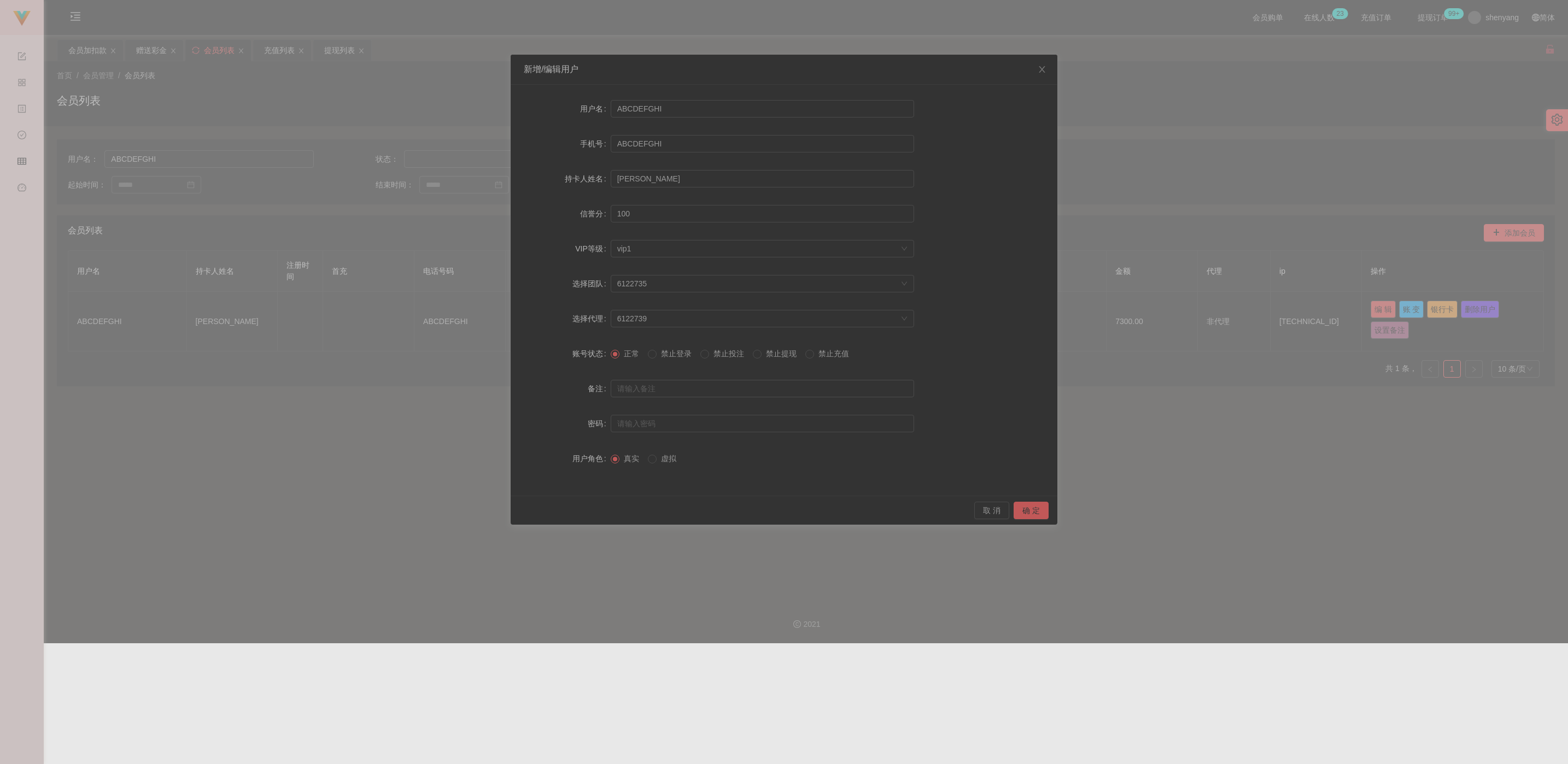
click at [704, 355] on span "禁止提现" at bounding box center [781, 354] width 39 height 9
click at [704, 510] on button "确 定" at bounding box center [1030, 510] width 35 height 18
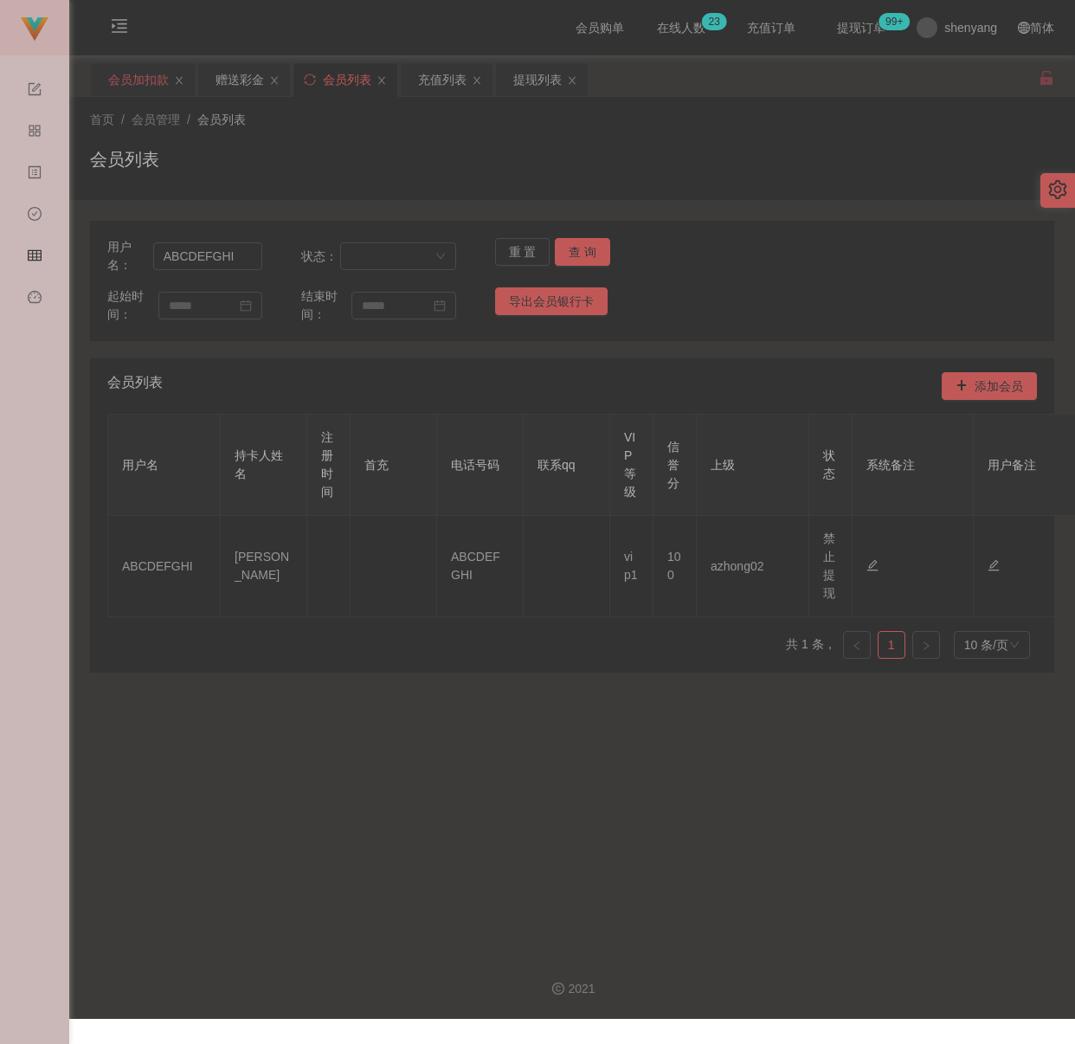
click at [128, 78] on div "会员加扣款" at bounding box center [138, 79] width 61 height 33
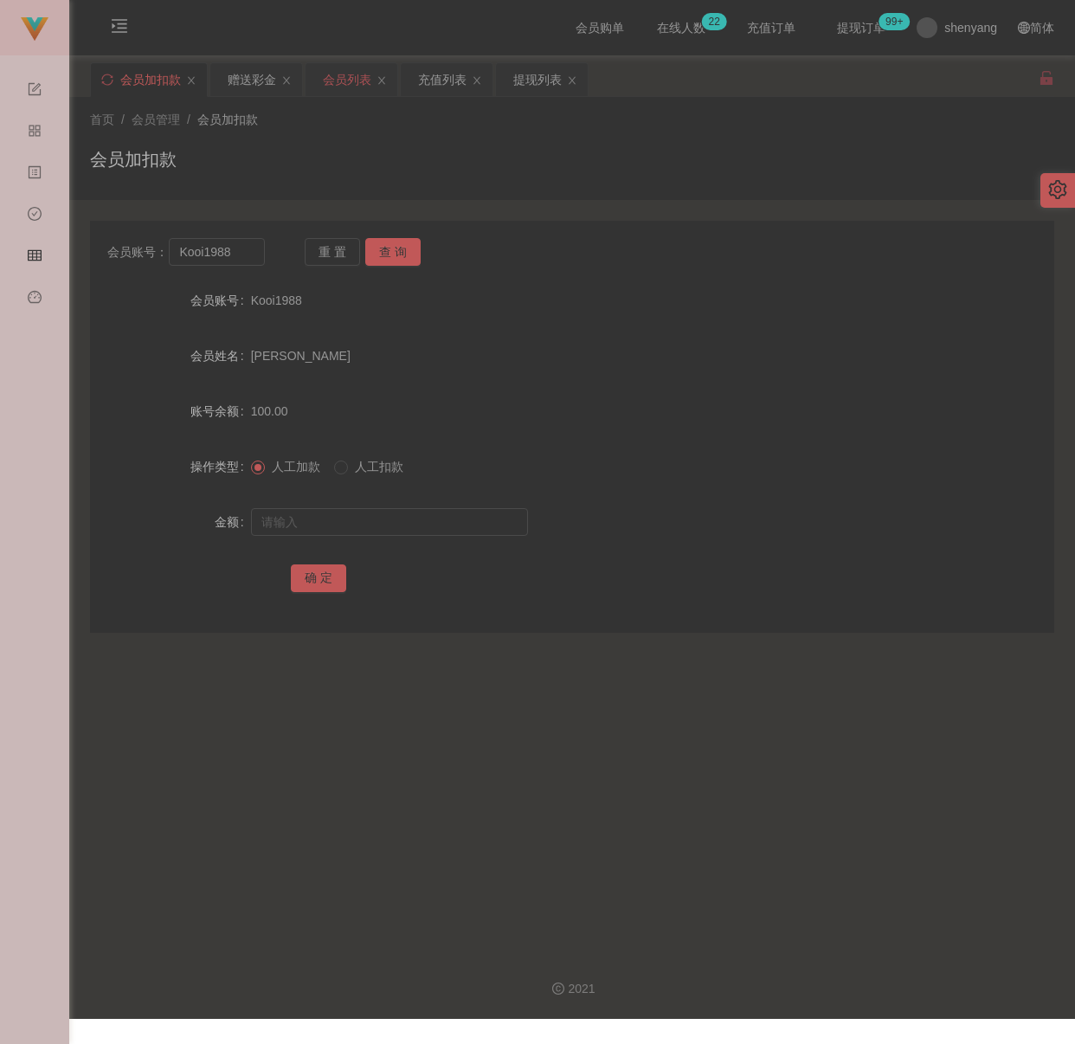
click at [357, 75] on div "会员列表" at bounding box center [347, 79] width 48 height 33
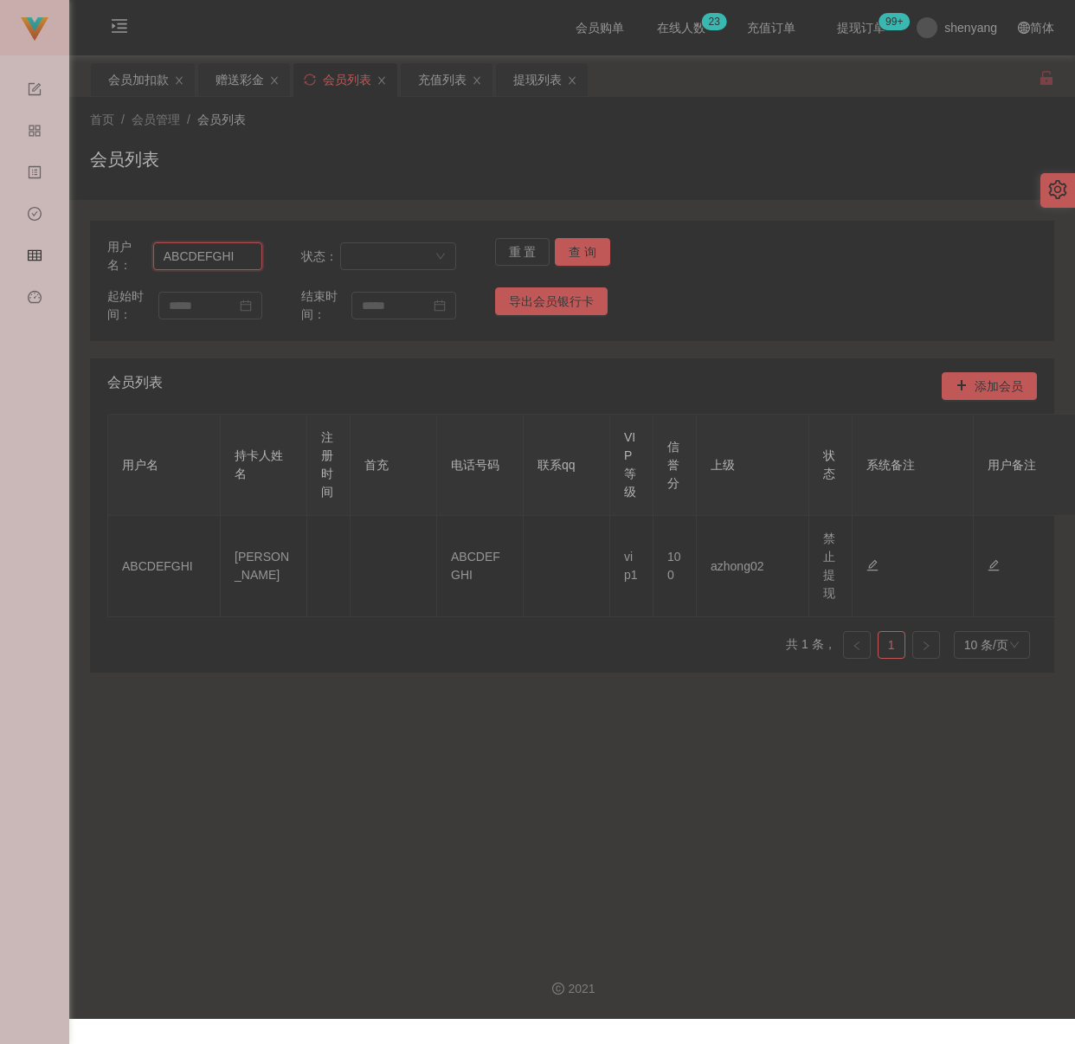
click at [236, 255] on input "ABCDEFGHI" at bounding box center [207, 256] width 109 height 28
click at [575, 249] on button "查 询" at bounding box center [582, 252] width 55 height 28
click at [122, 73] on div "会员加扣款" at bounding box center [138, 79] width 61 height 33
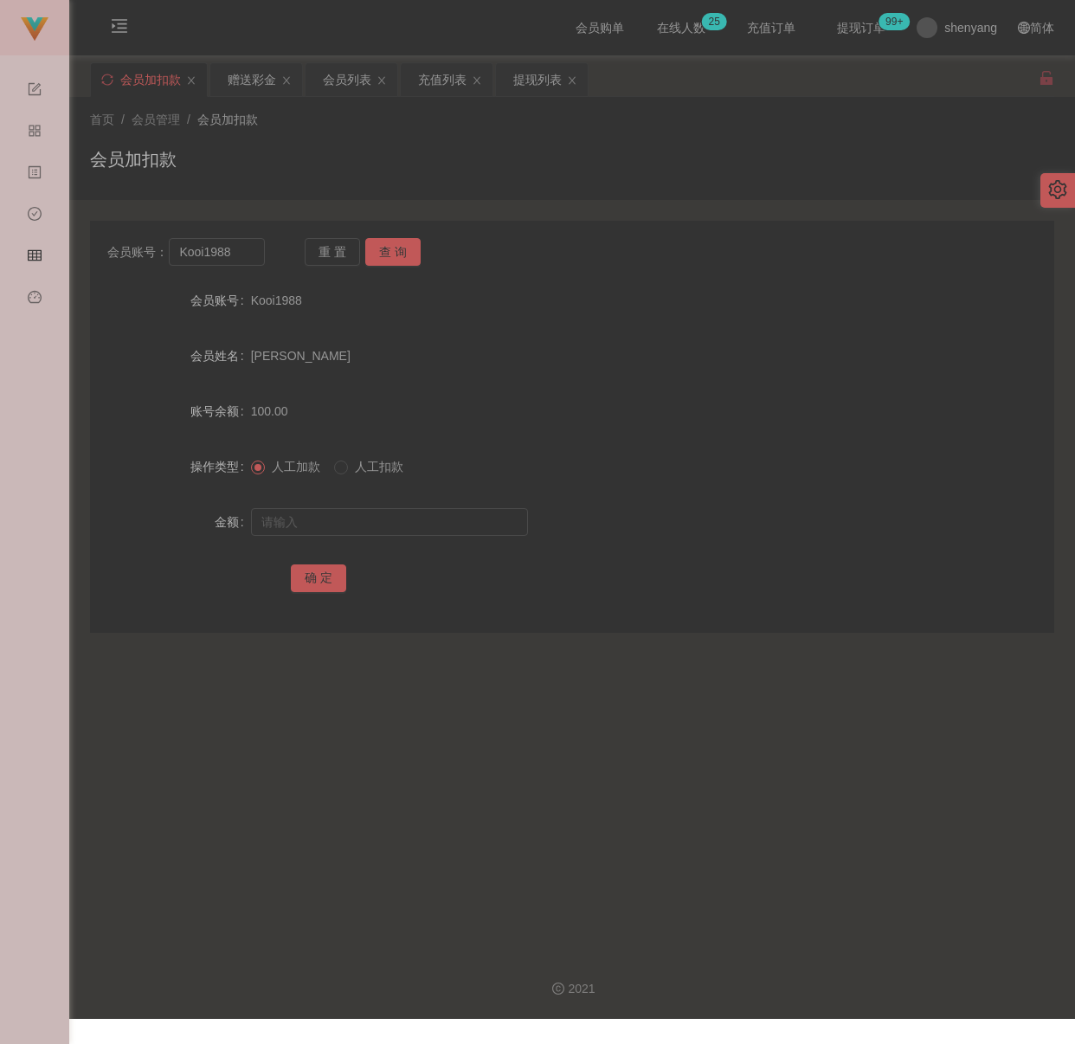
drag, startPoint x: 319, startPoint y: 149, endPoint x: 312, endPoint y: 170, distance: 22.2
click at [319, 149] on div "会员加扣款" at bounding box center [572, 166] width 964 height 40
click at [244, 242] on input "Kooi1988" at bounding box center [217, 252] width 96 height 28
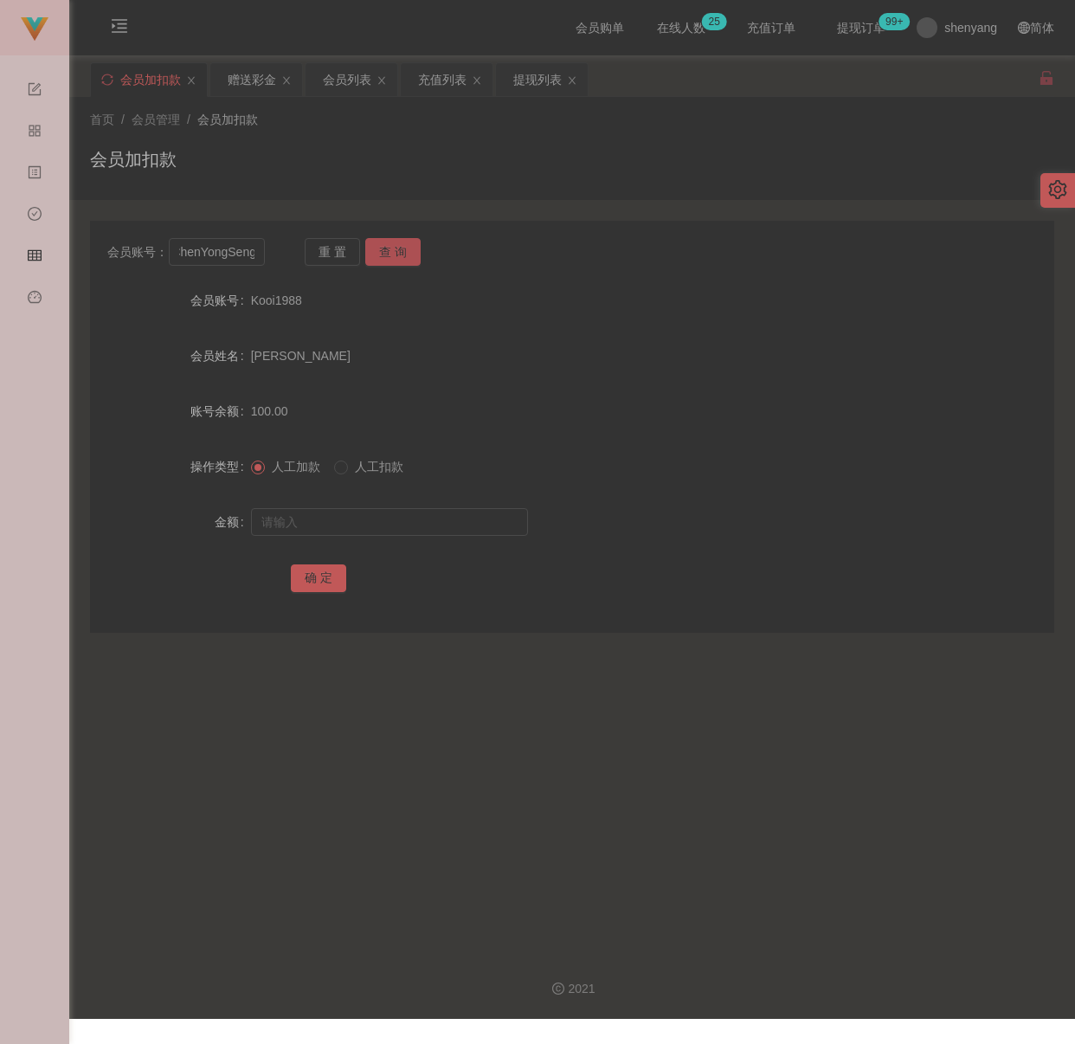
click at [392, 247] on button "查 询" at bounding box center [392, 252] width 55 height 28
click at [369, 523] on input "text" at bounding box center [389, 522] width 277 height 28
click at [452, 522] on input "text" at bounding box center [389, 522] width 277 height 28
click at [307, 569] on button "确 定" at bounding box center [318, 578] width 55 height 28
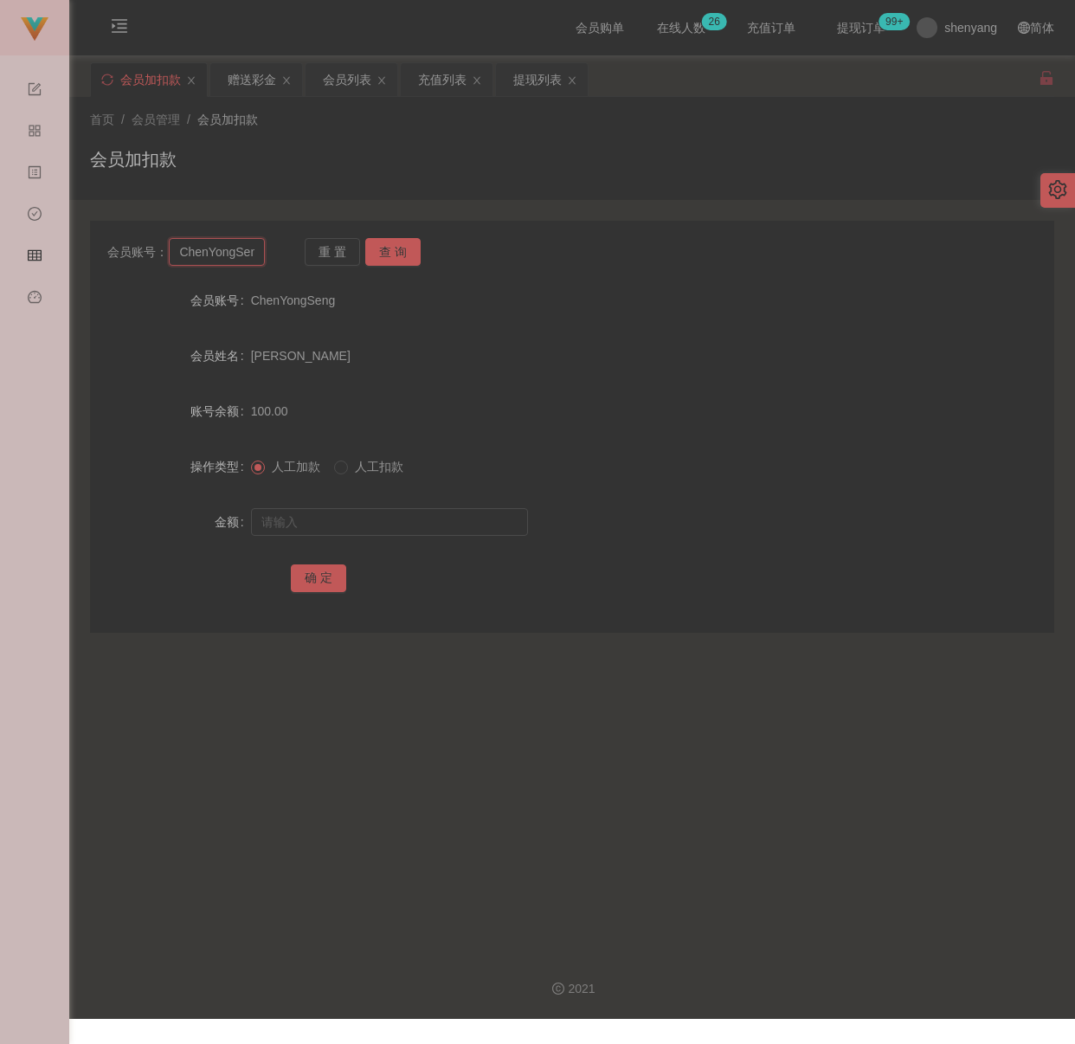
click at [260, 260] on input "ChenYongSeng" at bounding box center [217, 252] width 96 height 28
click at [260, 258] on input "ChenYongSeng" at bounding box center [217, 252] width 96 height 28
click at [376, 249] on button "查 询" at bounding box center [392, 252] width 55 height 28
click at [350, 527] on input "text" at bounding box center [389, 522] width 277 height 28
click at [340, 514] on input "text" at bounding box center [389, 522] width 277 height 28
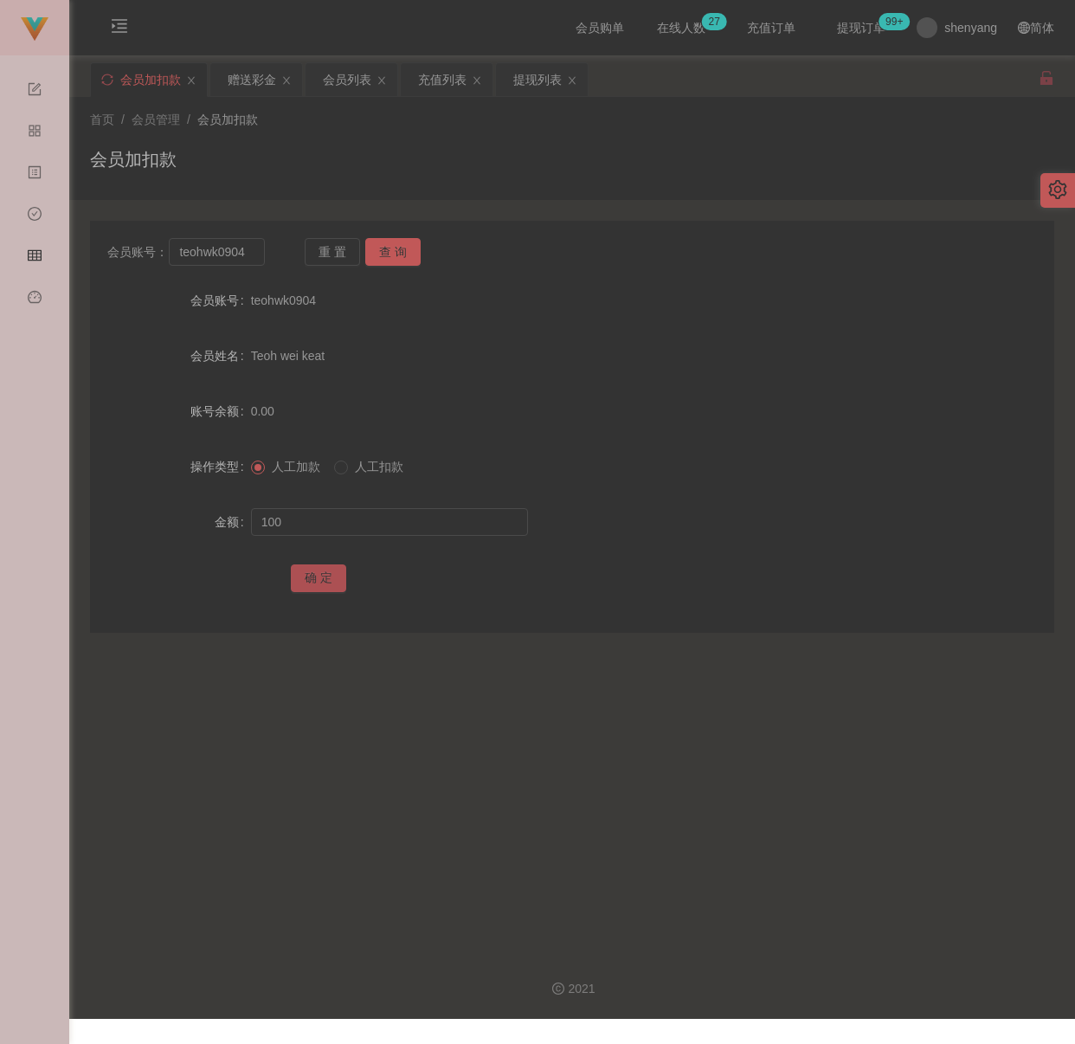
drag, startPoint x: 297, startPoint y: 574, endPoint x: 485, endPoint y: 614, distance: 192.8
click at [297, 574] on button "确 定" at bounding box center [318, 578] width 55 height 28
click at [252, 255] on input "teohwk0904" at bounding box center [217, 252] width 96 height 28
click at [387, 252] on button "查 询" at bounding box center [392, 252] width 55 height 28
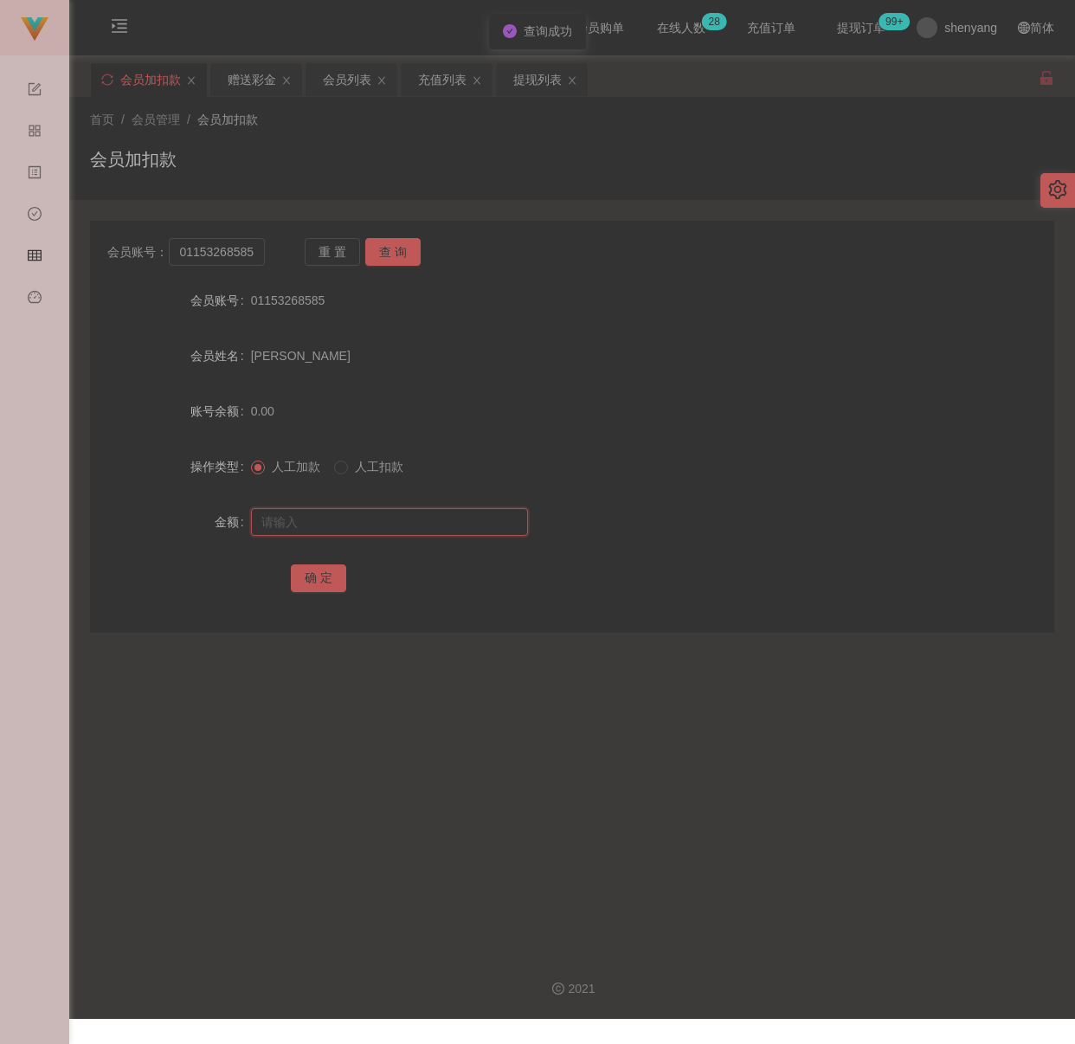
click at [345, 522] on input "text" at bounding box center [389, 522] width 277 height 28
click at [463, 517] on input "text" at bounding box center [389, 522] width 277 height 28
click at [328, 574] on button "确 定" at bounding box center [318, 578] width 55 height 28
click at [221, 255] on input "01153268585" at bounding box center [217, 252] width 96 height 28
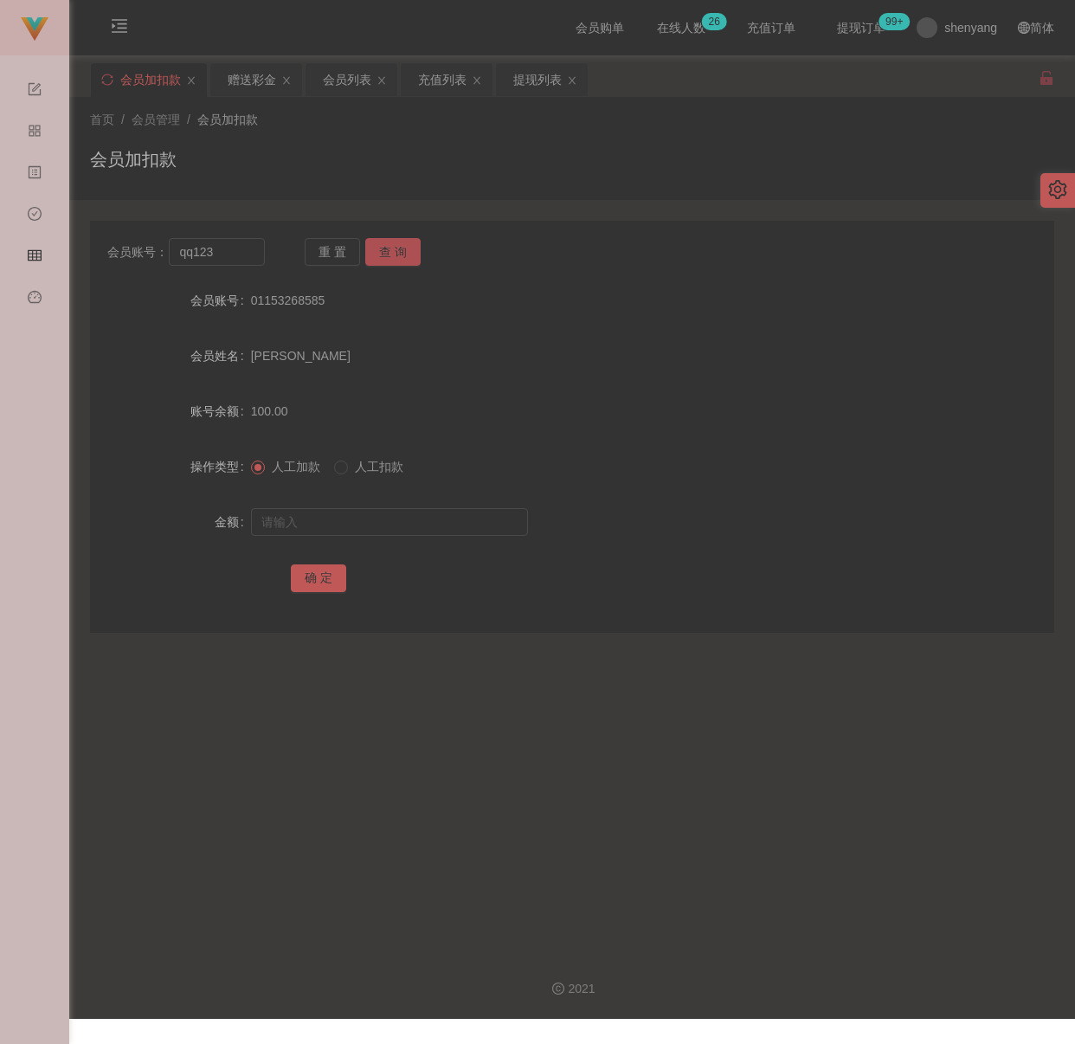
click at [395, 250] on button "查 询" at bounding box center [392, 252] width 55 height 28
click at [354, 522] on input "text" at bounding box center [389, 522] width 277 height 28
drag, startPoint x: 455, startPoint y: 527, endPoint x: 437, endPoint y: 533, distance: 19.2
click at [455, 527] on input "text" at bounding box center [389, 522] width 277 height 28
click at [315, 571] on button "确 定" at bounding box center [318, 578] width 55 height 28
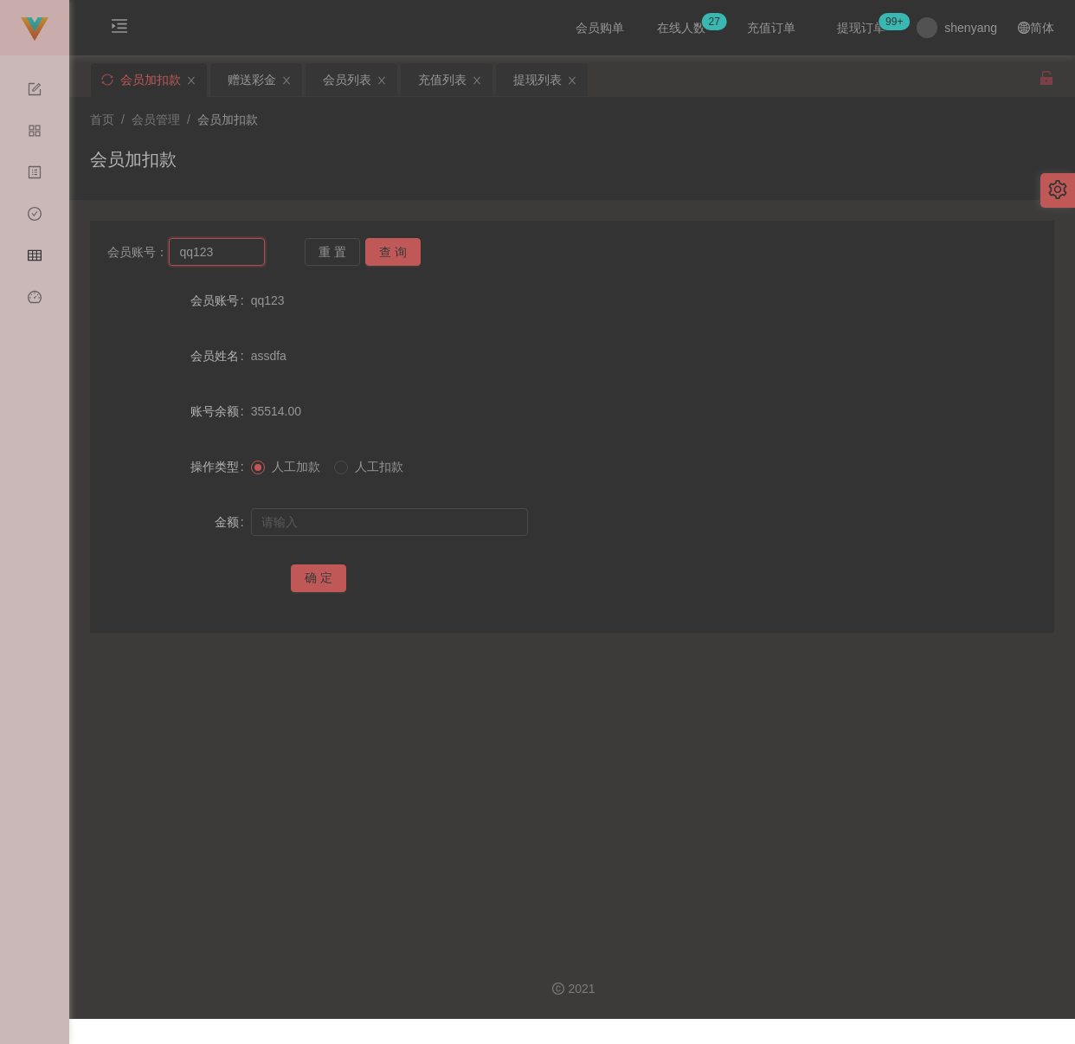
click at [258, 257] on input "qq123" at bounding box center [217, 252] width 96 height 28
click at [257, 257] on input "qq123" at bounding box center [217, 252] width 96 height 28
click at [395, 247] on button "查 询" at bounding box center [392, 252] width 55 height 28
click at [379, 527] on input "text" at bounding box center [389, 522] width 277 height 28
click at [432, 510] on input "text" at bounding box center [389, 522] width 277 height 28
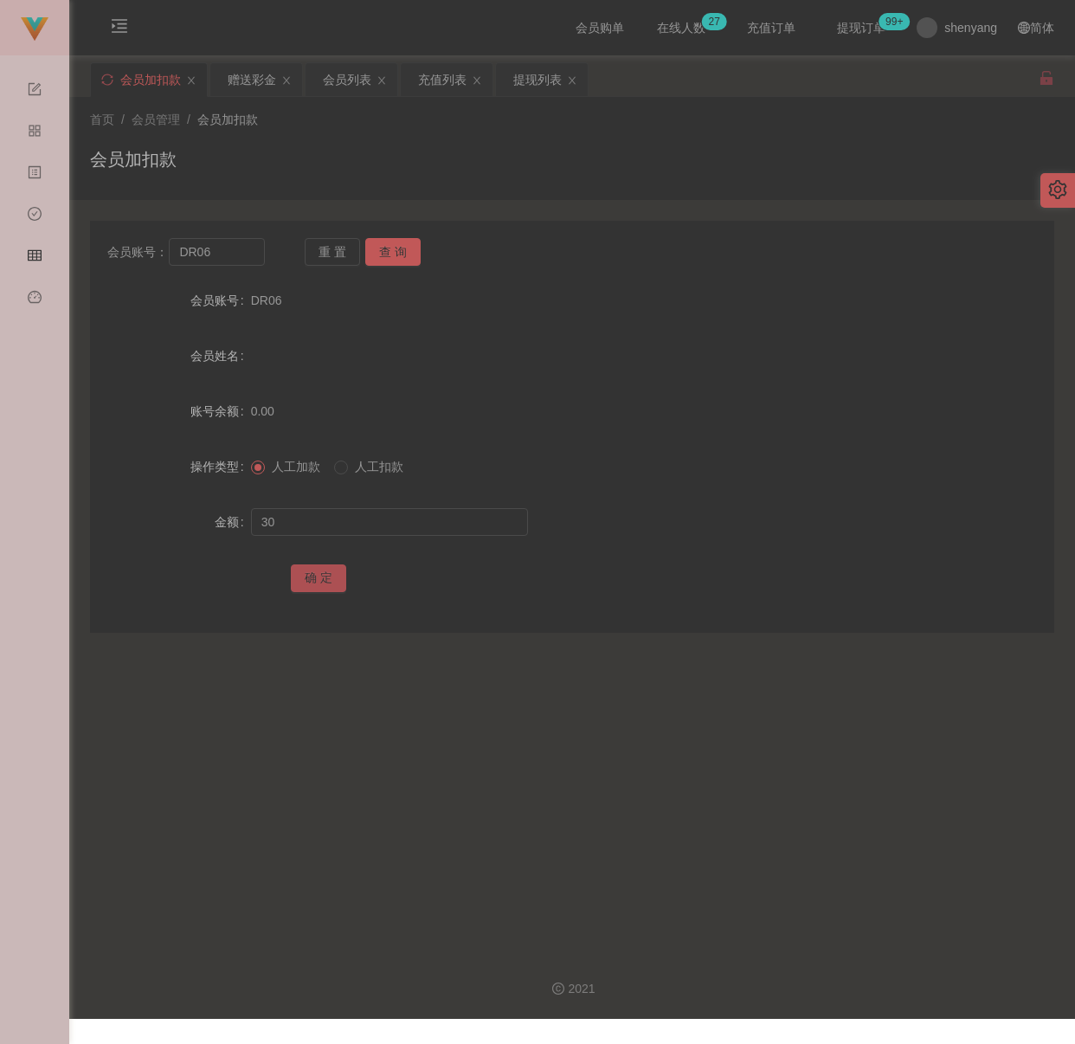
drag, startPoint x: 310, startPoint y: 580, endPoint x: 319, endPoint y: 580, distance: 9.5
click at [310, 580] on button "确 定" at bounding box center [318, 578] width 55 height 28
click at [215, 262] on input "DR06" at bounding box center [217, 252] width 96 height 28
click at [408, 253] on button "查 询" at bounding box center [392, 252] width 55 height 28
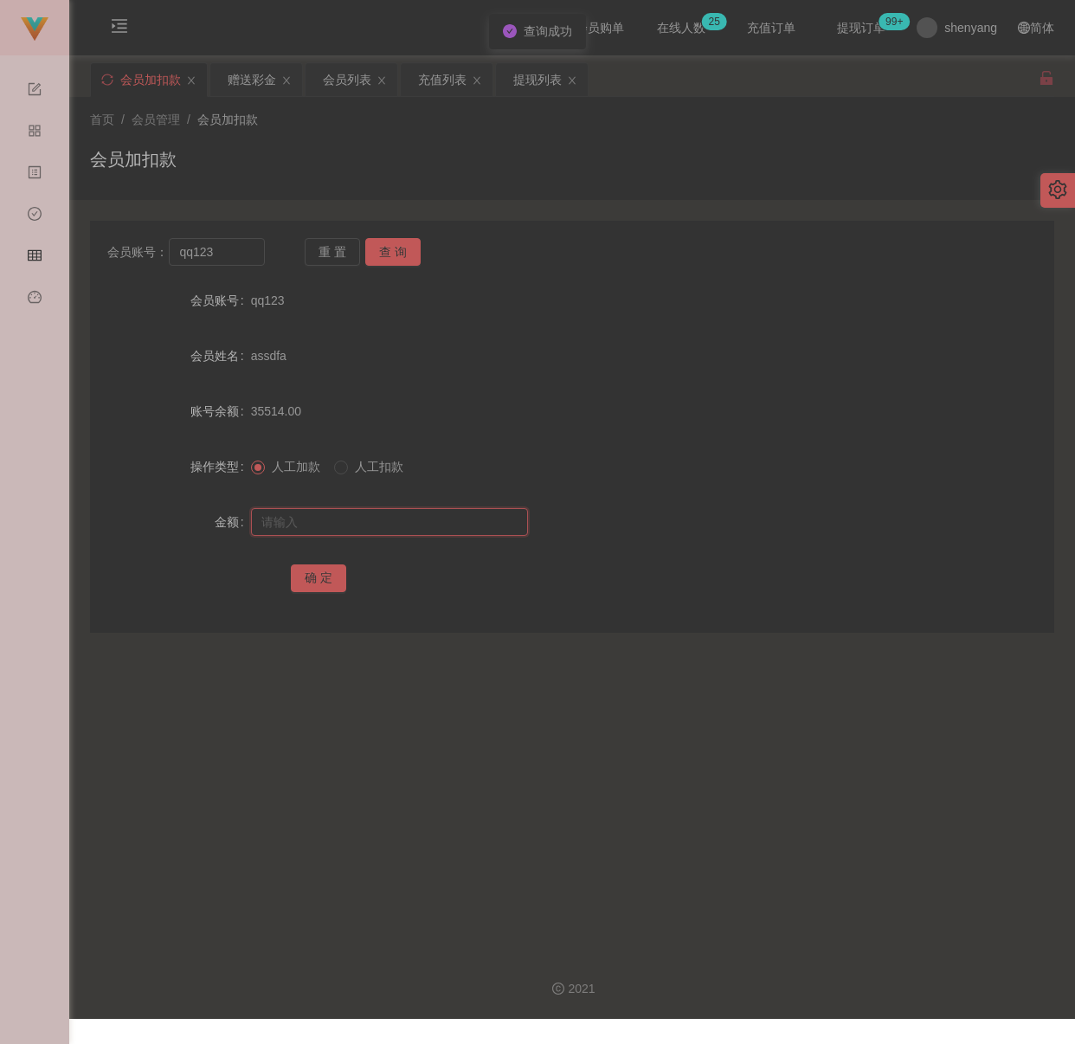
click at [384, 517] on input "text" at bounding box center [389, 522] width 277 height 28
click at [426, 525] on input "text" at bounding box center [389, 522] width 277 height 28
click at [322, 567] on button "确 定" at bounding box center [318, 578] width 55 height 28
click at [235, 253] on input "qq123" at bounding box center [217, 252] width 96 height 28
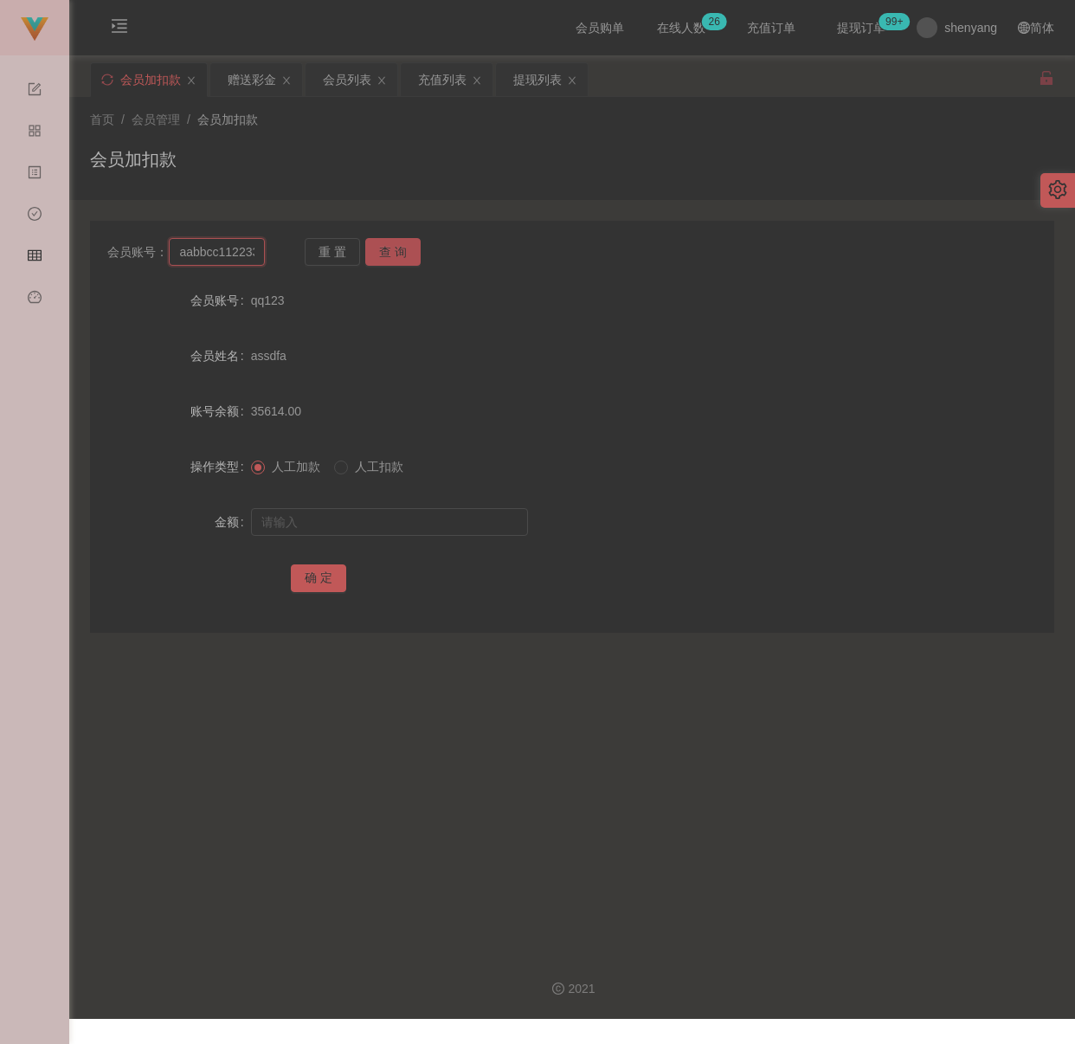
scroll to position [0, 3]
click at [393, 257] on button "查 询" at bounding box center [392, 252] width 55 height 28
click at [408, 517] on input "text" at bounding box center [389, 522] width 277 height 28
click at [431, 512] on input "text" at bounding box center [389, 522] width 277 height 28
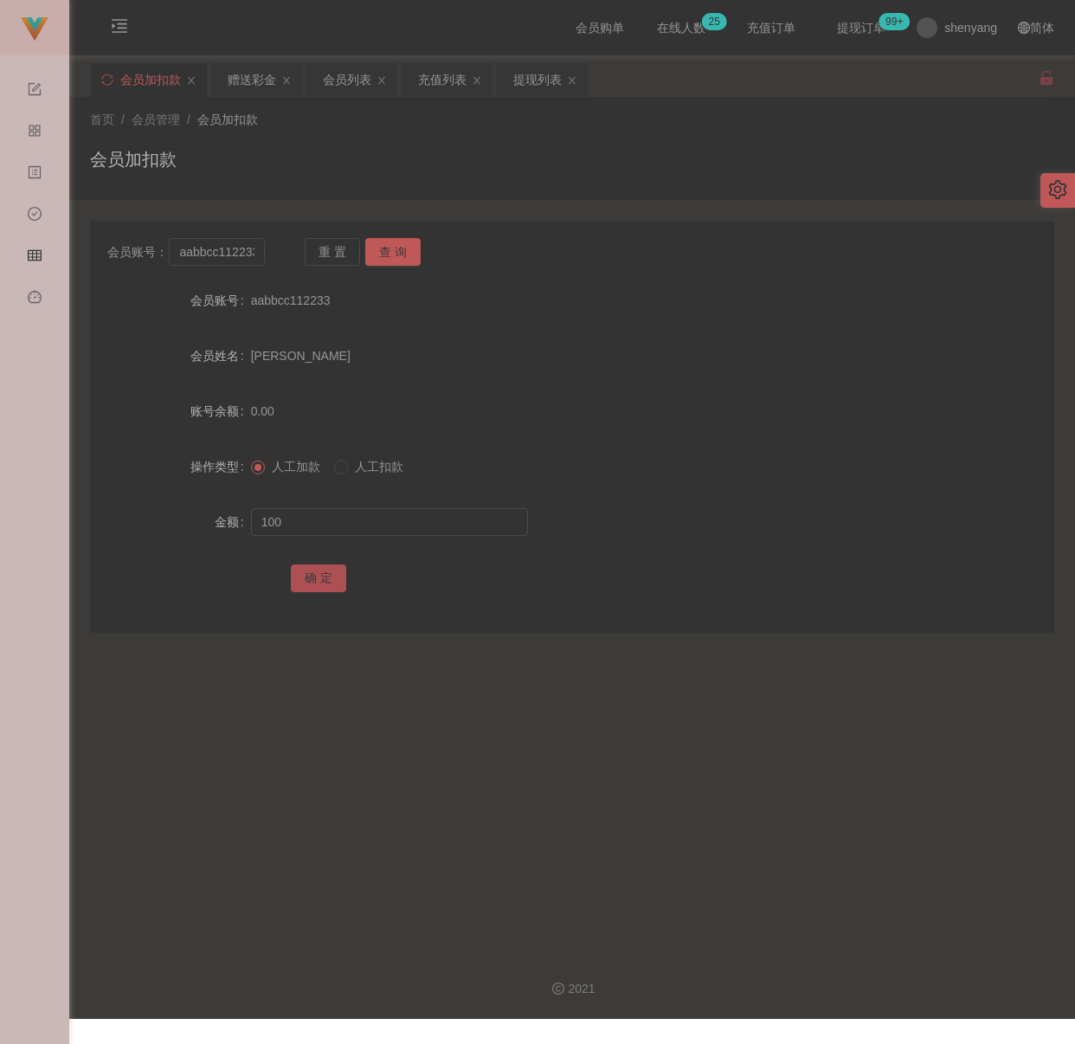
click at [314, 572] on button "确 定" at bounding box center [318, 578] width 55 height 28
click at [185, 250] on input "aabbcc112233" at bounding box center [217, 252] width 96 height 28
click at [403, 254] on button "查 询" at bounding box center [392, 252] width 55 height 28
click at [357, 527] on input "text" at bounding box center [389, 522] width 277 height 28
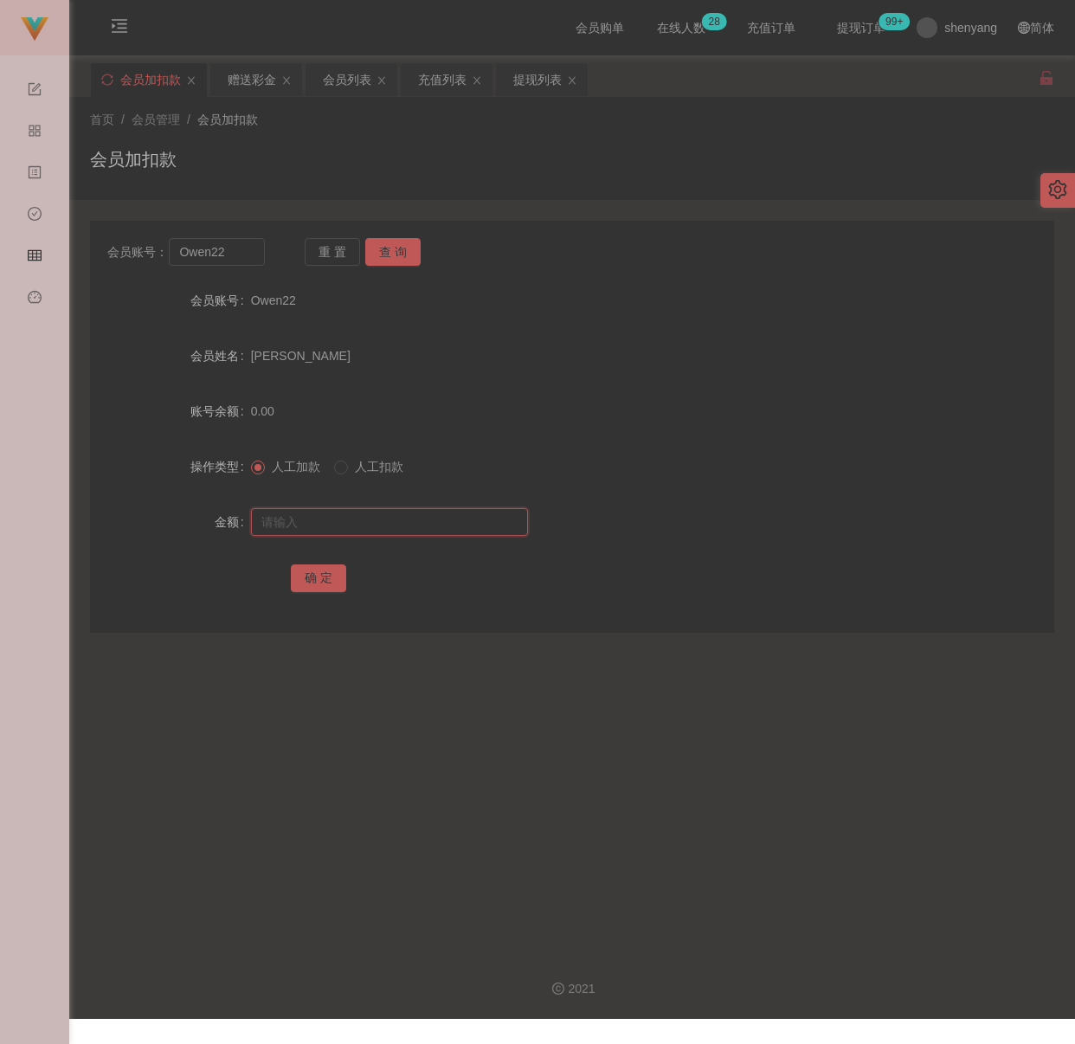
click at [418, 520] on input "text" at bounding box center [389, 522] width 277 height 28
click at [318, 574] on button "确 定" at bounding box center [318, 578] width 55 height 28
click at [231, 252] on input "Owen22" at bounding box center [217, 252] width 96 height 28
click at [387, 247] on button "查 询" at bounding box center [392, 252] width 55 height 28
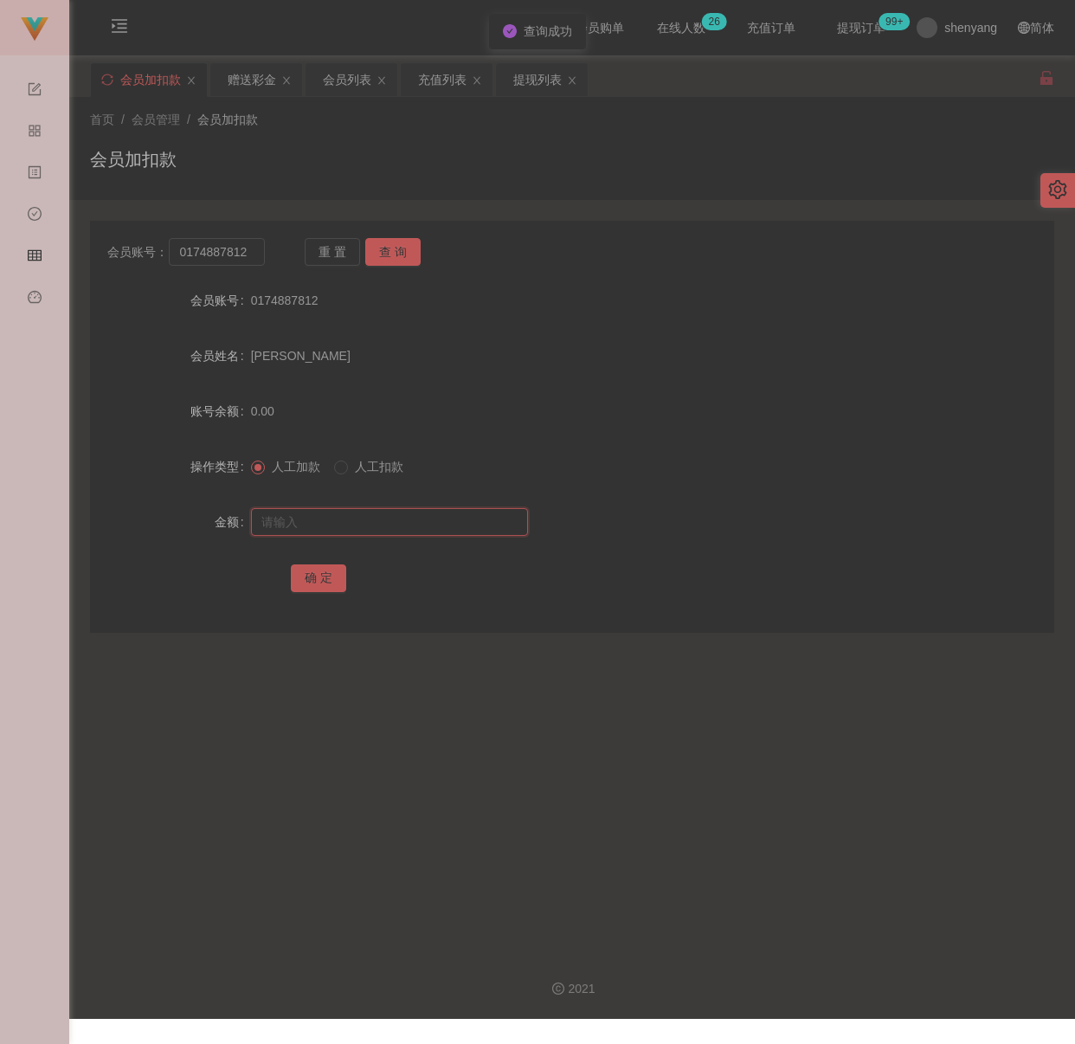
click at [330, 523] on input "text" at bounding box center [389, 522] width 277 height 28
click at [465, 522] on input "text" at bounding box center [389, 522] width 277 height 28
click at [302, 579] on button "确 定" at bounding box center [318, 578] width 55 height 28
click at [240, 254] on input "0174887812" at bounding box center [217, 252] width 96 height 28
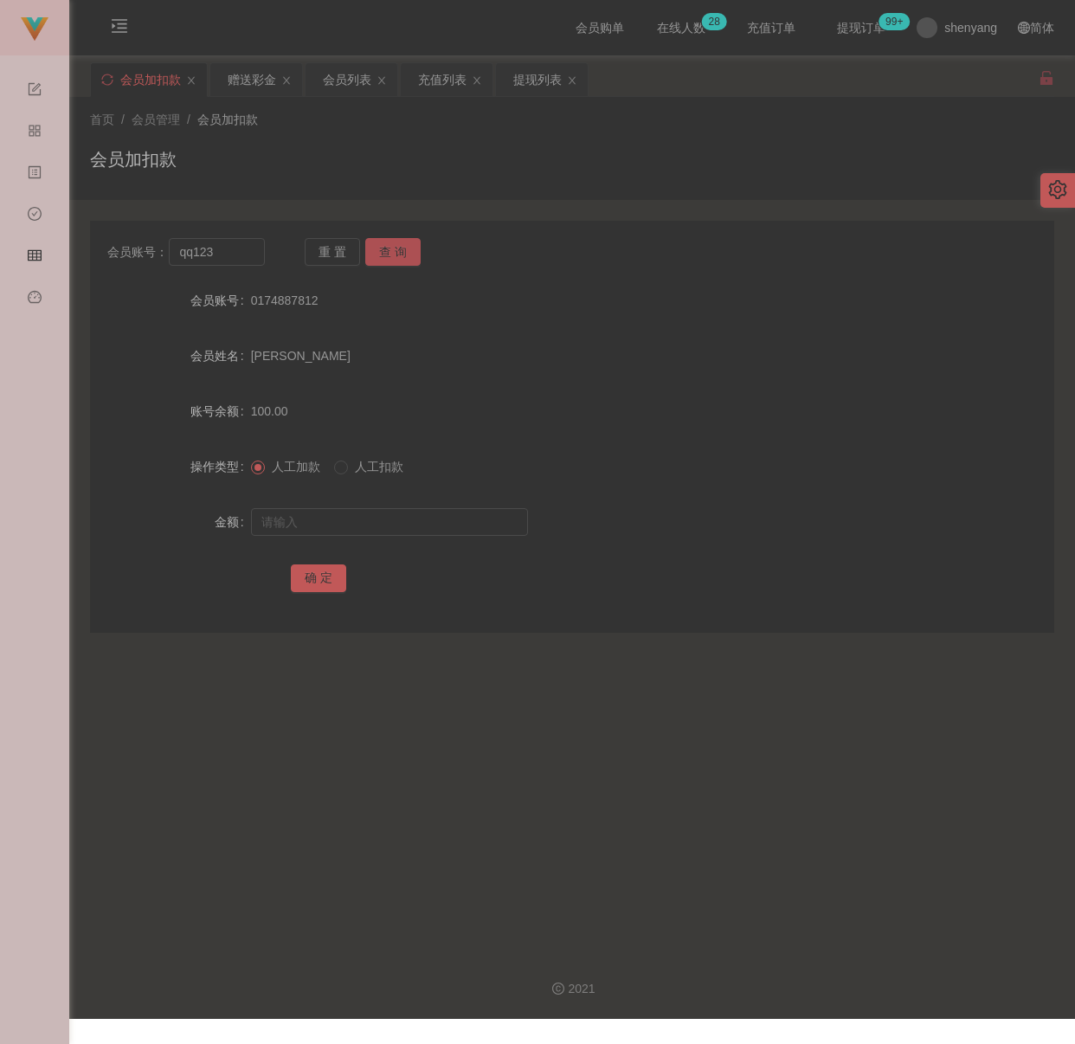
click at [393, 247] on button "查 询" at bounding box center [392, 252] width 55 height 28
click at [348, 517] on input "text" at bounding box center [389, 522] width 277 height 28
drag, startPoint x: 466, startPoint y: 517, endPoint x: 455, endPoint y: 517, distance: 10.4
click at [466, 517] on input "text" at bounding box center [389, 522] width 277 height 28
click at [328, 576] on button "确 定" at bounding box center [318, 578] width 55 height 28
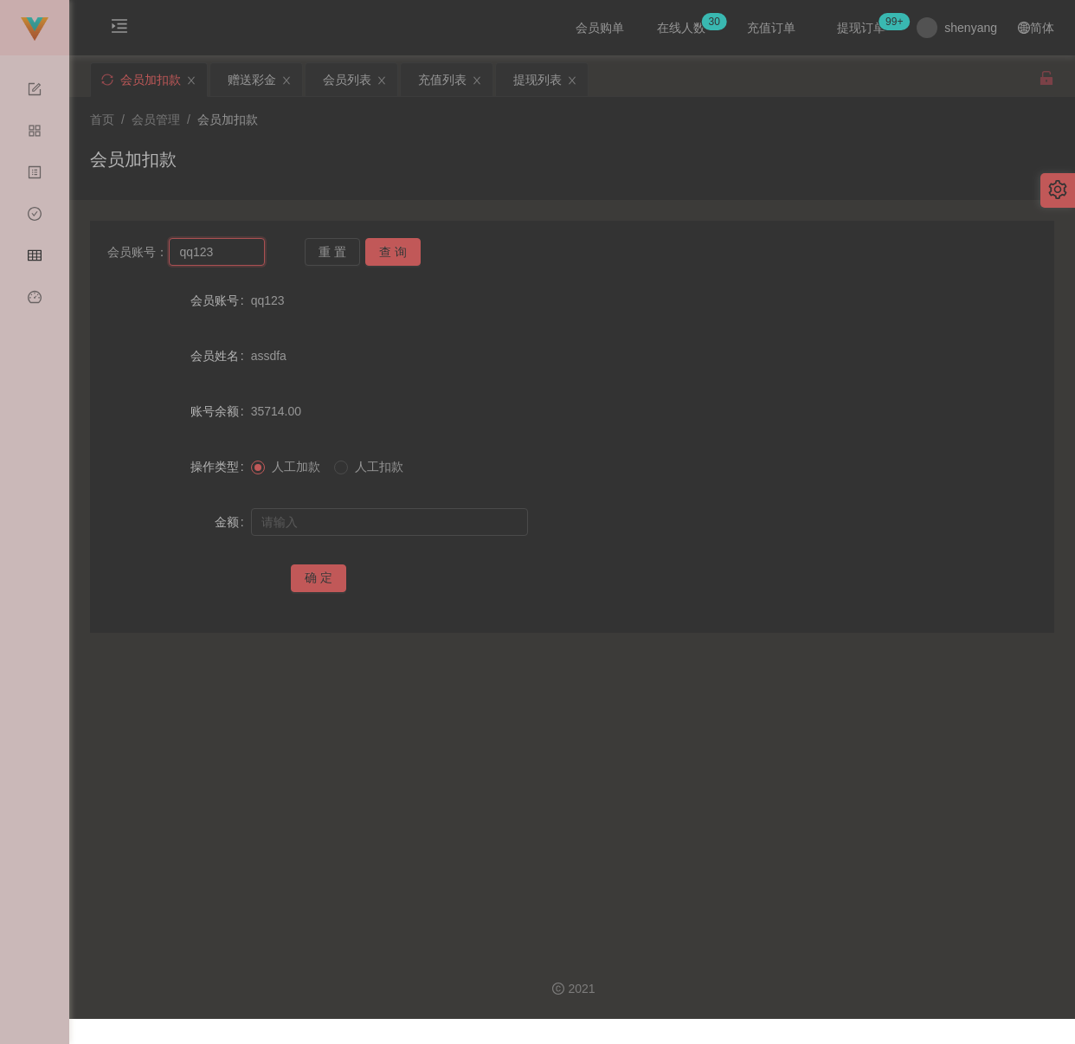
click at [241, 258] on input "qq123" at bounding box center [217, 252] width 96 height 28
click at [390, 250] on button "查 询" at bounding box center [392, 252] width 55 height 28
drag, startPoint x: 328, startPoint y: 532, endPoint x: 350, endPoint y: 530, distance: 22.6
click at [330, 530] on input "text" at bounding box center [389, 522] width 277 height 28
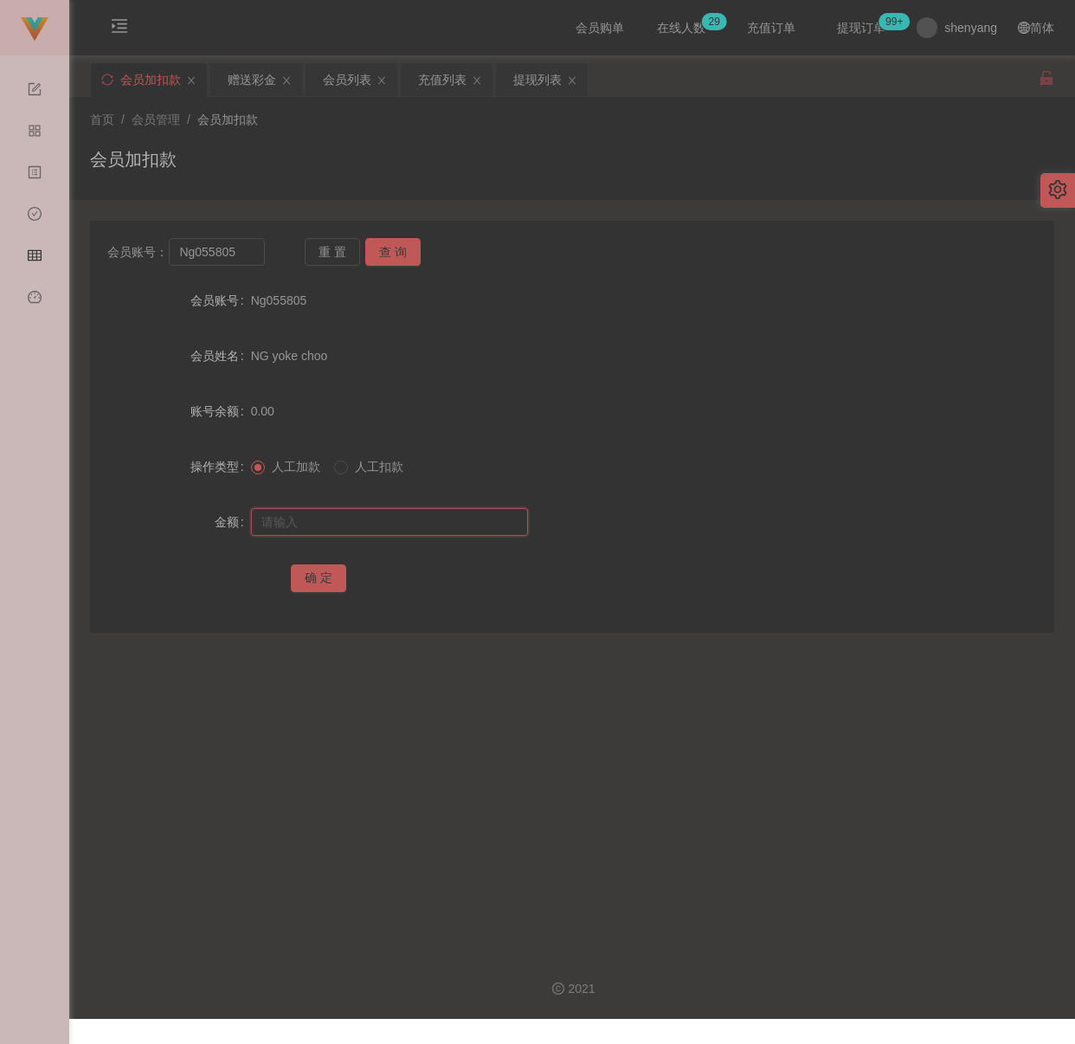
click at [458, 530] on input "text" at bounding box center [389, 522] width 277 height 28
drag, startPoint x: 320, startPoint y: 572, endPoint x: 330, endPoint y: 572, distance: 9.5
click at [320, 572] on button "确 定" at bounding box center [318, 578] width 55 height 28
click at [247, 255] on input "Ng055805" at bounding box center [217, 252] width 96 height 28
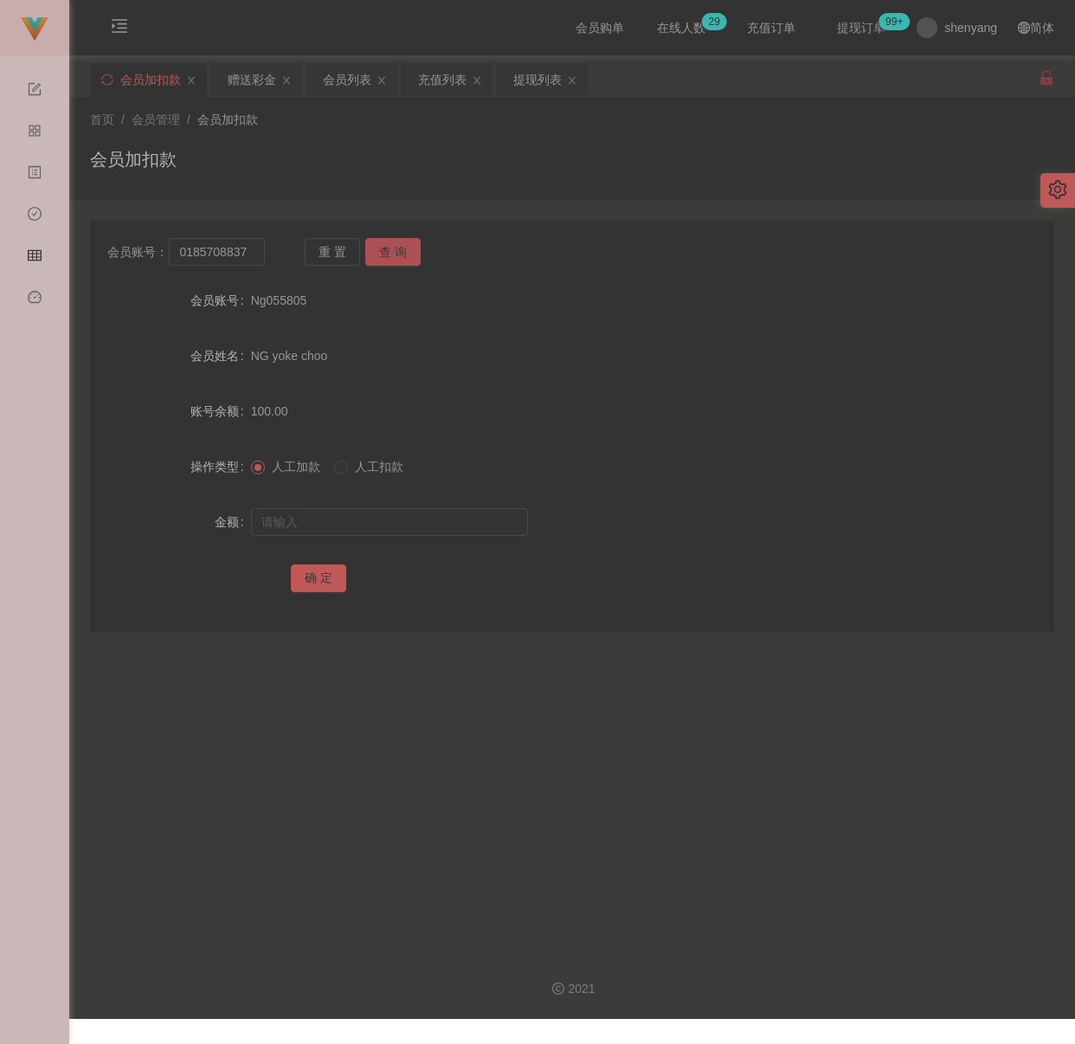
click at [379, 260] on button "查 询" at bounding box center [392, 252] width 55 height 28
click at [377, 514] on input "text" at bounding box center [389, 522] width 277 height 28
drag, startPoint x: 421, startPoint y: 515, endPoint x: 411, endPoint y: 515, distance: 9.5
click at [421, 515] on input "text" at bounding box center [389, 522] width 277 height 28
click at [319, 572] on button "确 定" at bounding box center [318, 578] width 55 height 28
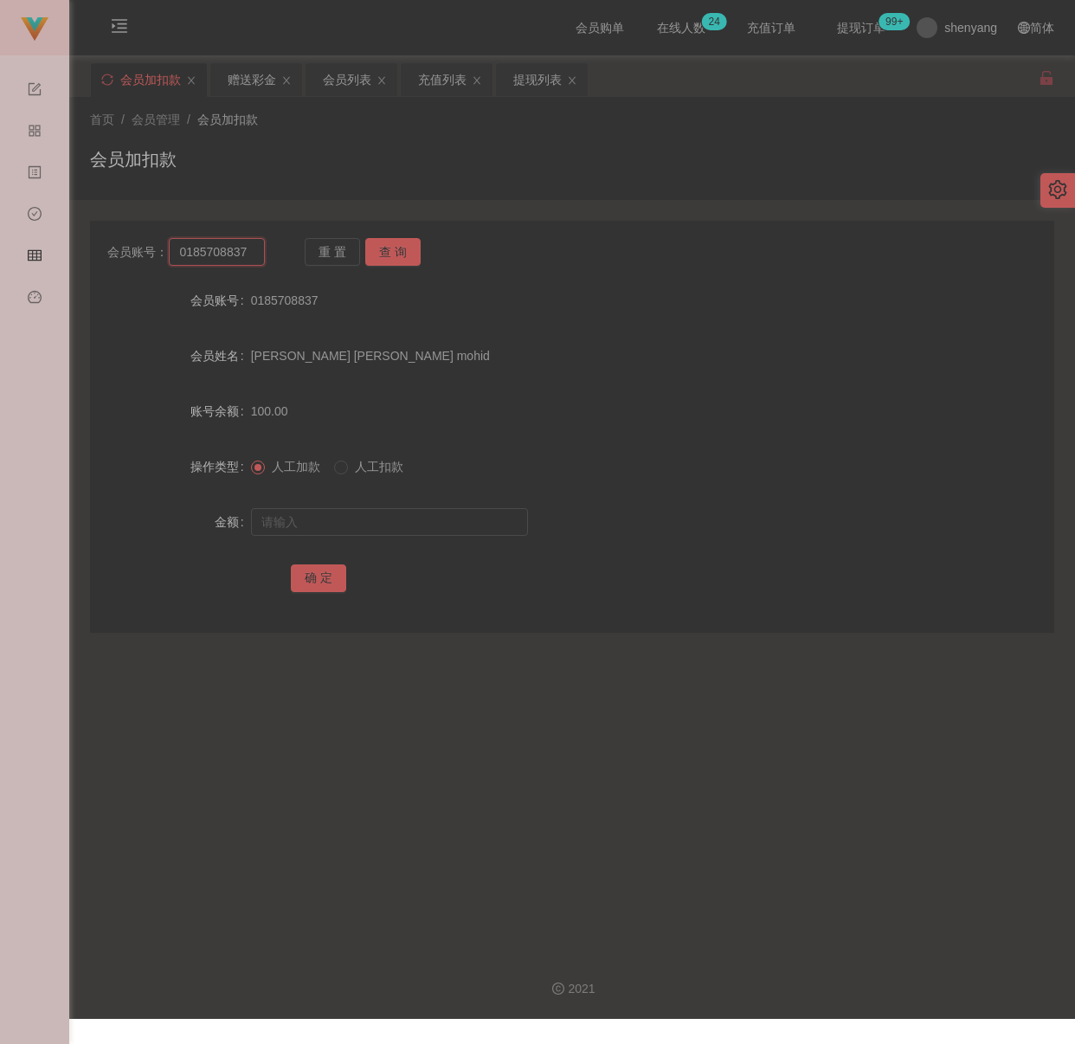
click at [258, 254] on input "0185708837" at bounding box center [217, 252] width 96 height 28
click at [403, 244] on button "查 询" at bounding box center [392, 252] width 55 height 28
drag, startPoint x: 369, startPoint y: 514, endPoint x: 401, endPoint y: 522, distance: 32.1
click at [369, 514] on input "text" at bounding box center [389, 522] width 277 height 28
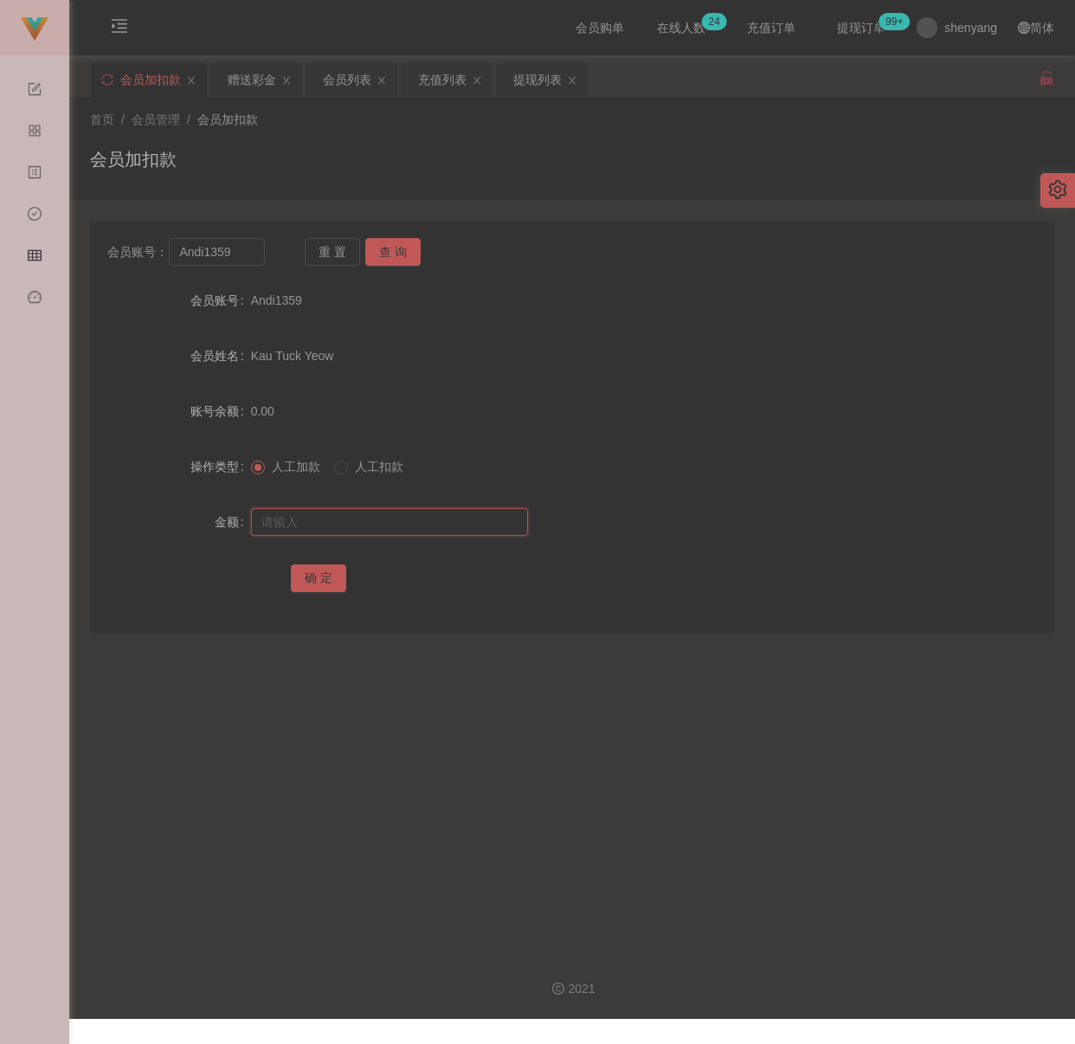
click at [379, 514] on input "text" at bounding box center [389, 522] width 277 height 28
drag, startPoint x: 306, startPoint y: 574, endPoint x: 325, endPoint y: 576, distance: 19.2
click at [306, 574] on button "确 定" at bounding box center [318, 578] width 55 height 28
click at [241, 255] on input "Andi1359" at bounding box center [217, 252] width 96 height 28
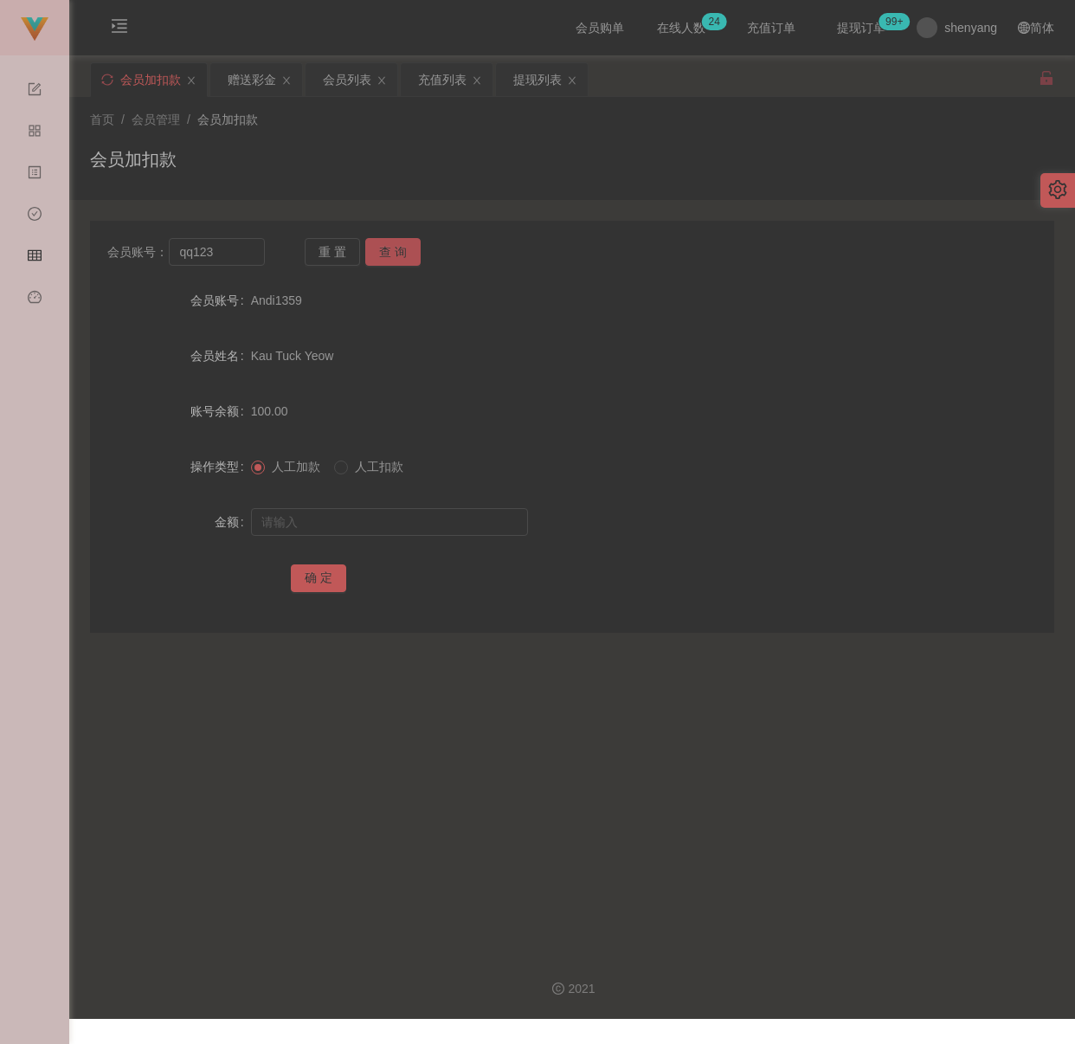
click at [395, 253] on button "查 询" at bounding box center [392, 252] width 55 height 28
click at [351, 522] on input "text" at bounding box center [389, 522] width 277 height 28
click at [468, 517] on input "text" at bounding box center [389, 522] width 277 height 28
click at [317, 571] on button "确 定" at bounding box center [318, 578] width 55 height 28
click at [229, 254] on input "qq123" at bounding box center [217, 252] width 96 height 28
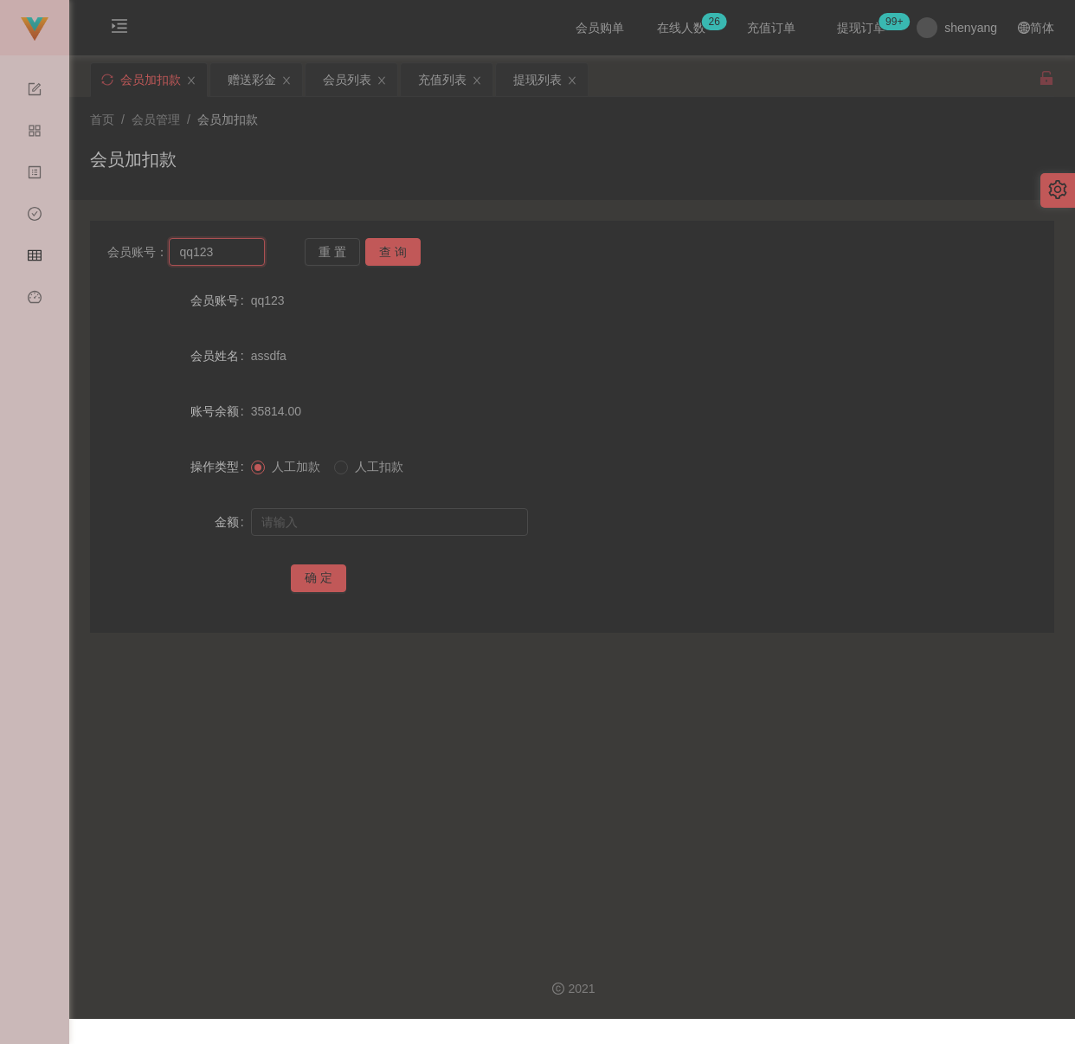
click at [229, 253] on input "qq123" at bounding box center [217, 252] width 96 height 28
click at [385, 253] on button "查 询" at bounding box center [392, 252] width 55 height 28
click at [337, 520] on input "text" at bounding box center [389, 522] width 277 height 28
click at [384, 530] on input "text" at bounding box center [389, 522] width 277 height 28
click at [320, 572] on button "确 定" at bounding box center [318, 578] width 55 height 28
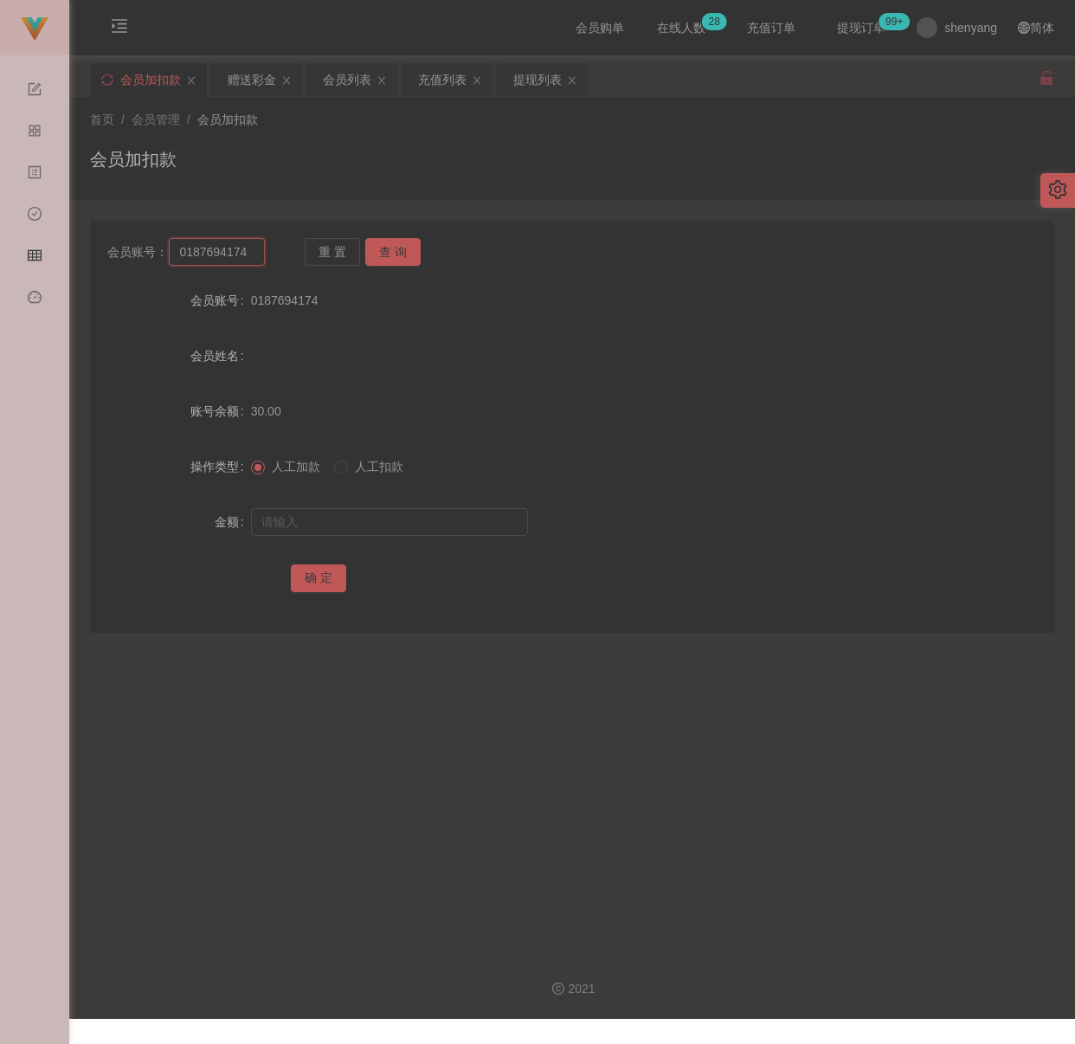
click at [224, 250] on input "0187694174" at bounding box center [217, 252] width 96 height 28
click at [400, 247] on button "查 询" at bounding box center [392, 252] width 55 height 28
click at [369, 525] on input "text" at bounding box center [389, 522] width 277 height 28
click at [349, 527] on input "text" at bounding box center [389, 522] width 277 height 28
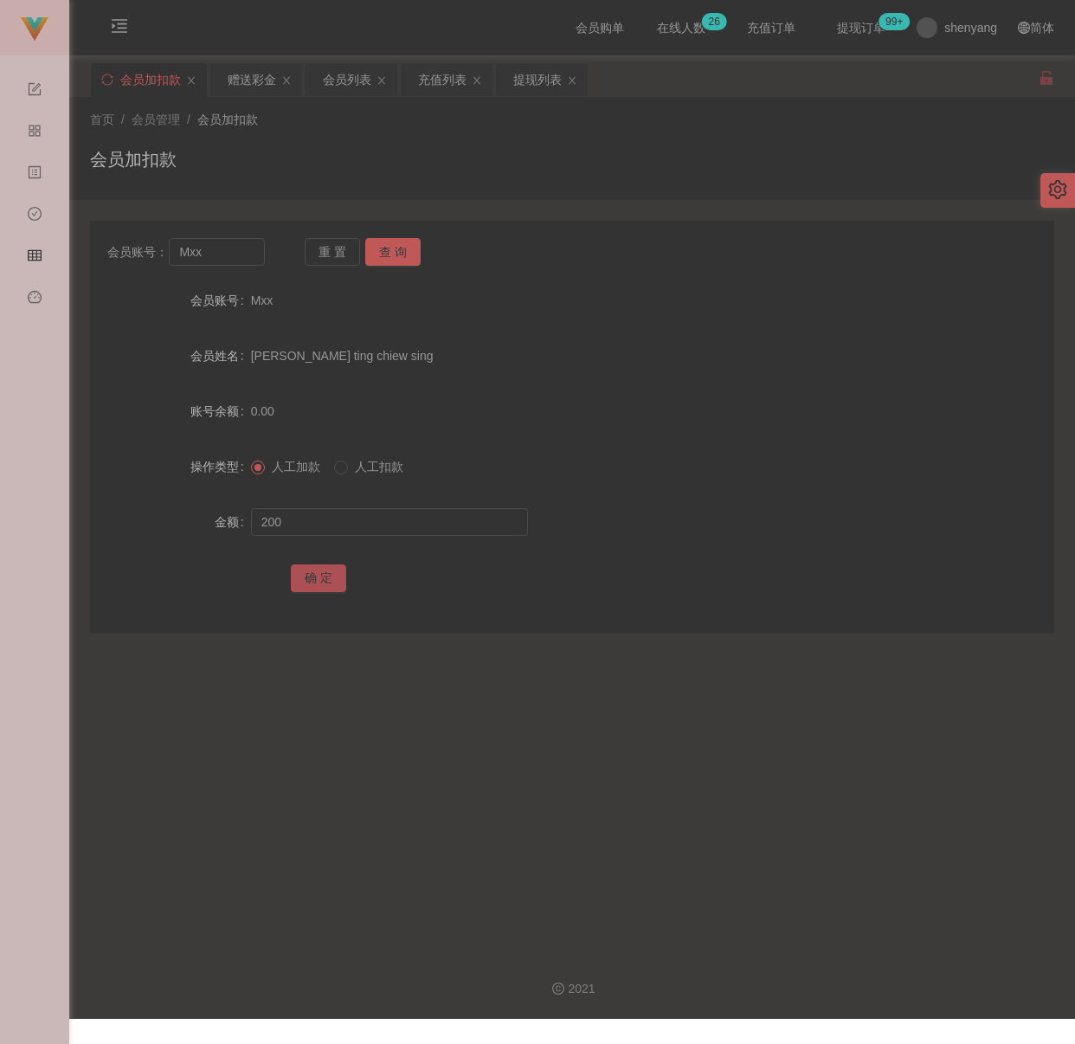
drag, startPoint x: 309, startPoint y: 572, endPoint x: 320, endPoint y: 572, distance: 11.2
click at [309, 572] on button "确 定" at bounding box center [318, 578] width 55 height 28
click at [223, 247] on input "Mxx" at bounding box center [217, 252] width 96 height 28
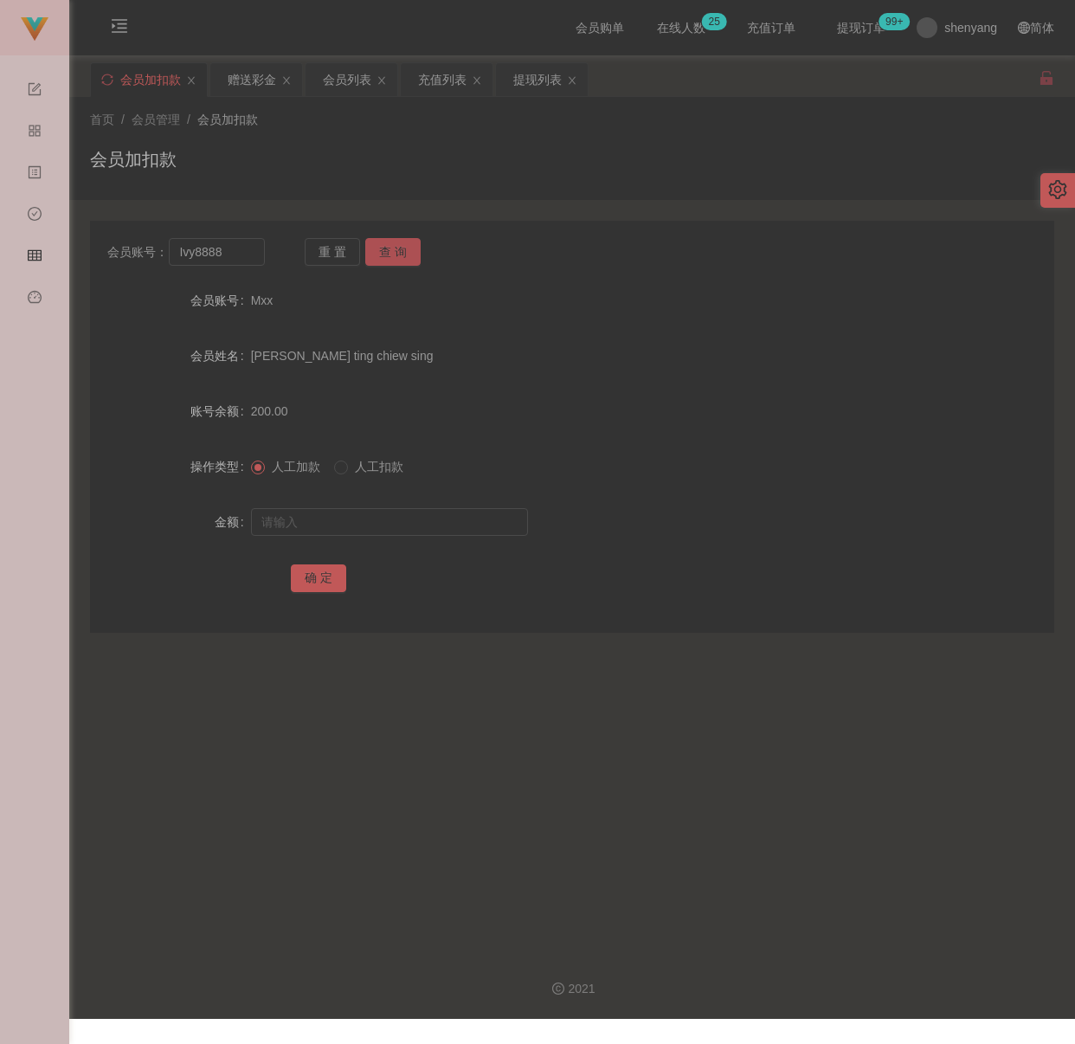
click at [408, 247] on button "查 询" at bounding box center [392, 252] width 55 height 28
click at [361, 522] on input "text" at bounding box center [389, 522] width 277 height 28
click at [408, 523] on input "text" at bounding box center [389, 522] width 277 height 28
click at [319, 576] on button "确 定" at bounding box center [318, 578] width 55 height 28
click at [247, 257] on input "Ivy8888" at bounding box center [217, 252] width 96 height 28
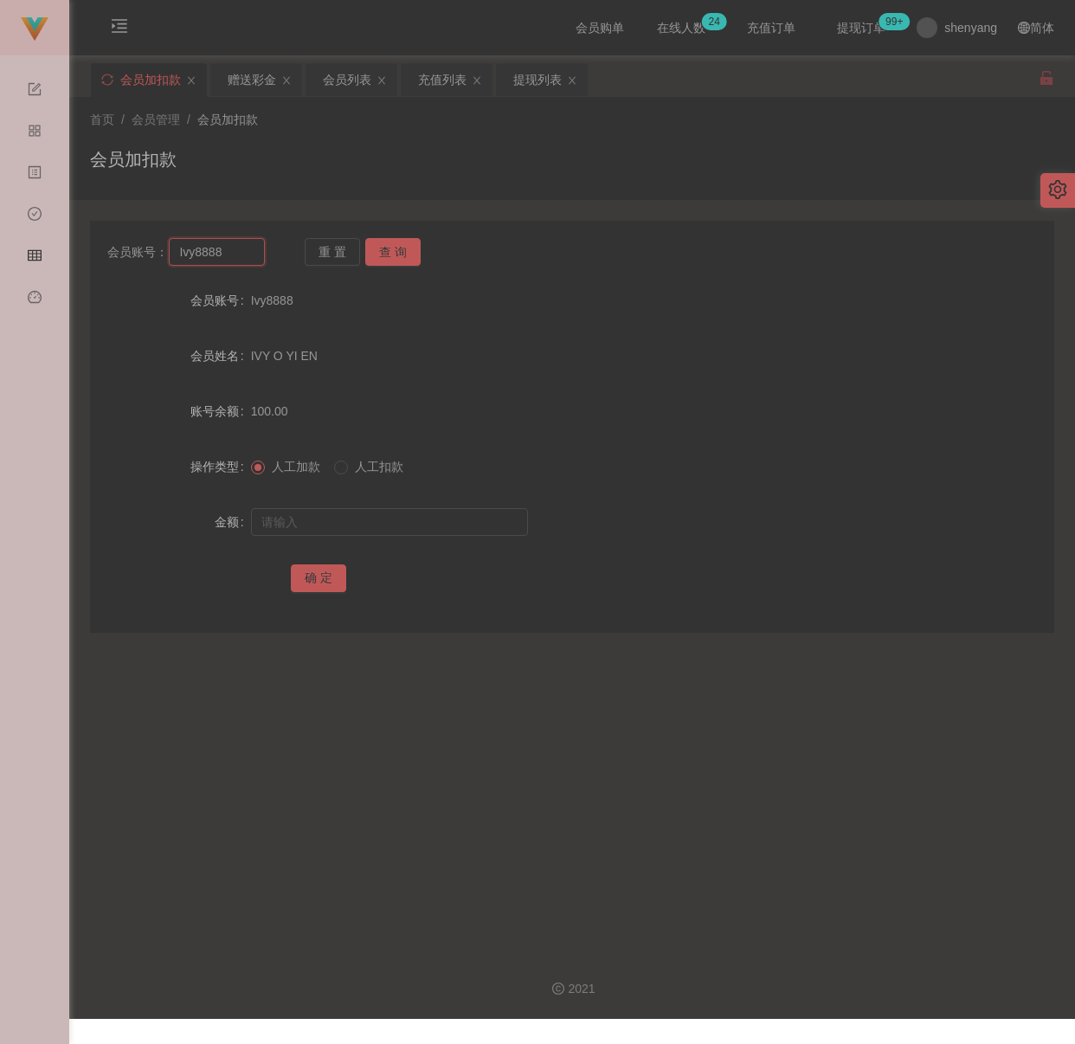
click at [247, 257] on input "Ivy8888" at bounding box center [217, 252] width 96 height 28
click at [379, 247] on button "查 询" at bounding box center [392, 252] width 55 height 28
click at [357, 517] on input "text" at bounding box center [389, 522] width 277 height 28
click at [434, 528] on input "text" at bounding box center [389, 522] width 277 height 28
click at [319, 571] on button "确 定" at bounding box center [318, 578] width 55 height 28
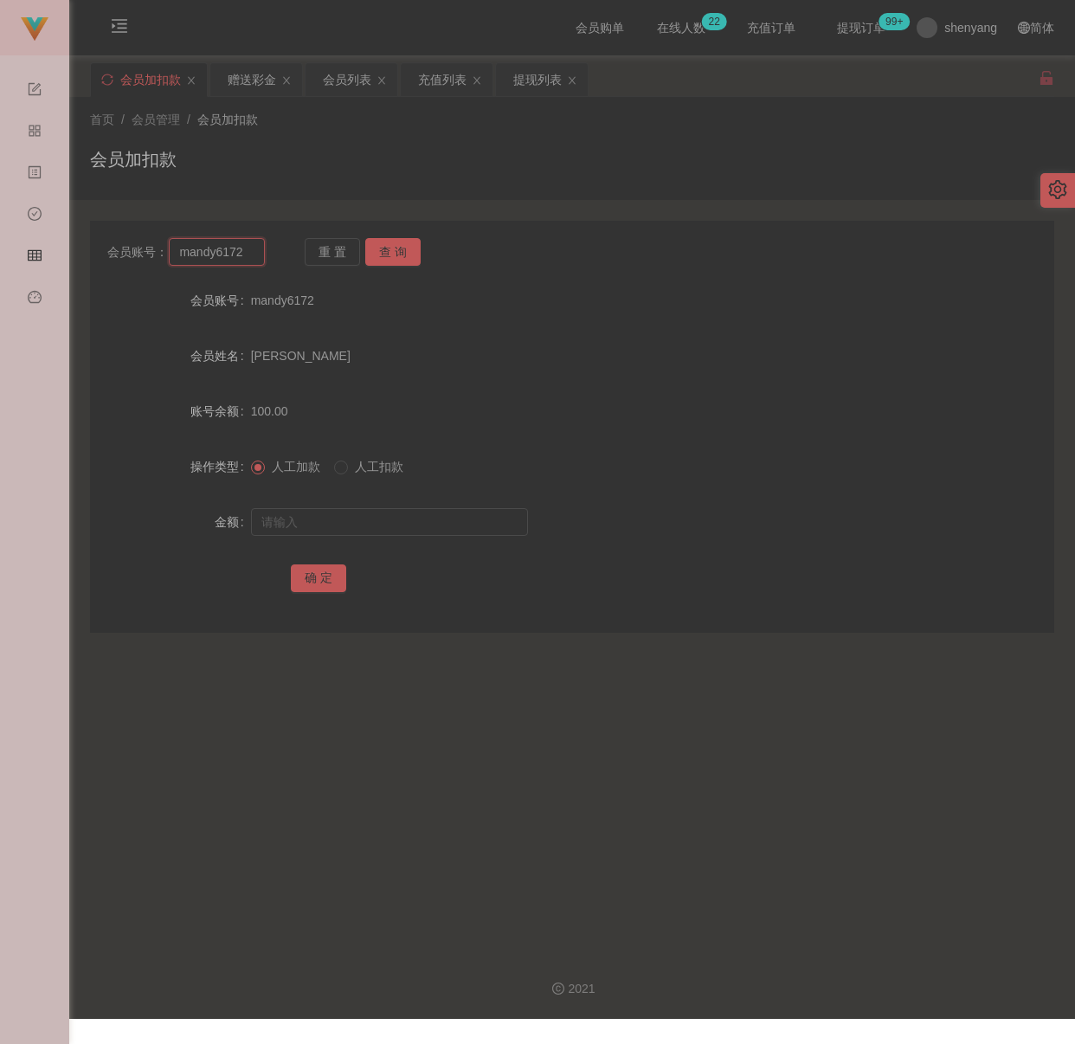
click at [245, 245] on input "mandy6172" at bounding box center [217, 252] width 96 height 28
click at [395, 245] on button "查 询" at bounding box center [392, 252] width 55 height 28
click at [354, 504] on div at bounding box center [532, 521] width 562 height 35
click at [358, 522] on input "text" at bounding box center [389, 522] width 277 height 28
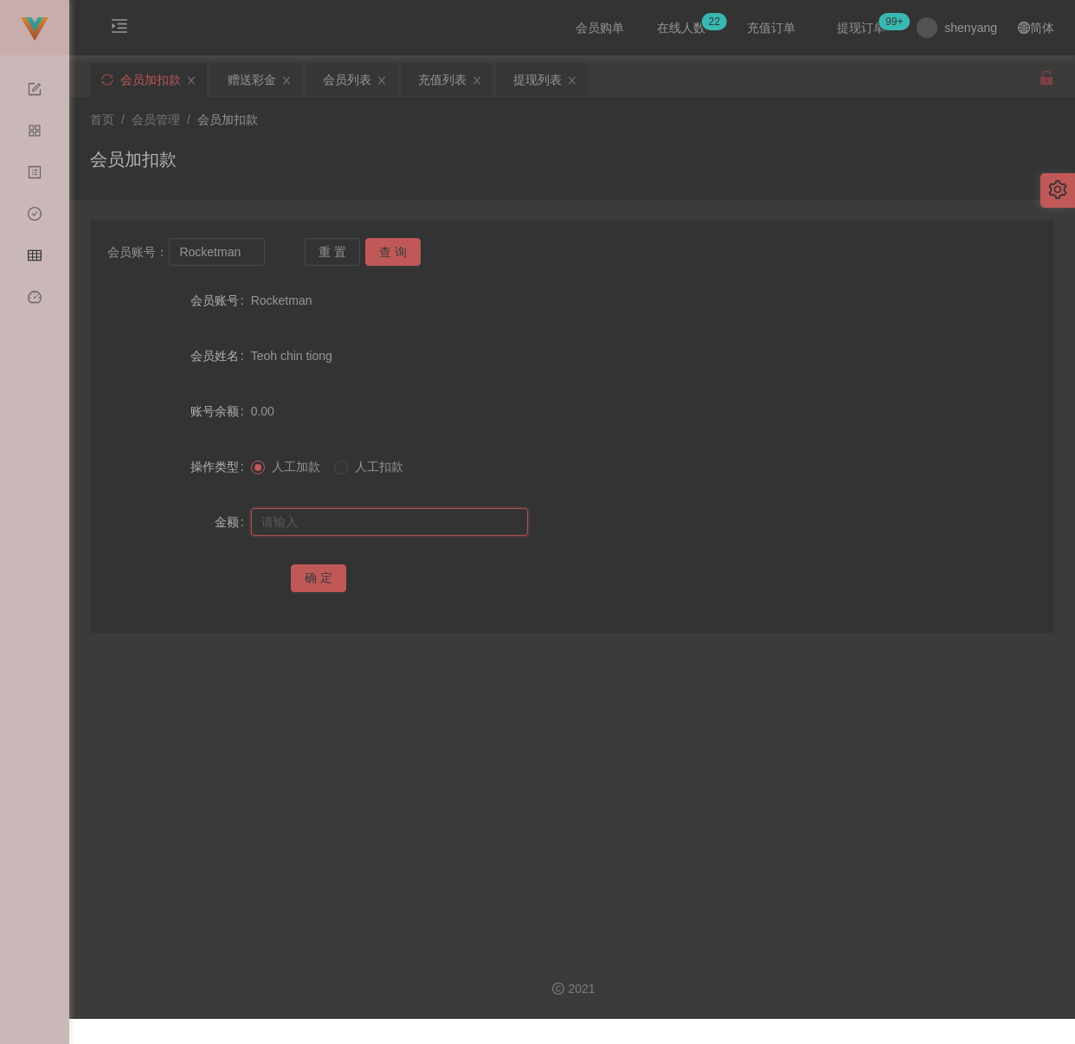
click at [432, 524] on input "text" at bounding box center [389, 522] width 277 height 28
click at [320, 576] on button "确 定" at bounding box center [318, 578] width 55 height 28
click at [636, 135] on div "首页 / 会员管理 / 会员加扣款 / 会员加扣款" at bounding box center [572, 148] width 964 height 75
click at [111, 29] on icon "图标: menu-unfold" at bounding box center [119, 25] width 17 height 17
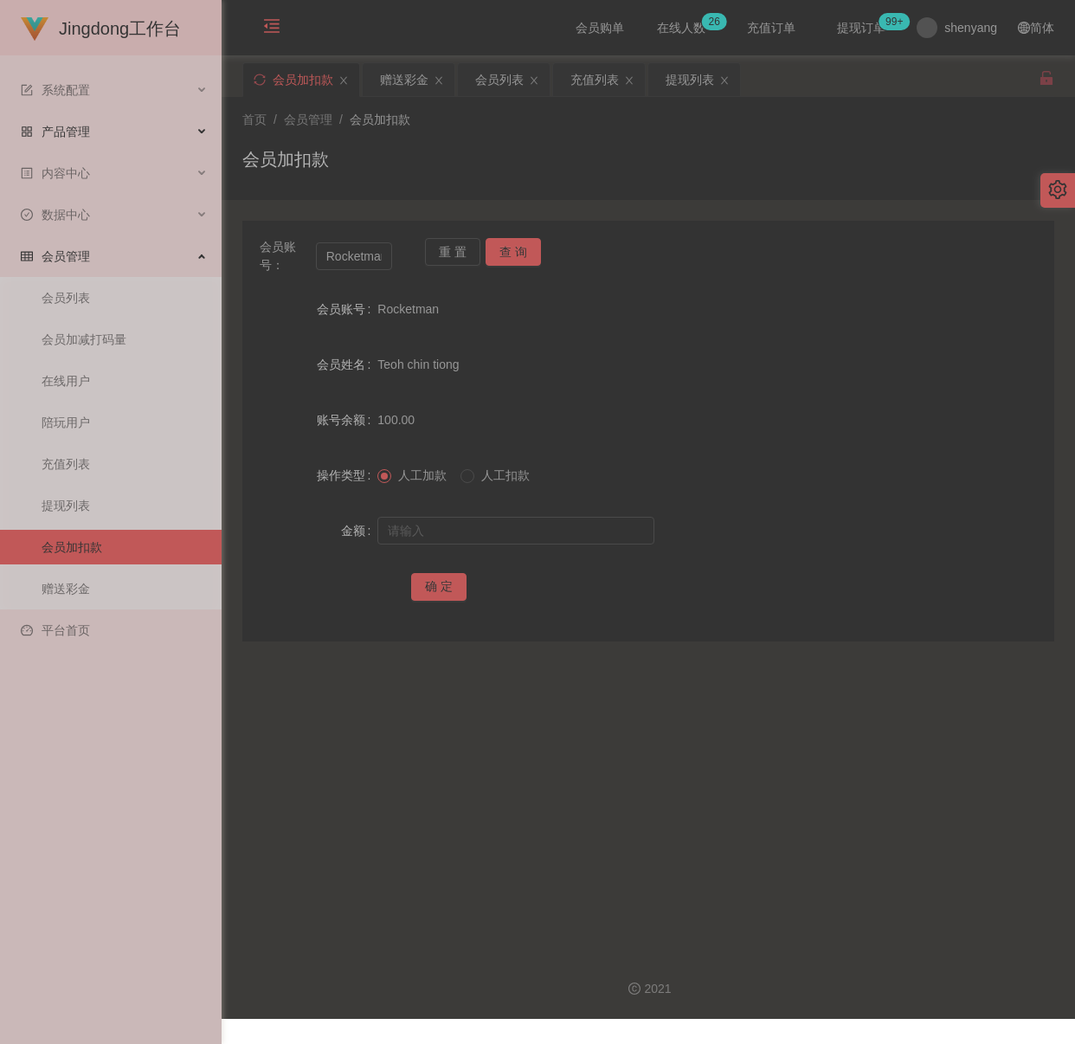
click at [117, 132] on div "产品管理" at bounding box center [111, 131] width 222 height 35
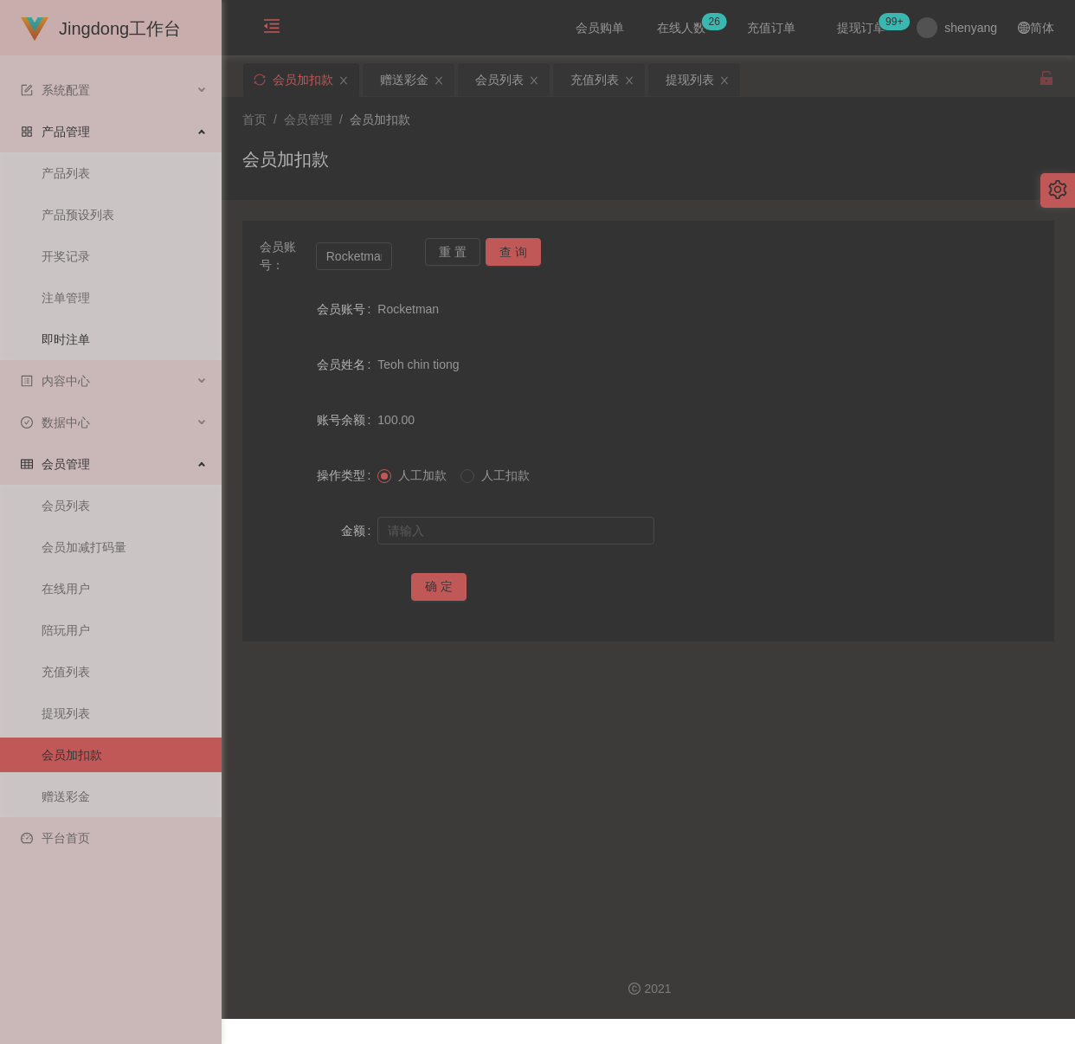
click at [75, 336] on link "即时注单" at bounding box center [125, 339] width 166 height 35
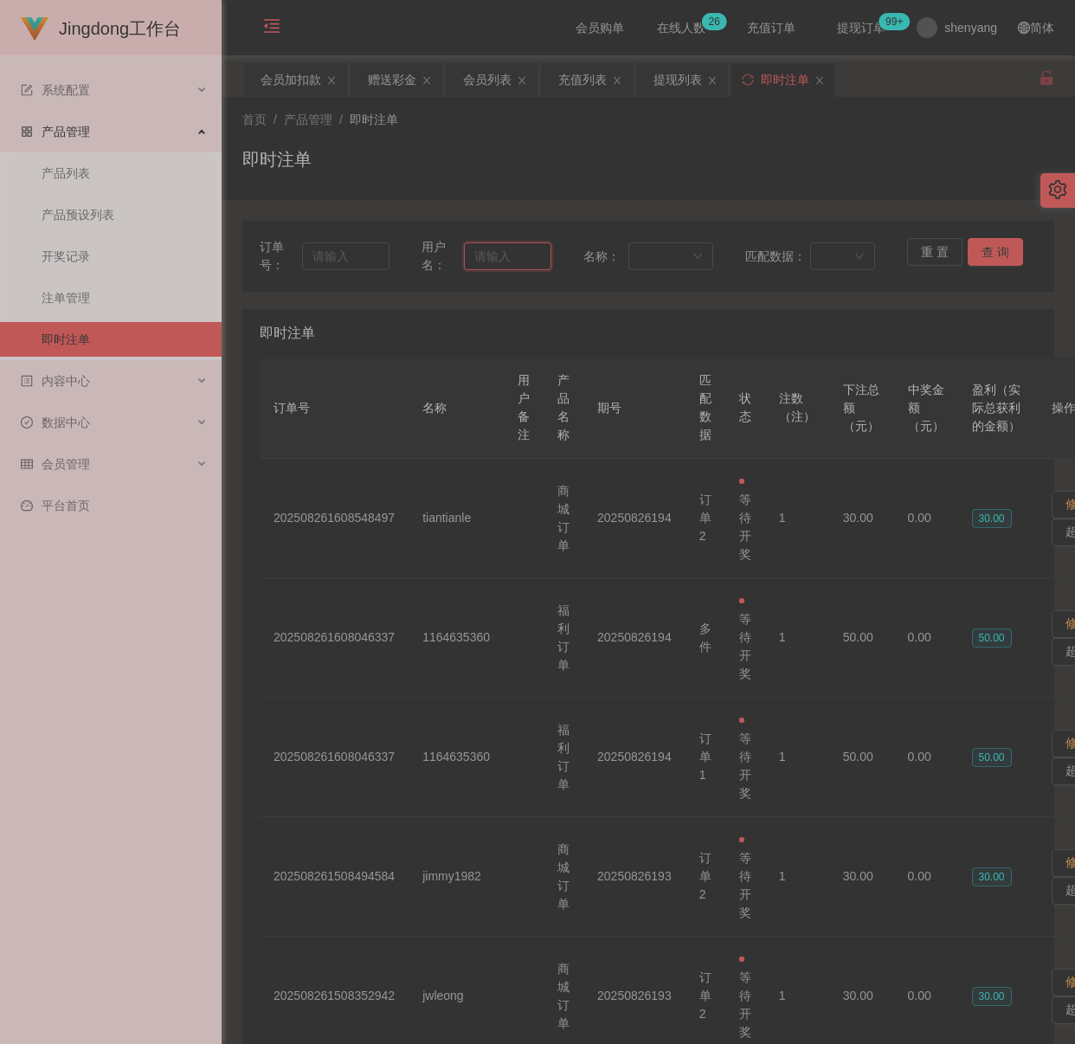
click at [492, 262] on input "text" at bounding box center [507, 256] width 87 height 28
click at [993, 252] on button "查 询" at bounding box center [994, 252] width 55 height 28
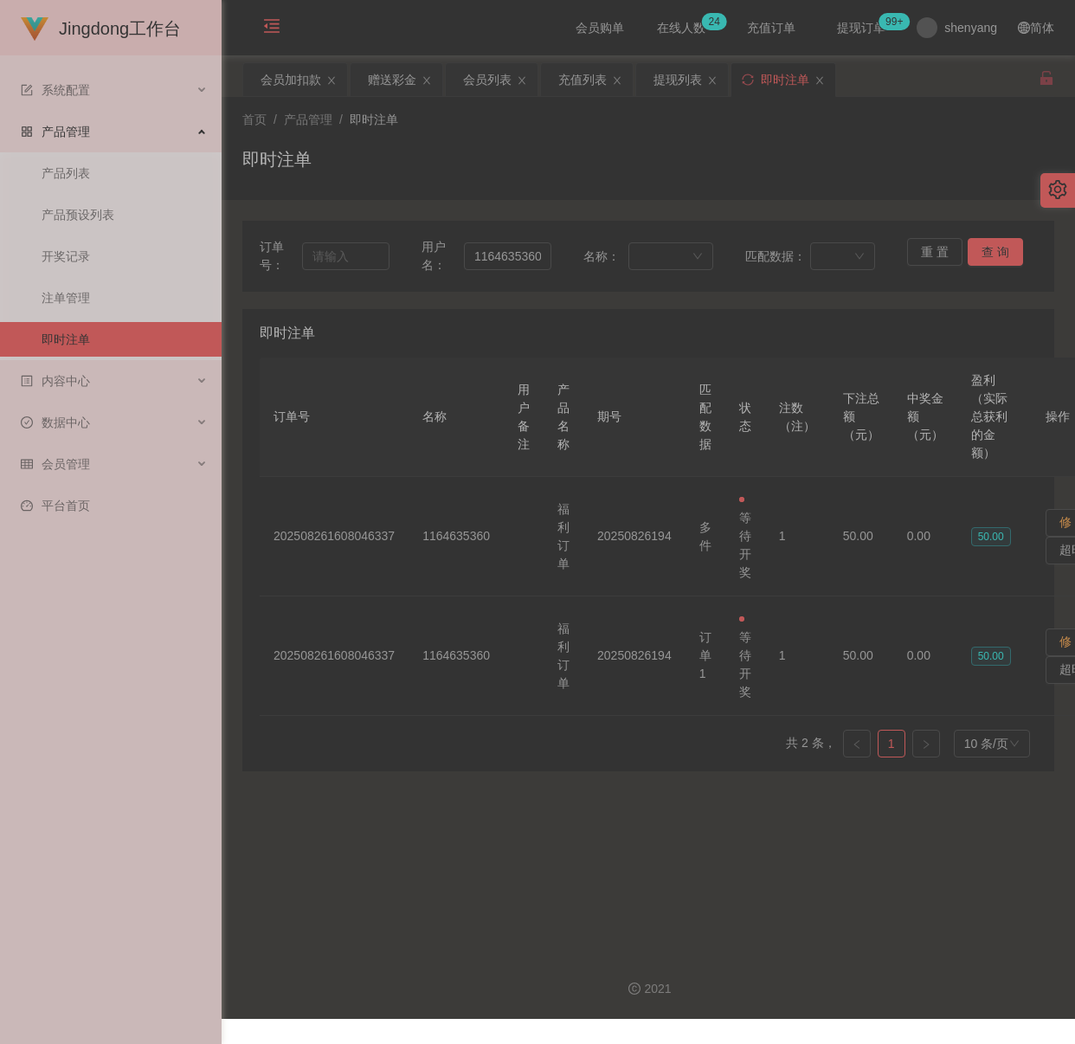
click at [271, 24] on icon "图标: menu-fold" at bounding box center [271, 25] width 17 height 17
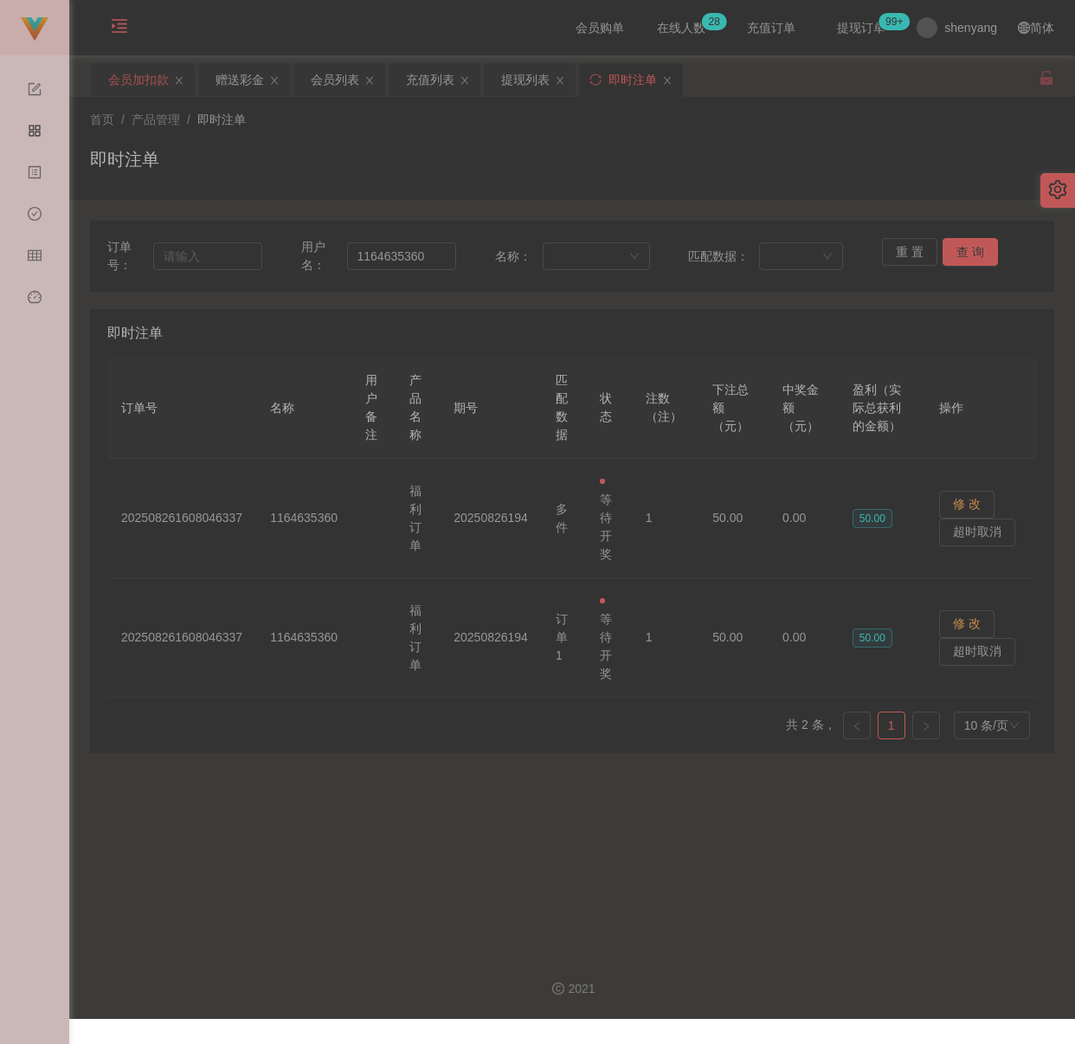
click at [133, 91] on div "会员加扣款" at bounding box center [138, 79] width 61 height 33
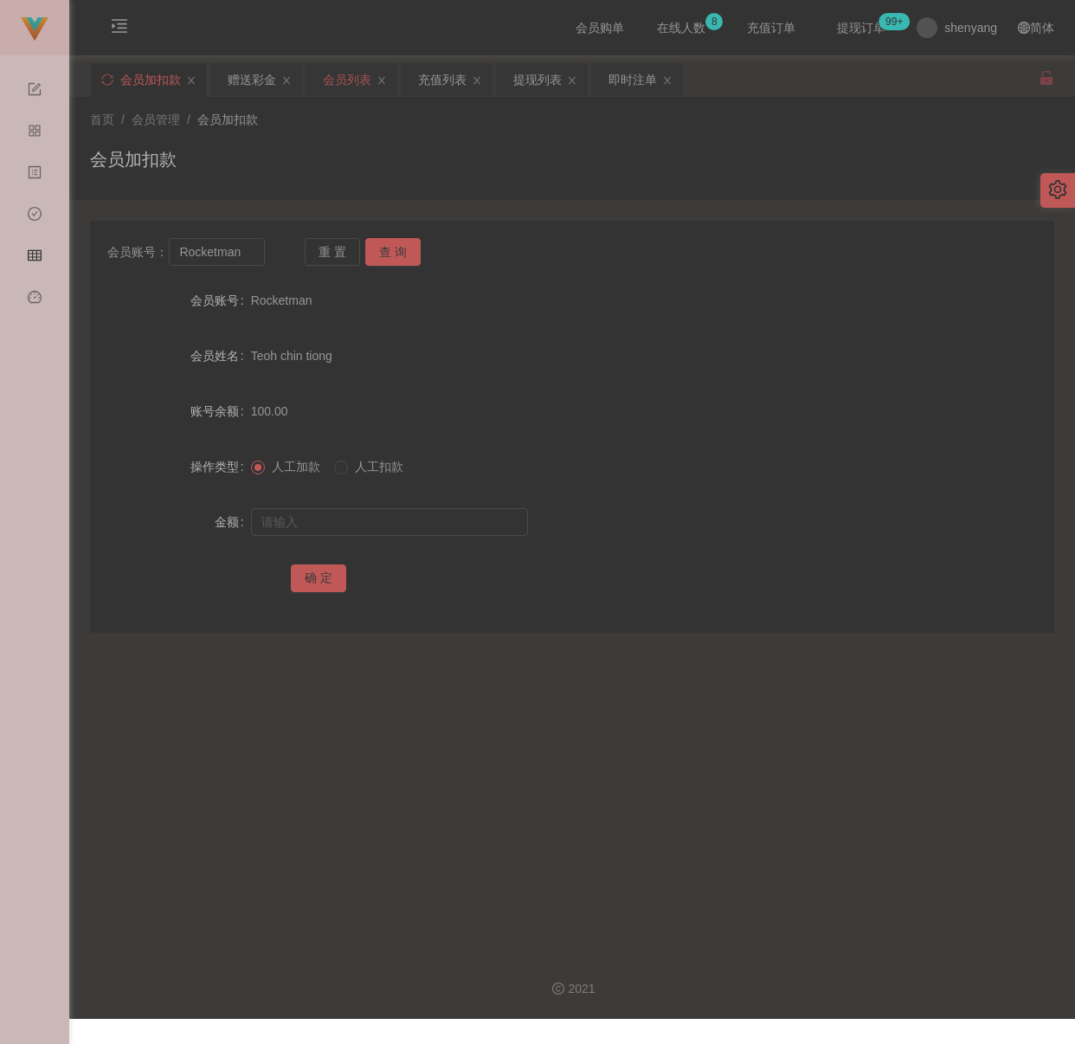
click at [367, 83] on div "会员列表" at bounding box center [347, 79] width 48 height 33
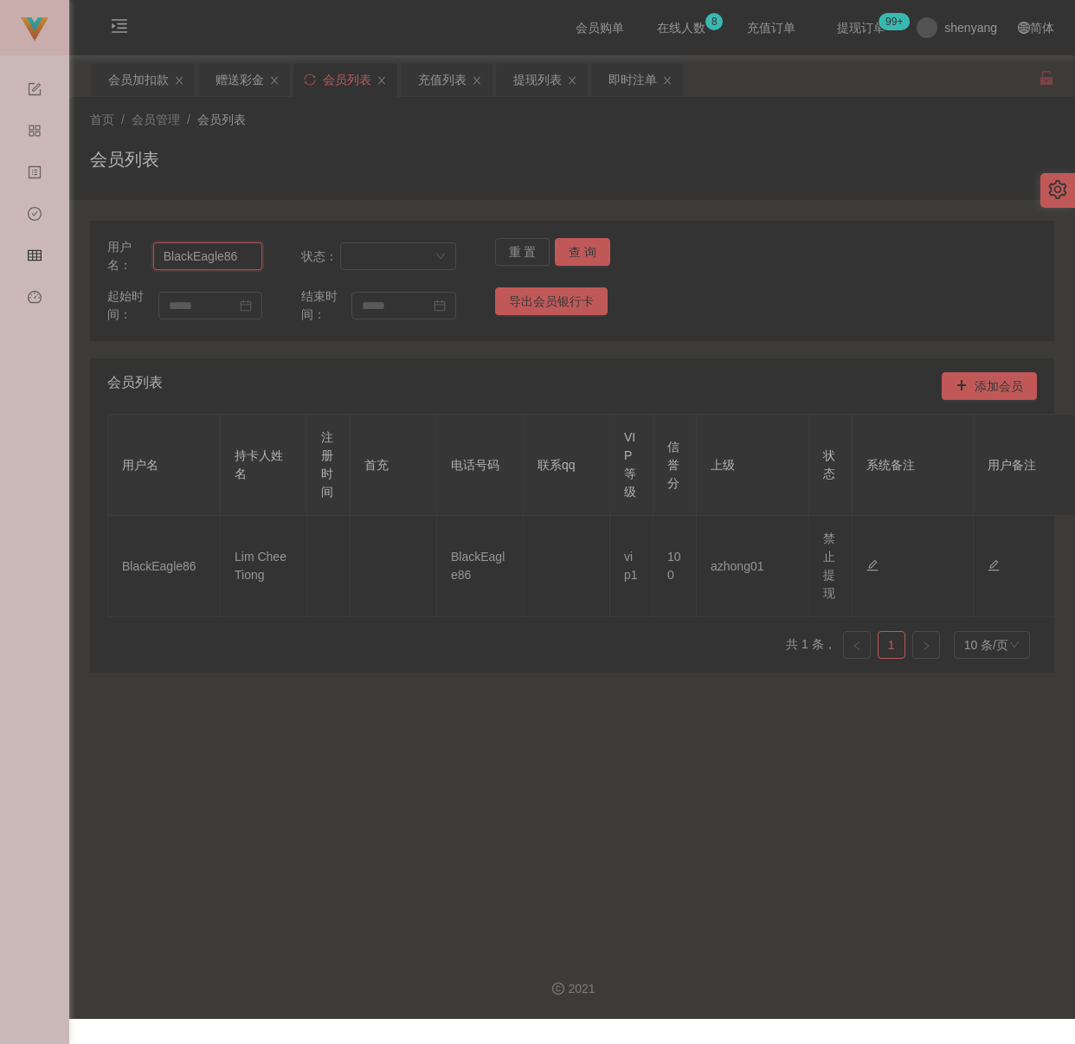
click at [235, 250] on input "BlackEagle86" at bounding box center [207, 256] width 109 height 28
paste input "Ng055805"
type input "Ng055805"
click at [585, 241] on button "查 询" at bounding box center [582, 252] width 55 height 28
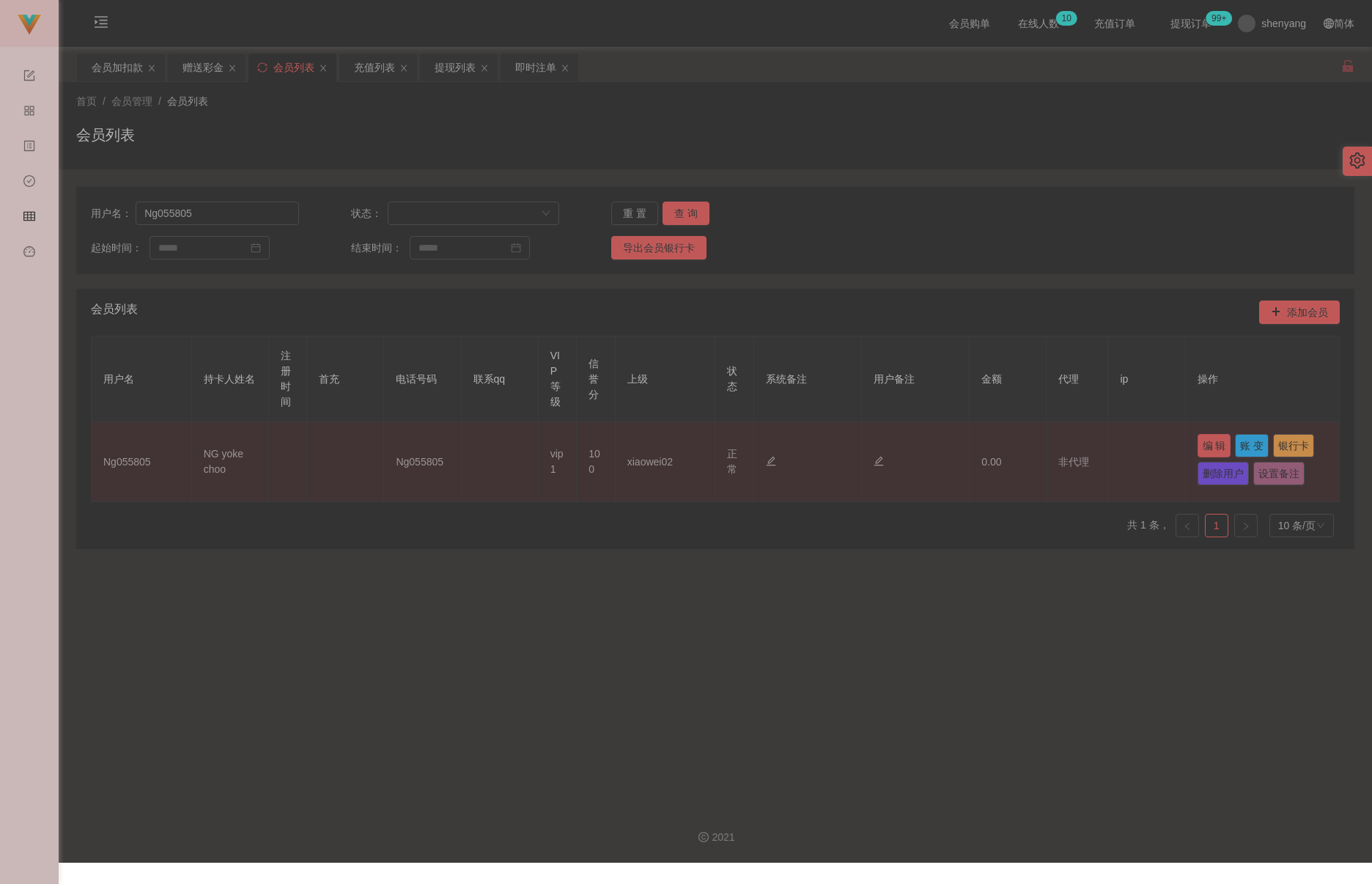
click at [910, 439] on button "编 辑" at bounding box center [1214, 445] width 34 height 24
type input "Ng055805"
type input "NG yoke choo"
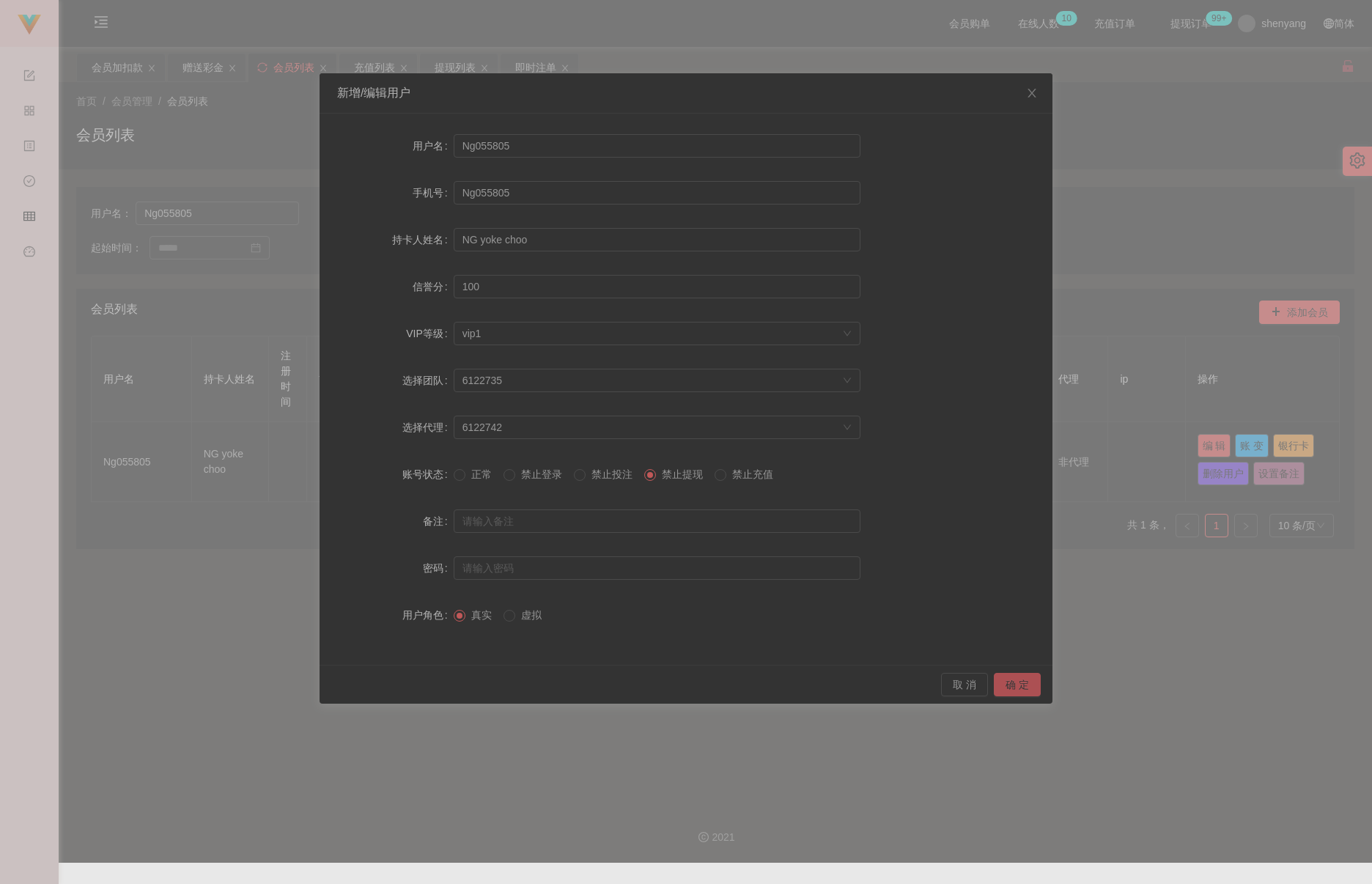
click at [910, 677] on button "确 定" at bounding box center [1016, 684] width 47 height 24
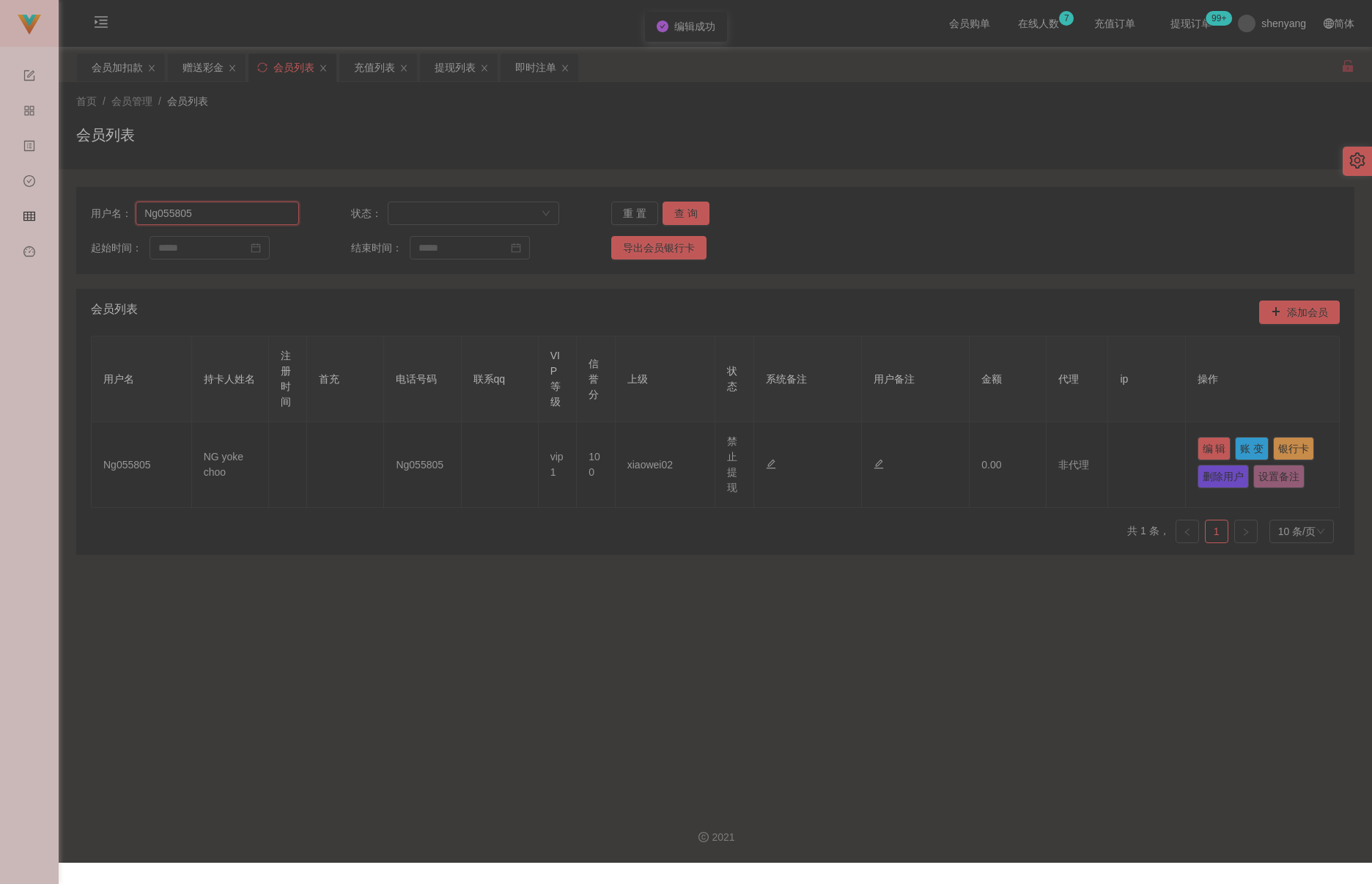
click at [247, 209] on input "Ng055805" at bounding box center [217, 213] width 163 height 24
paste input "As1234"
type input "As1234"
click at [683, 215] on button "查 询" at bounding box center [685, 213] width 47 height 24
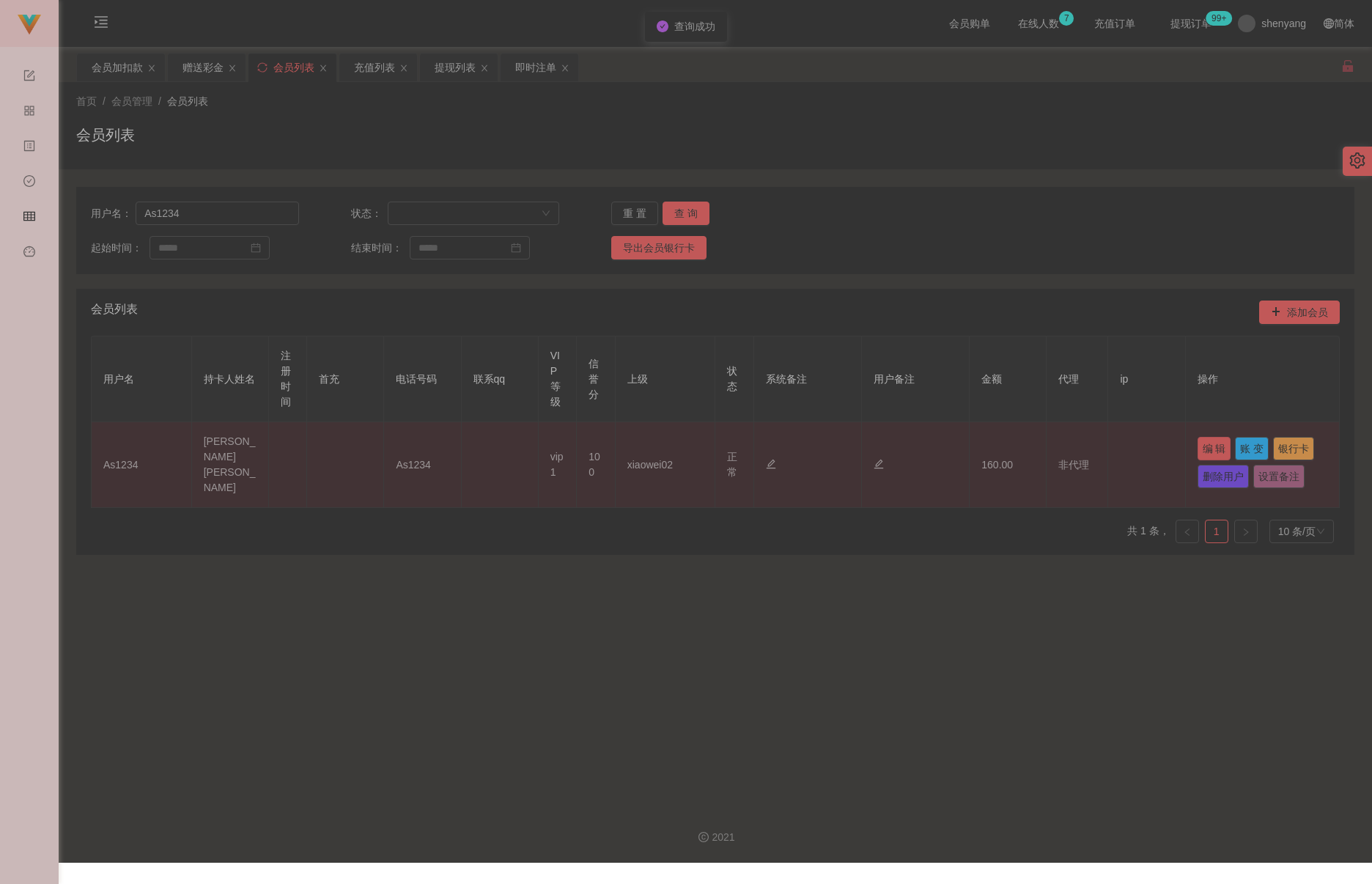
click at [910, 445] on button "编 辑" at bounding box center [1214, 449] width 34 height 24
type input "As1234"
type input "[PERSON_NAME]"
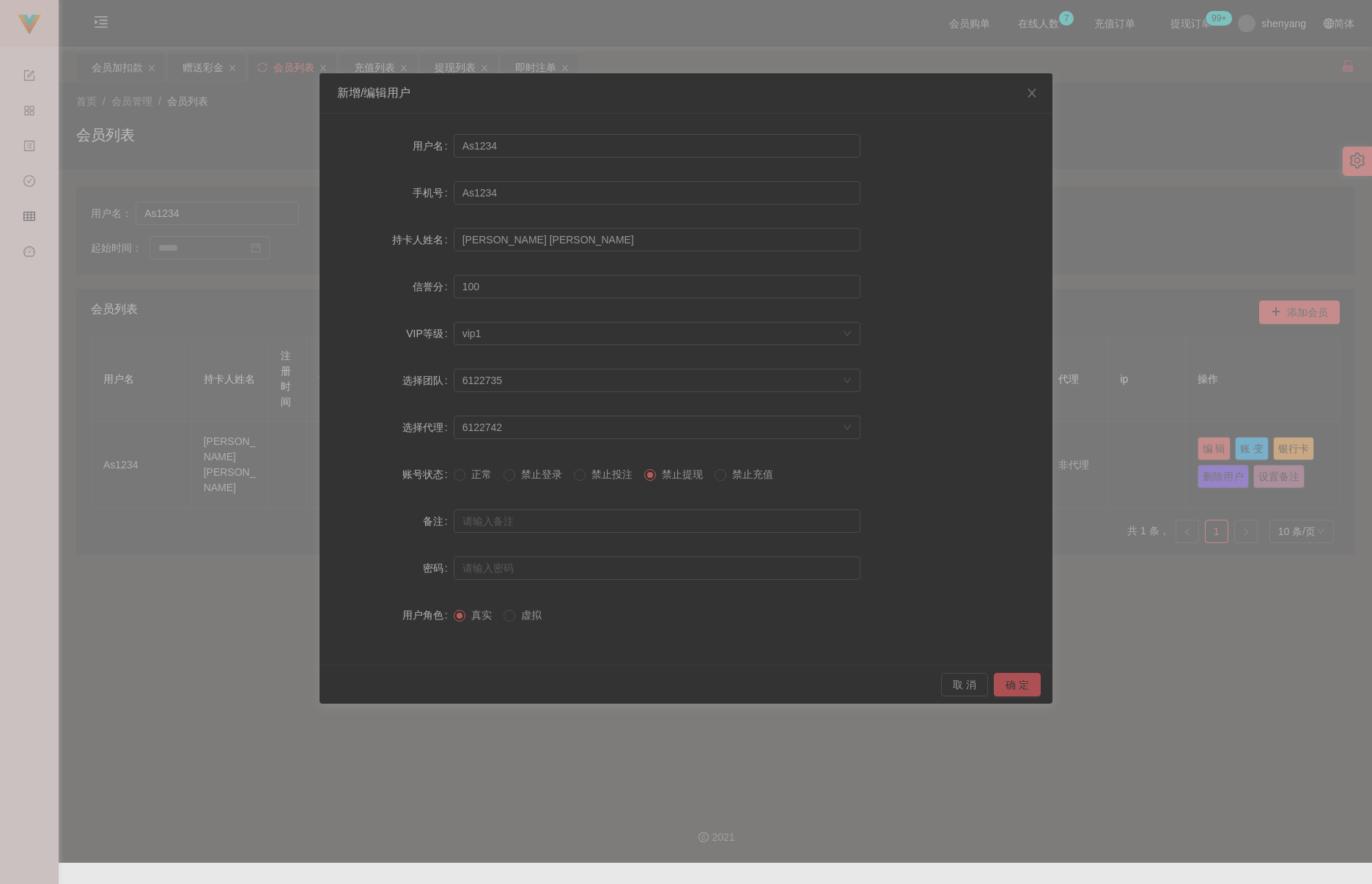
click at [910, 680] on button "确 定" at bounding box center [1016, 684] width 47 height 24
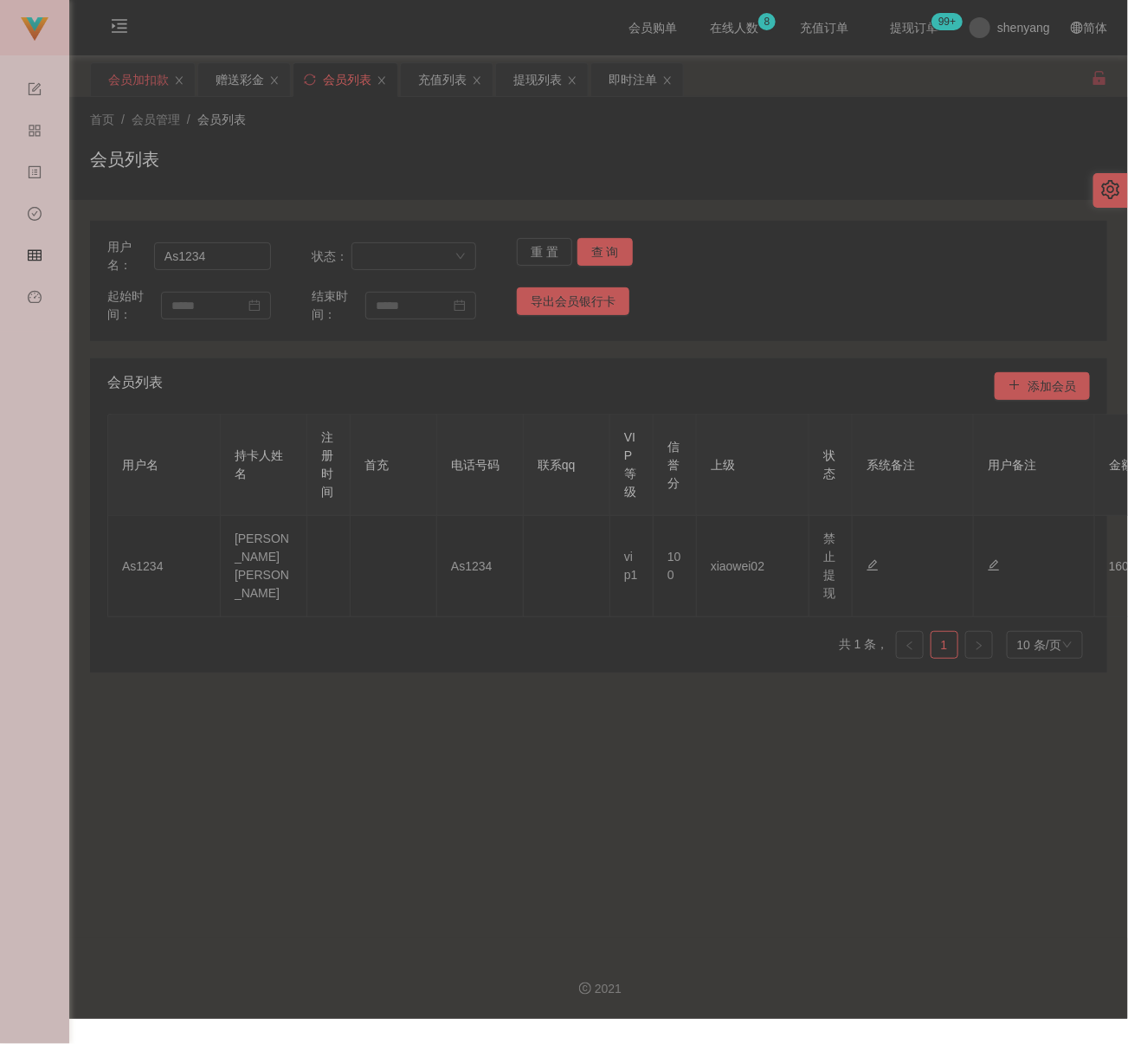
click at [151, 88] on div "会员加扣款" at bounding box center [138, 79] width 61 height 33
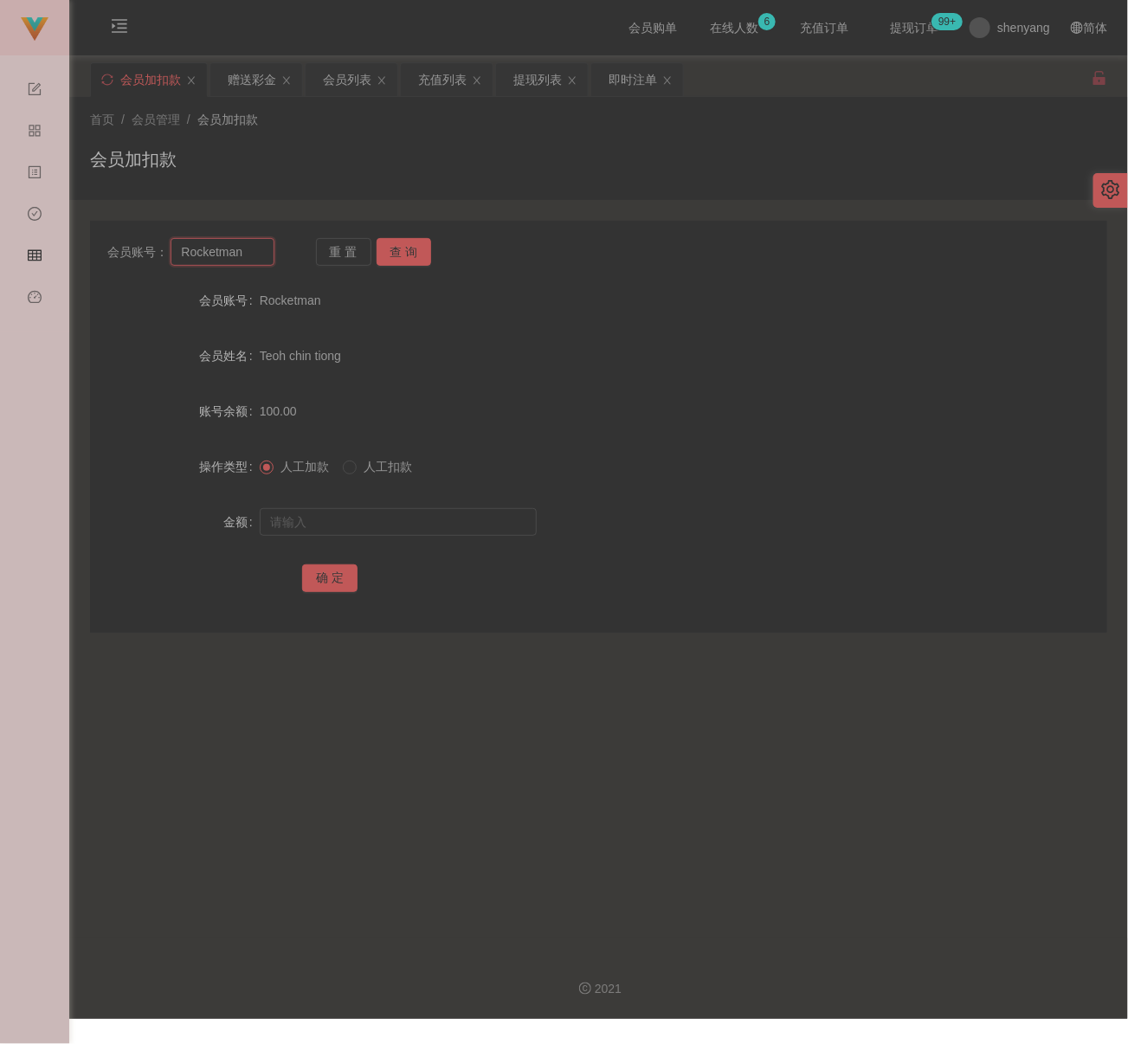
click at [257, 240] on input "Rocketman" at bounding box center [221, 252] width 103 height 28
paste input "0185805274"
type input "0185805274"
click at [393, 249] on button "查 询" at bounding box center [403, 252] width 55 height 28
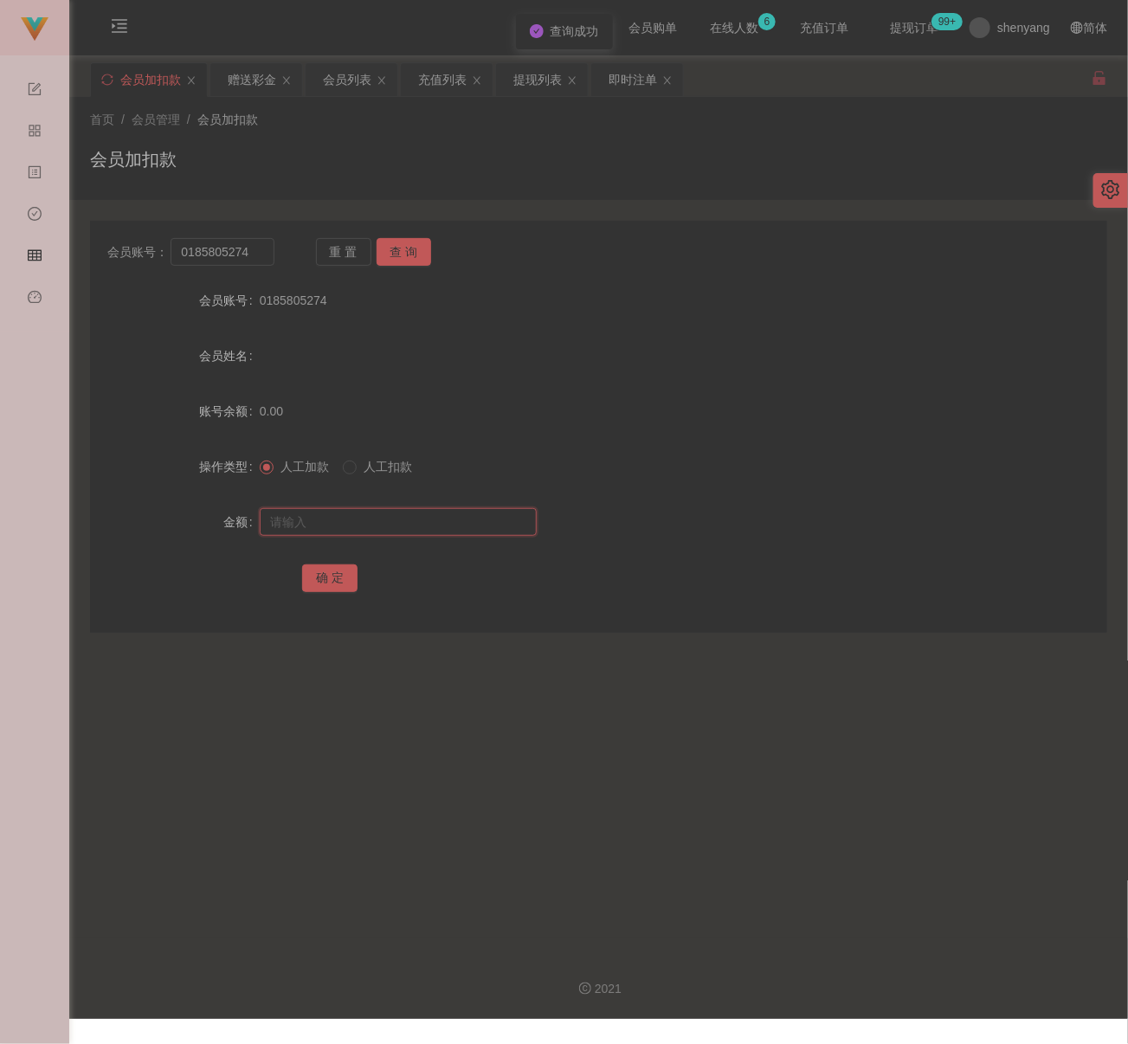
click at [395, 520] on input "text" at bounding box center [398, 522] width 277 height 28
click at [457, 530] on input "text" at bounding box center [398, 522] width 277 height 28
paste input "100"
type input "100"
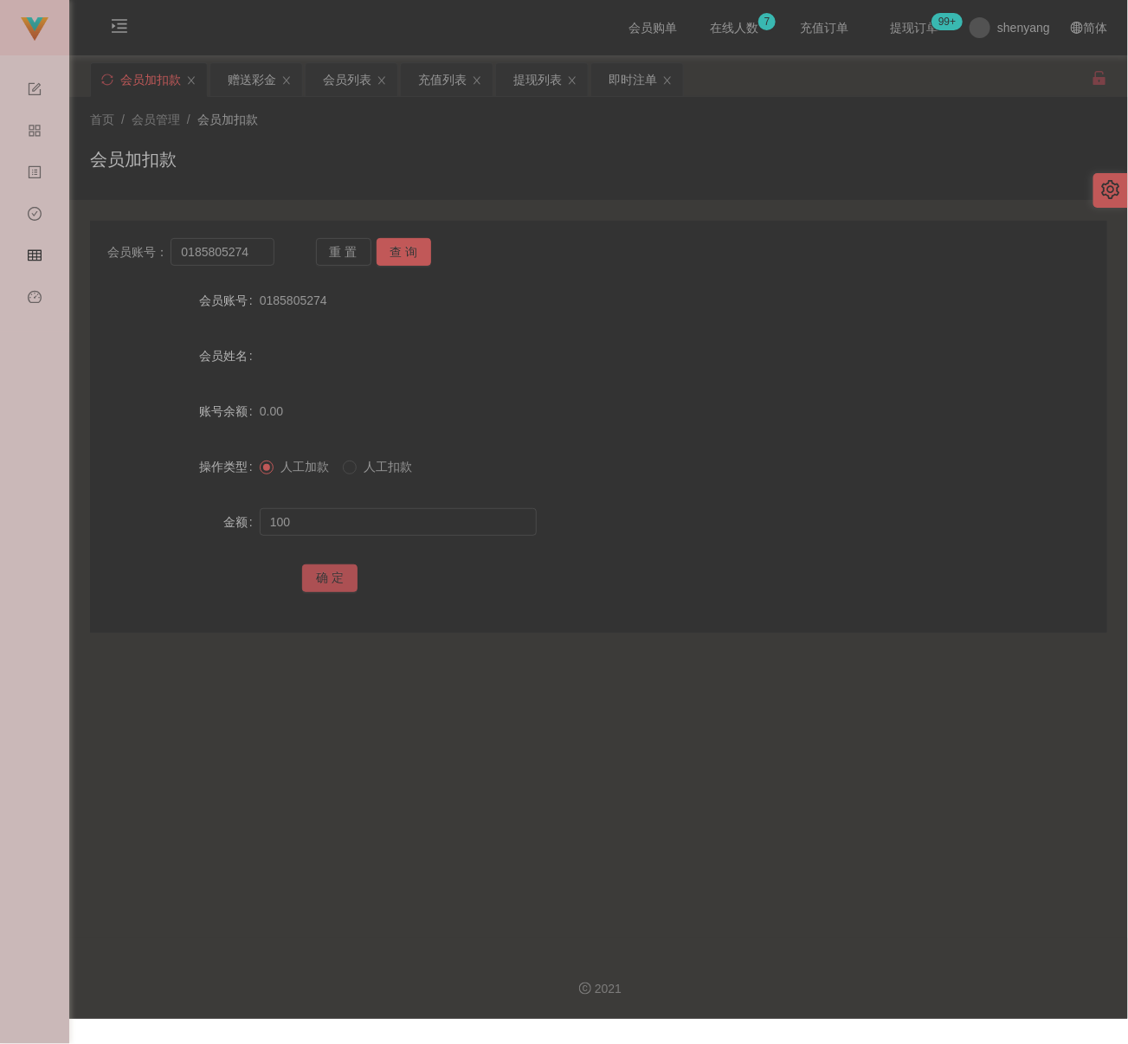
click at [318, 581] on button "确 定" at bounding box center [329, 578] width 55 height 28
click at [250, 253] on input "0185805274" at bounding box center [221, 252] width 103 height 28
paste input "calvinc5535"
type input "calvinc5535"
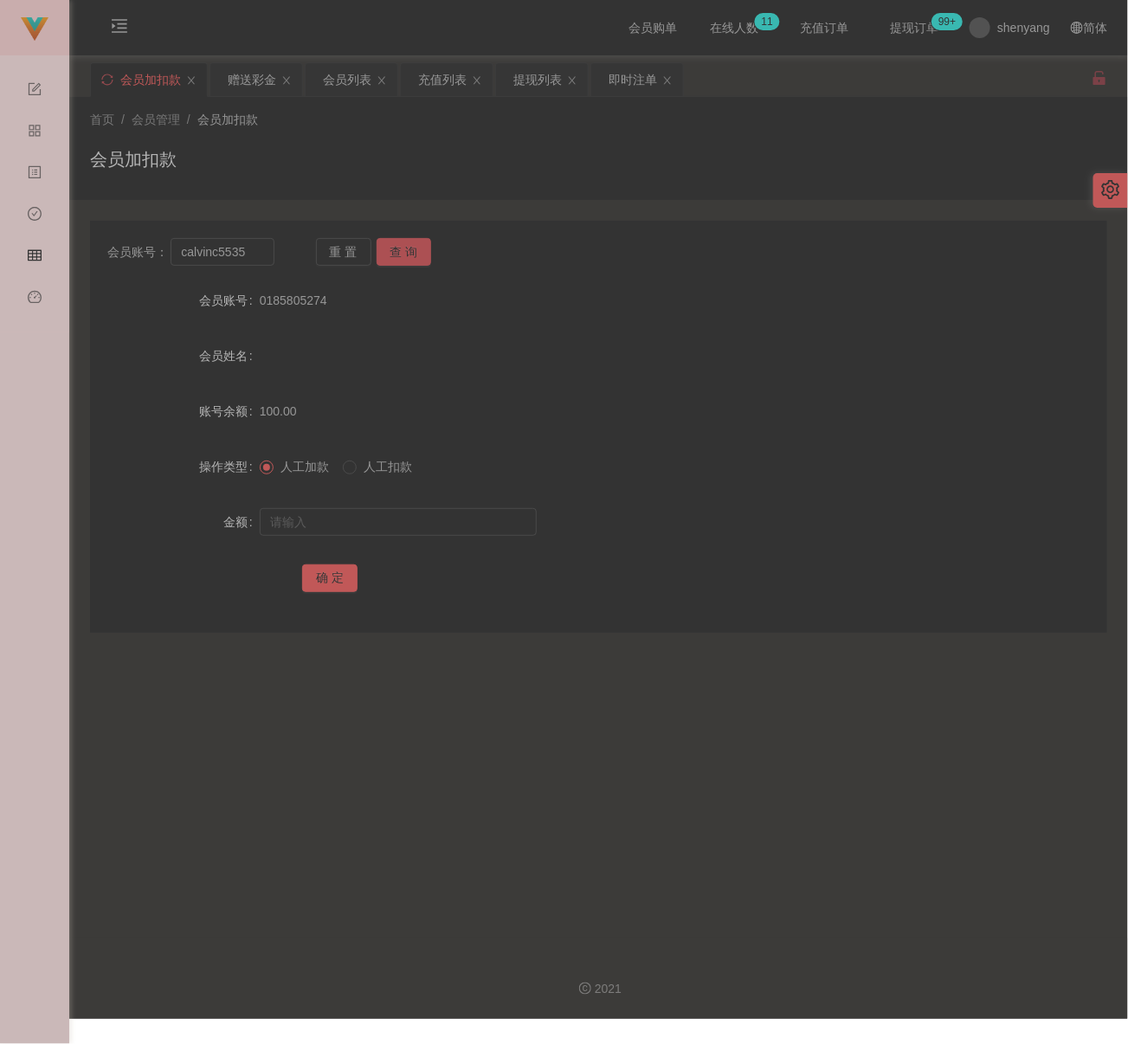
click at [406, 245] on button "查 询" at bounding box center [403, 252] width 55 height 28
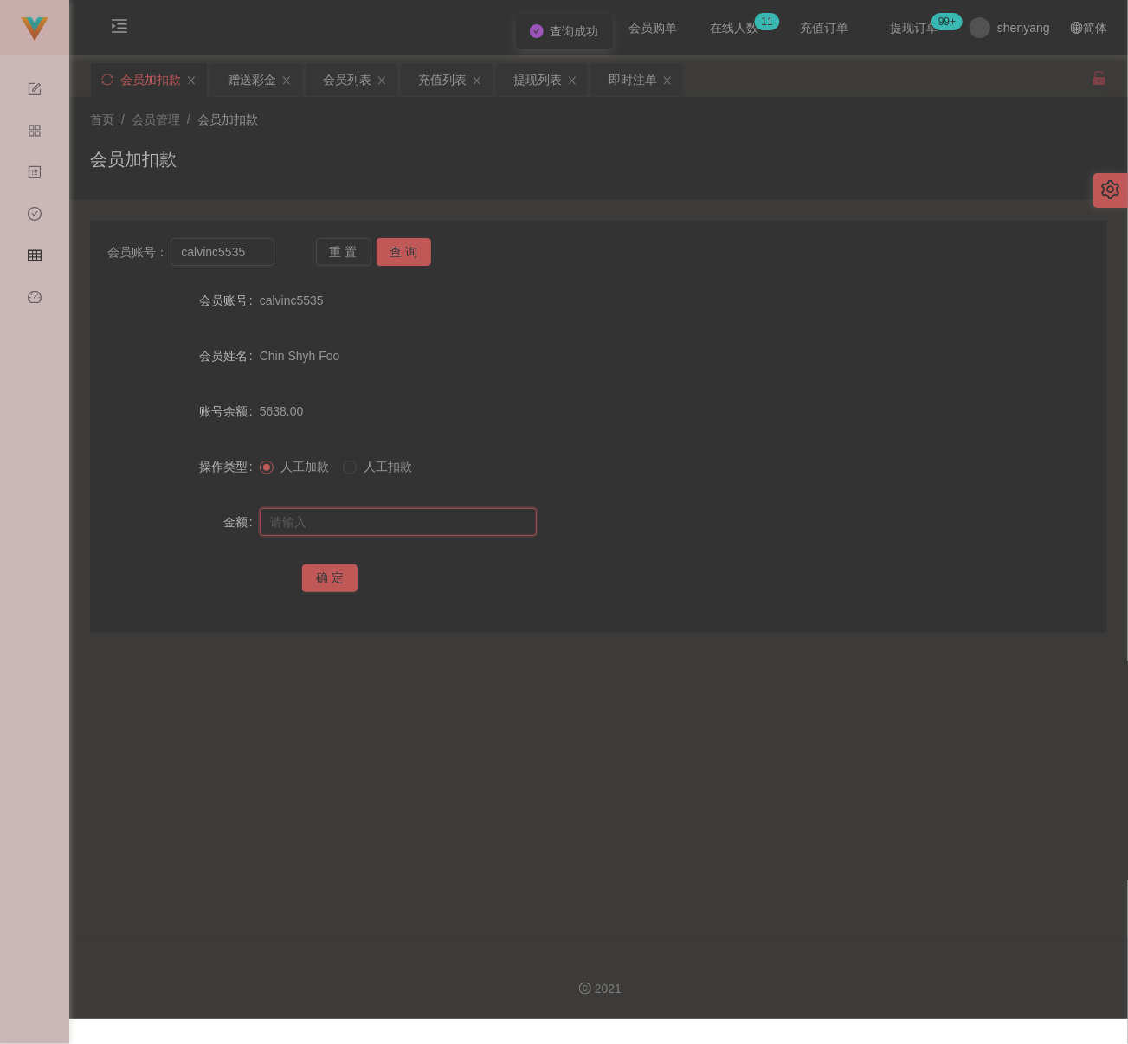
click at [344, 517] on input "text" at bounding box center [398, 522] width 277 height 28
click at [423, 530] on input "text" at bounding box center [398, 522] width 277 height 28
paste input "1000"
type input "1000"
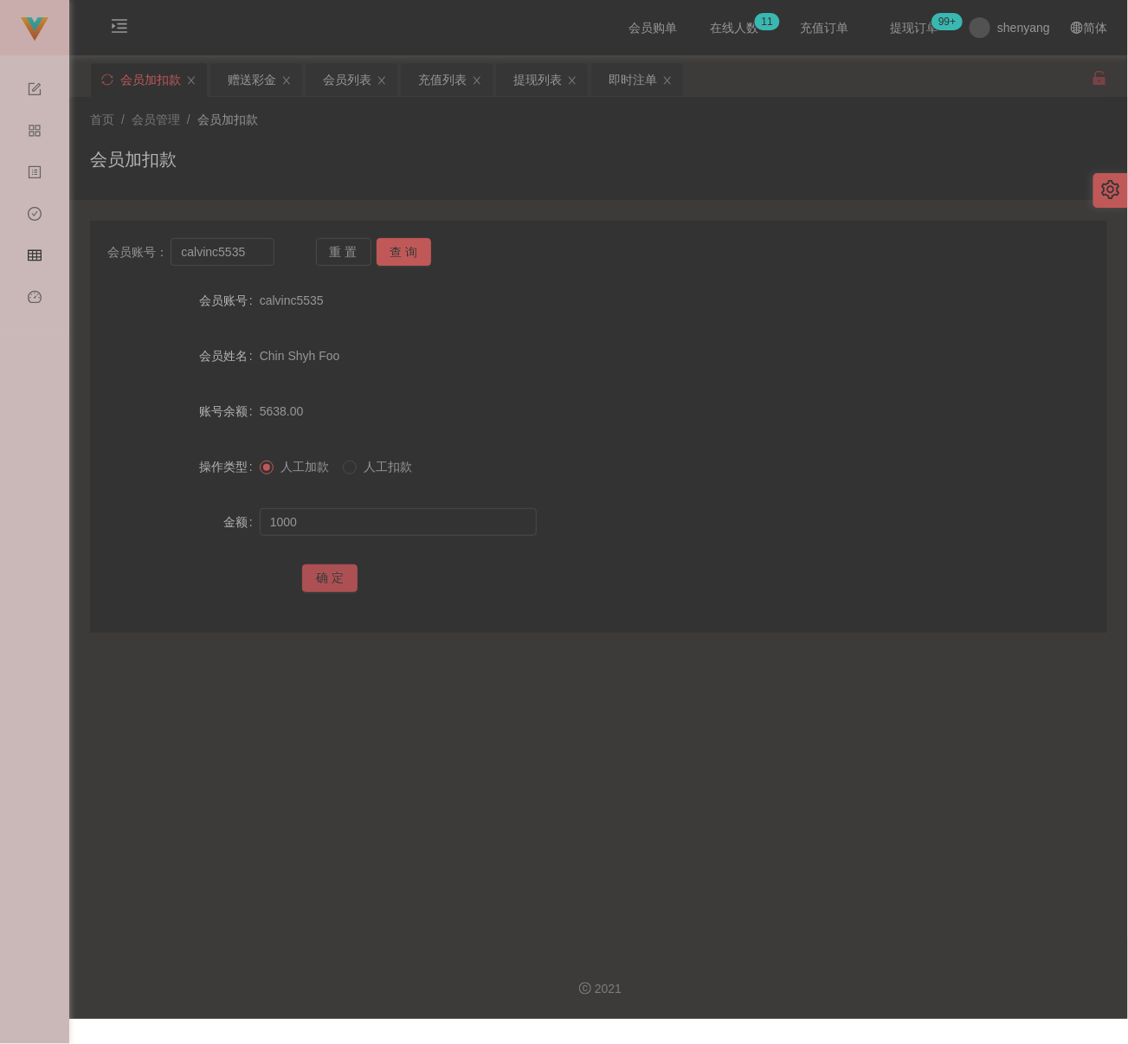
click at [338, 574] on button "确 定" at bounding box center [329, 578] width 55 height 28
click at [349, 79] on div "会员列表" at bounding box center [347, 79] width 48 height 33
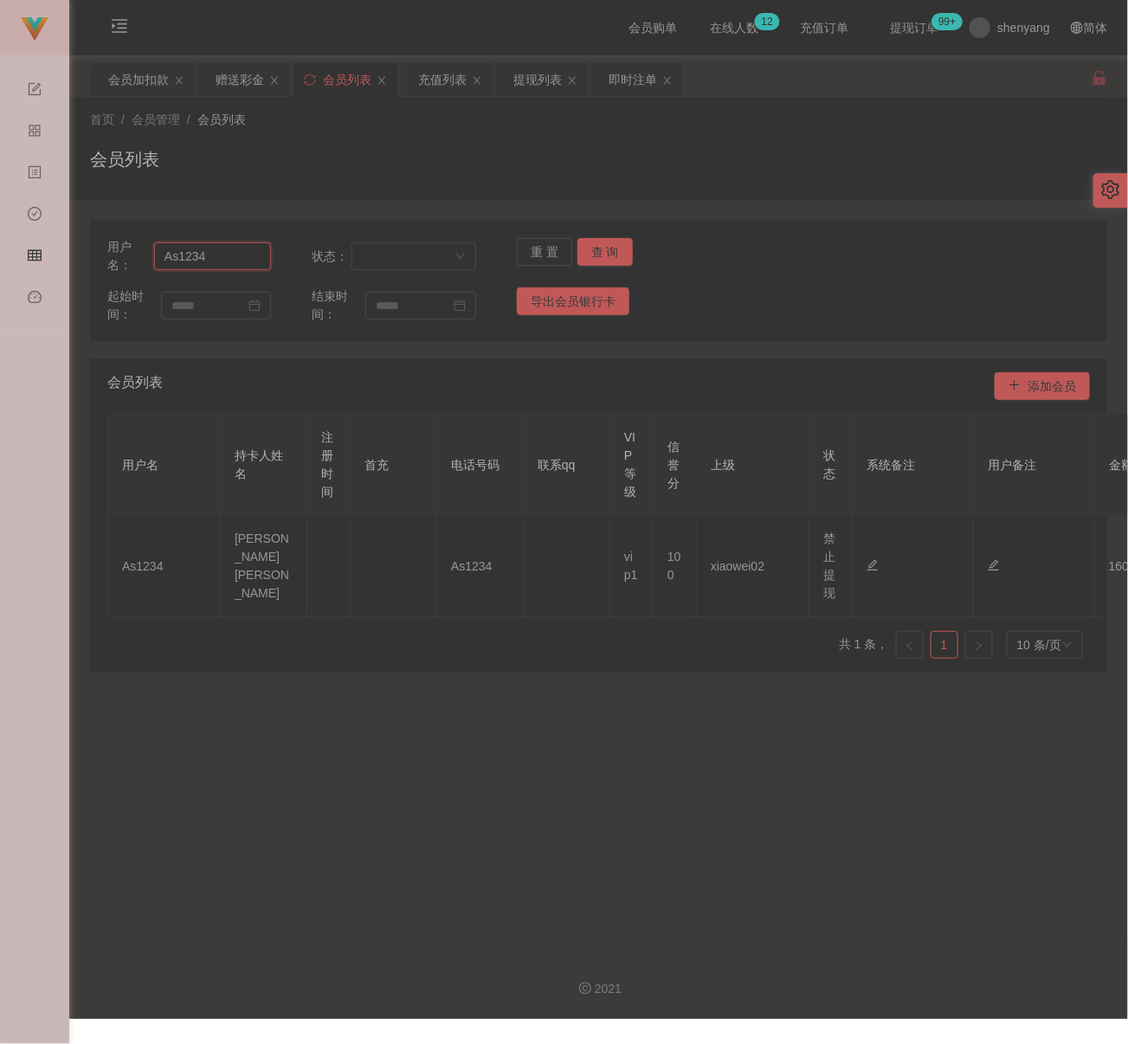
click at [224, 263] on input "As1234" at bounding box center [212, 256] width 117 height 28
paste input "0185708837"
type input "0185708837"
click at [589, 250] on button "查 询" at bounding box center [604, 252] width 55 height 28
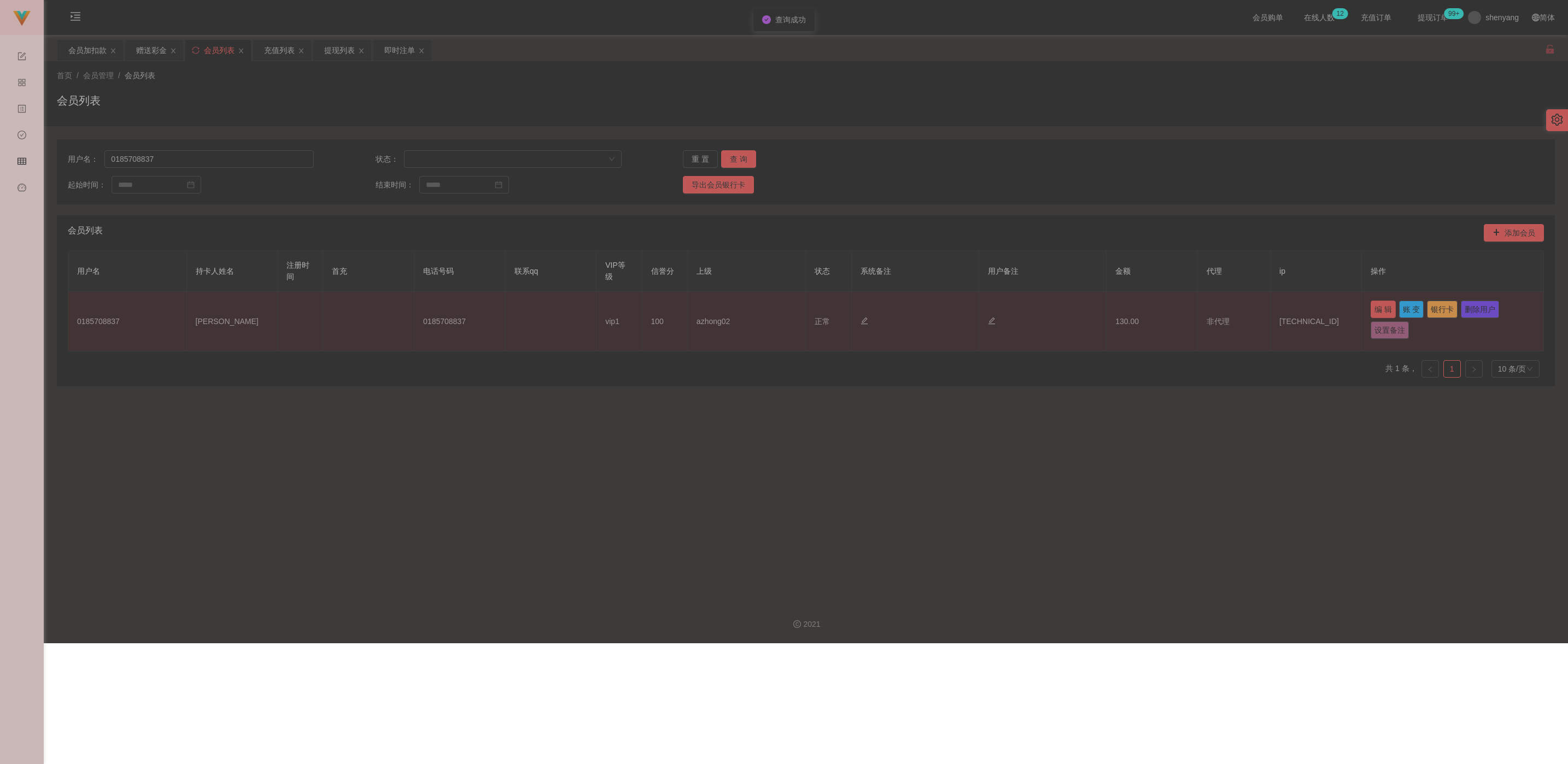
click at [678, 306] on button "编 辑" at bounding box center [1383, 309] width 25 height 18
type input "0185708837"
type input "[PERSON_NAME] [PERSON_NAME] mohid"
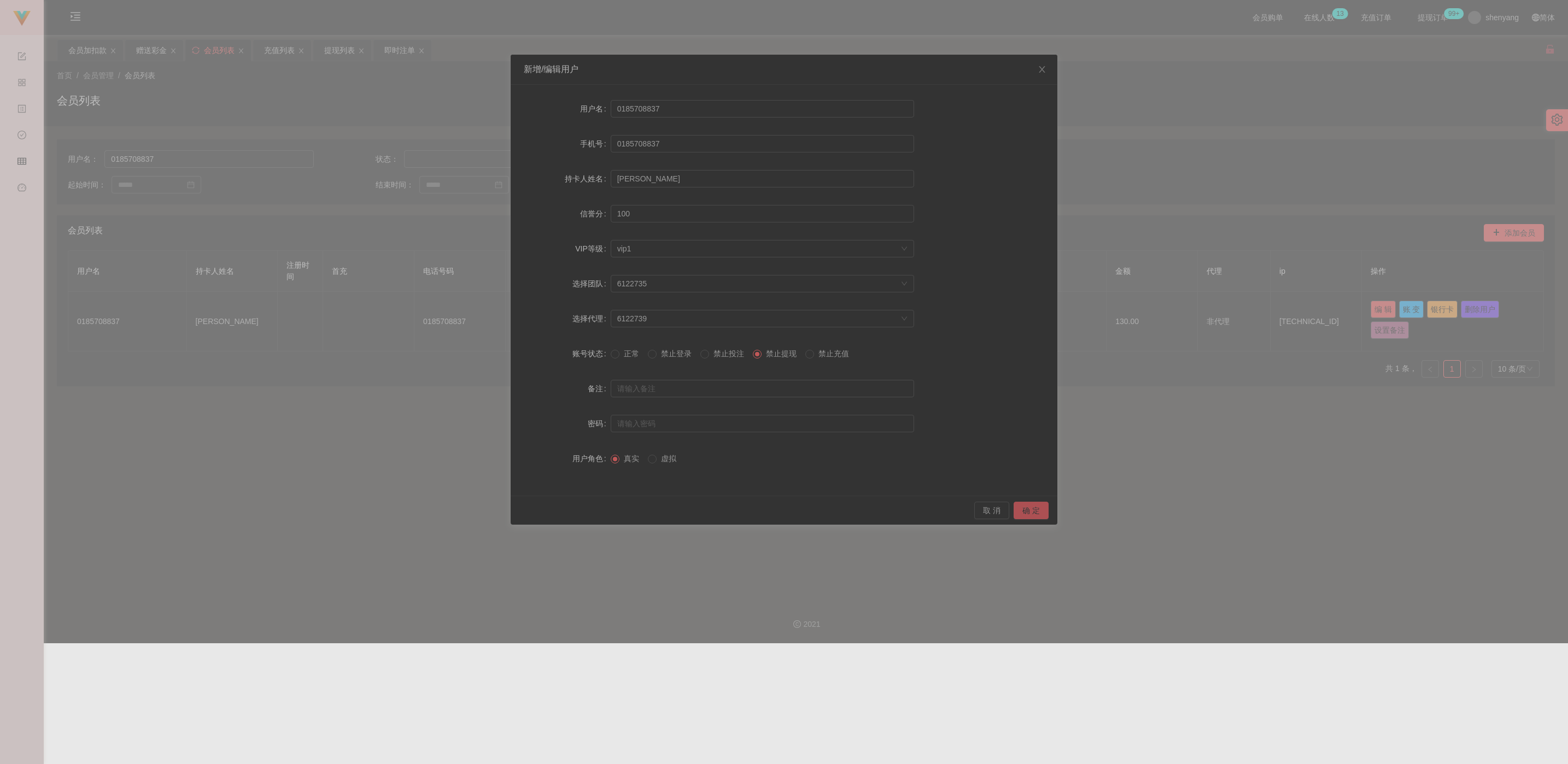
click at [678, 512] on button "确 定" at bounding box center [1030, 510] width 35 height 18
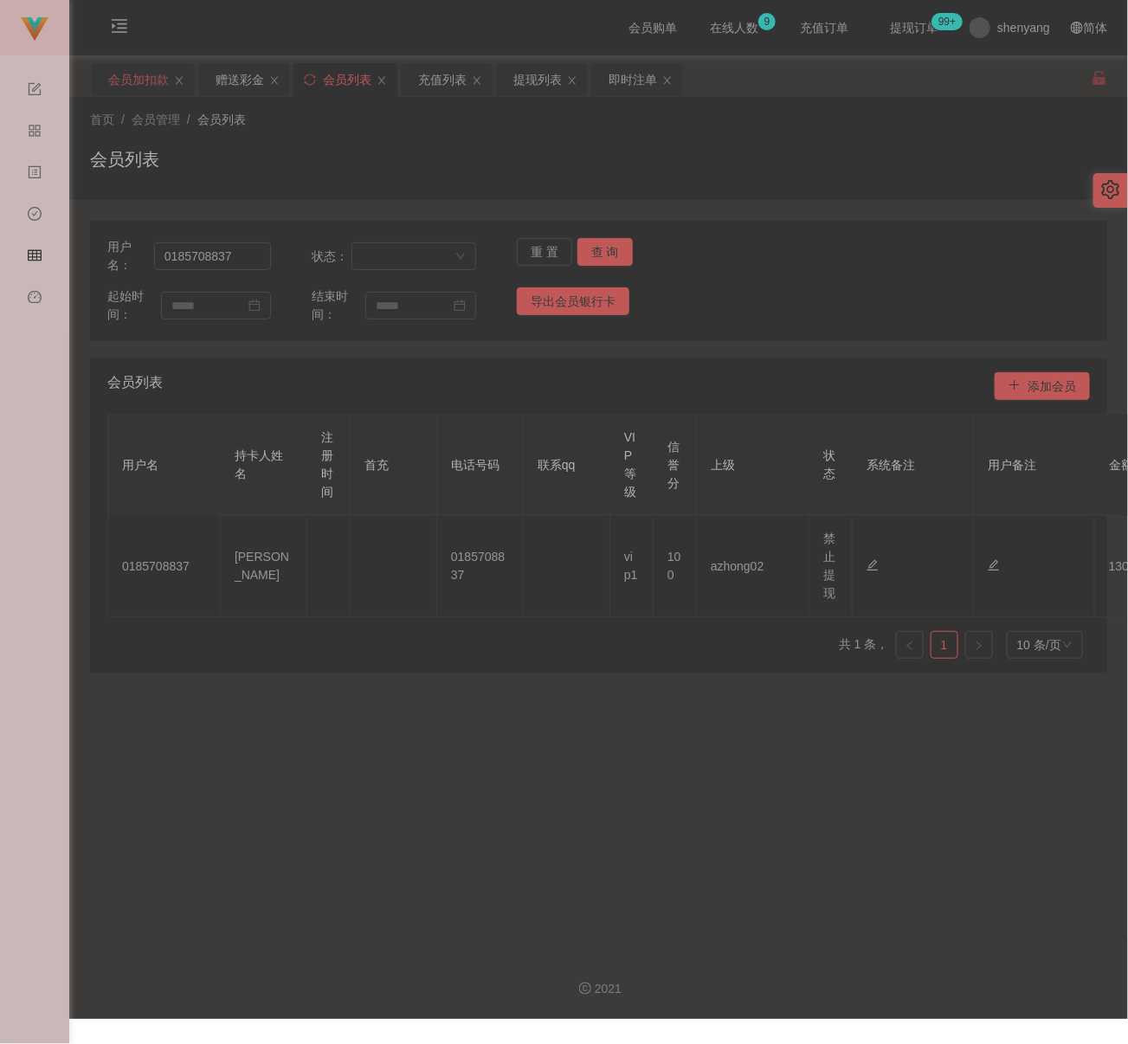
click at [145, 74] on div "会员加扣款" at bounding box center [138, 79] width 61 height 33
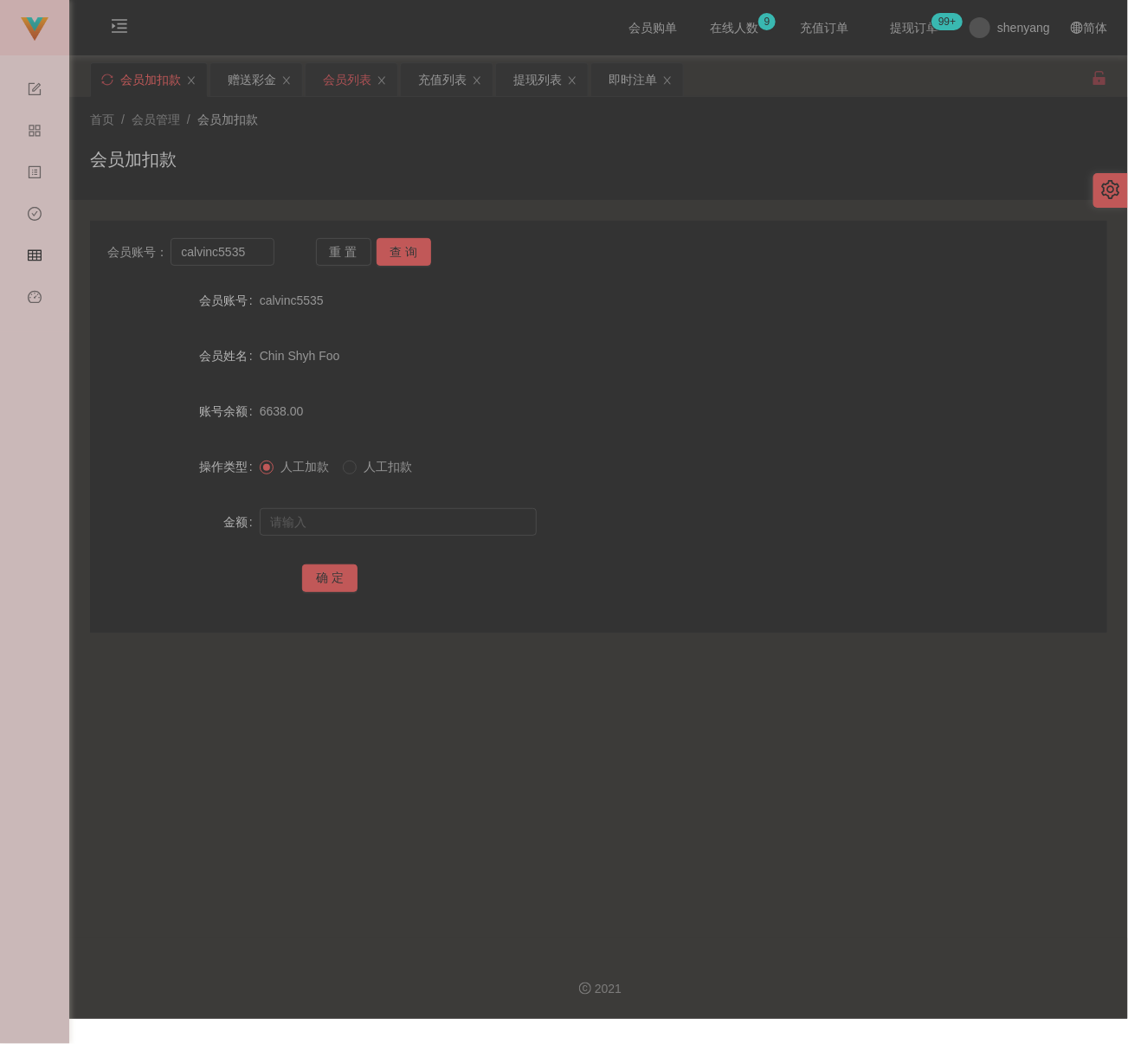
click at [366, 88] on div "会员列表" at bounding box center [347, 79] width 48 height 33
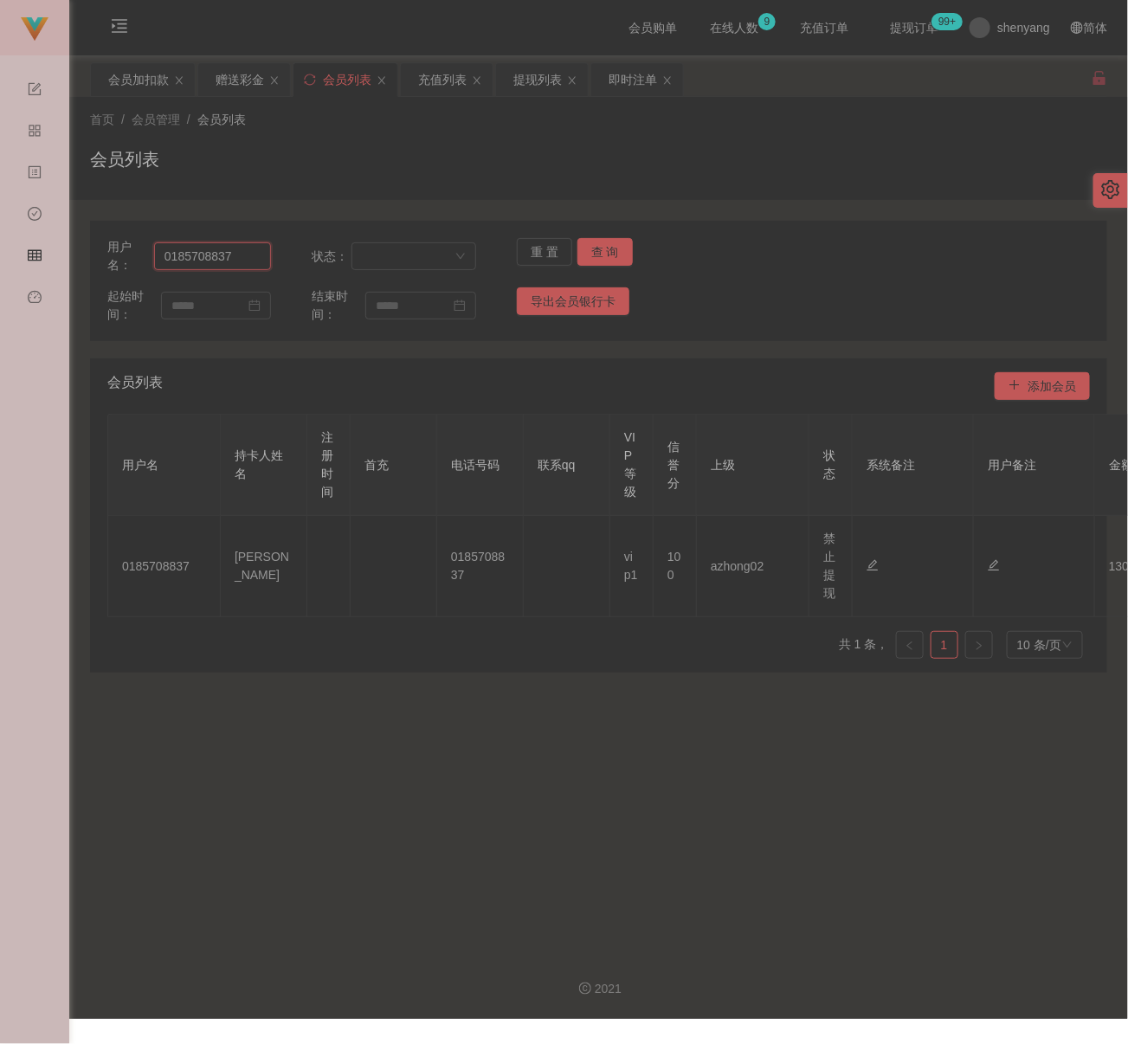
click at [241, 260] on input "0185708837" at bounding box center [212, 256] width 117 height 28
paste input "Jordan12345"
type input "Jordan12345"
click at [601, 252] on button "查 询" at bounding box center [604, 252] width 55 height 28
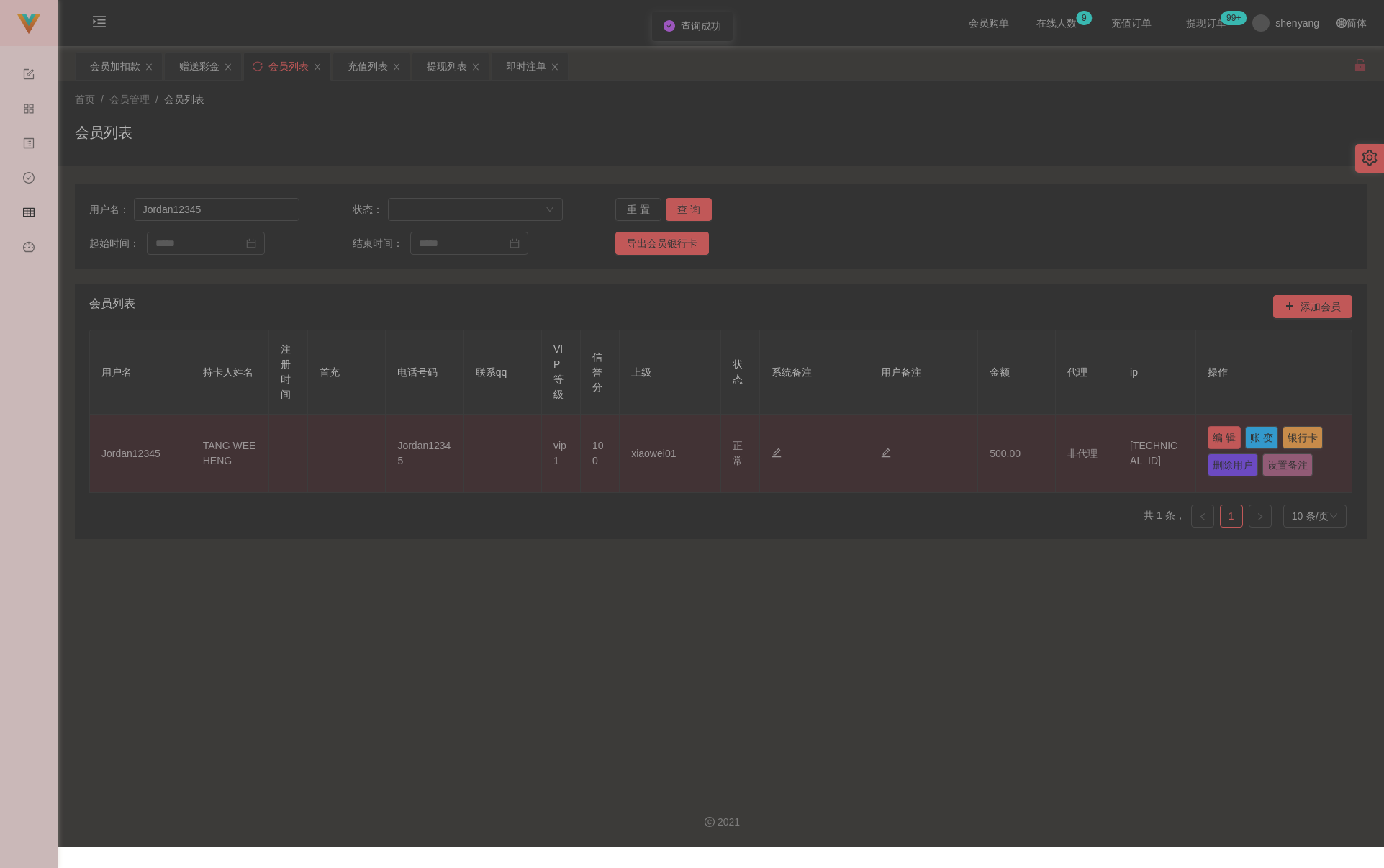
click at [893, 438] on button "编 辑" at bounding box center [1224, 437] width 33 height 23
type input "Jordan12345"
type input "TANG WEE HENG"
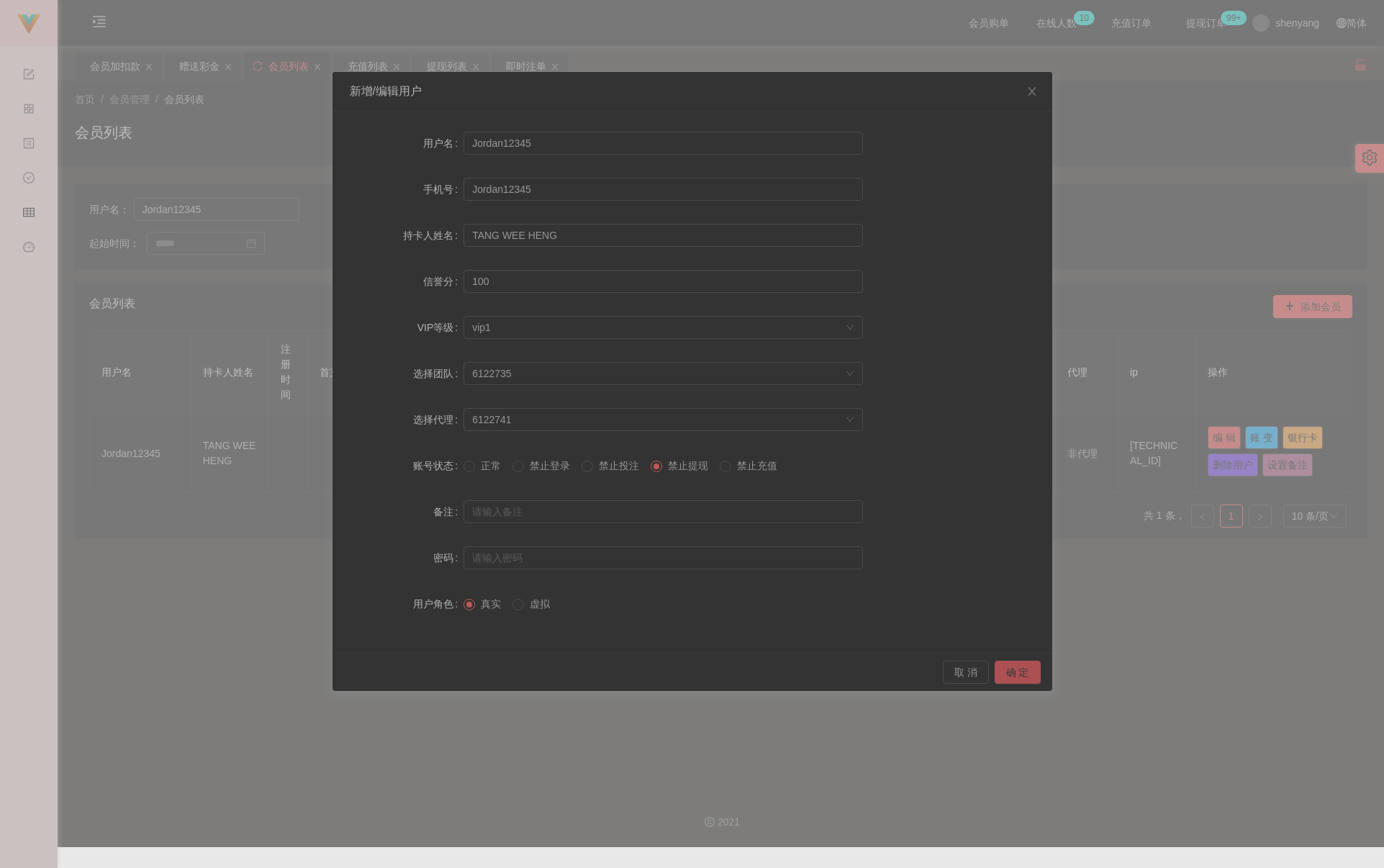
click at [893, 671] on button "确 定" at bounding box center [1017, 672] width 46 height 23
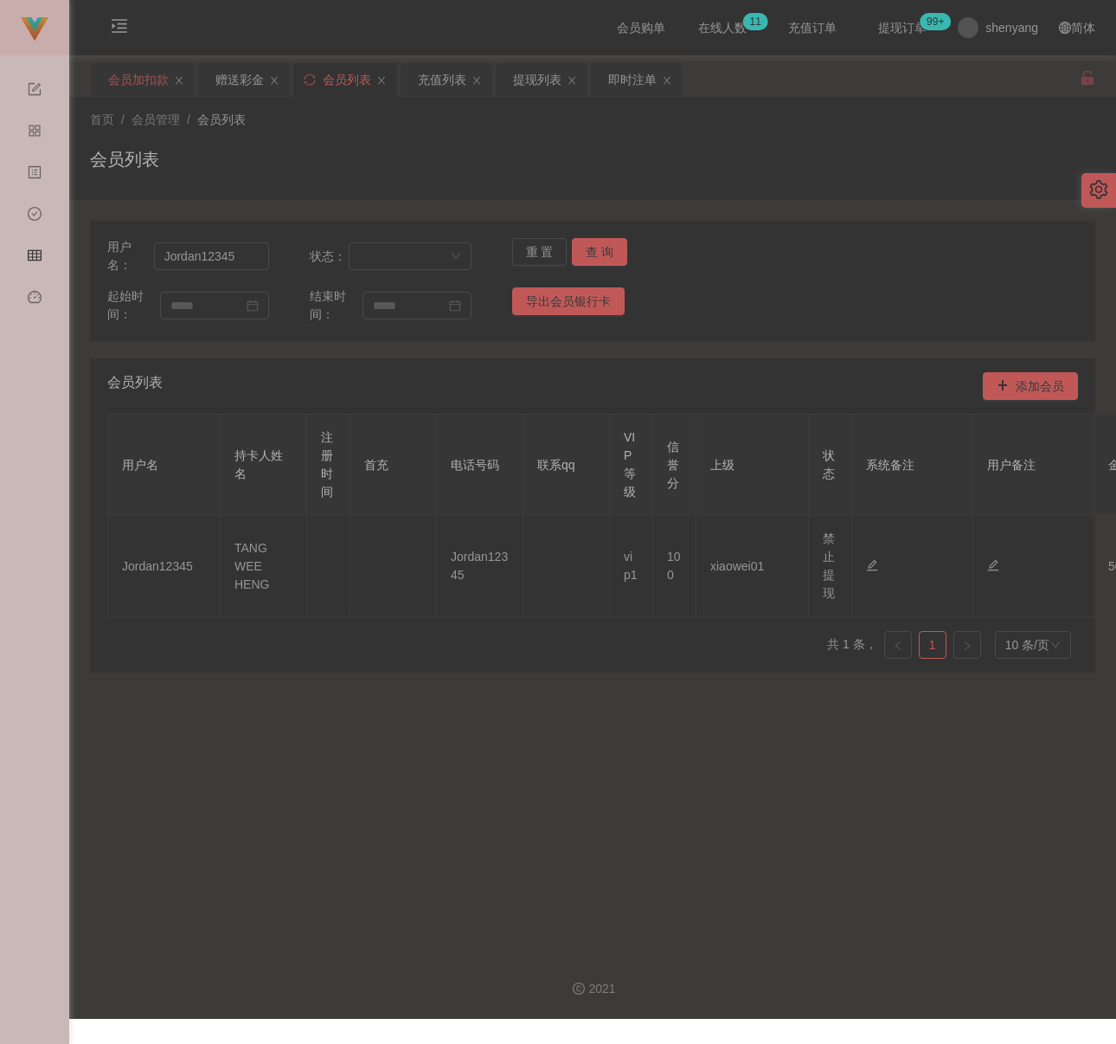
click at [136, 81] on div "会员加扣款" at bounding box center [138, 79] width 61 height 33
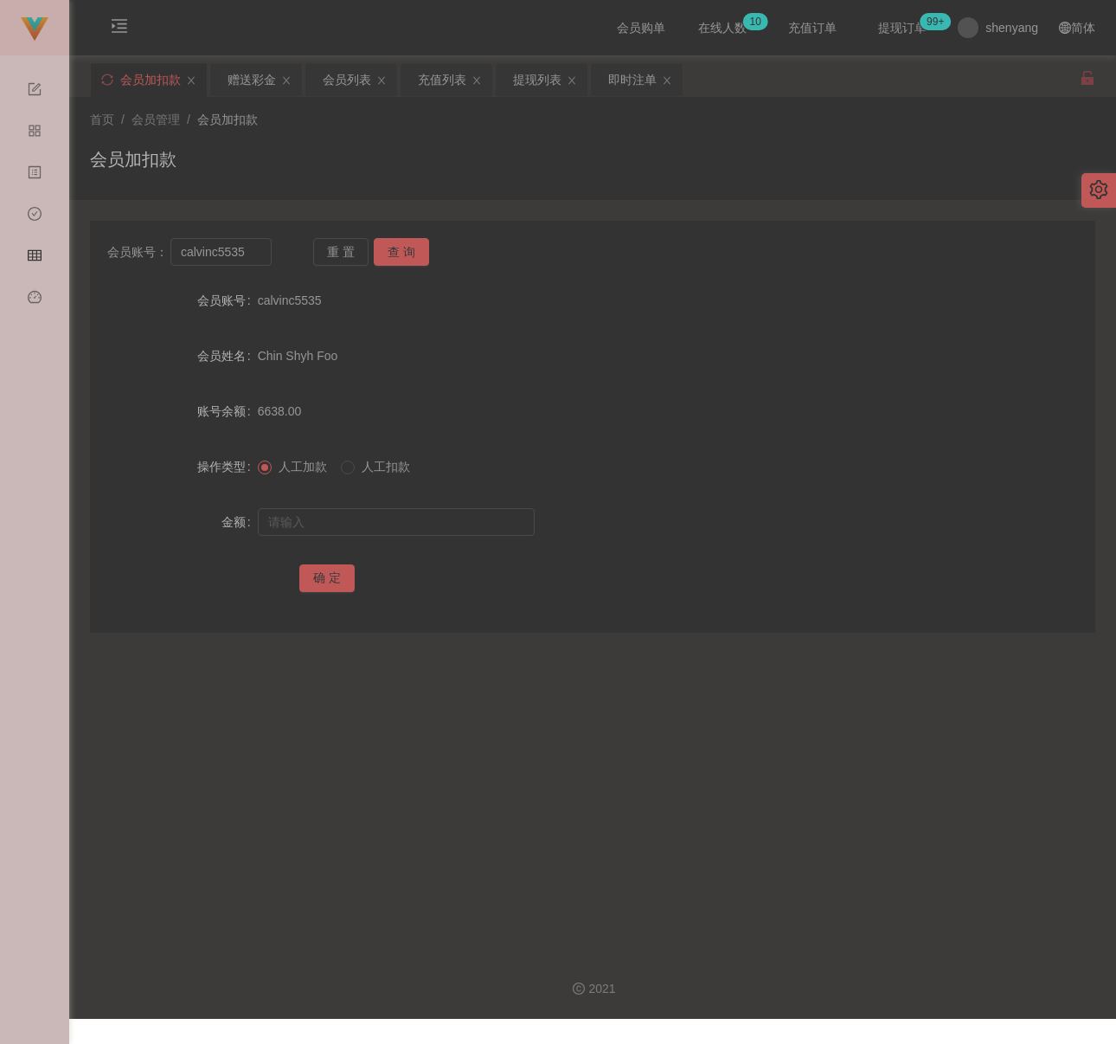
drag, startPoint x: 424, startPoint y: 131, endPoint x: 415, endPoint y: 132, distance: 8.8
click at [424, 130] on div "首页 / 会员管理 / 会员加扣款 / 会员加扣款" at bounding box center [593, 148] width 1006 height 75
click at [254, 247] on input "calvinc5535" at bounding box center [220, 252] width 101 height 28
paste input "Kok1618"
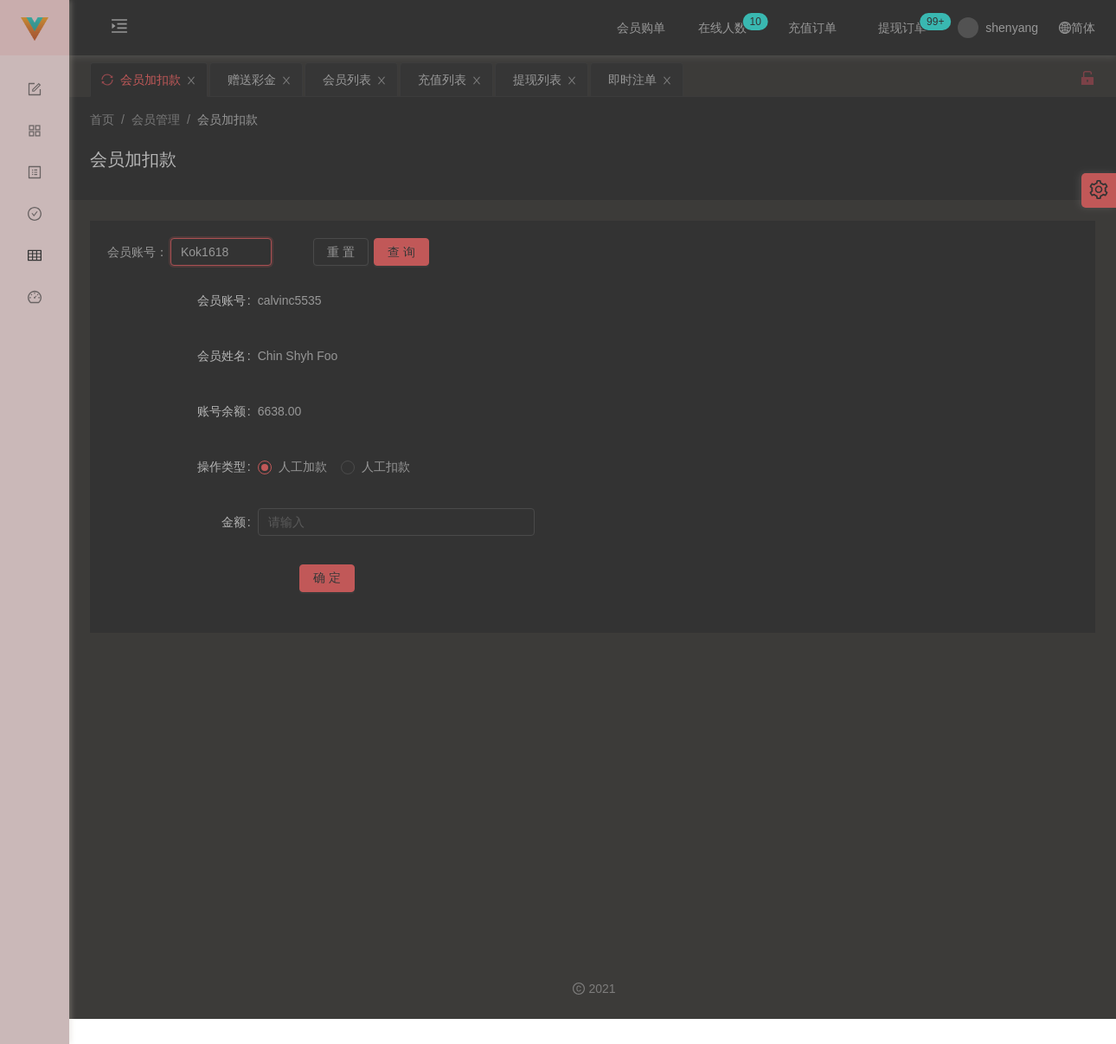
type input "Kok1618"
click at [413, 250] on button "查 询" at bounding box center [401, 252] width 55 height 28
click at [374, 524] on input "text" at bounding box center [396, 522] width 277 height 28
click at [428, 525] on input "text" at bounding box center [396, 522] width 277 height 28
paste input "200"
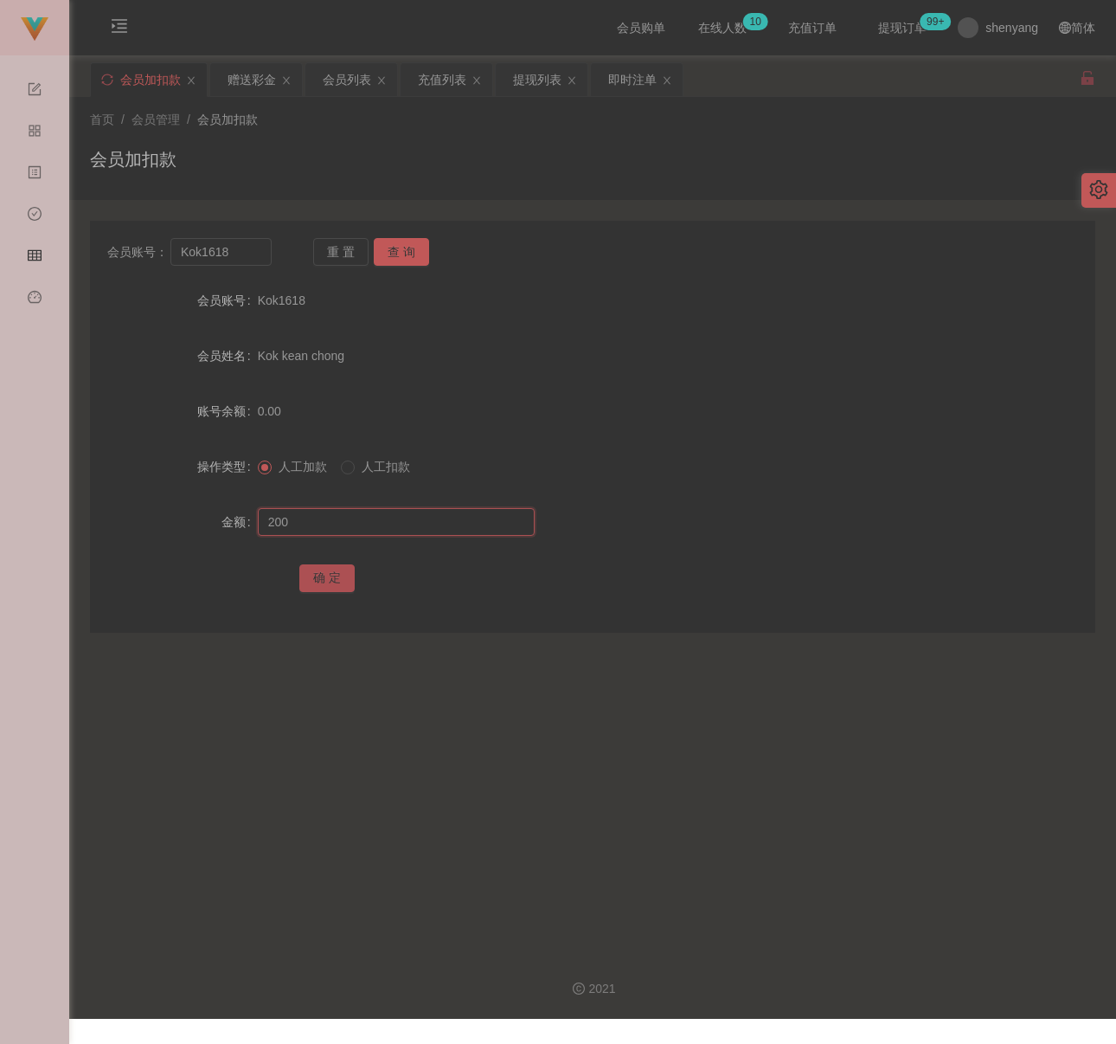
type input "200"
click at [345, 571] on button "确 定" at bounding box center [326, 578] width 55 height 28
click at [375, 144] on div "首页 / 会员管理 / 会员加扣款 / 会员加扣款" at bounding box center [593, 148] width 1006 height 75
click at [234, 254] on input "Kok1618" at bounding box center [220, 252] width 101 height 28
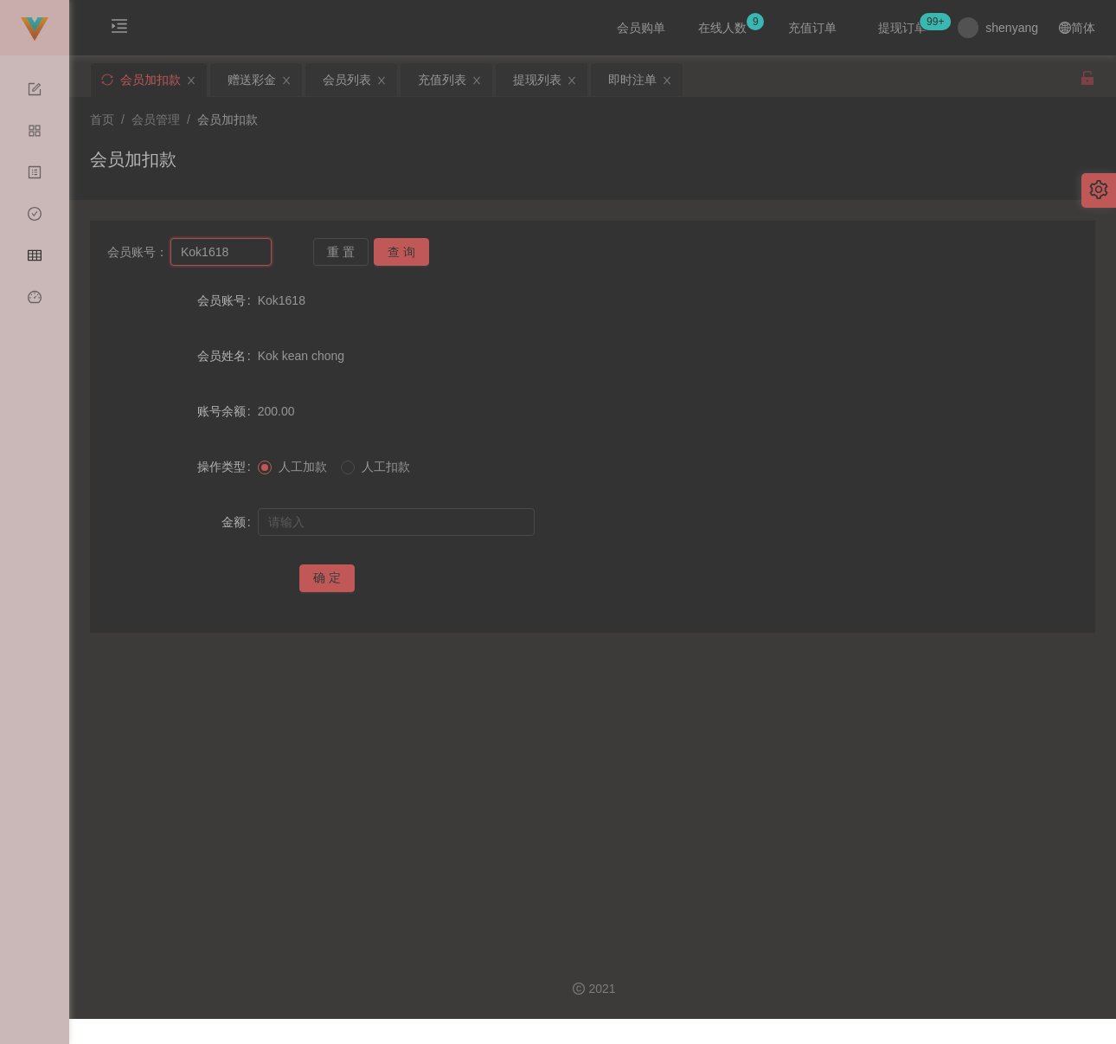
paste input "qq123"
type input "qq123"
click at [403, 253] on button "查 询" at bounding box center [401, 252] width 55 height 28
click at [405, 517] on input "text" at bounding box center [396, 522] width 277 height 28
click at [504, 519] on input "text" at bounding box center [396, 522] width 277 height 28
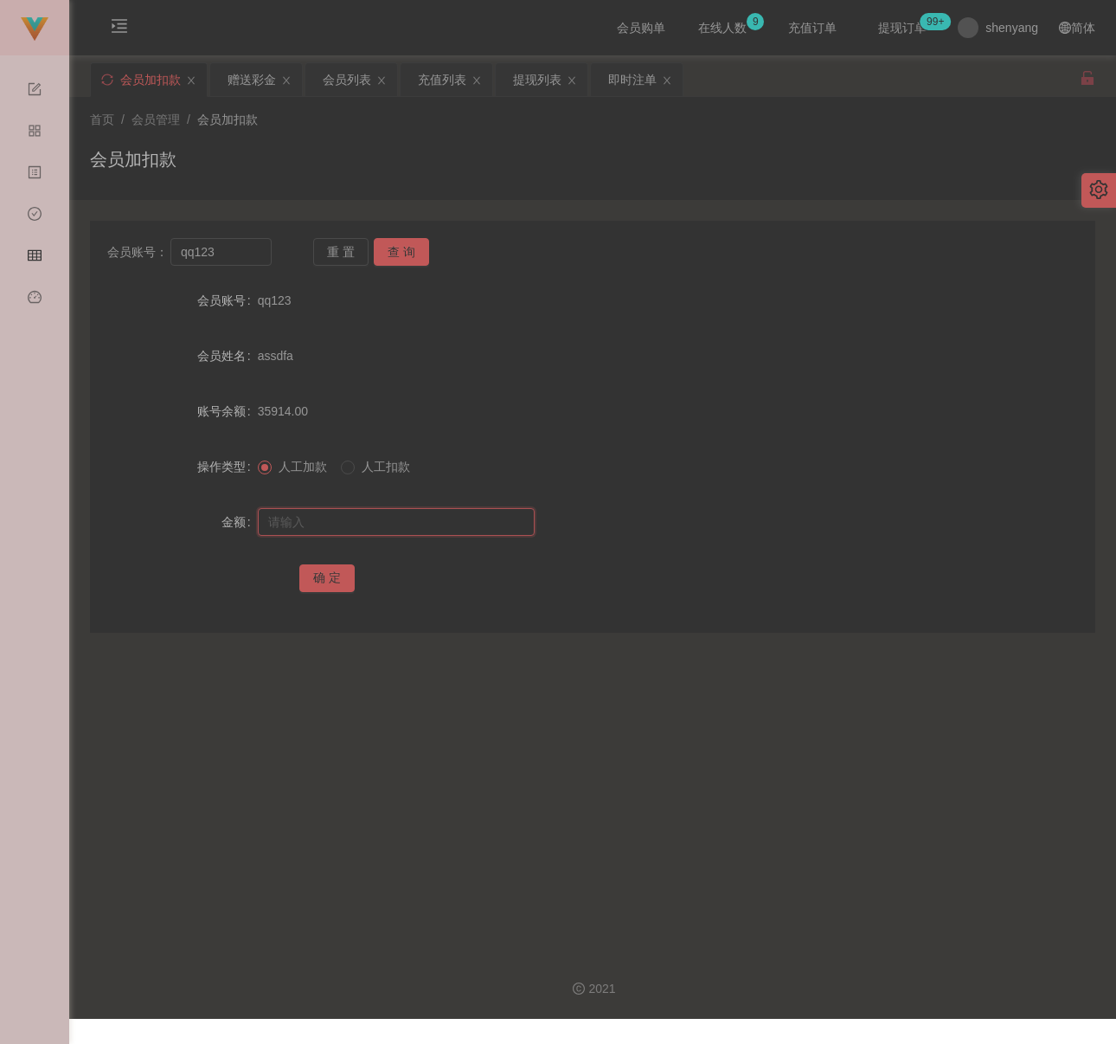
paste input "200"
type input "200"
click at [324, 577] on button "确 定" at bounding box center [326, 578] width 55 height 28
